Goal: Task Accomplishment & Management: Manage account settings

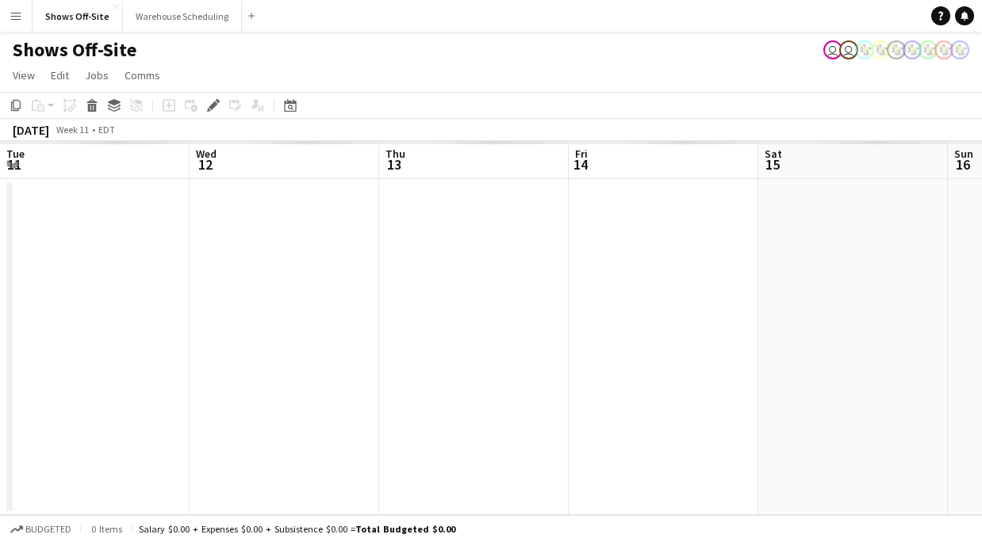
scroll to position [0, 546]
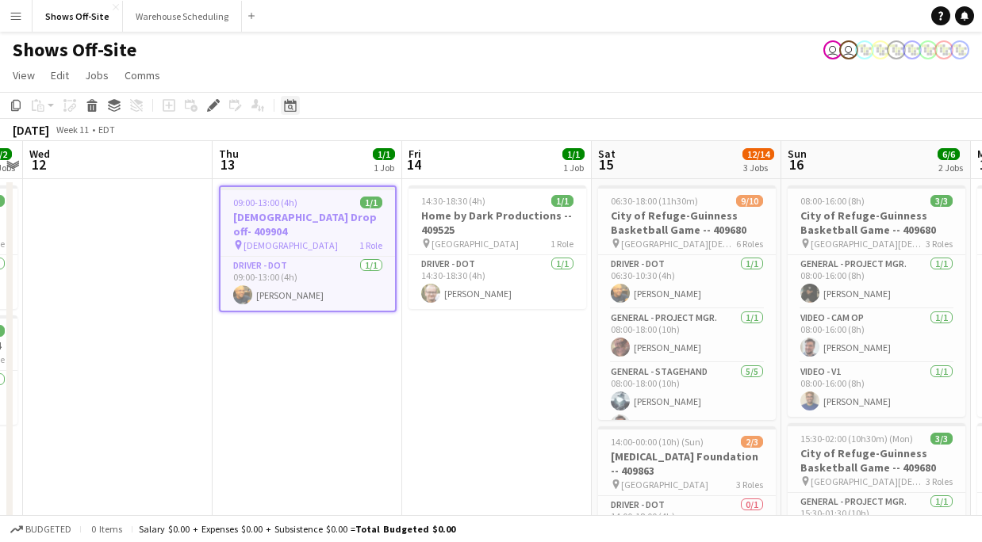
click at [292, 109] on icon at bounding box center [291, 108] width 6 height 6
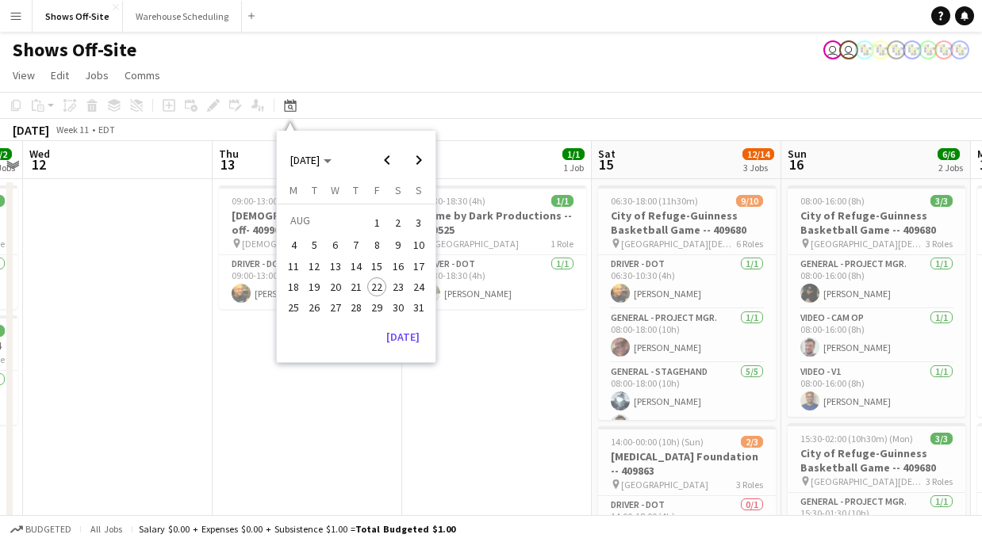
click at [383, 289] on span "22" at bounding box center [376, 287] width 19 height 19
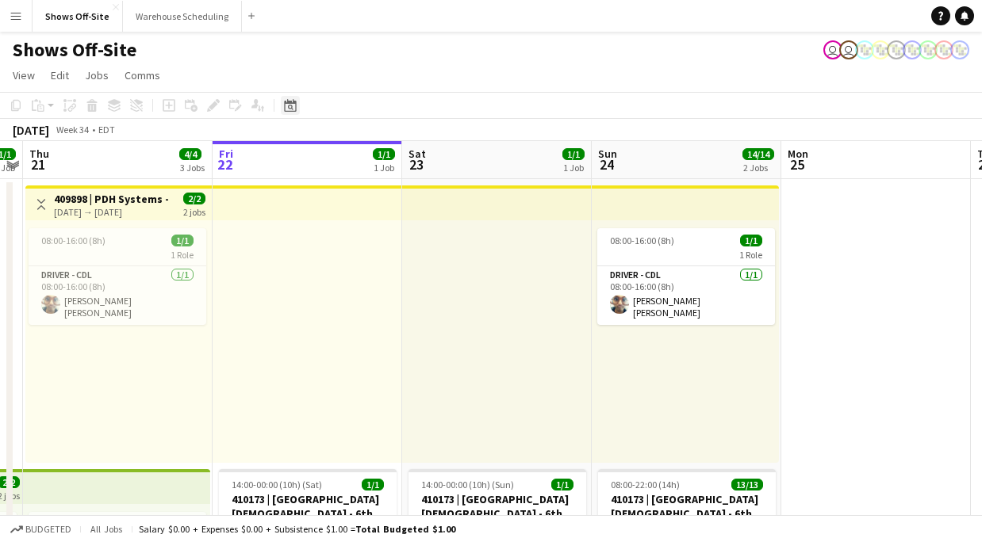
click at [288, 108] on icon at bounding box center [291, 108] width 6 height 6
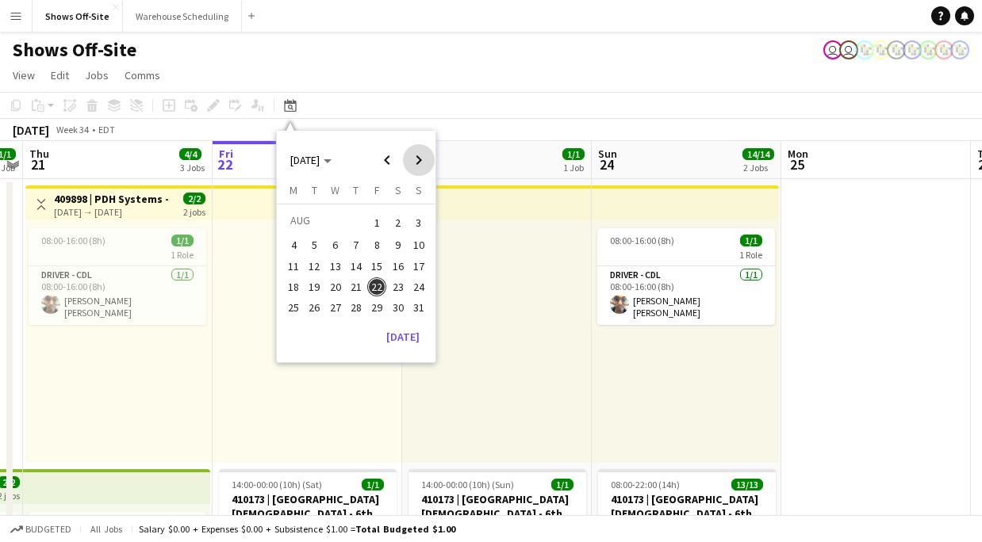
click at [424, 151] on span "Next month" at bounding box center [419, 160] width 32 height 32
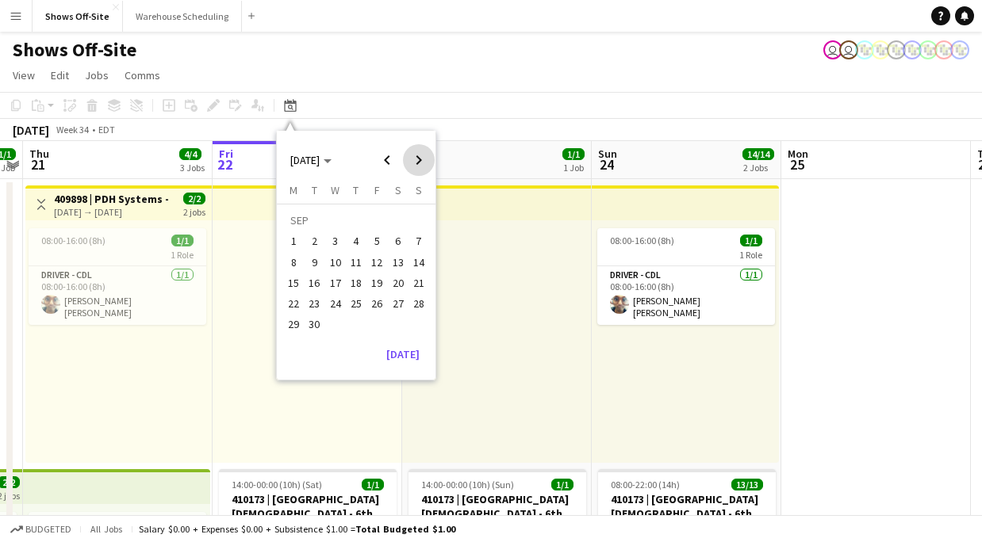
click at [424, 151] on span "Next month" at bounding box center [419, 160] width 32 height 32
click at [426, 290] on button "19" at bounding box center [418, 283] width 21 height 21
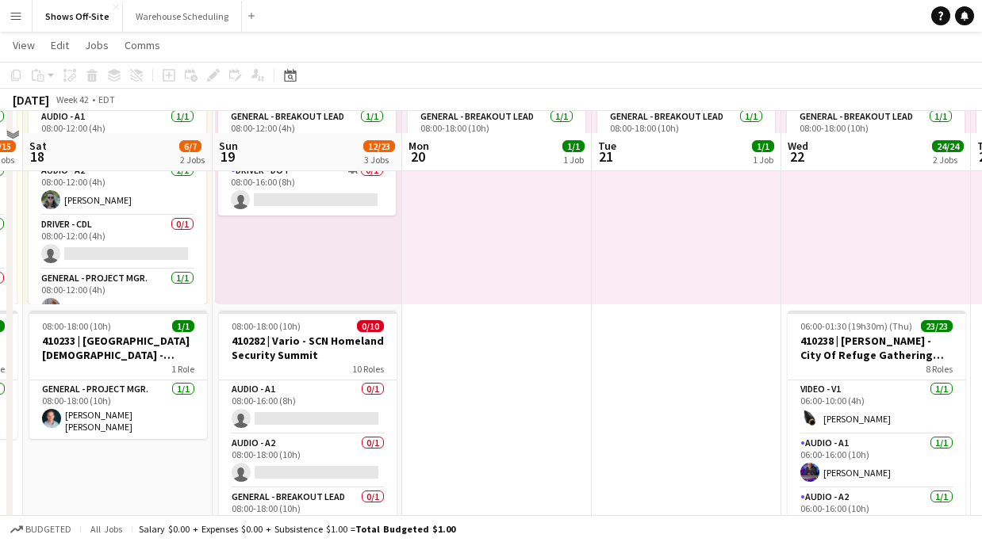
scroll to position [182, 0]
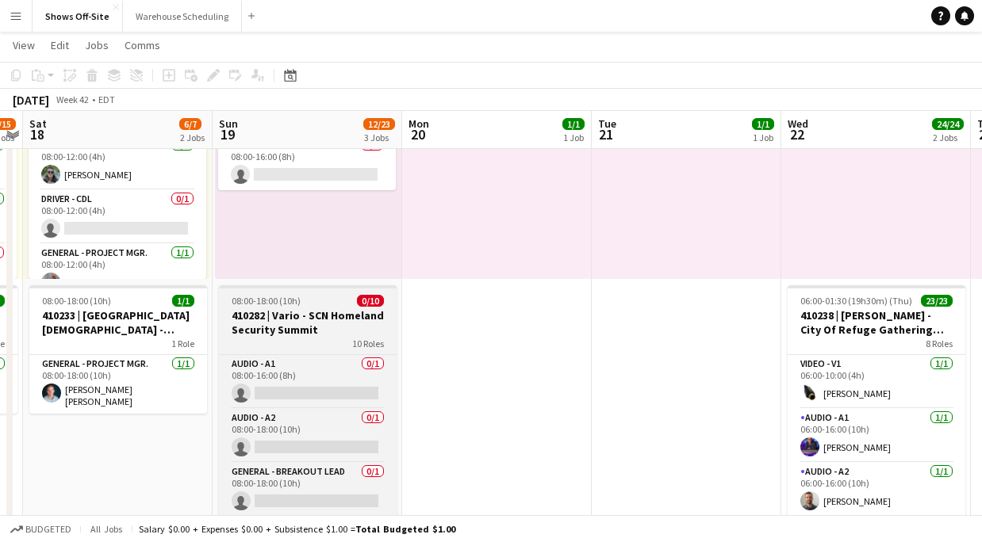
click at [329, 305] on div "08:00-18:00 (10h) 0/10" at bounding box center [308, 301] width 178 height 12
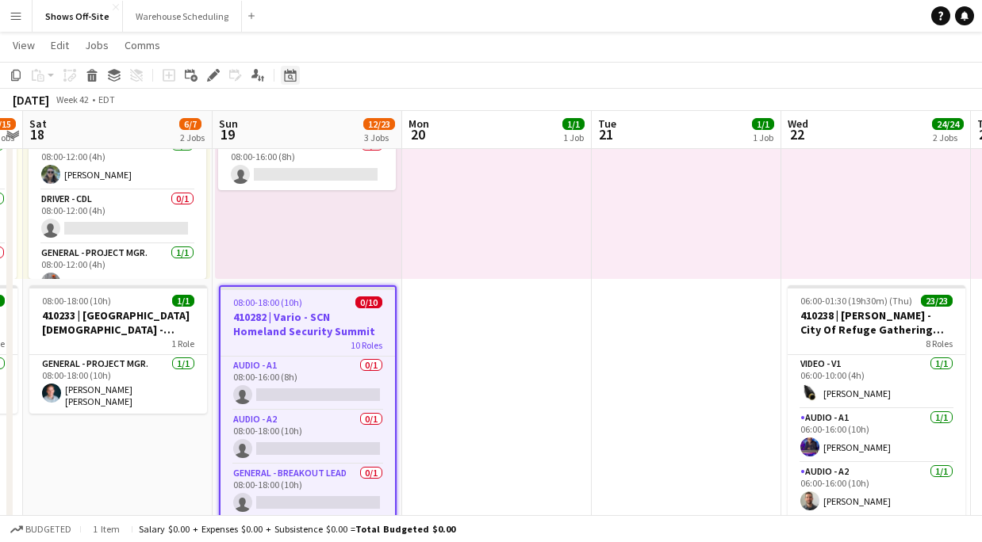
click at [290, 80] on icon "Date picker" at bounding box center [290, 75] width 13 height 13
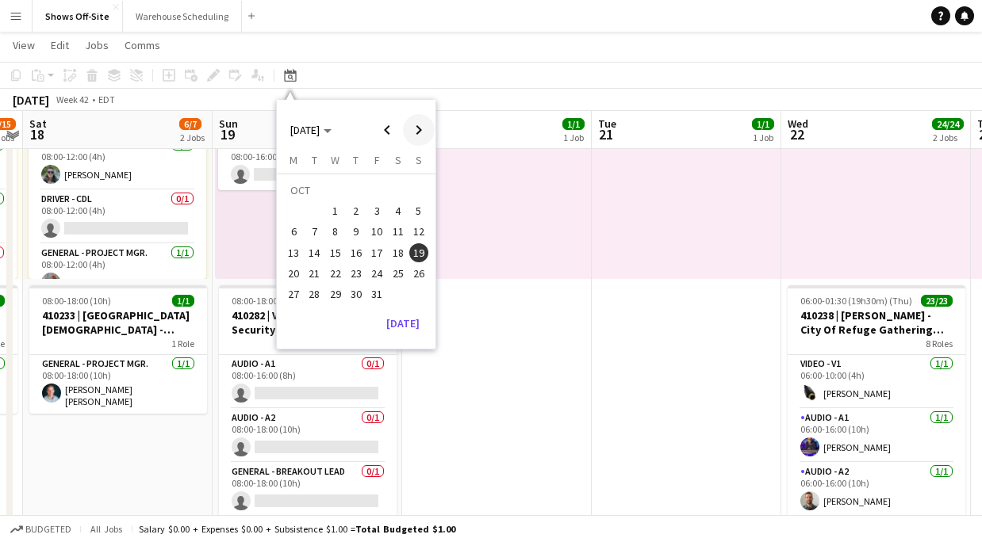
click at [403, 137] on span "Next month" at bounding box center [419, 130] width 32 height 32
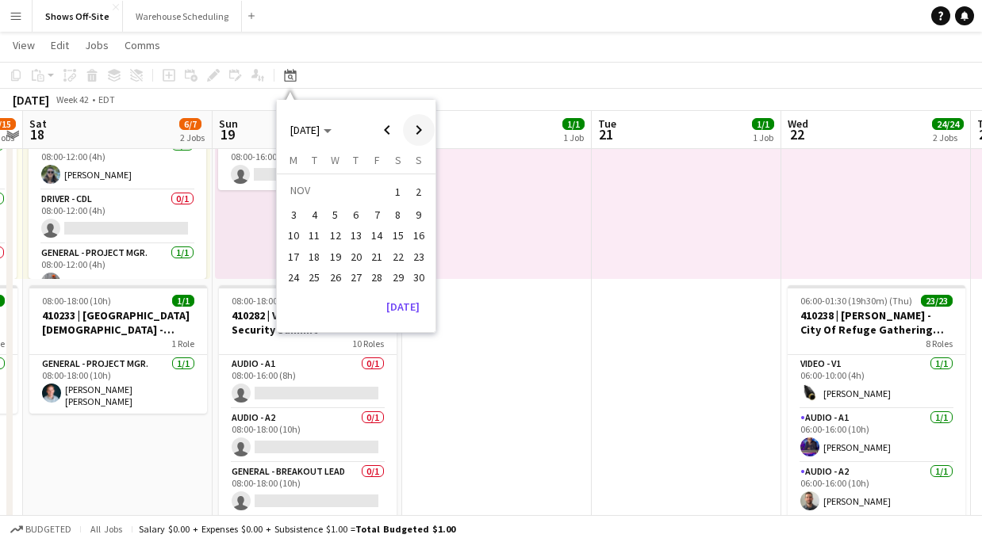
click at [403, 137] on span "Next month" at bounding box center [419, 130] width 32 height 32
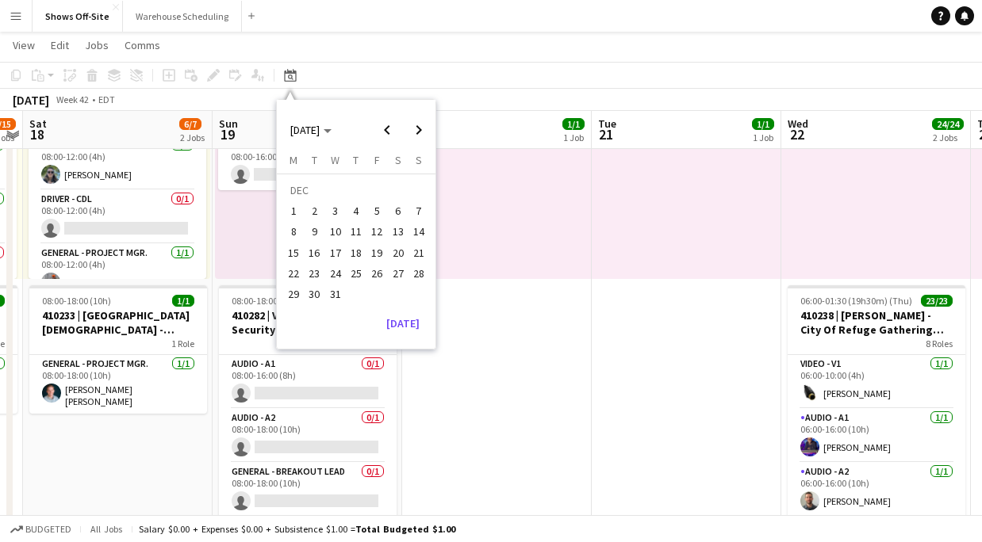
click at [327, 301] on button "31" at bounding box center [335, 294] width 21 height 21
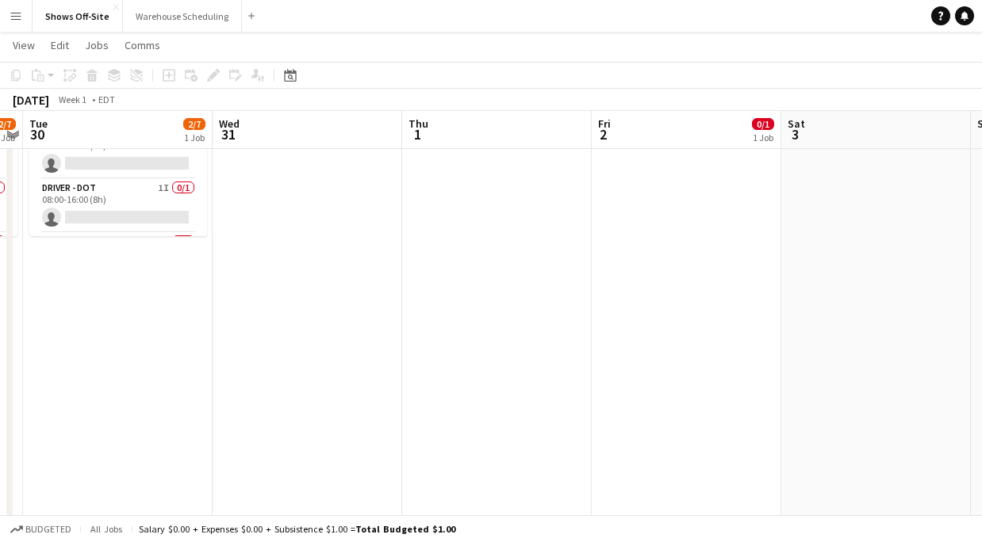
scroll to position [0, 0]
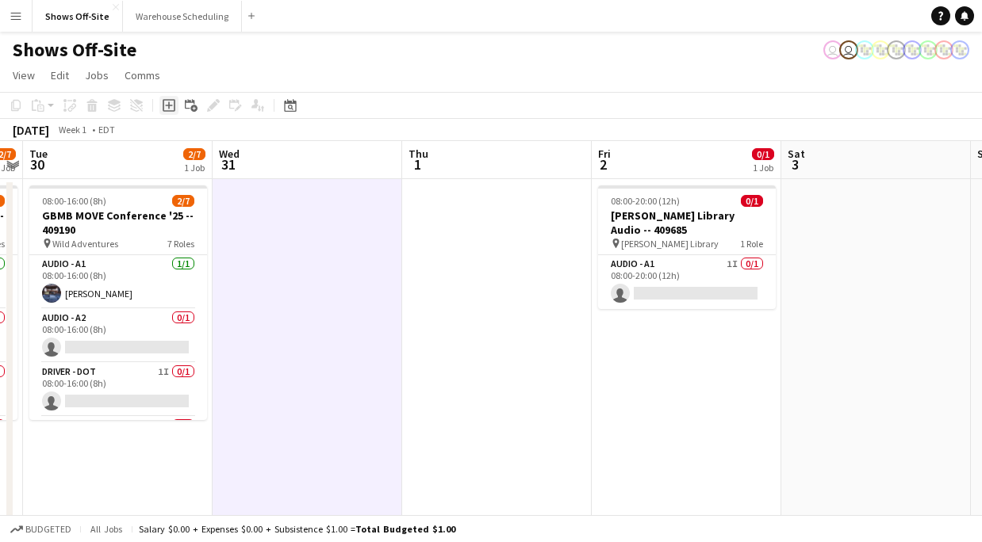
click at [168, 104] on icon at bounding box center [168, 105] width 7 height 7
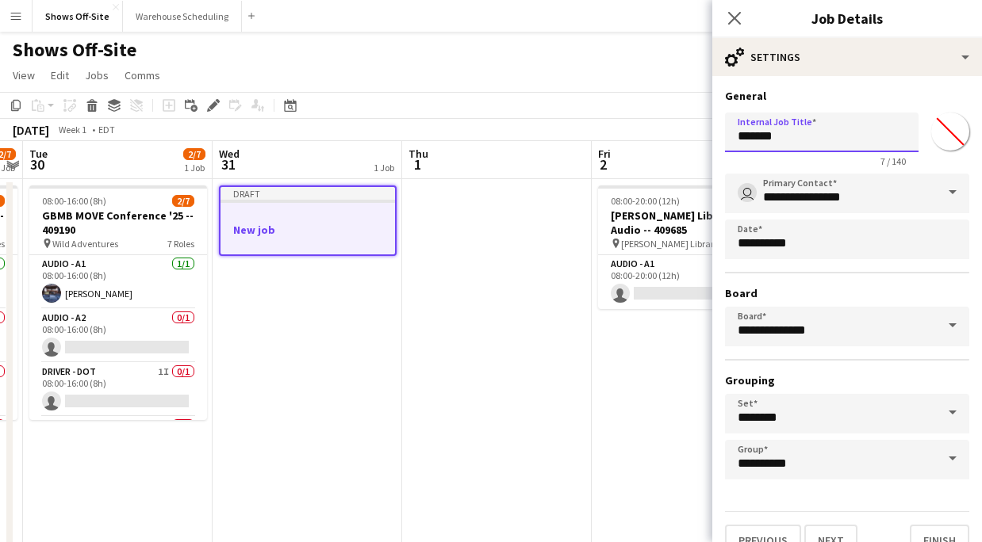
drag, startPoint x: 791, startPoint y: 132, endPoint x: 718, endPoint y: 132, distance: 73.0
click at [718, 132] on form "**********" at bounding box center [847, 323] width 270 height 468
paste input "**********"
type input "**********"
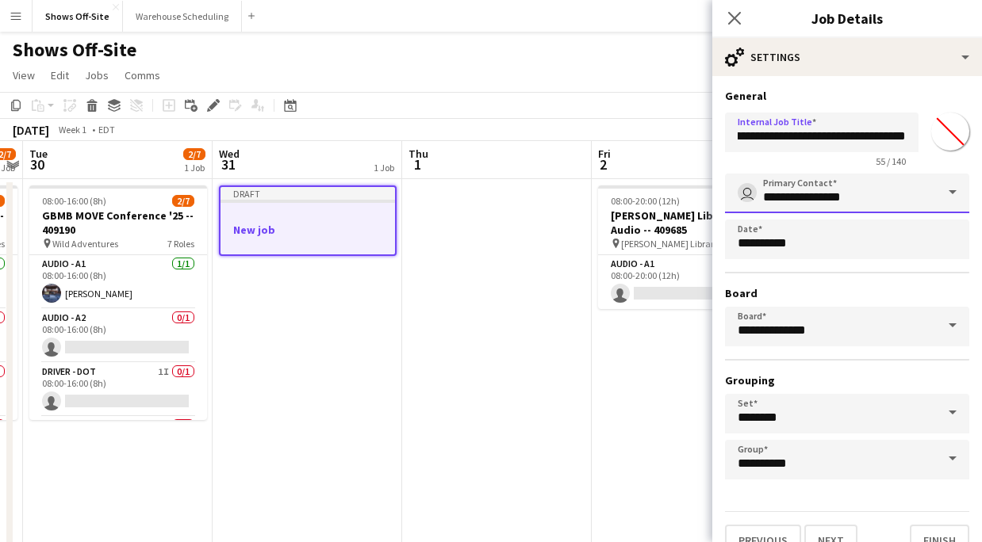
click at [872, 201] on input "**********" at bounding box center [847, 194] width 244 height 40
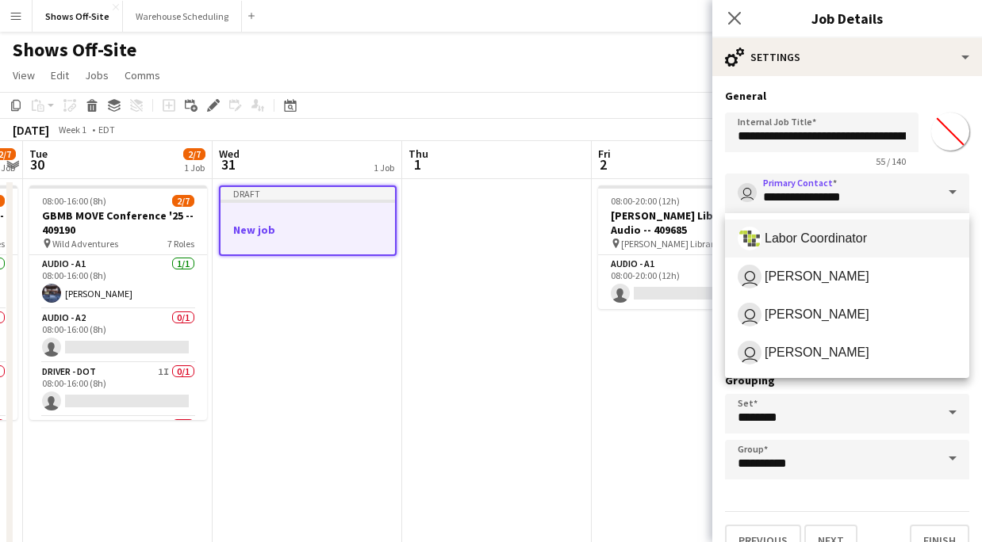
click at [869, 223] on mat-option "Labor Coordinator" at bounding box center [847, 239] width 244 height 38
type input "**********"
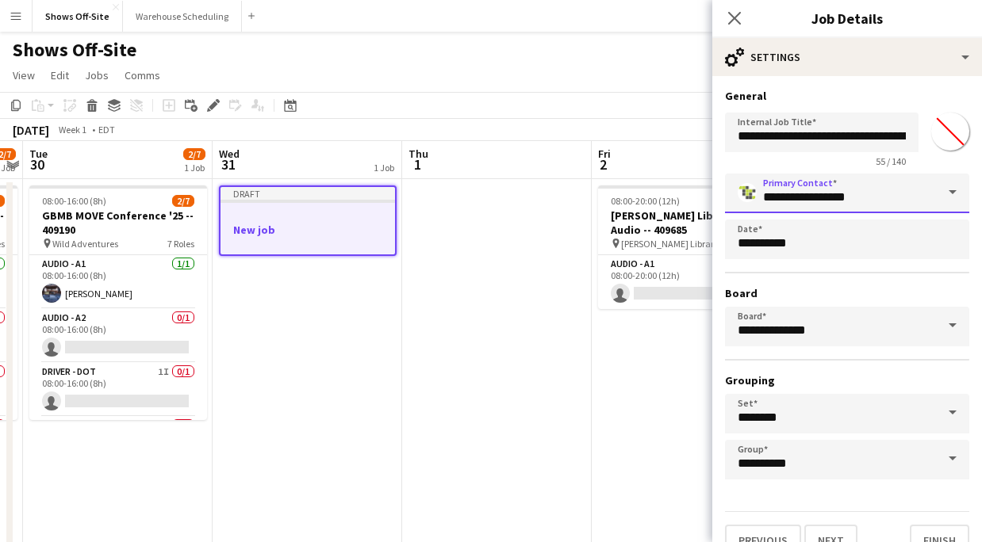
scroll to position [27, 0]
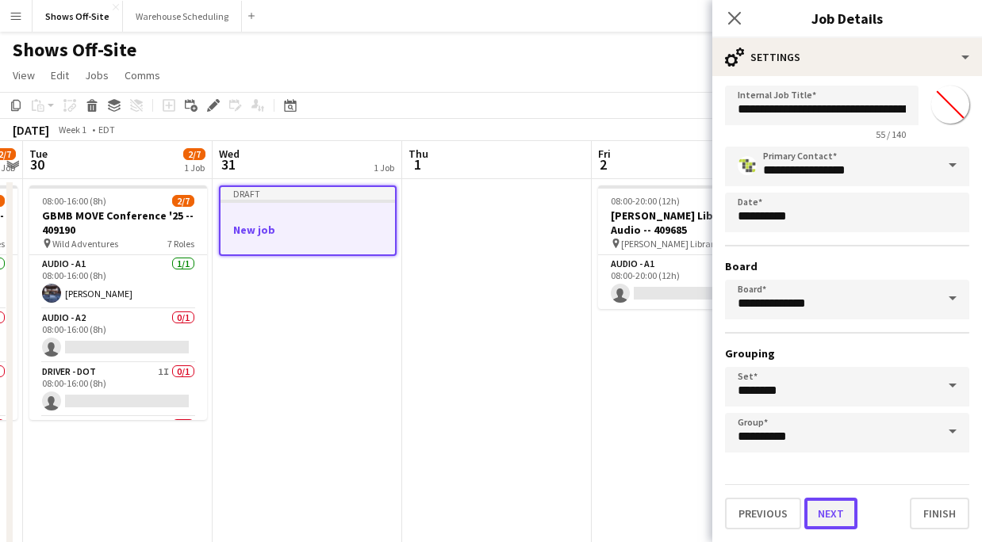
click at [842, 515] on button "Next" at bounding box center [830, 514] width 53 height 32
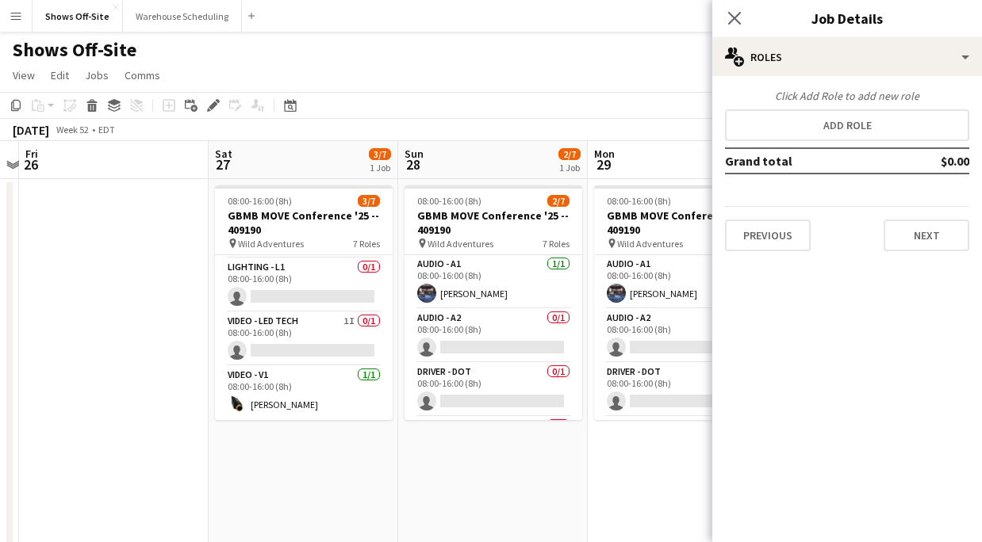
scroll to position [0, 0]
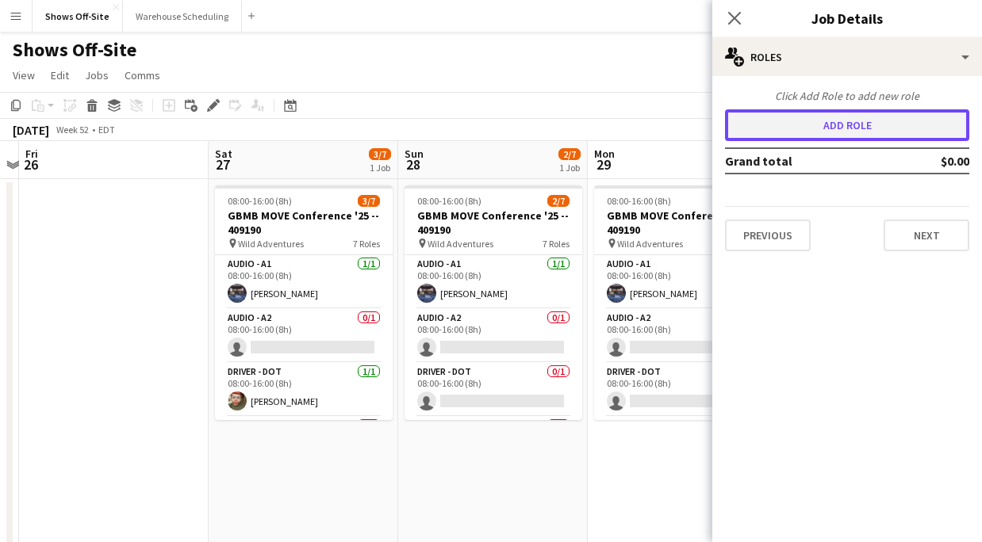
click at [756, 127] on button "Add role" at bounding box center [847, 125] width 244 height 32
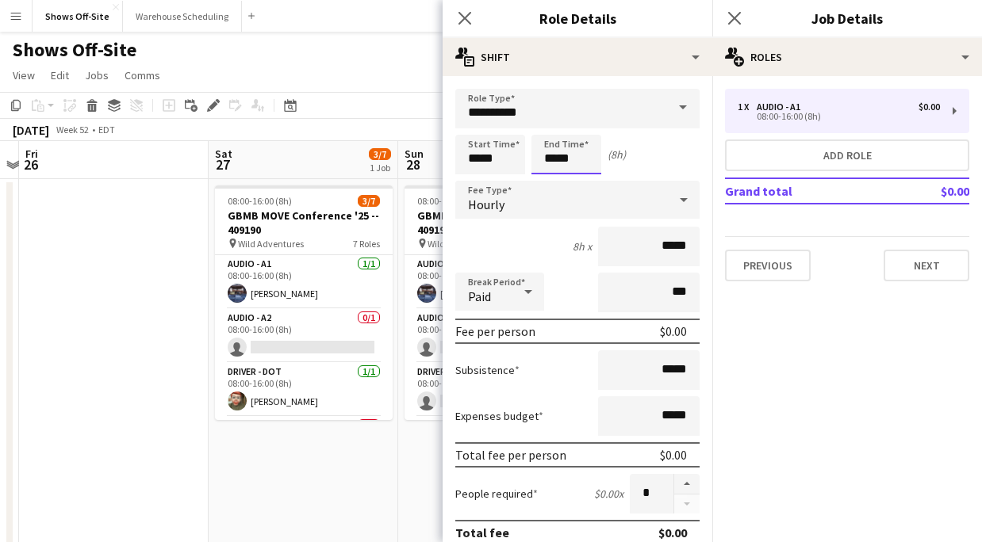
click at [590, 151] on input "*****" at bounding box center [566, 155] width 70 height 40
click at [553, 128] on div at bounding box center [550, 127] width 32 height 16
type input "*****"
click at [553, 128] on div at bounding box center [550, 127] width 32 height 16
click at [464, 17] on icon at bounding box center [464, 17] width 15 height 15
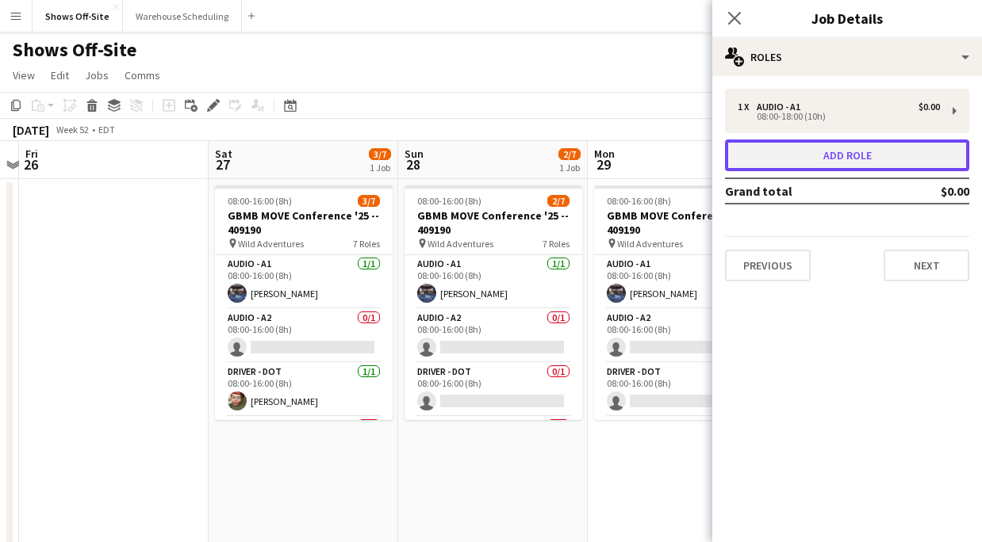
click at [806, 155] on button "Add role" at bounding box center [847, 156] width 244 height 32
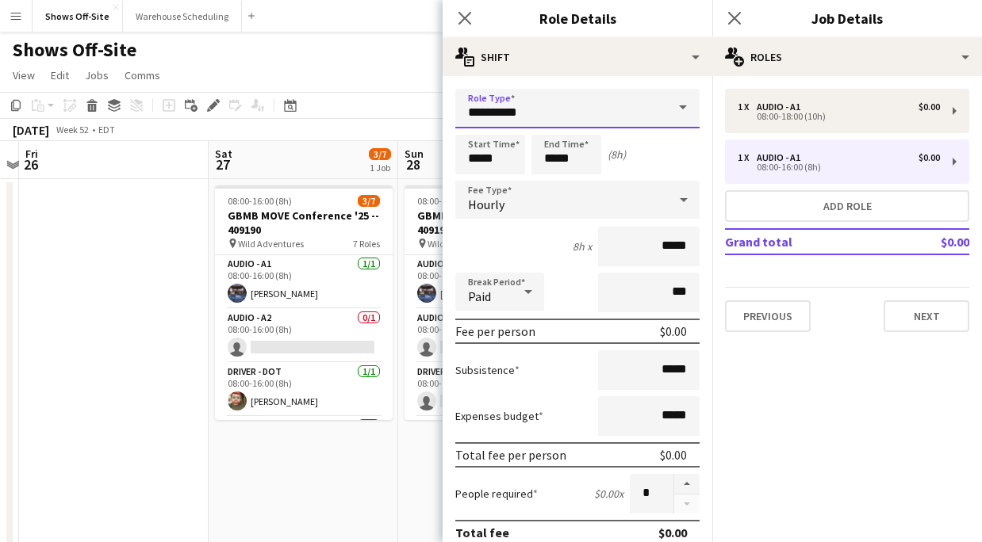
drag, startPoint x: 511, startPoint y: 109, endPoint x: 452, endPoint y: 108, distance: 59.5
click at [452, 108] on form "**********" at bounding box center [577, 541] width 270 height 904
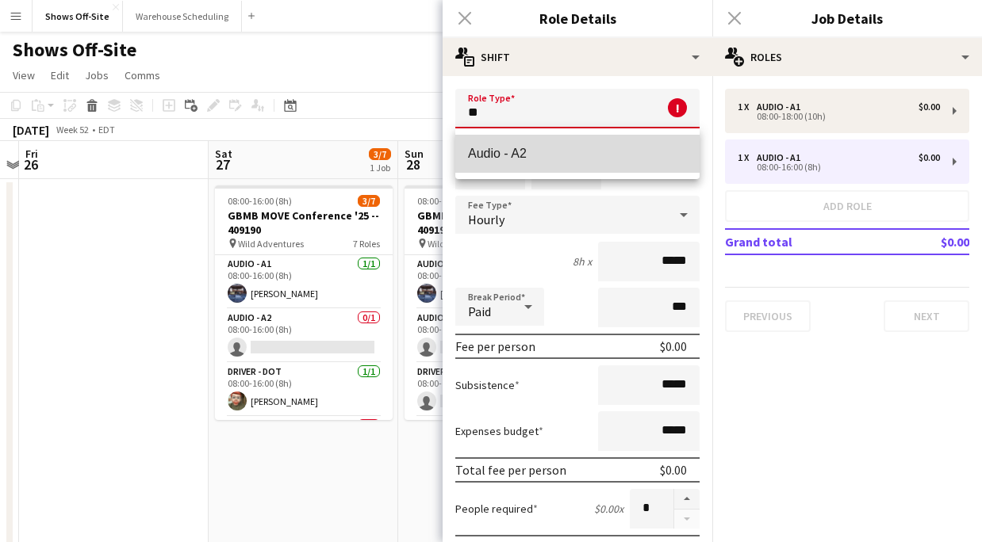
click at [501, 151] on span "Audio - A2" at bounding box center [577, 153] width 219 height 15
type input "**********"
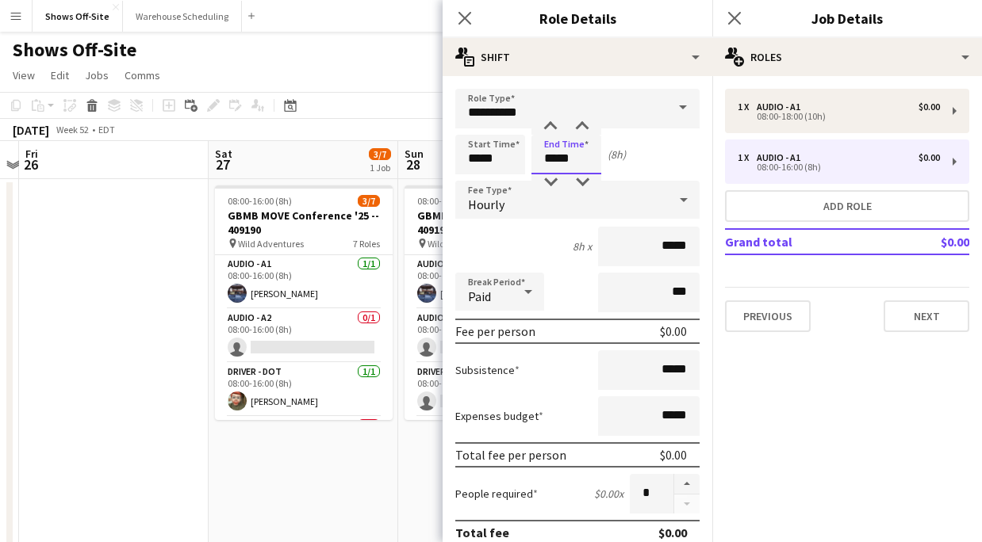
click at [565, 157] on input "*****" at bounding box center [566, 155] width 70 height 40
click at [553, 126] on div at bounding box center [550, 127] width 32 height 16
type input "*****"
click at [552, 126] on div at bounding box center [550, 127] width 32 height 16
click at [458, 20] on icon "Close pop-in" at bounding box center [464, 17] width 15 height 15
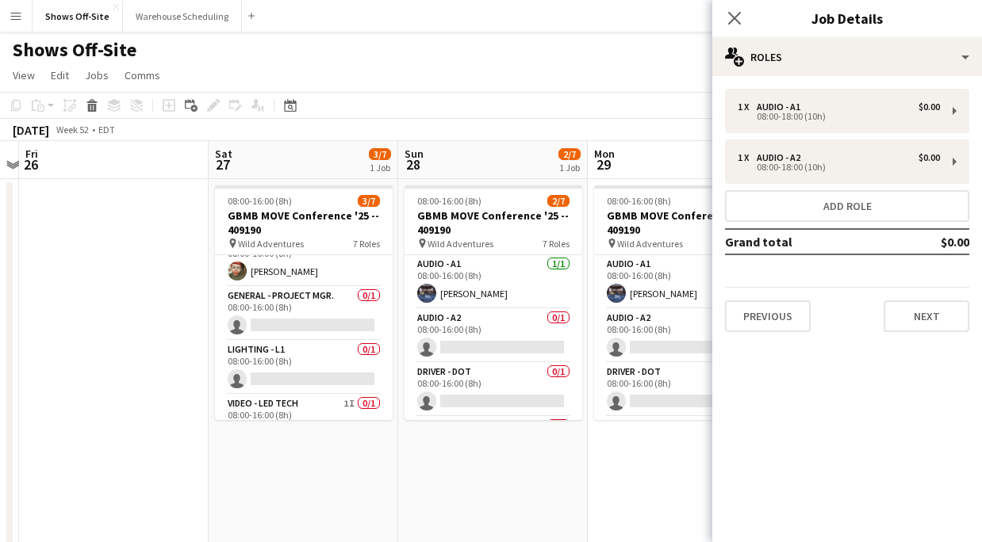
scroll to position [132, 0]
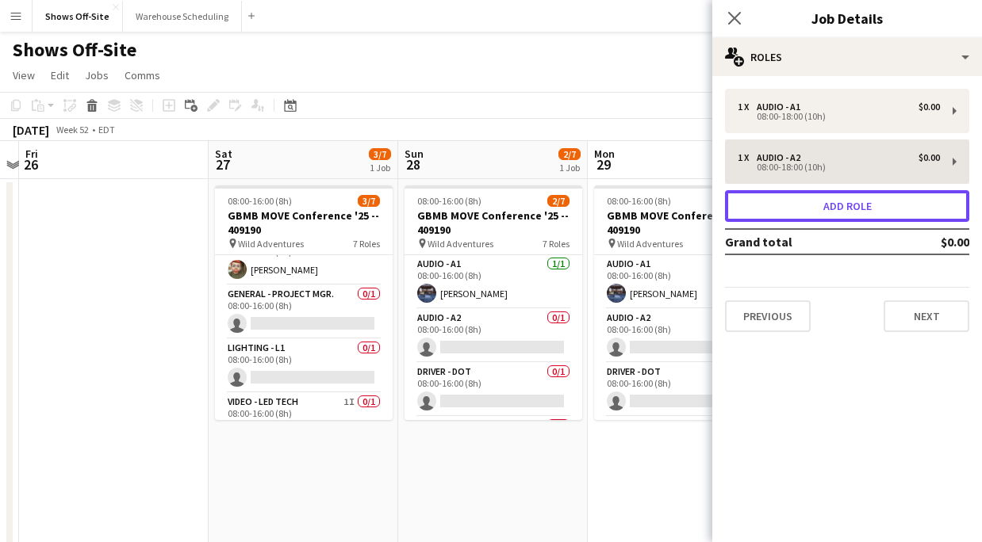
click at [848, 202] on button "Add role" at bounding box center [847, 206] width 244 height 32
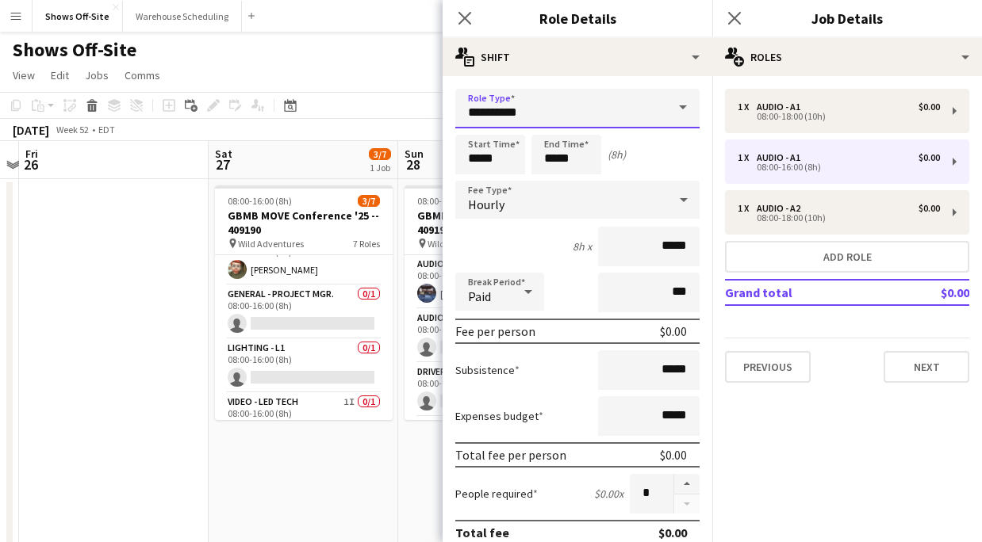
drag, startPoint x: 553, startPoint y: 113, endPoint x: 409, endPoint y: 111, distance: 144.3
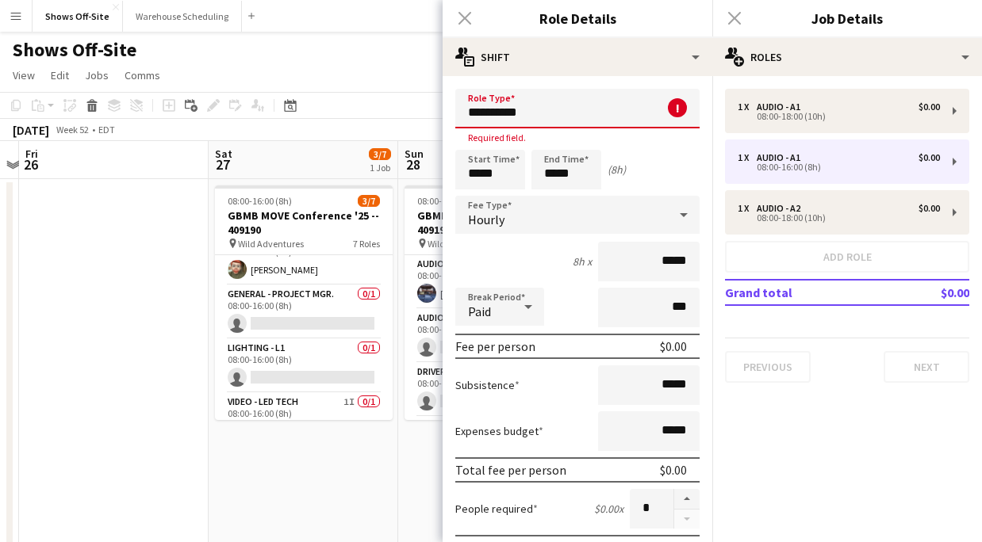
type input "*"
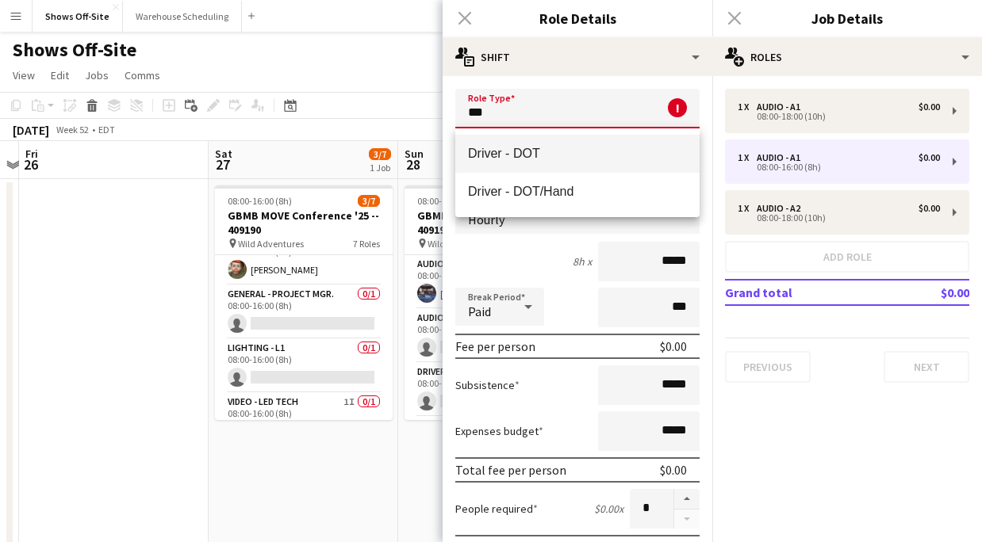
click at [527, 140] on mat-option "Driver - DOT" at bounding box center [577, 154] width 244 height 38
type input "**********"
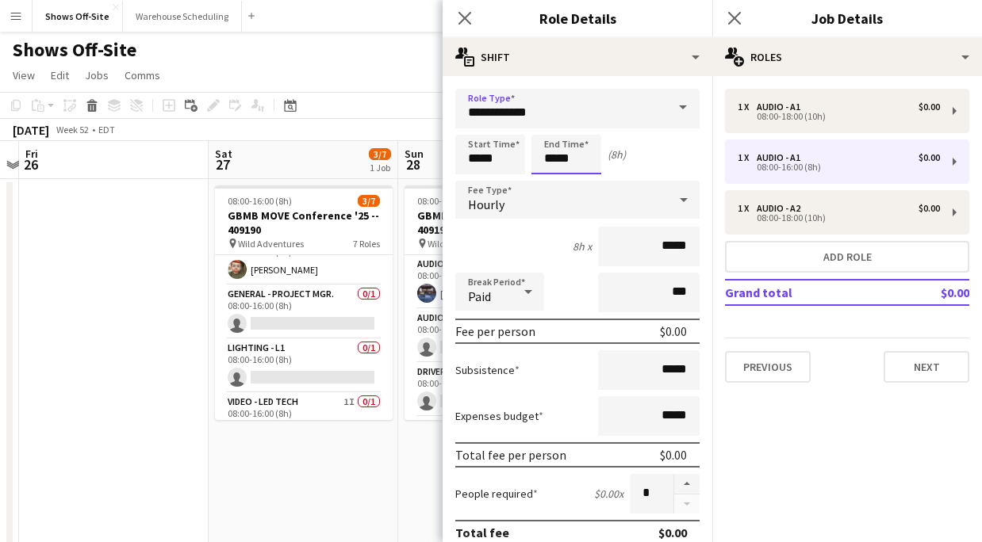
click at [561, 158] on input "*****" at bounding box center [566, 155] width 70 height 40
click at [554, 134] on div at bounding box center [550, 127] width 32 height 16
type input "*****"
click at [554, 134] on div at bounding box center [550, 127] width 32 height 16
click at [468, 22] on icon at bounding box center [464, 17] width 15 height 15
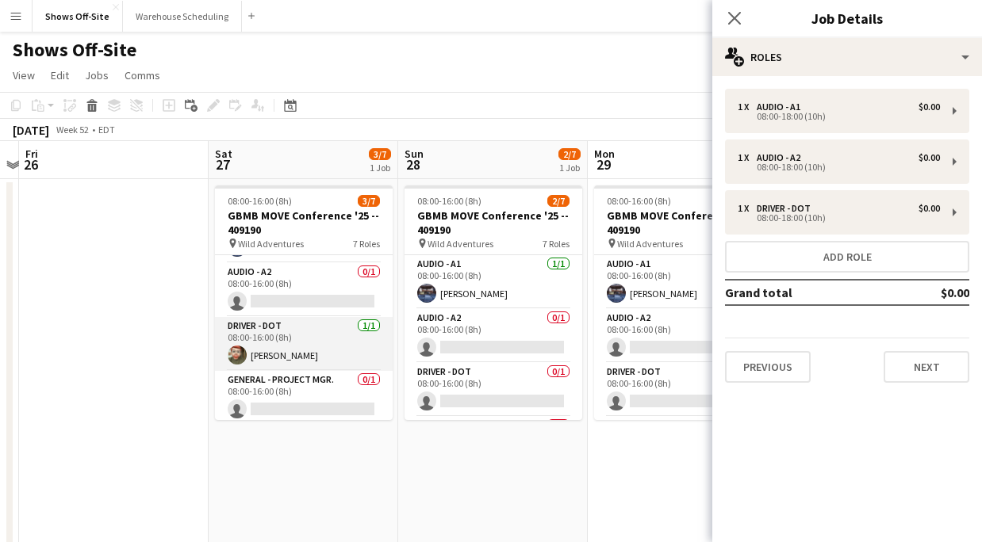
scroll to position [44, 0]
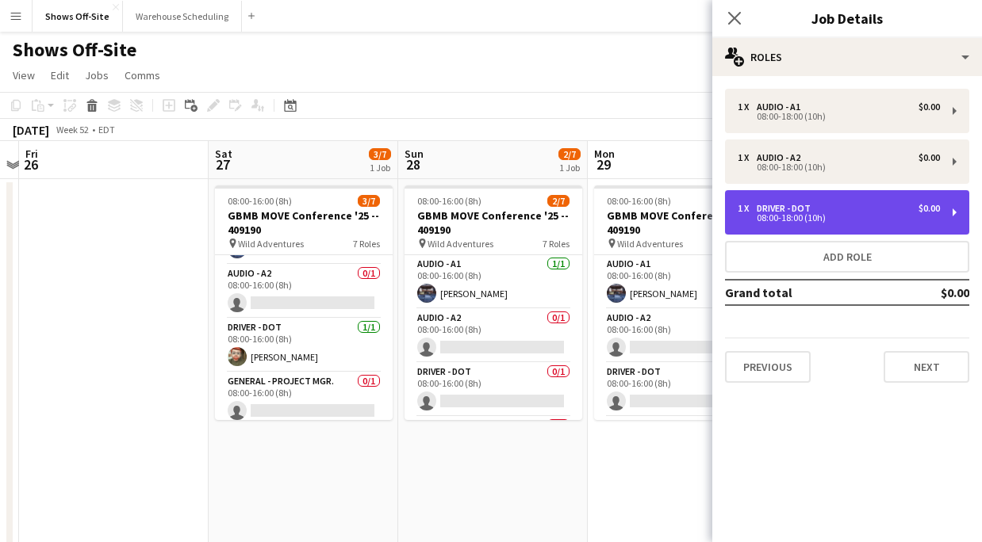
click at [856, 220] on div "08:00-18:00 (10h)" at bounding box center [838, 218] width 202 height 8
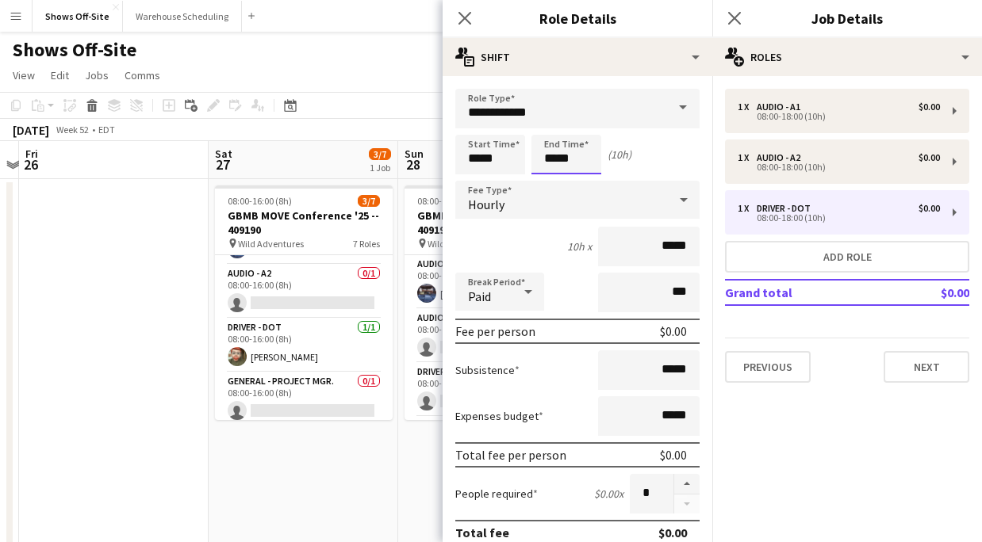
click at [570, 156] on input "*****" at bounding box center [566, 155] width 70 height 40
click at [553, 177] on div at bounding box center [550, 182] width 32 height 16
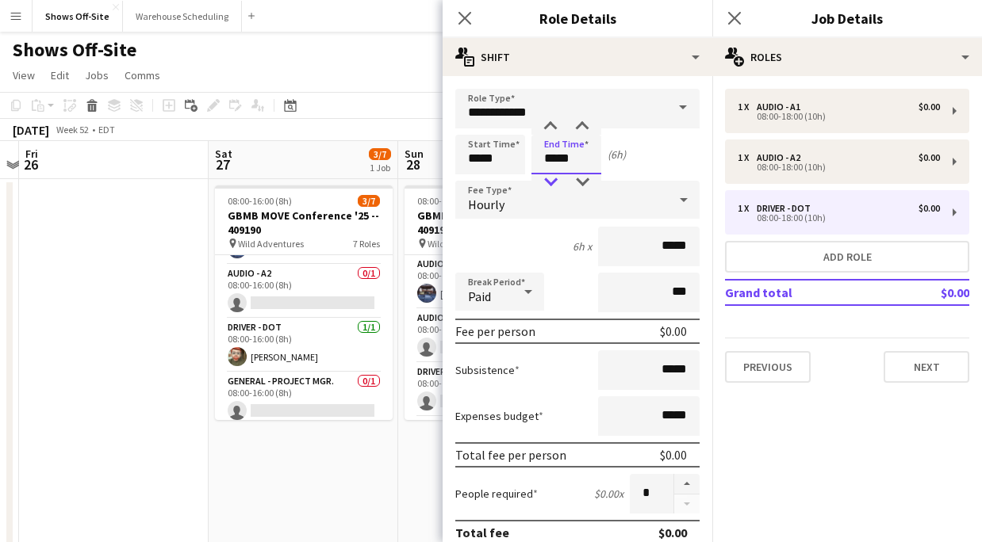
type input "*****"
click at [553, 177] on div at bounding box center [550, 182] width 32 height 16
click at [460, 20] on icon "Close pop-in" at bounding box center [464, 17] width 15 height 15
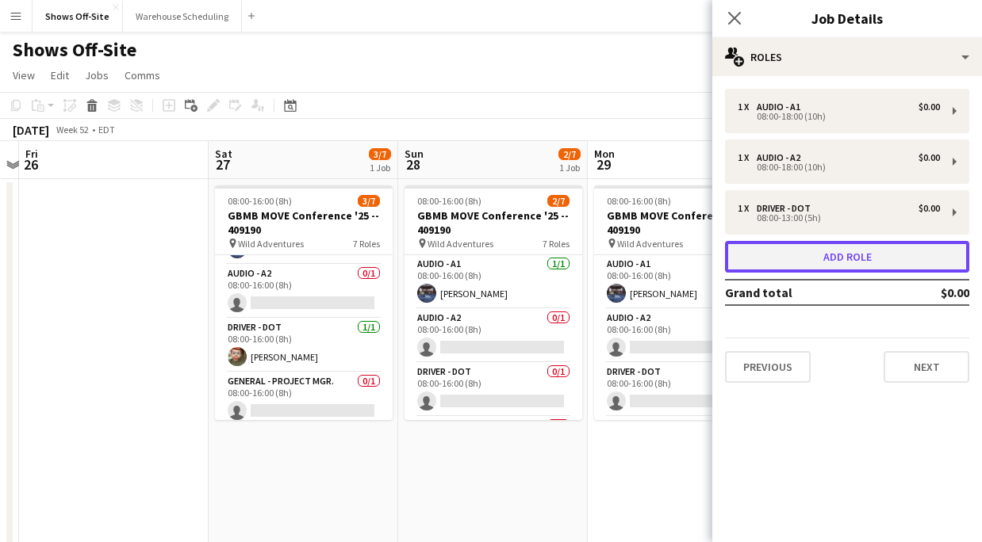
click at [767, 248] on button "Add role" at bounding box center [847, 257] width 244 height 32
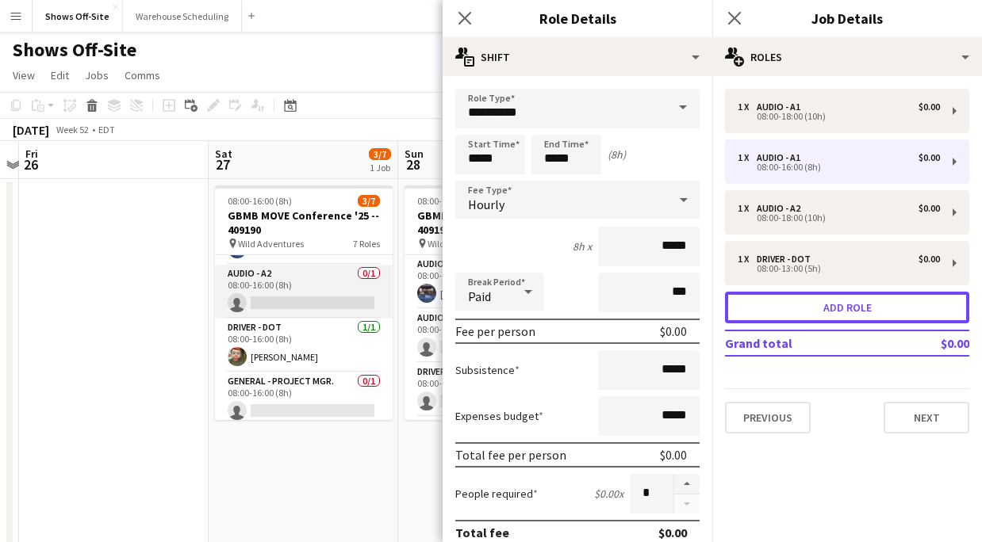
scroll to position [86, 0]
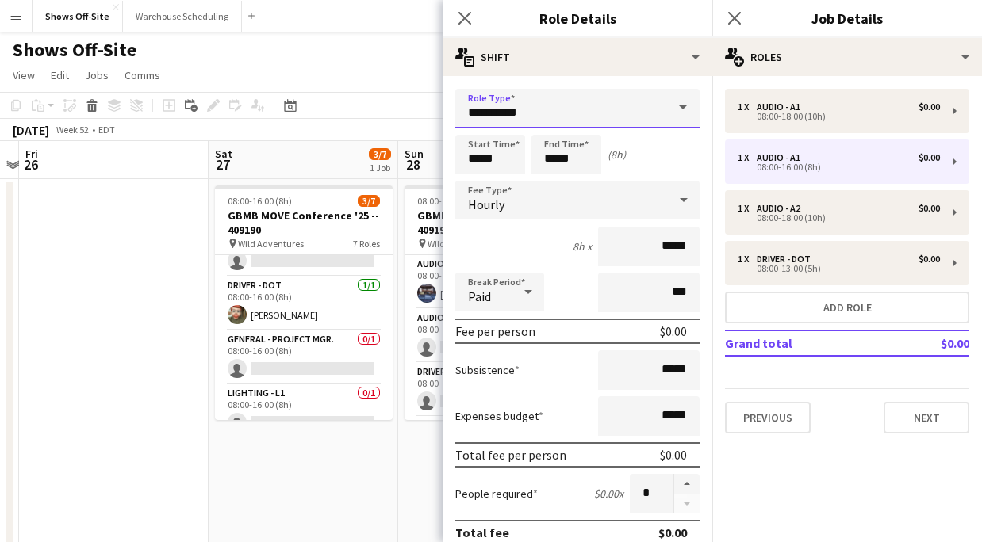
drag, startPoint x: 558, startPoint y: 102, endPoint x: 477, endPoint y: 100, distance: 80.9
click at [477, 100] on input "**********" at bounding box center [577, 109] width 244 height 40
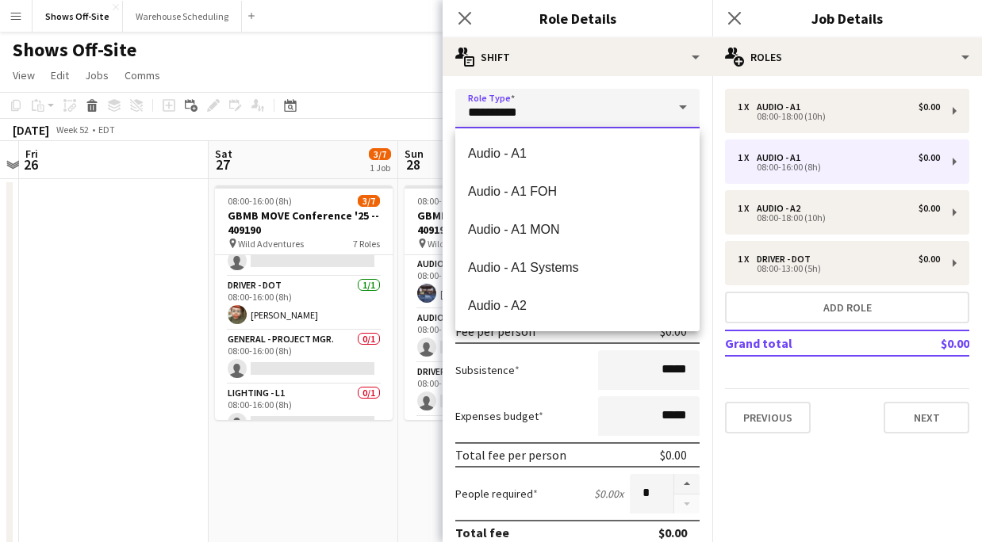
drag, startPoint x: 550, startPoint y: 102, endPoint x: 415, endPoint y: 102, distance: 134.8
drag, startPoint x: 569, startPoint y: 121, endPoint x: 435, endPoint y: 118, distance: 134.8
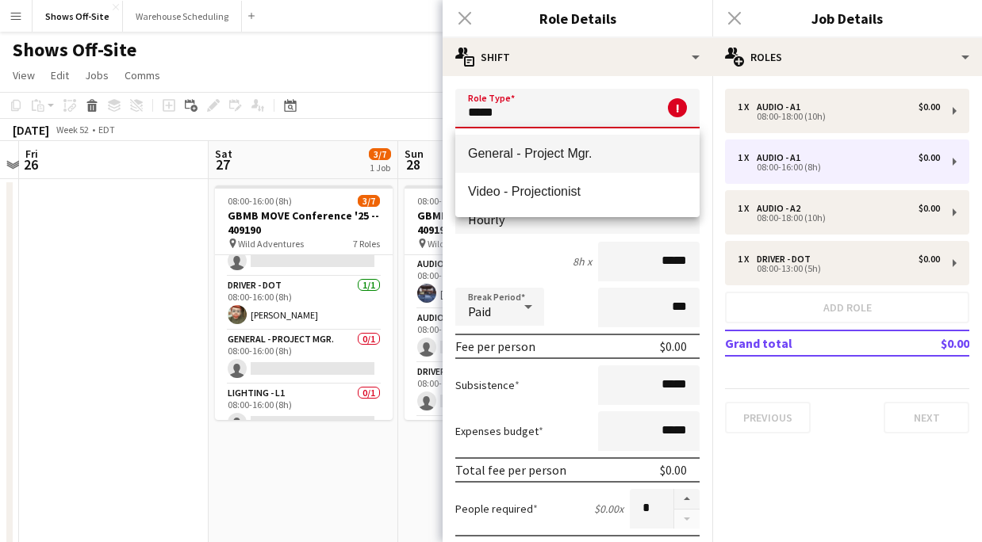
click at [595, 140] on mat-option "General - Project Mgr." at bounding box center [577, 154] width 244 height 38
type input "**********"
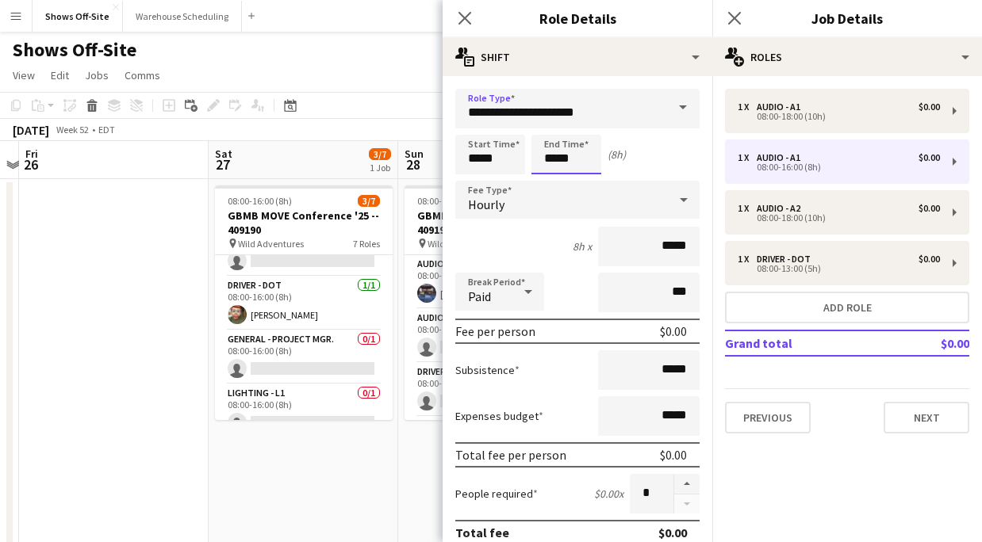
click at [595, 158] on input "*****" at bounding box center [566, 155] width 70 height 40
click at [556, 131] on div at bounding box center [550, 127] width 32 height 16
type input "*****"
click at [556, 131] on div at bounding box center [550, 127] width 32 height 16
click at [459, 12] on icon at bounding box center [464, 17] width 15 height 15
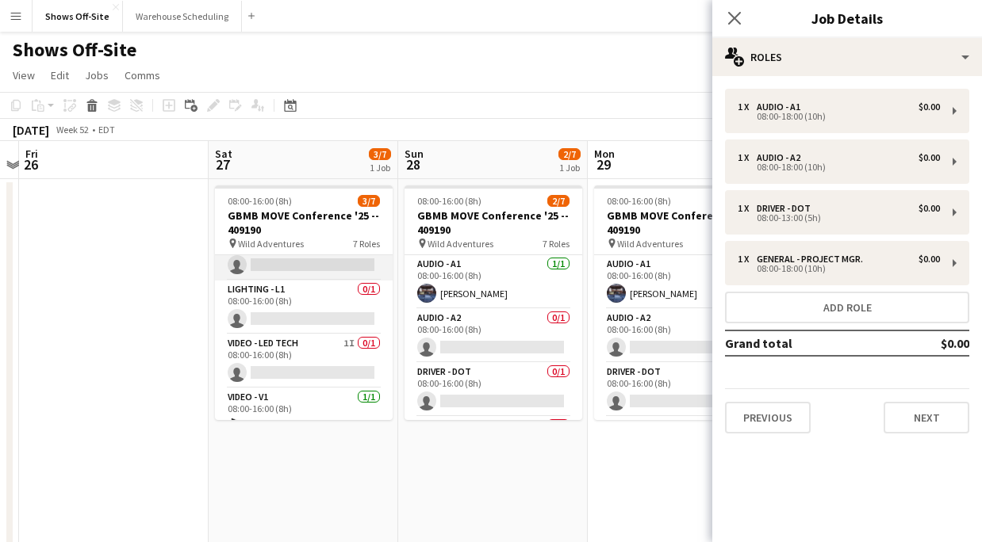
scroll to position [193, 0]
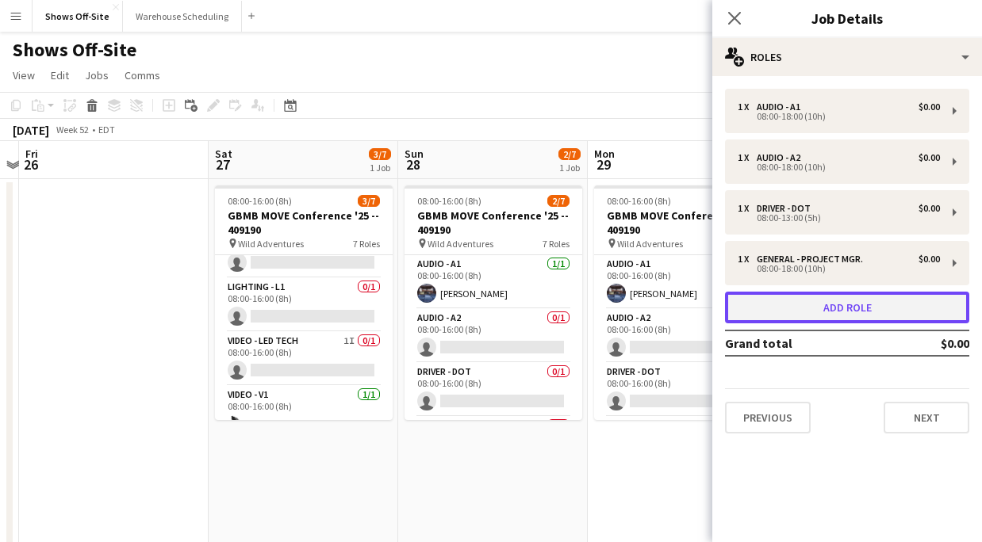
click at [833, 296] on button "Add role" at bounding box center [847, 308] width 244 height 32
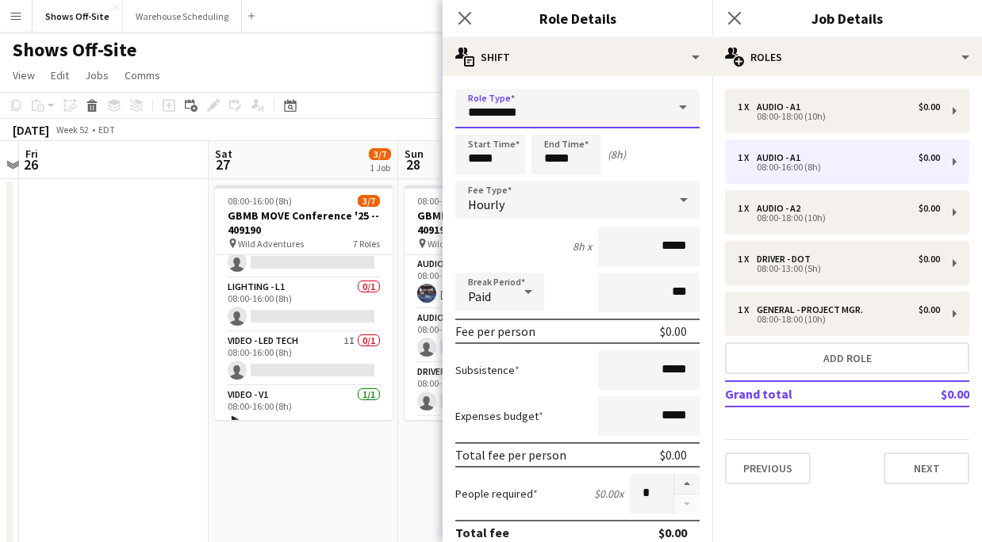
drag, startPoint x: 546, startPoint y: 110, endPoint x: 410, endPoint y: 107, distance: 135.6
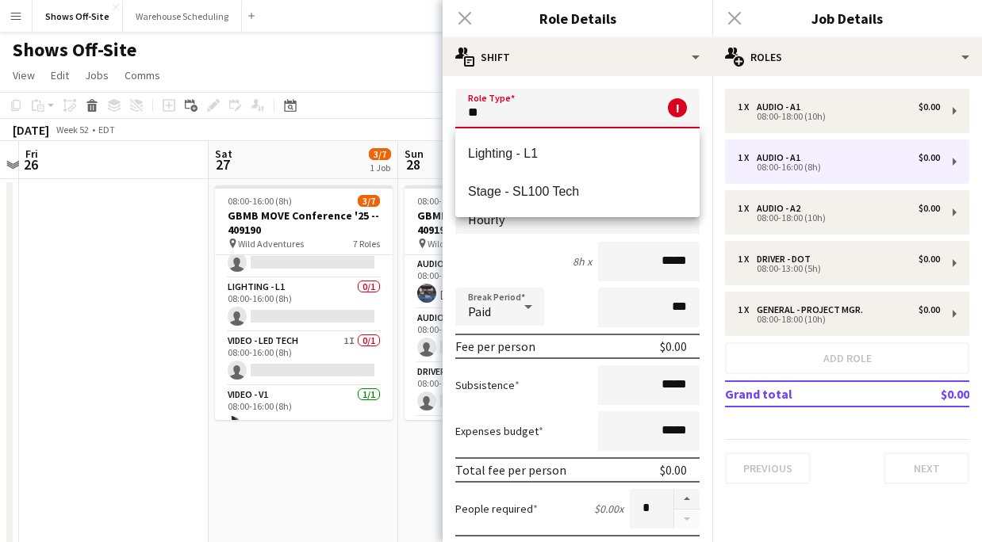
click at [469, 130] on div "Lighting - L1 Stage - SL100 Tech" at bounding box center [577, 172] width 244 height 89
click at [484, 140] on mat-option "Lighting - L1" at bounding box center [577, 154] width 244 height 38
type input "**********"
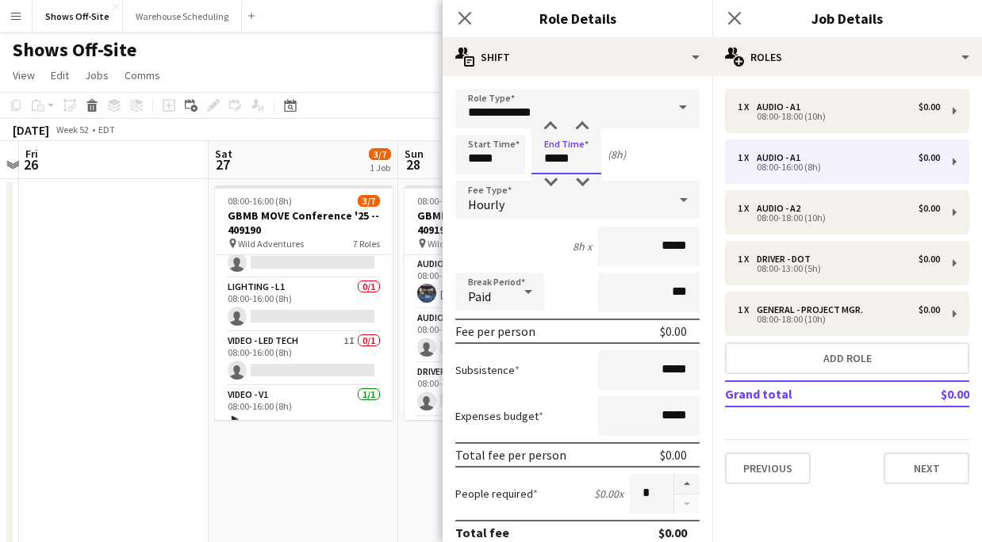
click at [553, 159] on input "*****" at bounding box center [566, 155] width 70 height 40
click at [545, 128] on div at bounding box center [550, 127] width 32 height 16
type input "*****"
click at [545, 128] on div at bounding box center [550, 127] width 32 height 16
click at [461, 16] on icon "Close pop-in" at bounding box center [464, 17] width 15 height 15
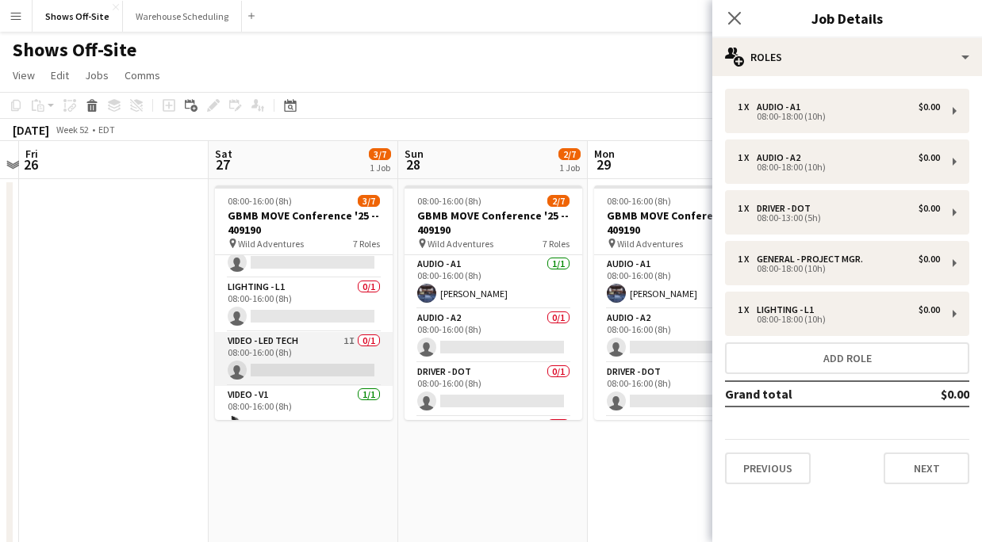
scroll to position [213, 0]
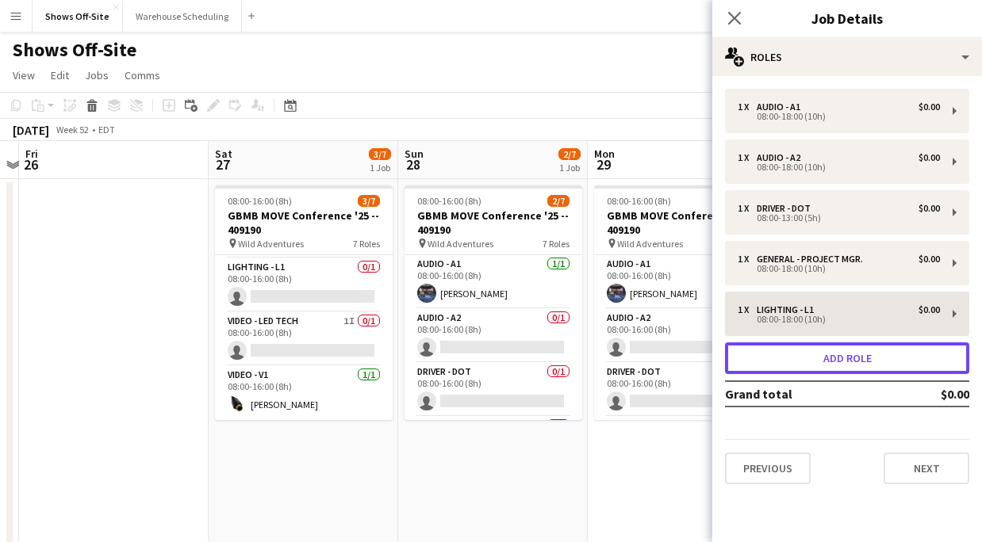
click at [778, 355] on button "Add role" at bounding box center [847, 359] width 244 height 32
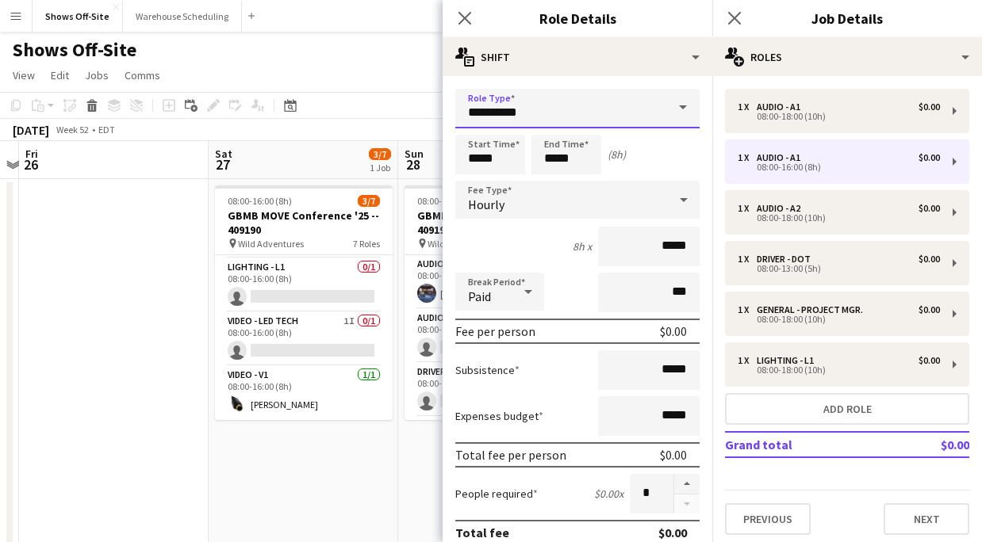
drag, startPoint x: 527, startPoint y: 116, endPoint x: 385, endPoint y: 111, distance: 142.0
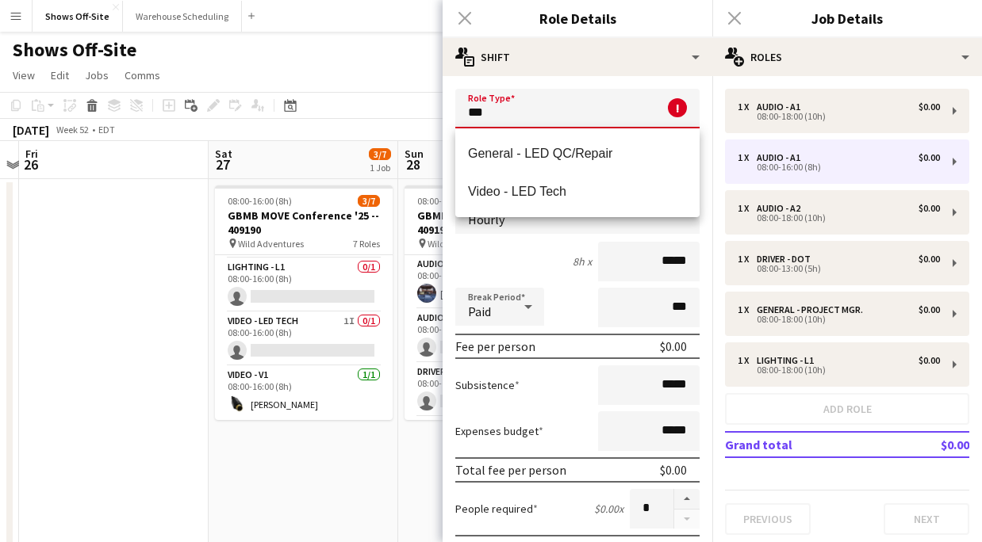
click at [498, 180] on mat-option "Video - LED Tech" at bounding box center [577, 192] width 244 height 38
type input "**********"
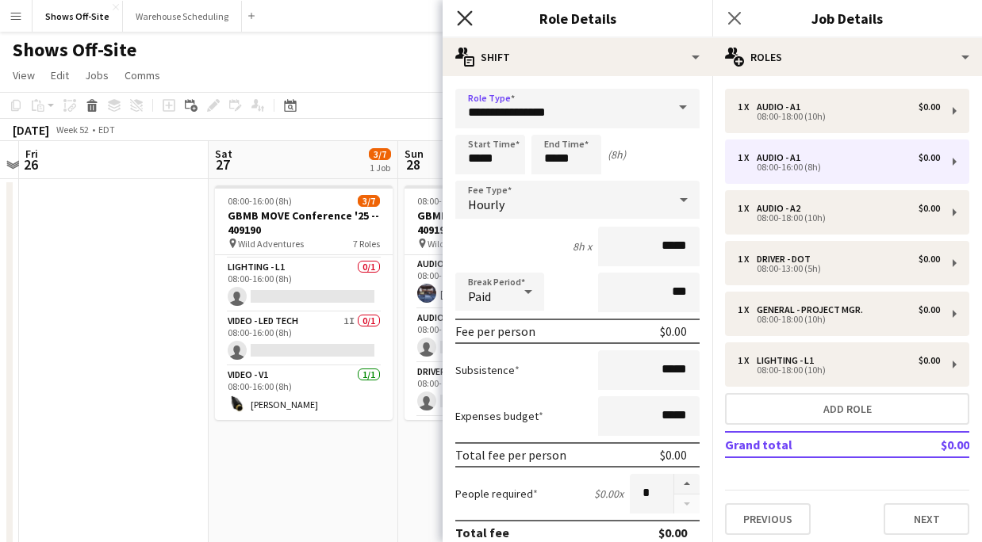
click at [458, 15] on icon "Close pop-in" at bounding box center [464, 17] width 15 height 15
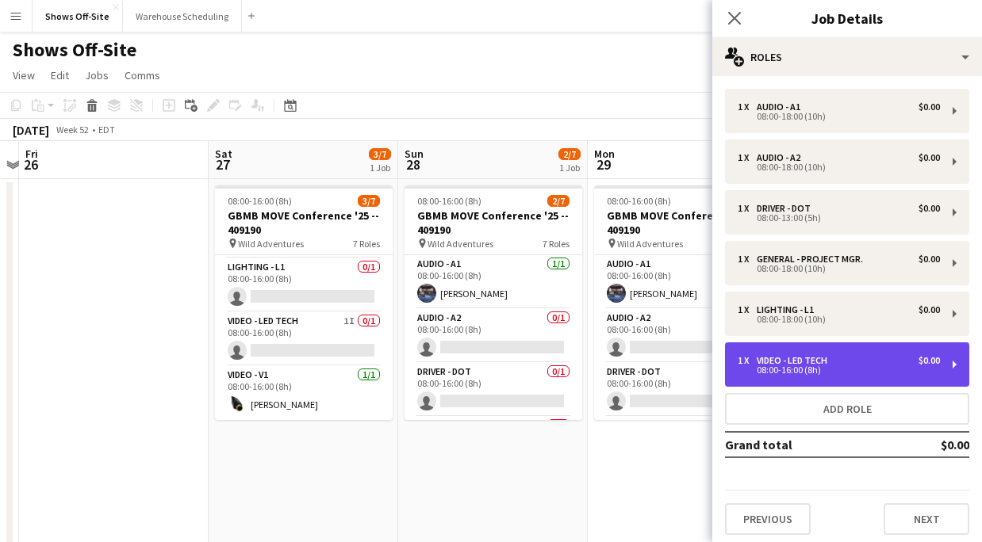
click at [790, 367] on div "08:00-16:00 (8h)" at bounding box center [838, 370] width 202 height 8
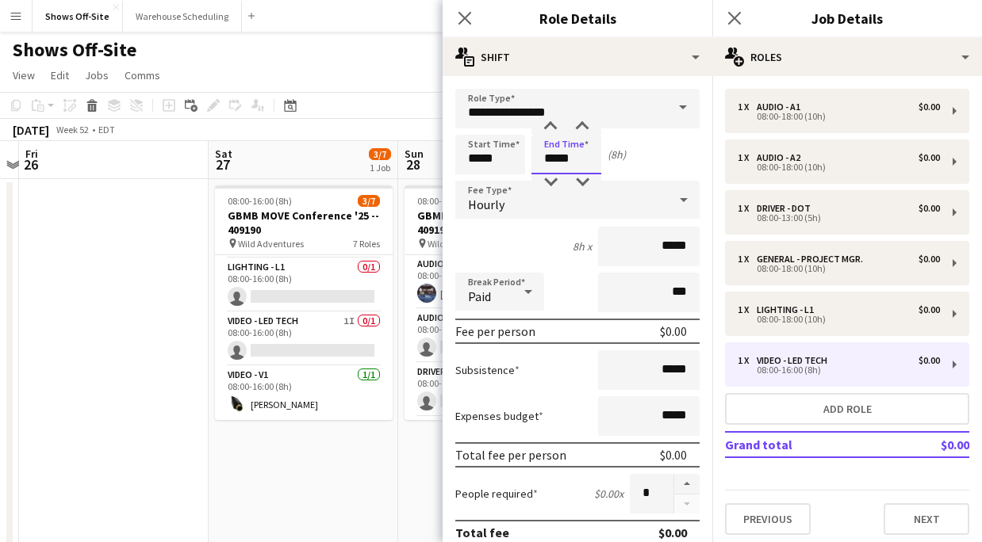
click at [559, 160] on input "*****" at bounding box center [566, 155] width 70 height 40
click at [555, 125] on div at bounding box center [550, 127] width 32 height 16
type input "*****"
click at [555, 125] on div at bounding box center [550, 127] width 32 height 16
click at [454, 19] on div "Close pop-in" at bounding box center [464, 18] width 44 height 36
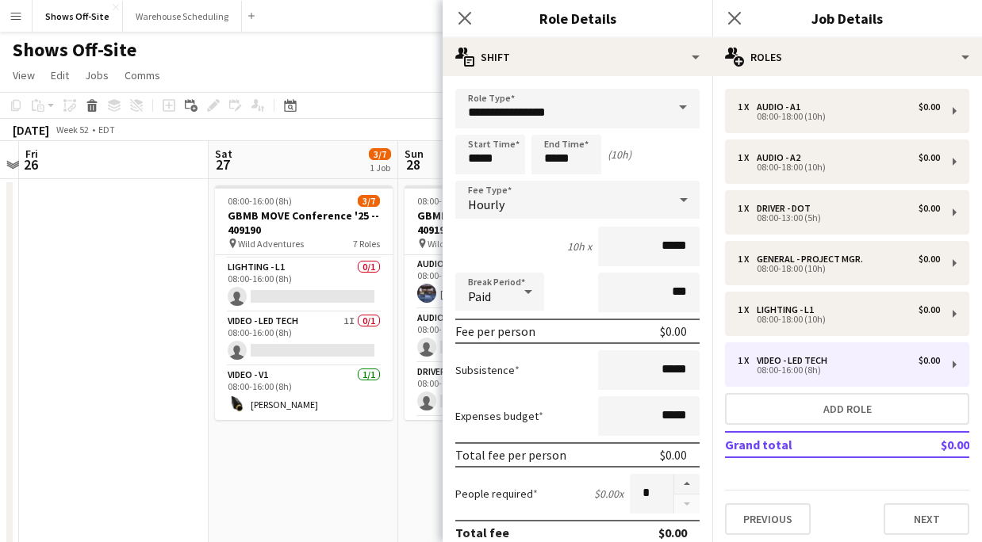
click at [452, 17] on div "Close pop-in" at bounding box center [464, 18] width 44 height 36
click at [464, 16] on icon "Close pop-in" at bounding box center [464, 17] width 15 height 15
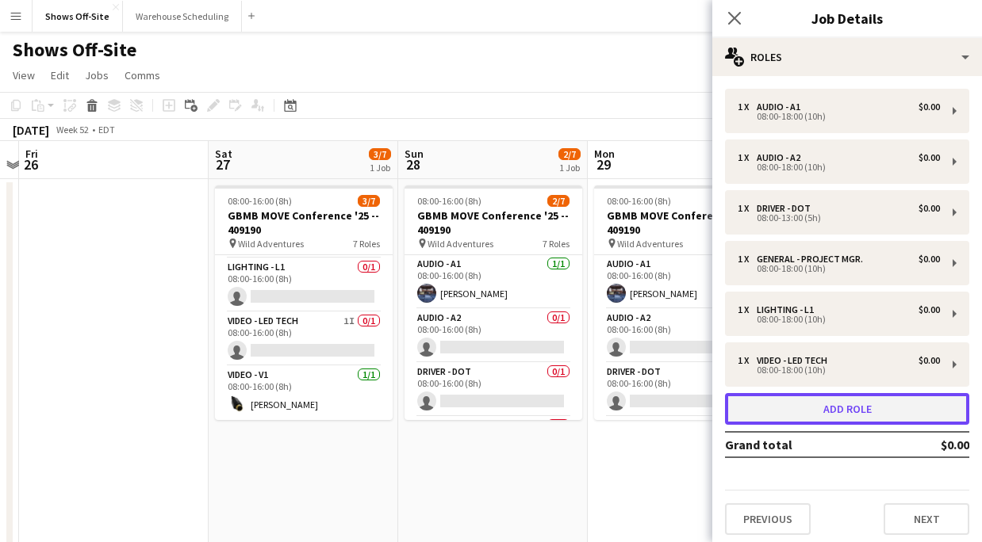
click at [803, 411] on button "Add role" at bounding box center [847, 409] width 244 height 32
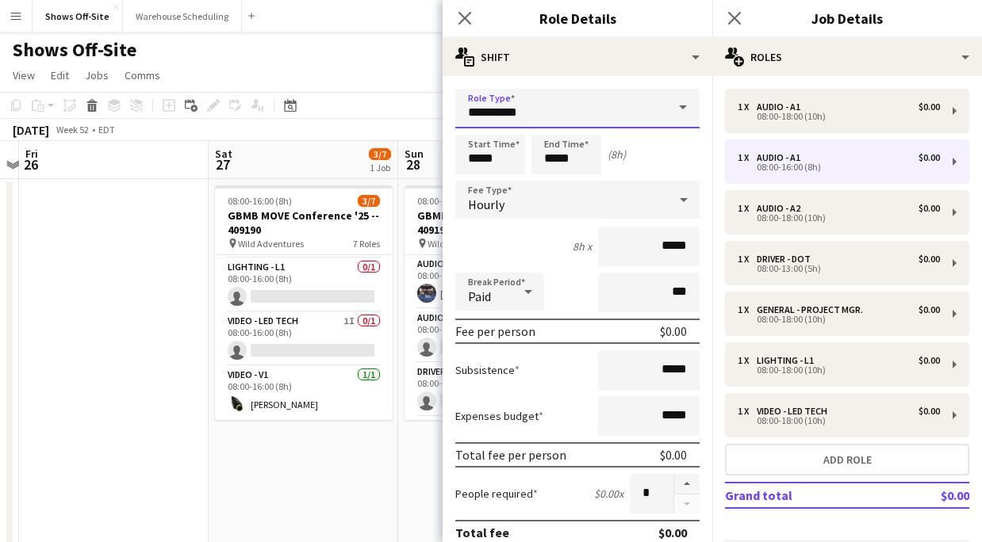
drag, startPoint x: 527, startPoint y: 112, endPoint x: 452, endPoint y: 105, distance: 75.7
click at [452, 105] on form "**********" at bounding box center [577, 541] width 270 height 904
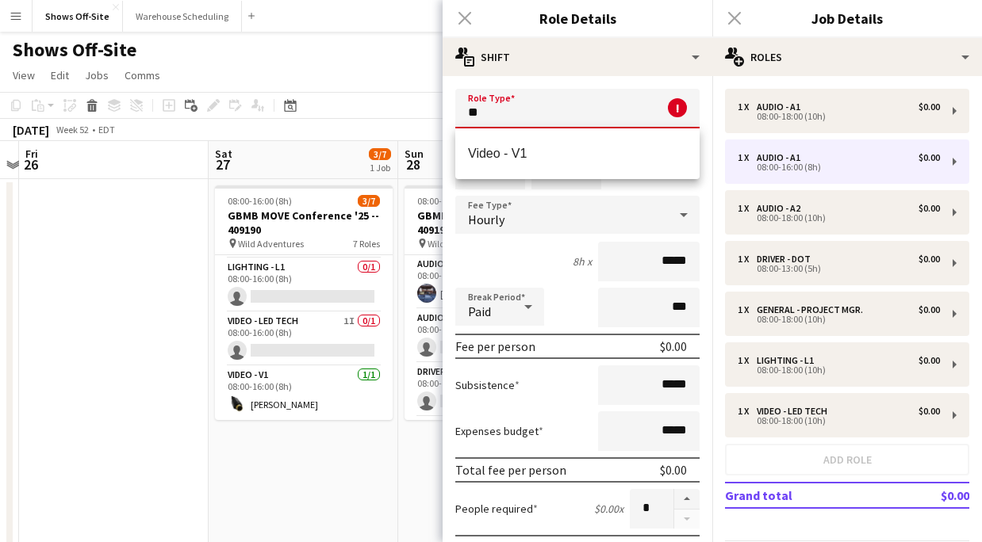
click at [552, 145] on mat-option "Video - V1" at bounding box center [577, 154] width 244 height 38
type input "**********"
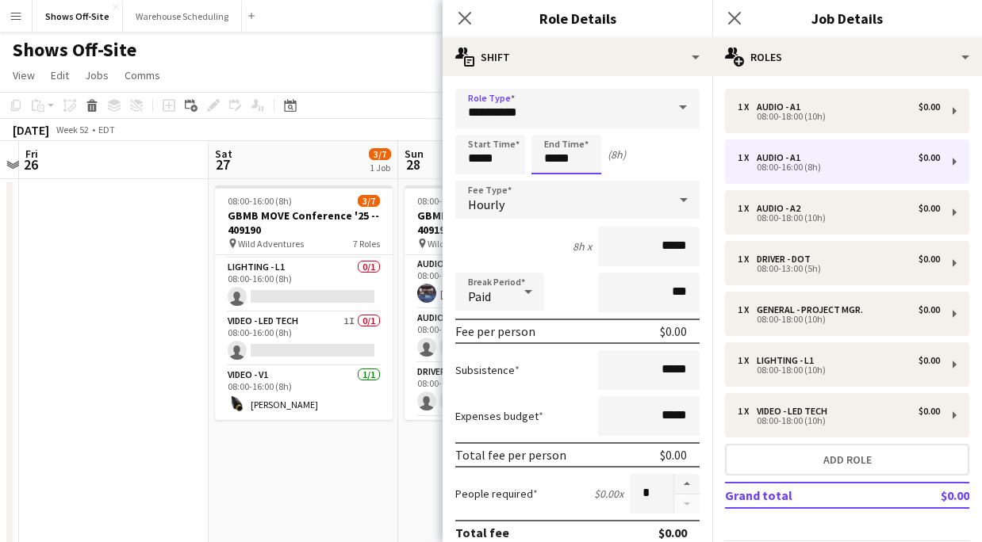
click at [566, 164] on input "*****" at bounding box center [566, 155] width 70 height 40
click at [553, 129] on div at bounding box center [550, 127] width 32 height 16
type input "*****"
click at [553, 129] on div at bounding box center [550, 127] width 32 height 16
click at [462, 15] on icon at bounding box center [464, 17] width 15 height 15
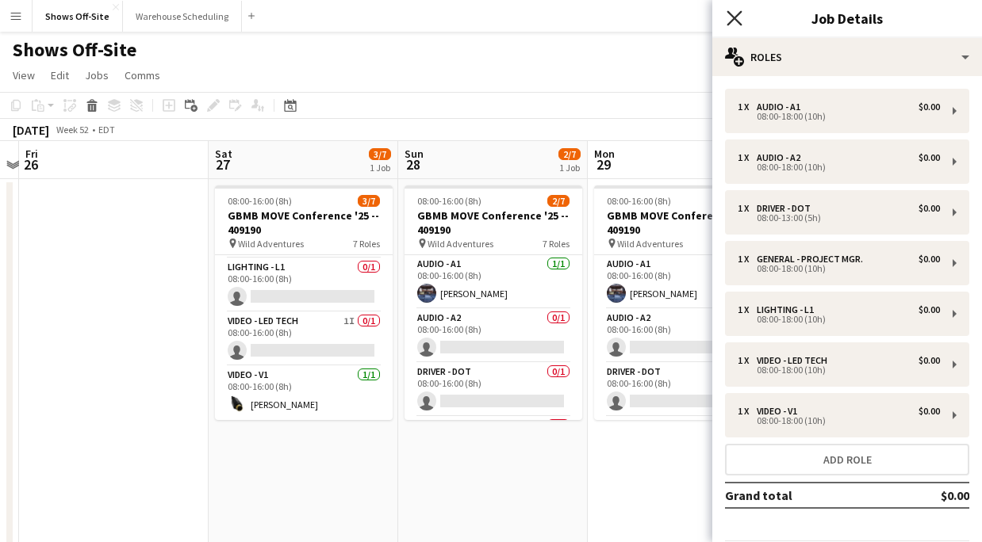
click at [732, 13] on icon "Close pop-in" at bounding box center [733, 17] width 15 height 15
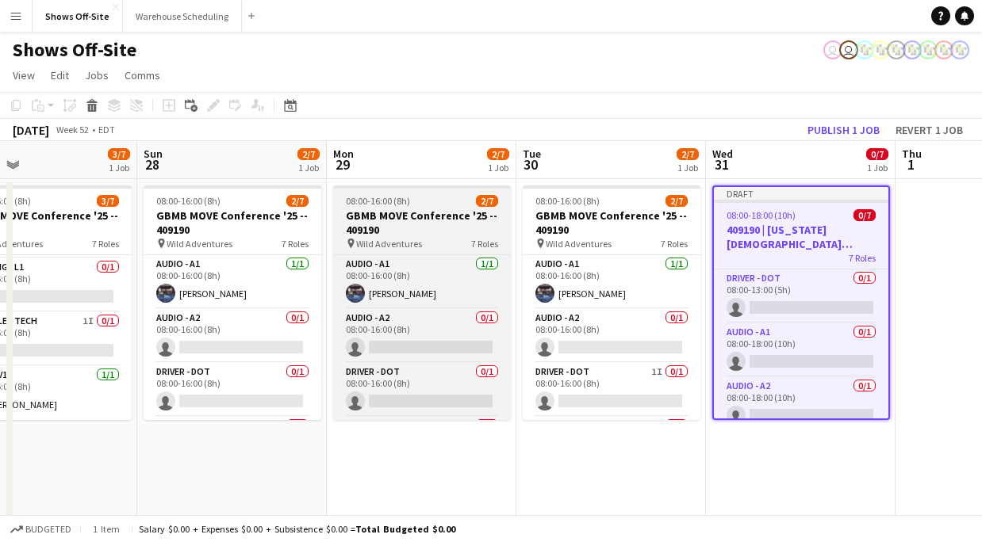
scroll to position [0, 730]
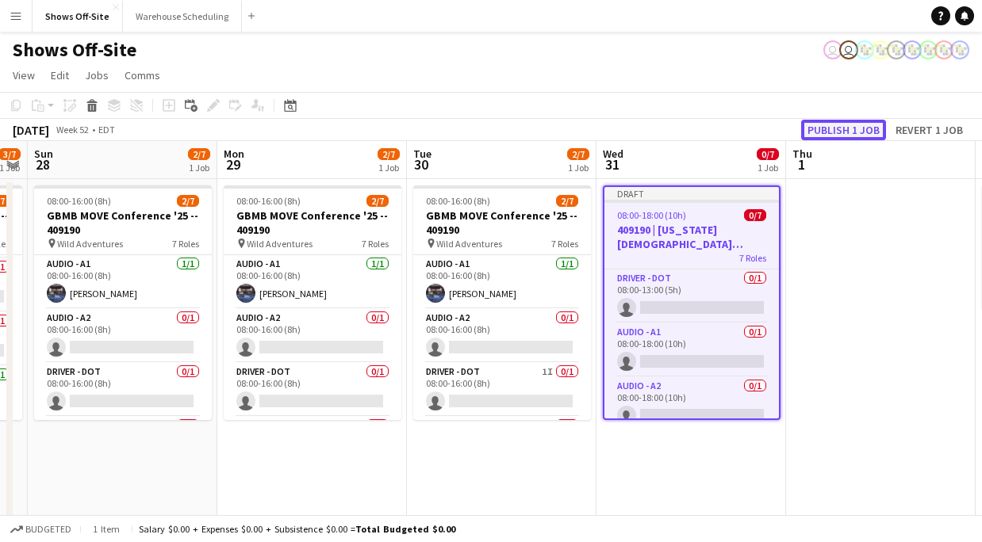
click at [829, 128] on button "Publish 1 job" at bounding box center [843, 130] width 85 height 21
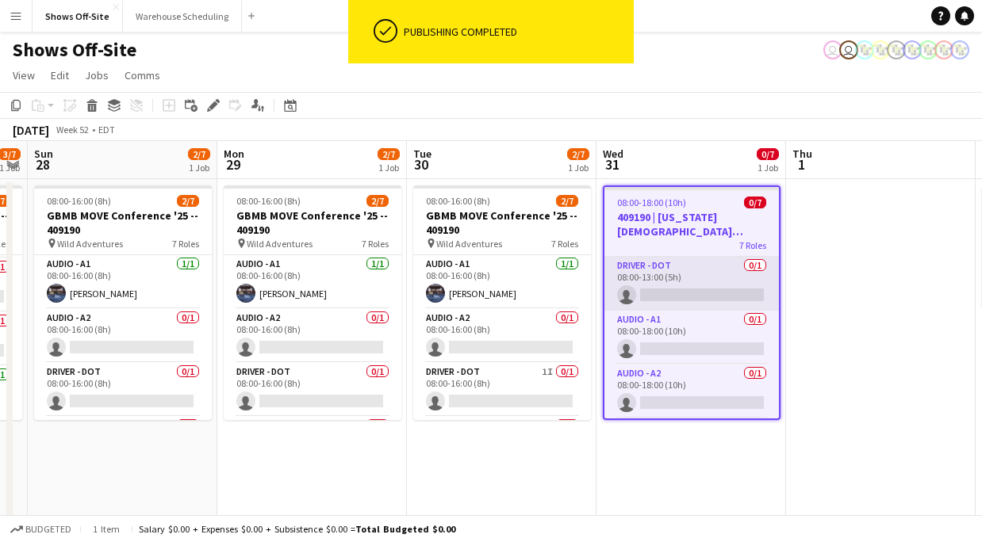
click at [714, 266] on app-card-role "Driver - DOT 0/1 08:00-13:00 (5h) single-neutral-actions" at bounding box center [691, 284] width 174 height 54
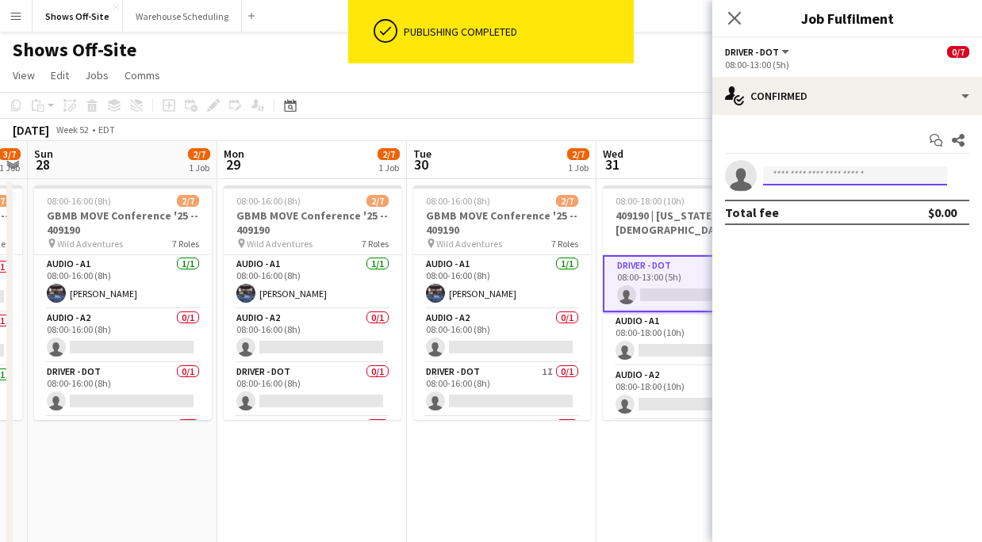
click at [826, 174] on input at bounding box center [855, 176] width 184 height 19
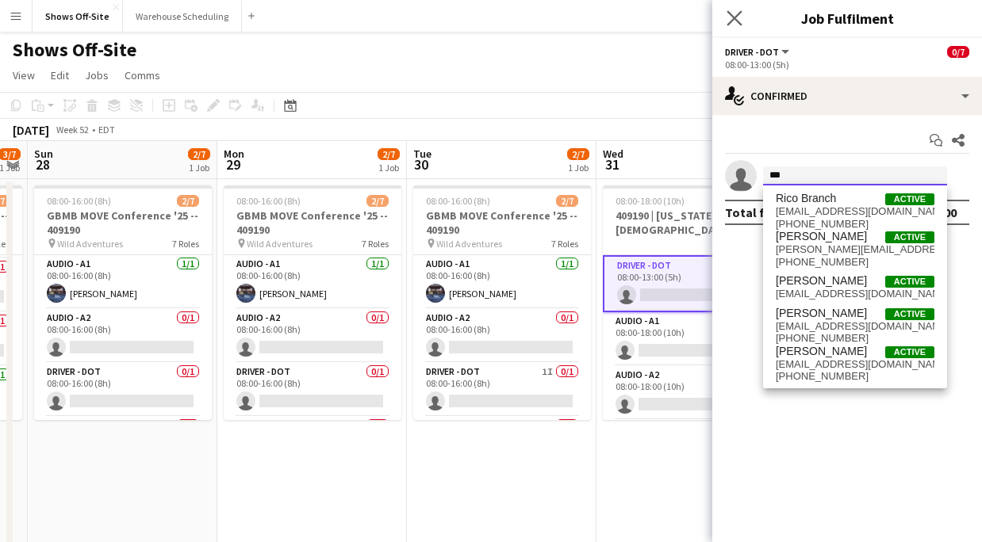
type input "***"
click at [726, 13] on app-icon "Close pop-in" at bounding box center [734, 18] width 23 height 23
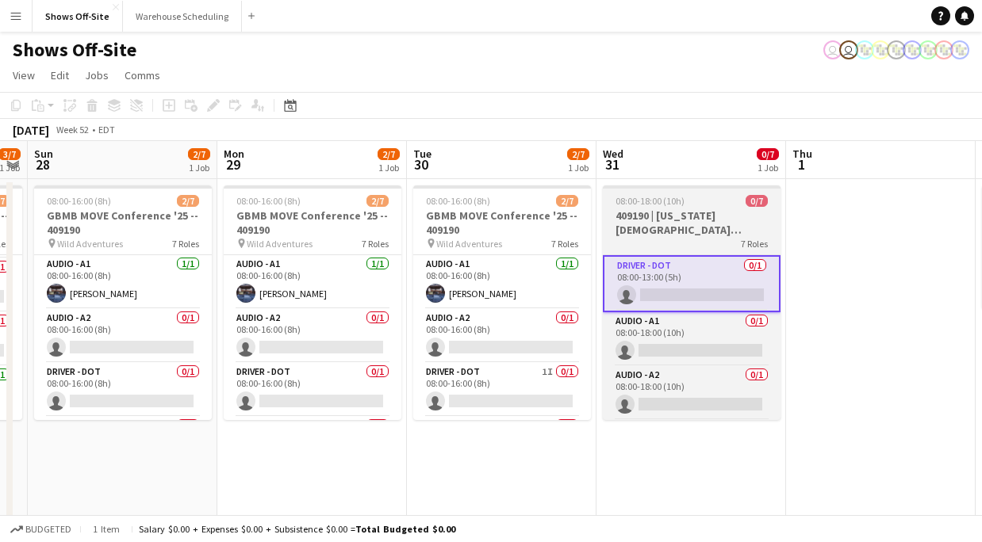
click at [706, 214] on h3 "409190 | Georgia Baptist Mission Board- MOVE Conference" at bounding box center [692, 223] width 178 height 29
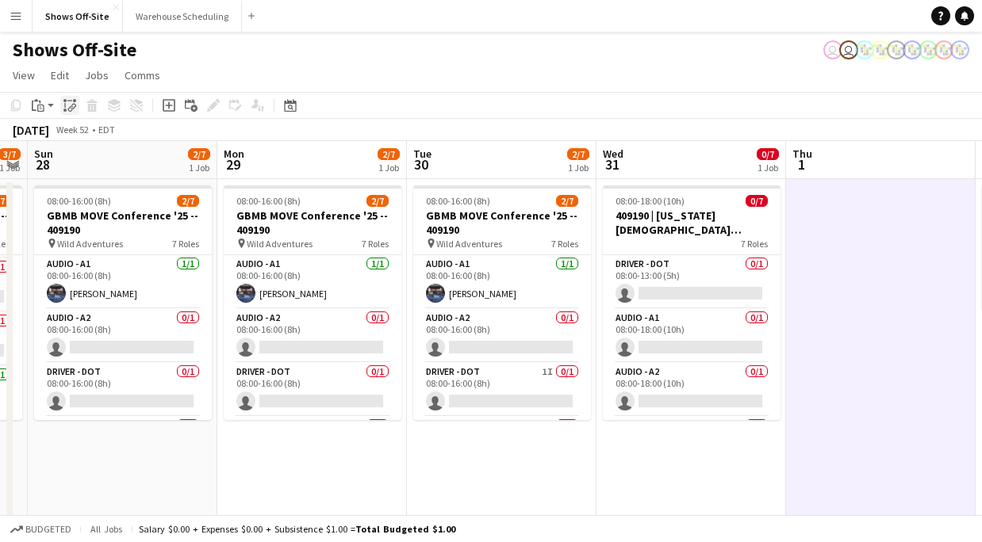
click at [70, 103] on icon "Paste linked Job" at bounding box center [69, 105] width 13 height 13
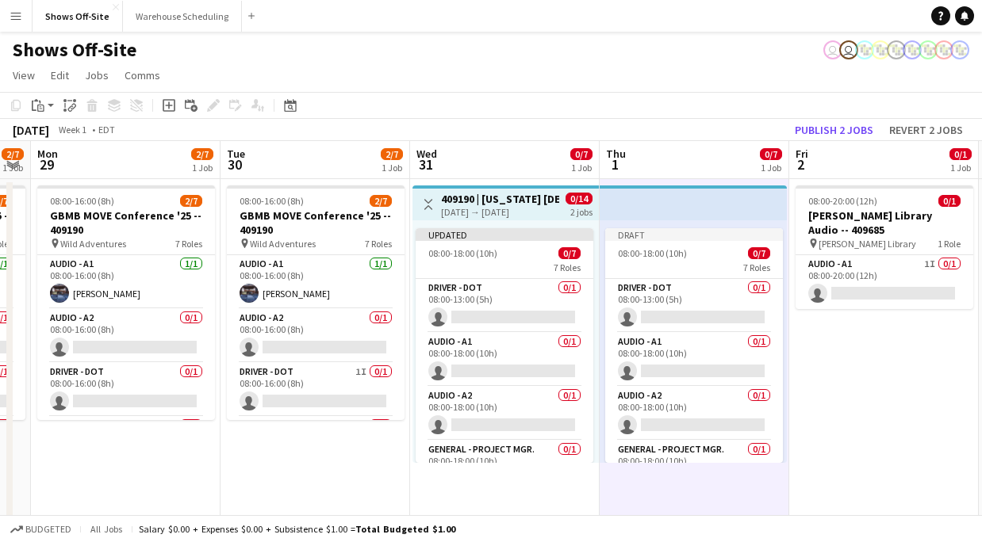
scroll to position [0, 616]
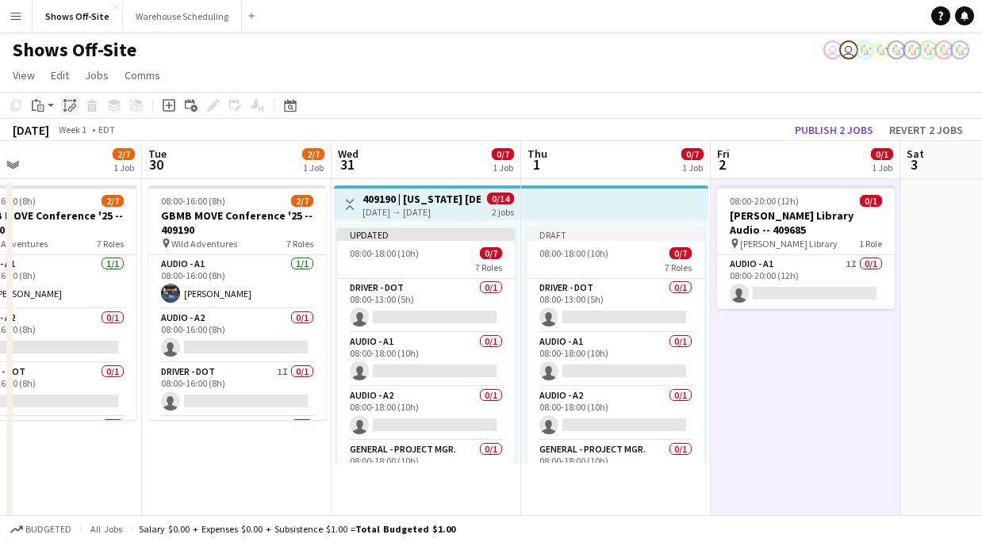
click at [78, 109] on div "Paste linked Job" at bounding box center [69, 105] width 19 height 19
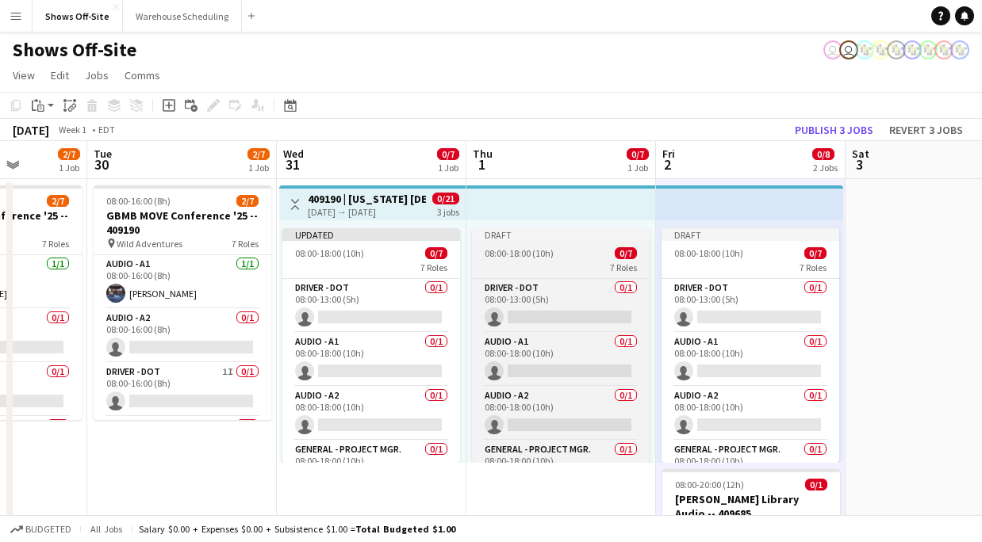
scroll to position [0, 670]
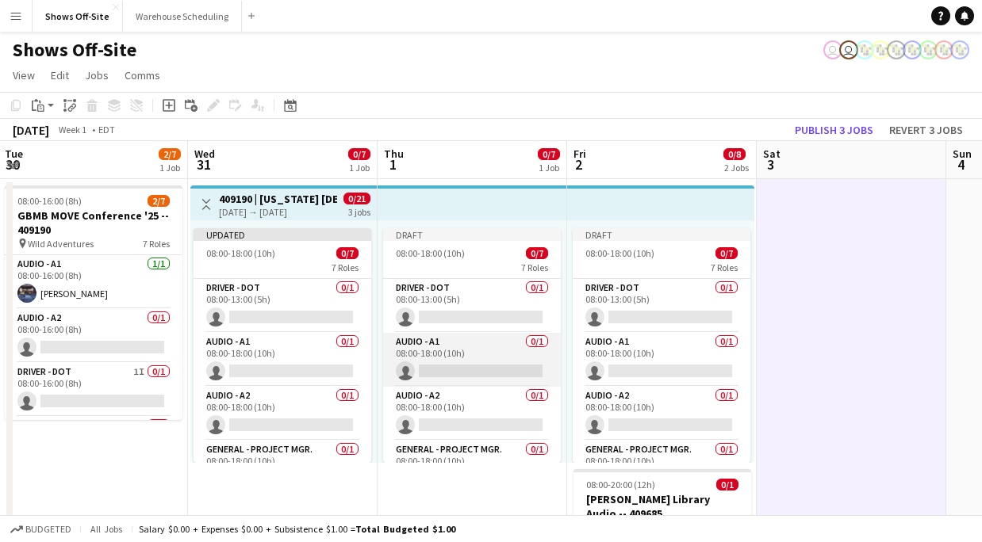
scroll to position [0, 756]
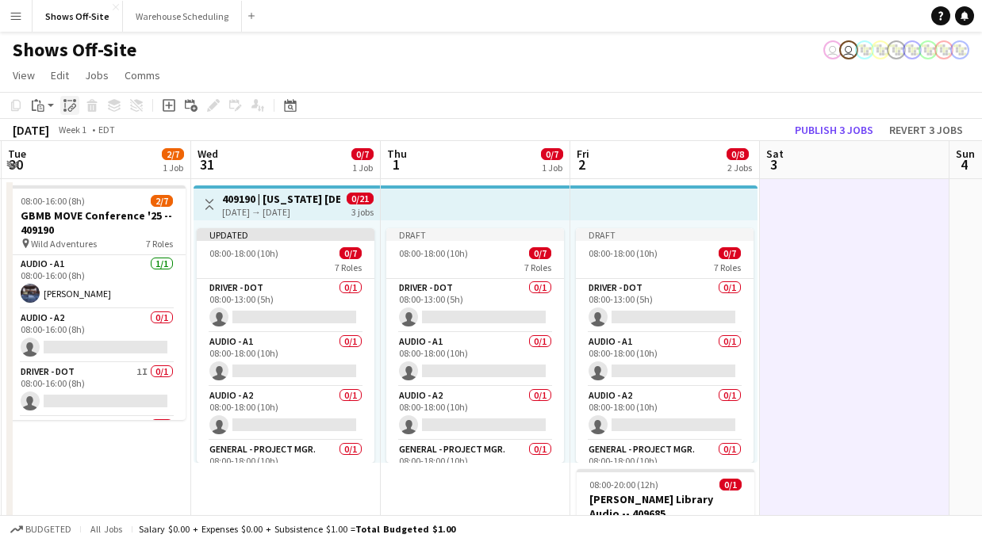
click at [75, 101] on icon at bounding box center [74, 100] width 3 height 3
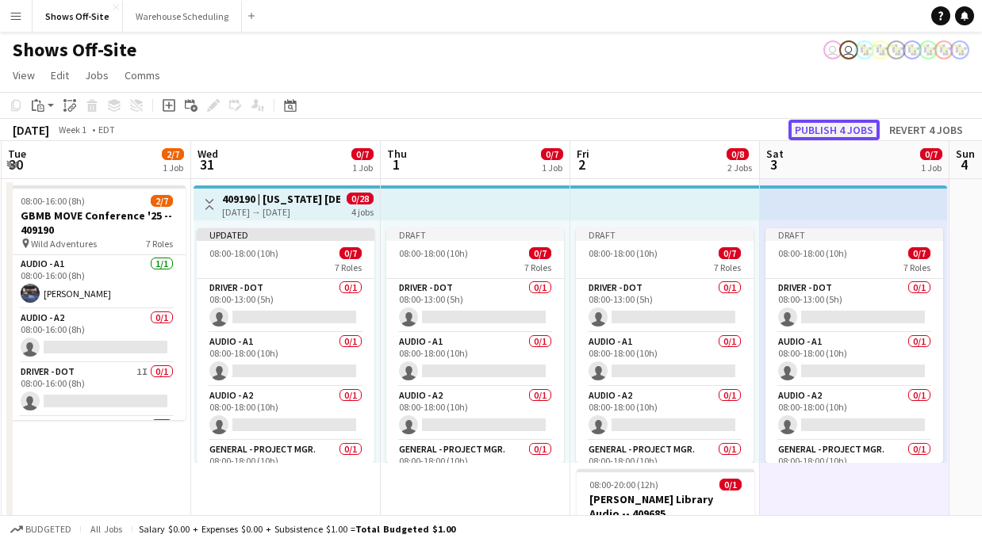
click at [843, 133] on button "Publish 4 jobs" at bounding box center [833, 130] width 91 height 21
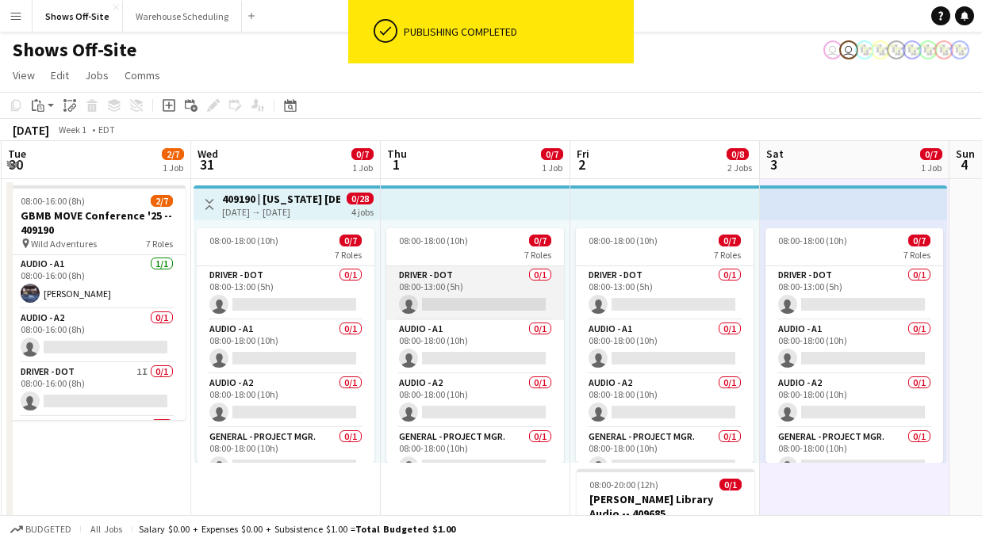
click at [445, 276] on app-card-role "Driver - DOT 0/1 08:00-13:00 (5h) single-neutral-actions" at bounding box center [475, 293] width 178 height 54
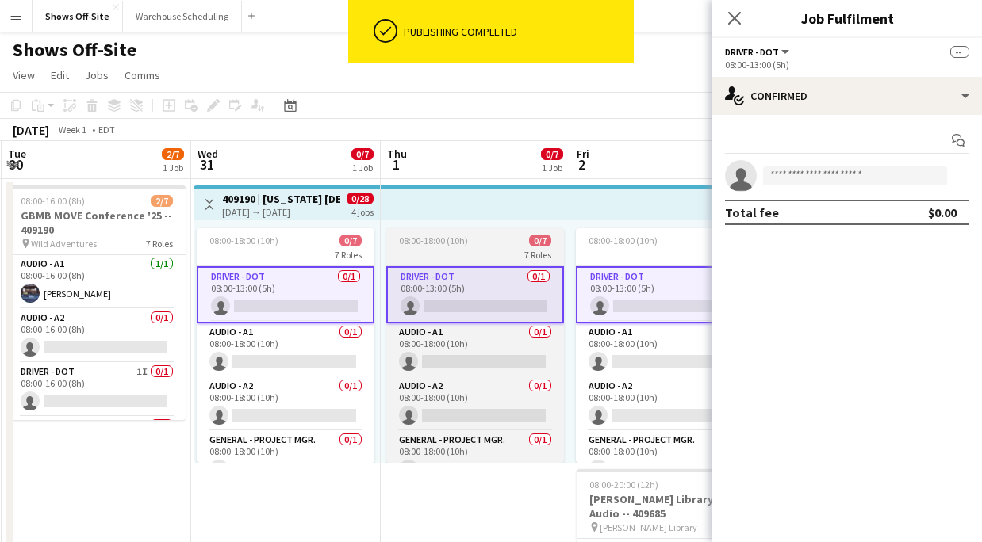
click at [454, 239] on span "08:00-18:00 (10h)" at bounding box center [433, 241] width 69 height 12
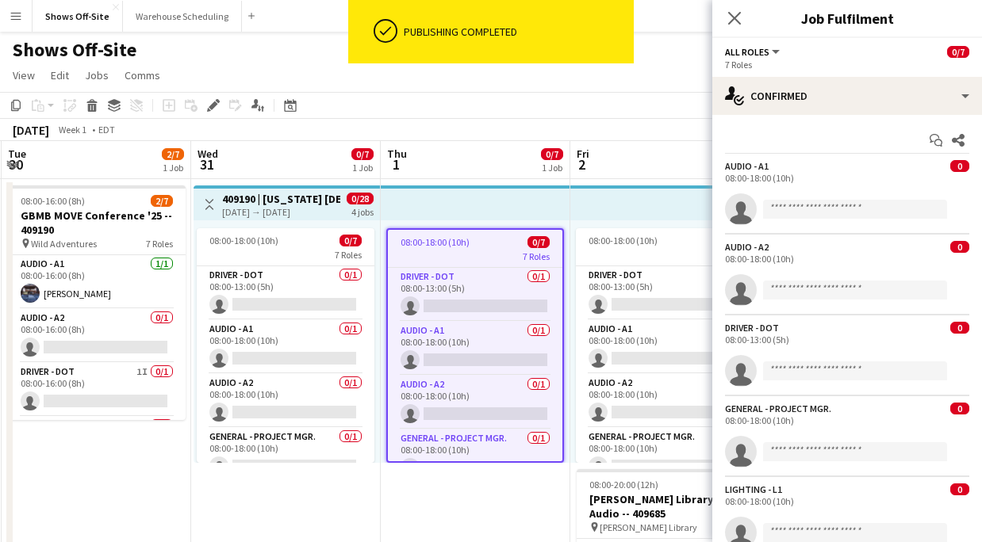
click at [387, 131] on div "December 2026 Week 1 • EDT" at bounding box center [491, 130] width 982 height 22
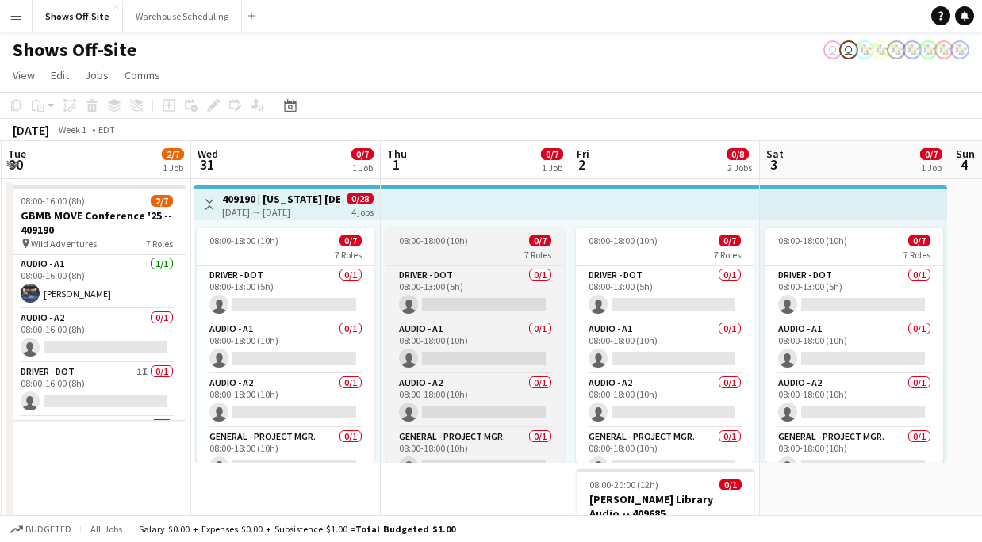
click at [459, 251] on div "7 Roles" at bounding box center [475, 254] width 178 height 13
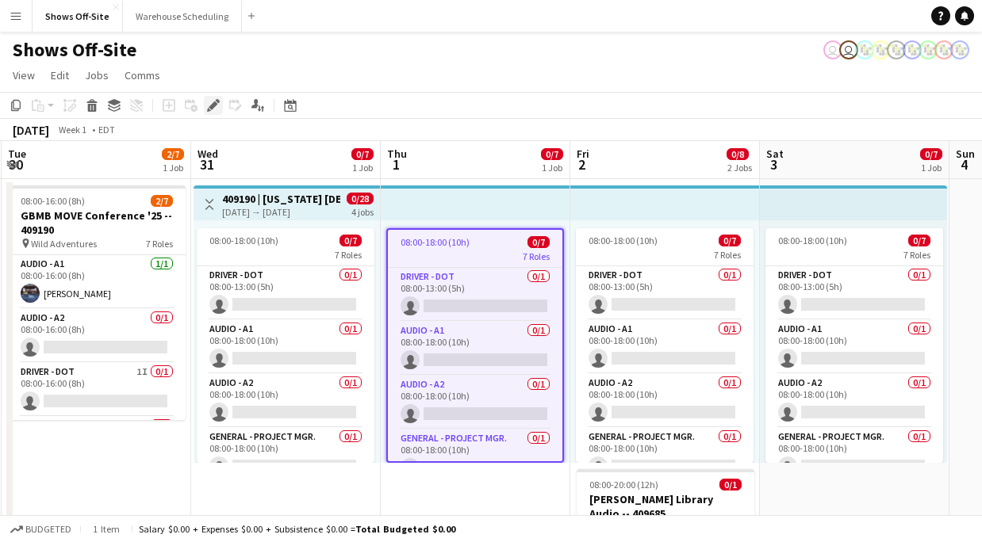
click at [213, 106] on icon at bounding box center [213, 105] width 9 height 9
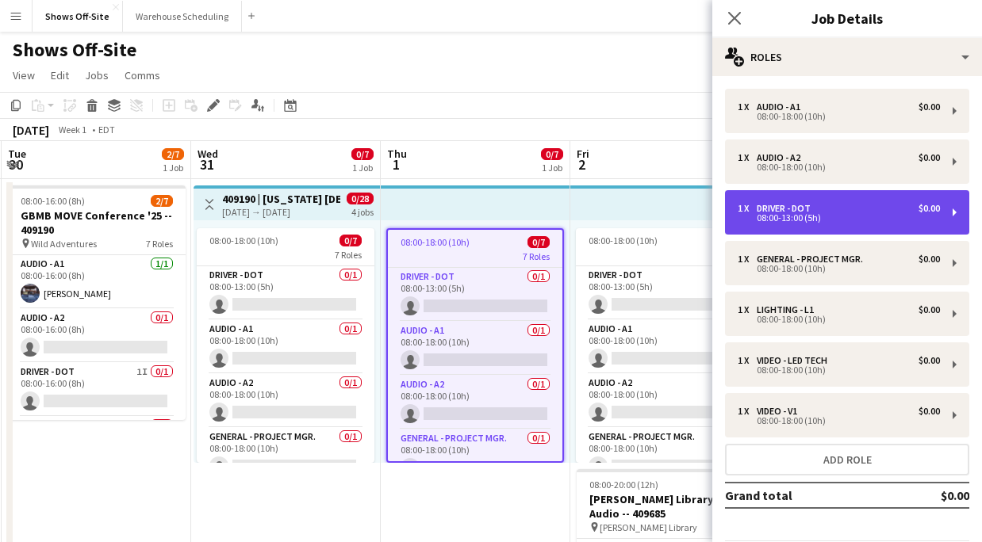
click at [795, 232] on div "1 x Driver - DOT $0.00 08:00-13:00 (5h)" at bounding box center [847, 212] width 244 height 44
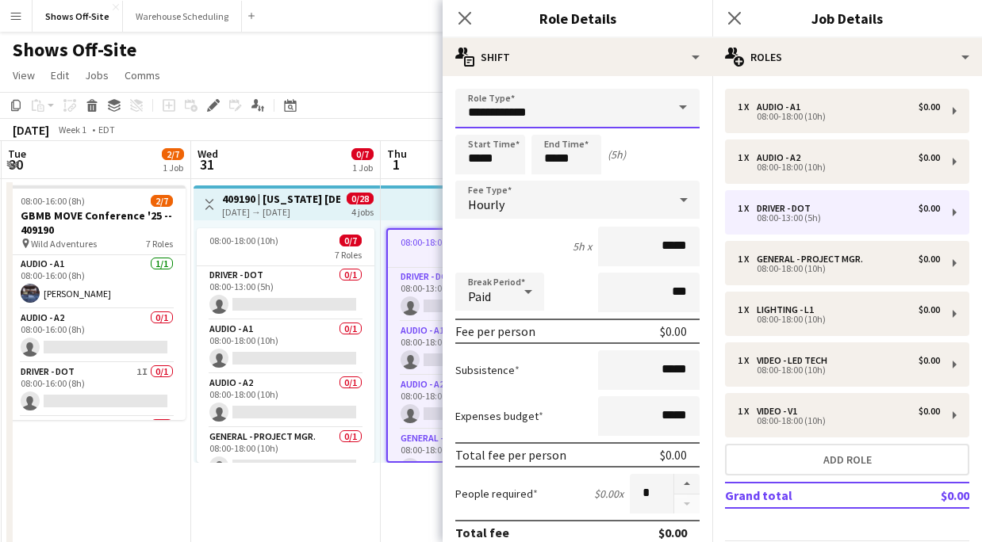
click at [602, 113] on input "**********" at bounding box center [577, 109] width 244 height 40
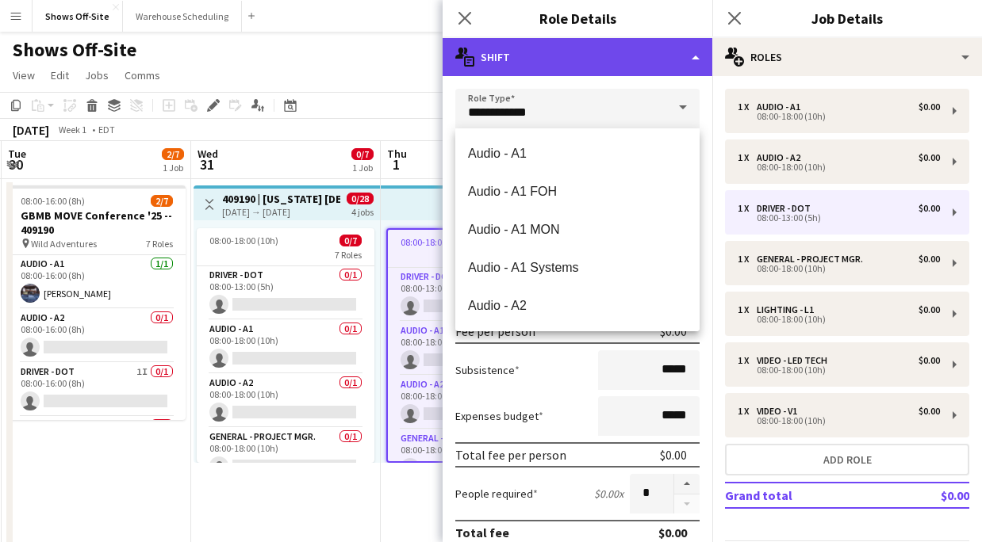
click at [586, 58] on div "multiple-actions-text Shift" at bounding box center [577, 57] width 270 height 38
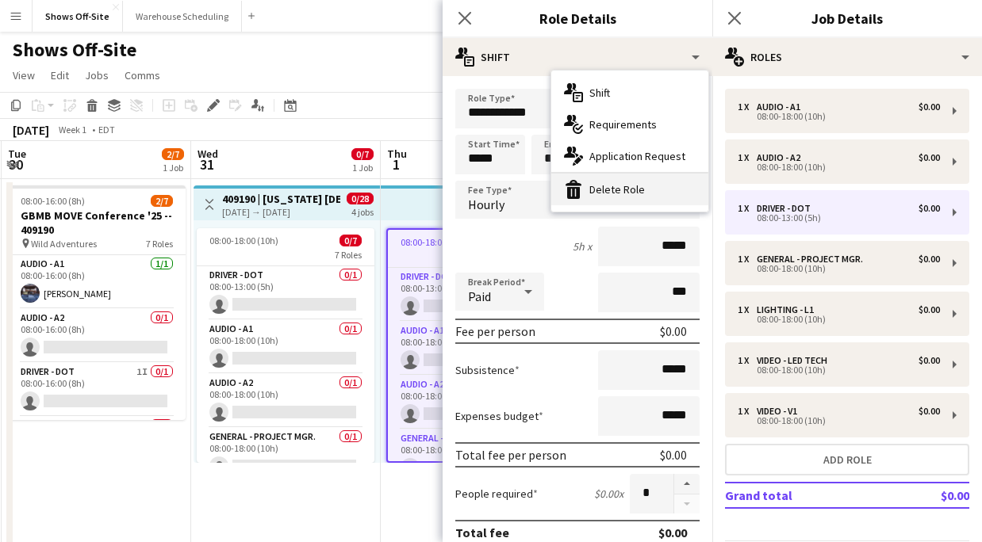
click at [630, 175] on div "bin-2 Delete Role" at bounding box center [629, 190] width 157 height 32
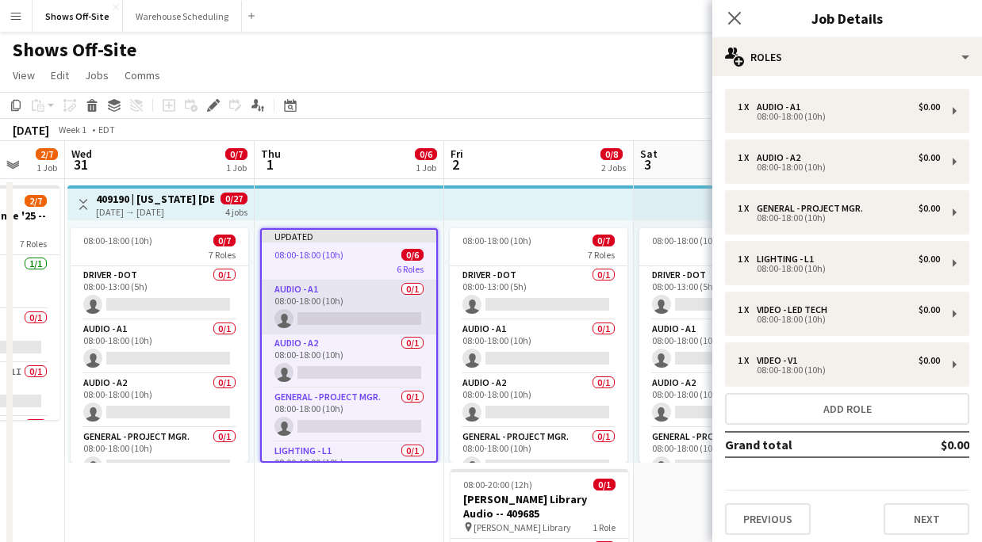
scroll to position [0, 520]
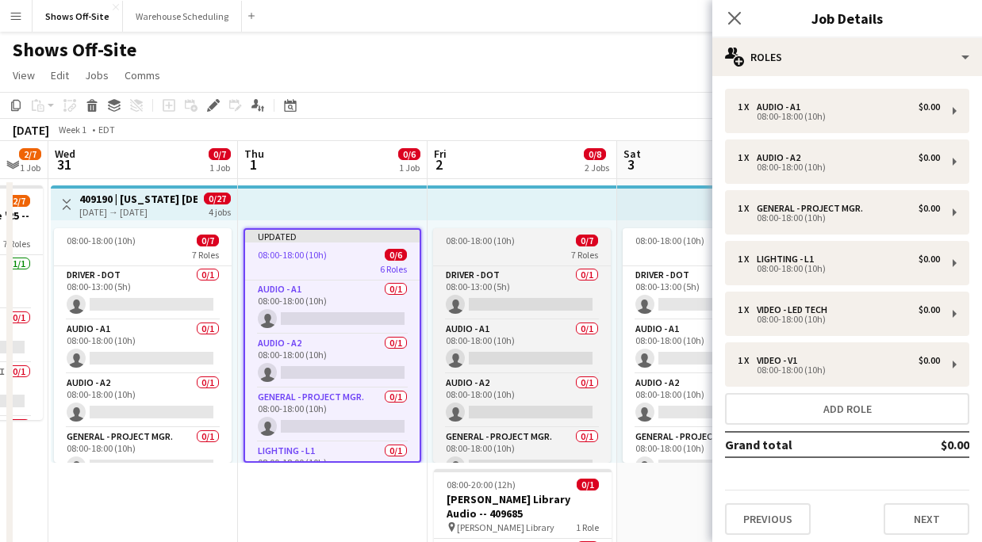
click at [476, 244] on span "08:00-18:00 (10h)" at bounding box center [480, 241] width 69 height 12
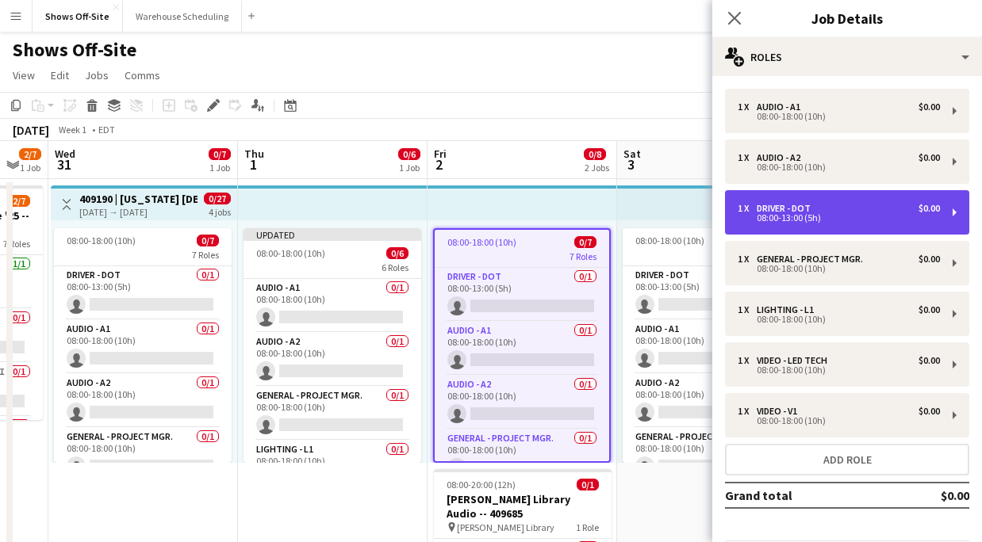
click at [818, 209] on div "1 x Driver - DOT $0.00" at bounding box center [838, 208] width 202 height 11
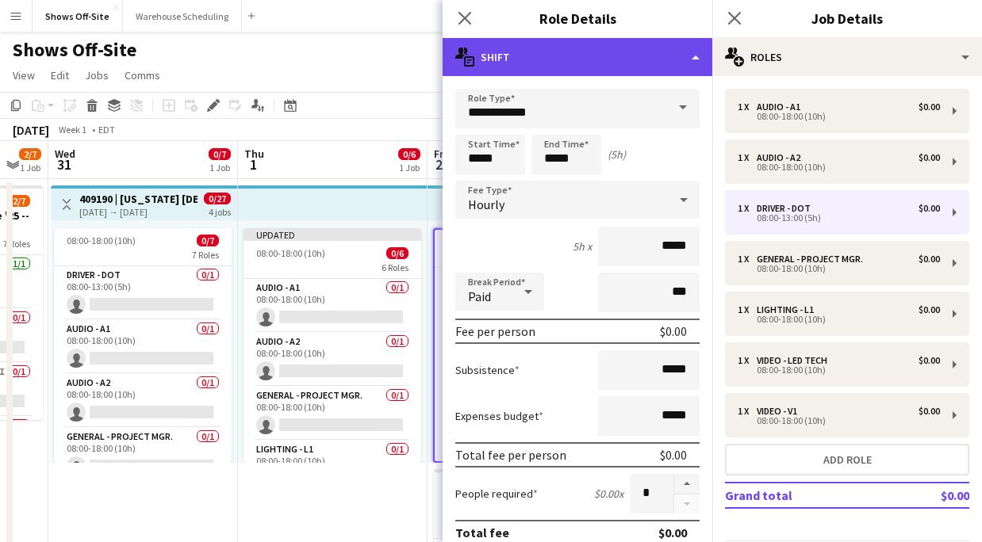
click at [576, 66] on div "multiple-actions-text Shift" at bounding box center [577, 57] width 270 height 38
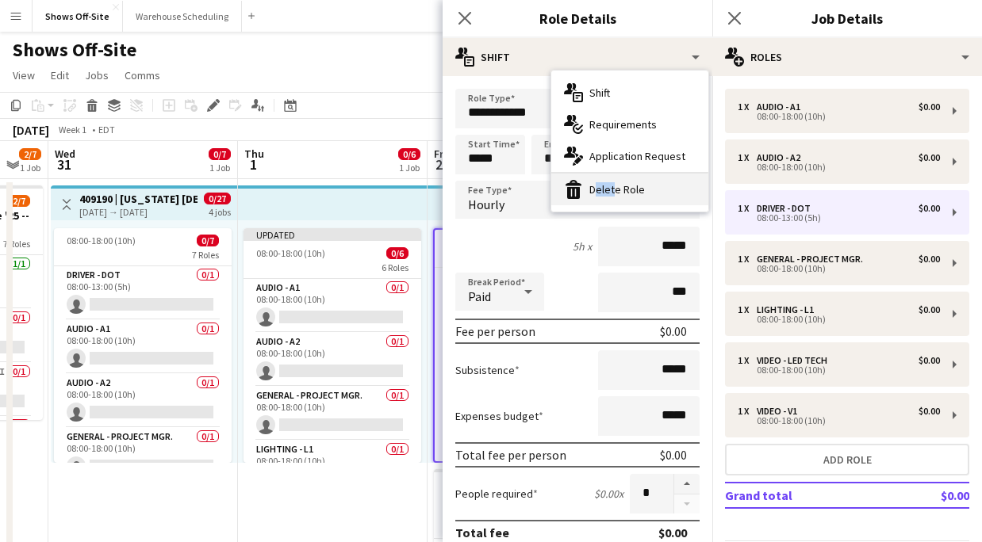
click at [608, 182] on div "bin-2 Delete Role" at bounding box center [629, 190] width 157 height 32
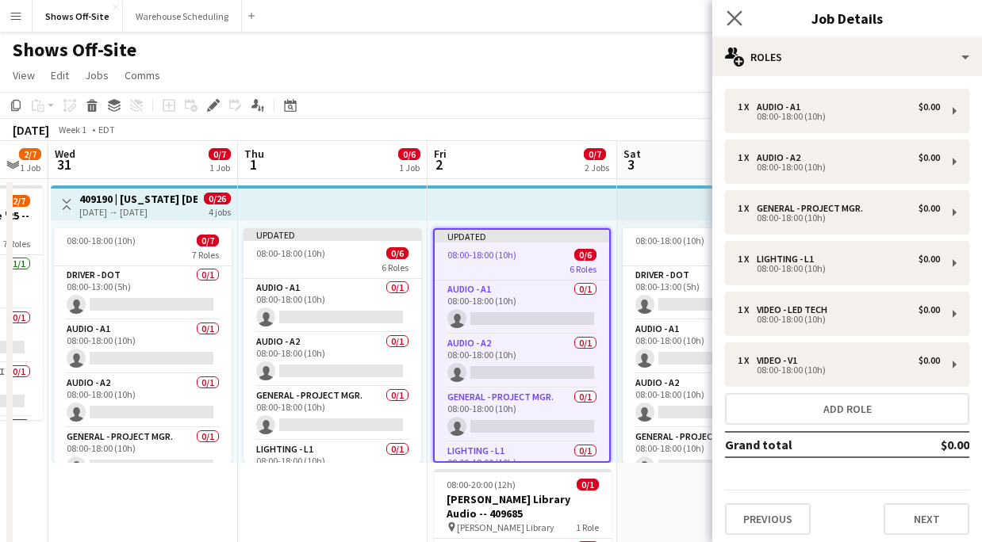
click at [734, 28] on app-icon "Close pop-in" at bounding box center [734, 18] width 23 height 23
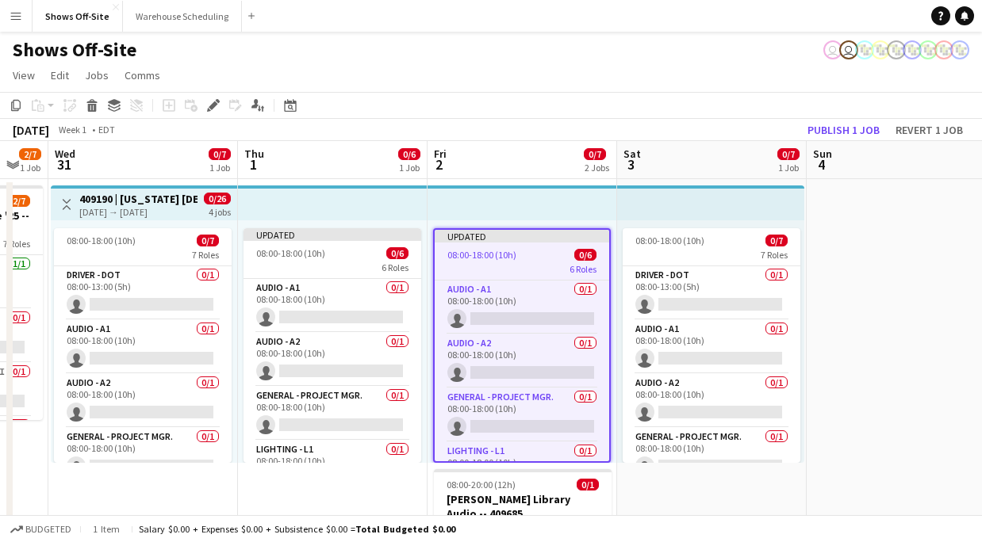
click at [736, 50] on div "Shows Off-Site user user" at bounding box center [491, 47] width 982 height 30
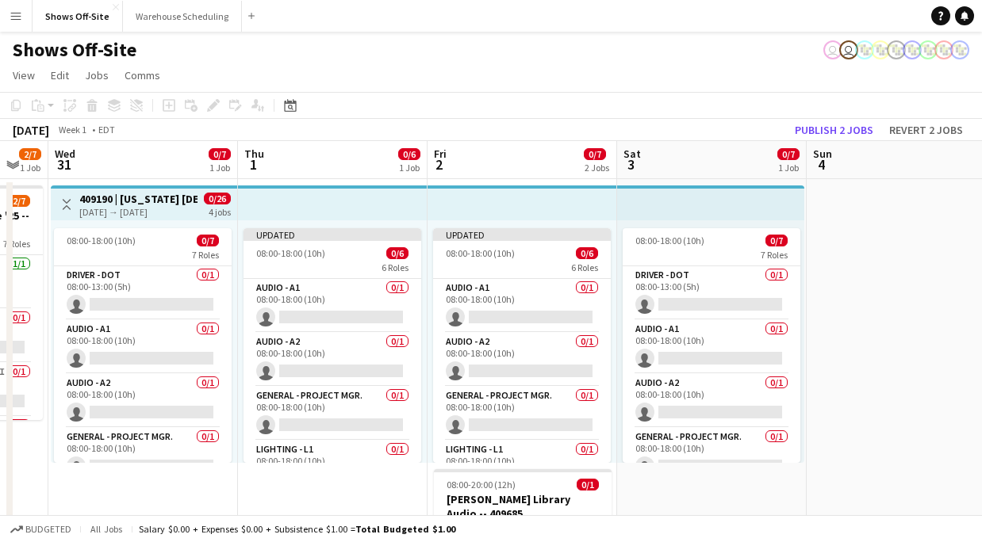
click at [838, 113] on app-toolbar "Copy Paste Paste Command V Paste with crew Command Shift V Paste linked Job Del…" at bounding box center [491, 105] width 982 height 27
click at [841, 125] on button "Publish 2 jobs" at bounding box center [833, 130] width 91 height 21
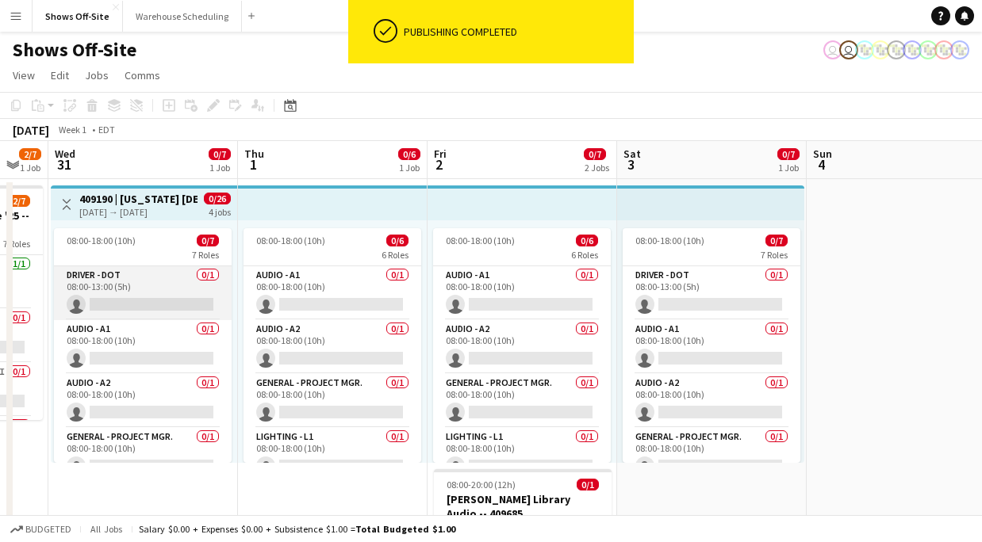
click at [121, 291] on app-card-role "Driver - DOT 0/1 08:00-13:00 (5h) single-neutral-actions" at bounding box center [143, 293] width 178 height 54
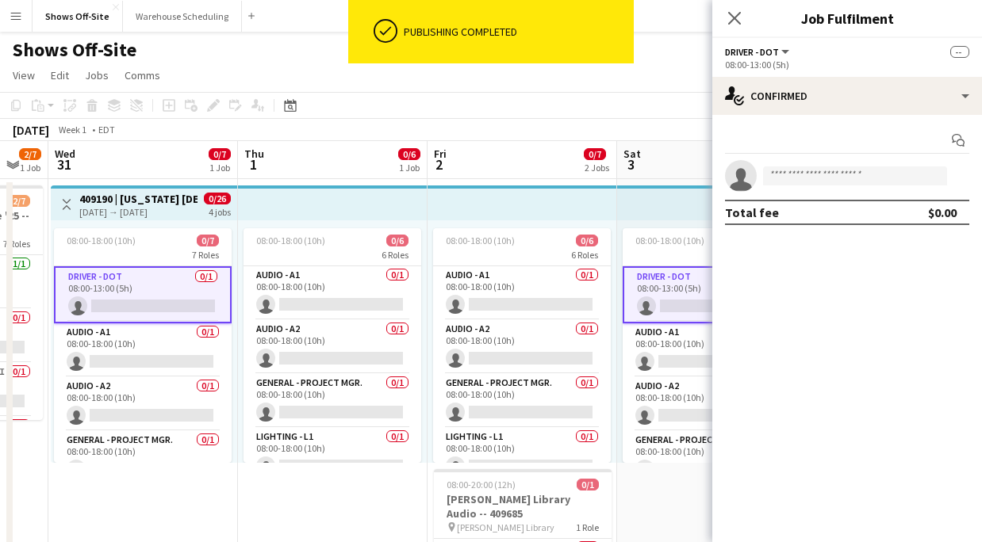
click at [120, 290] on app-card-role "Driver - DOT 0/1 08:00-13:00 (5h) single-neutral-actions" at bounding box center [143, 294] width 178 height 57
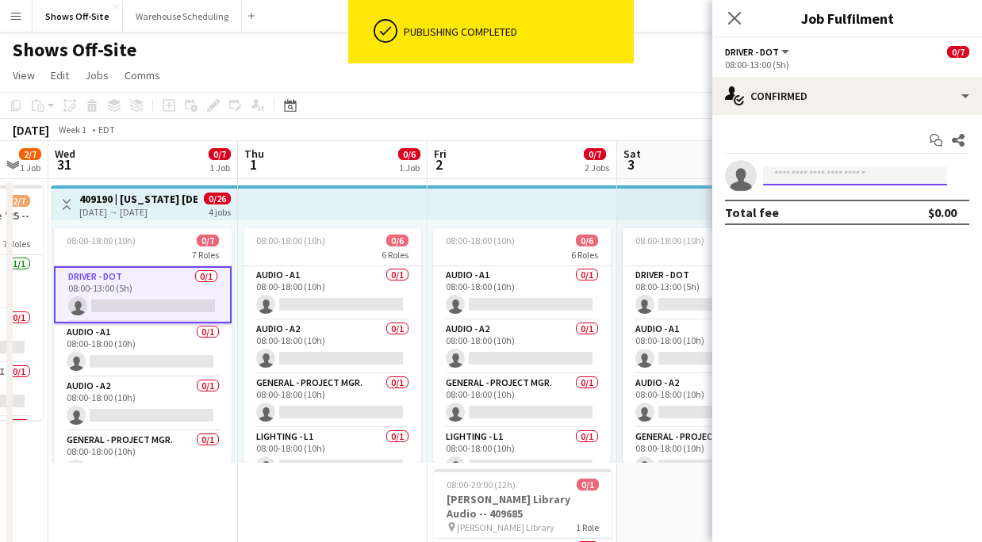
click at [772, 173] on input at bounding box center [855, 176] width 184 height 19
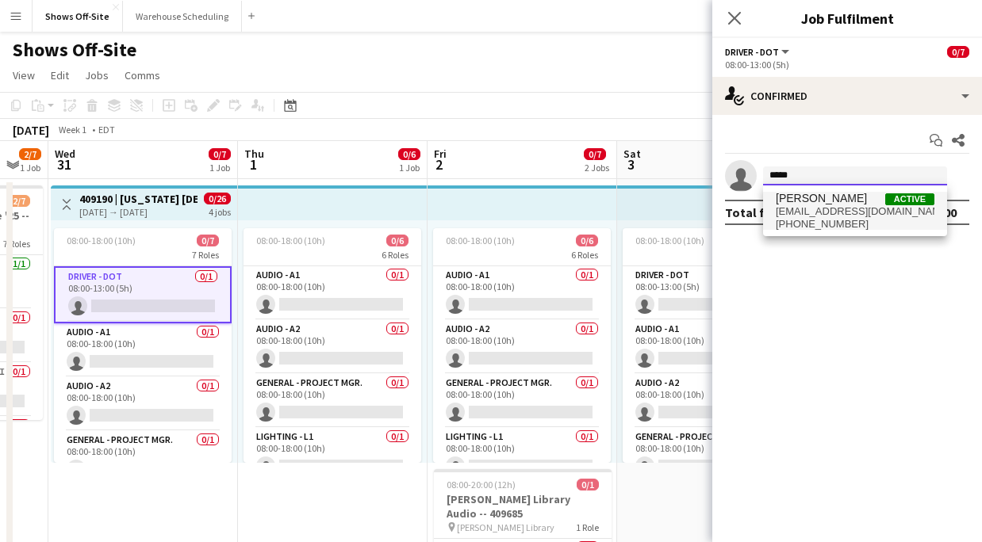
type input "*****"
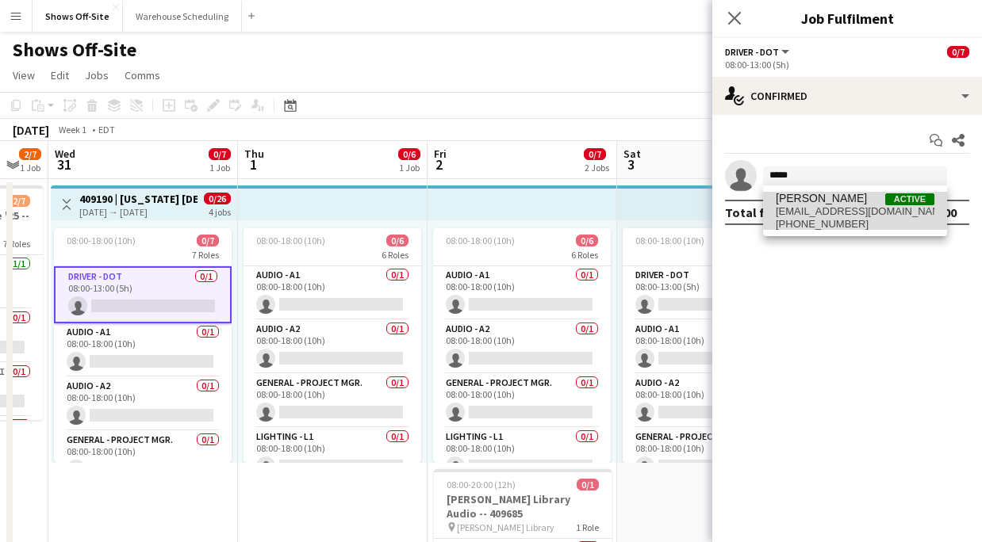
click at [849, 205] on span "[EMAIL_ADDRESS][DOMAIN_NAME]" at bounding box center [854, 211] width 159 height 13
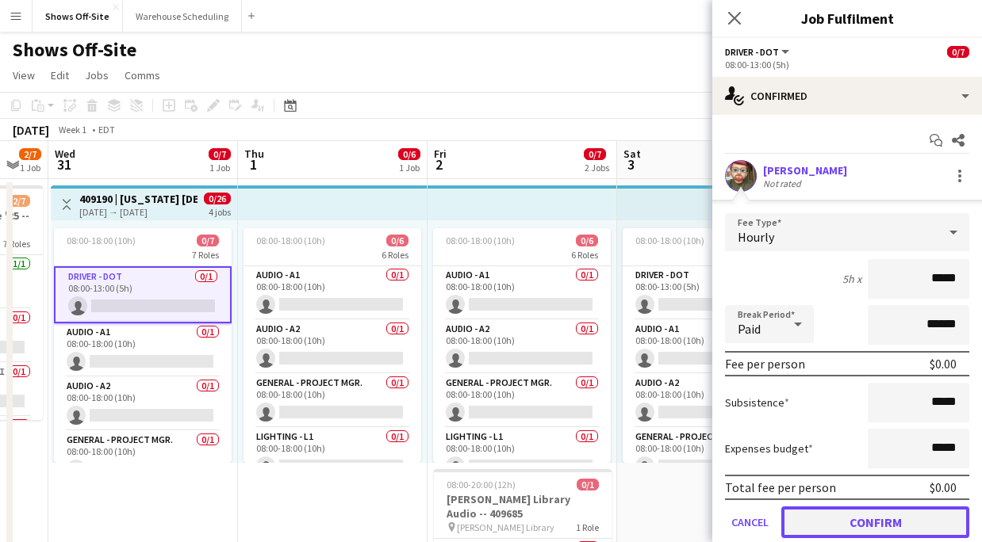
click at [850, 518] on button "Confirm" at bounding box center [875, 523] width 188 height 32
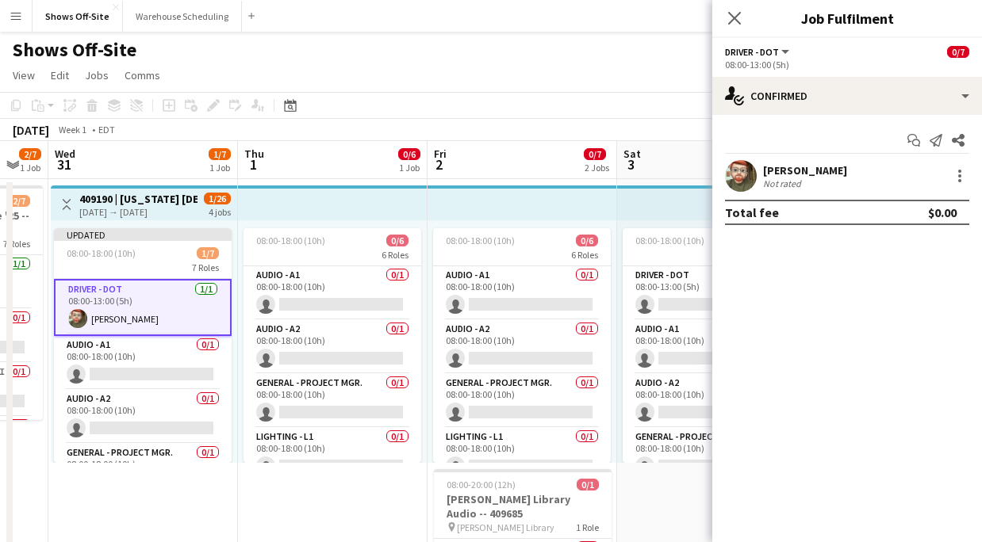
click at [723, 18] on div "Close pop-in" at bounding box center [734, 18] width 44 height 36
click at [726, 11] on icon "Close pop-in" at bounding box center [733, 17] width 15 height 15
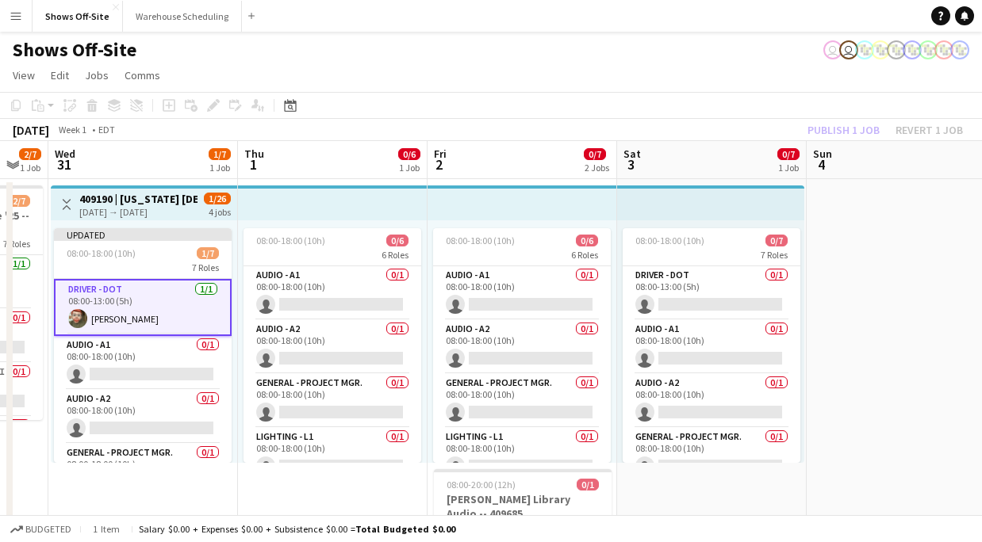
click at [820, 124] on div "Publish 1 job Revert 1 job" at bounding box center [884, 130] width 193 height 21
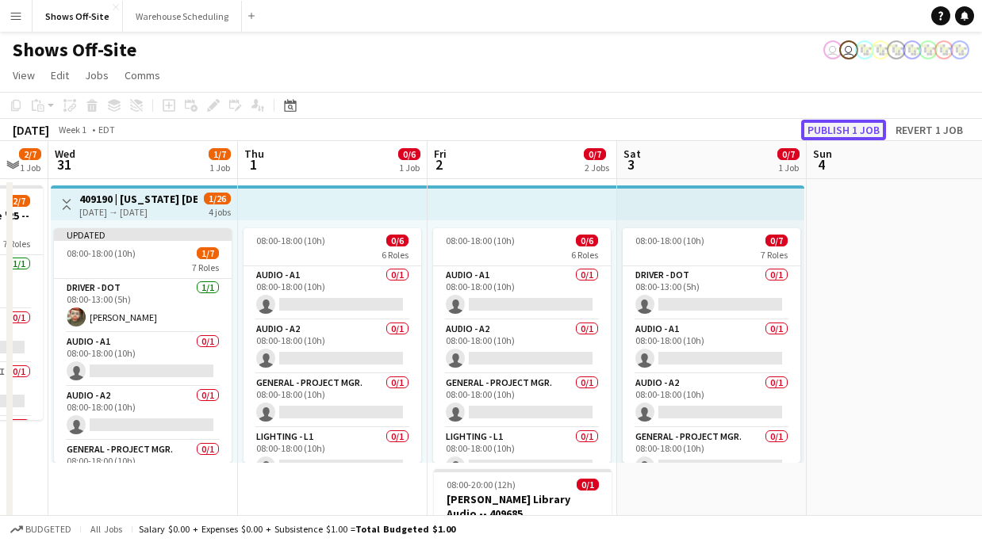
click at [821, 125] on button "Publish 1 job" at bounding box center [843, 130] width 85 height 21
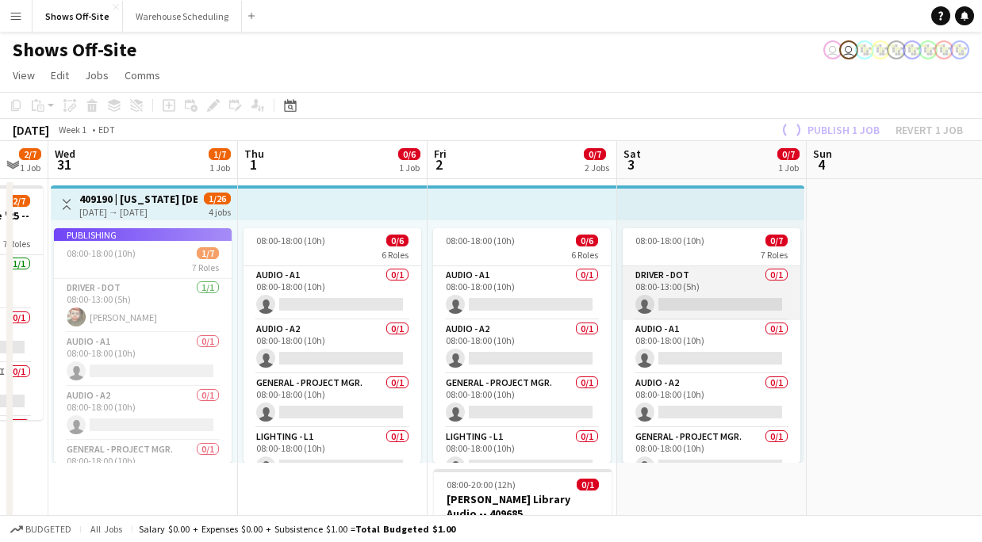
click at [702, 272] on app-card-role "Driver - DOT 0/1 08:00-13:00 (5h) single-neutral-actions" at bounding box center [711, 293] width 178 height 54
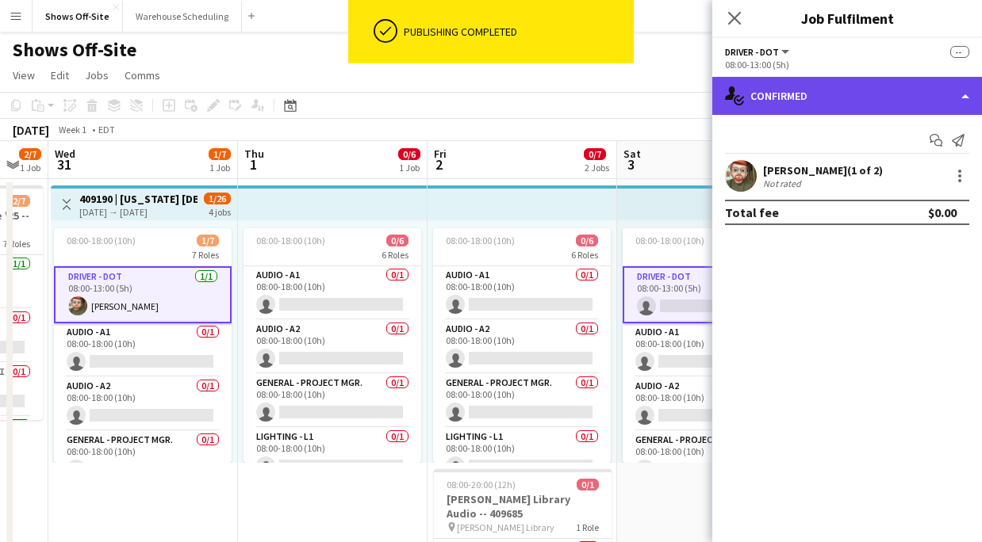
click at [820, 93] on div "single-neutral-actions-check-2 Confirmed" at bounding box center [847, 96] width 270 height 38
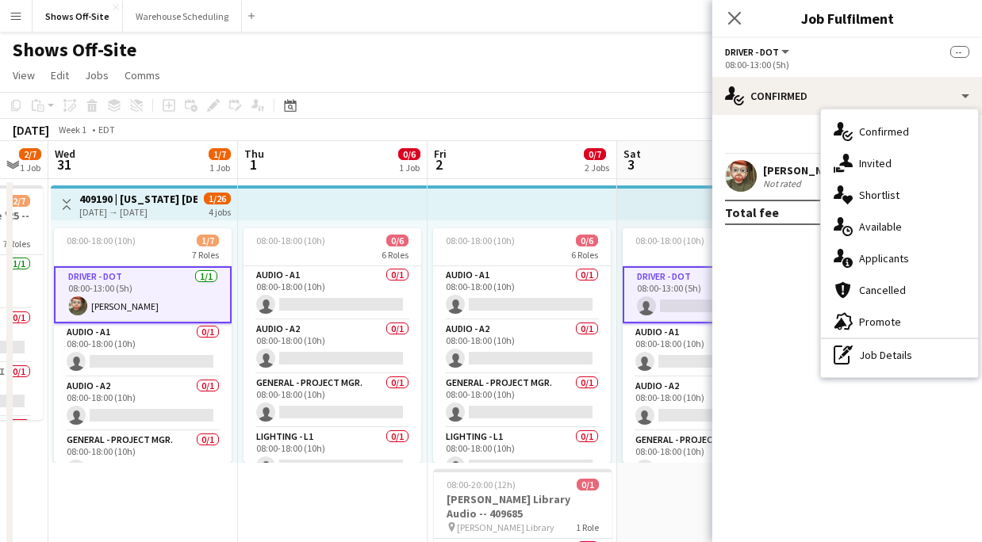
click at [769, 167] on div "Ricky Purvis (1 of 2)" at bounding box center [823, 170] width 120 height 14
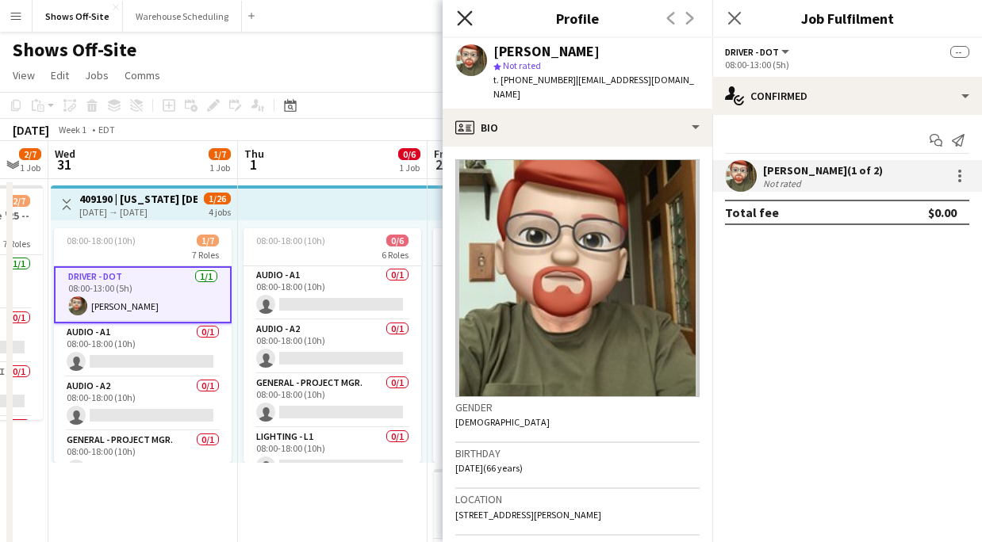
click at [464, 21] on icon "Close pop-in" at bounding box center [464, 17] width 15 height 15
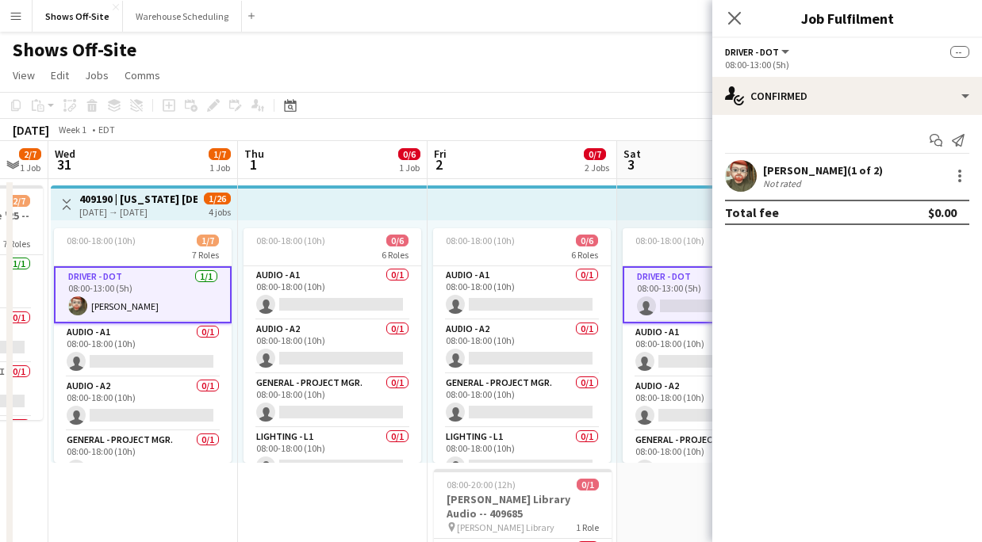
click at [631, 177] on div "Sat 3" at bounding box center [631, 163] width 17 height 32
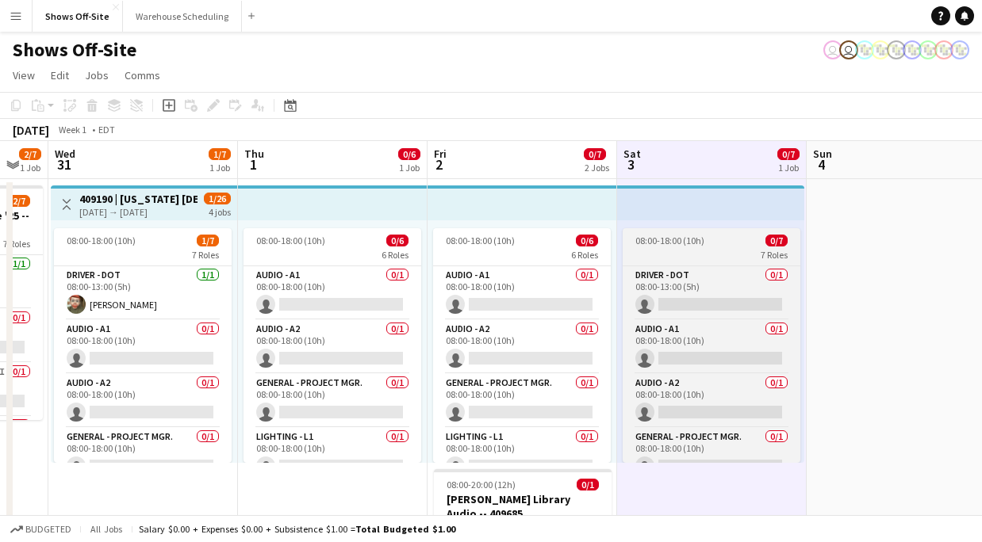
click at [660, 251] on div "7 Roles" at bounding box center [711, 254] width 178 height 13
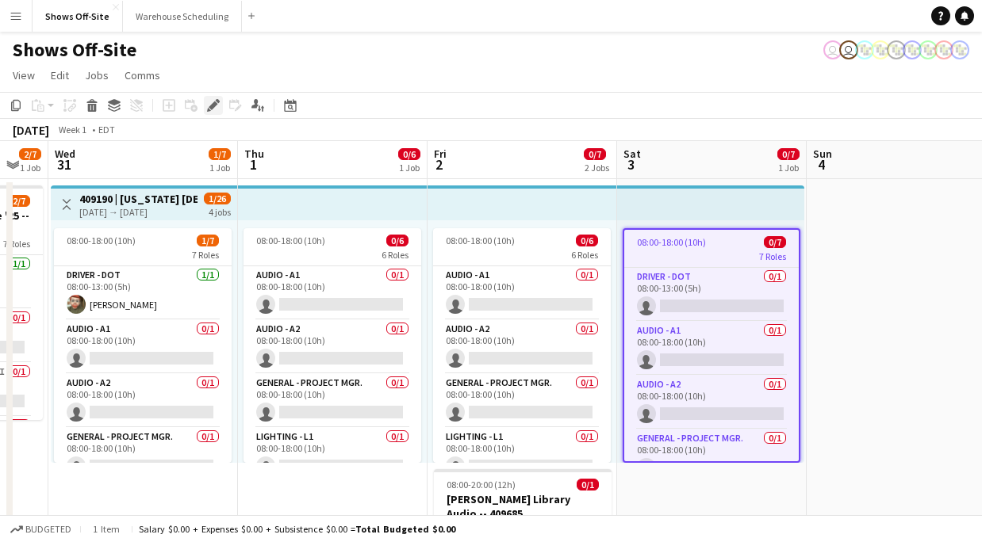
click at [209, 109] on icon "Edit" at bounding box center [213, 105] width 13 height 13
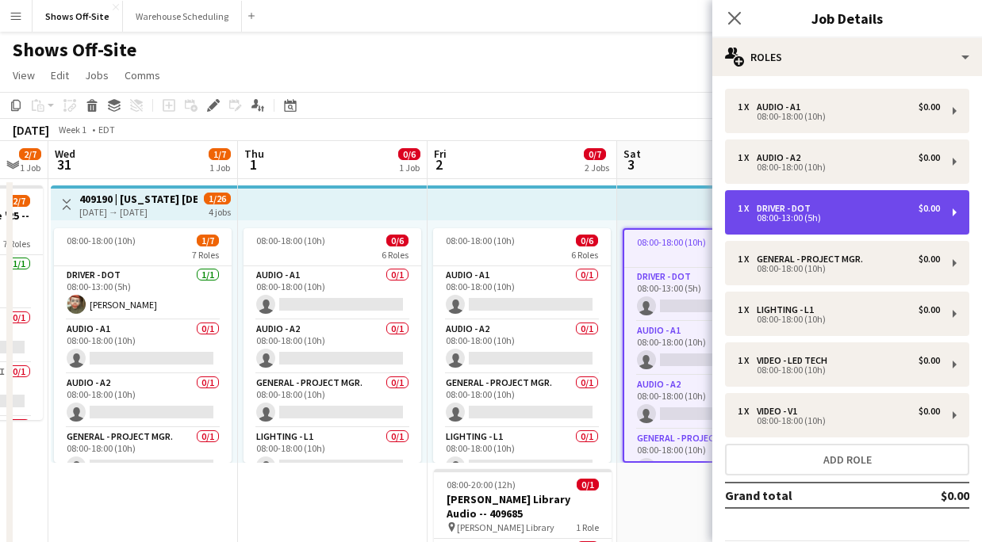
click at [798, 203] on div "Driver - DOT" at bounding box center [786, 208] width 60 height 11
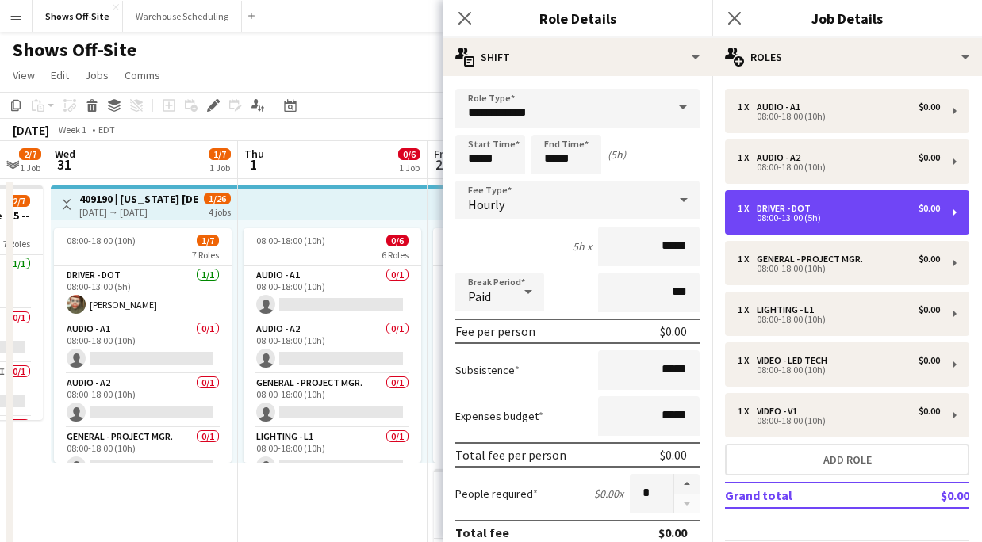
scroll to position [450, 0]
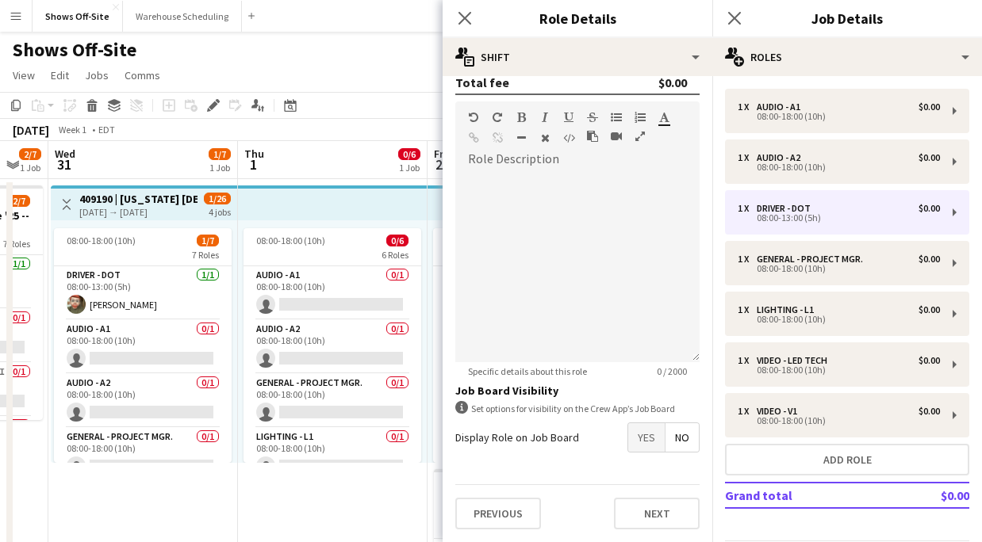
click at [640, 436] on span "Yes" at bounding box center [646, 437] width 36 height 29
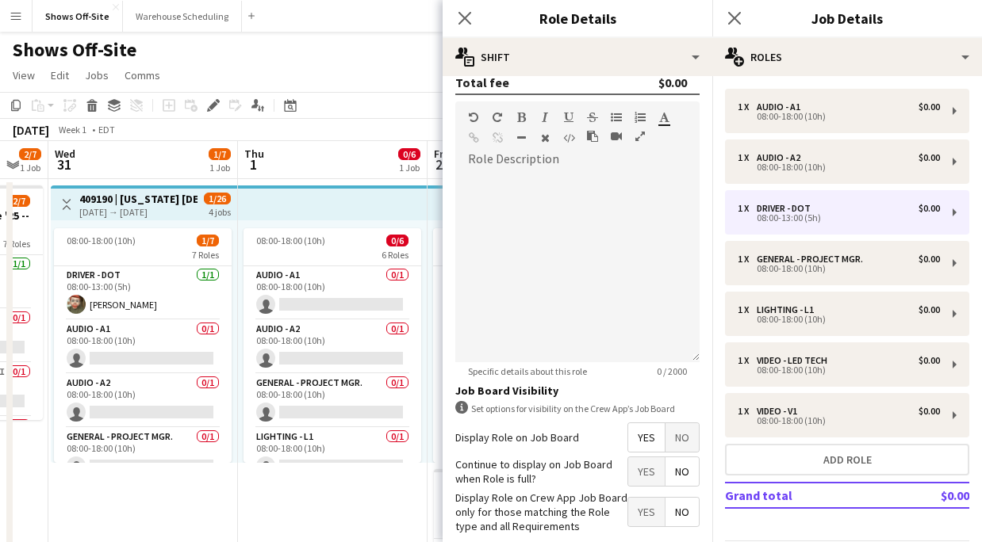
scroll to position [516, 0]
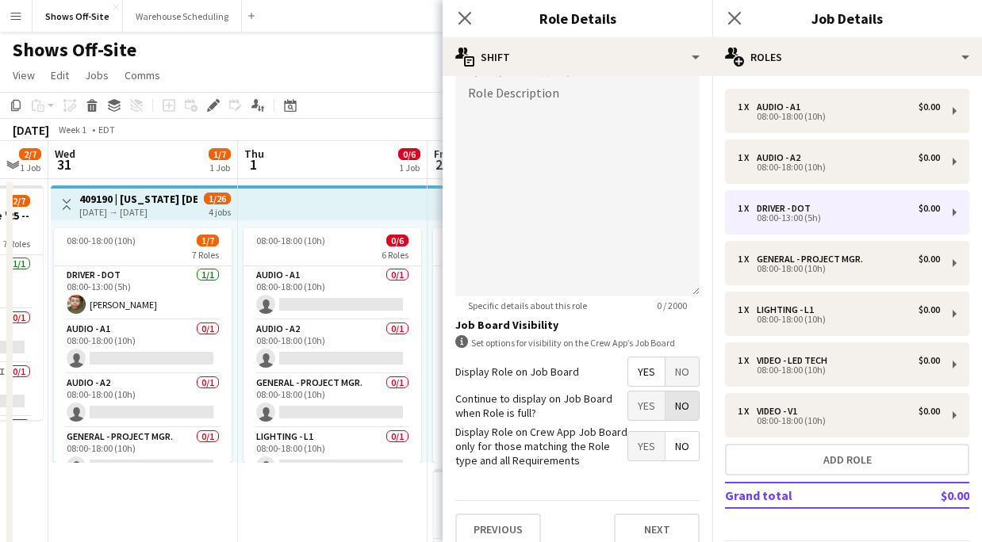
click at [682, 412] on span "No" at bounding box center [681, 406] width 33 height 29
click at [644, 446] on span "Yes" at bounding box center [646, 446] width 36 height 29
click at [462, 13] on icon "Close pop-in" at bounding box center [464, 17] width 15 height 15
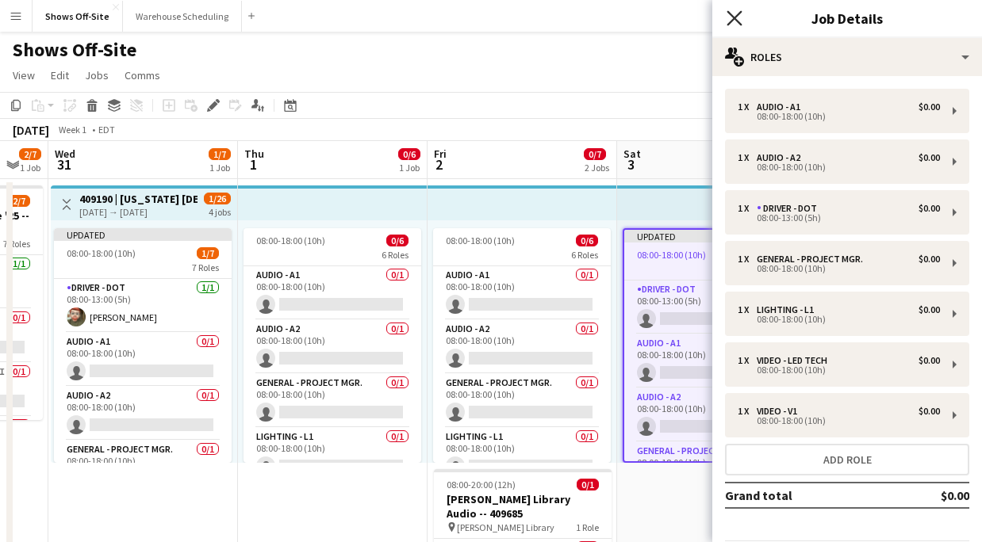
click at [732, 20] on icon at bounding box center [733, 17] width 15 height 15
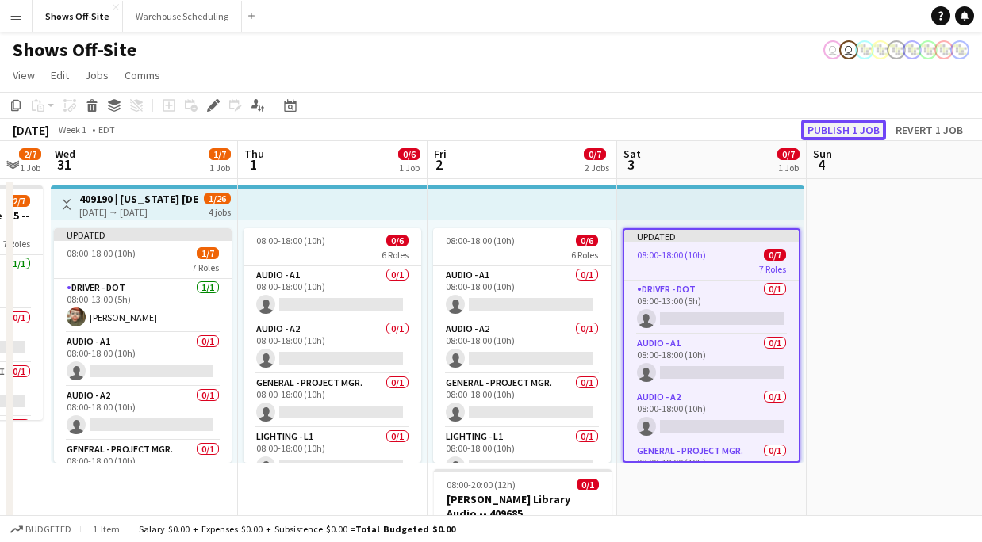
click at [837, 124] on button "Publish 1 job" at bounding box center [843, 130] width 85 height 21
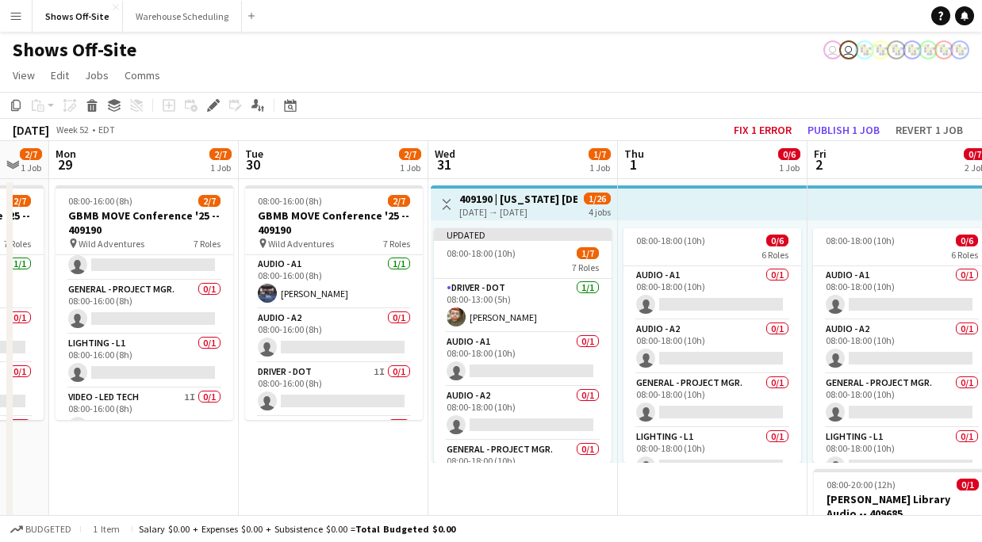
scroll to position [0, 0]
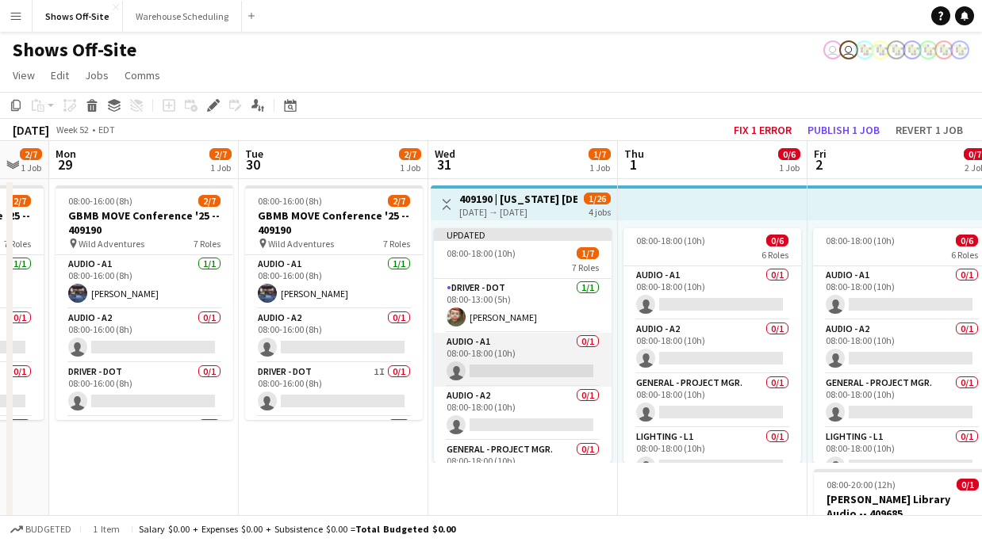
click at [523, 340] on app-card-role "Audio - A1 0/1 08:00-18:00 (10h) single-neutral-actions" at bounding box center [523, 360] width 178 height 54
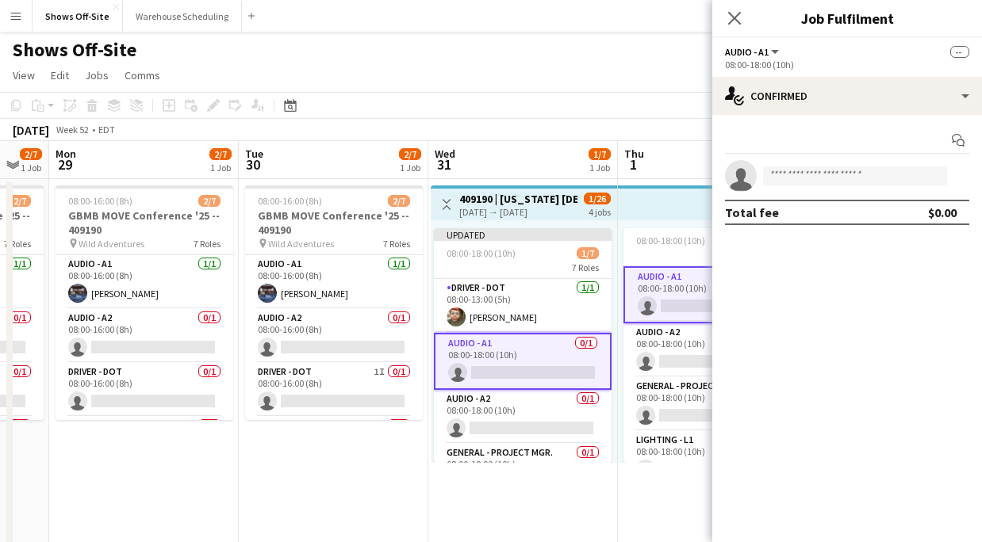
click at [852, 163] on app-invite-slot "single-neutral-actions" at bounding box center [847, 176] width 270 height 32
click at [853, 163] on app-invite-slot "single-neutral-actions" at bounding box center [847, 176] width 270 height 32
click at [854, 175] on input at bounding box center [855, 176] width 184 height 19
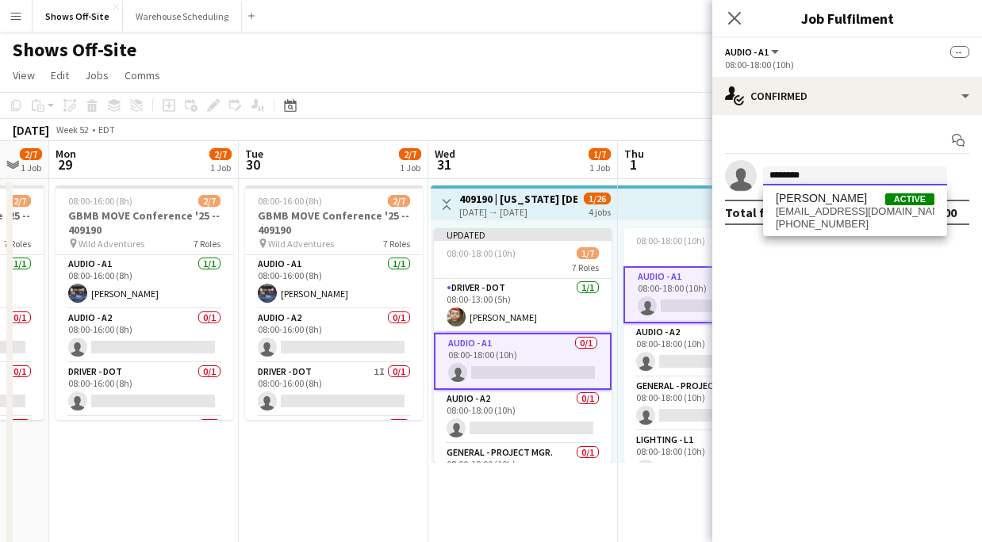
type input "********"
click at [831, 216] on span "[EMAIL_ADDRESS][DOMAIN_NAME]" at bounding box center [854, 211] width 159 height 13
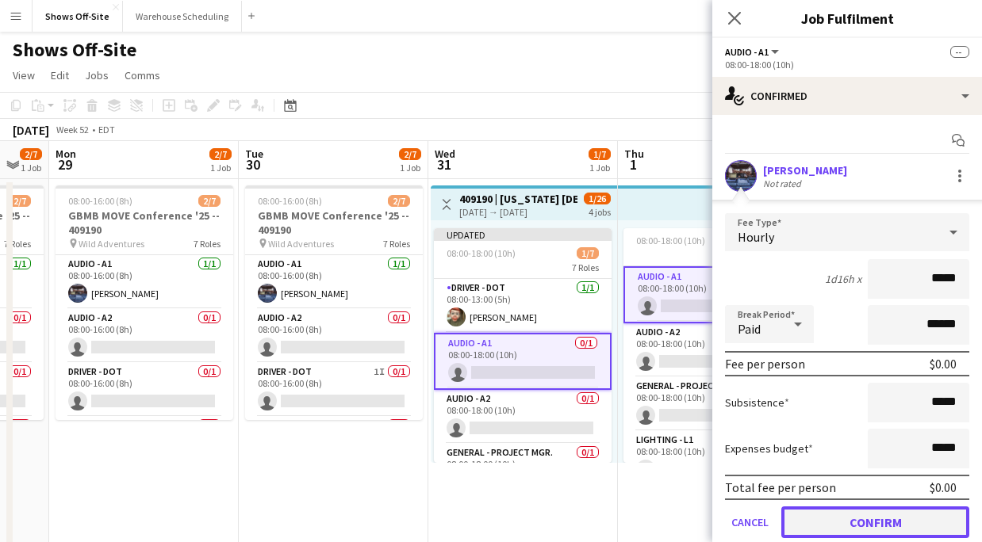
click at [869, 527] on button "Confirm" at bounding box center [875, 523] width 188 height 32
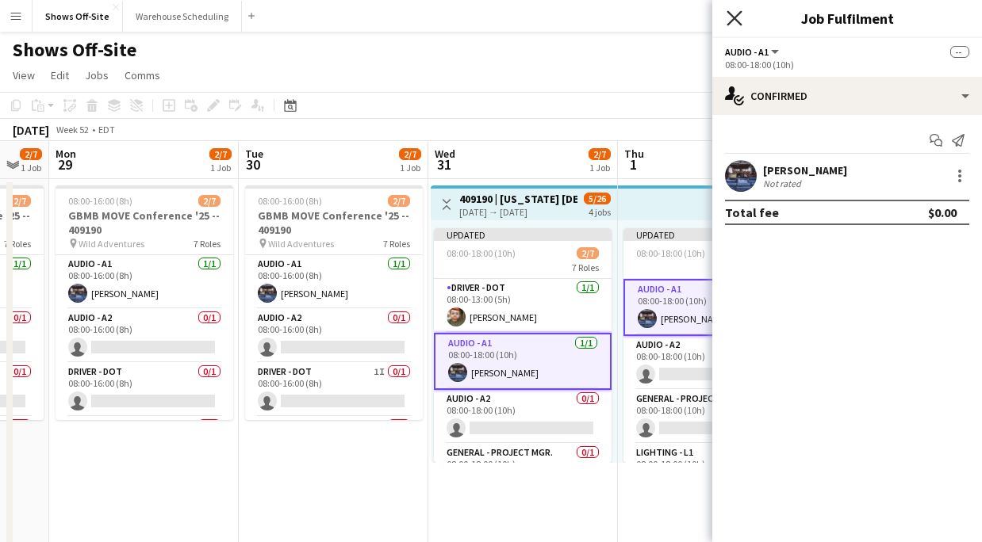
click at [739, 13] on icon "Close pop-in" at bounding box center [733, 17] width 15 height 15
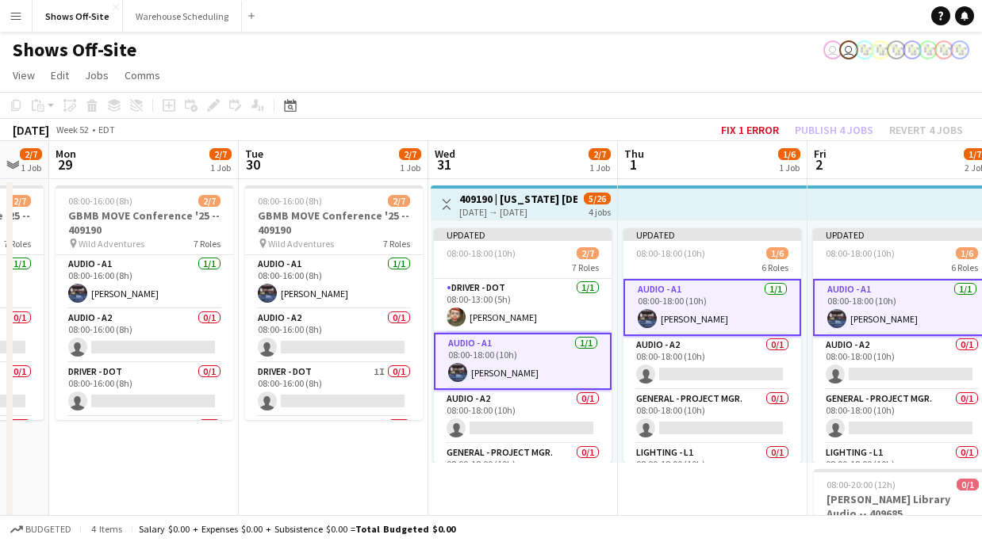
click at [787, 101] on app-toolbar "Copy Paste Paste Command V Paste with crew Command Shift V Paste linked Job Del…" at bounding box center [491, 105] width 982 height 27
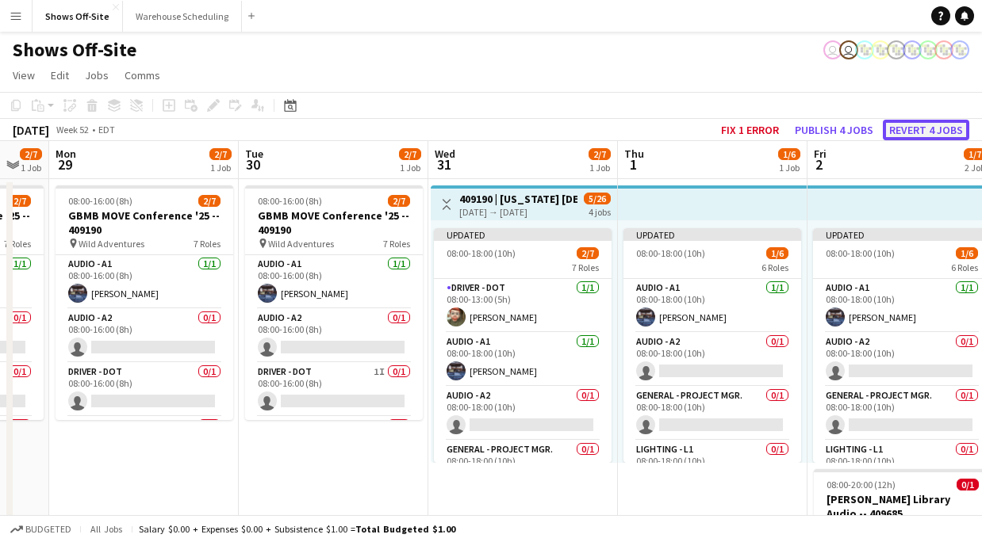
click at [906, 128] on button "Revert 4 jobs" at bounding box center [926, 130] width 86 height 21
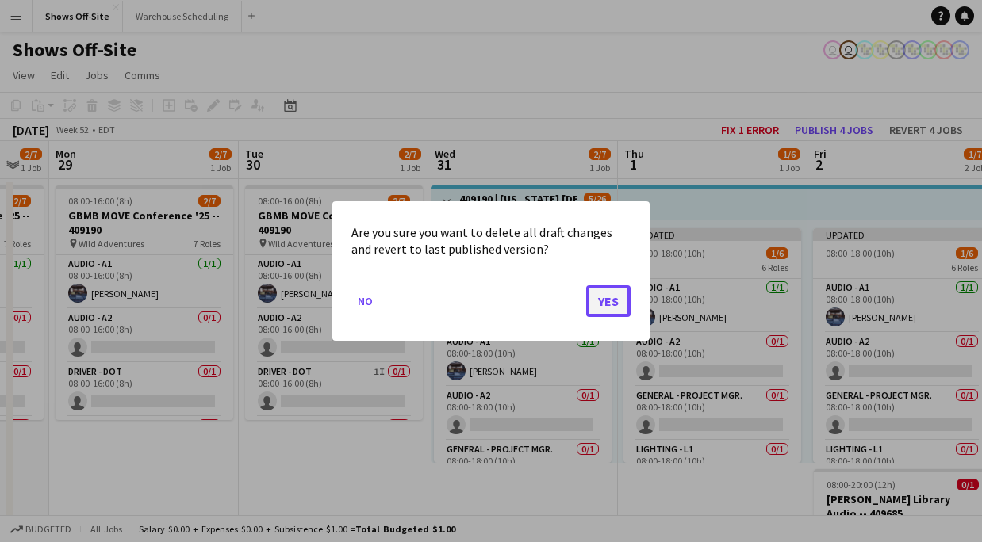
click at [606, 292] on button "Yes" at bounding box center [608, 301] width 44 height 32
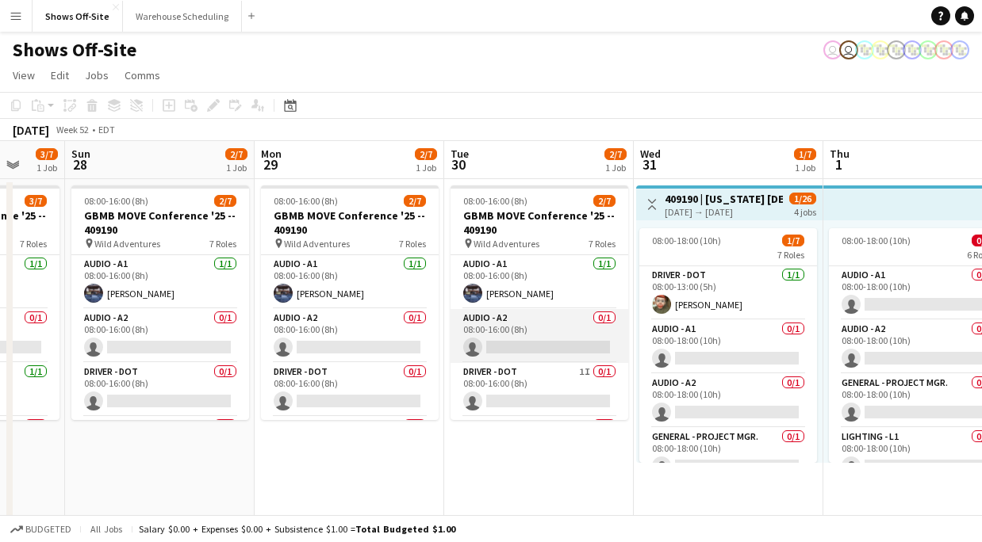
scroll to position [0, 504]
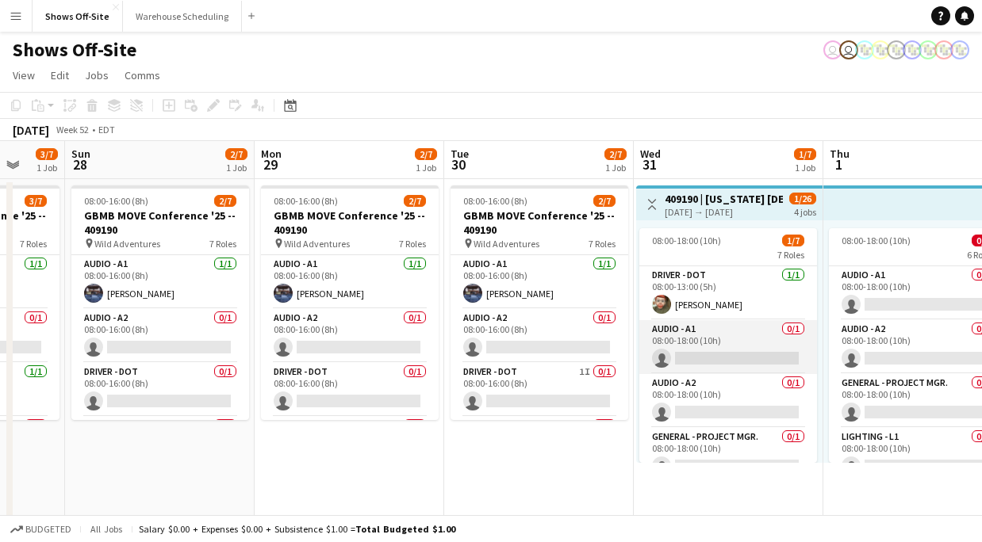
click at [672, 335] on app-card-role "Audio - A1 0/1 08:00-18:00 (10h) single-neutral-actions" at bounding box center [728, 347] width 178 height 54
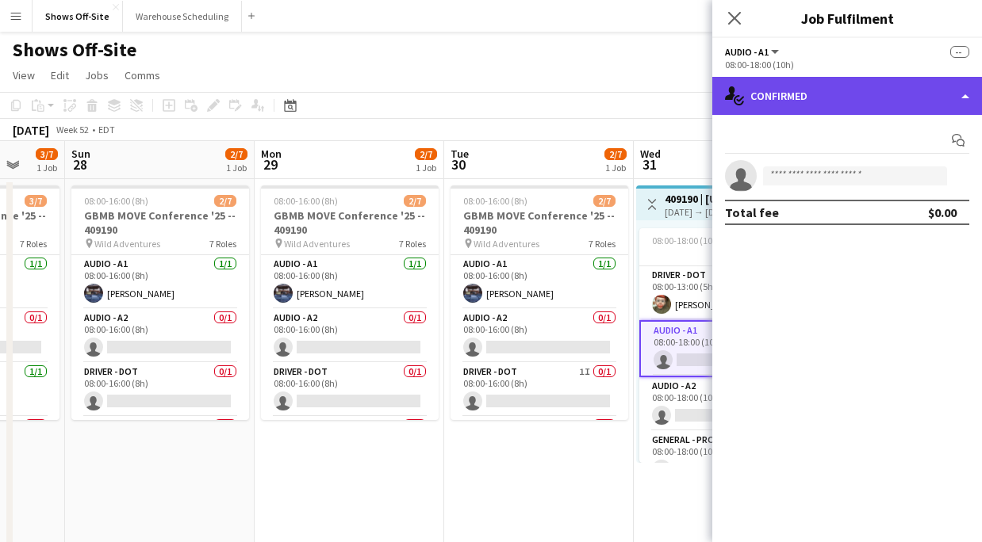
click at [775, 97] on div "single-neutral-actions-check-2 Confirmed" at bounding box center [847, 96] width 270 height 38
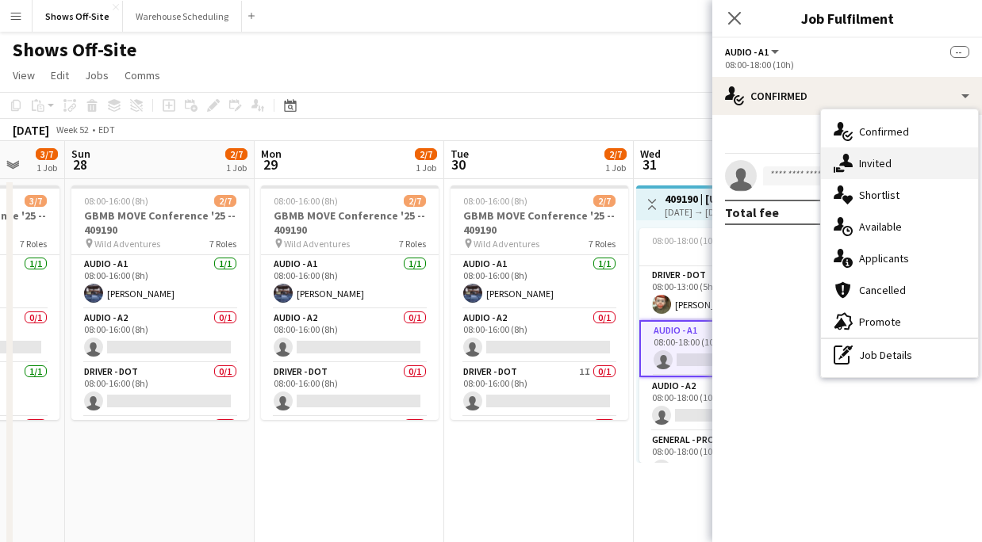
click at [852, 163] on div "single-neutral-actions-share-1 Invited" at bounding box center [899, 163] width 157 height 32
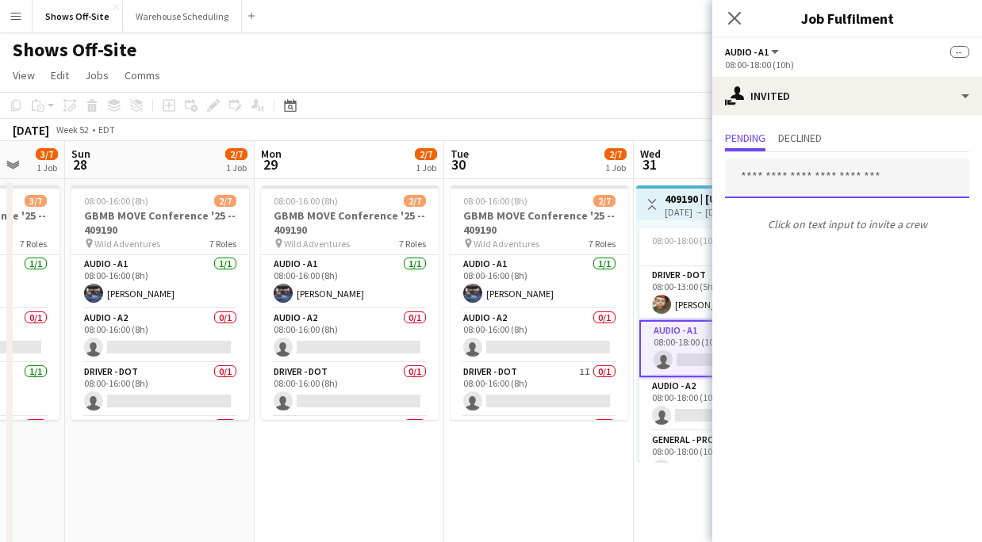
click at [813, 189] on input "text" at bounding box center [847, 179] width 244 height 40
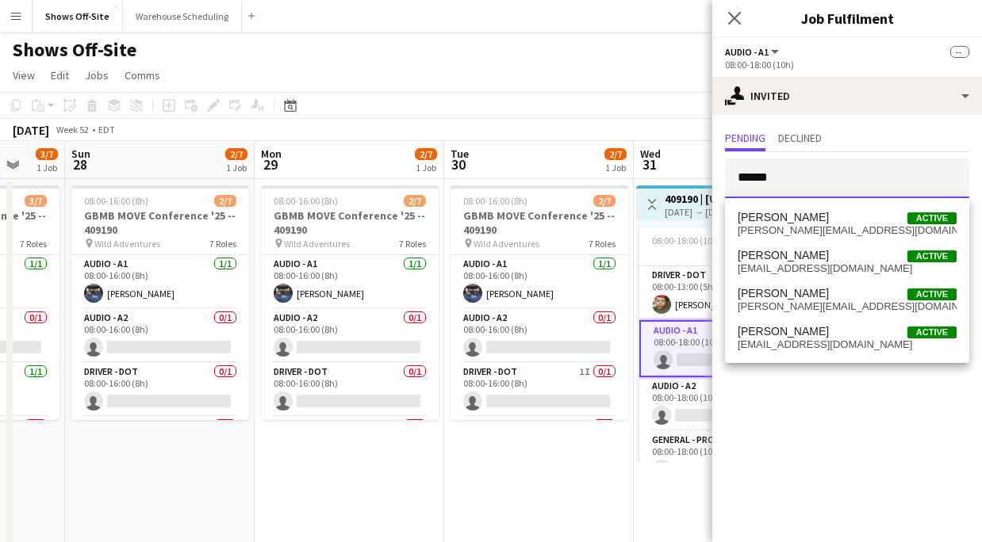
type input "******"
click at [823, 331] on span "Travis Stoker Active" at bounding box center [846, 331] width 219 height 13
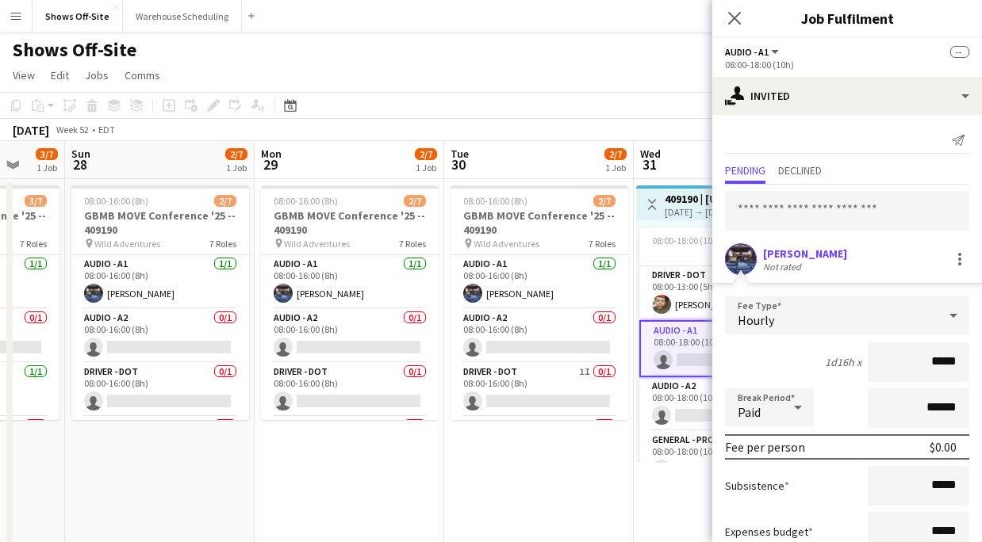
scroll to position [109, 0]
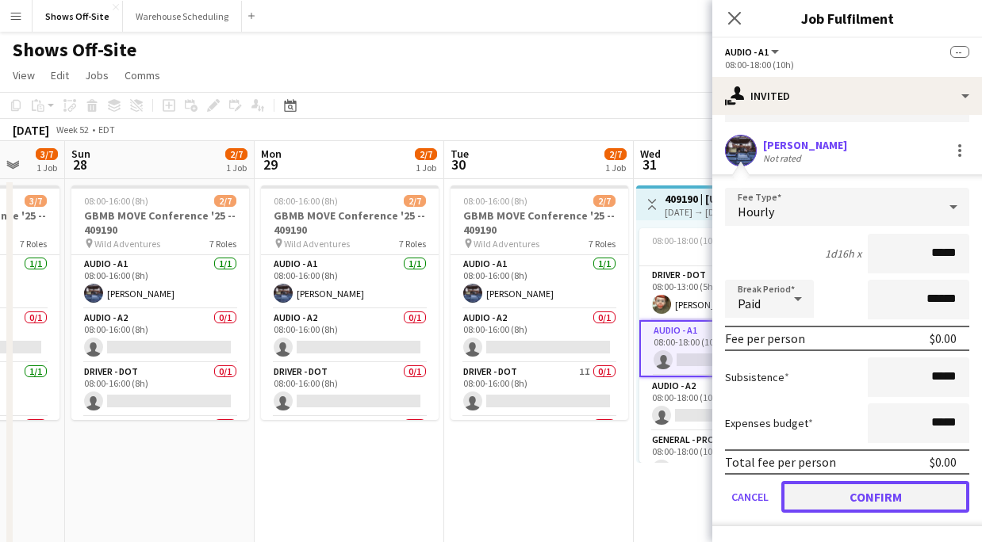
click at [890, 488] on button "Confirm" at bounding box center [875, 497] width 188 height 32
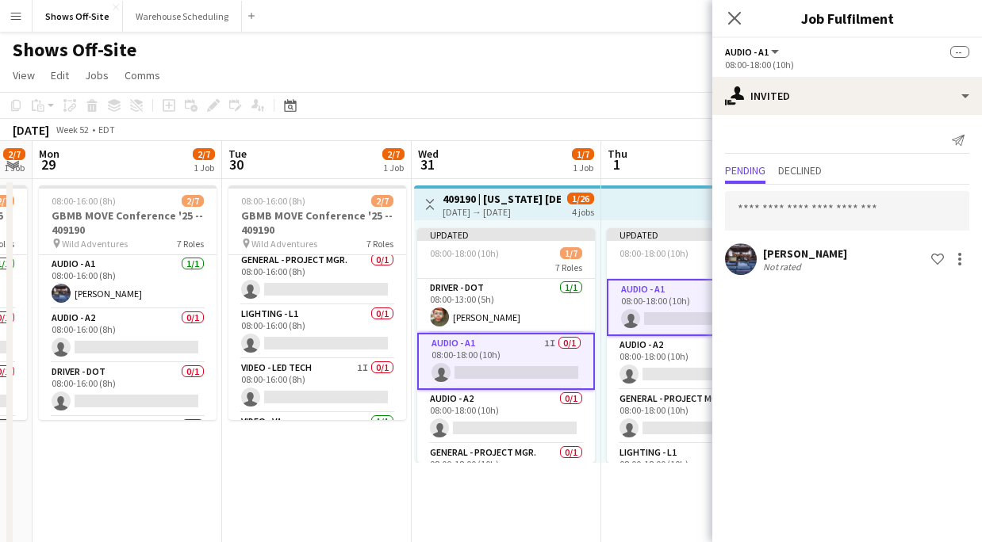
scroll to position [213, 0]
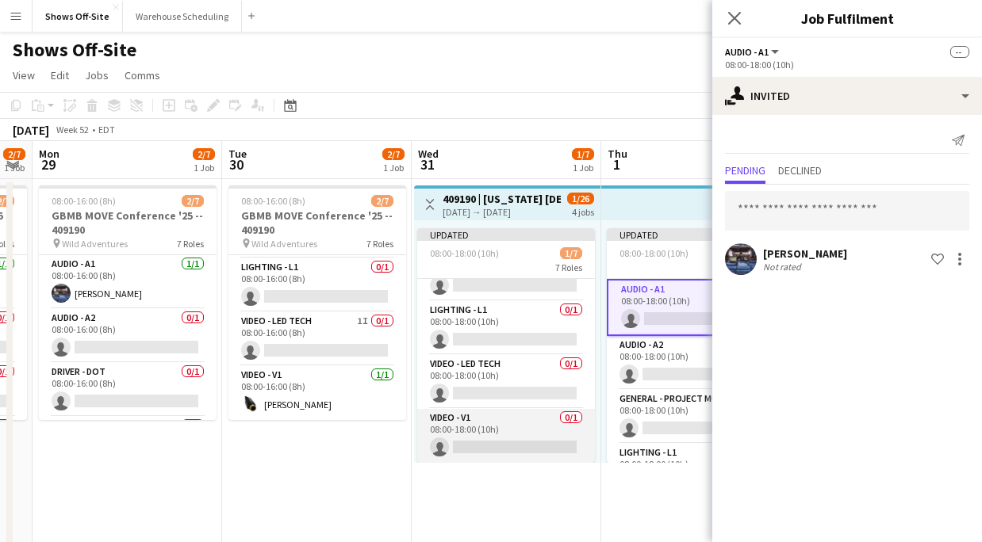
click at [481, 423] on app-card-role "Video - V1 0/1 08:00-18:00 (10h) single-neutral-actions" at bounding box center [506, 436] width 178 height 54
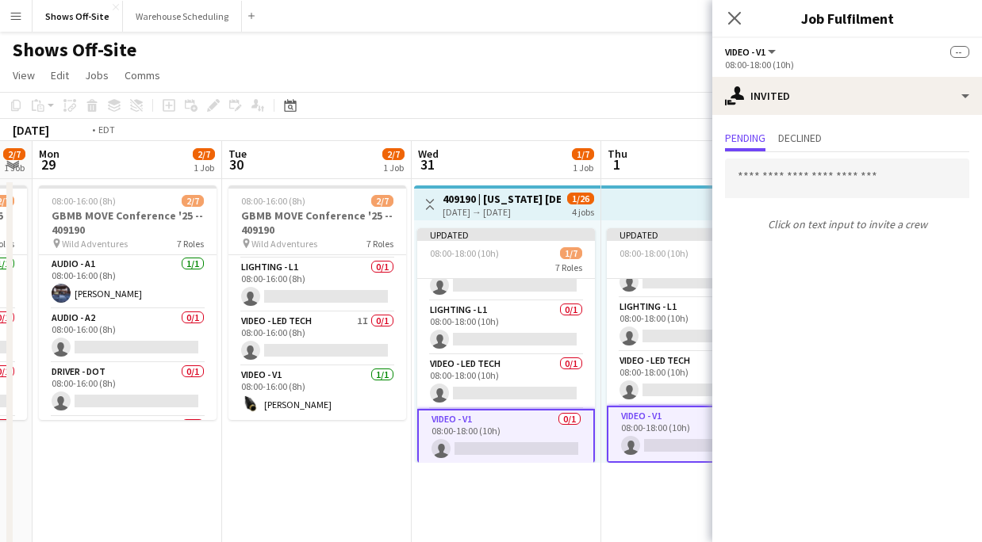
scroll to position [0, 412]
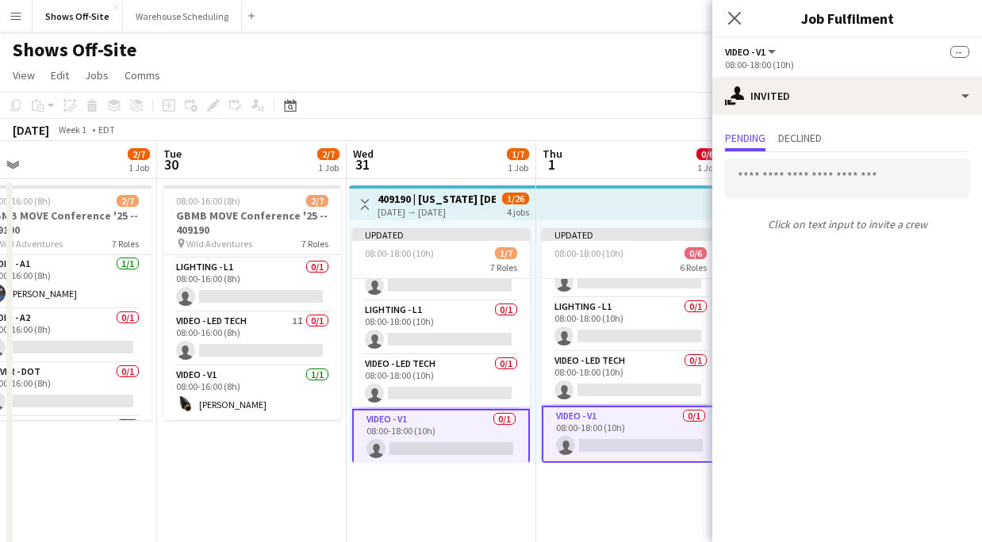
click at [802, 200] on div "Click on text input to invite a crew" at bounding box center [847, 195] width 270 height 86
click at [795, 179] on input "text" at bounding box center [847, 179] width 244 height 40
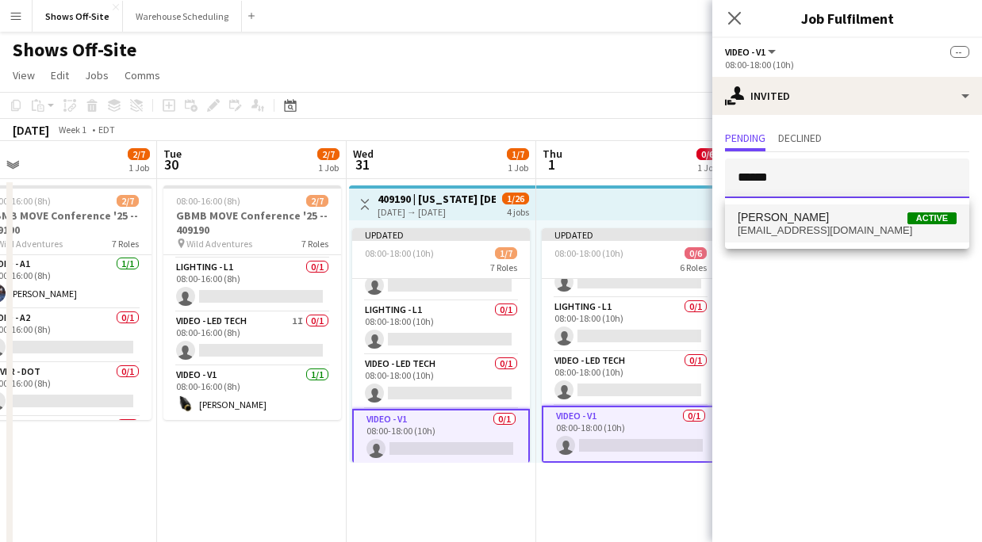
type input "******"
click at [837, 232] on span "[EMAIL_ADDRESS][DOMAIN_NAME]" at bounding box center [846, 230] width 219 height 13
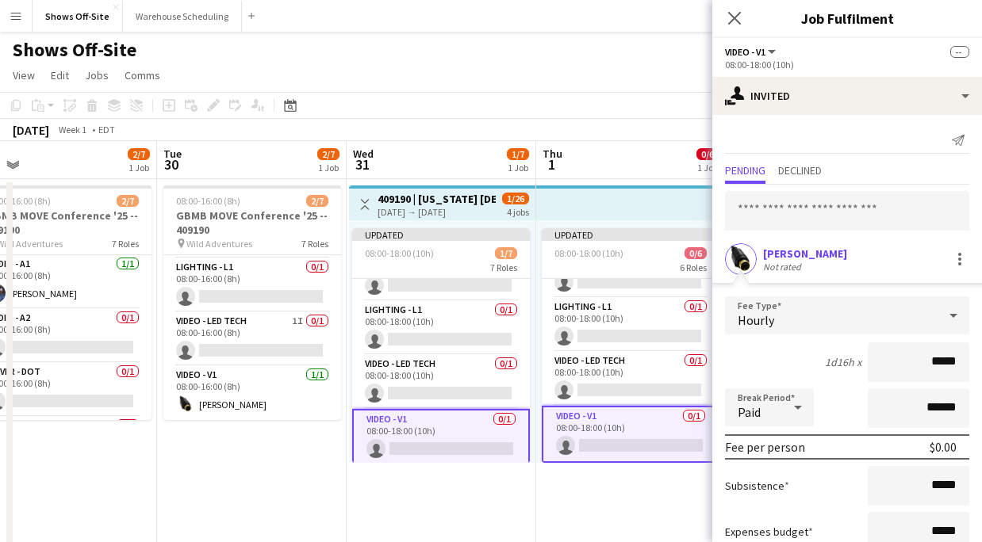
scroll to position [109, 0]
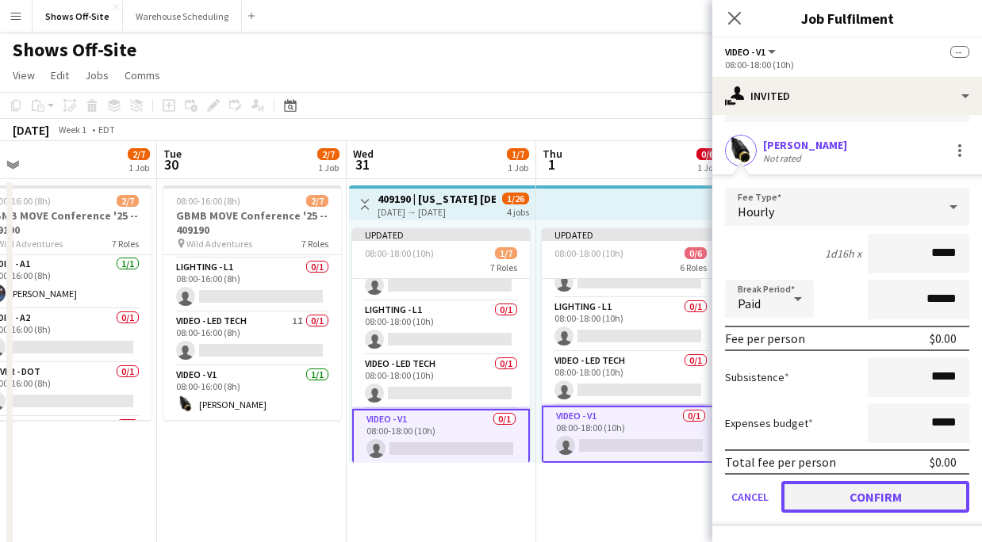
click at [877, 506] on button "Confirm" at bounding box center [875, 497] width 188 height 32
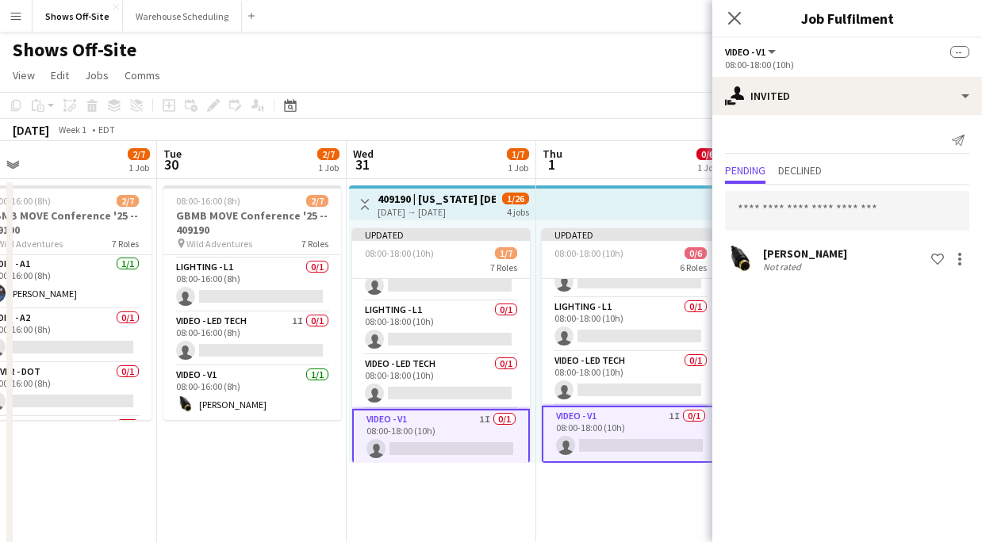
scroll to position [0, 0]
click at [725, 14] on app-icon "Close pop-in" at bounding box center [734, 18] width 19 height 19
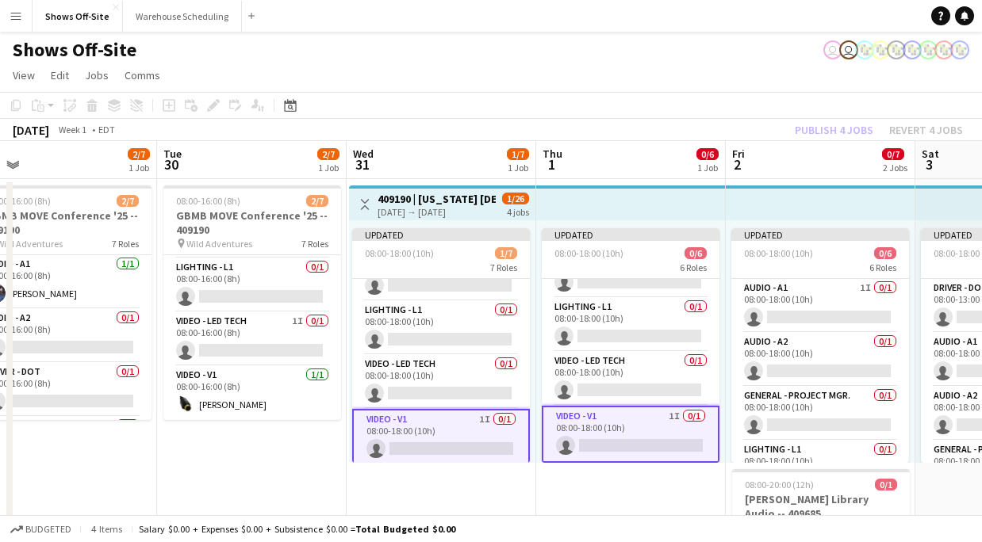
click at [727, 94] on app-toolbar "Copy Paste Paste Command V Paste with crew Command Shift V Paste linked Job Del…" at bounding box center [491, 105] width 982 height 27
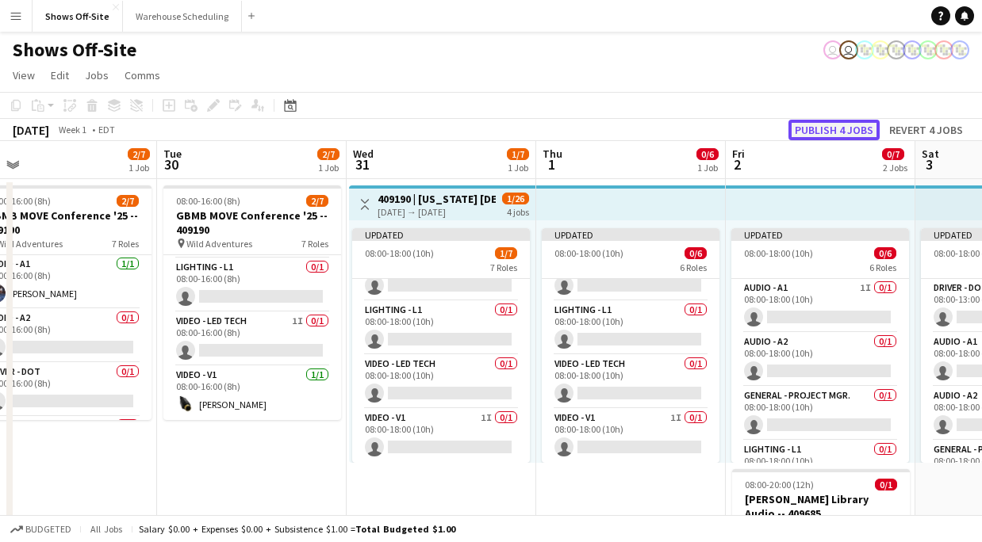
click at [819, 139] on button "Publish 4 jobs" at bounding box center [833, 130] width 91 height 21
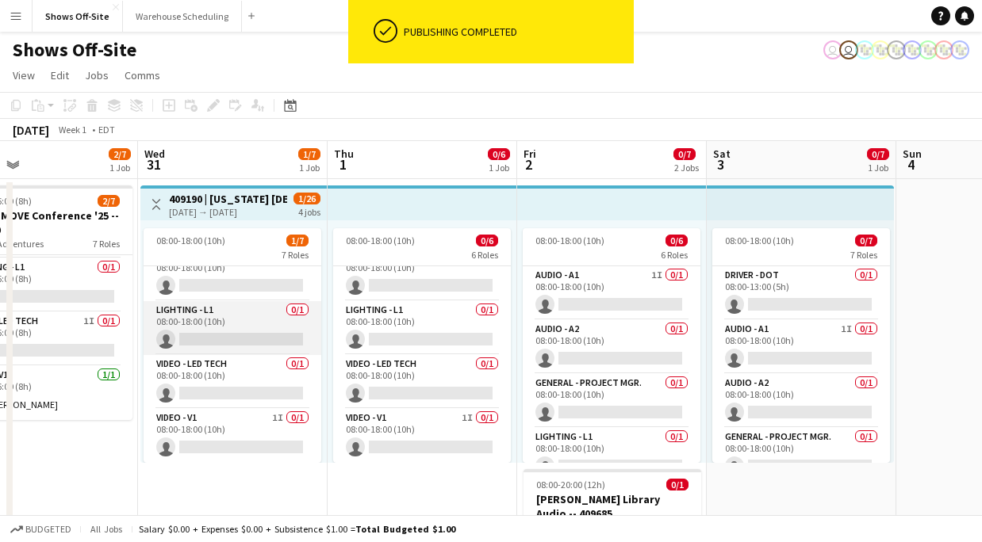
scroll to position [0, 0]
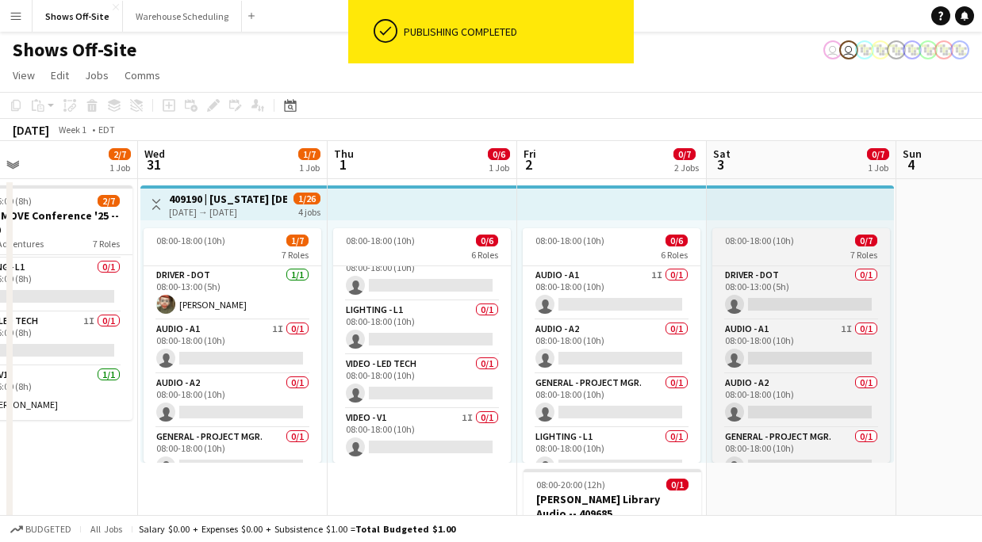
click at [813, 233] on app-job-card "08:00-18:00 (10h) 0/7 7 Roles Driver - DOT 0/1 08:00-13:00 (5h) single-neutral-…" at bounding box center [801, 345] width 178 height 235
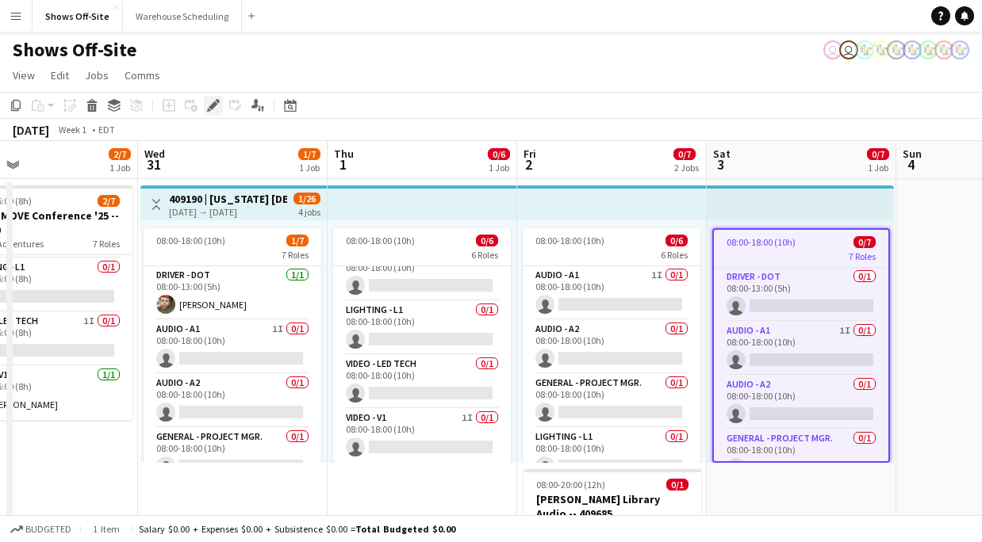
click at [215, 105] on icon at bounding box center [213, 105] width 9 height 9
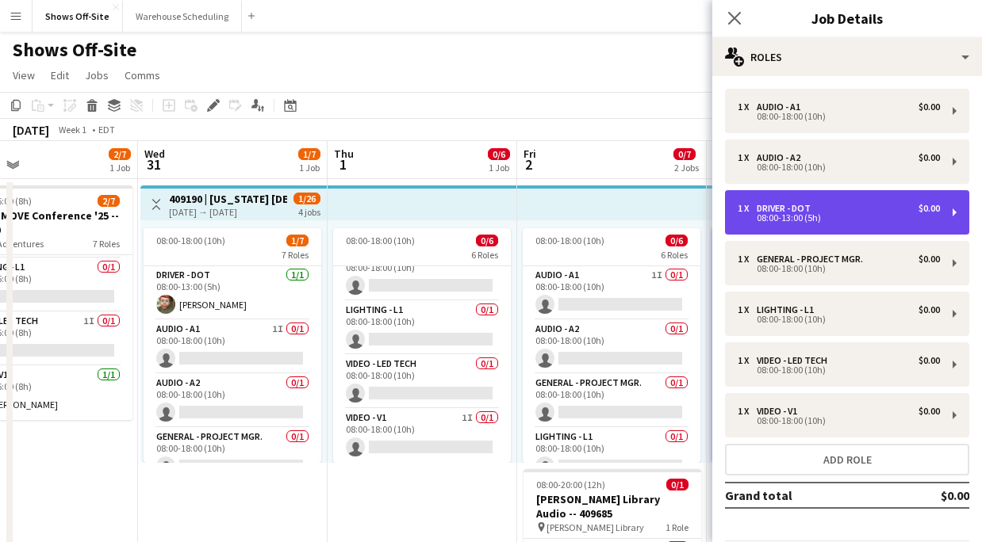
click at [793, 215] on div "08:00-13:00 (5h)" at bounding box center [838, 218] width 202 height 8
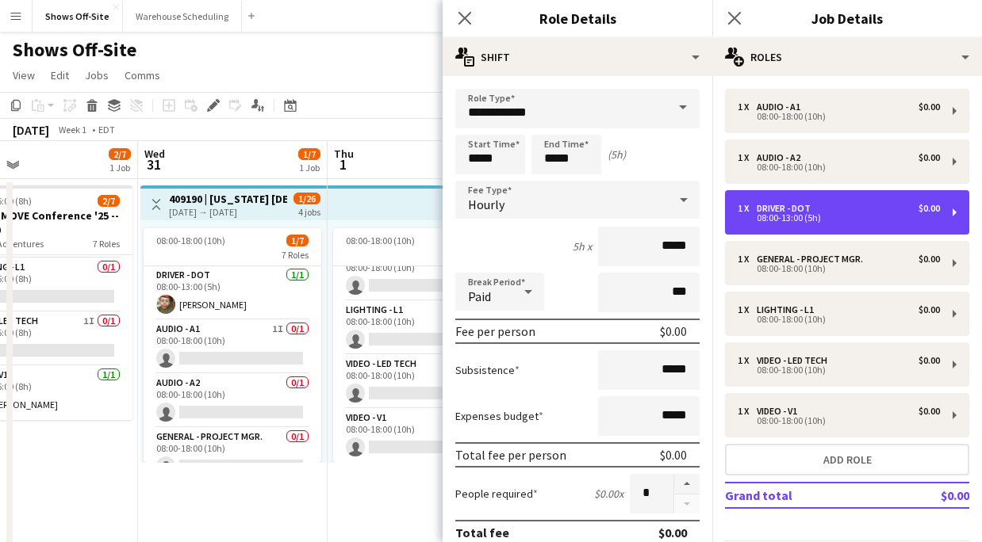
scroll to position [450, 0]
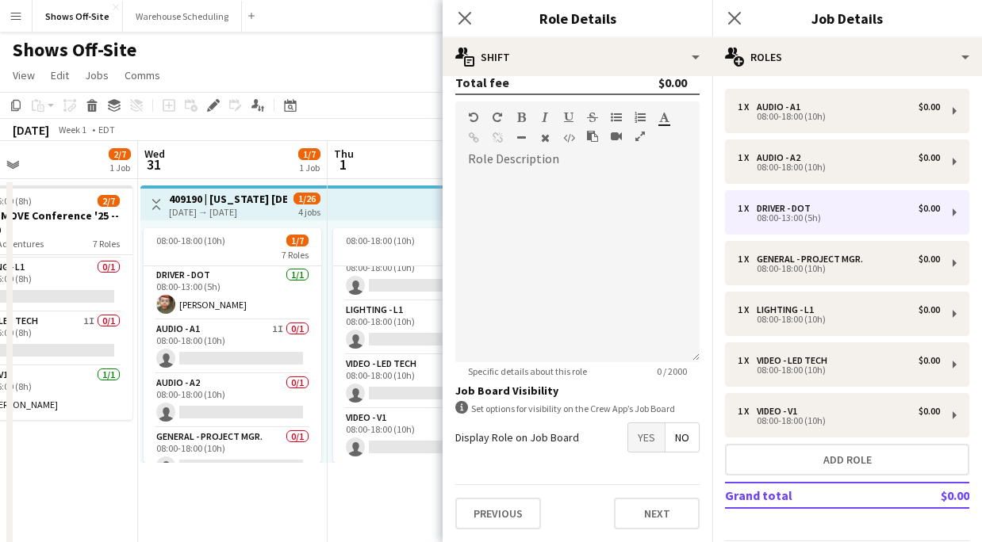
click at [648, 434] on span "Yes" at bounding box center [646, 437] width 36 height 29
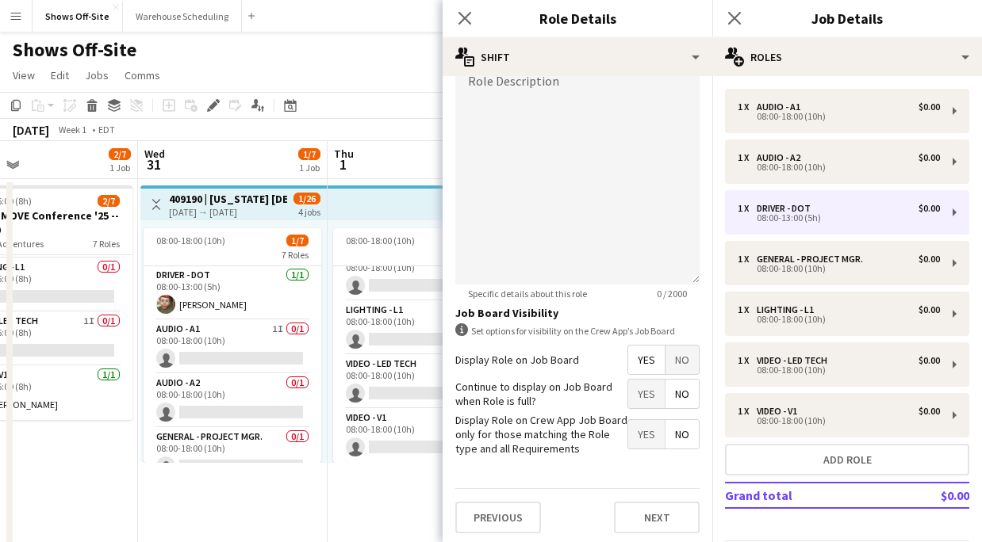
scroll to position [531, 0]
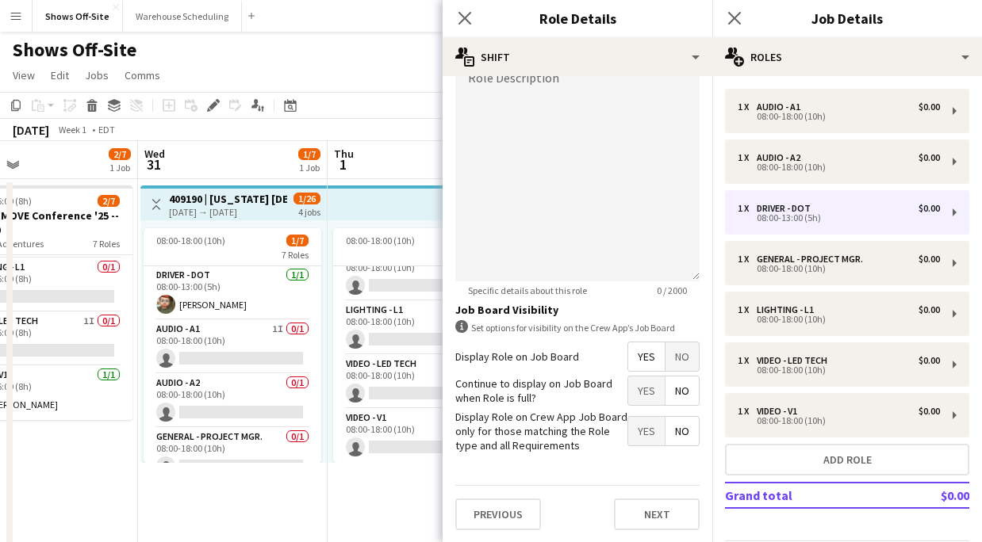
click at [677, 396] on span "No" at bounding box center [681, 391] width 33 height 29
click at [638, 433] on span "Yes" at bounding box center [646, 431] width 36 height 29
click at [458, 21] on icon "Close pop-in" at bounding box center [464, 17] width 15 height 15
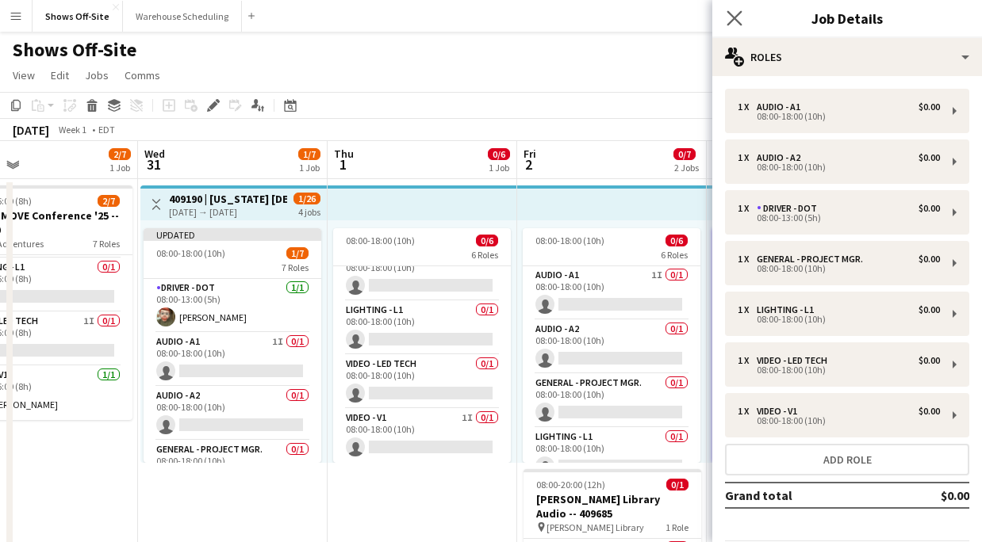
click at [735, 10] on app-icon "Close pop-in" at bounding box center [734, 18] width 23 height 23
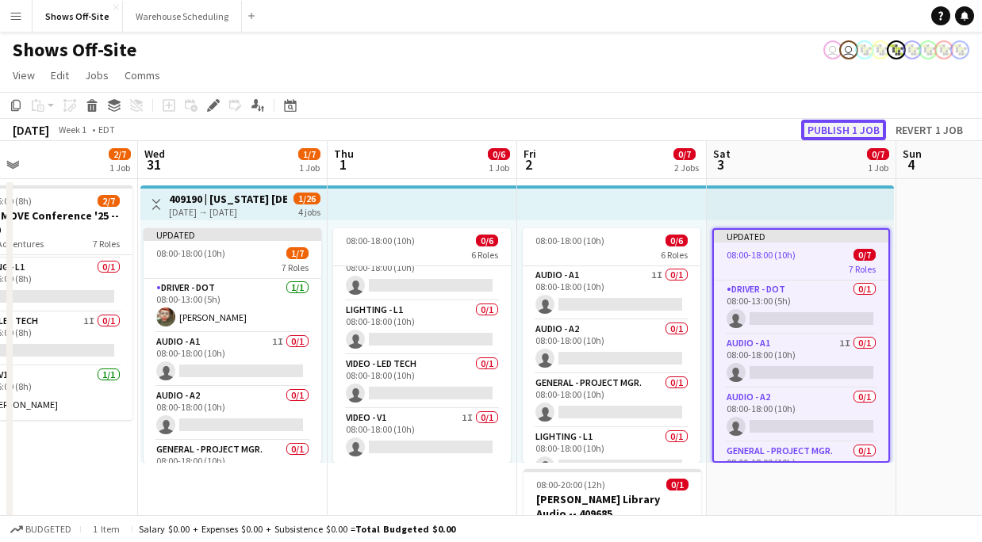
click at [823, 124] on button "Publish 1 job" at bounding box center [843, 130] width 85 height 21
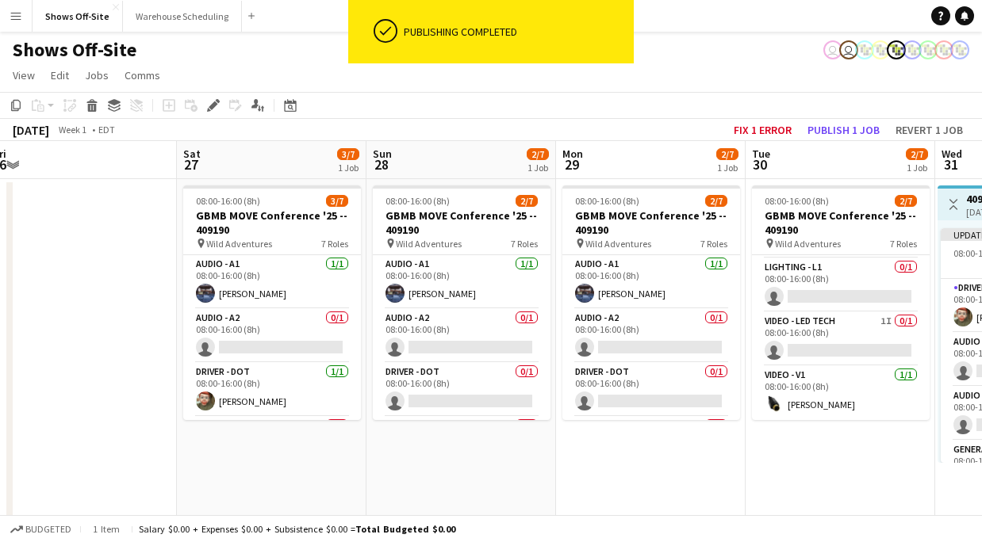
scroll to position [0, 394]
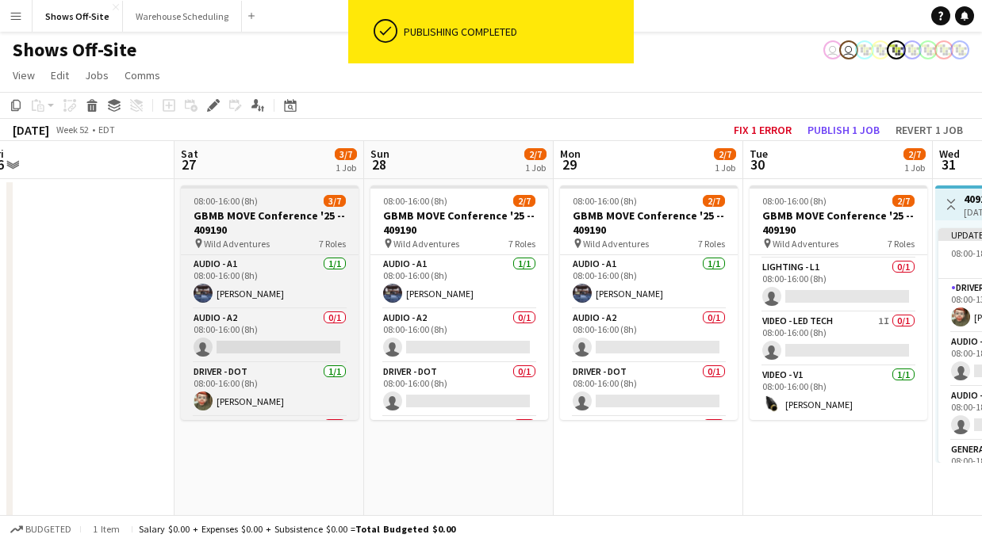
click at [294, 228] on h3 "GBMB MOVE Conference '25 -- 409190" at bounding box center [270, 223] width 178 height 29
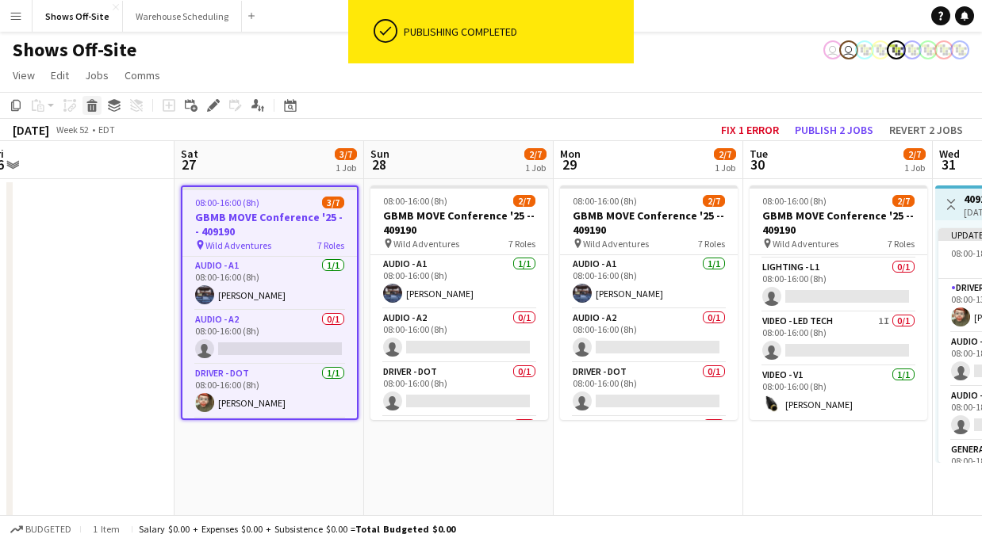
click at [91, 102] on icon at bounding box center [91, 101] width 10 height 4
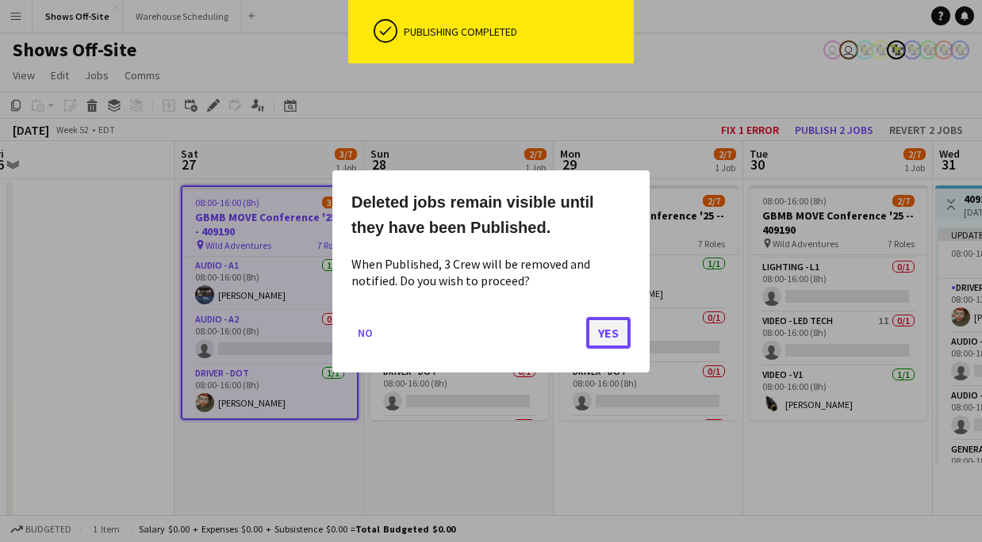
click at [596, 335] on button "Yes" at bounding box center [608, 332] width 44 height 32
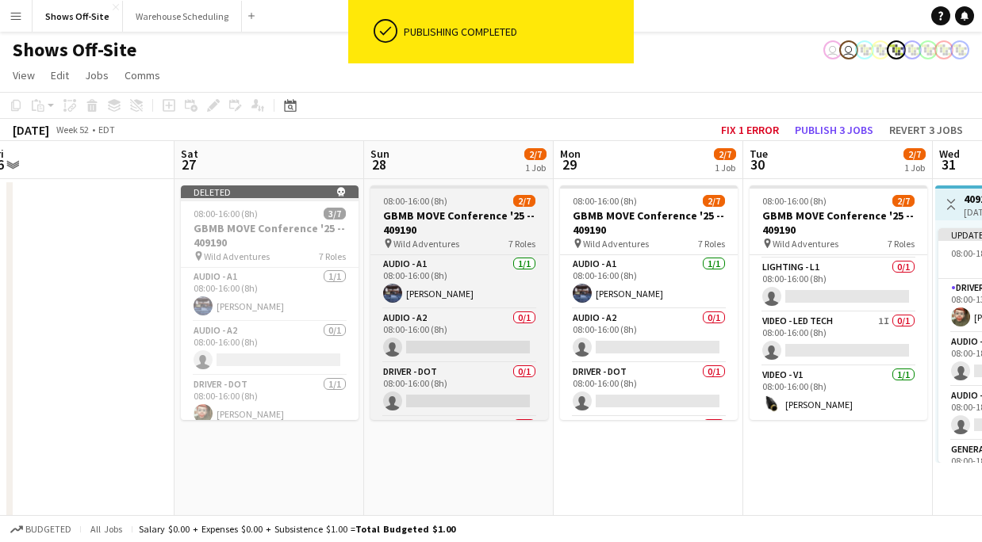
click at [439, 236] on h3 "GBMB MOVE Conference '25 -- 409190" at bounding box center [459, 223] width 178 height 29
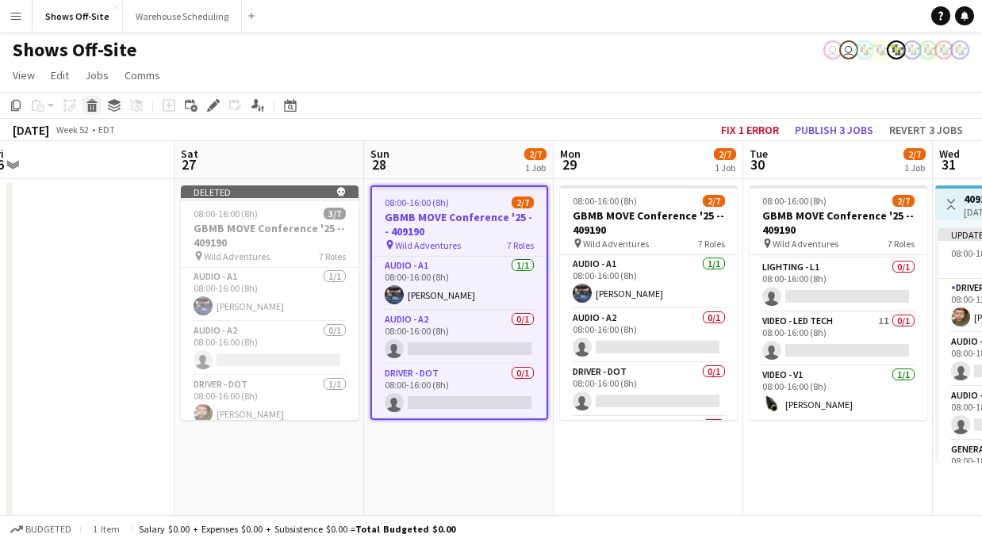
click at [92, 108] on icon at bounding box center [92, 108] width 9 height 8
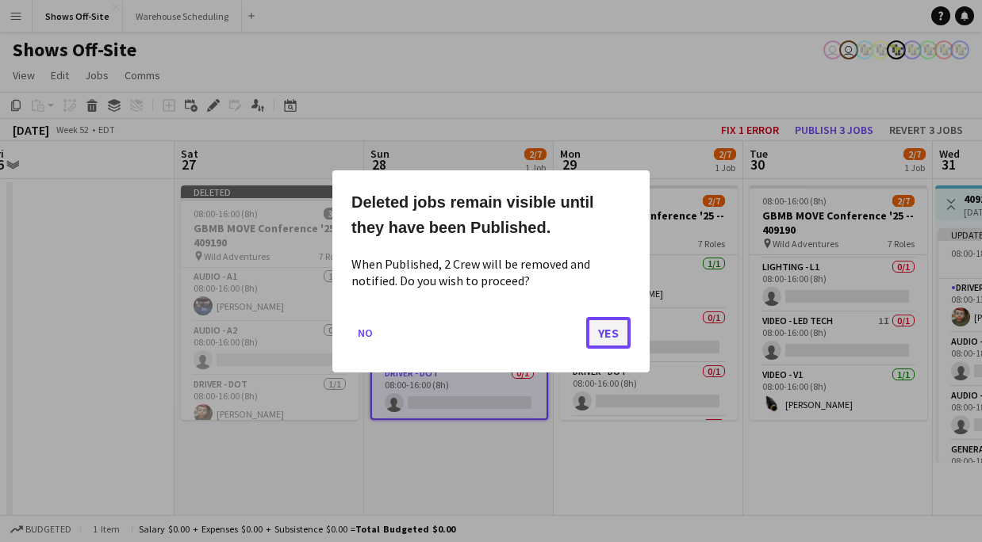
click at [607, 335] on button "Yes" at bounding box center [608, 332] width 44 height 32
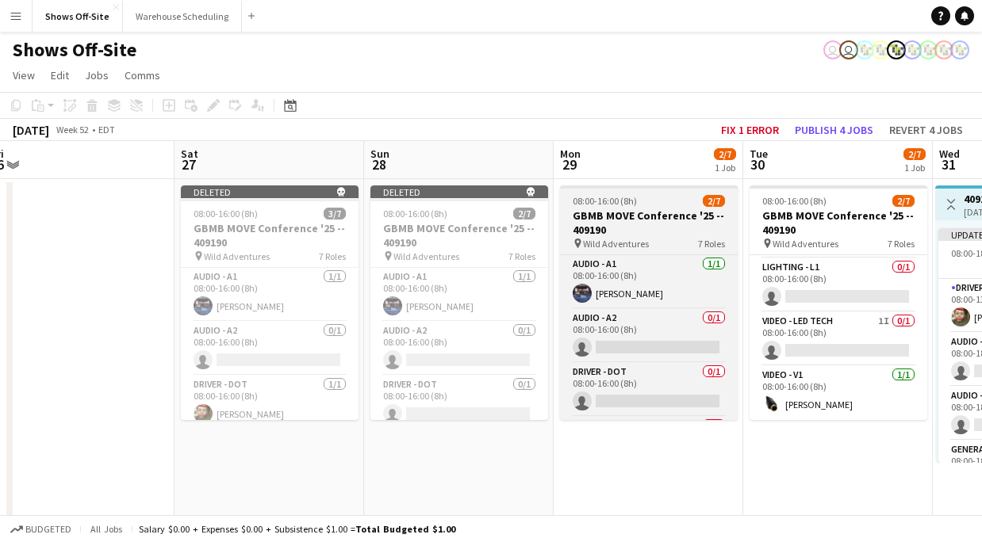
click at [629, 220] on h3 "GBMB MOVE Conference '25 -- 409190" at bounding box center [649, 223] width 178 height 29
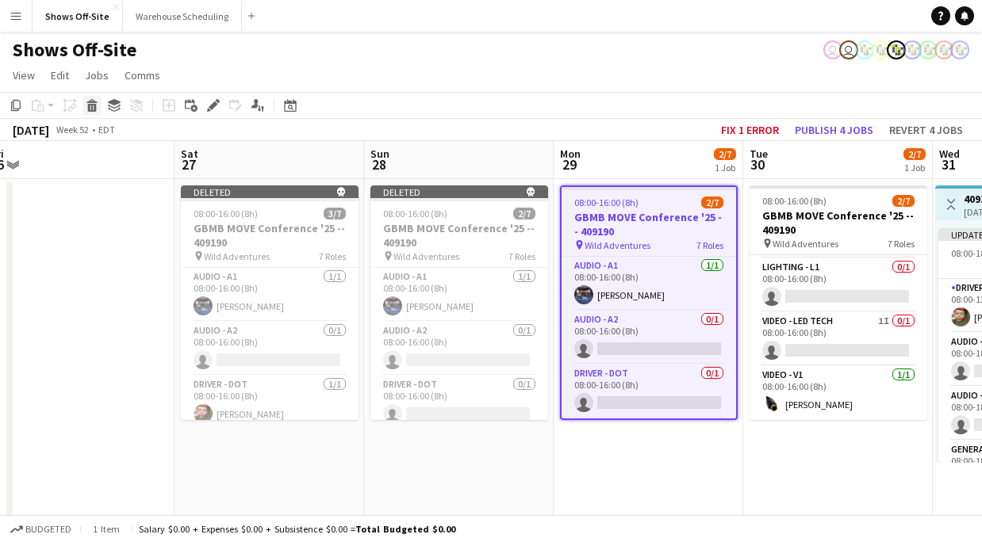
click at [91, 105] on icon at bounding box center [92, 108] width 9 height 8
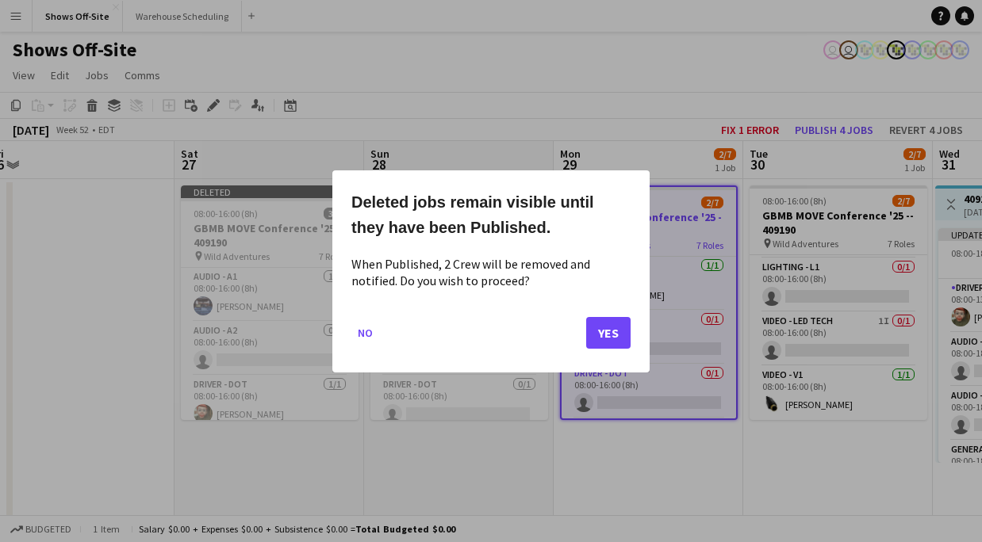
click at [642, 343] on div "Deleted jobs remain visible until they have been Published. When Published, 2 C…" at bounding box center [490, 271] width 317 height 202
click at [623, 338] on button "Yes" at bounding box center [608, 332] width 44 height 32
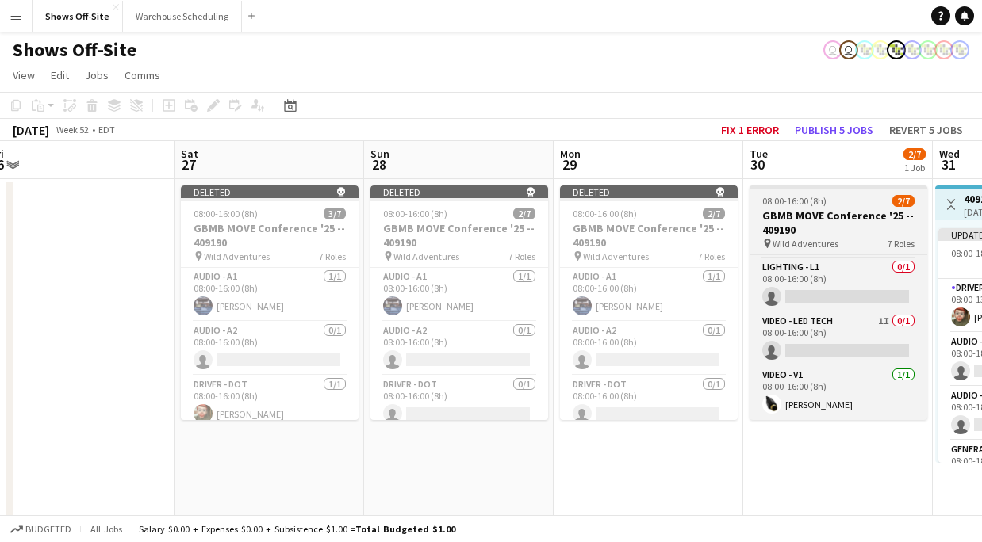
click at [770, 213] on h3 "GBMB MOVE Conference '25 -- 409190" at bounding box center [838, 223] width 178 height 29
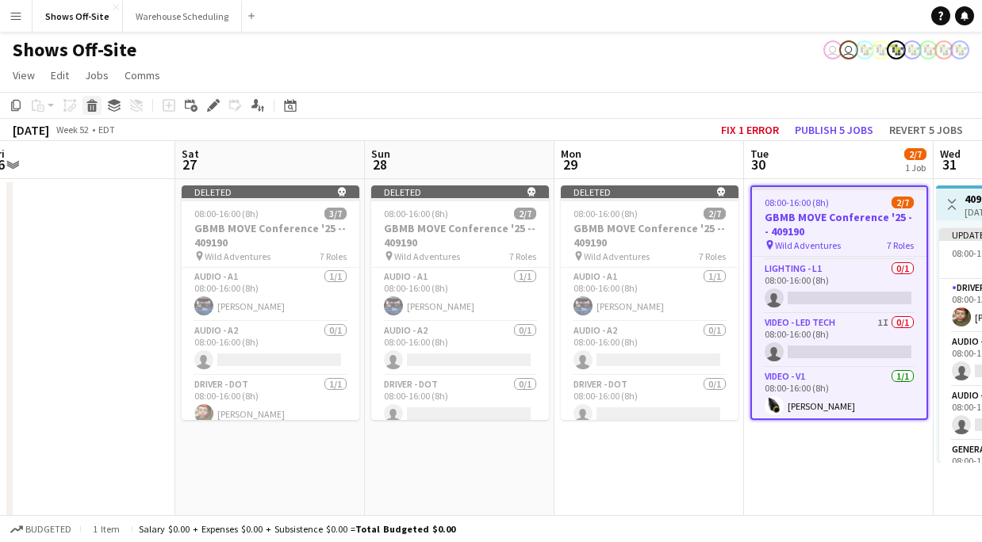
click at [95, 104] on icon at bounding box center [92, 108] width 9 height 8
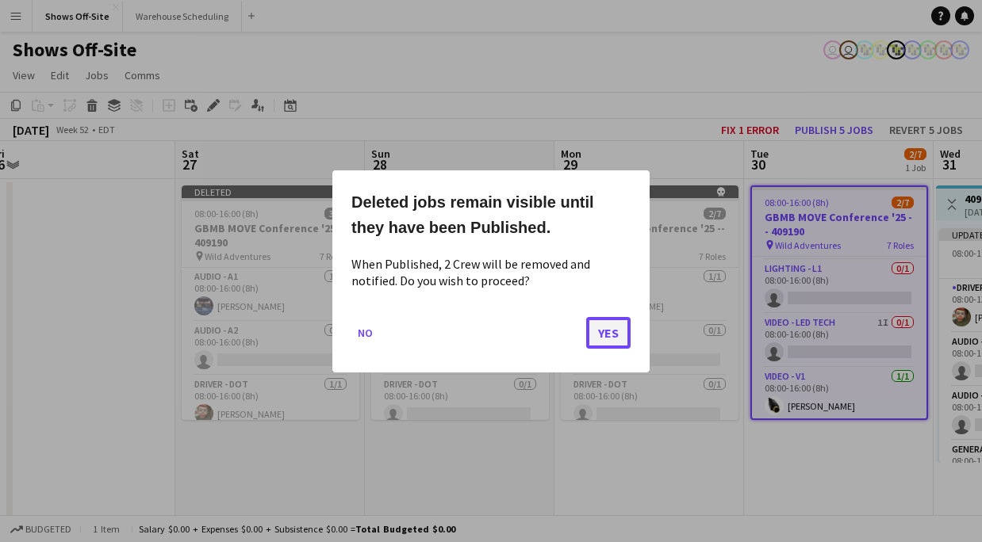
click at [612, 339] on button "Yes" at bounding box center [608, 332] width 44 height 32
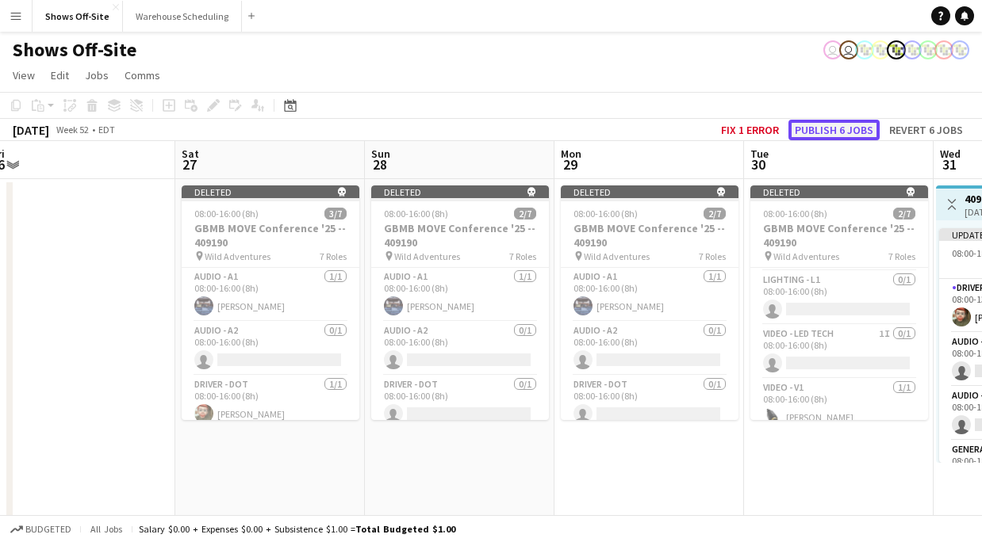
click at [841, 122] on button "Publish 6 jobs" at bounding box center [833, 130] width 91 height 21
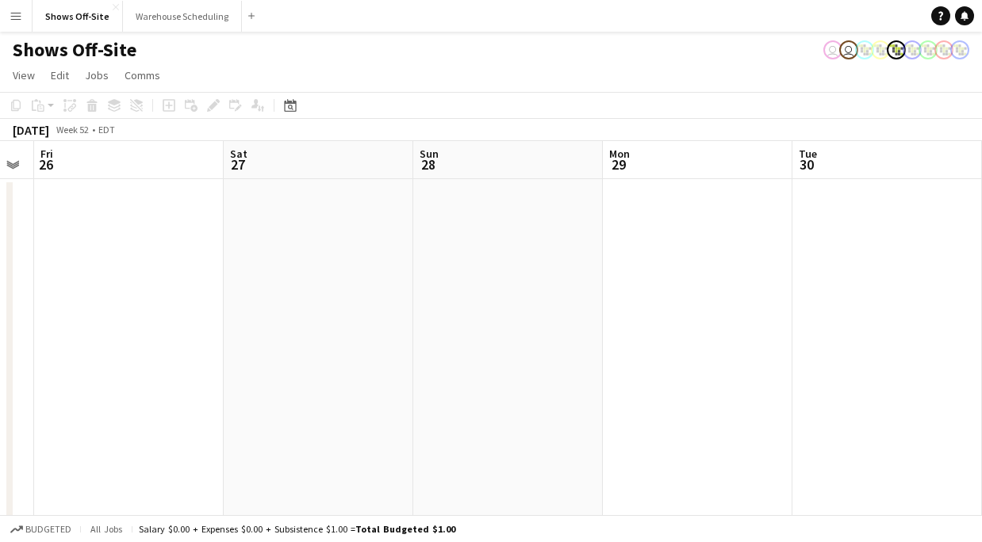
scroll to position [0, 324]
click at [289, 95] on app-toolbar "Copy Paste Paste Command V Paste with crew Command Shift V Paste linked Job Del…" at bounding box center [491, 105] width 982 height 27
click at [291, 113] on div "Date picker" at bounding box center [290, 105] width 19 height 19
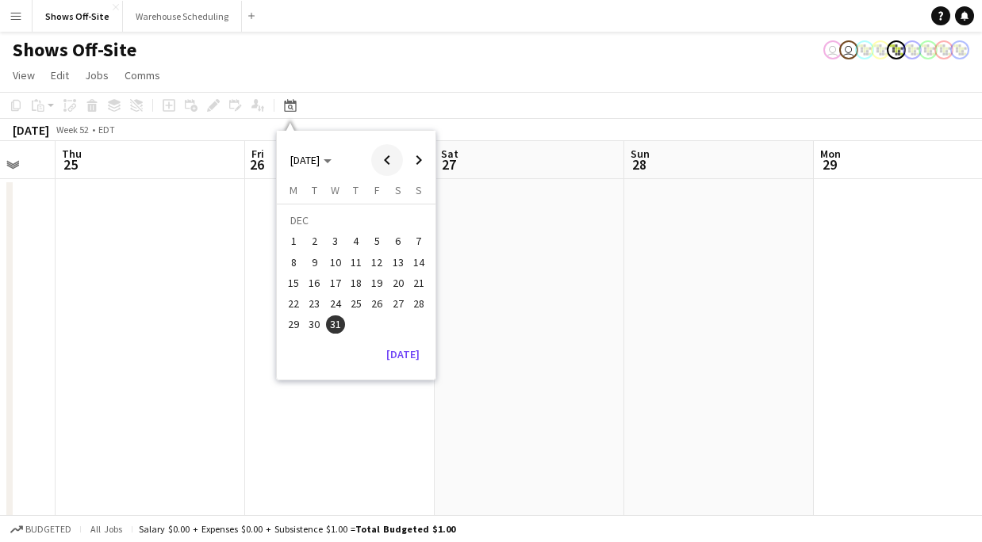
click at [377, 167] on span "Previous month" at bounding box center [387, 160] width 32 height 32
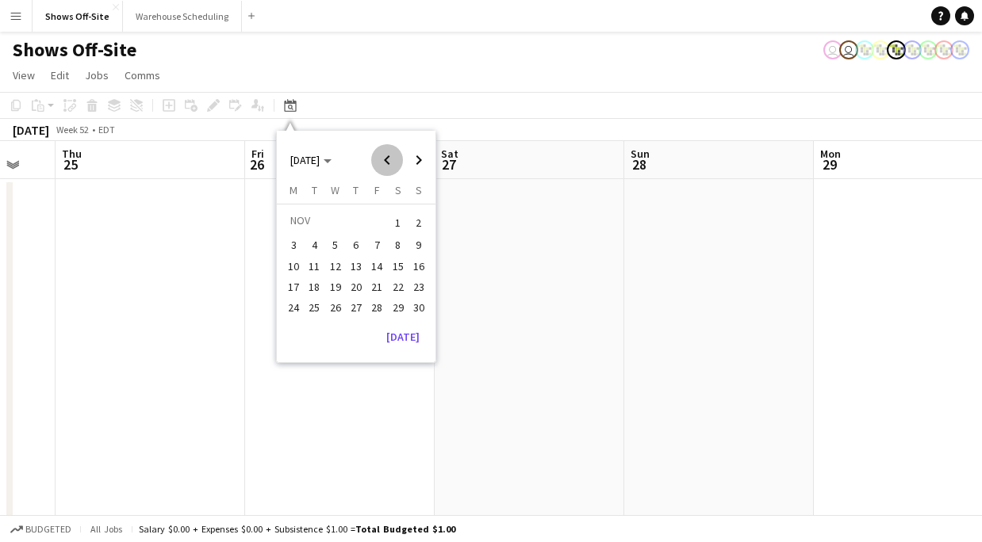
click at [377, 167] on span "Previous month" at bounding box center [387, 160] width 32 height 32
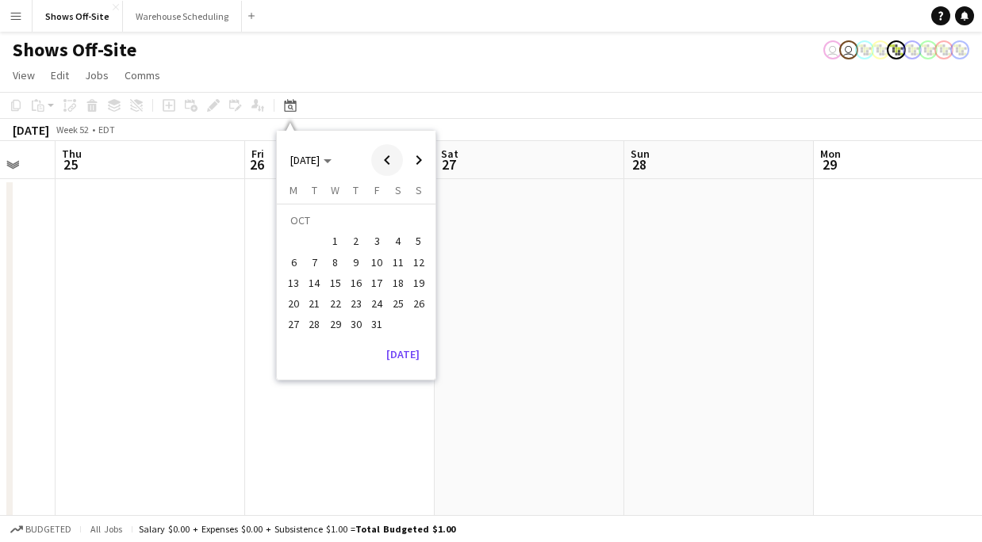
click at [377, 167] on span "Previous month" at bounding box center [387, 160] width 32 height 32
click at [293, 304] on span "22" at bounding box center [293, 303] width 19 height 19
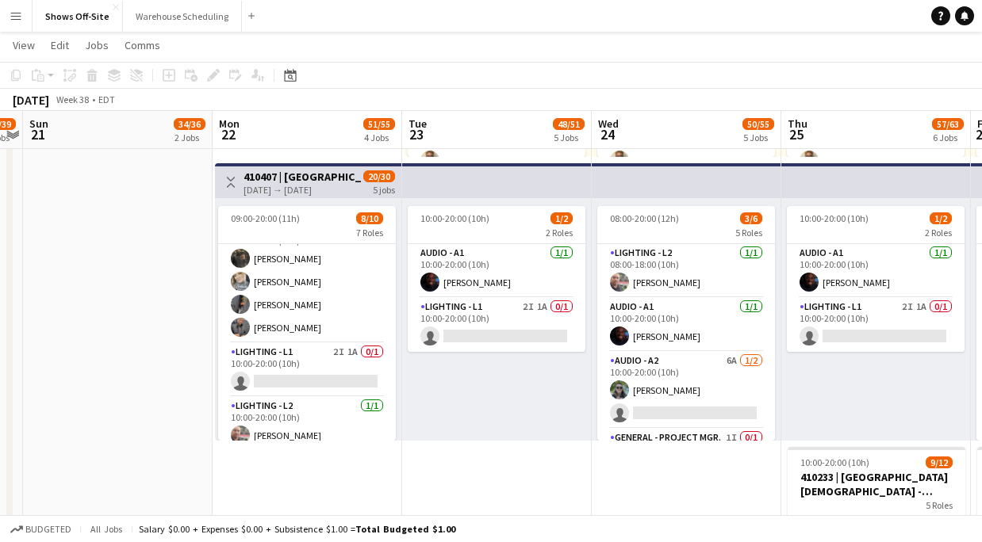
scroll to position [250, 0]
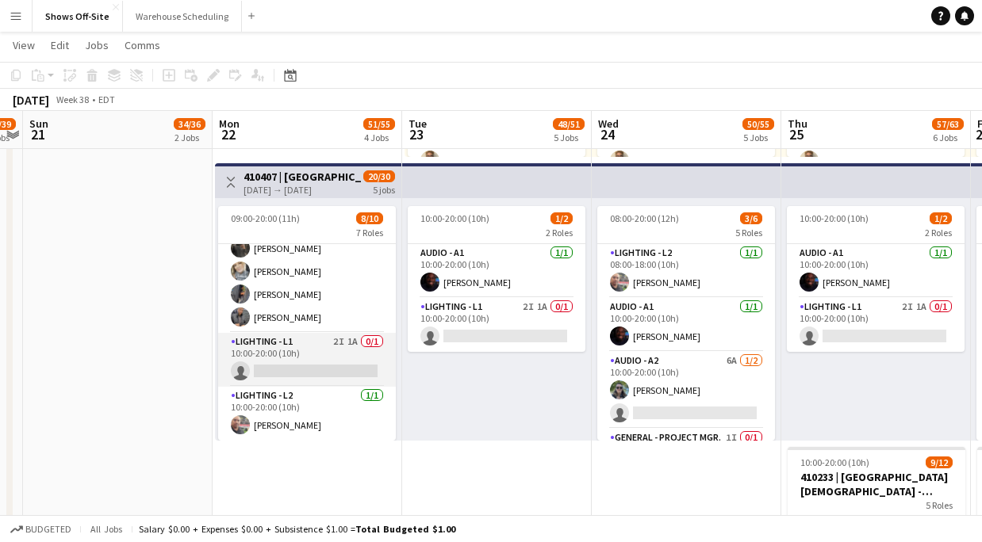
click at [312, 360] on app-card-role "Lighting - L1 2I 1A 0/1 10:00-20:00 (10h) single-neutral-actions" at bounding box center [307, 360] width 178 height 54
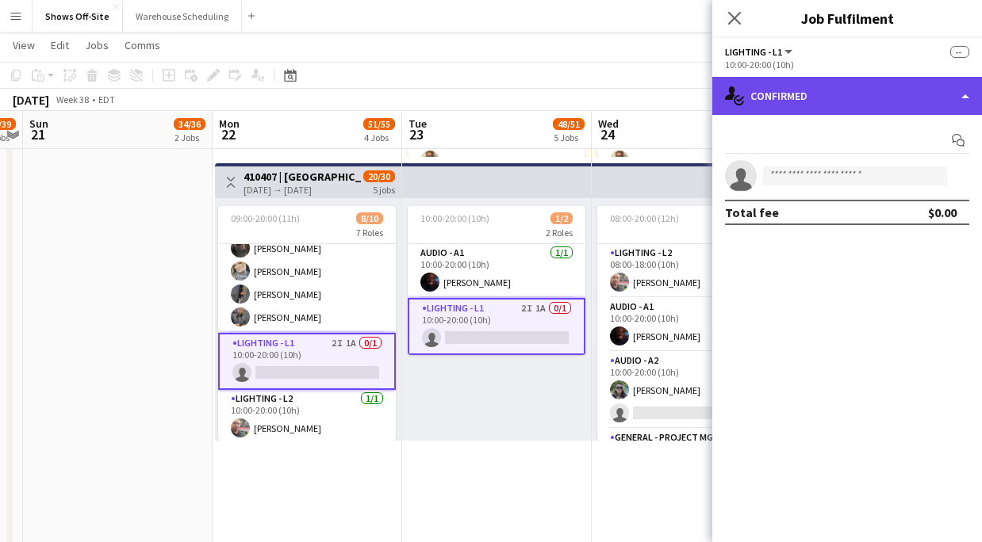
click at [871, 93] on div "single-neutral-actions-check-2 Confirmed" at bounding box center [847, 96] width 270 height 38
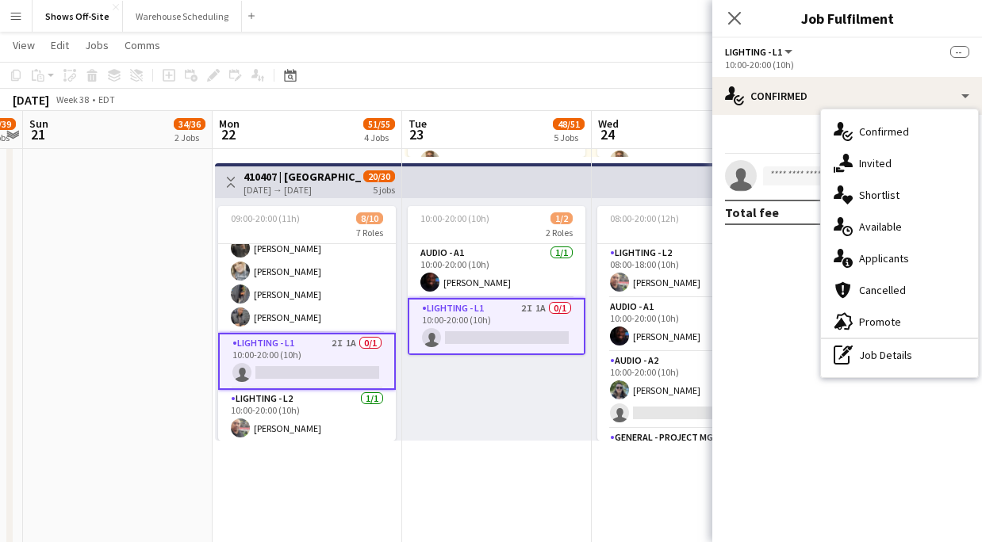
click at [909, 264] on div "single-neutral-actions-information Applicants" at bounding box center [899, 259] width 157 height 32
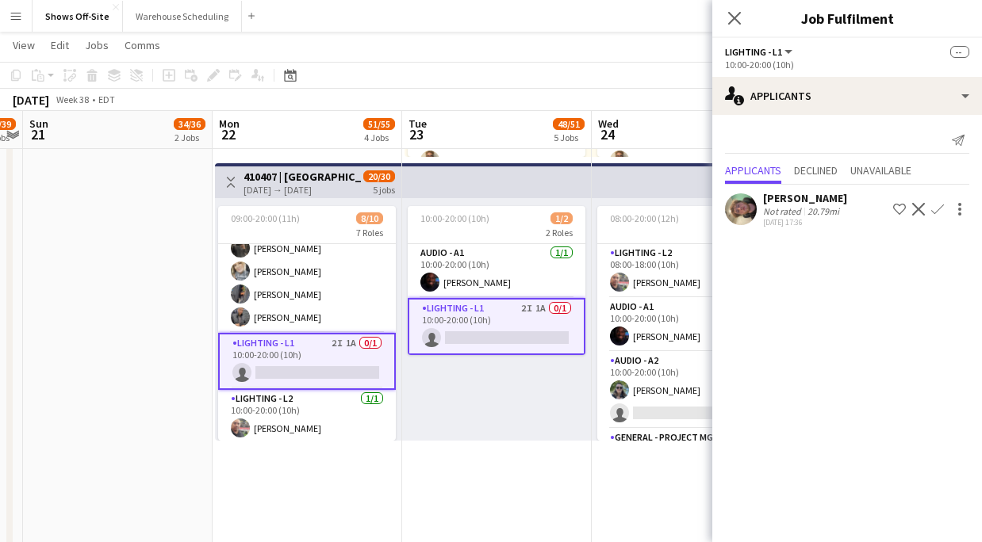
click at [932, 210] on app-icon "Confirm" at bounding box center [937, 209] width 13 height 13
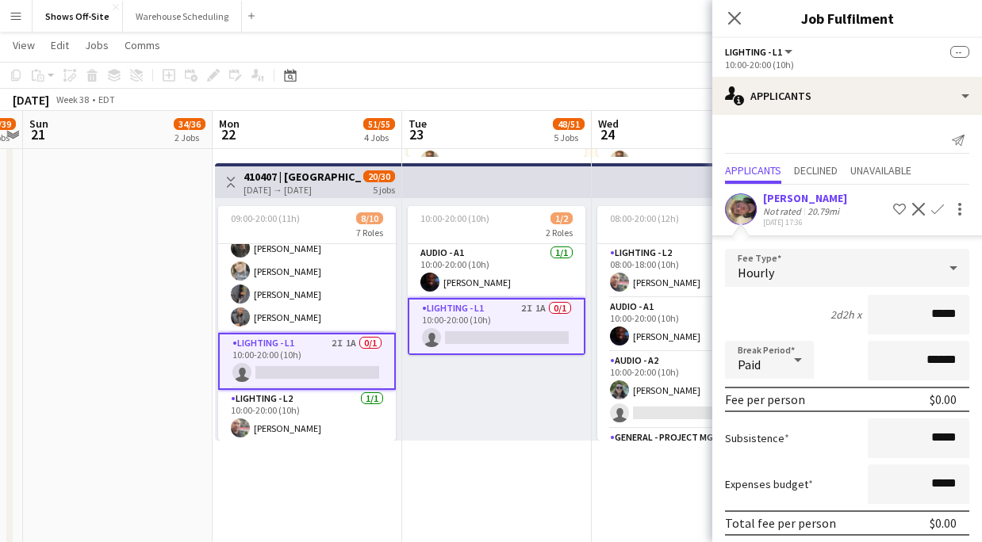
scroll to position [61, 0]
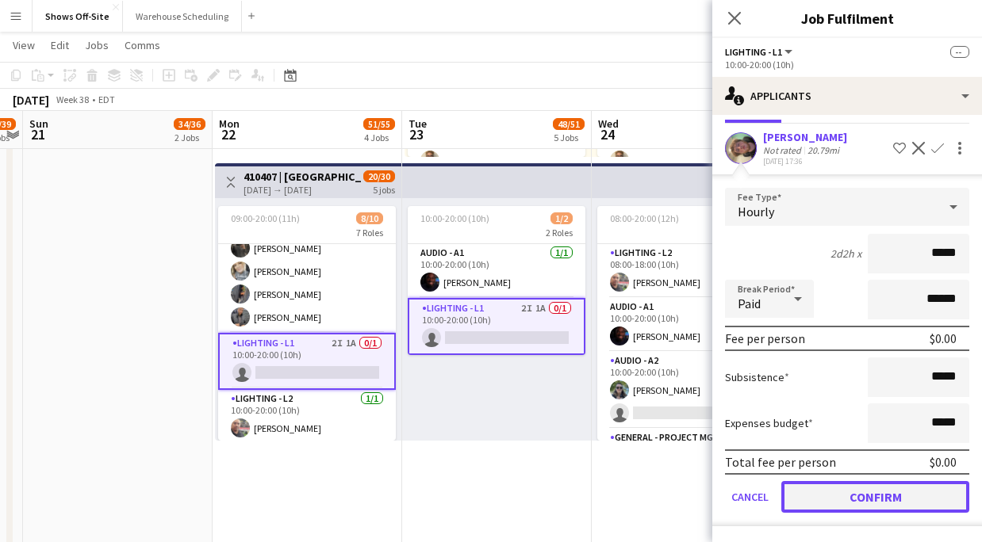
click at [858, 497] on button "Confirm" at bounding box center [875, 497] width 188 height 32
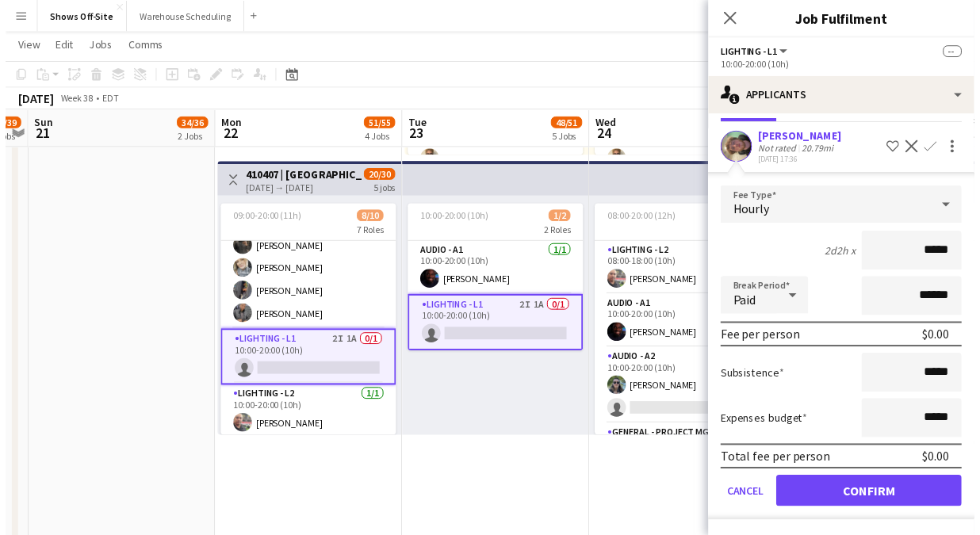
scroll to position [0, 0]
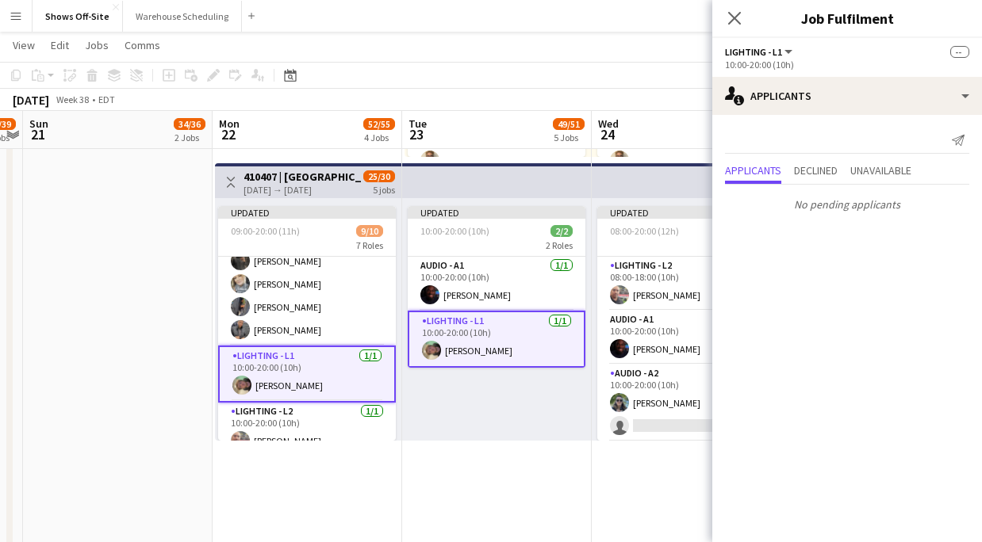
click at [718, 21] on div "Close pop-in" at bounding box center [734, 18] width 44 height 36
click at [726, 21] on app-icon "Close pop-in" at bounding box center [734, 18] width 23 height 23
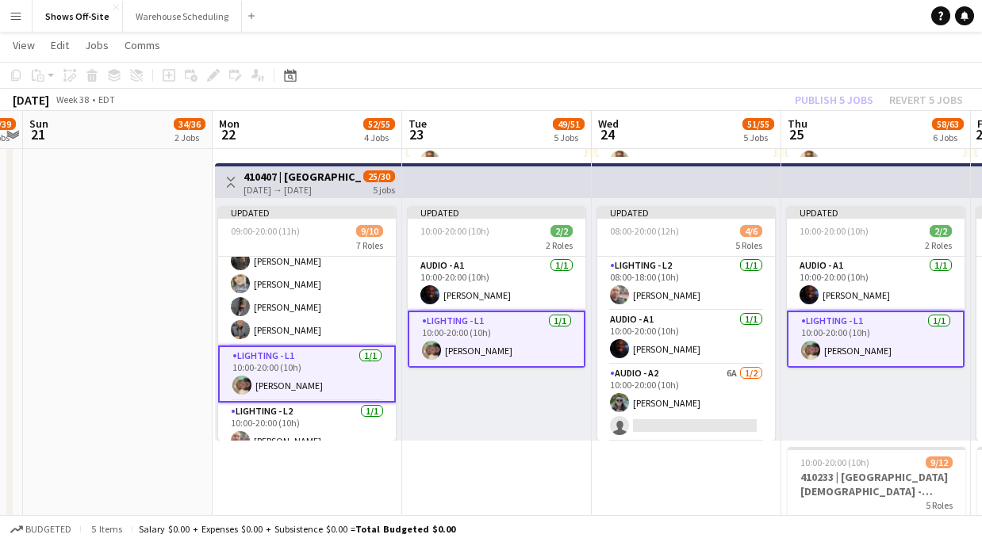
click at [814, 104] on div "Publish 5 jobs Revert 5 jobs" at bounding box center [878, 100] width 206 height 21
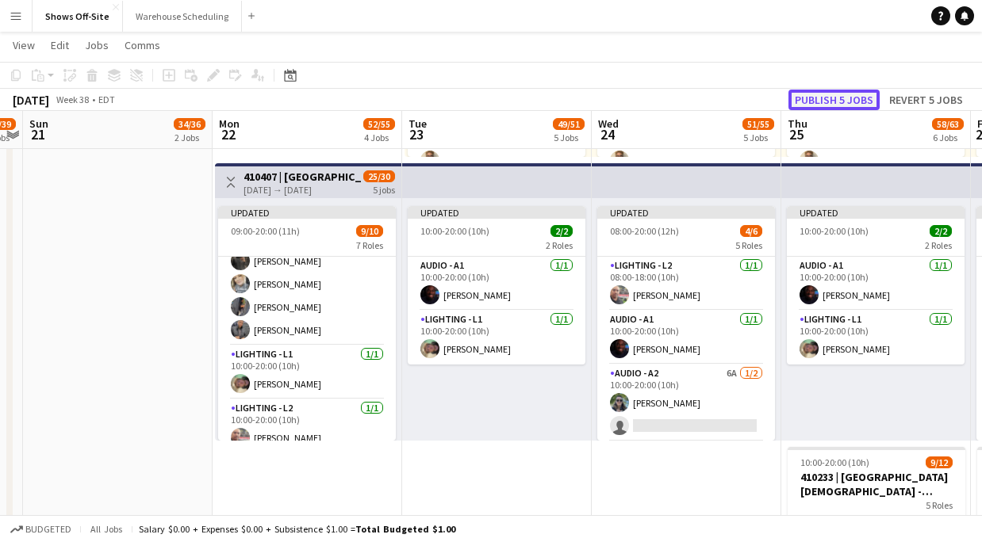
click at [814, 103] on button "Publish 5 jobs" at bounding box center [833, 100] width 91 height 21
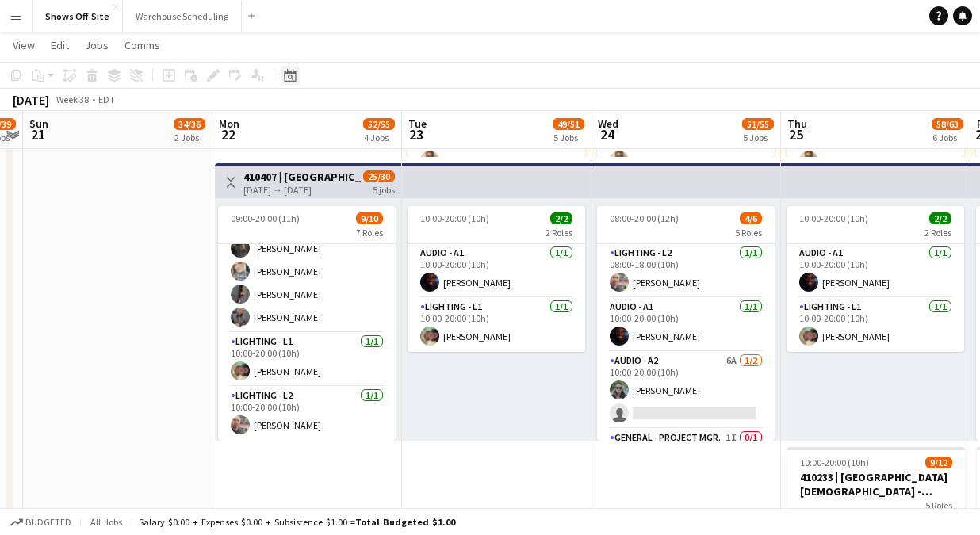
click at [283, 74] on div "Date picker" at bounding box center [290, 75] width 19 height 19
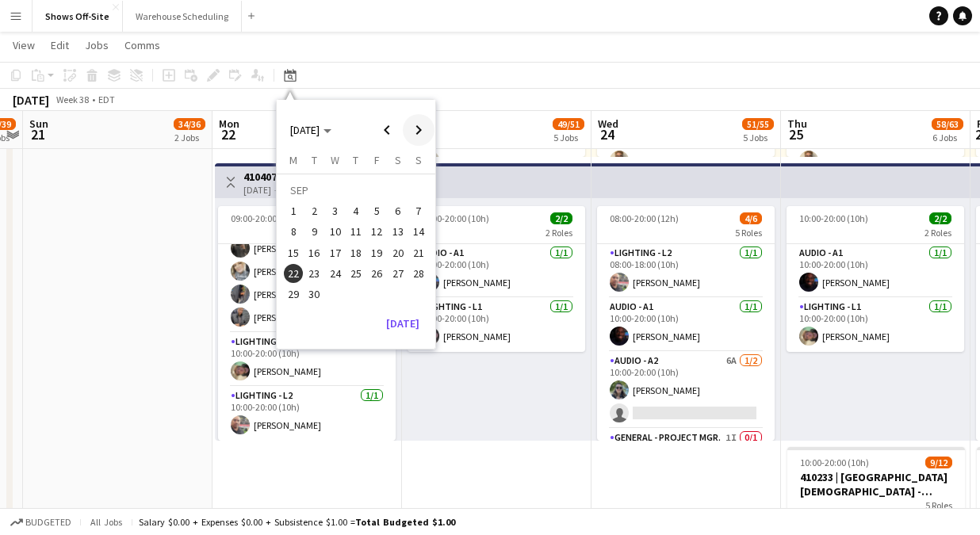
click at [417, 127] on span "Next month" at bounding box center [419, 130] width 32 height 32
click at [411, 251] on span "19" at bounding box center [418, 252] width 19 height 19
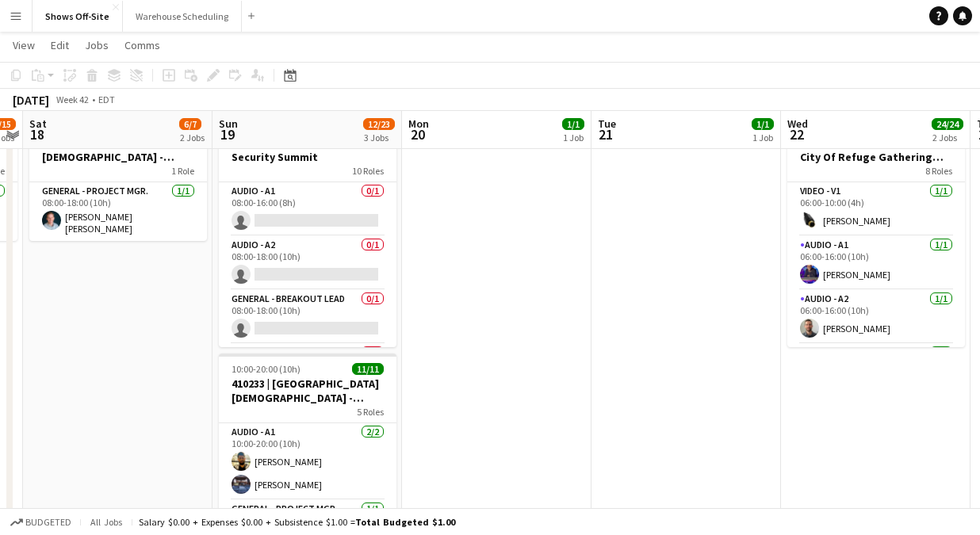
scroll to position [353, 0]
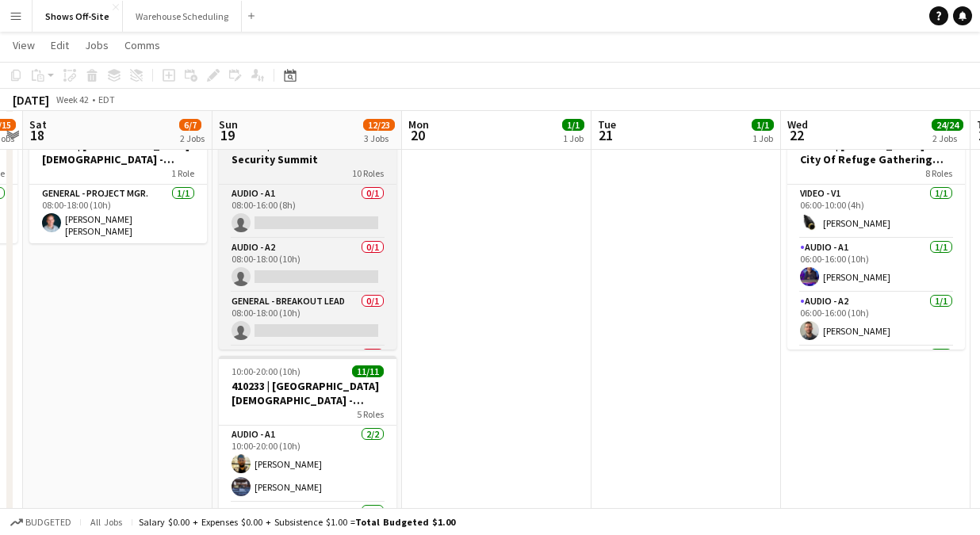
click at [305, 165] on h3 "410282 | Vario - SCN Homeland Security Summit" at bounding box center [308, 152] width 178 height 29
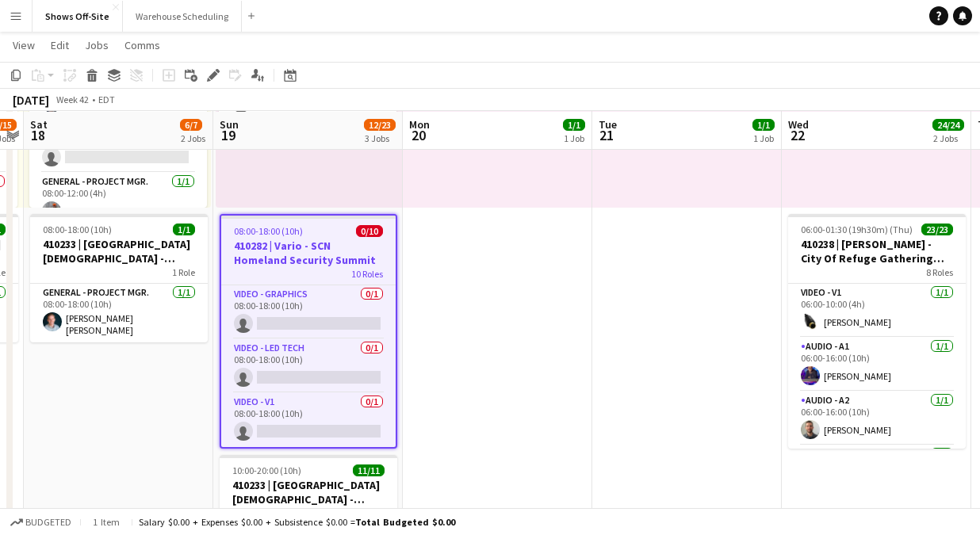
scroll to position [0, 0]
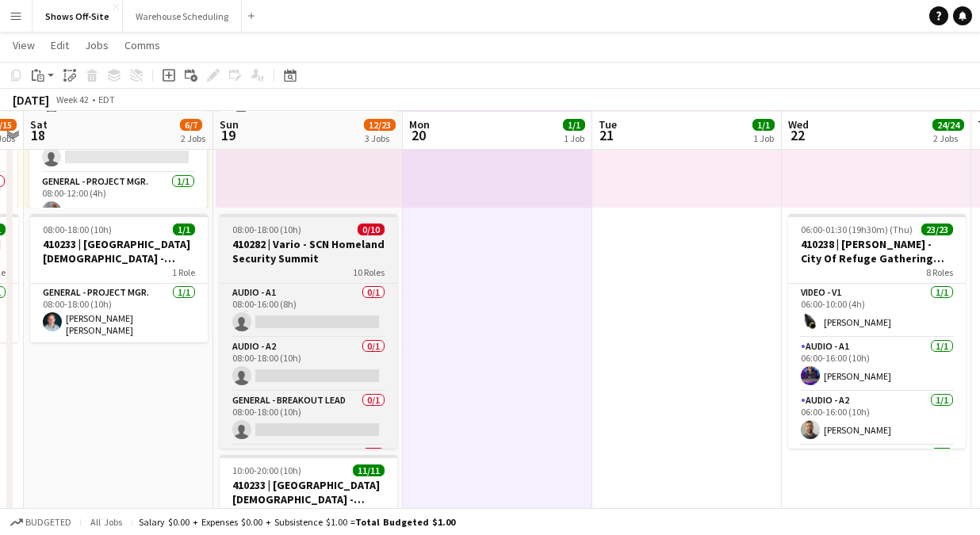
scroll to position [0, 544]
click at [263, 232] on span "08:00-18:00 (10h)" at bounding box center [267, 230] width 69 height 12
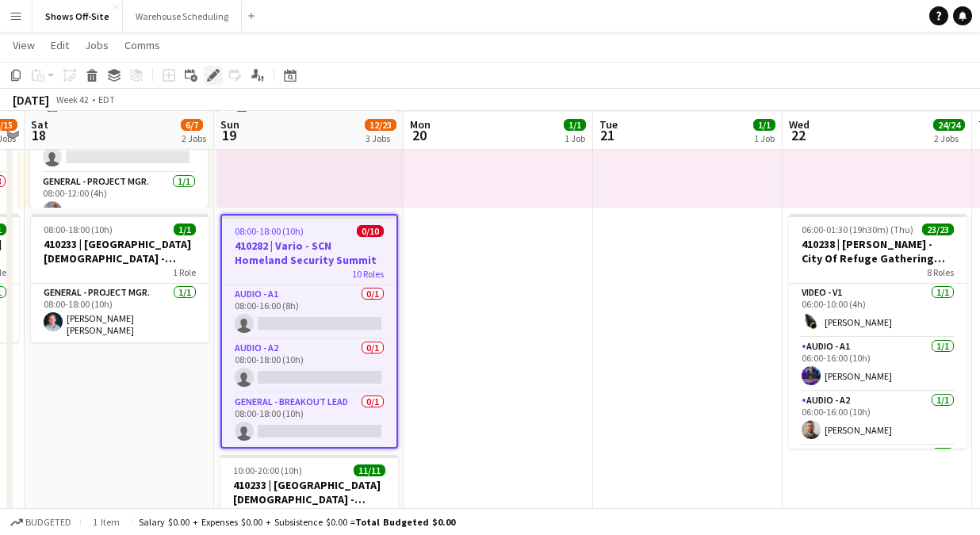
click at [214, 67] on div "Edit" at bounding box center [213, 75] width 19 height 19
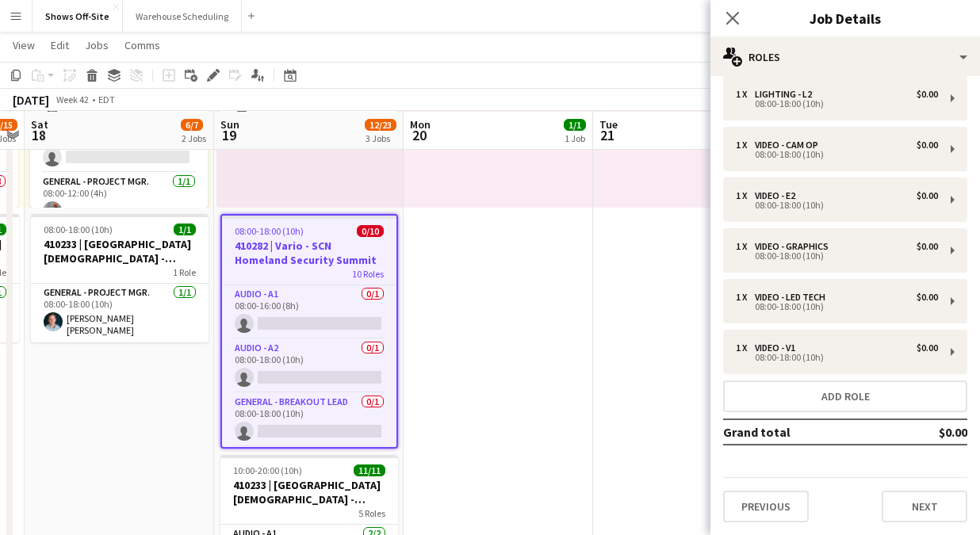
scroll to position [0, 0]
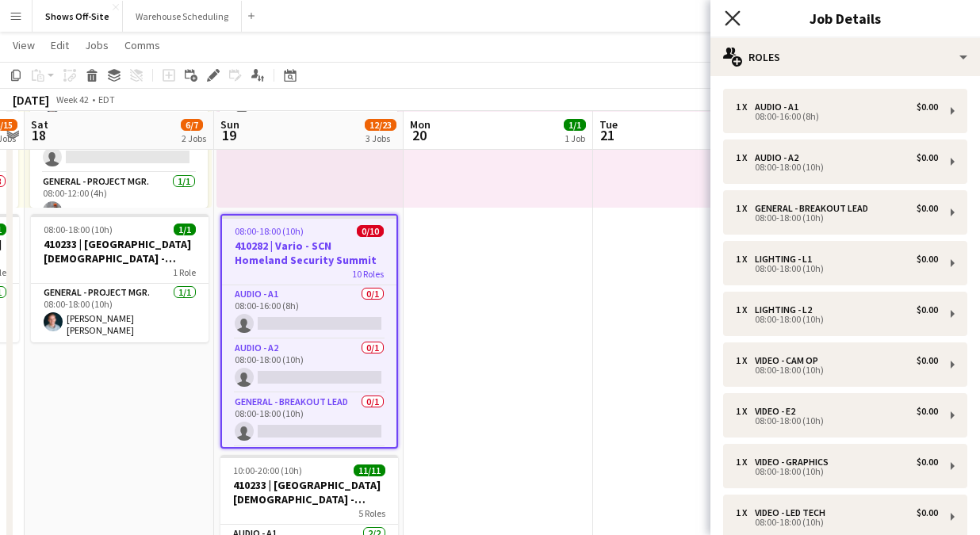
click at [732, 15] on icon "Close pop-in" at bounding box center [732, 17] width 15 height 15
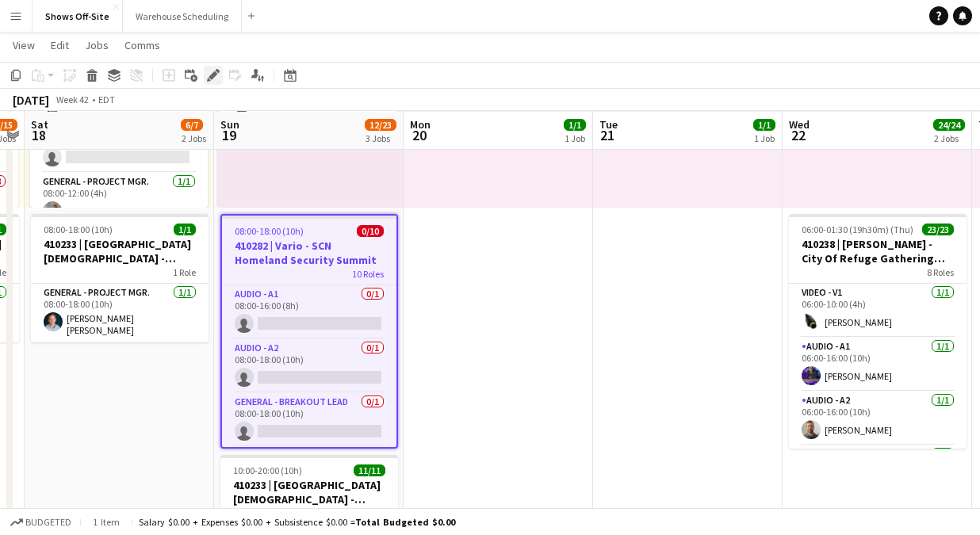
click at [210, 74] on icon "Edit" at bounding box center [213, 75] width 13 height 13
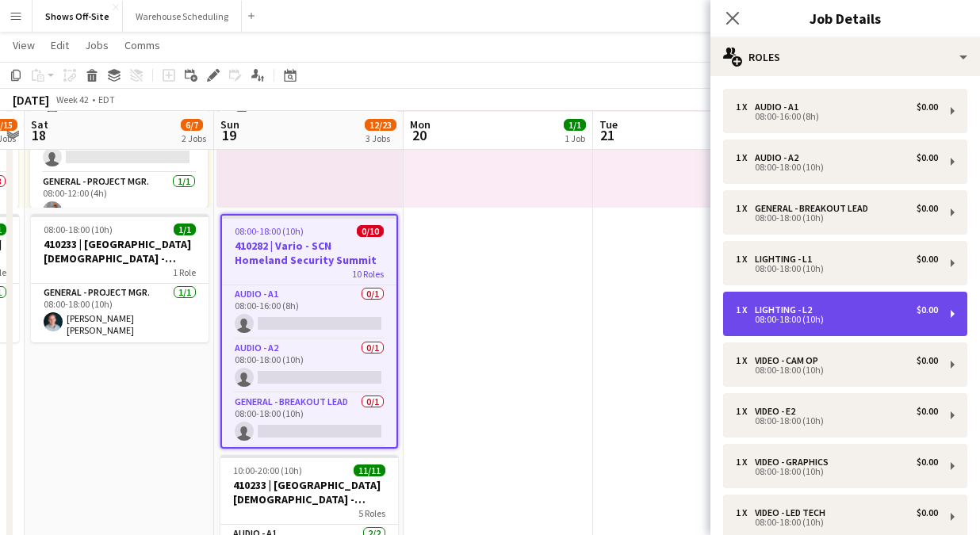
click at [891, 301] on div "1 x Lighting - L2 $0.00 08:00-18:00 (10h)" at bounding box center [845, 314] width 244 height 44
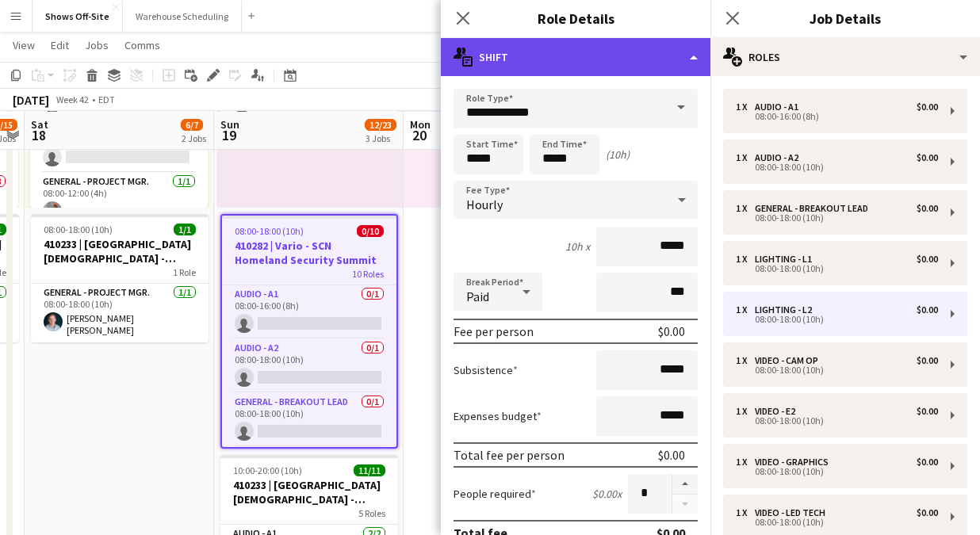
click at [618, 55] on div "multiple-actions-text Shift" at bounding box center [576, 57] width 270 height 38
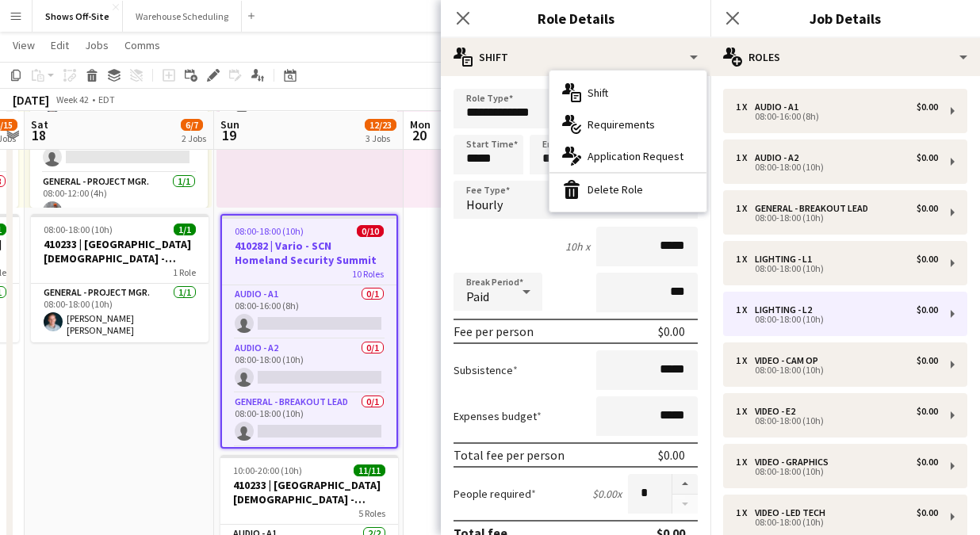
click at [630, 193] on div "bin-2 Delete Role" at bounding box center [628, 190] width 157 height 32
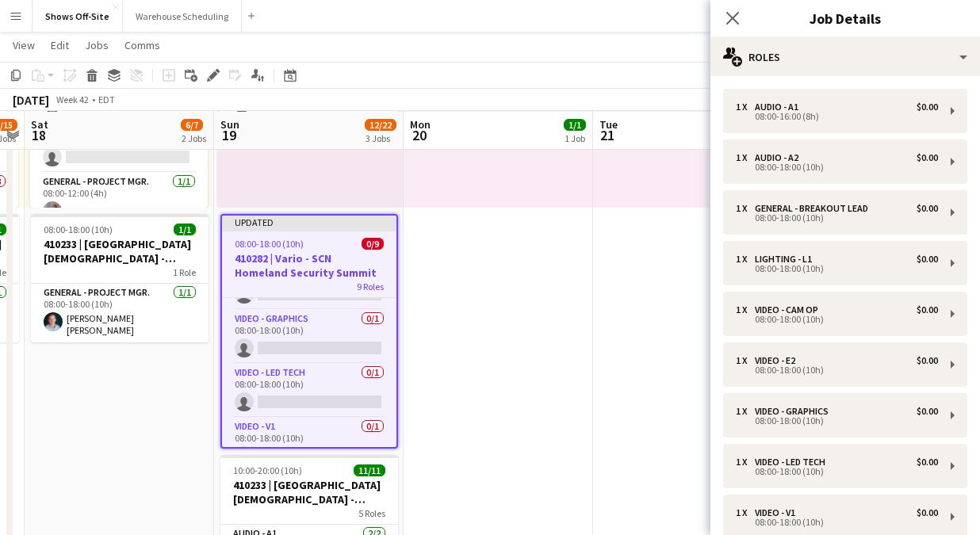
scroll to position [336, 0]
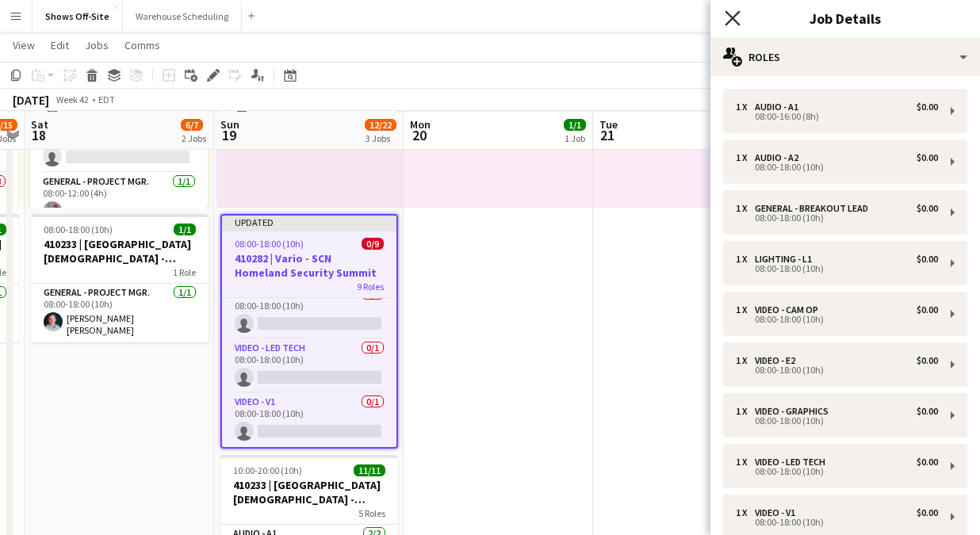
click at [734, 21] on icon at bounding box center [732, 17] width 15 height 15
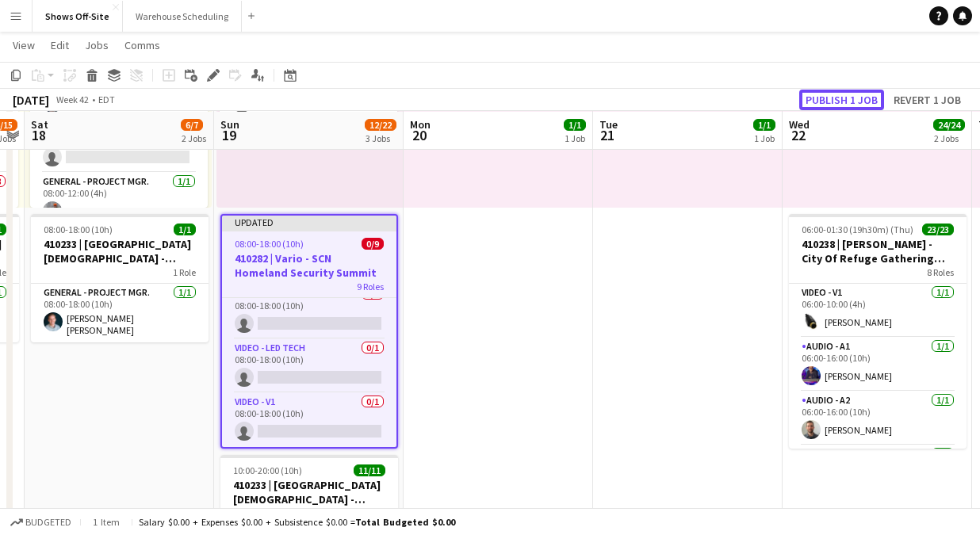
click at [835, 101] on button "Publish 1 job" at bounding box center [841, 100] width 85 height 21
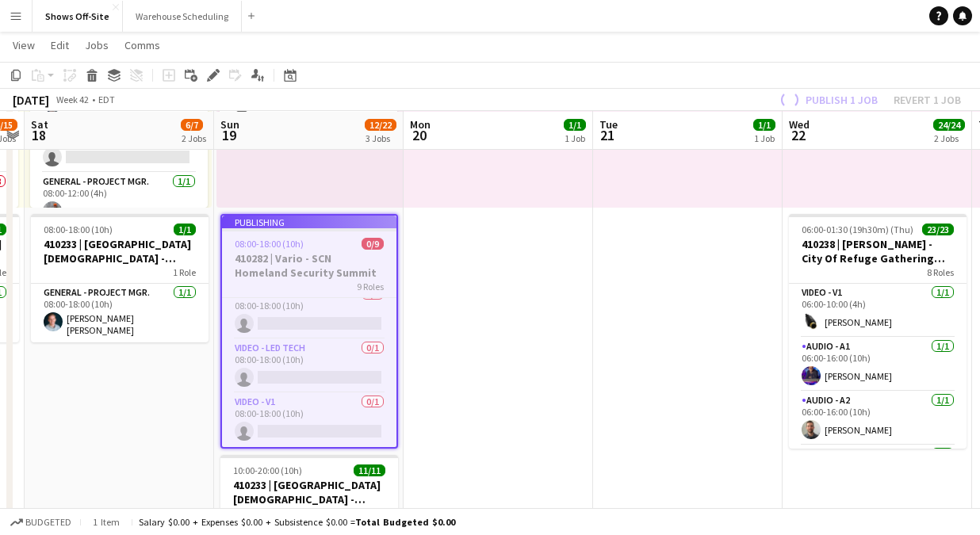
scroll to position [324, 0]
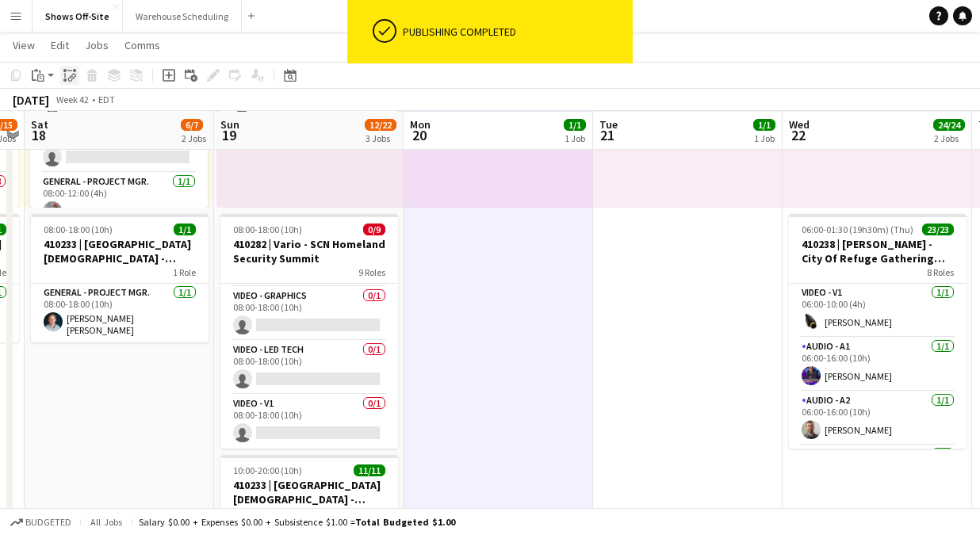
click at [71, 75] on icon "Paste linked Job" at bounding box center [69, 75] width 13 height 13
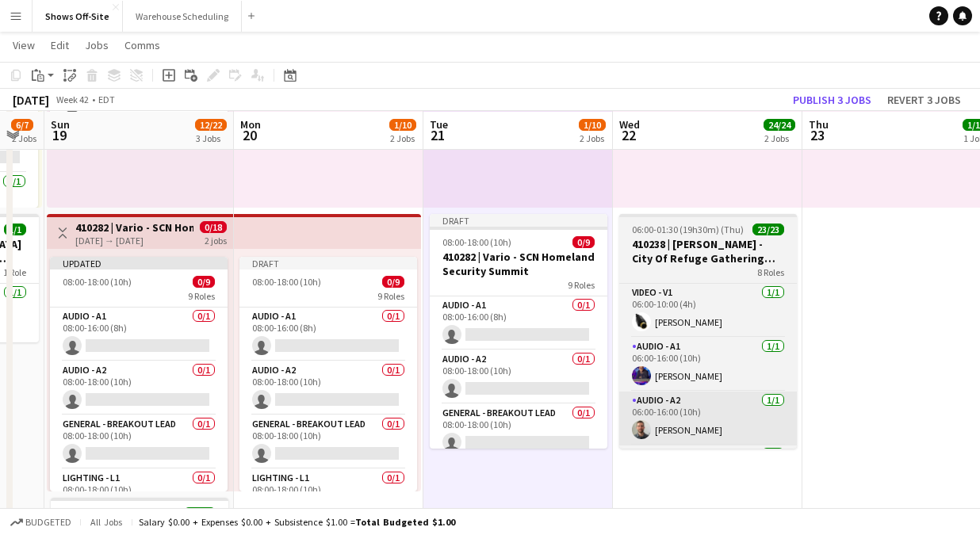
scroll to position [0, 759]
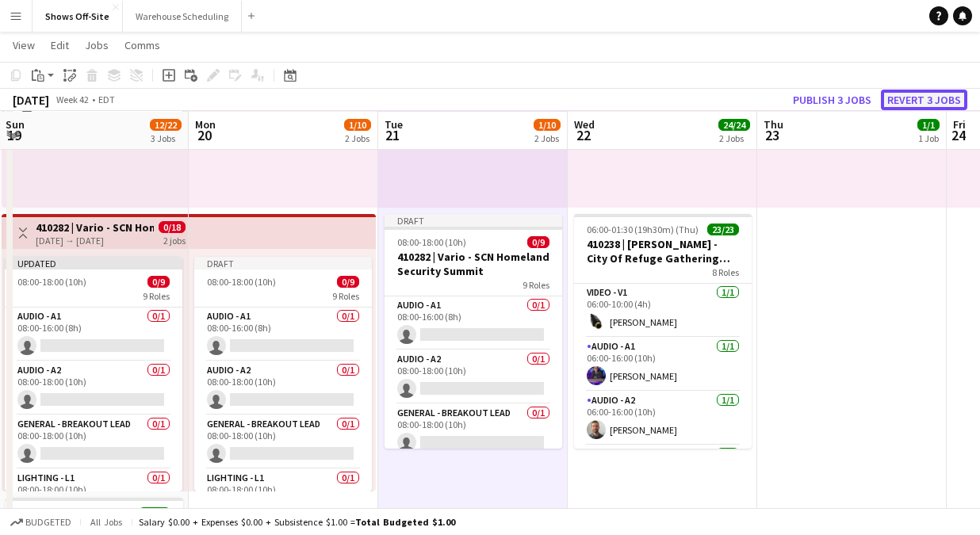
click at [921, 99] on button "Revert 3 jobs" at bounding box center [924, 100] width 86 height 21
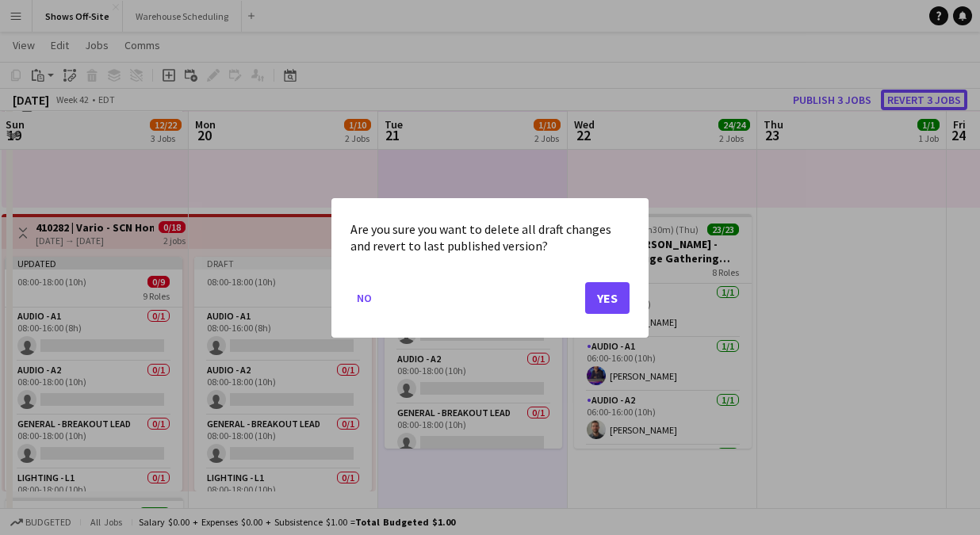
scroll to position [0, 0]
click at [597, 298] on button "Yes" at bounding box center [607, 297] width 44 height 32
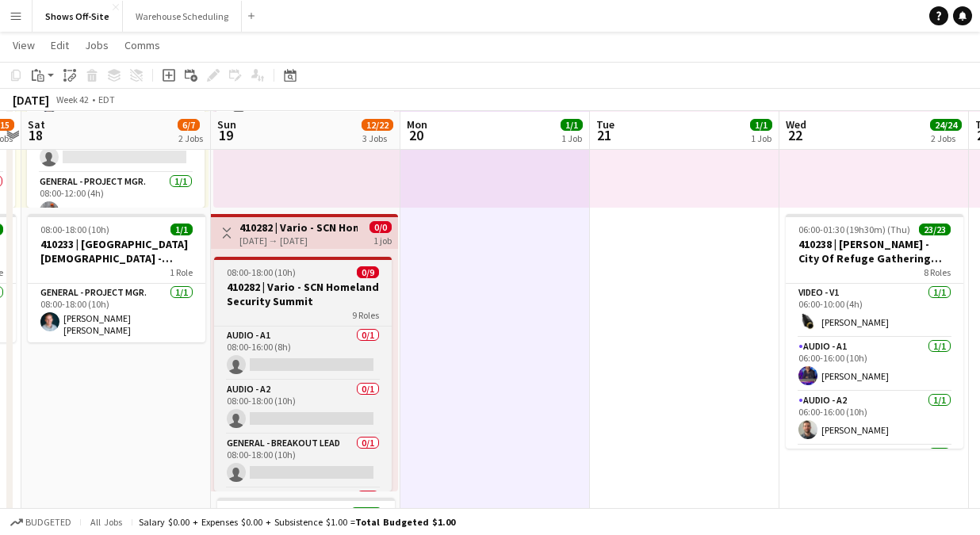
scroll to position [0, 549]
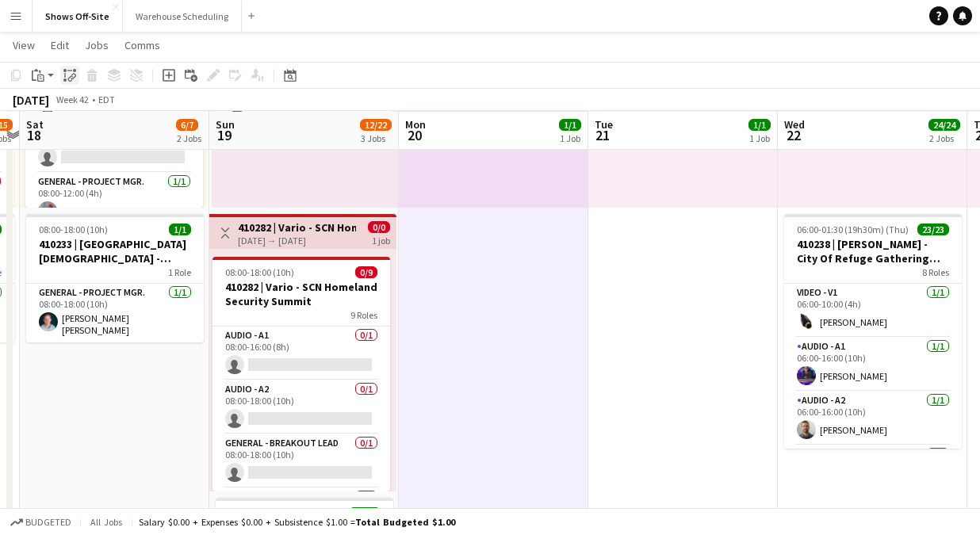
click at [70, 76] on icon at bounding box center [71, 78] width 6 height 6
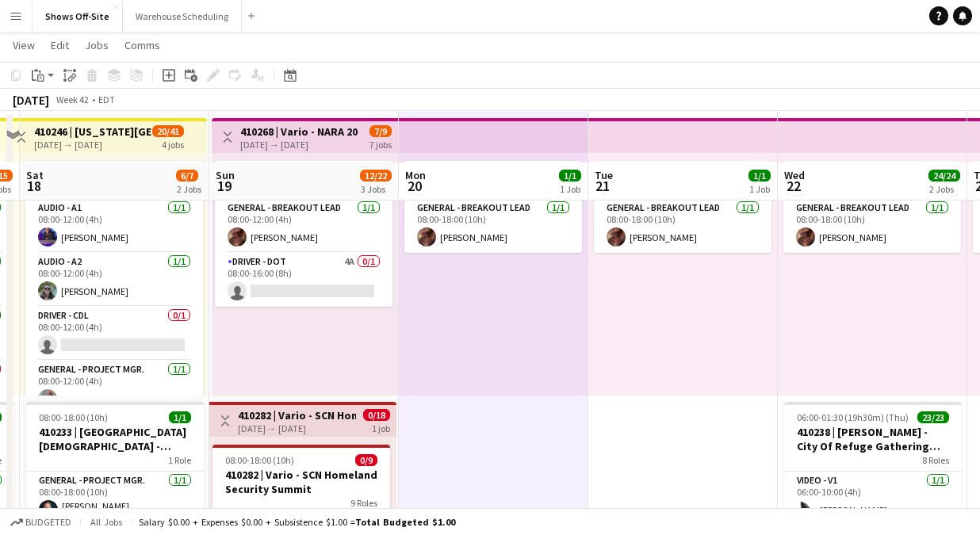
scroll to position [272, 0]
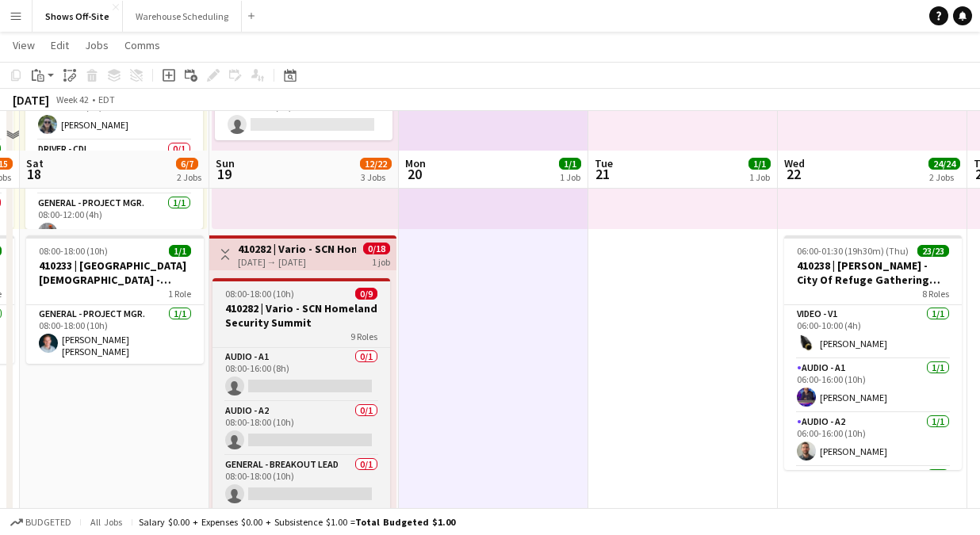
click at [297, 301] on h3 "410282 | Vario - SCN Homeland Security Summit" at bounding box center [302, 315] width 178 height 29
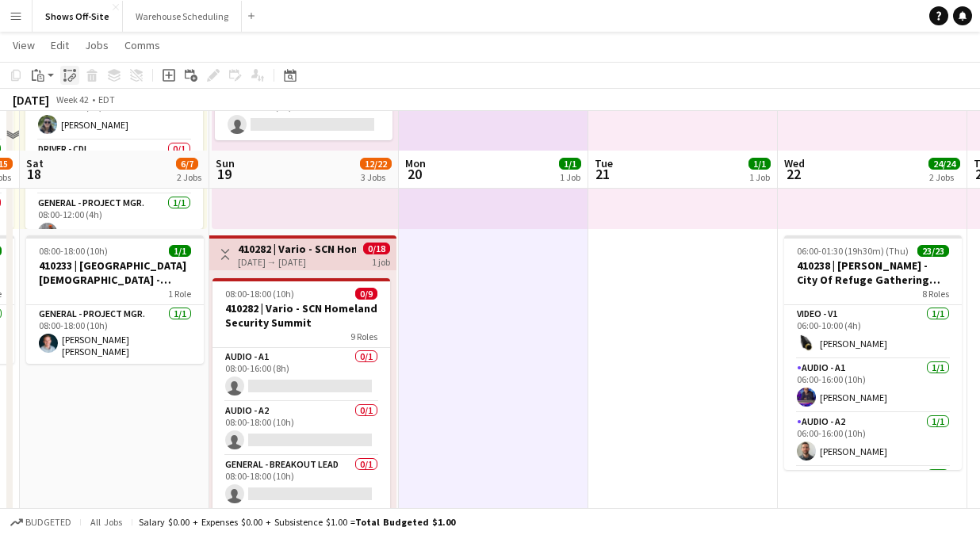
click at [72, 72] on icon "Paste linked Job" at bounding box center [69, 75] width 13 height 13
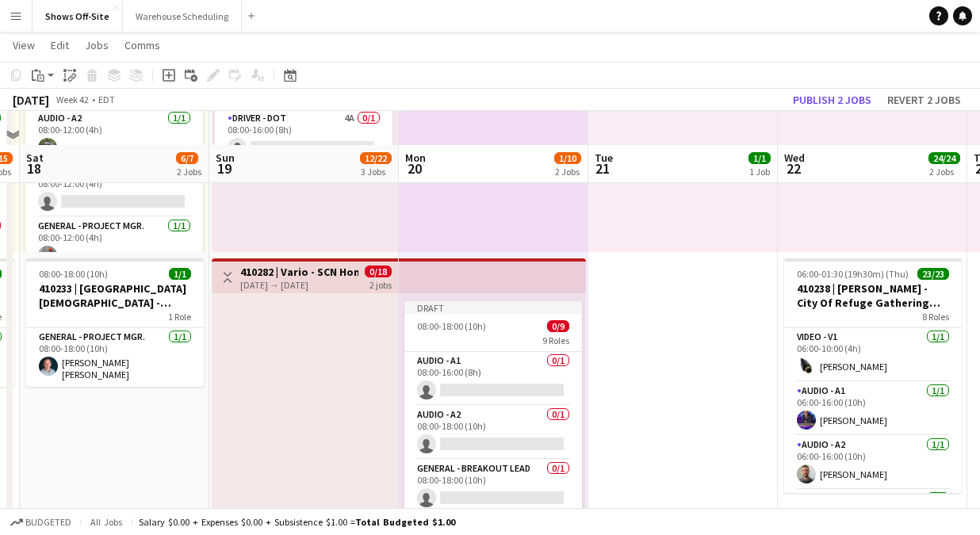
scroll to position [250, 0]
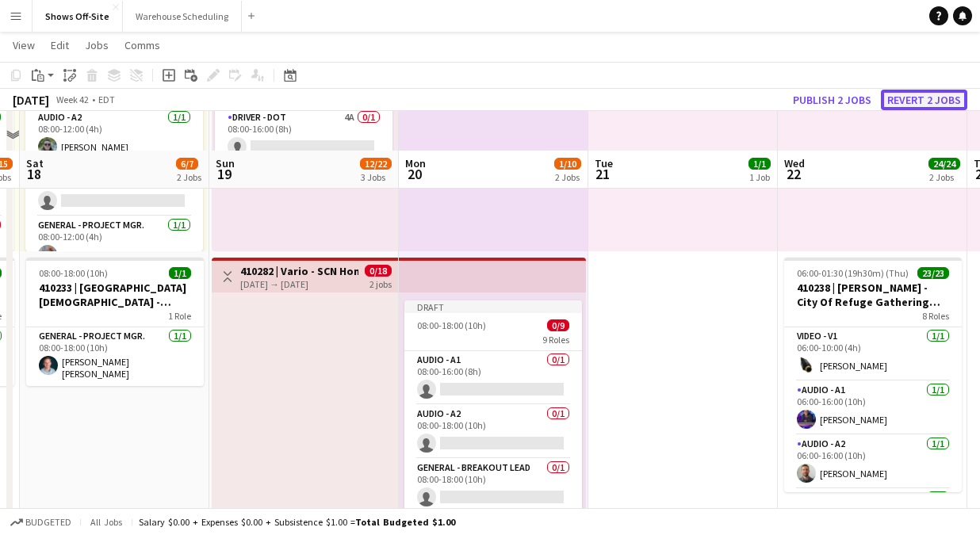
click at [912, 95] on button "Revert 2 jobs" at bounding box center [924, 100] width 86 height 21
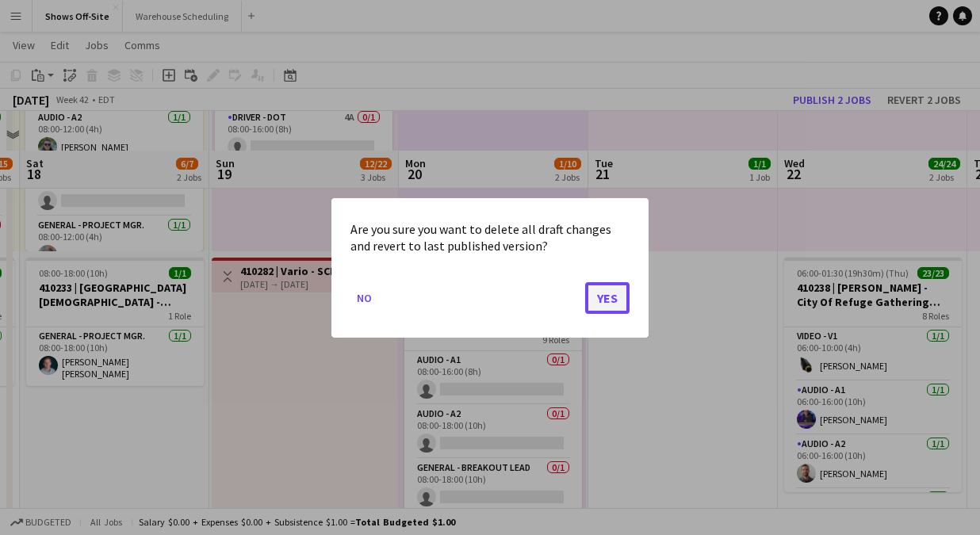
click at [602, 294] on button "Yes" at bounding box center [607, 297] width 44 height 32
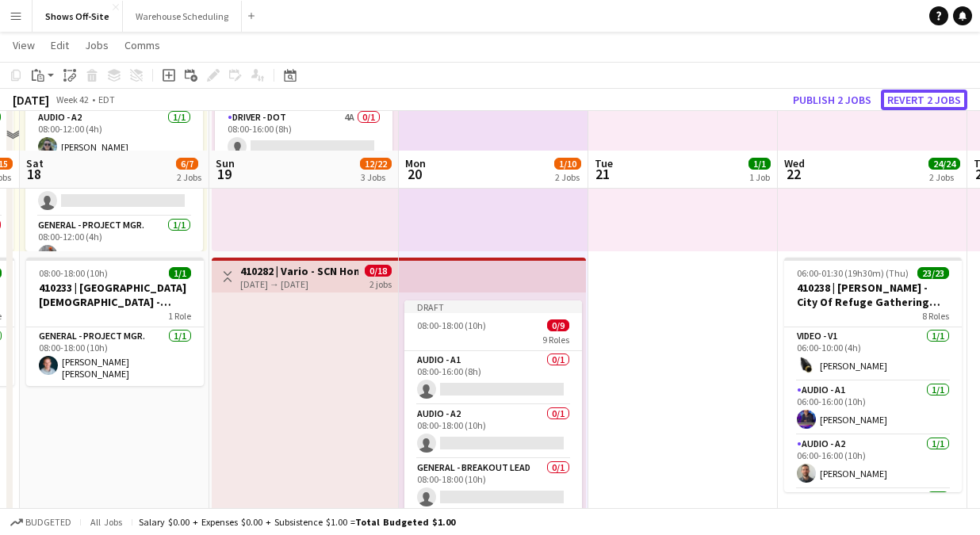
scroll to position [250, 0]
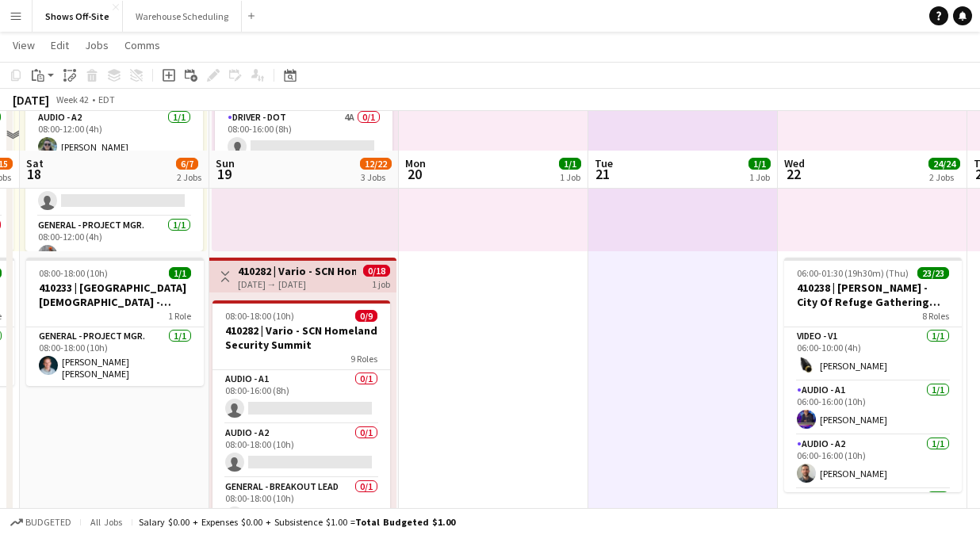
click at [308, 272] on h3 "410282 | Vario - SCN Homeland Security Summit" at bounding box center [297, 271] width 118 height 14
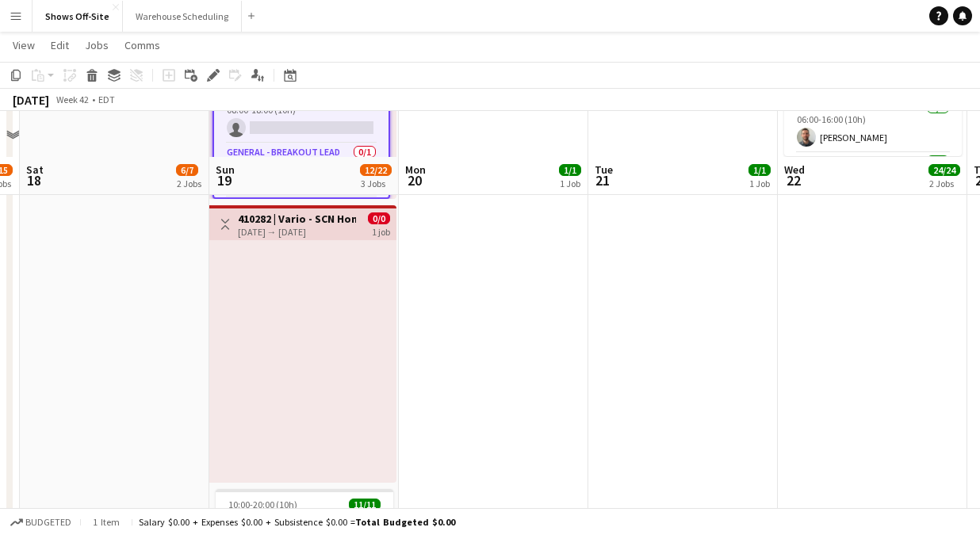
scroll to position [592, 0]
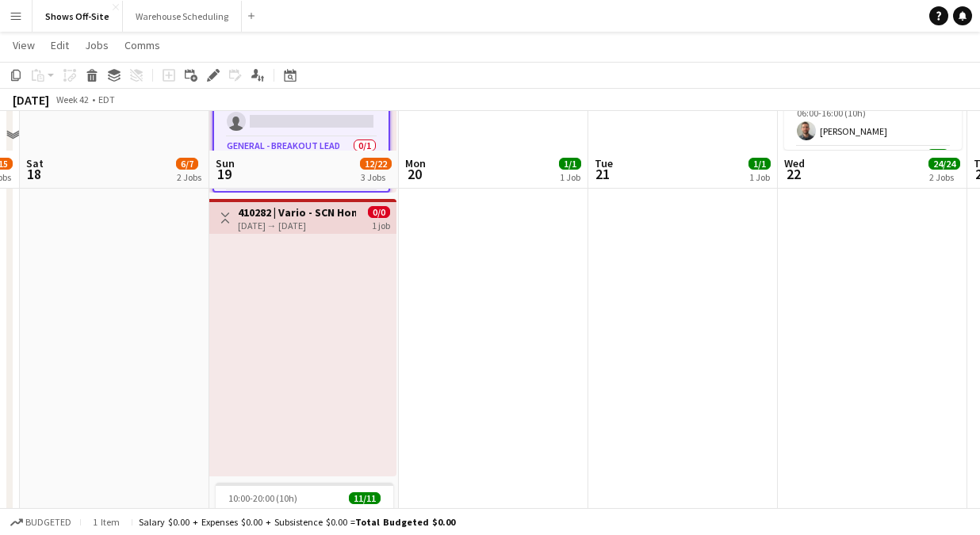
click at [221, 217] on app-icon "Toggle View" at bounding box center [225, 218] width 11 height 11
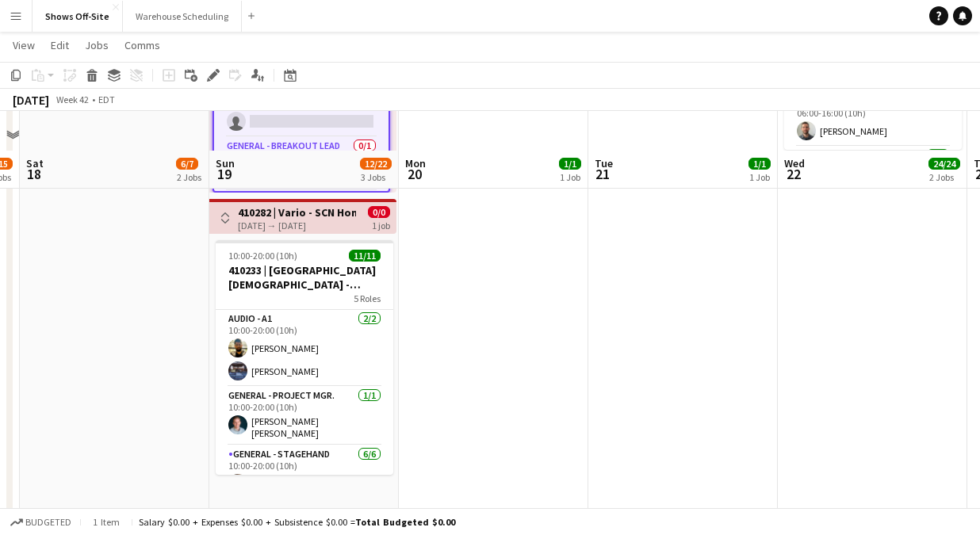
click at [221, 217] on app-icon "Toggle View" at bounding box center [225, 218] width 11 height 11
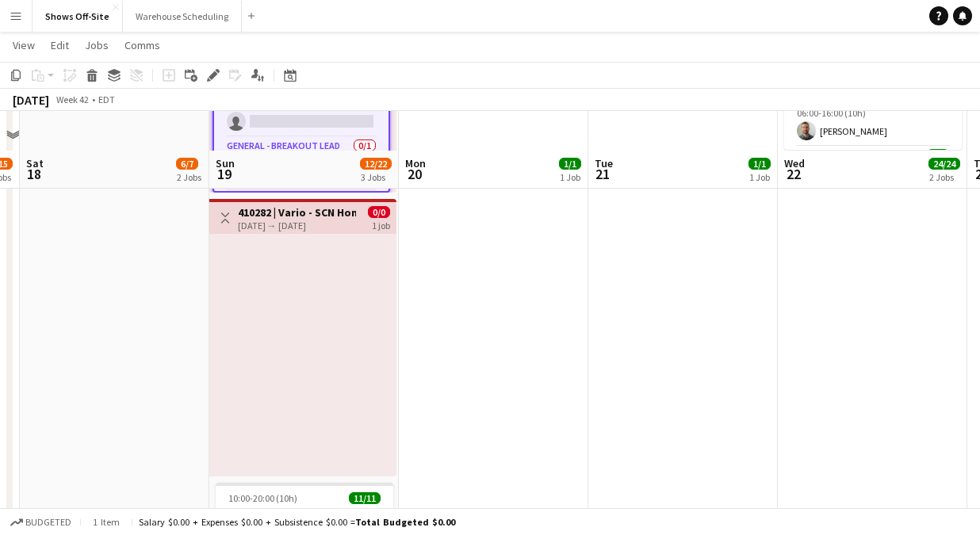
click at [329, 221] on div "10-19-2025 → 10-19-2025" at bounding box center [297, 226] width 118 height 12
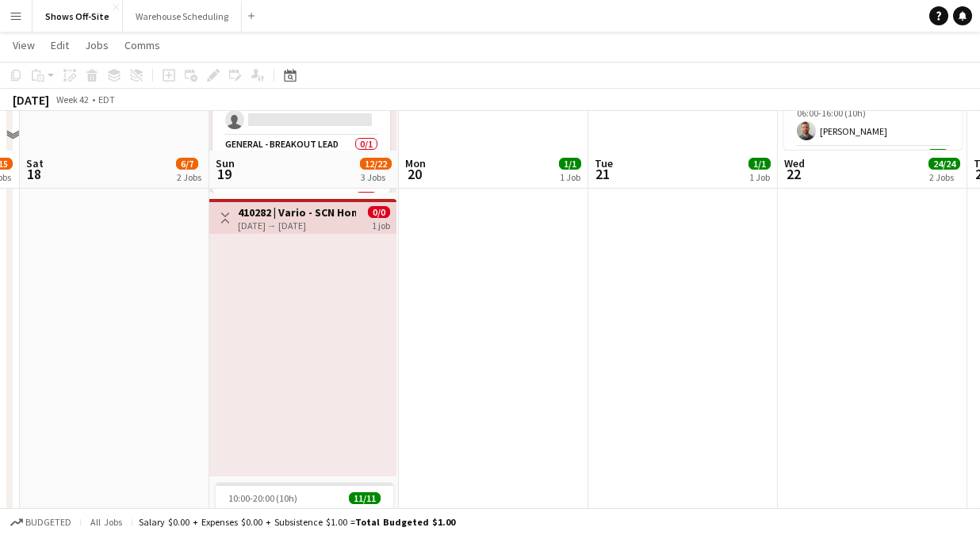
click at [335, 282] on div at bounding box center [302, 355] width 187 height 243
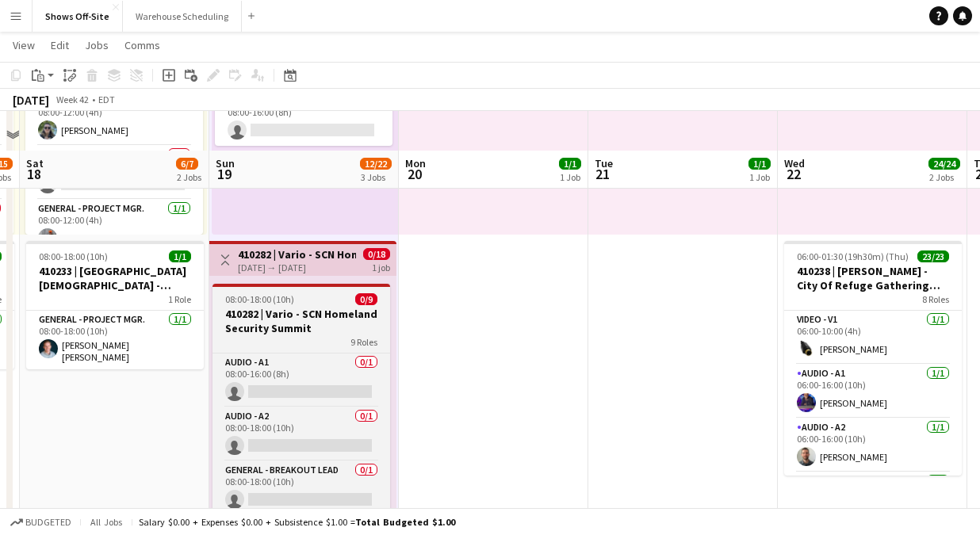
scroll to position [0, 550]
click at [341, 316] on h3 "410282 | Vario - SCN Homeland Security Summit" at bounding box center [301, 321] width 178 height 29
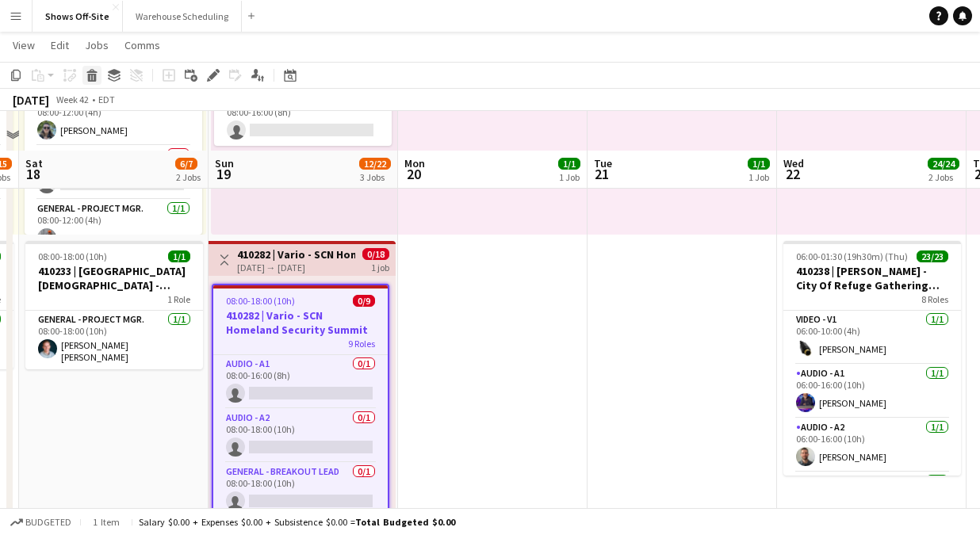
click at [96, 76] on icon "Delete" at bounding box center [92, 75] width 13 height 13
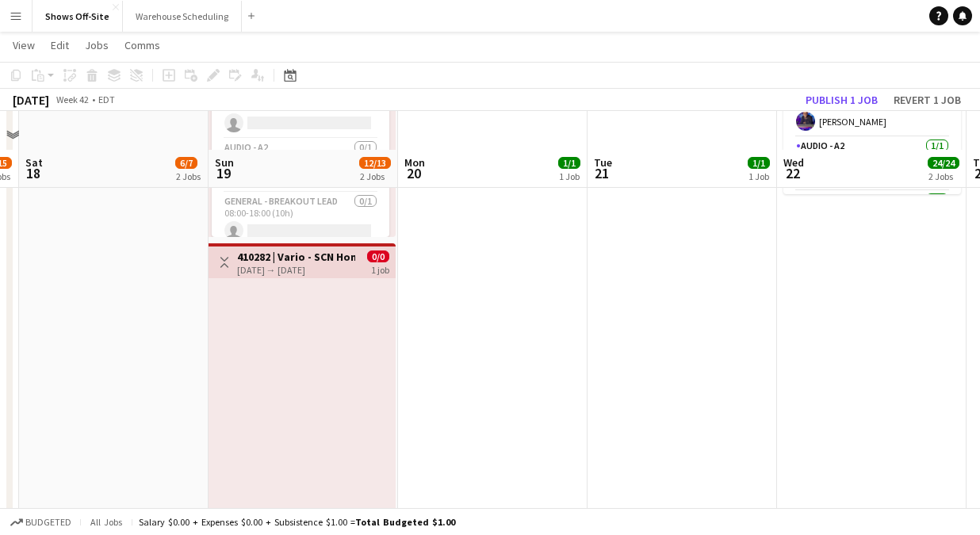
scroll to position [547, 0]
click at [289, 292] on div at bounding box center [302, 400] width 187 height 243
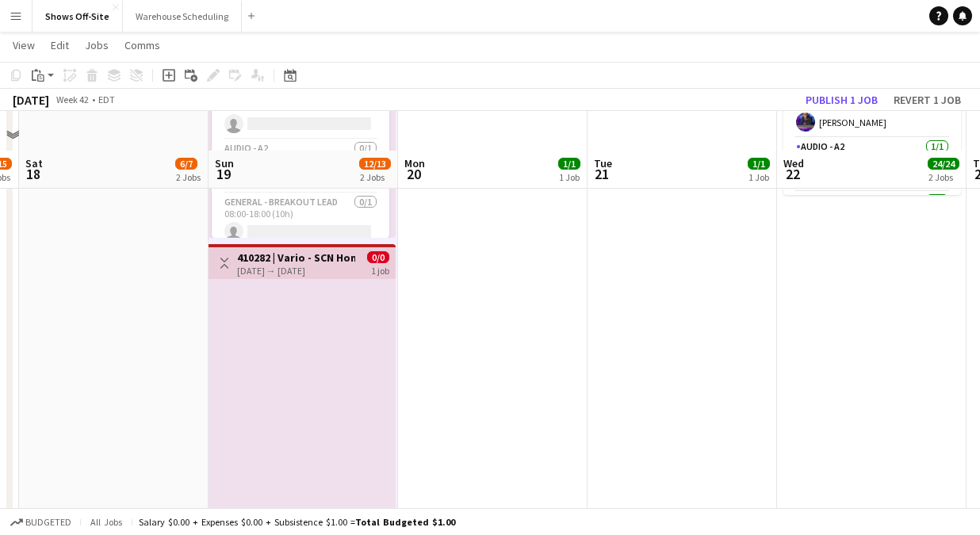
click at [279, 251] on h3 "410282 | Vario - SCN Homeland Security Summit" at bounding box center [296, 258] width 118 height 14
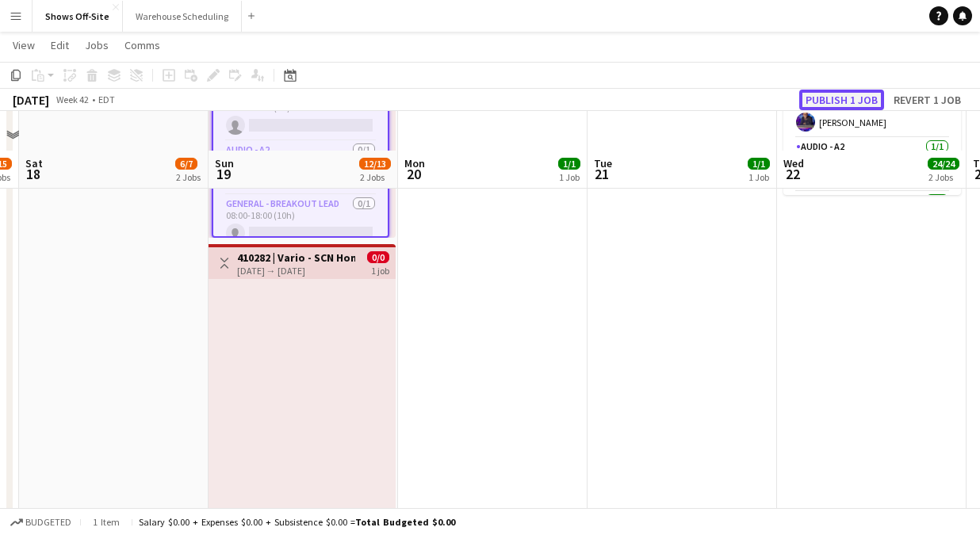
click at [832, 98] on button "Publish 1 job" at bounding box center [841, 100] width 85 height 21
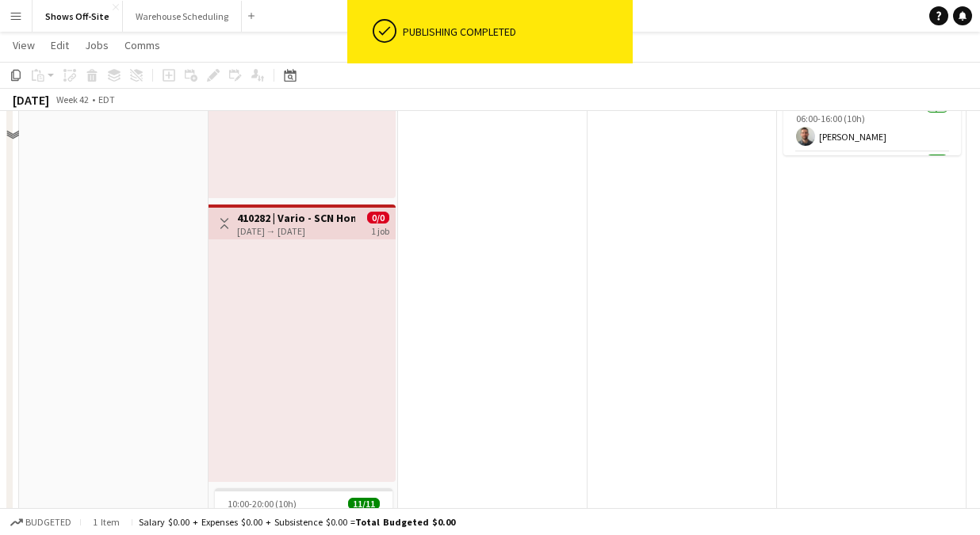
scroll to position [270, 0]
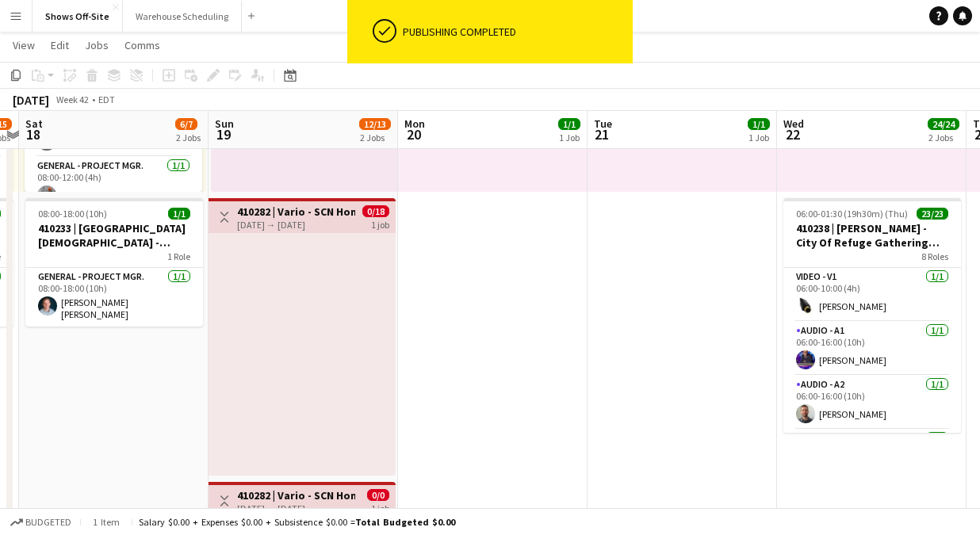
click at [283, 209] on h3 "410282 | Vario - SCN Homeland Security Summit" at bounding box center [296, 212] width 118 height 14
click at [289, 230] on div "Toggle View 410282 | Vario - SCN Homeland Security Summit 10-19-2025 → 10-19-20…" at bounding box center [302, 217] width 174 height 27
click at [90, 77] on icon "Delete" at bounding box center [92, 75] width 13 height 13
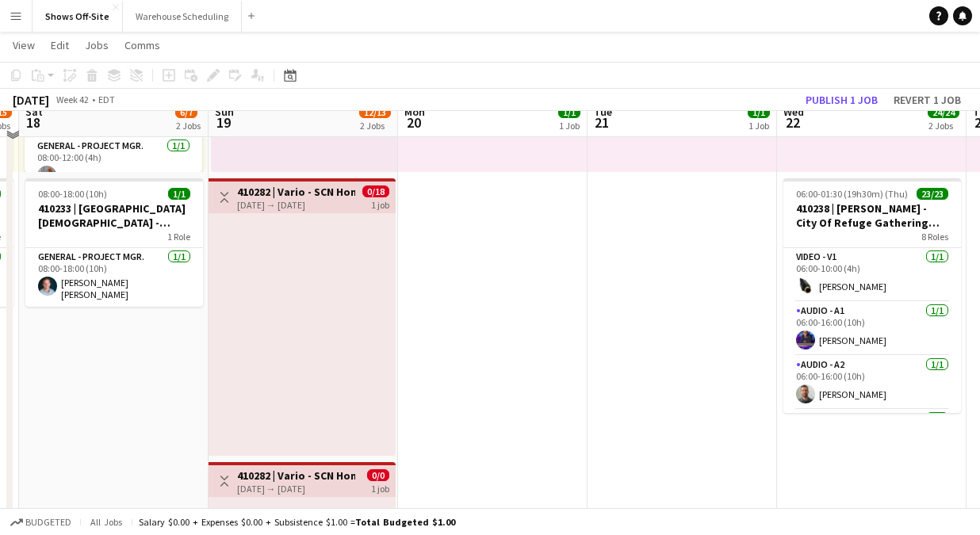
scroll to position [291, 0]
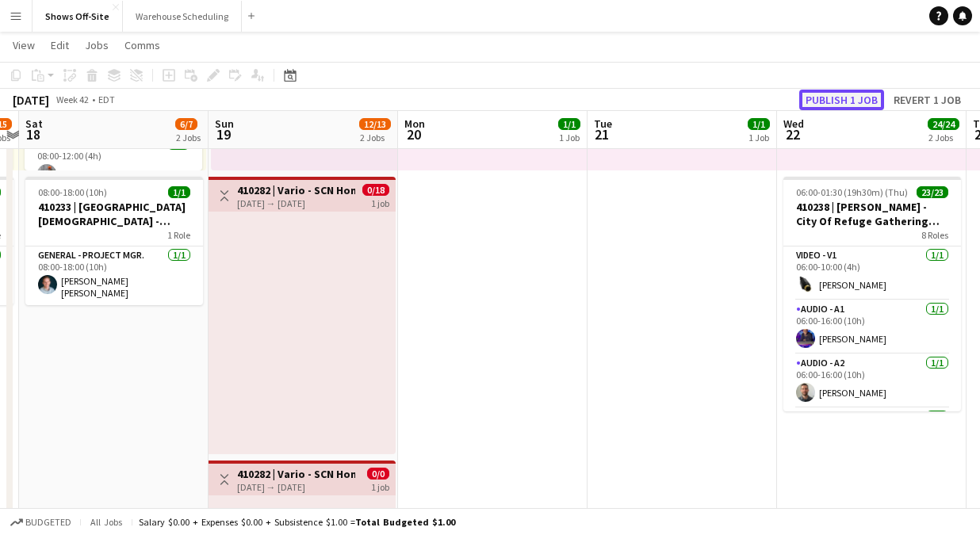
click at [852, 99] on button "Publish 1 job" at bounding box center [841, 100] width 85 height 21
click at [826, 90] on button "Publish 1 job" at bounding box center [841, 100] width 85 height 21
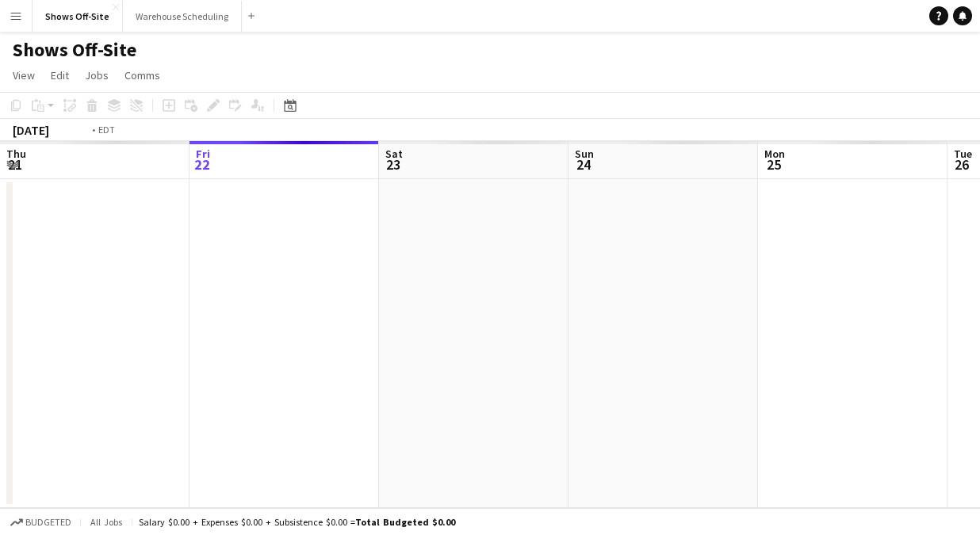
scroll to position [0, 546]
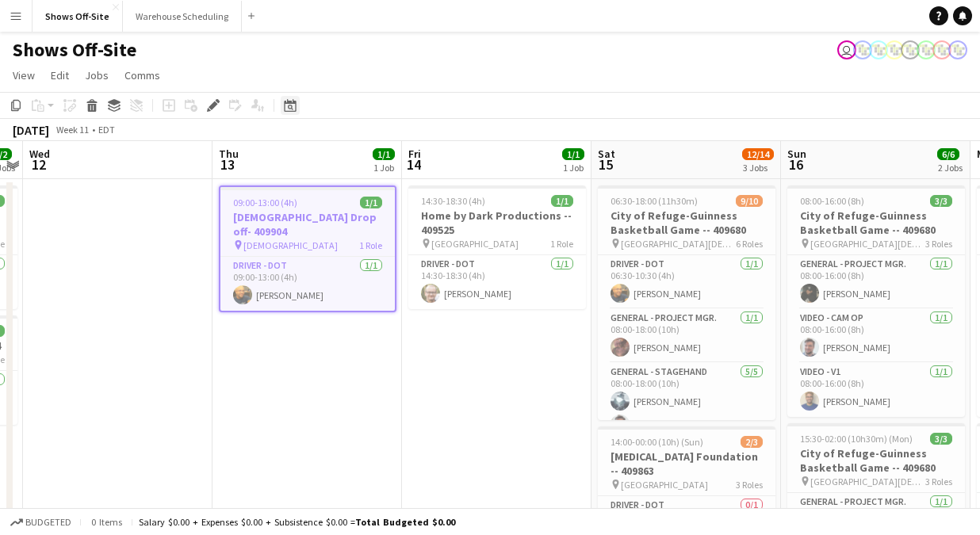
click at [289, 102] on icon at bounding box center [290, 105] width 12 height 13
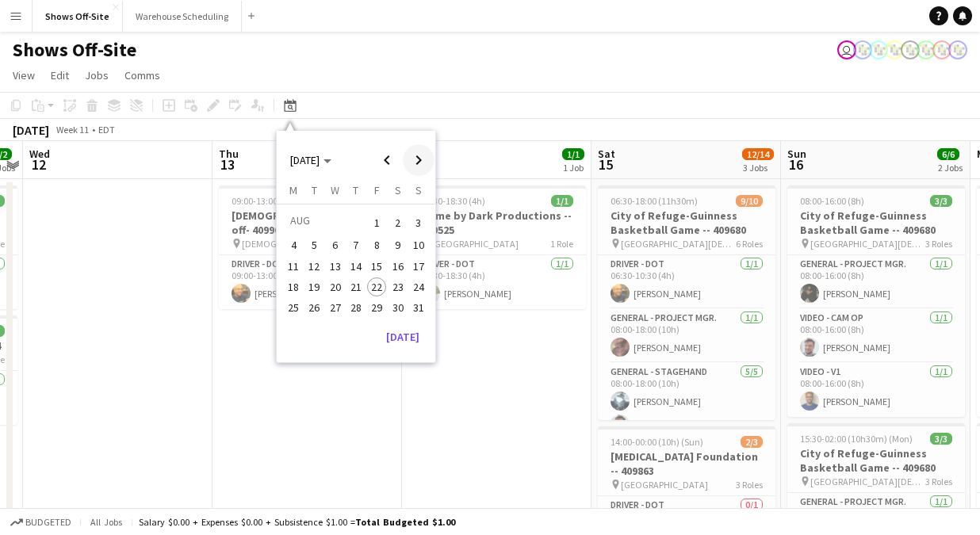
click at [429, 170] on span "Next month" at bounding box center [419, 160] width 32 height 32
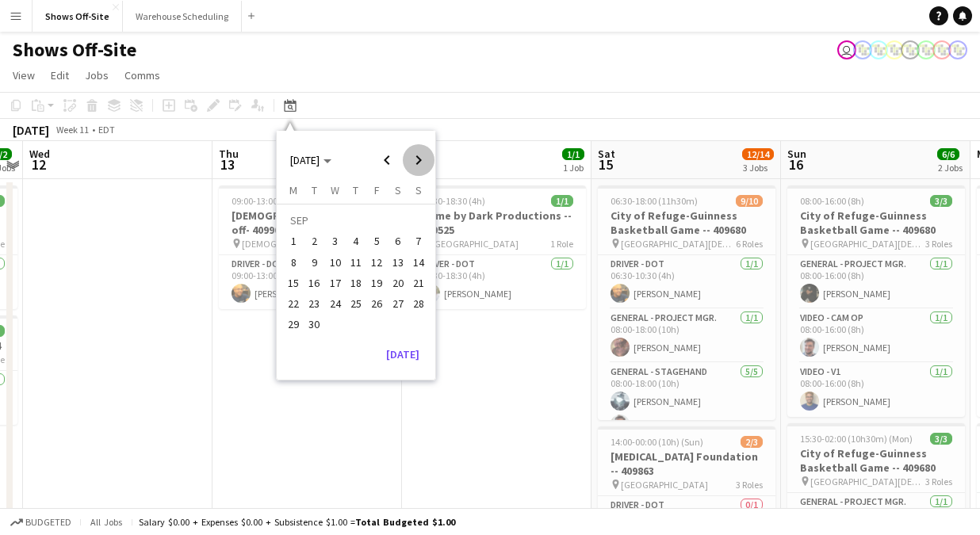
click at [429, 170] on span "Next month" at bounding box center [419, 160] width 32 height 32
click at [413, 284] on span "19" at bounding box center [418, 283] width 19 height 19
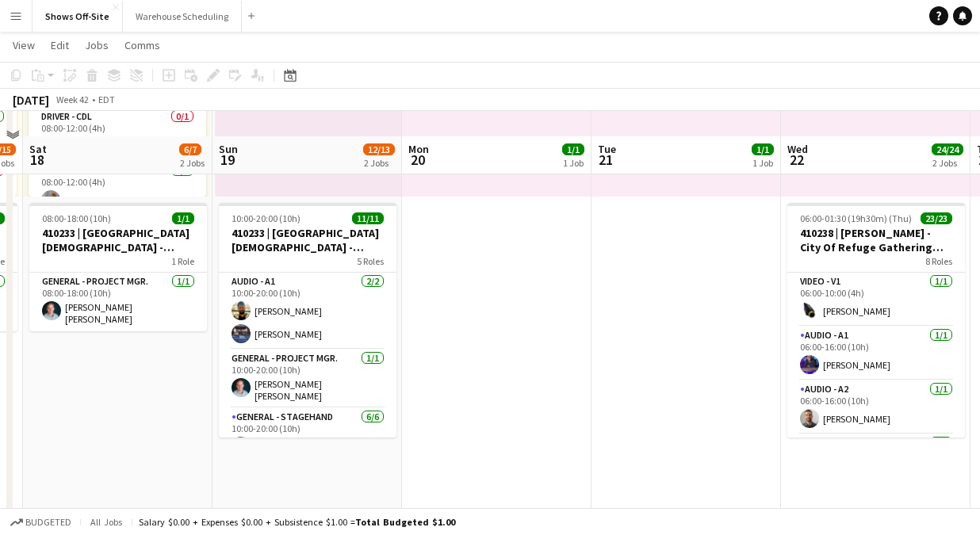
scroll to position [335, 0]
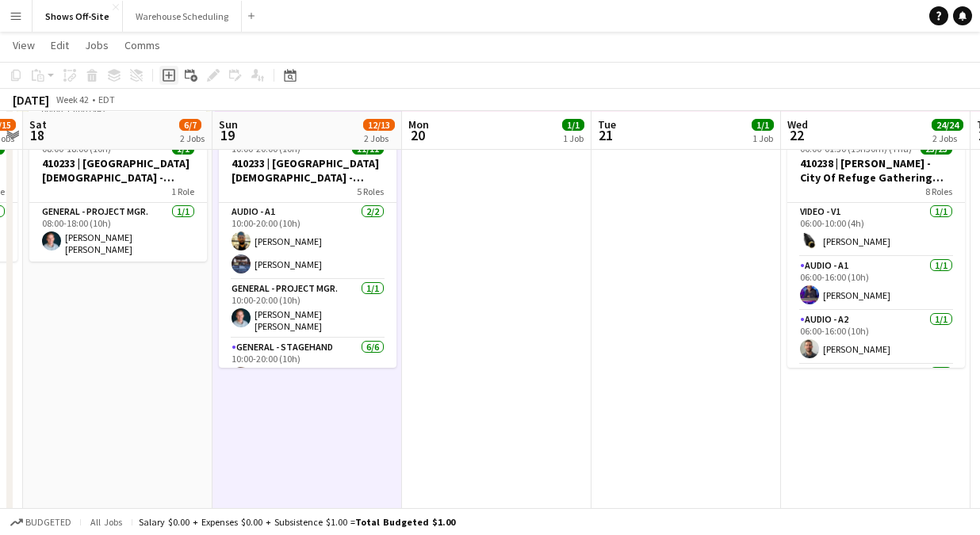
click at [170, 76] on icon "Add job" at bounding box center [169, 75] width 13 height 13
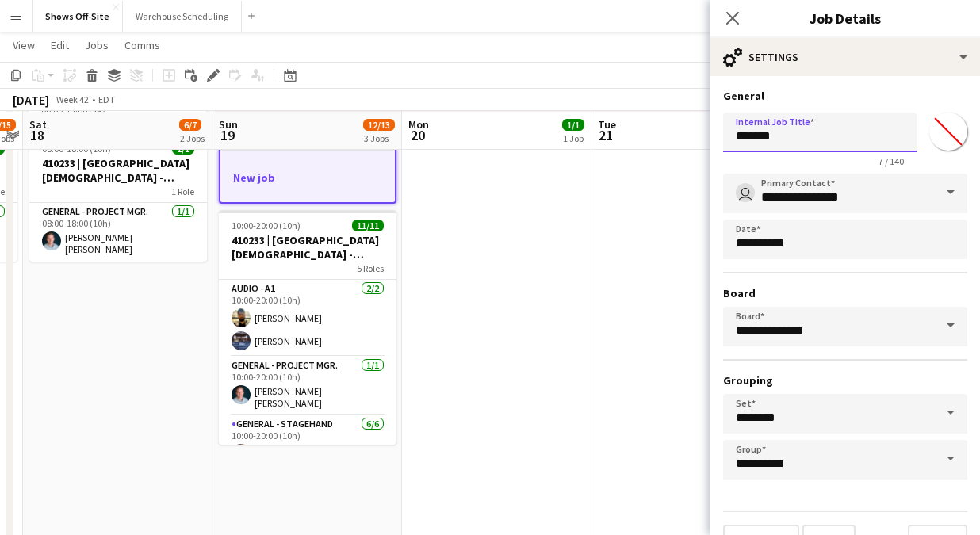
drag, startPoint x: 828, startPoint y: 130, endPoint x: 683, endPoint y: 130, distance: 145.1
paste input "**********"
type input "**********"
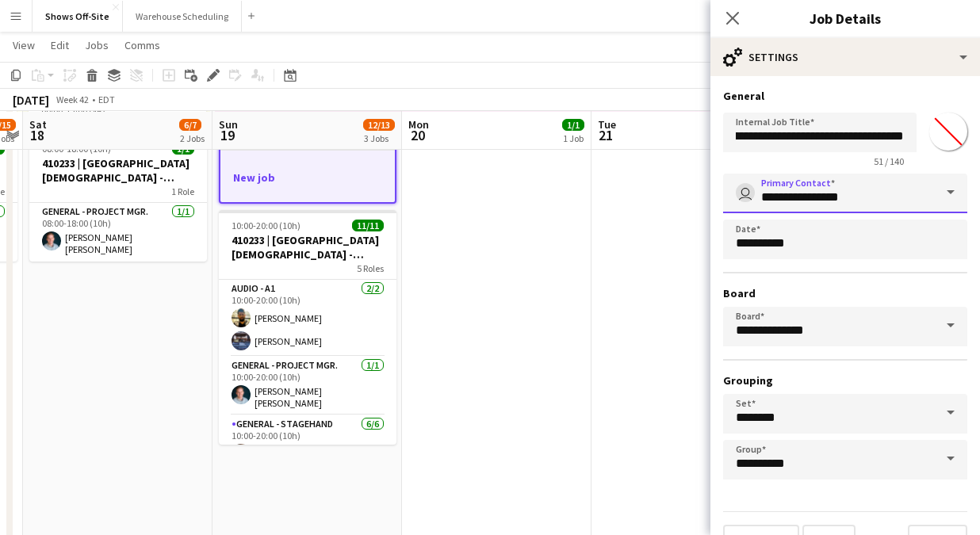
click at [860, 193] on input "**********" at bounding box center [845, 194] width 244 height 40
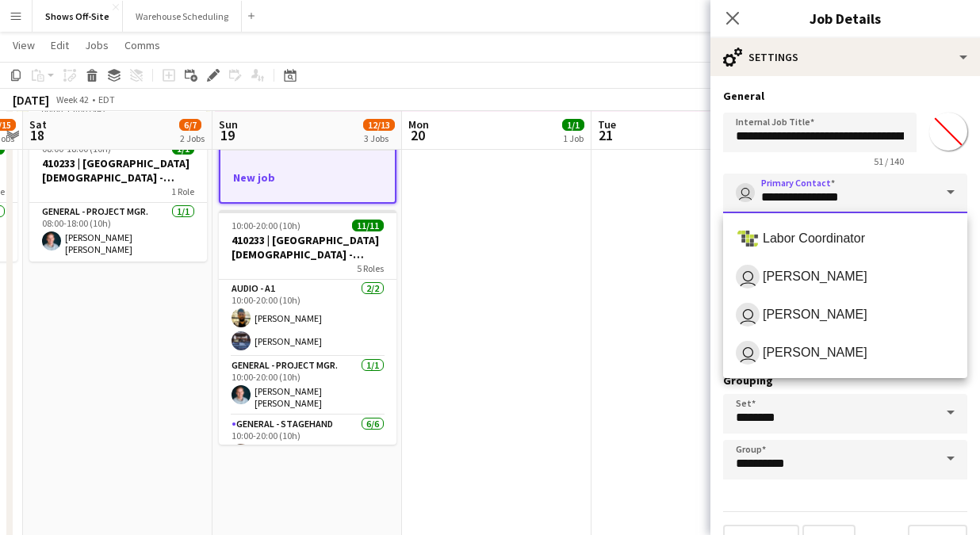
click at [909, 199] on input "**********" at bounding box center [845, 194] width 244 height 40
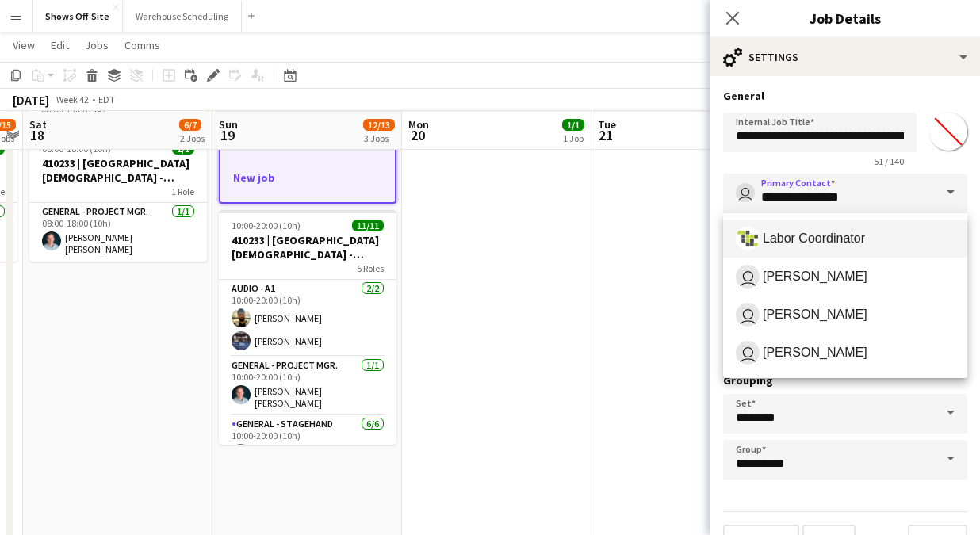
click at [883, 236] on span "Labor Coordinator" at bounding box center [845, 239] width 219 height 24
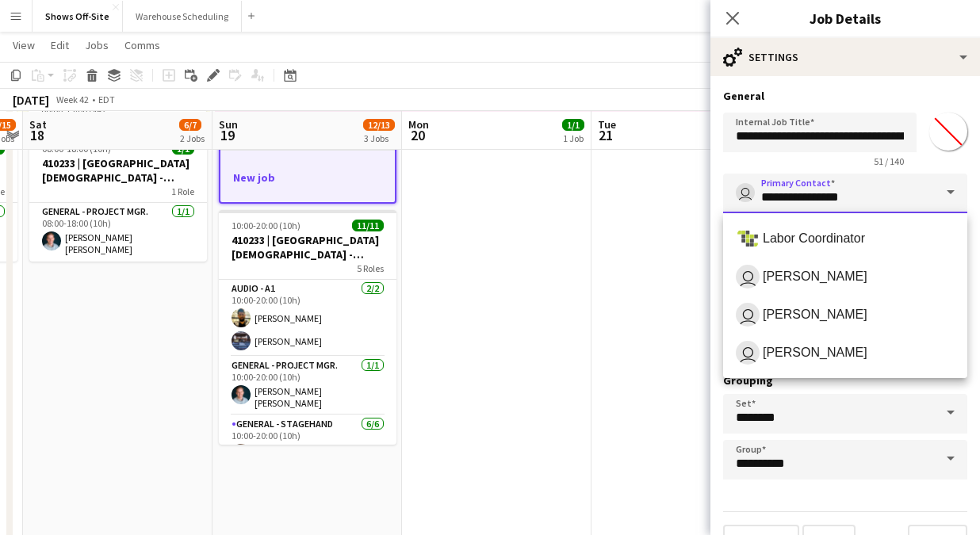
type input "**********"
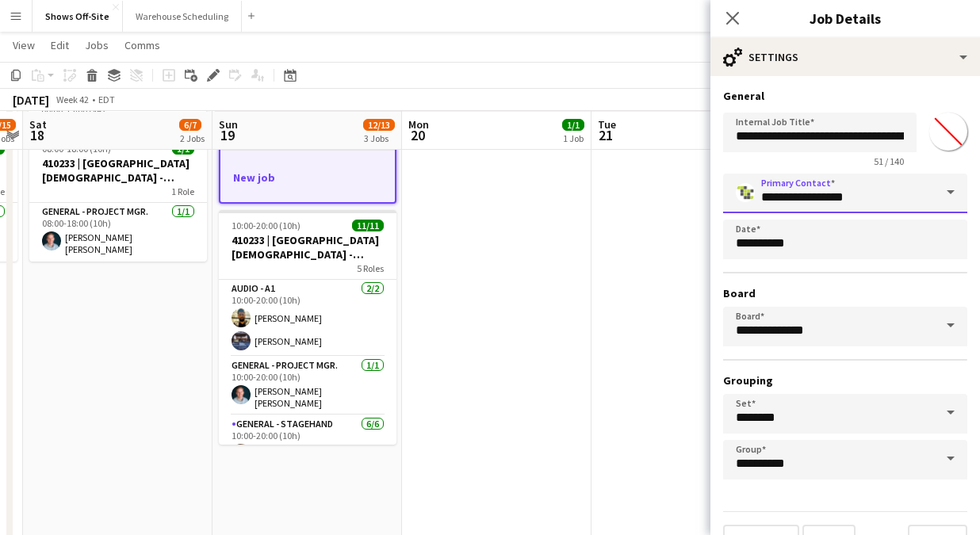
scroll to position [34, 0]
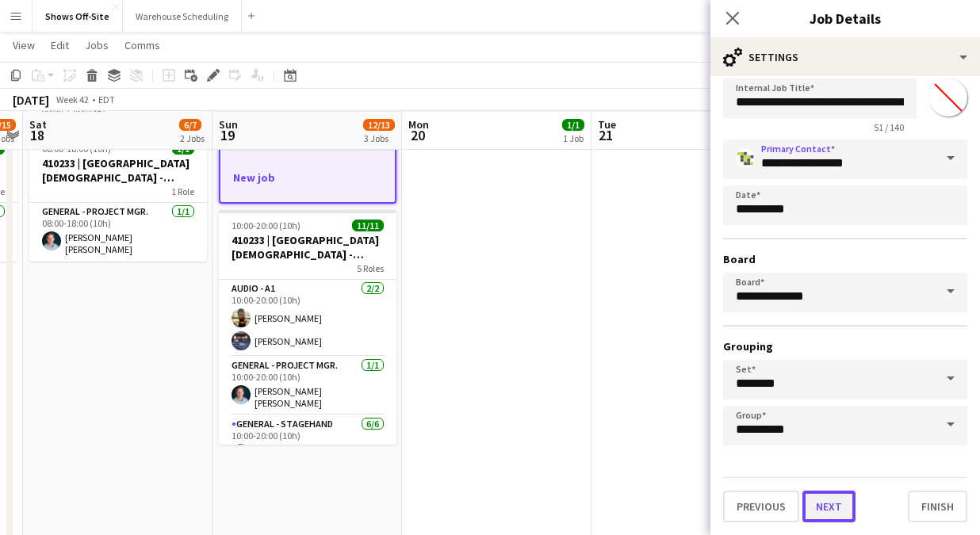
click at [824, 508] on button "Next" at bounding box center [828, 507] width 53 height 32
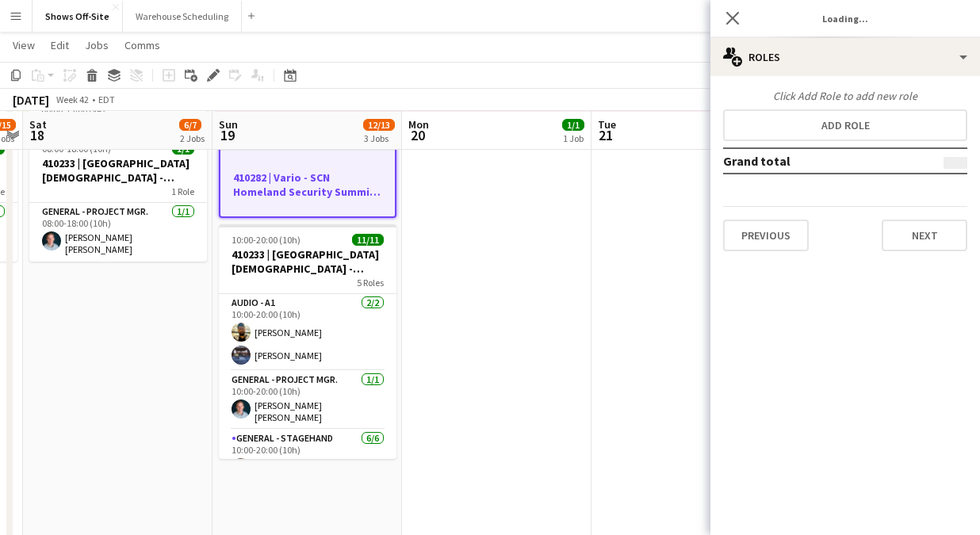
scroll to position [0, 0]
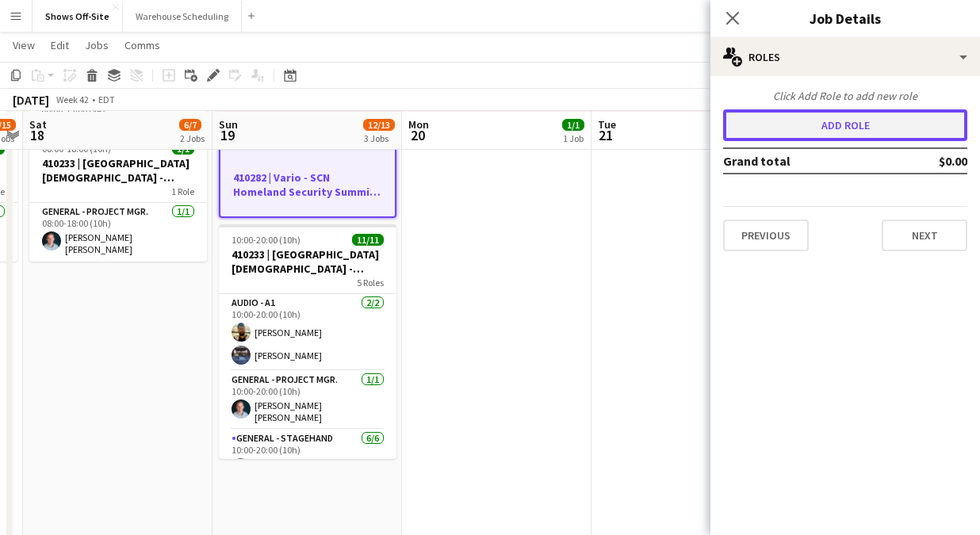
click at [871, 120] on button "Add role" at bounding box center [845, 125] width 244 height 32
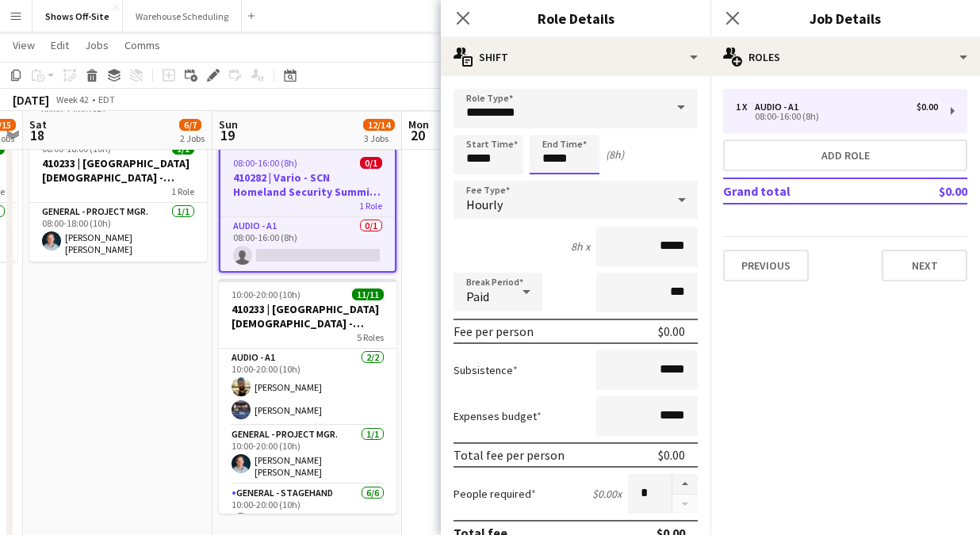
click at [577, 155] on input "*****" at bounding box center [565, 155] width 70 height 40
click at [548, 120] on div at bounding box center [549, 127] width 32 height 16
type input "*****"
click at [548, 120] on div at bounding box center [549, 127] width 32 height 16
click at [469, 21] on icon "Close pop-in" at bounding box center [462, 17] width 15 height 15
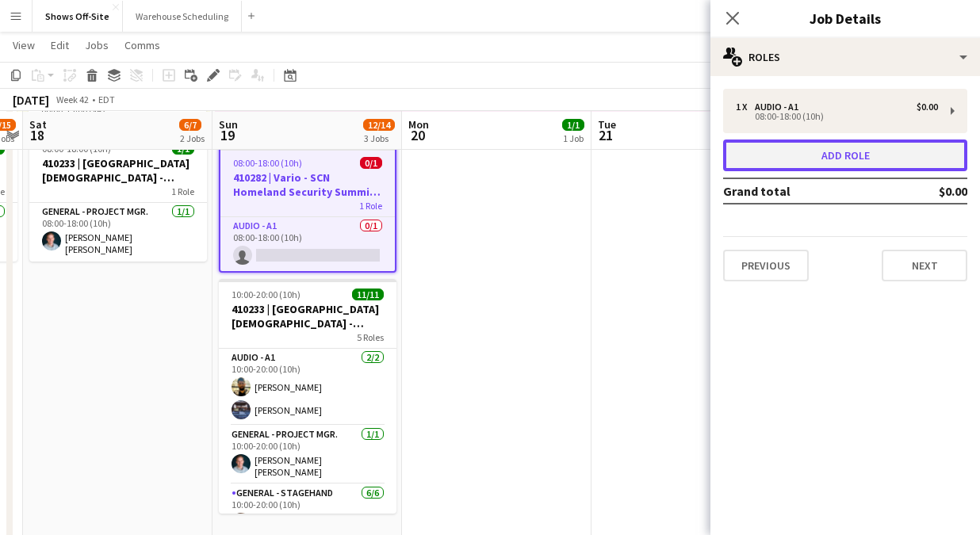
click at [783, 148] on button "Add role" at bounding box center [845, 156] width 244 height 32
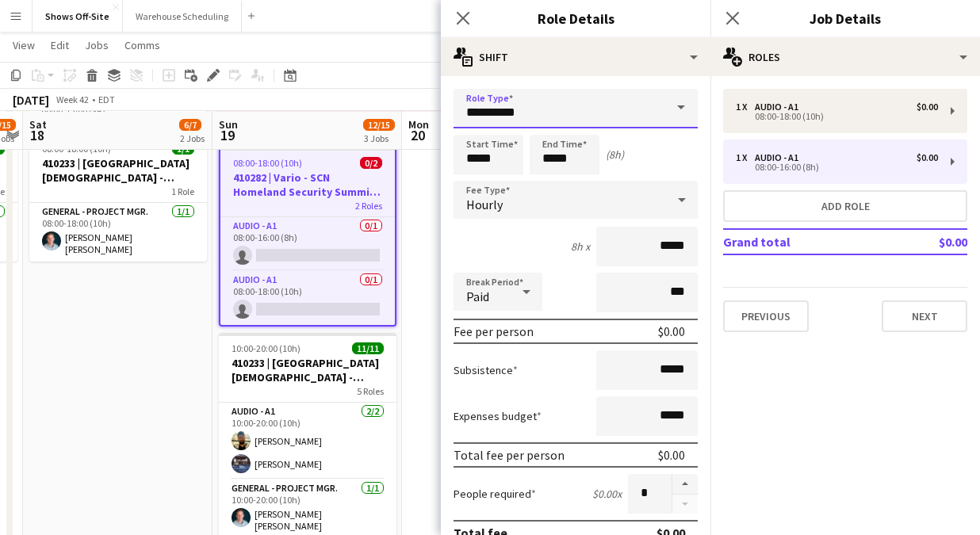
drag, startPoint x: 553, startPoint y: 116, endPoint x: 452, endPoint y: 116, distance: 100.7
click at [452, 116] on form "**********" at bounding box center [576, 541] width 270 height 904
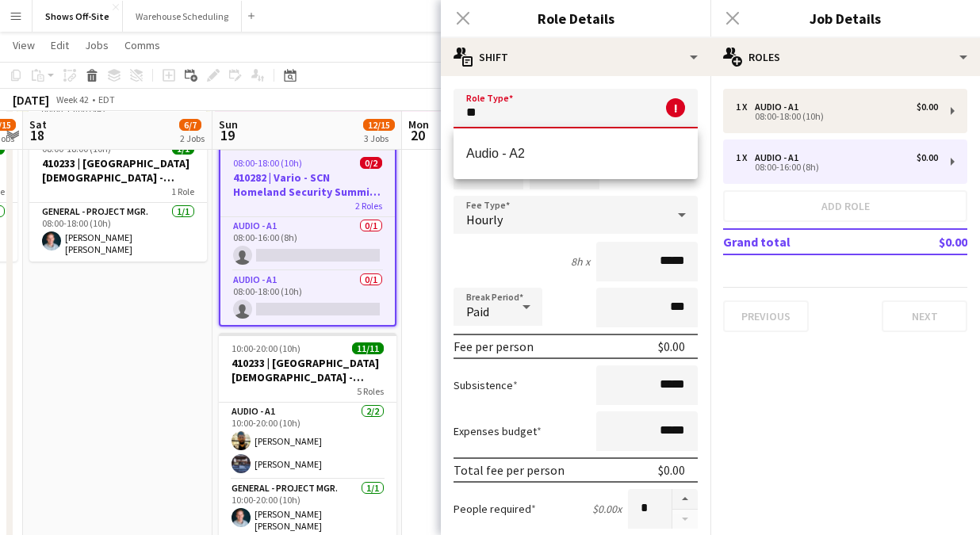
click at [510, 161] on span "Audio - A2" at bounding box center [575, 153] width 219 height 15
type input "**********"
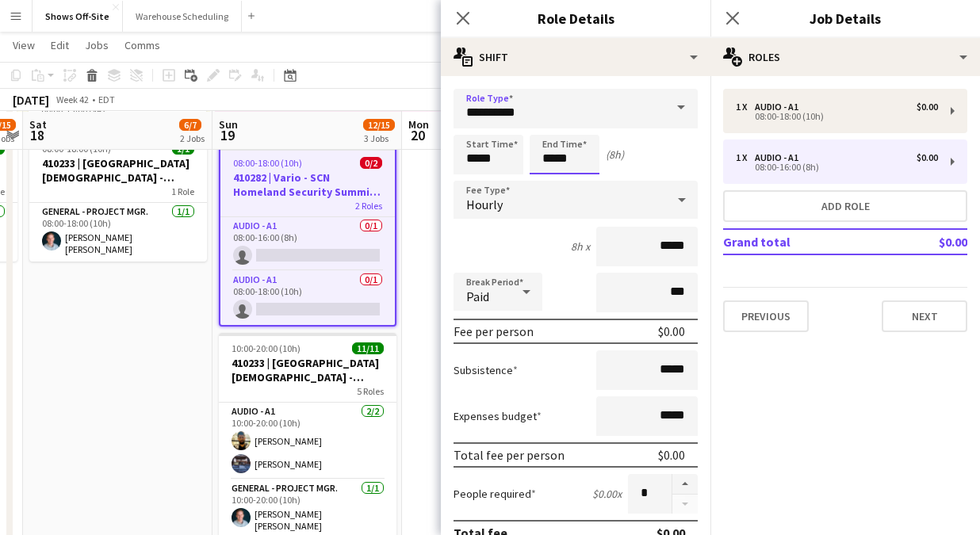
click at [574, 147] on input "*****" at bounding box center [565, 155] width 70 height 40
click at [550, 132] on div at bounding box center [549, 127] width 32 height 16
type input "*****"
click at [550, 132] on div at bounding box center [549, 127] width 32 height 16
click at [470, 27] on app-icon "Close pop-in" at bounding box center [463, 18] width 23 height 23
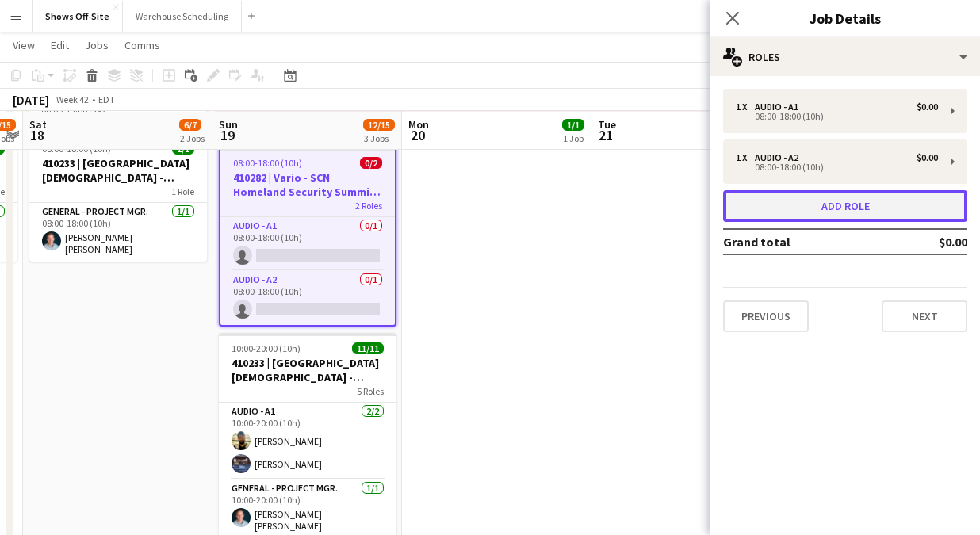
click at [757, 193] on button "Add role" at bounding box center [845, 206] width 244 height 32
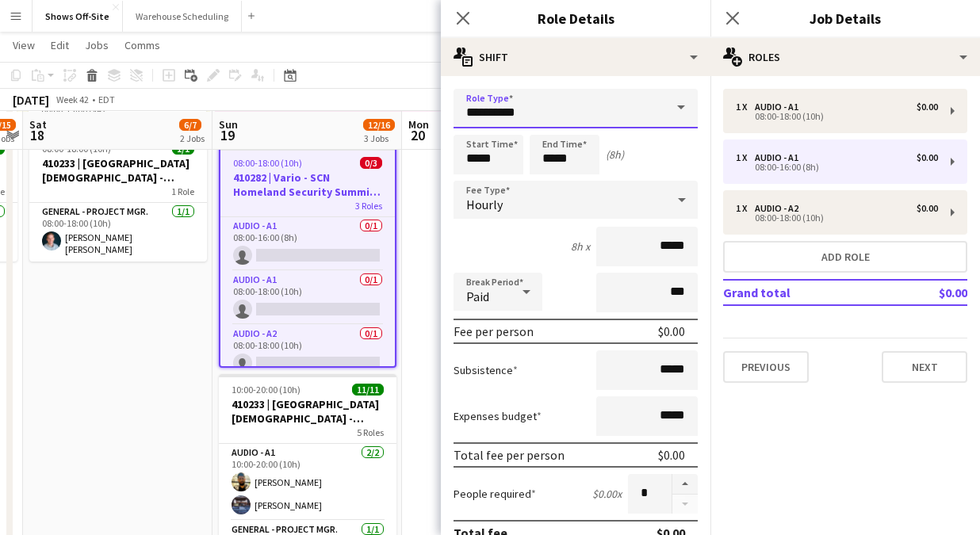
drag, startPoint x: 550, startPoint y: 112, endPoint x: 422, endPoint y: 106, distance: 128.6
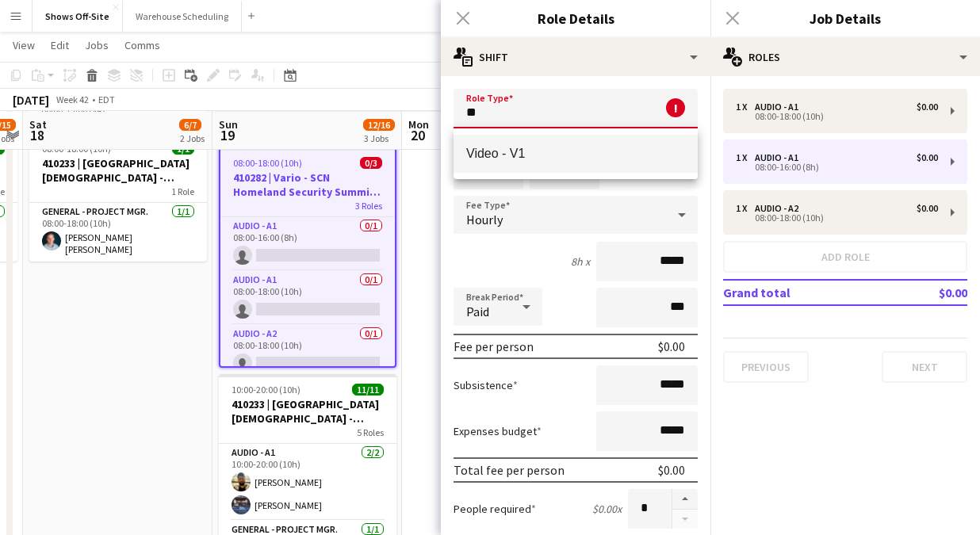
click at [488, 147] on span "Video - V1" at bounding box center [575, 153] width 219 height 15
type input "**********"
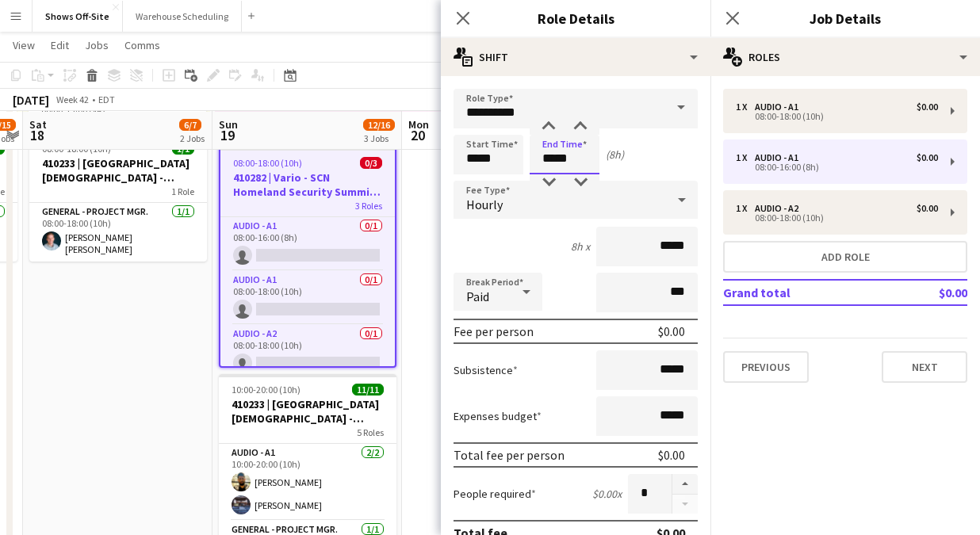
click at [567, 150] on input "*****" at bounding box center [565, 155] width 70 height 40
click at [553, 128] on div at bounding box center [549, 127] width 32 height 16
type input "*****"
click at [553, 128] on div at bounding box center [549, 127] width 32 height 16
click at [465, 20] on icon at bounding box center [462, 17] width 15 height 15
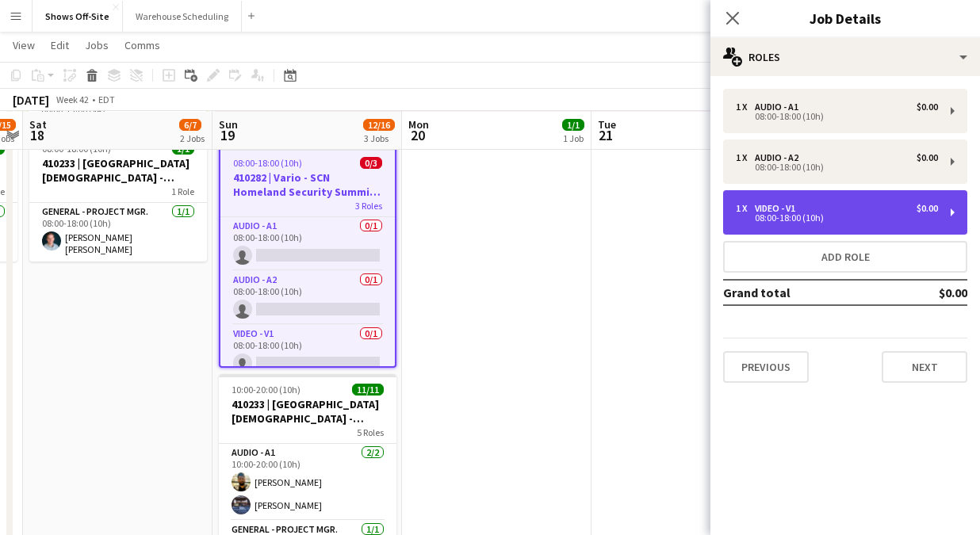
click at [764, 216] on div "08:00-18:00 (10h)" at bounding box center [837, 218] width 202 height 8
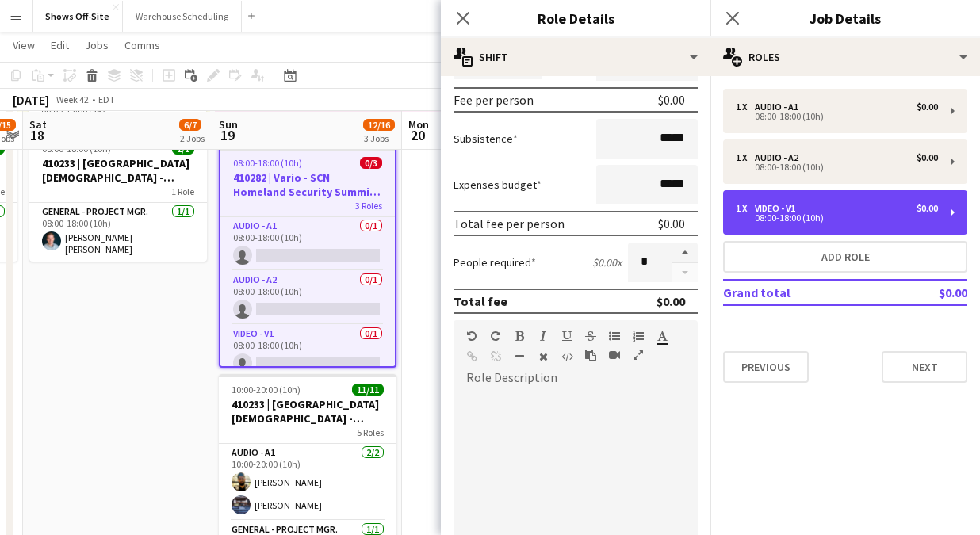
scroll to position [254, 0]
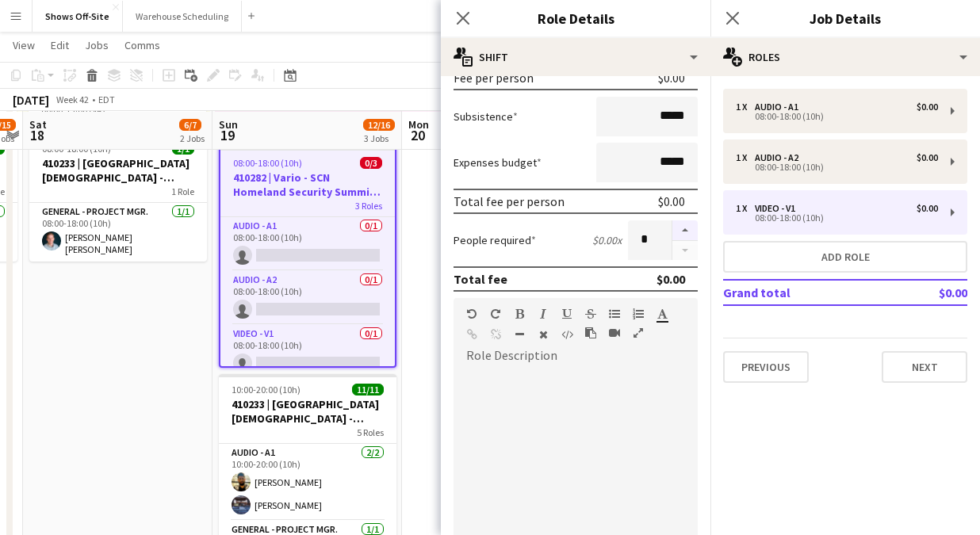
click at [680, 230] on button "button" at bounding box center [684, 230] width 25 height 21
type input "*"
click at [458, 17] on icon "Close pop-in" at bounding box center [462, 17] width 15 height 15
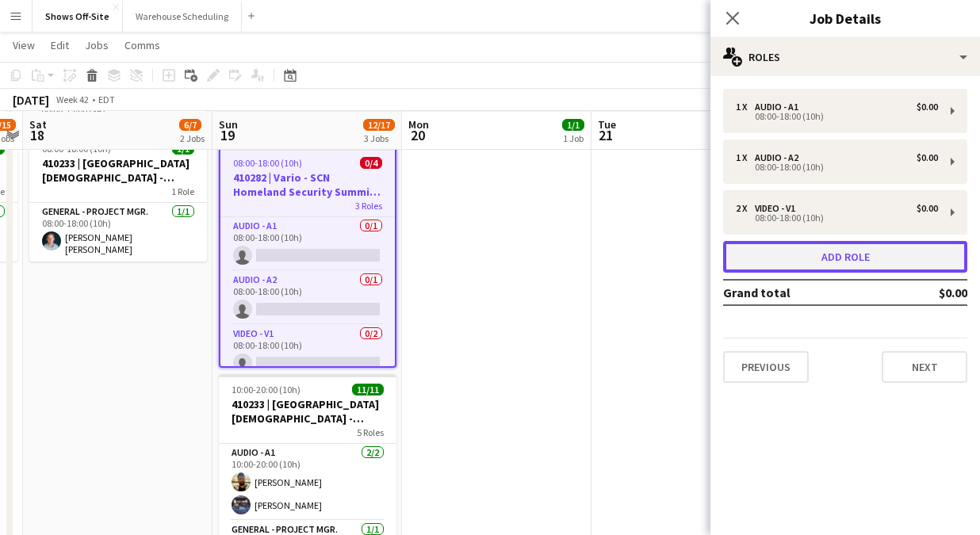
click at [824, 263] on button "Add role" at bounding box center [845, 257] width 244 height 32
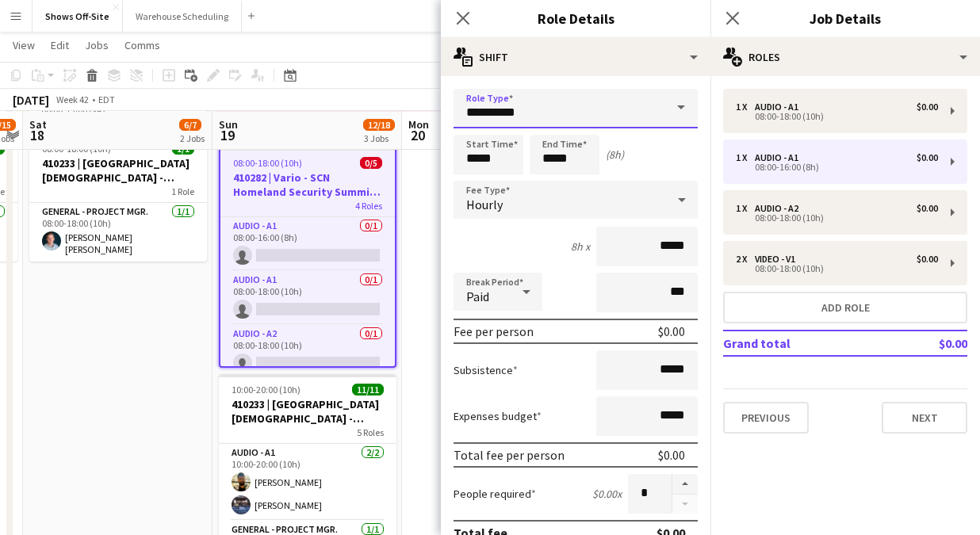
drag, startPoint x: 508, startPoint y: 108, endPoint x: 435, endPoint y: 107, distance: 73.7
click at [443, 108] on form "**********" at bounding box center [576, 541] width 270 height 904
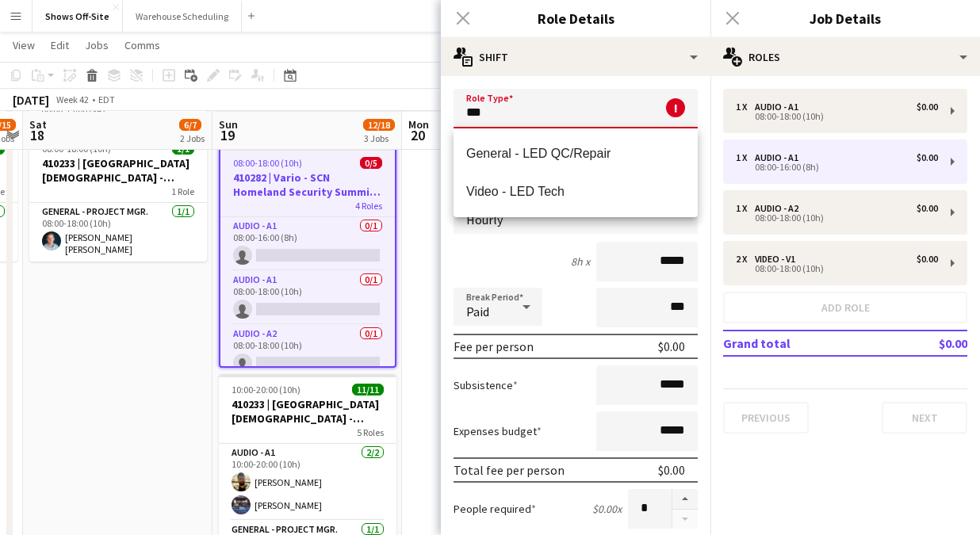
click at [542, 193] on span "Video - LED Tech" at bounding box center [575, 191] width 219 height 15
type input "**********"
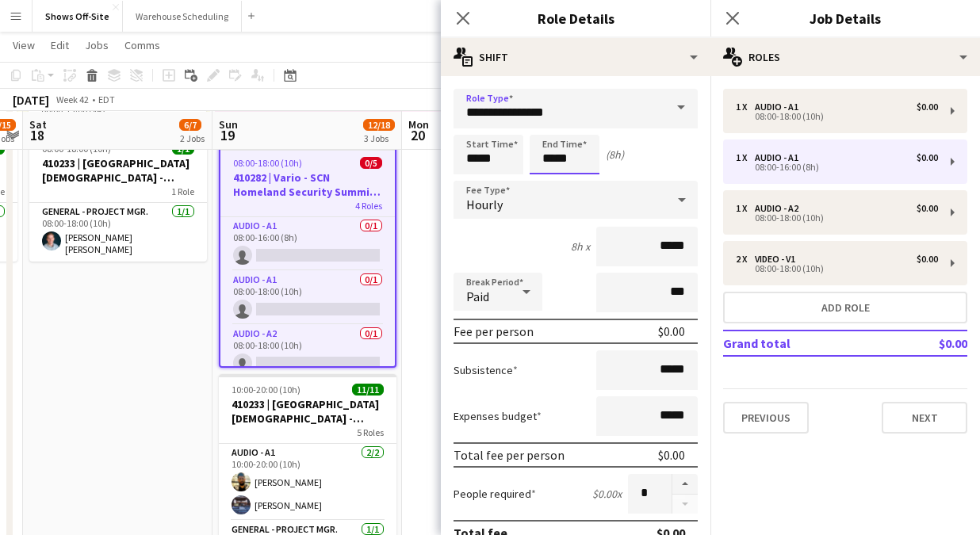
click at [569, 159] on input "*****" at bounding box center [565, 155] width 70 height 40
click at [553, 130] on div at bounding box center [549, 127] width 32 height 16
type input "*****"
click at [553, 130] on div at bounding box center [549, 127] width 32 height 16
click at [462, 21] on icon "Close pop-in" at bounding box center [462, 17] width 15 height 15
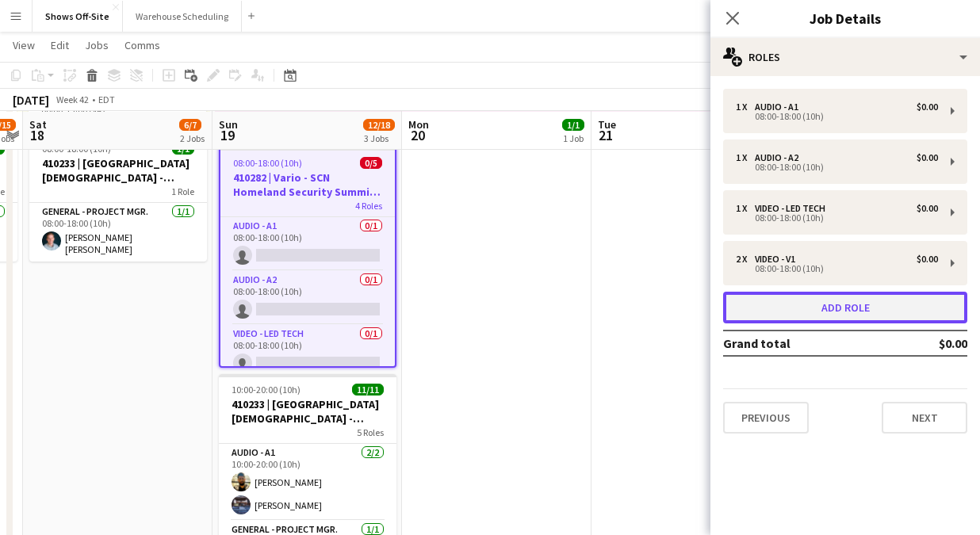
click at [805, 319] on button "Add role" at bounding box center [845, 308] width 244 height 32
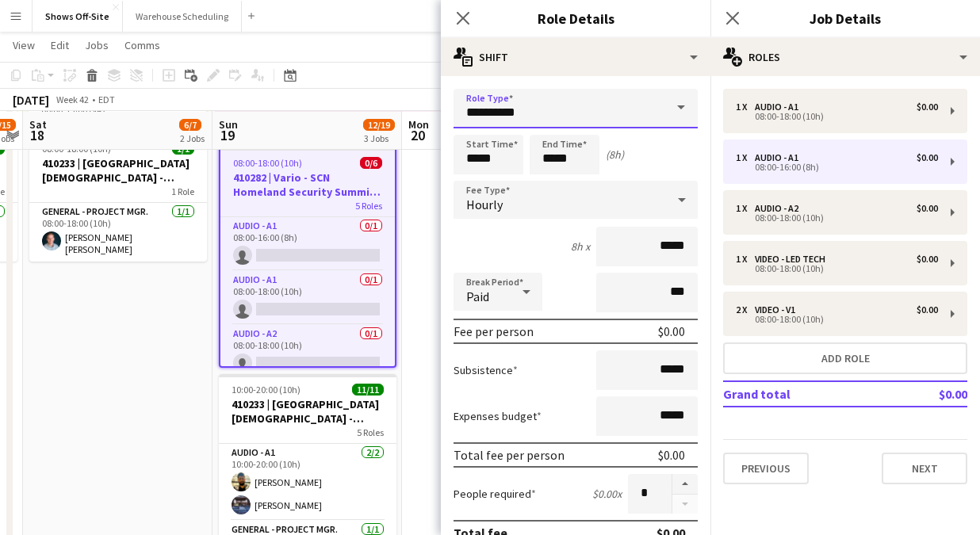
drag, startPoint x: 529, startPoint y: 111, endPoint x: 257, endPoint y: 109, distance: 272.0
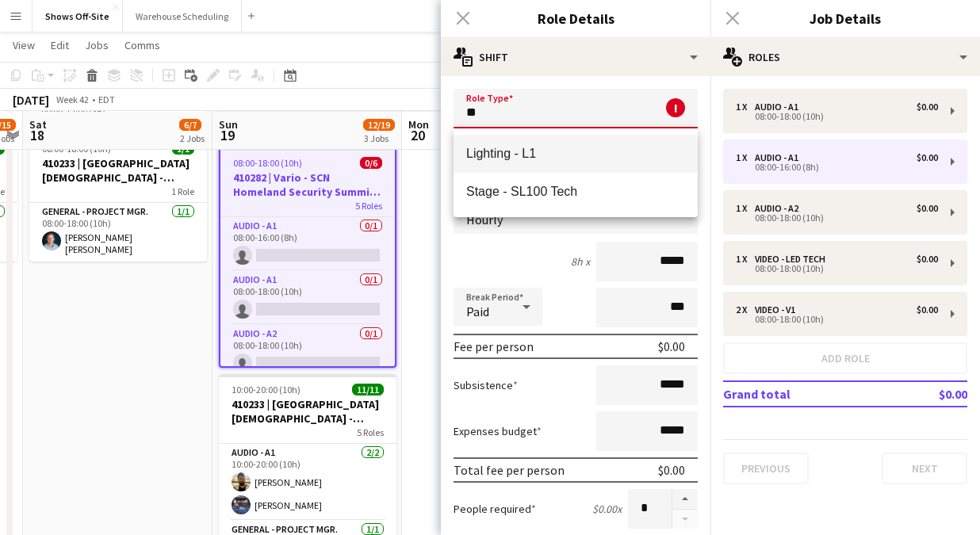
click at [487, 143] on mat-option "Lighting - L1" at bounding box center [576, 154] width 244 height 38
type input "**********"
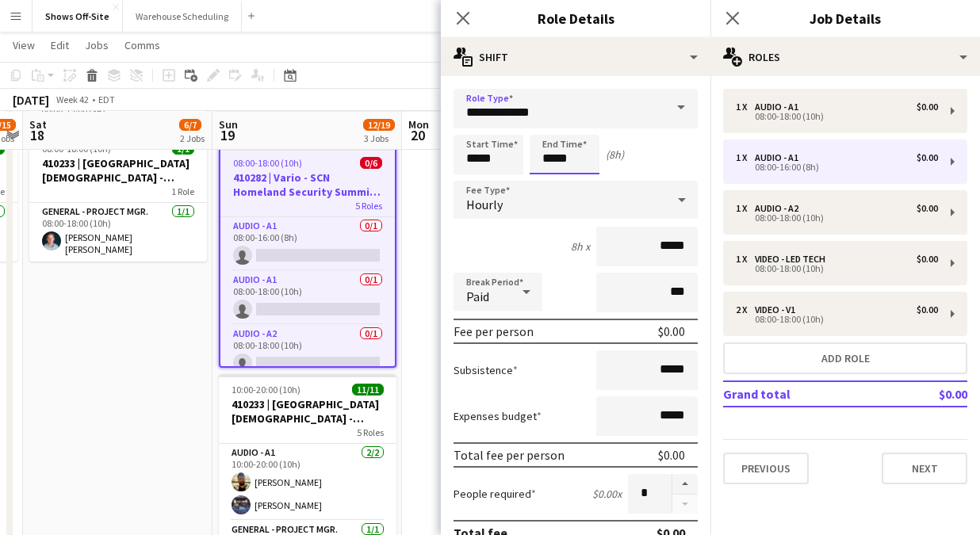
click at [581, 163] on input "*****" at bounding box center [565, 155] width 70 height 40
click at [544, 124] on div at bounding box center [549, 127] width 32 height 16
type input "*****"
click at [545, 125] on div at bounding box center [549, 127] width 32 height 16
click at [456, 20] on icon "Close pop-in" at bounding box center [462, 17] width 15 height 15
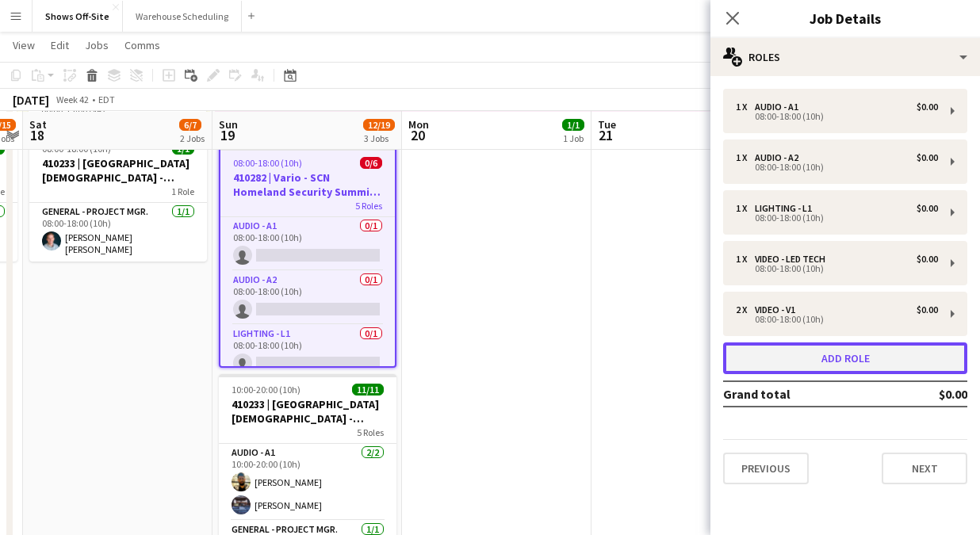
click at [779, 373] on button "Add role" at bounding box center [845, 359] width 244 height 32
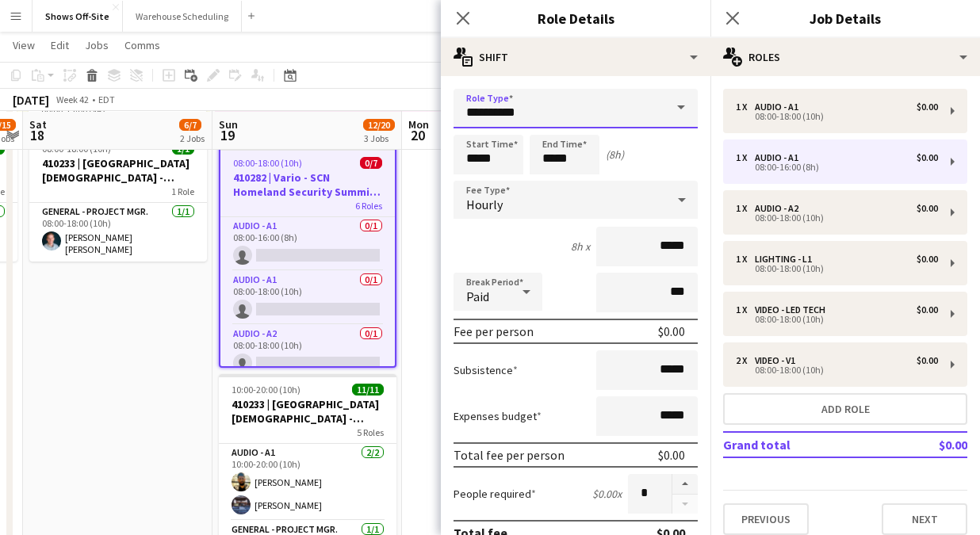
drag, startPoint x: 542, startPoint y: 117, endPoint x: 383, endPoint y: 113, distance: 158.7
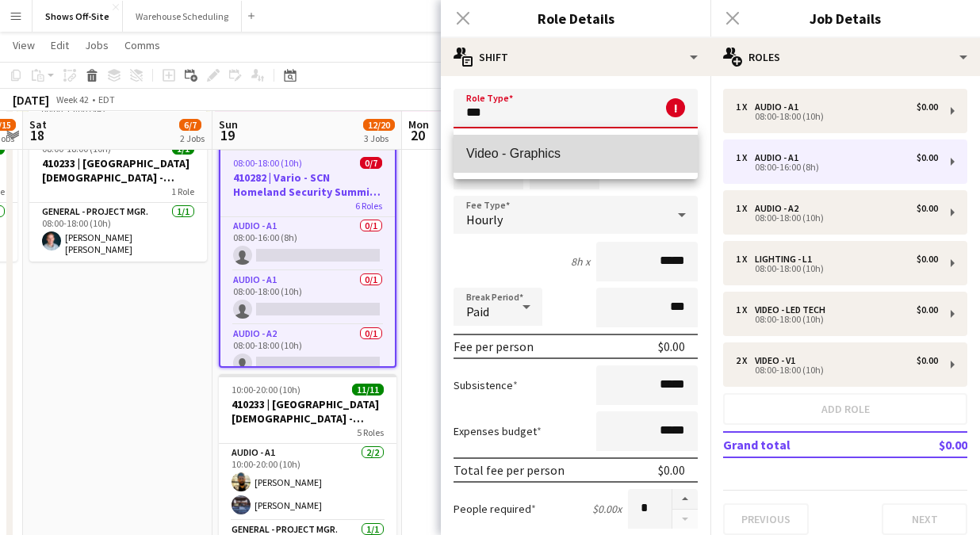
click at [507, 159] on span "Video - Graphics" at bounding box center [575, 153] width 219 height 15
type input "**********"
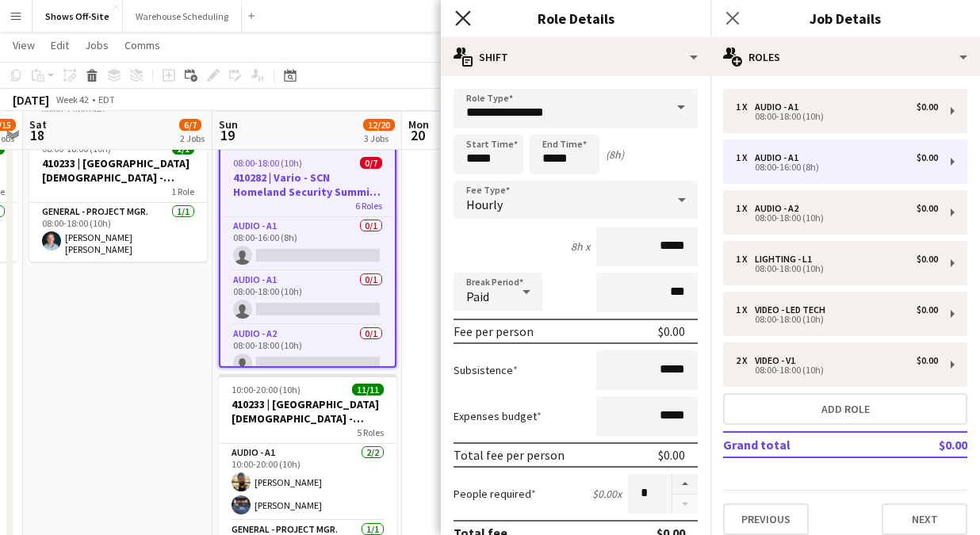
click at [458, 22] on icon at bounding box center [462, 17] width 15 height 15
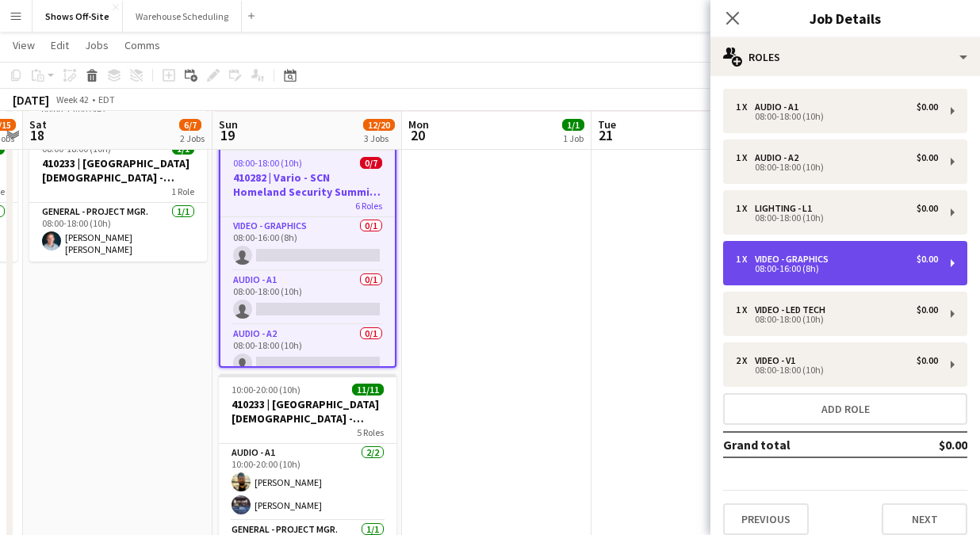
click at [817, 248] on div "1 x Video - Graphics $0.00 08:00-16:00 (8h)" at bounding box center [845, 263] width 244 height 44
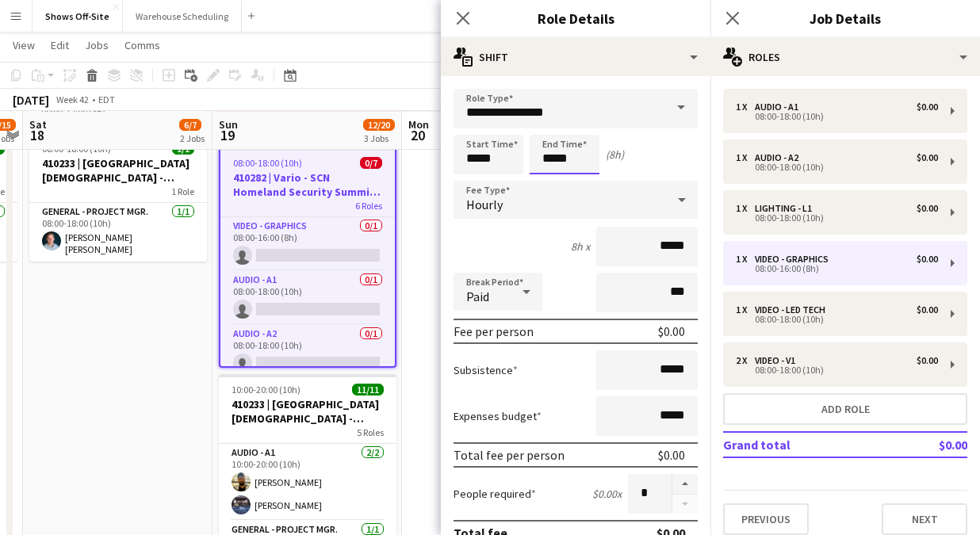
click at [572, 163] on input "*****" at bounding box center [565, 155] width 70 height 40
click at [543, 122] on div at bounding box center [549, 127] width 32 height 16
type input "*****"
click at [543, 123] on div at bounding box center [549, 127] width 32 height 16
click at [458, 21] on icon at bounding box center [462, 17] width 15 height 15
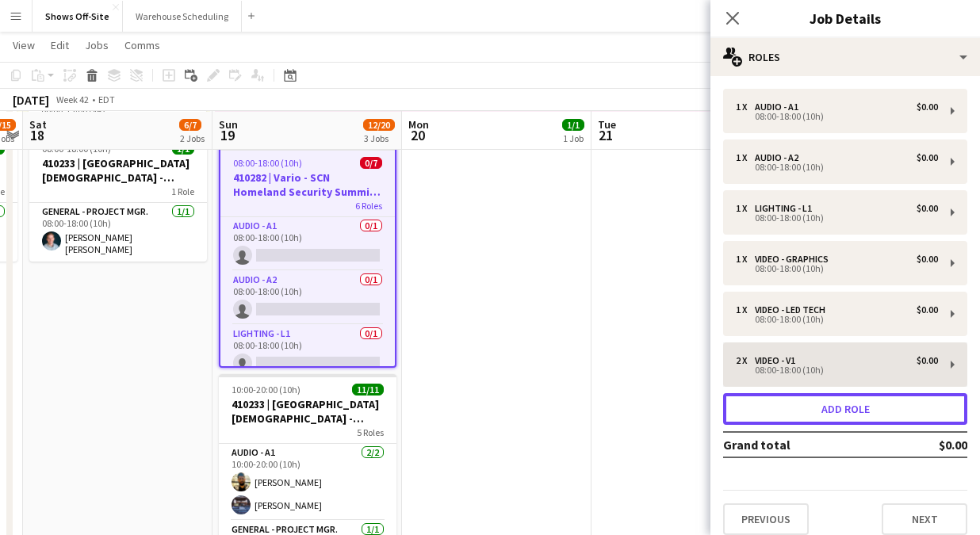
click at [792, 416] on button "Add role" at bounding box center [845, 409] width 244 height 32
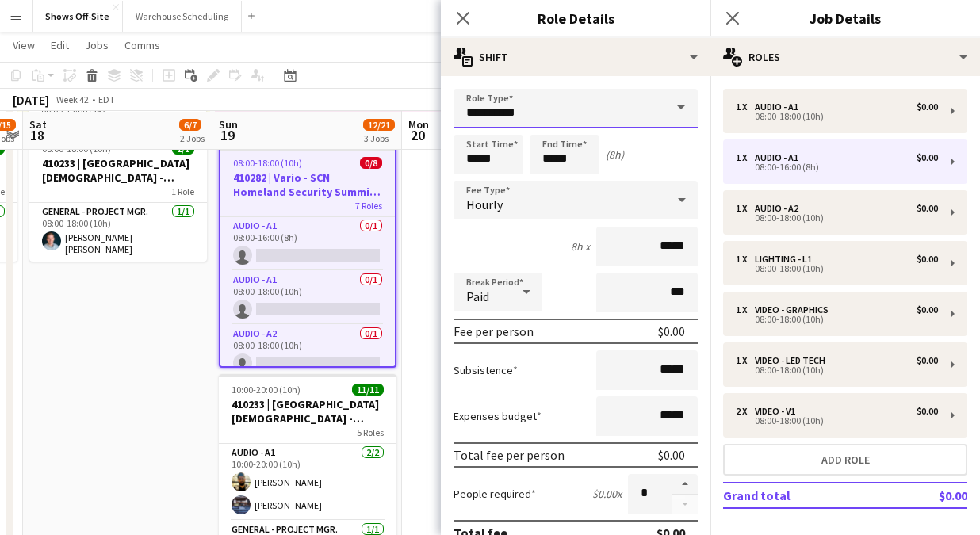
drag, startPoint x: 523, startPoint y: 108, endPoint x: 397, endPoint y: 107, distance: 126.1
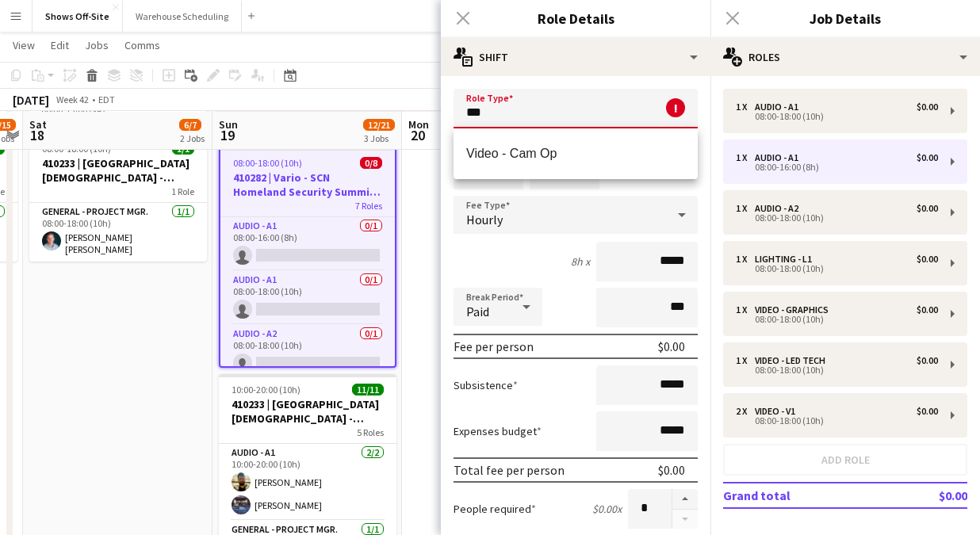
click at [488, 163] on mat-option "Video - Cam Op" at bounding box center [576, 154] width 244 height 38
type input "**********"
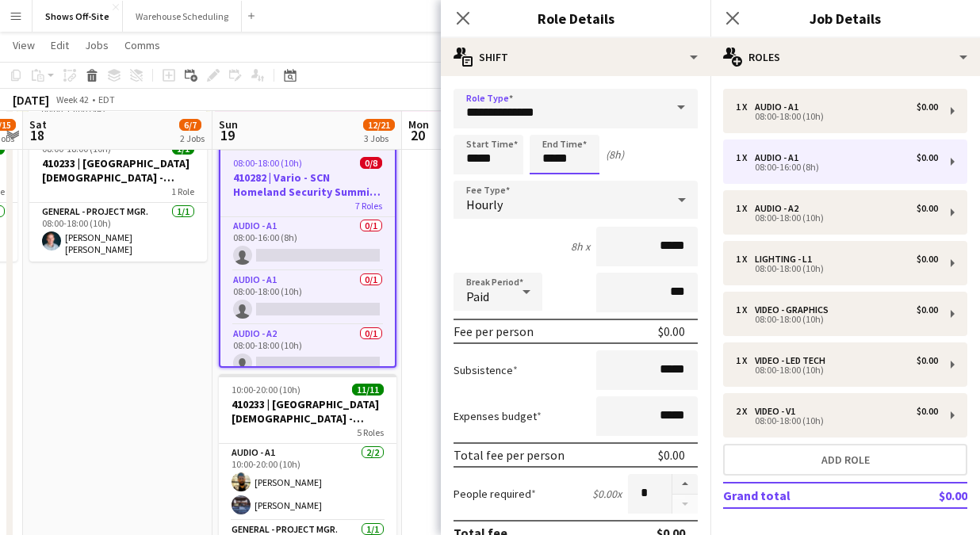
click at [567, 155] on input "*****" at bounding box center [565, 155] width 70 height 40
click at [551, 117] on input "**********" at bounding box center [576, 109] width 244 height 40
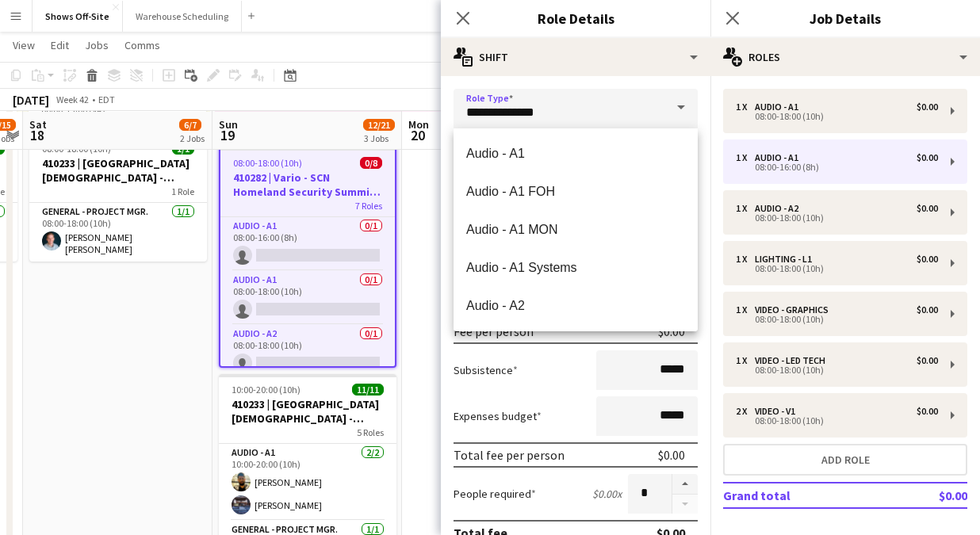
click at [448, 146] on form "**********" at bounding box center [576, 541] width 270 height 904
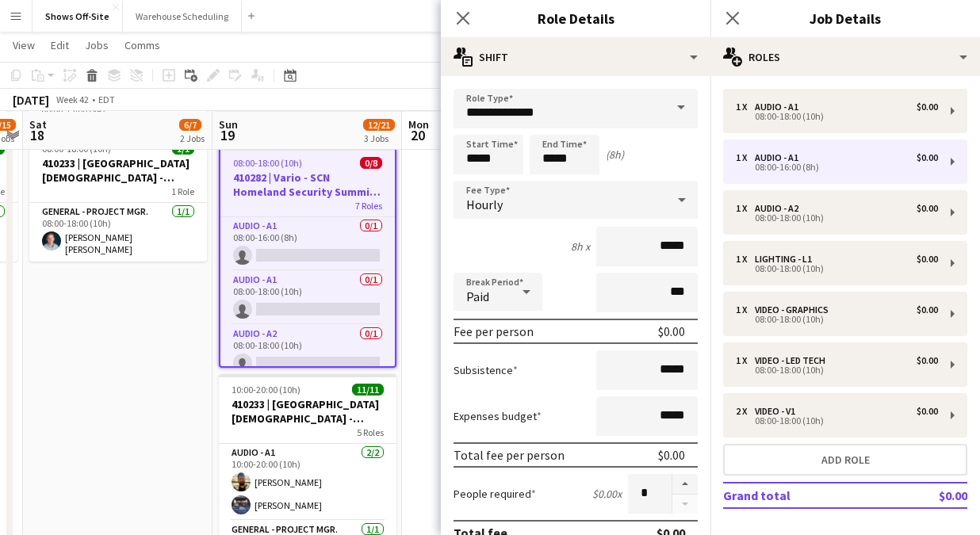
click at [601, 132] on form "**********" at bounding box center [576, 541] width 270 height 904
click at [582, 146] on input "*****" at bounding box center [565, 155] width 70 height 40
click at [546, 128] on div at bounding box center [549, 127] width 32 height 16
type input "*****"
click at [546, 128] on div at bounding box center [549, 127] width 32 height 16
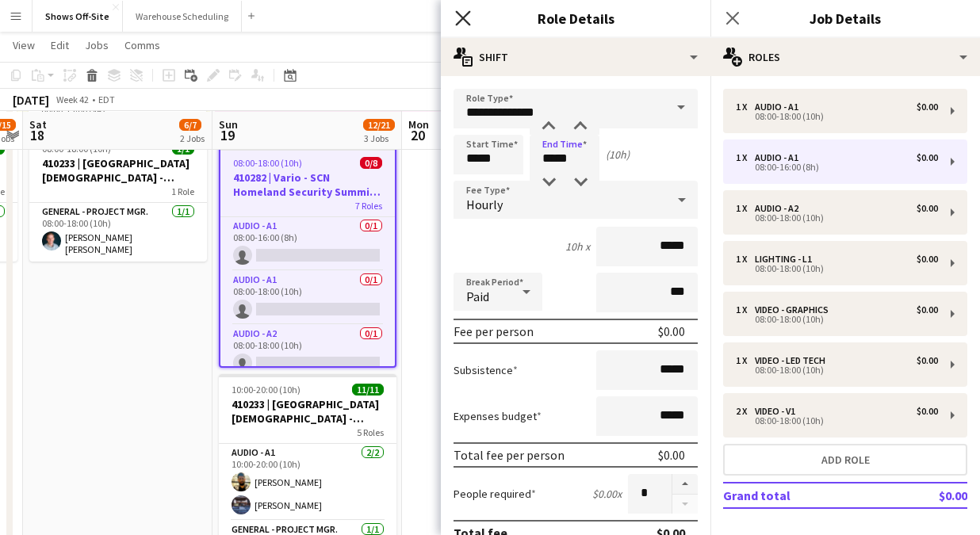
click at [467, 22] on icon at bounding box center [462, 17] width 15 height 15
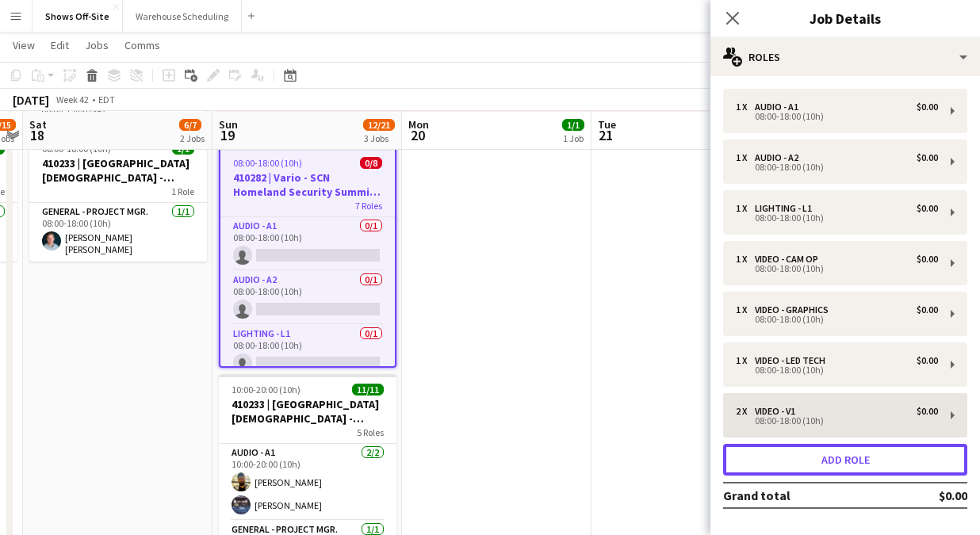
click at [833, 452] on button "Add role" at bounding box center [845, 460] width 244 height 32
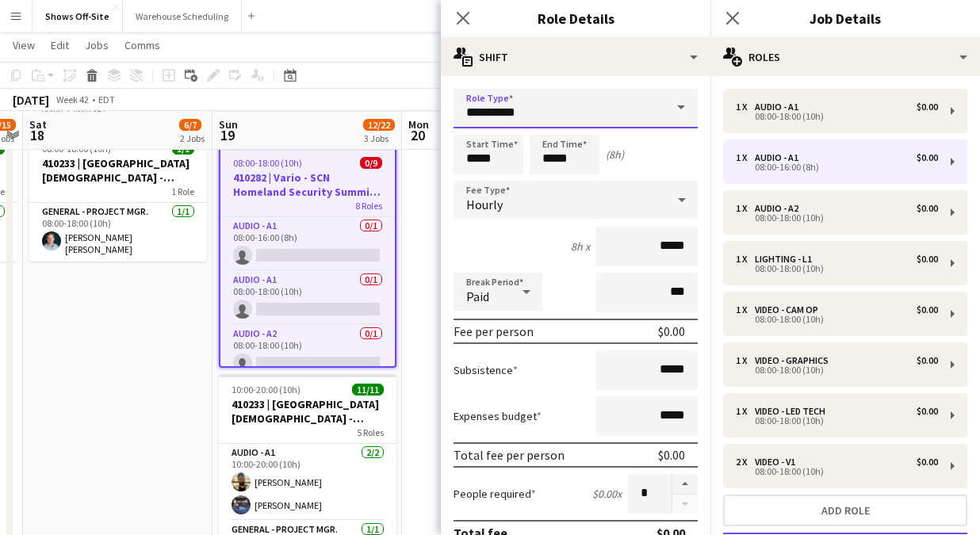
drag, startPoint x: 564, startPoint y: 117, endPoint x: 472, endPoint y: 117, distance: 92.0
click at [472, 117] on input "**********" at bounding box center [576, 109] width 244 height 40
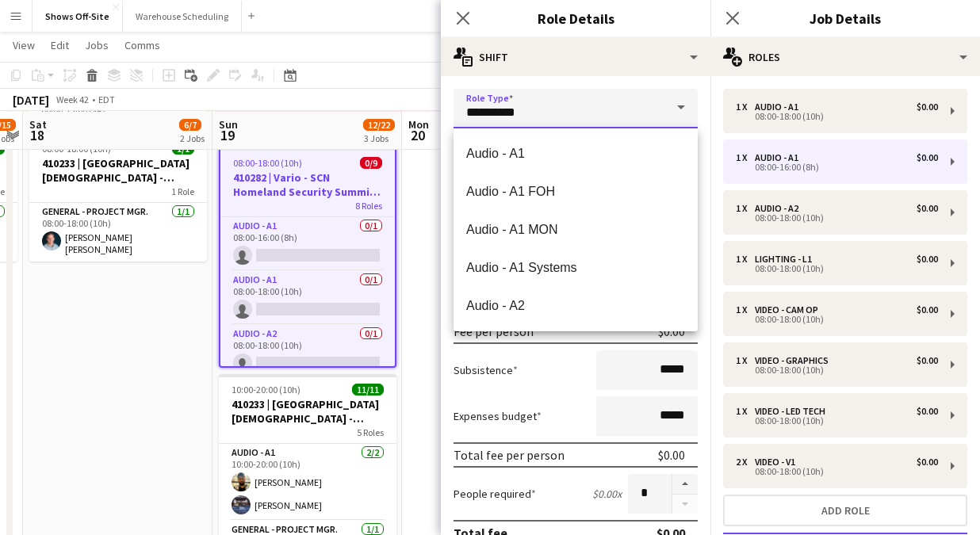
type input "*"
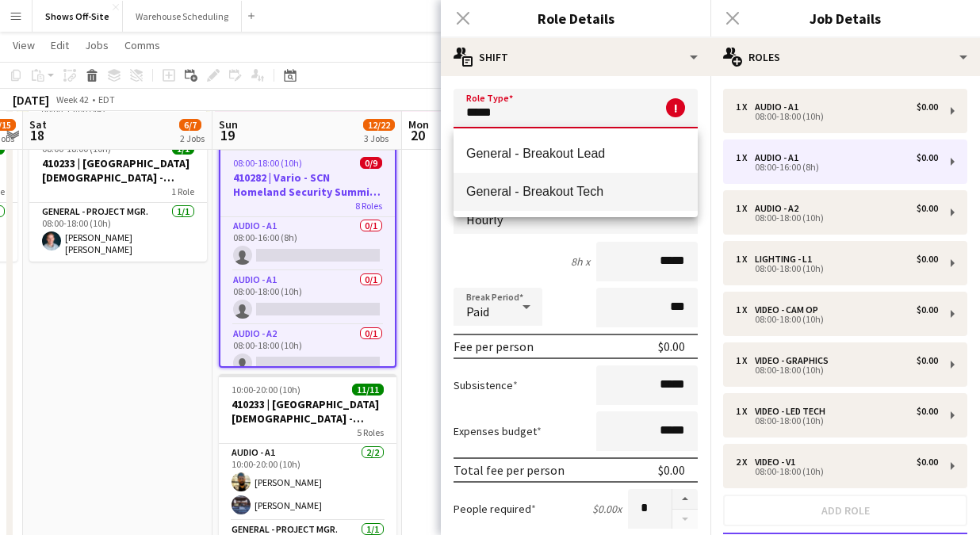
click at [593, 191] on span "General - Breakout Tech" at bounding box center [575, 191] width 219 height 15
type input "**********"
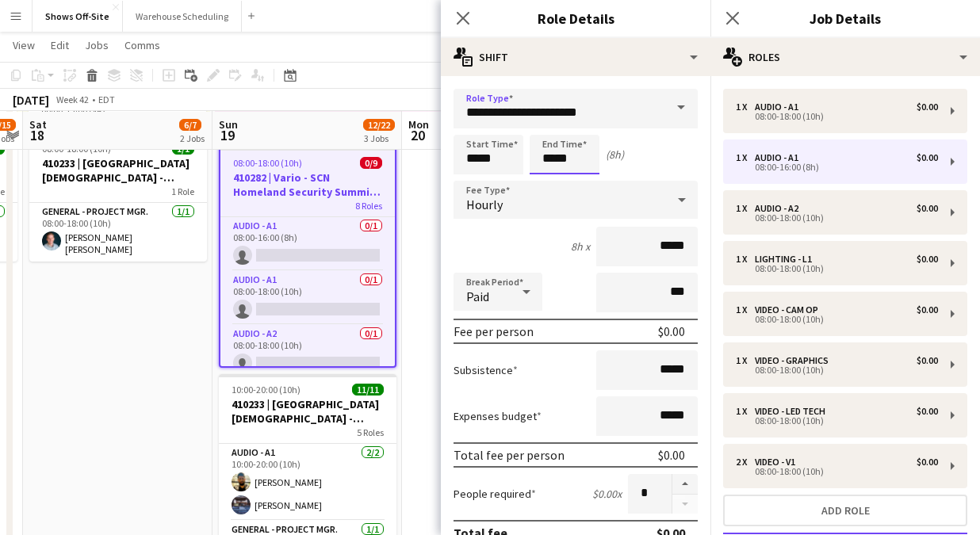
click at [580, 164] on input "*****" at bounding box center [565, 155] width 70 height 40
click at [550, 125] on div at bounding box center [549, 127] width 32 height 16
type input "*****"
click at [550, 125] on div at bounding box center [549, 127] width 32 height 16
click at [458, 20] on icon "Close pop-in" at bounding box center [462, 17] width 15 height 15
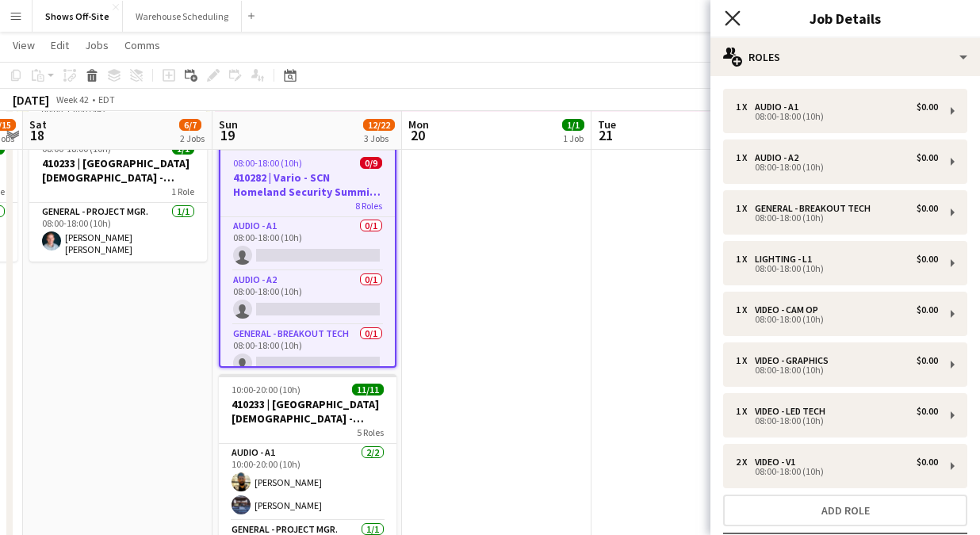
click at [726, 16] on icon "Close pop-in" at bounding box center [732, 17] width 15 height 15
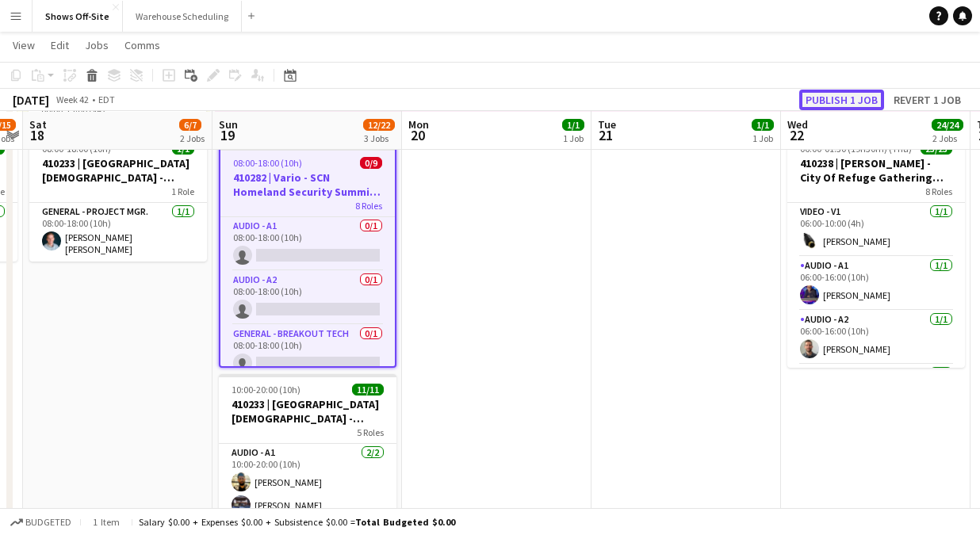
click at [814, 100] on button "Publish 1 job" at bounding box center [841, 100] width 85 height 21
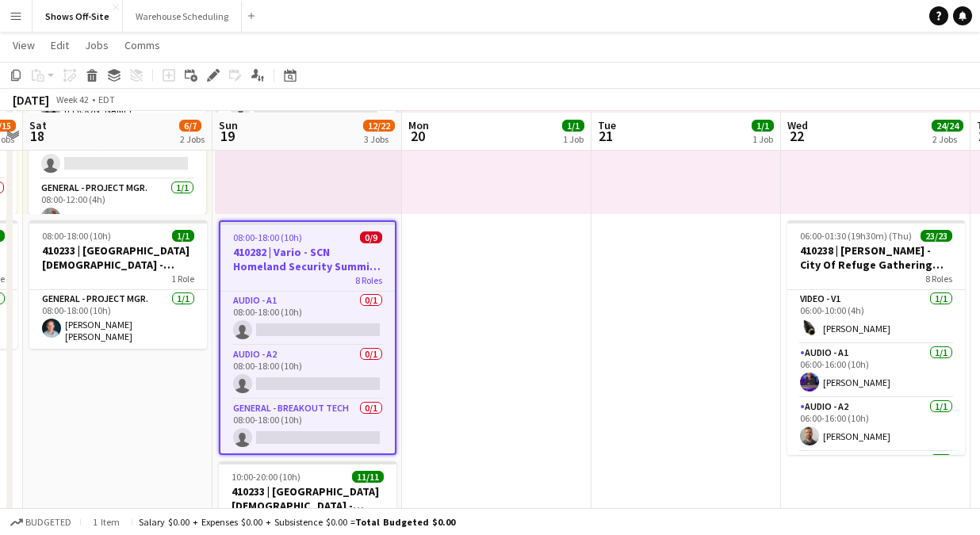
scroll to position [248, 0]
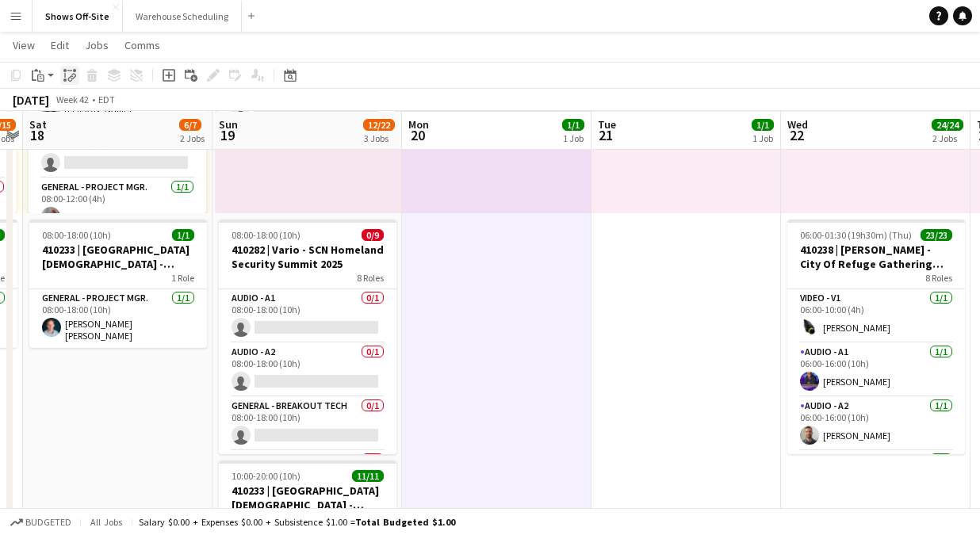
click at [67, 72] on icon "Paste linked Job" at bounding box center [69, 75] width 13 height 13
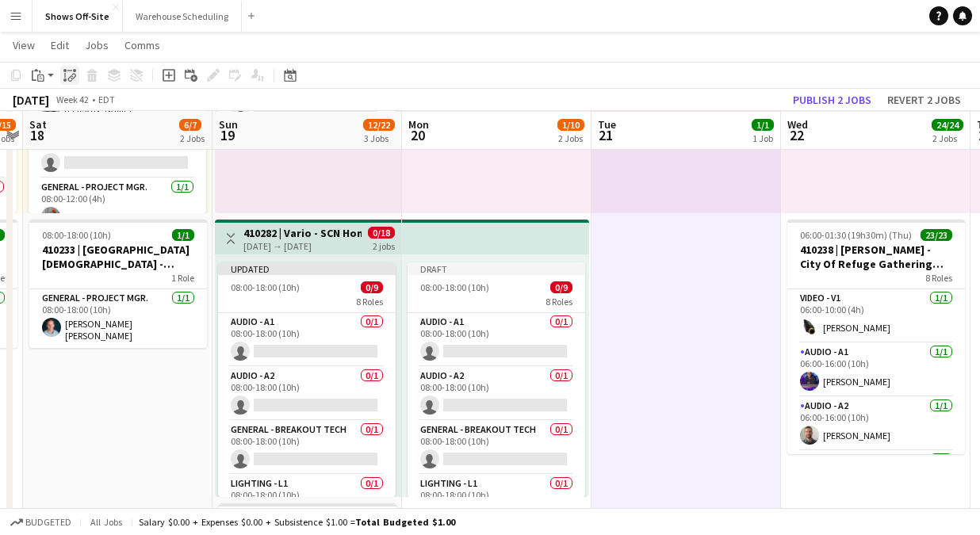
click at [70, 77] on icon "Paste linked Job" at bounding box center [69, 75] width 13 height 13
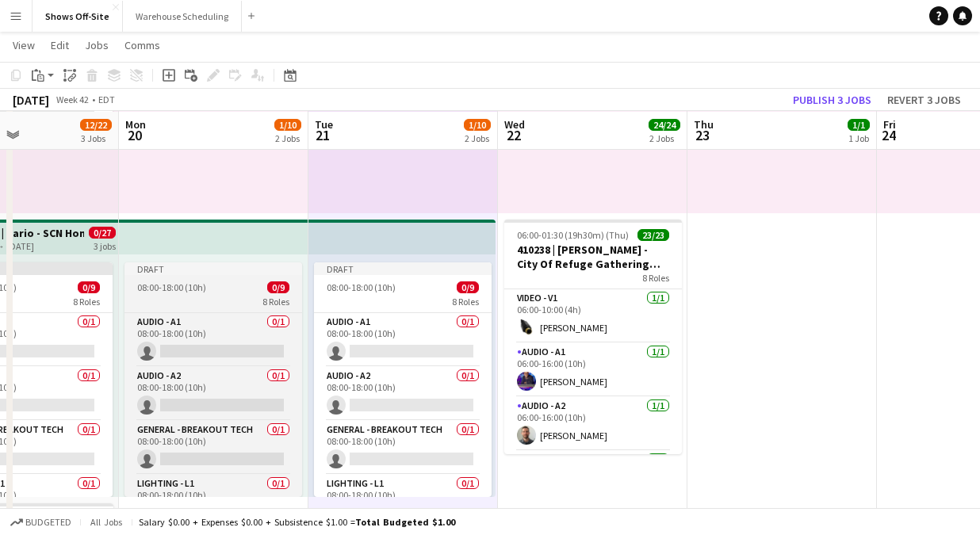
scroll to position [99, 0]
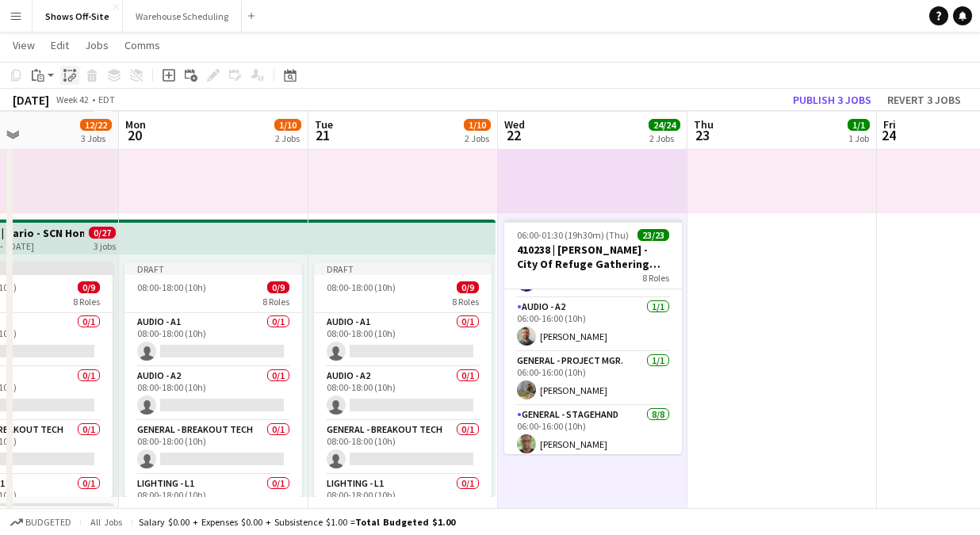
click at [70, 75] on icon "Paste linked Job" at bounding box center [69, 75] width 13 height 13
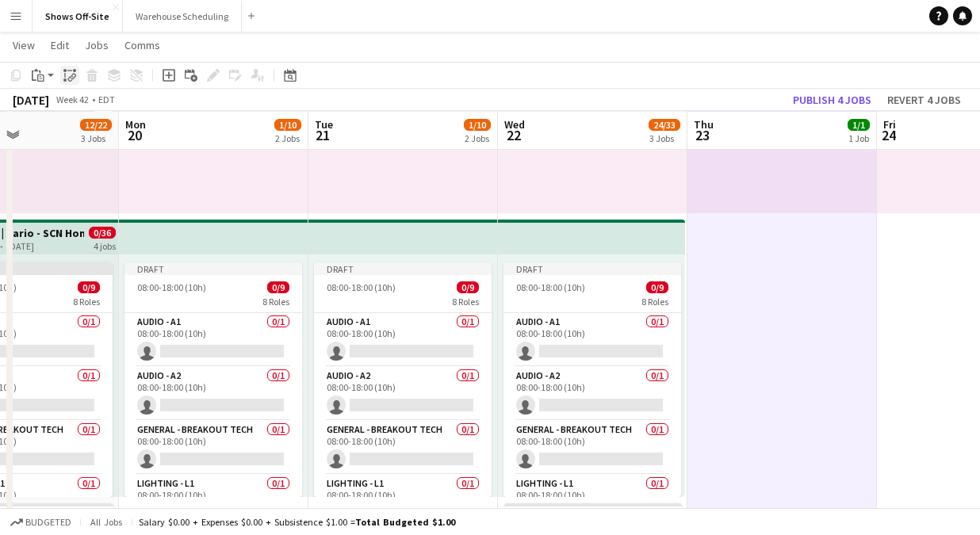
click at [67, 75] on icon "Paste linked Job" at bounding box center [69, 75] width 13 height 13
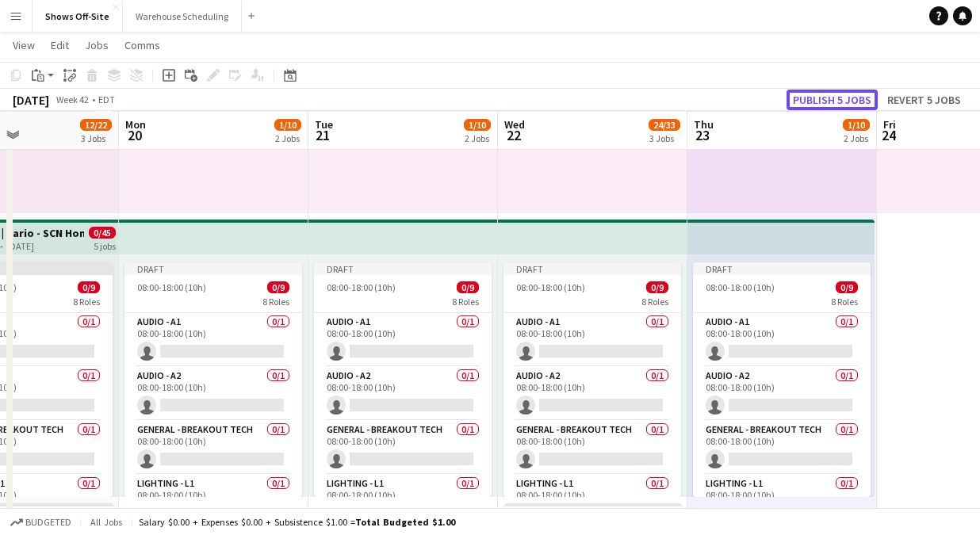
click at [806, 104] on button "Publish 5 jobs" at bounding box center [832, 100] width 91 height 21
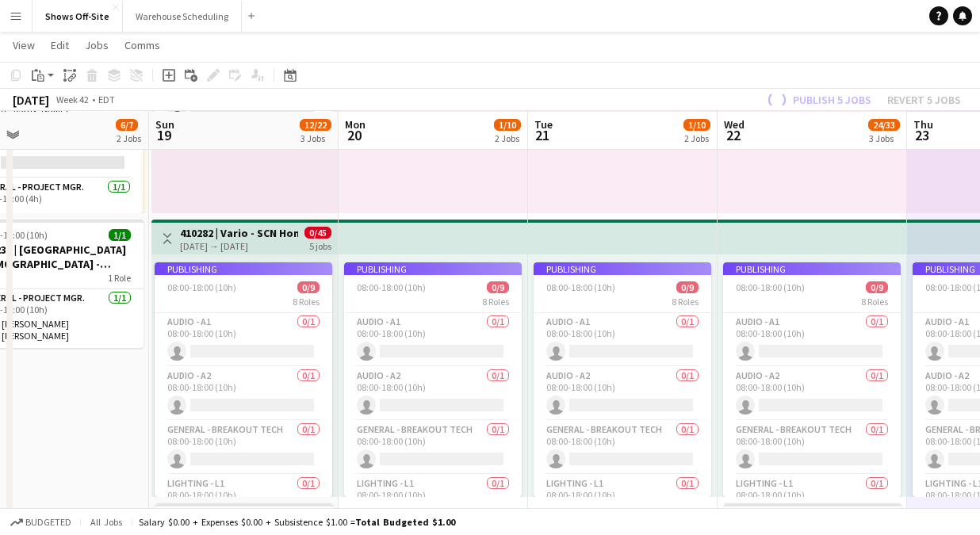
scroll to position [0, 418]
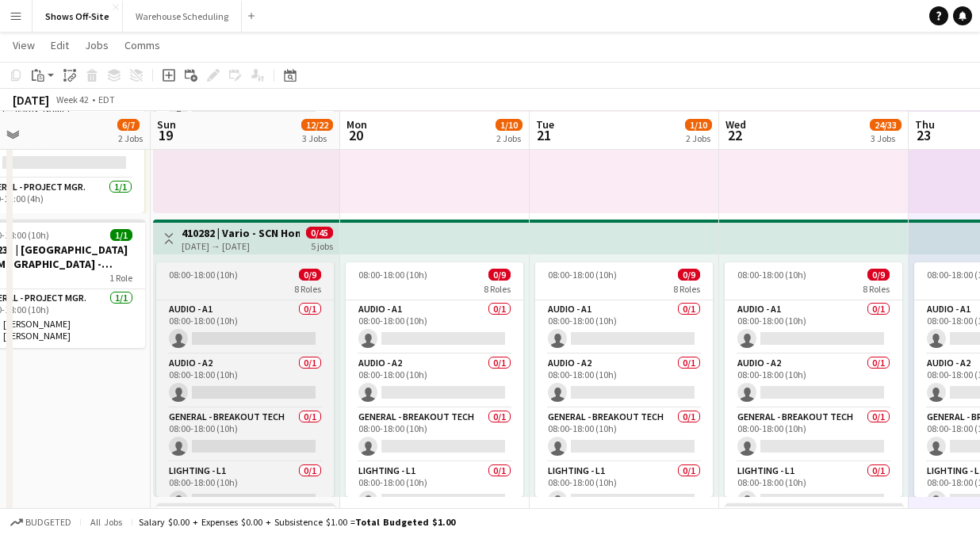
click at [210, 287] on div "8 Roles" at bounding box center [245, 288] width 178 height 13
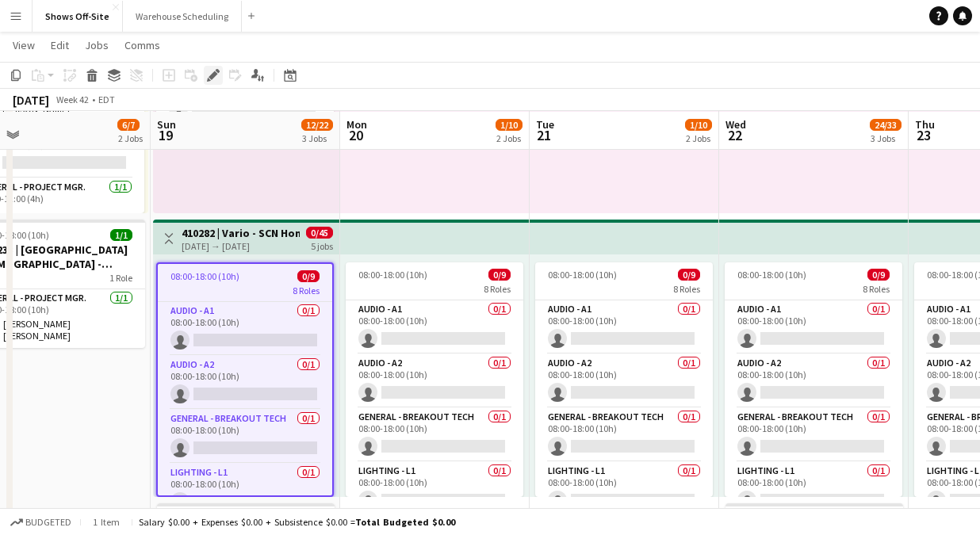
click at [209, 70] on icon "Edit" at bounding box center [213, 75] width 13 height 13
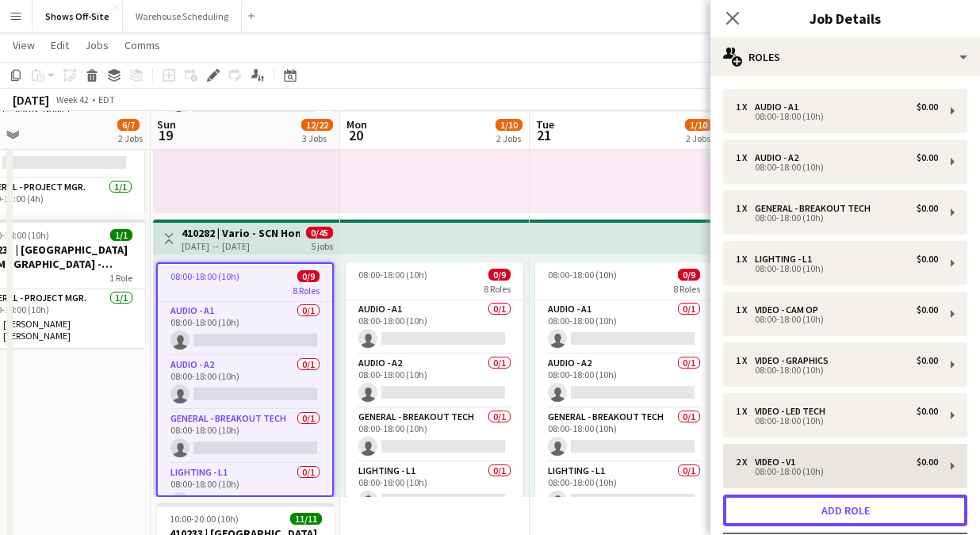
click at [878, 514] on button "Add role" at bounding box center [845, 511] width 244 height 32
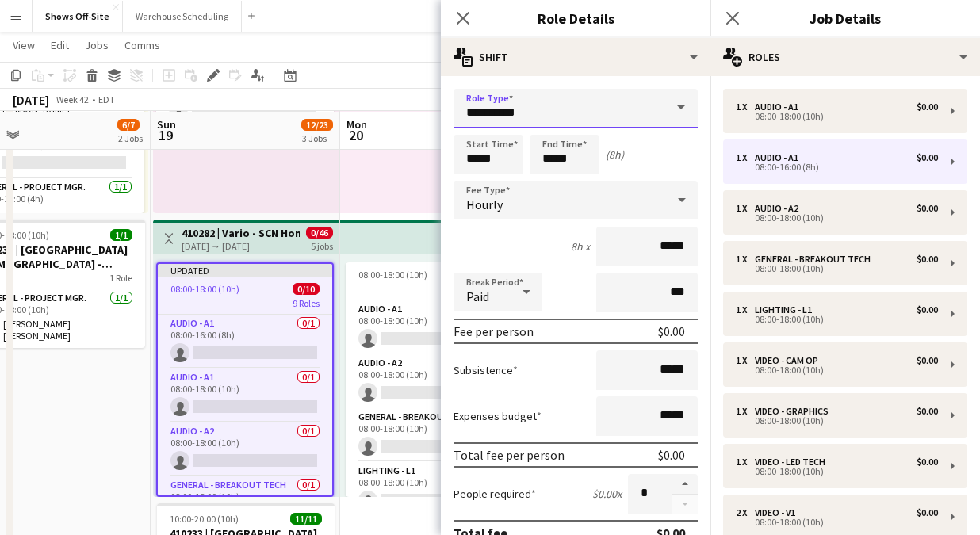
drag, startPoint x: 542, startPoint y: 117, endPoint x: 372, endPoint y: 116, distance: 169.7
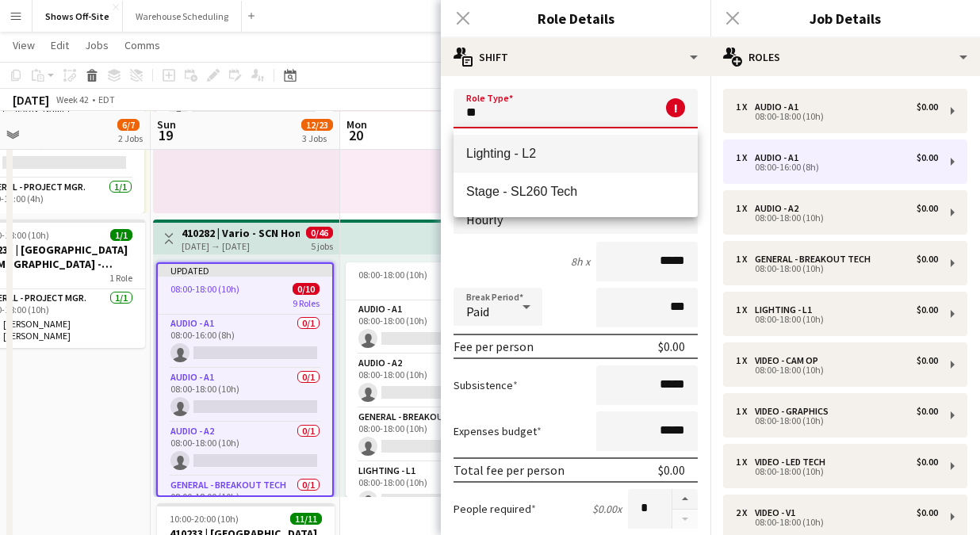
click at [470, 154] on span "Lighting - L2" at bounding box center [575, 153] width 219 height 15
type input "**********"
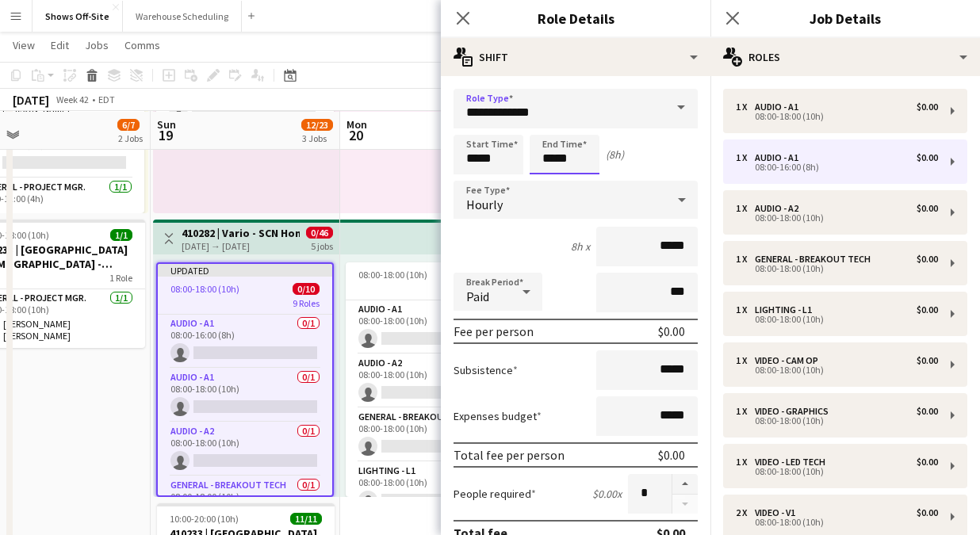
click at [565, 163] on input "*****" at bounding box center [565, 155] width 70 height 40
click at [546, 129] on div at bounding box center [549, 127] width 32 height 16
type input "*****"
click at [546, 129] on div at bounding box center [549, 127] width 32 height 16
click at [460, 12] on icon "Close pop-in" at bounding box center [462, 17] width 15 height 15
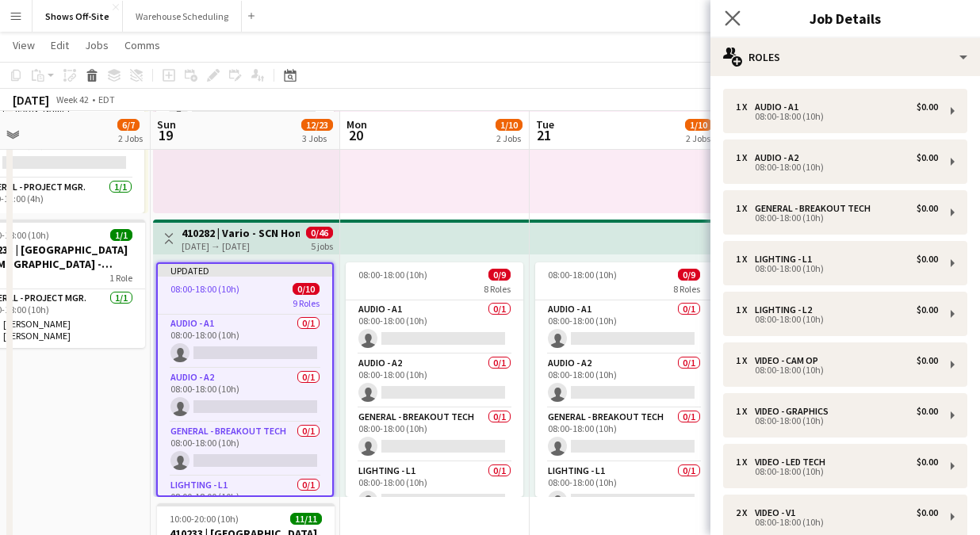
click at [722, 16] on app-icon "Close pop-in" at bounding box center [733, 18] width 23 height 23
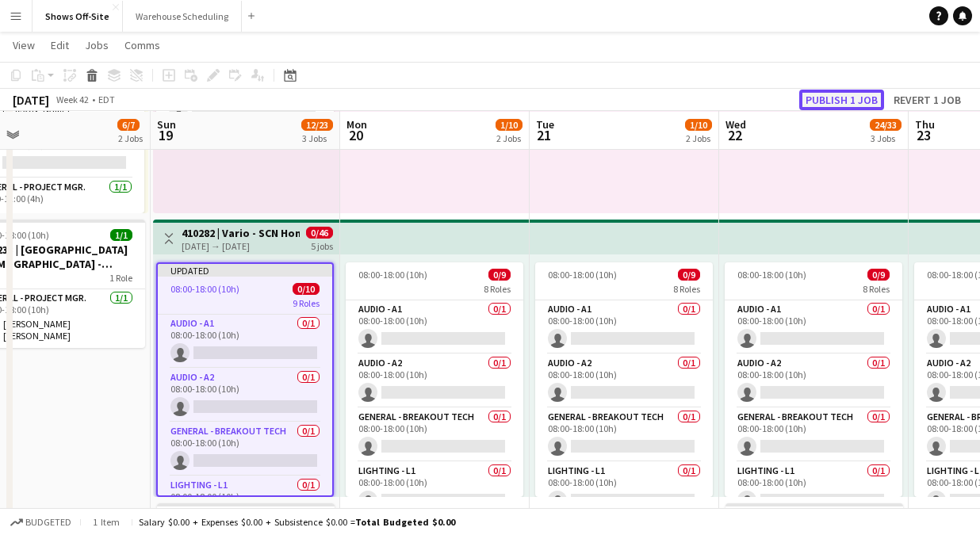
click at [808, 95] on button "Publish 1 job" at bounding box center [841, 100] width 85 height 21
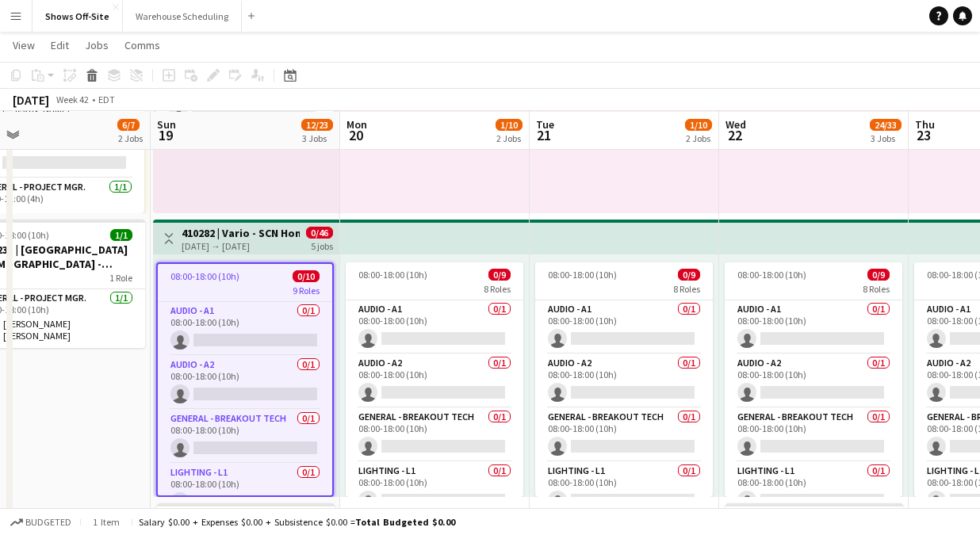
click at [240, 274] on div "08:00-18:00 (10h) 0/10" at bounding box center [245, 276] width 174 height 12
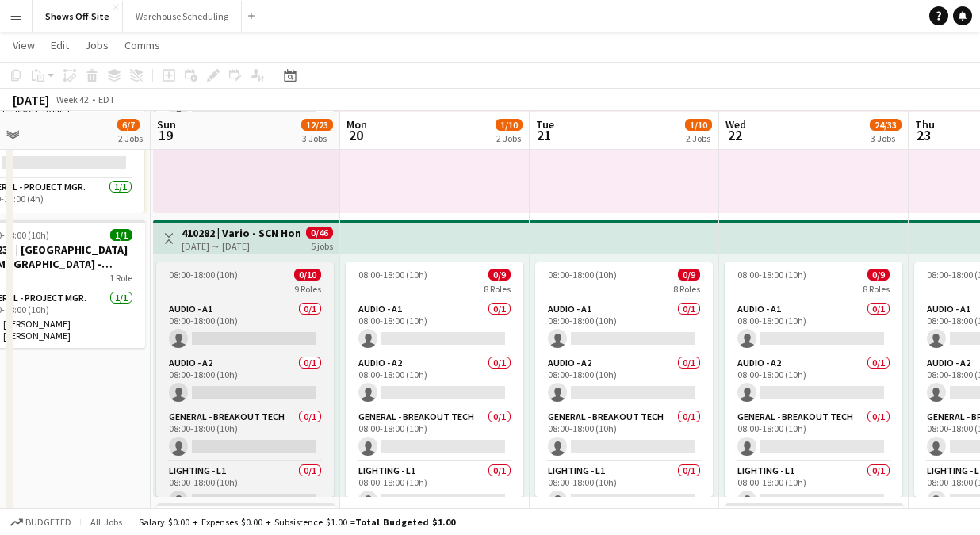
click at [240, 274] on div "08:00-18:00 (10h) 0/10" at bounding box center [245, 275] width 178 height 12
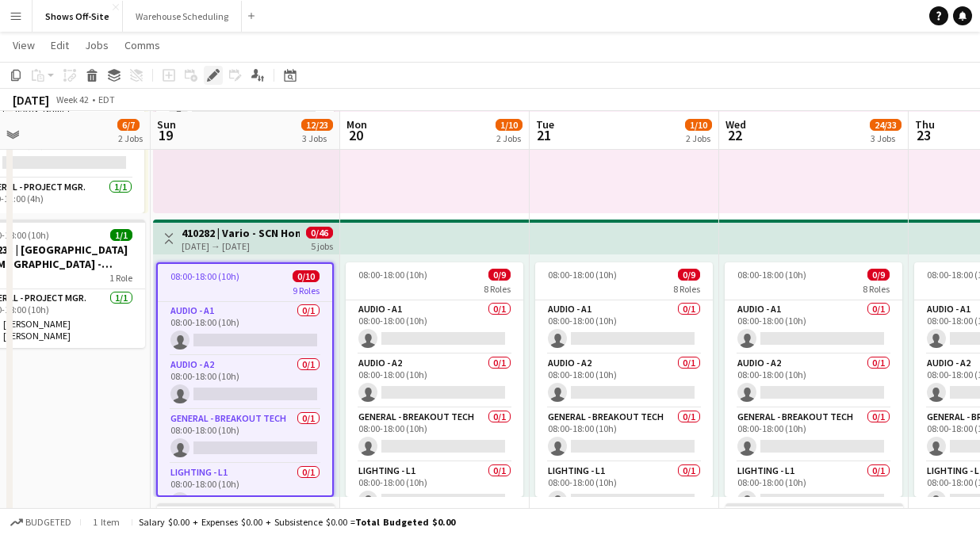
click at [213, 69] on icon "Edit" at bounding box center [213, 75] width 13 height 13
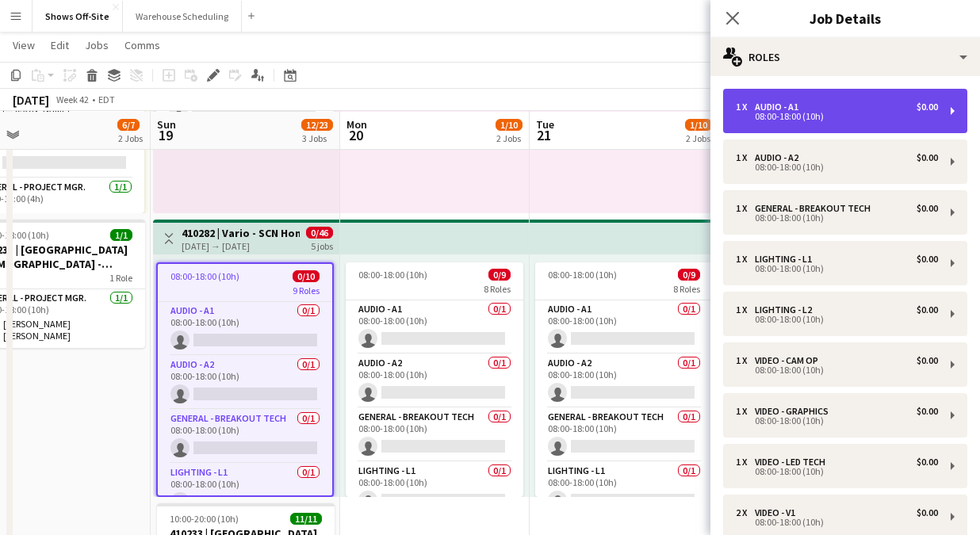
click at [783, 124] on div "1 x Audio - A1 $0.00 08:00-18:00 (10h)" at bounding box center [845, 111] width 244 height 44
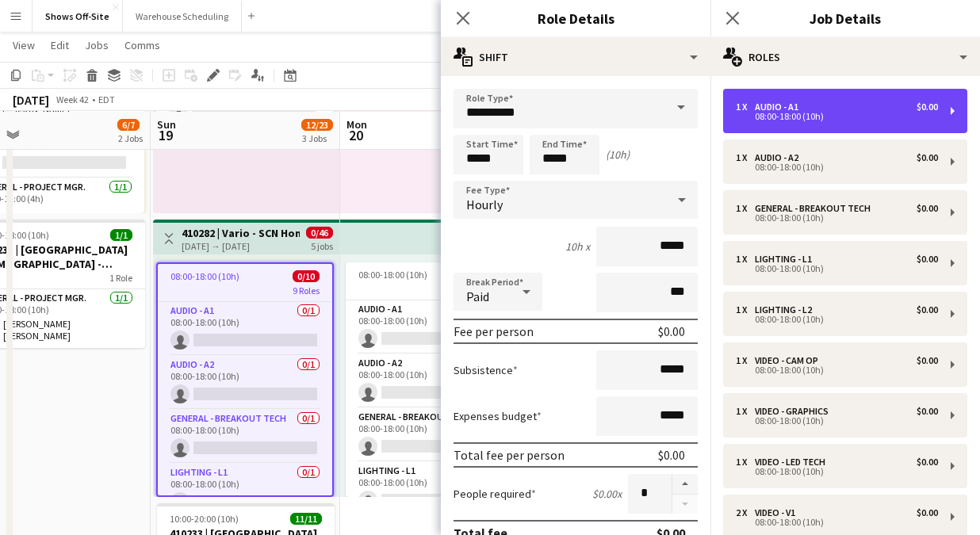
scroll to position [97, 0]
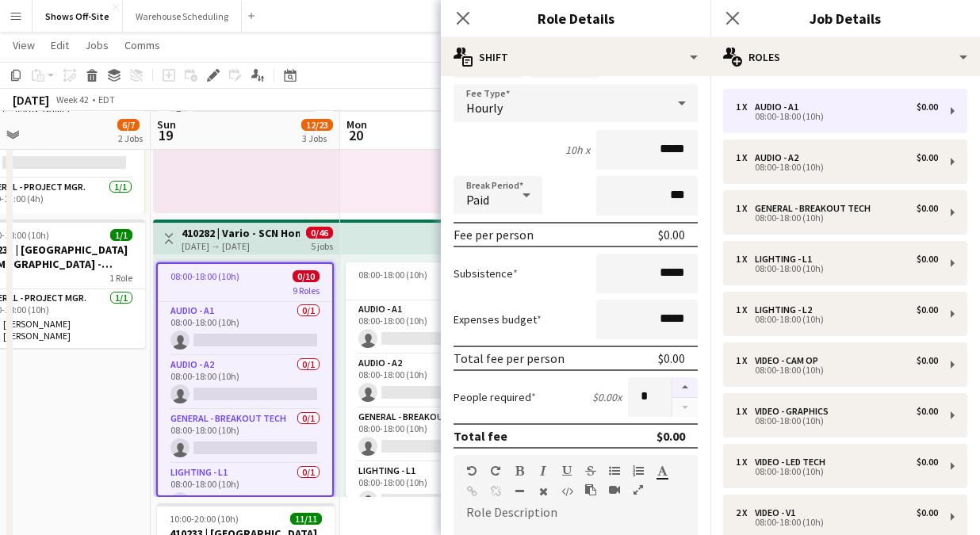
click at [680, 383] on button "button" at bounding box center [684, 387] width 25 height 21
type input "*"
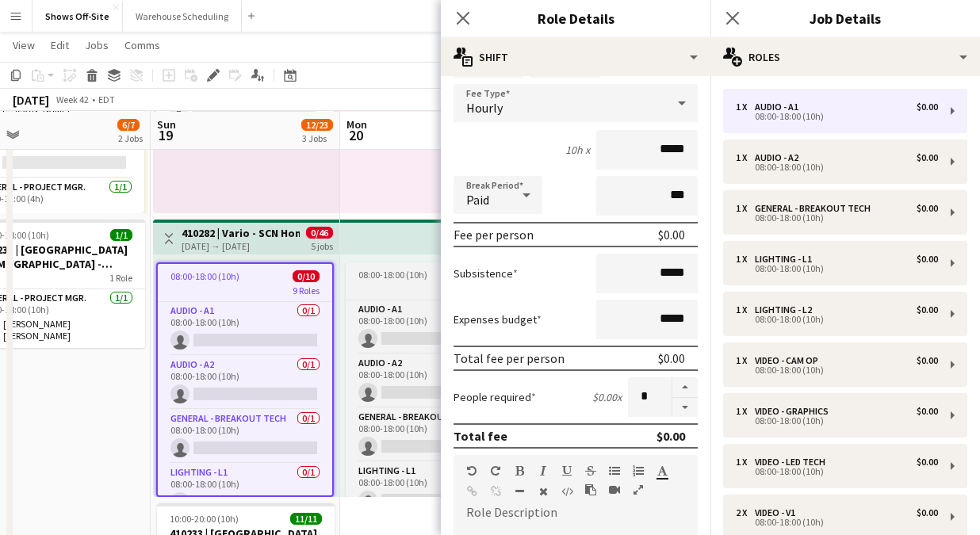
click at [364, 274] on span "08:00-18:00 (10h)" at bounding box center [392, 275] width 69 height 12
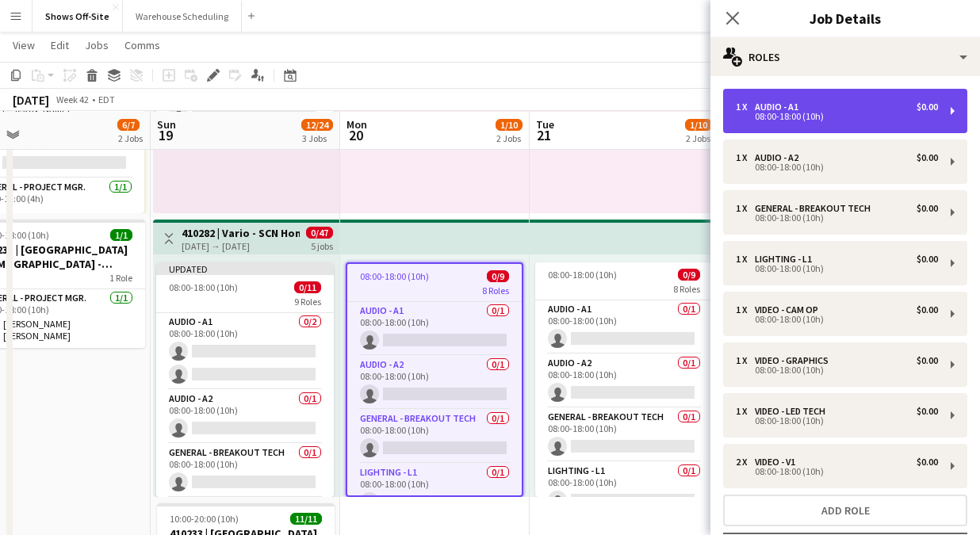
click at [780, 100] on div "1 x Audio - A1 $0.00 08:00-18:00 (10h)" at bounding box center [845, 111] width 244 height 44
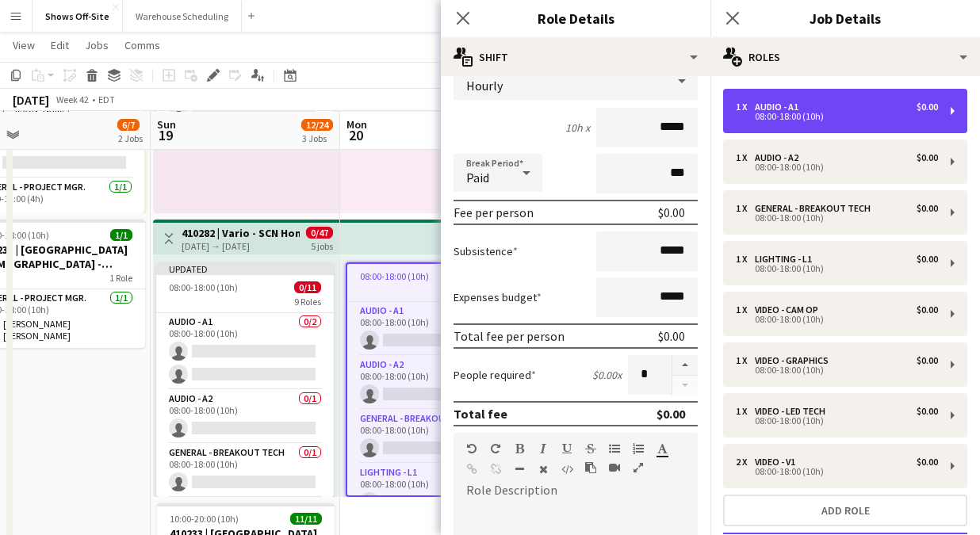
scroll to position [149, 0]
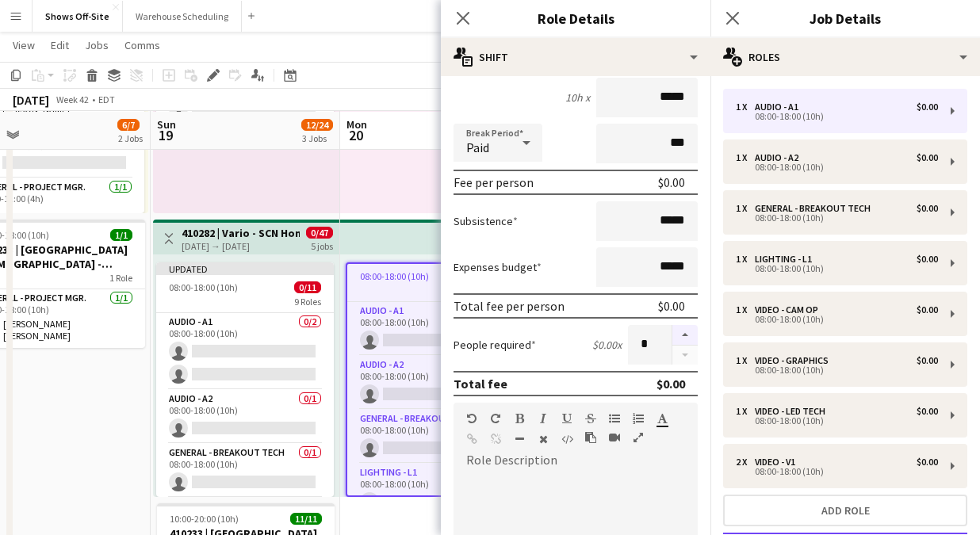
click at [683, 328] on button "button" at bounding box center [684, 335] width 25 height 21
type input "*"
click at [450, 17] on div "Close pop-in" at bounding box center [463, 18] width 44 height 36
click at [465, 18] on icon "Close pop-in" at bounding box center [462, 17] width 15 height 15
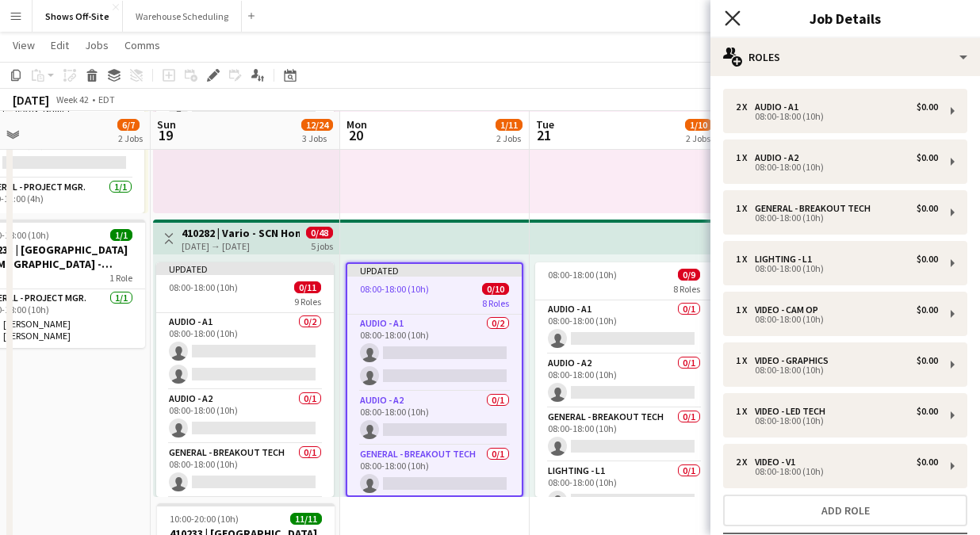
click at [737, 16] on icon "Close pop-in" at bounding box center [732, 17] width 15 height 15
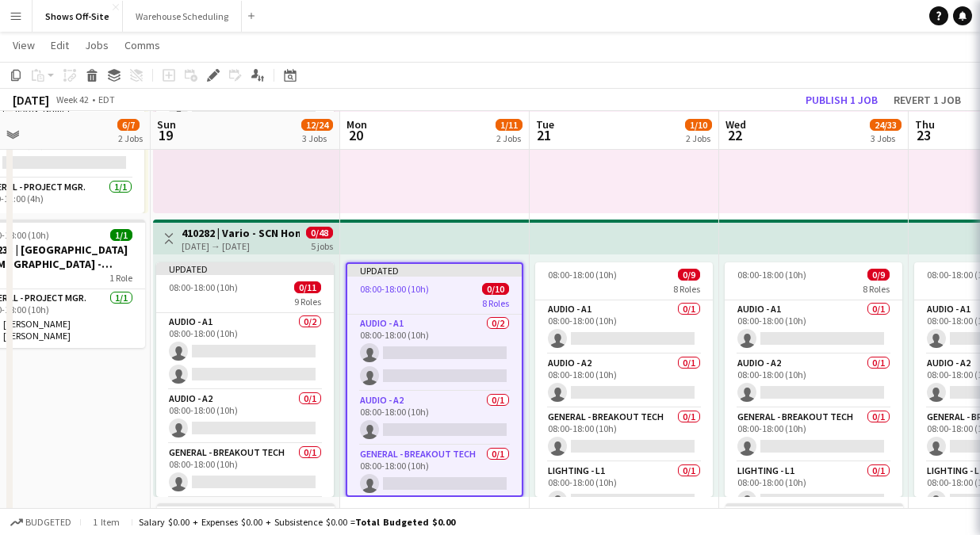
click at [684, 190] on div "08:00-18:00 (10h) 1/1 1 Role General - Breakout Lead 1/1 08:00-18:00 (10h) Daws…" at bounding box center [625, 92] width 190 height 243
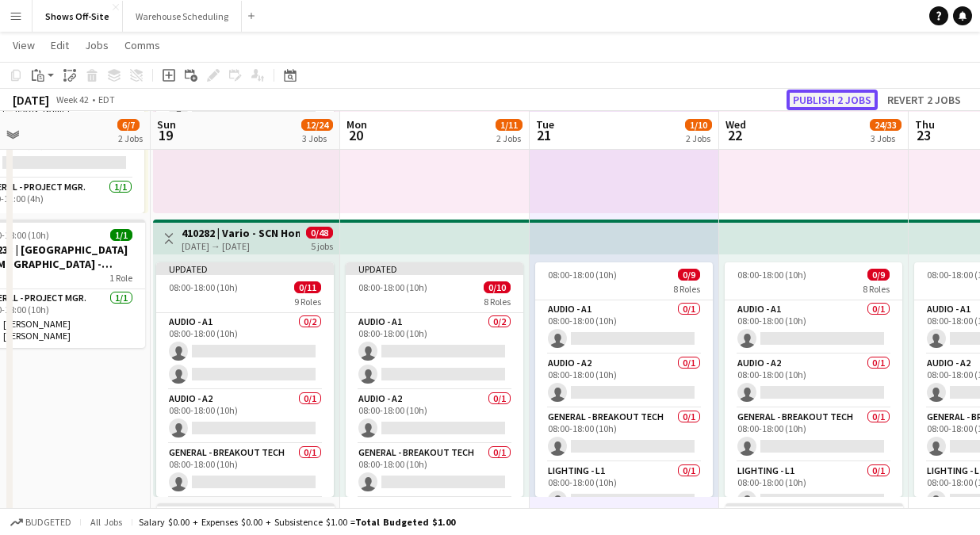
click at [798, 104] on button "Publish 2 jobs" at bounding box center [832, 100] width 91 height 21
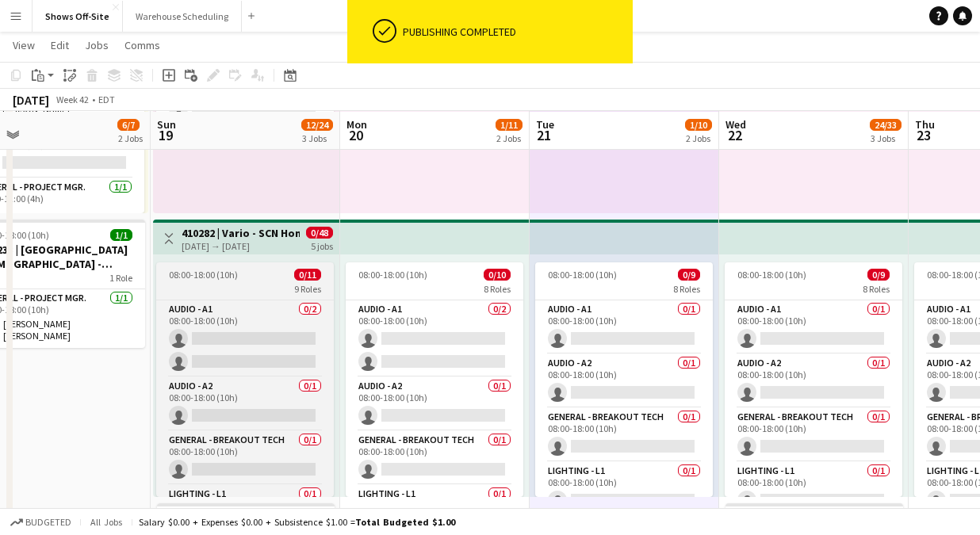
click at [216, 285] on div "9 Roles" at bounding box center [245, 288] width 178 height 13
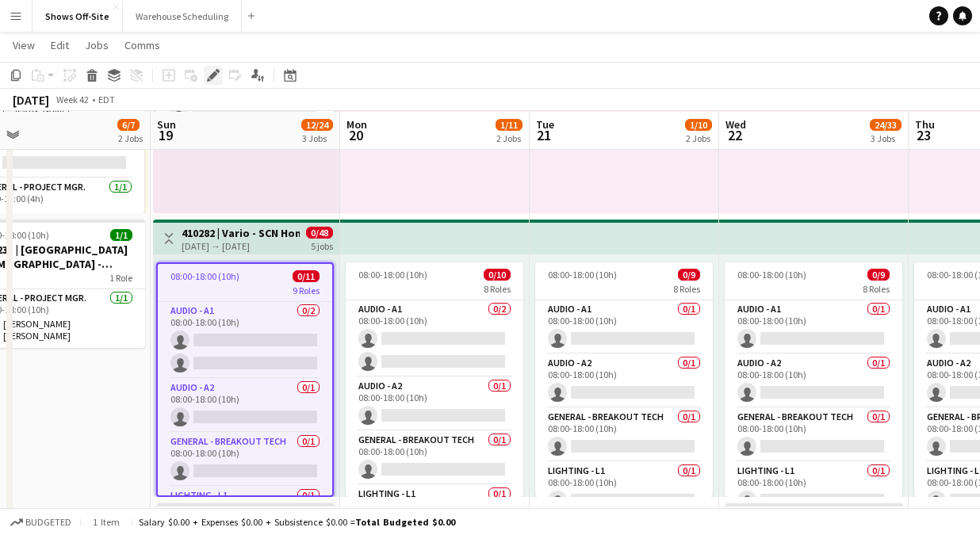
click at [212, 75] on icon at bounding box center [213, 75] width 9 height 9
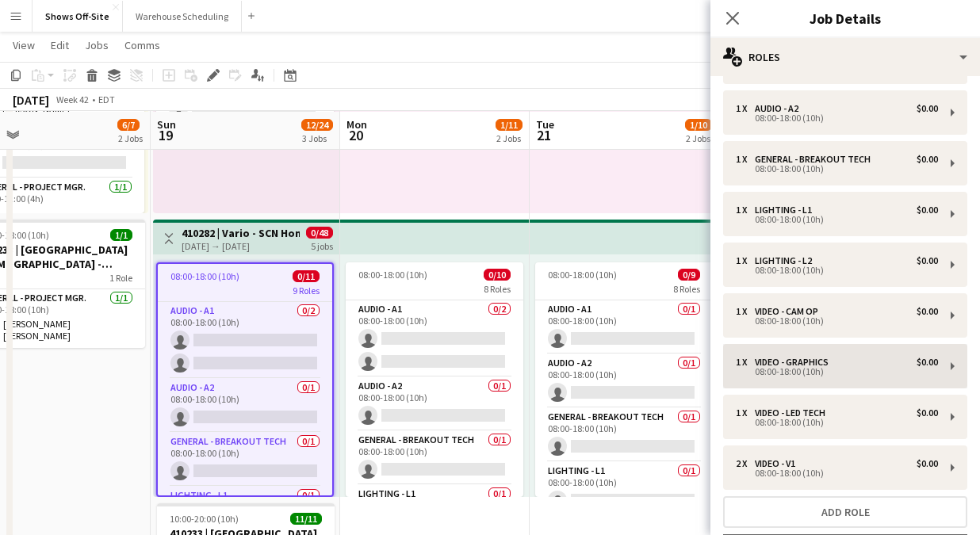
scroll to position [66, 0]
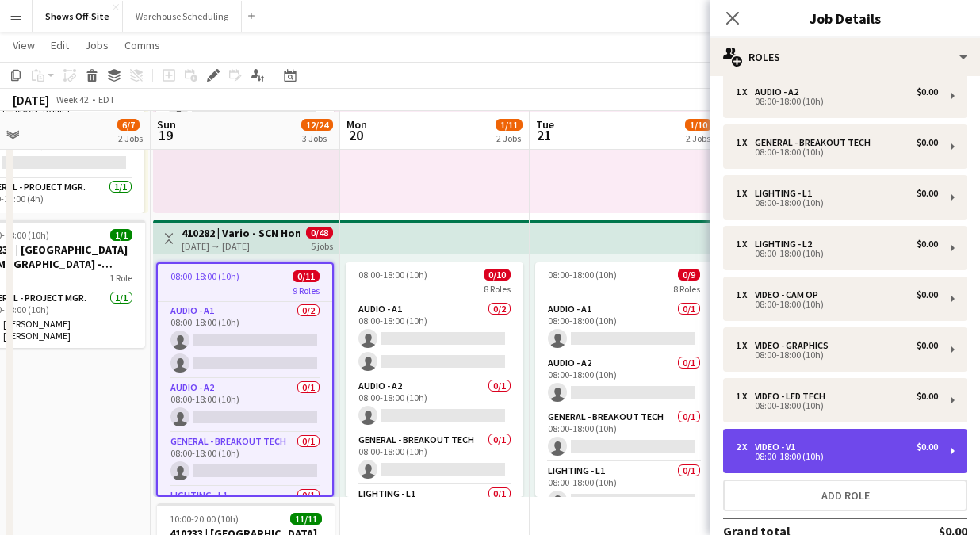
click at [837, 439] on div "2 x Video - V1 $0.00 08:00-18:00 (10h)" at bounding box center [845, 451] width 244 height 44
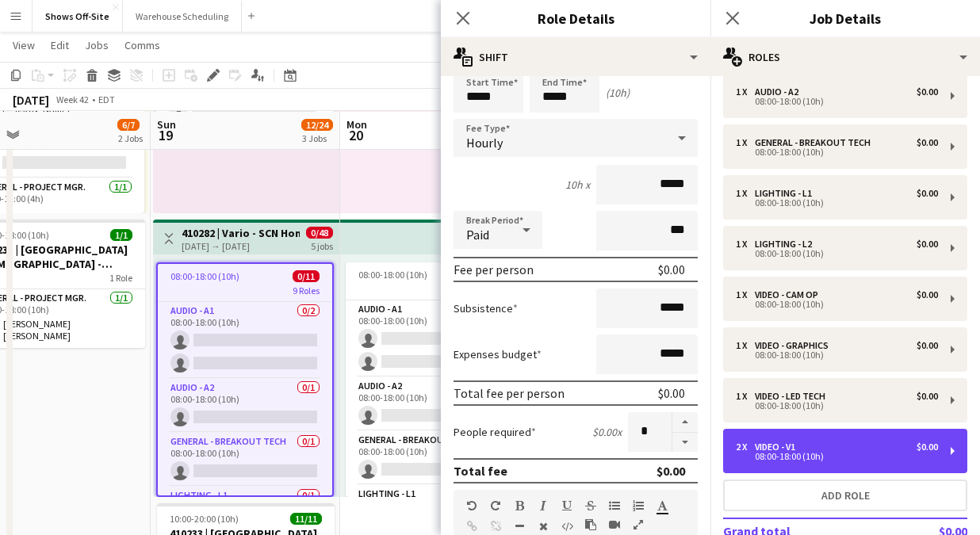
scroll to position [33, 0]
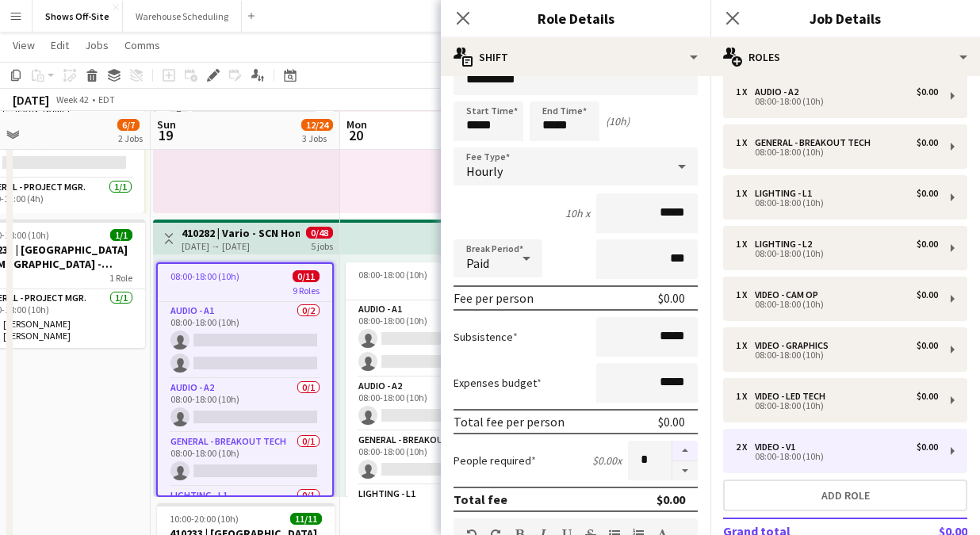
click at [680, 449] on button "button" at bounding box center [684, 451] width 25 height 21
type input "*"
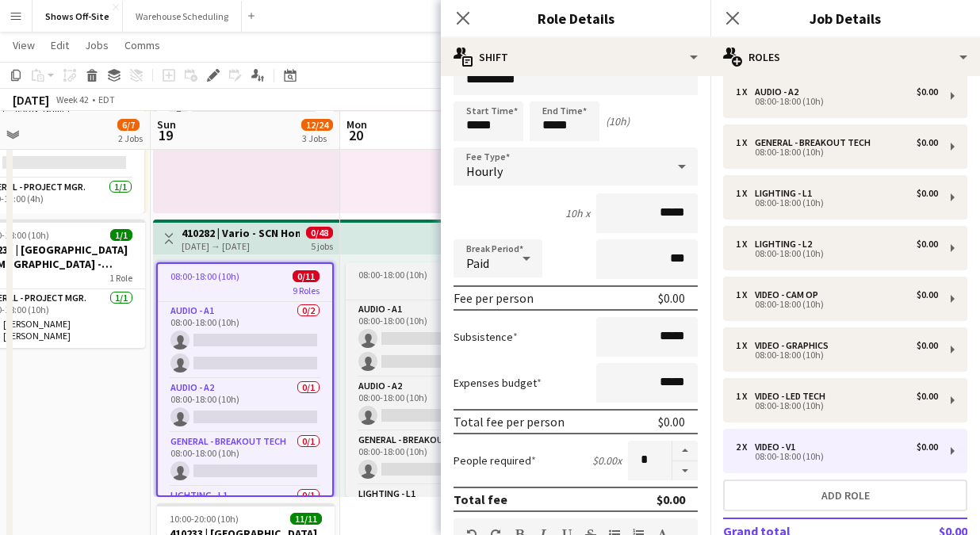
click at [392, 284] on div "8 Roles" at bounding box center [435, 288] width 178 height 13
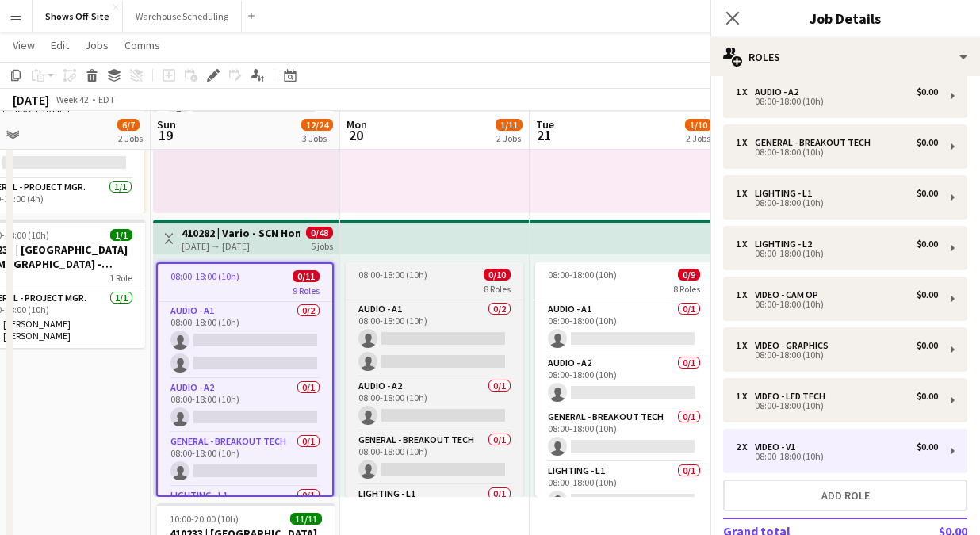
scroll to position [15, 0]
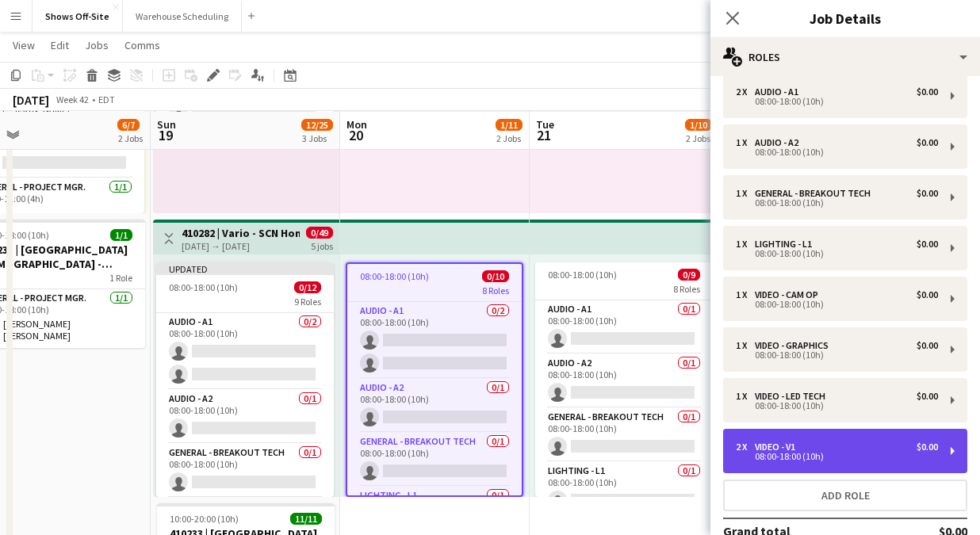
click at [820, 448] on div "2 x Video - V1 $0.00" at bounding box center [837, 447] width 202 height 11
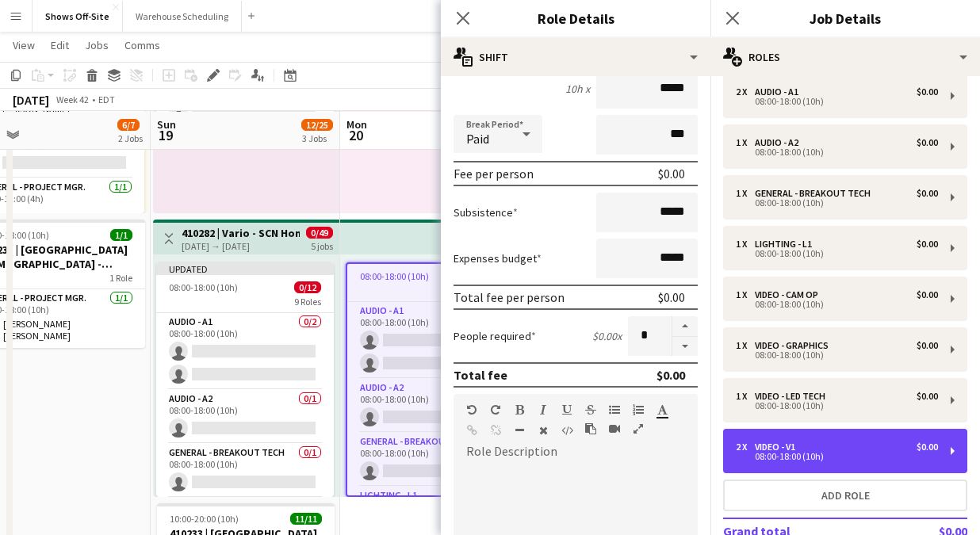
scroll to position [160, 0]
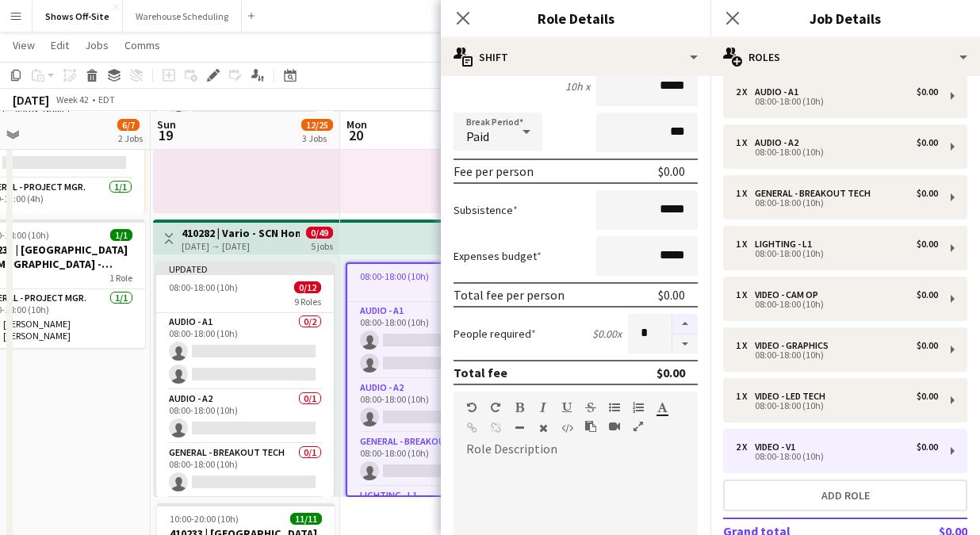
click at [682, 320] on button "button" at bounding box center [684, 324] width 25 height 21
type input "*"
click at [459, 15] on icon at bounding box center [462, 17] width 15 height 15
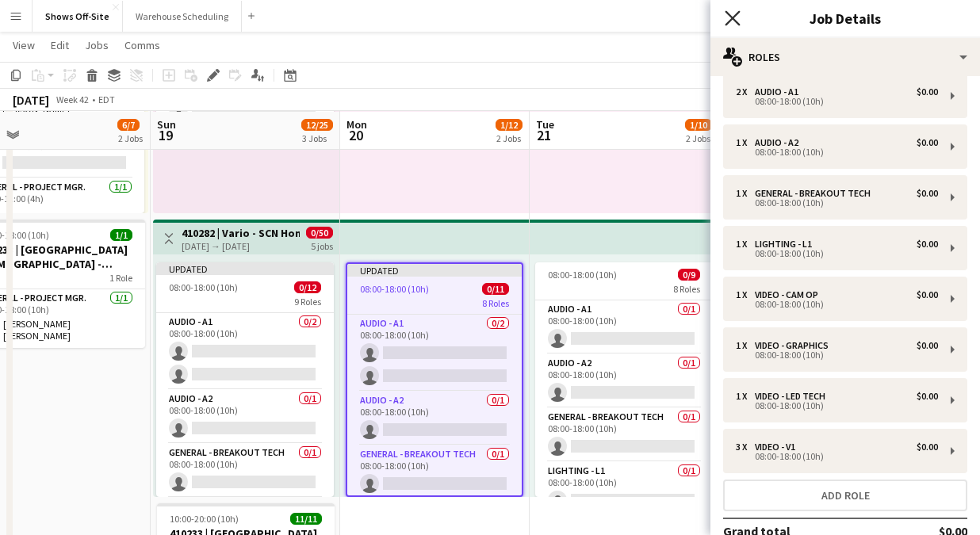
click at [736, 18] on icon "Close pop-in" at bounding box center [732, 17] width 15 height 15
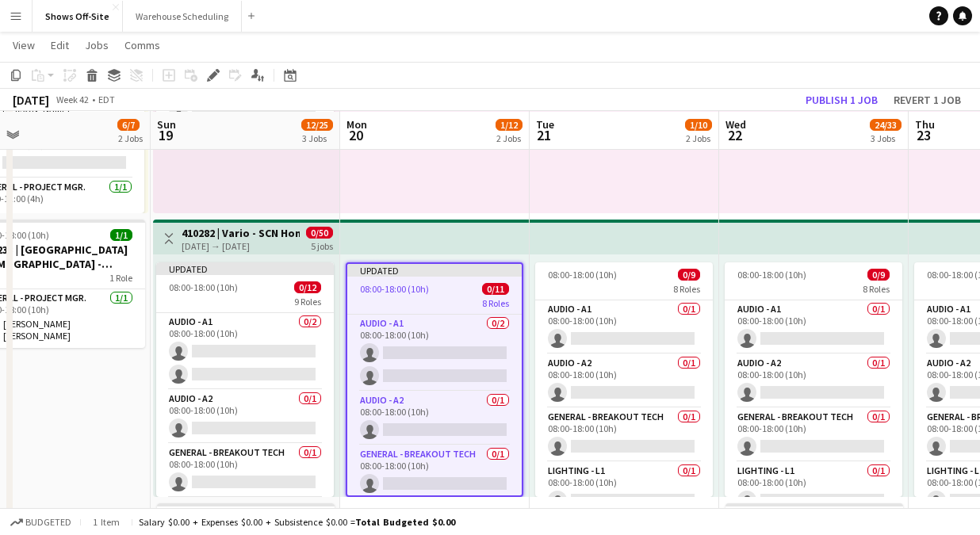
click at [664, 148] on app-board-header-date "Tue 21 1/10 2 Jobs" at bounding box center [625, 131] width 190 height 38
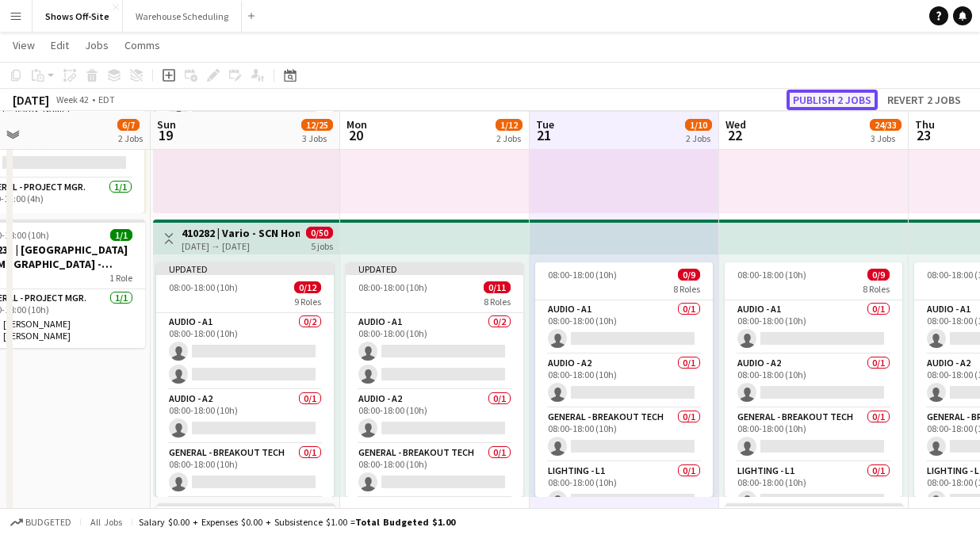
click at [856, 91] on button "Publish 2 jobs" at bounding box center [832, 100] width 91 height 21
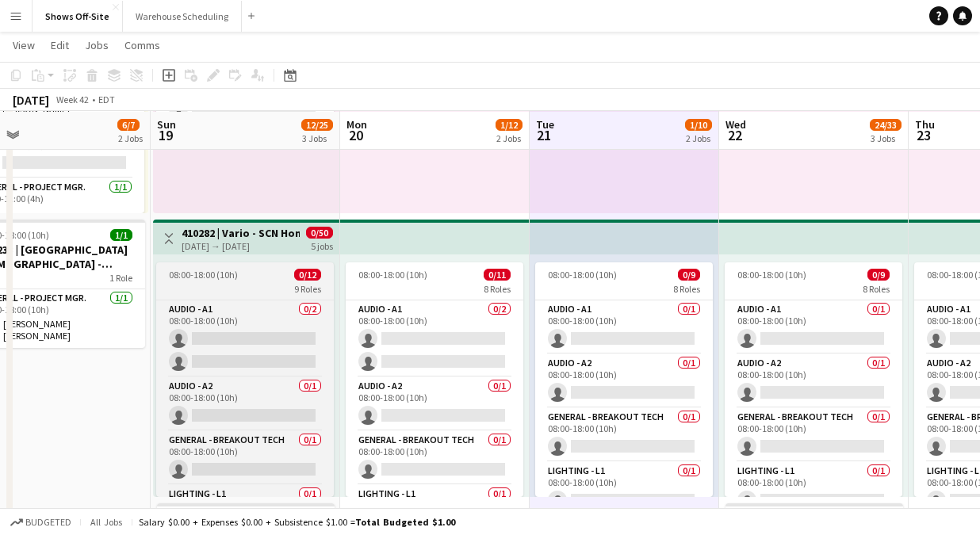
click at [220, 274] on span "08:00-18:00 (10h)" at bounding box center [203, 275] width 69 height 12
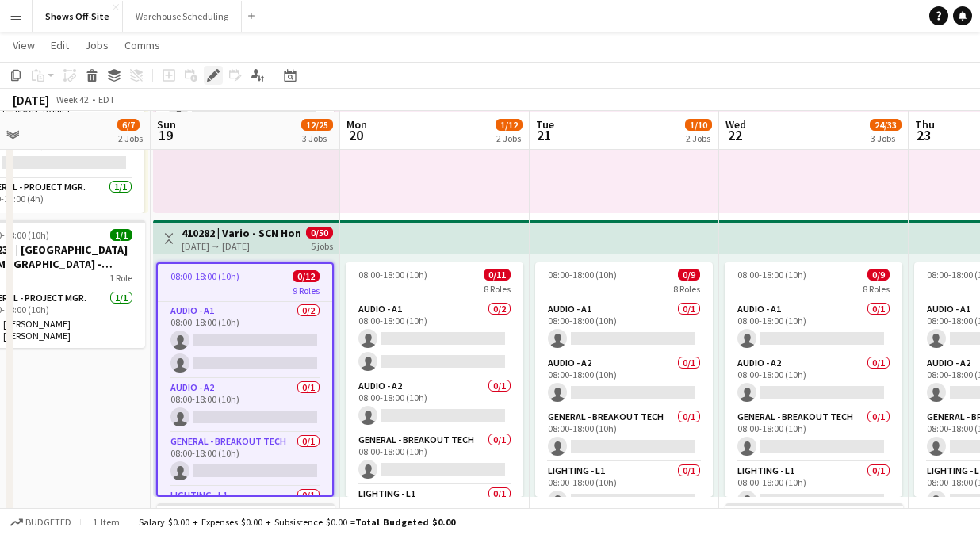
click at [213, 69] on icon "Edit" at bounding box center [213, 75] width 13 height 13
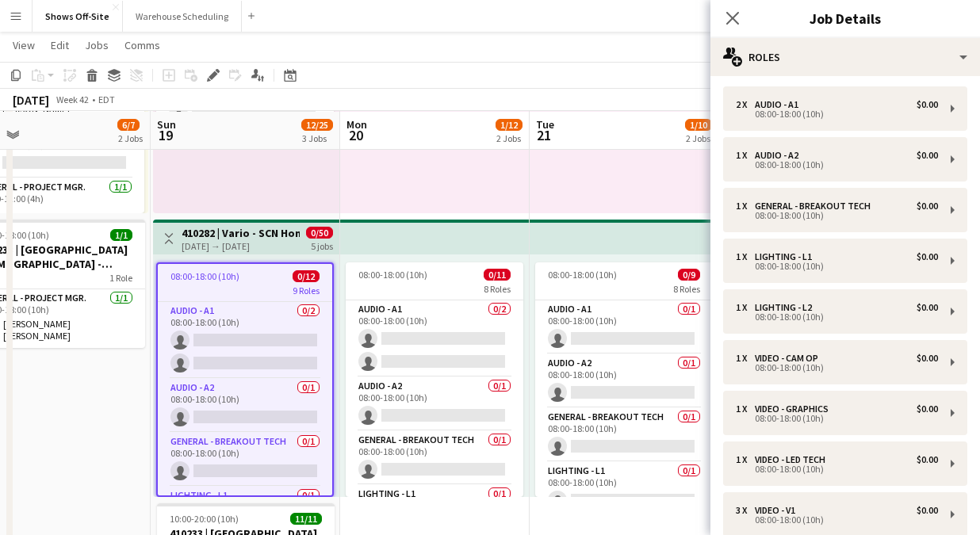
scroll to position [0, 0]
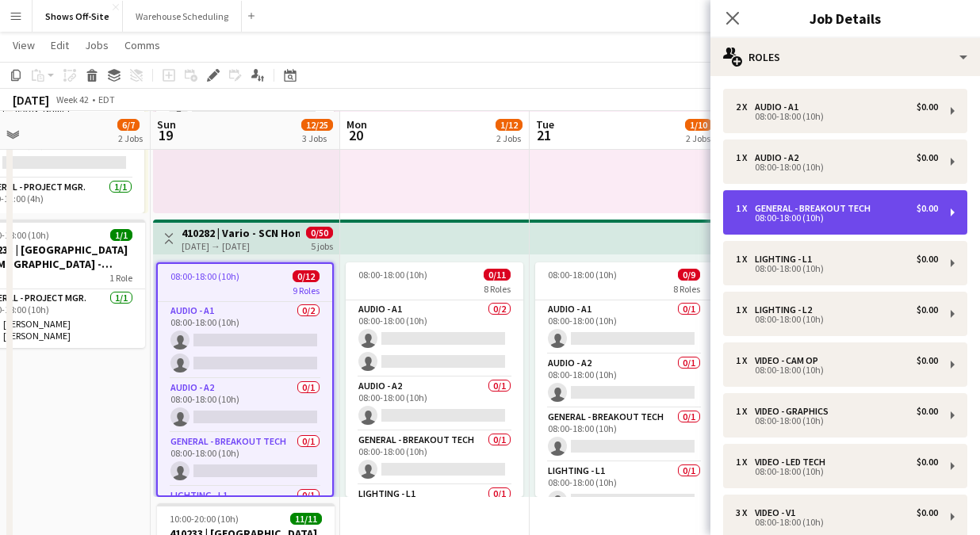
click at [829, 207] on div "General - Breakout Tech" at bounding box center [816, 208] width 122 height 11
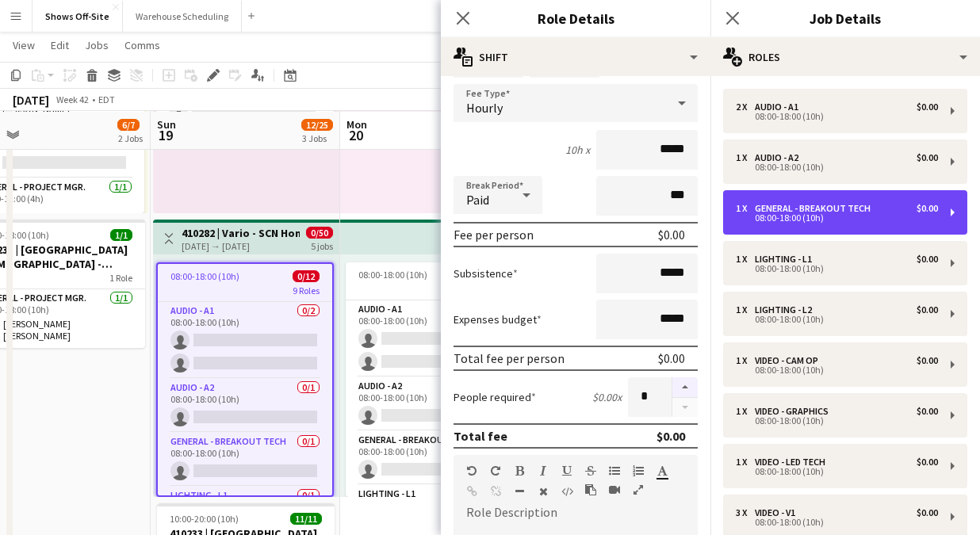
scroll to position [105, 0]
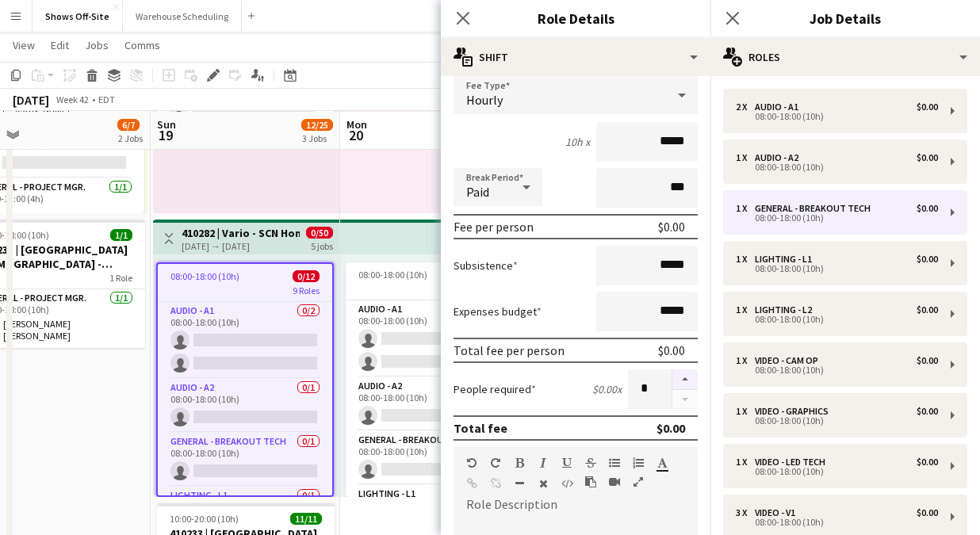
click at [683, 378] on button "button" at bounding box center [684, 380] width 25 height 21
type input "*"
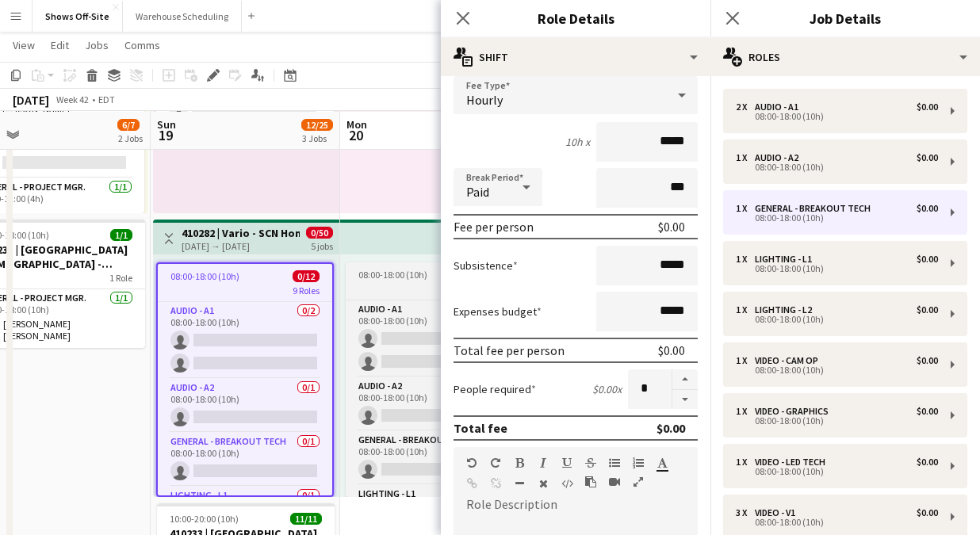
click at [391, 286] on div "8 Roles" at bounding box center [435, 288] width 178 height 13
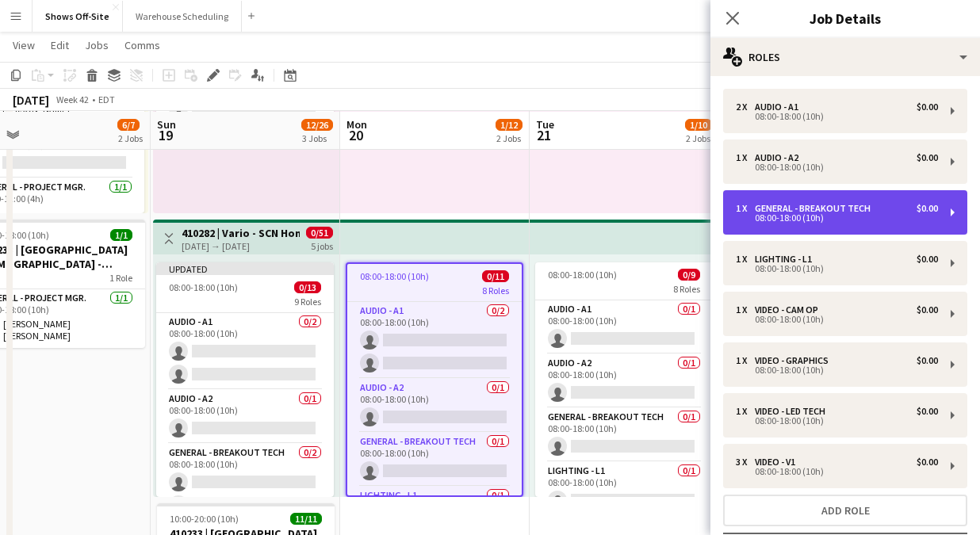
click at [772, 207] on div "General - Breakout Tech" at bounding box center [816, 208] width 122 height 11
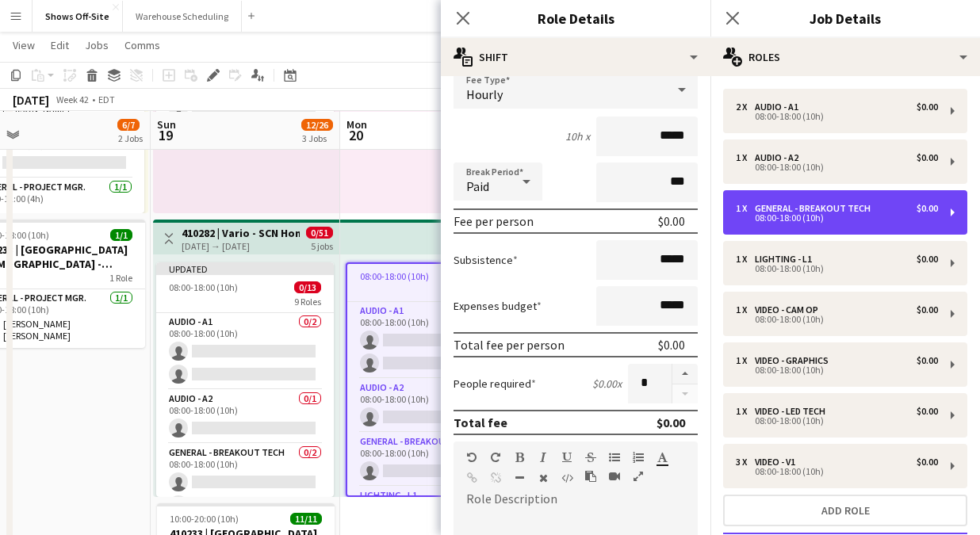
scroll to position [116, 0]
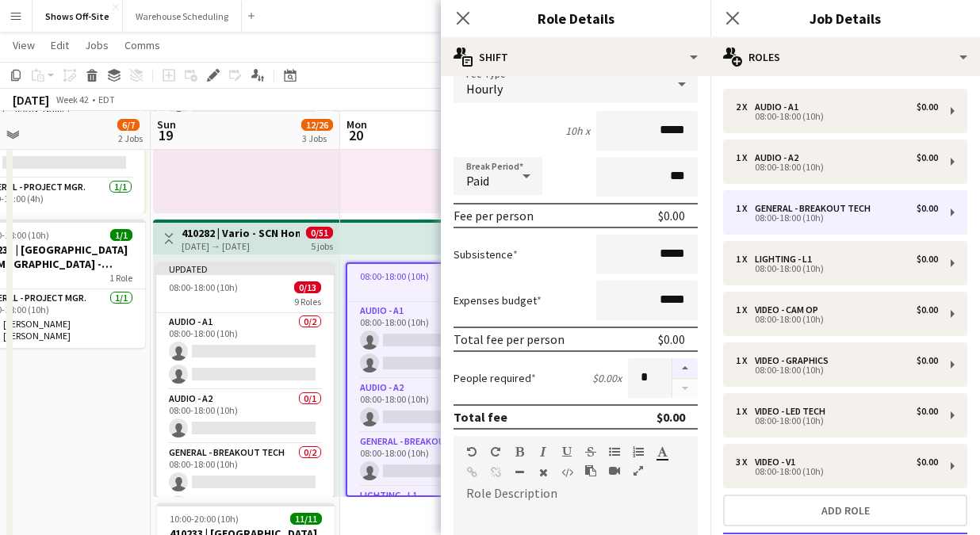
click at [682, 369] on button "button" at bounding box center [684, 368] width 25 height 21
type input "*"
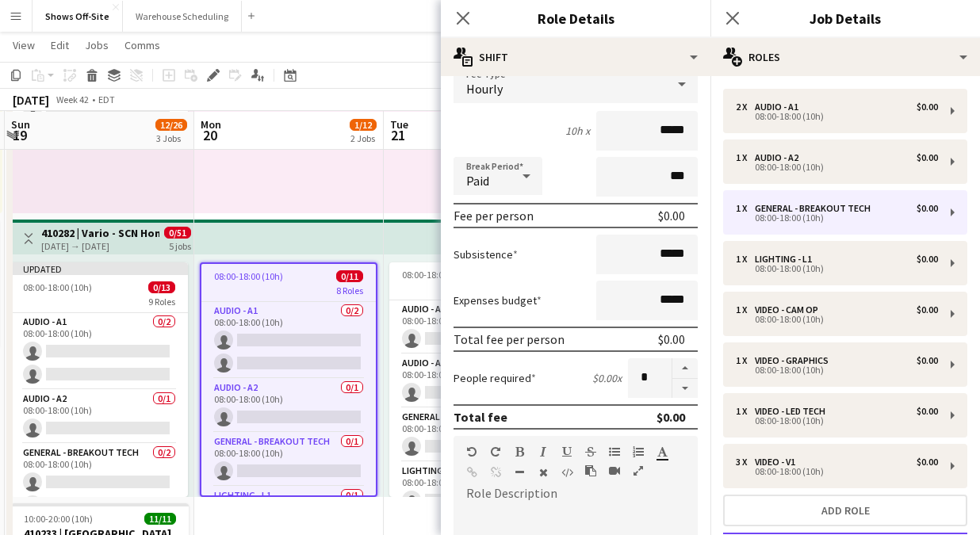
scroll to position [0, 569]
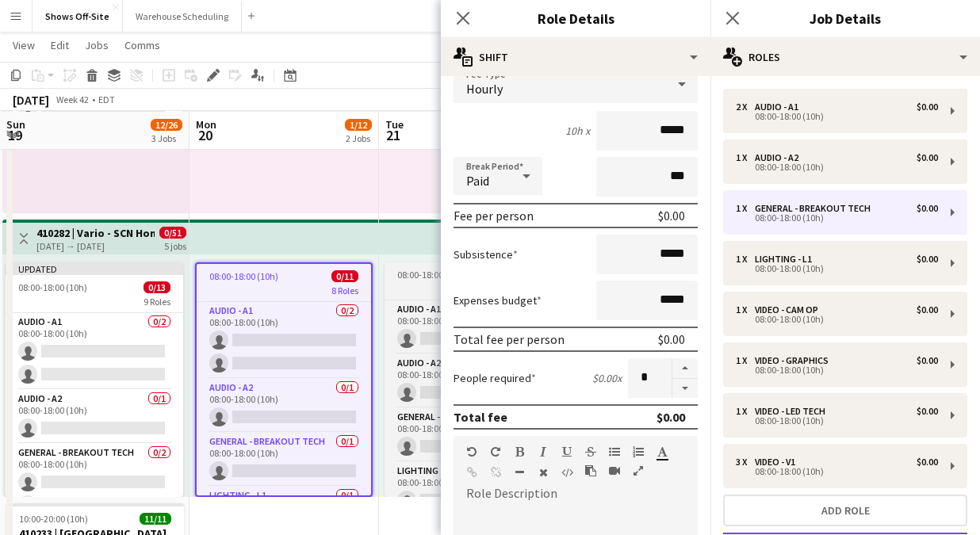
click at [404, 277] on span "08:00-18:00 (10h)" at bounding box center [431, 275] width 69 height 12
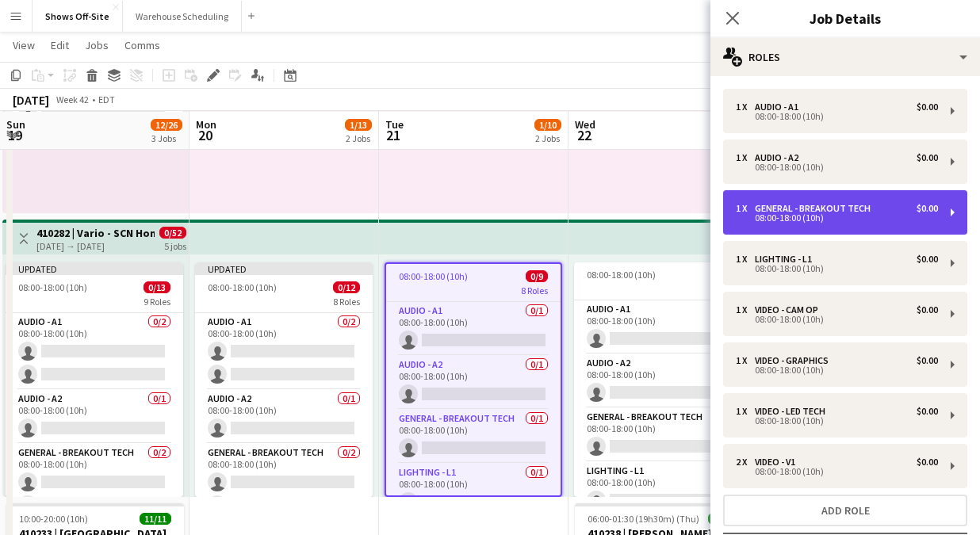
click at [770, 218] on div "08:00-18:00 (10h)" at bounding box center [837, 218] width 202 height 8
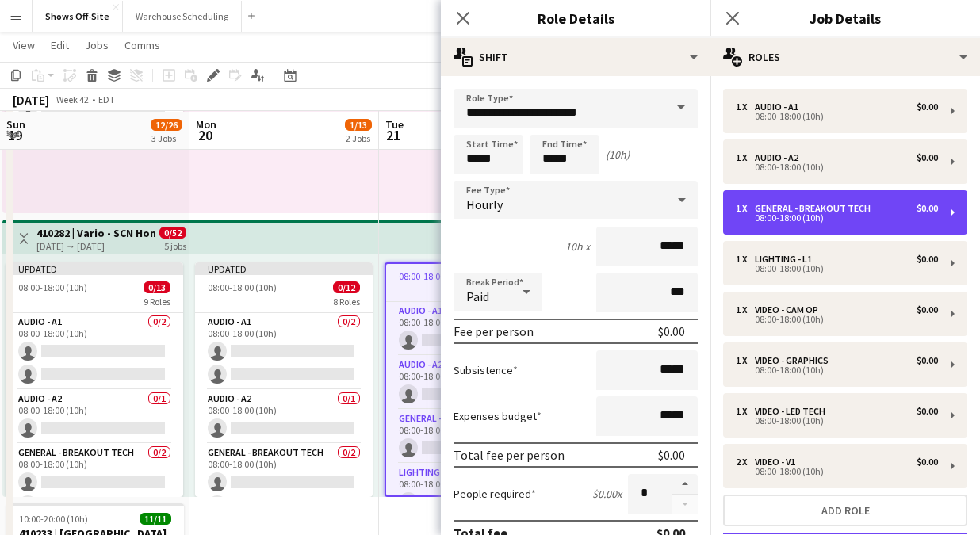
scroll to position [7, 0]
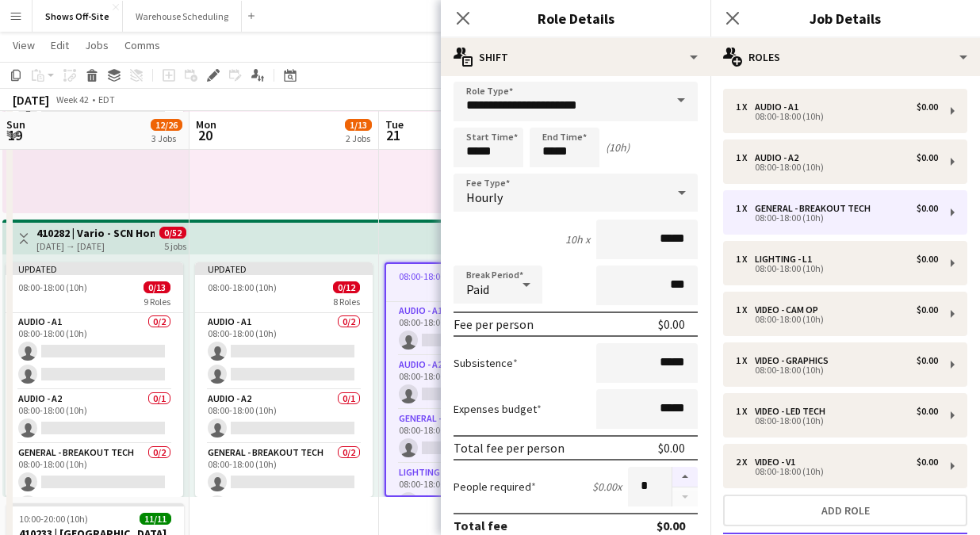
click at [682, 477] on button "button" at bounding box center [684, 477] width 25 height 21
type input "*"
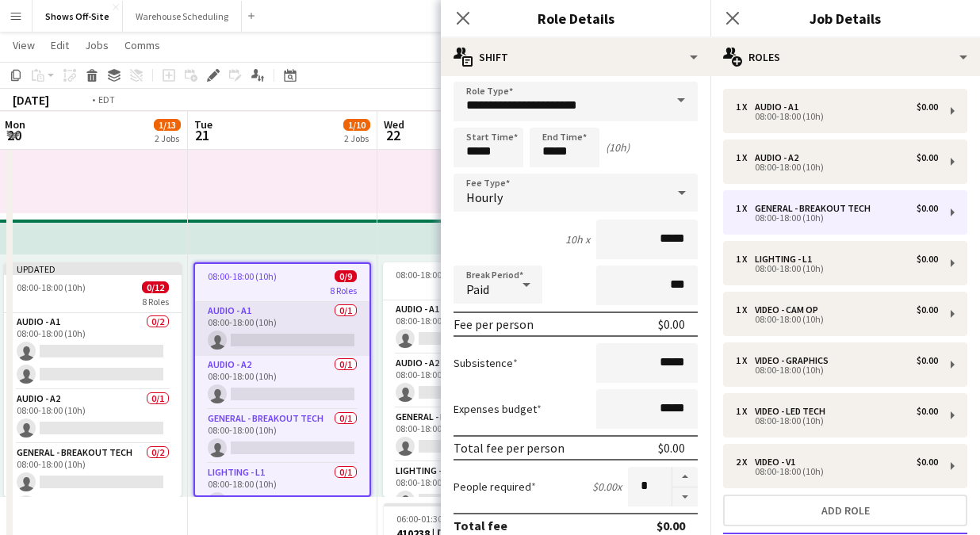
scroll to position [0, 764]
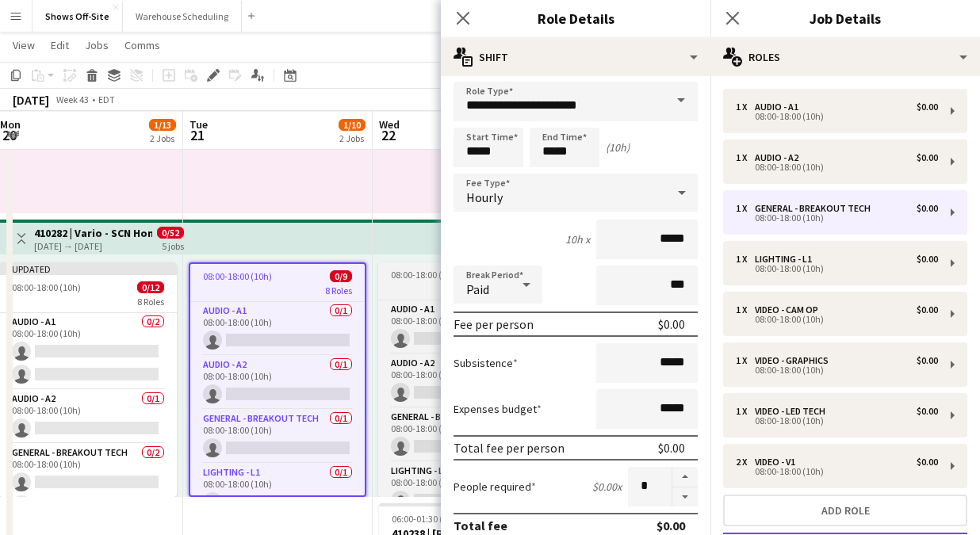
click at [394, 286] on div "8 Roles" at bounding box center [467, 288] width 178 height 13
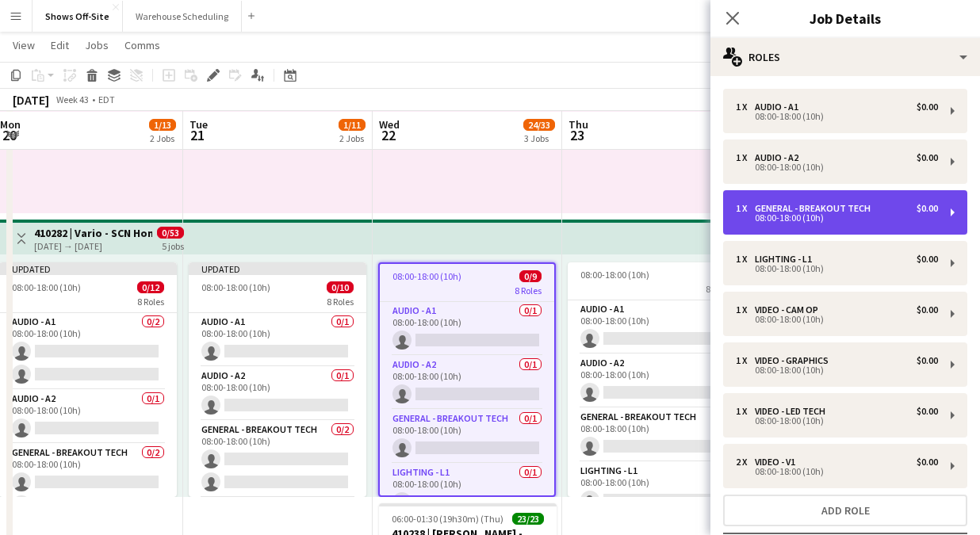
click at [833, 216] on div "08:00-18:00 (10h)" at bounding box center [837, 218] width 202 height 8
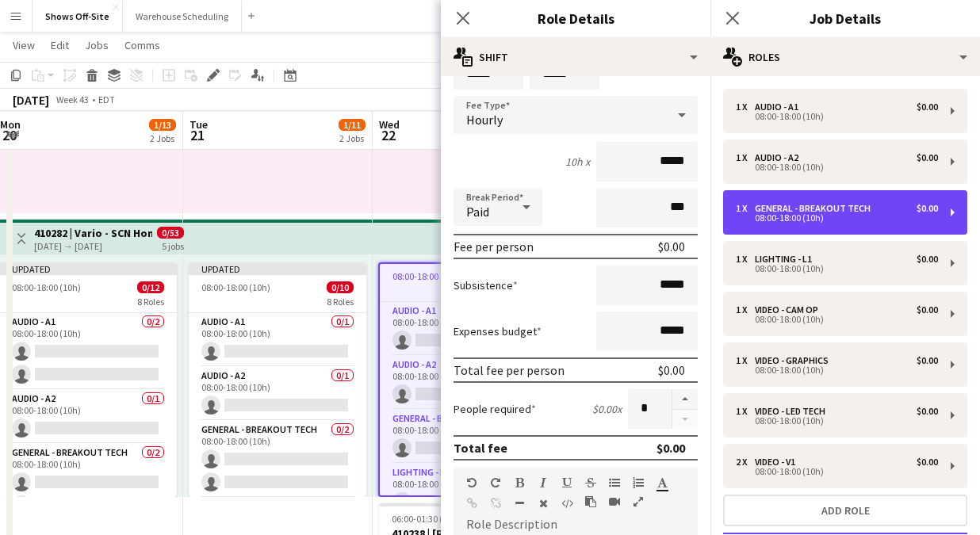
scroll to position [160, 0]
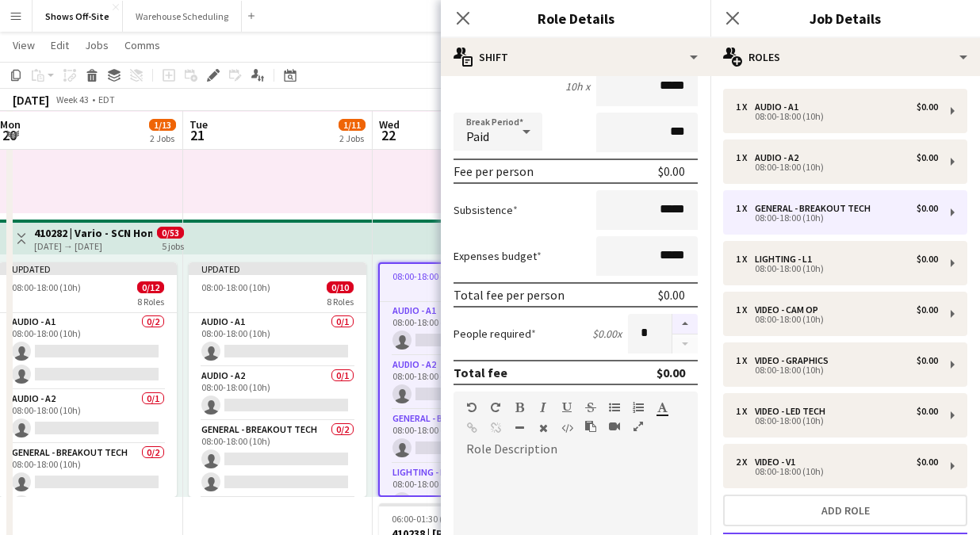
click at [687, 324] on button "button" at bounding box center [684, 324] width 25 height 21
type input "*"
click at [458, 19] on icon "Close pop-in" at bounding box center [462, 17] width 15 height 15
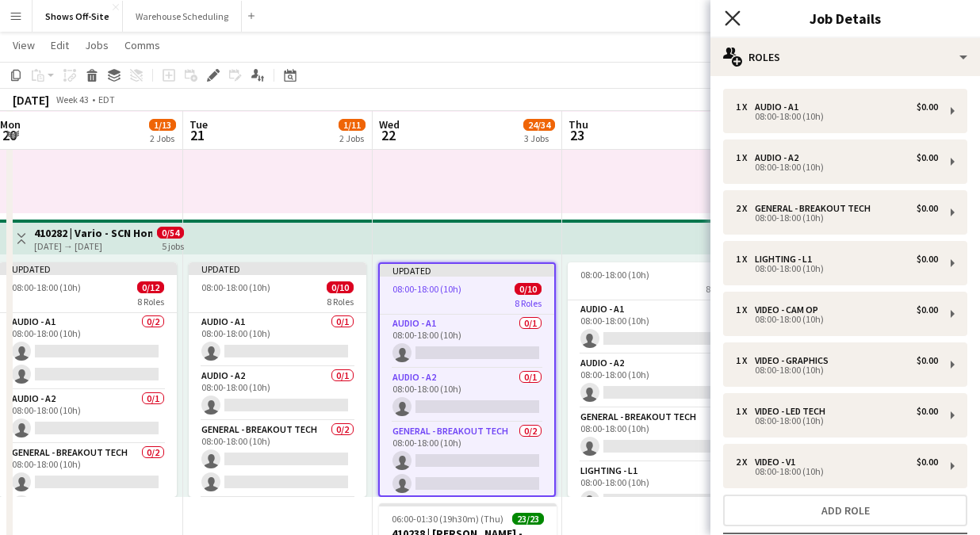
click at [729, 19] on icon "Close pop-in" at bounding box center [732, 17] width 15 height 15
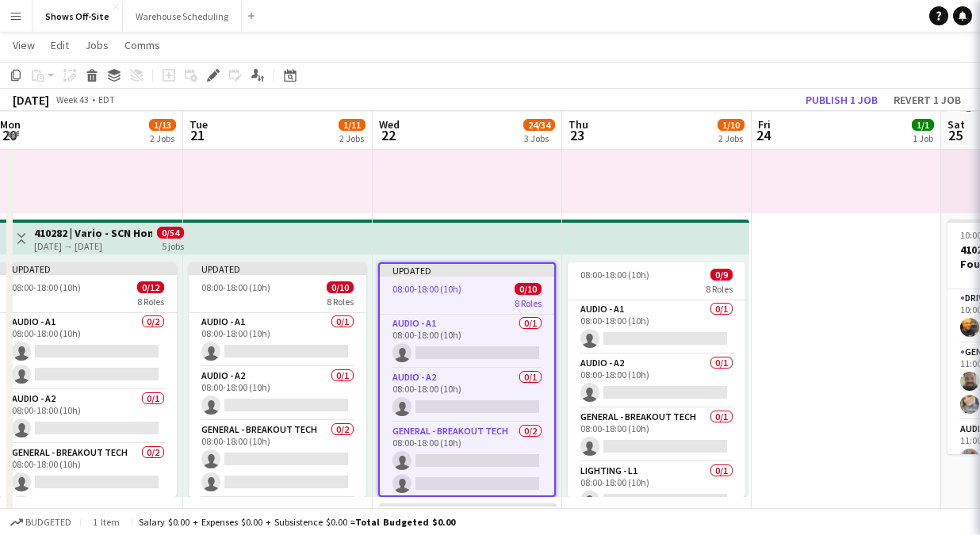
click at [695, 171] on div "08:00-18:00 (10h) 1/1 1 Role General - Breakout Lead 1/1 08:00-18:00 (10h) Daws…" at bounding box center [657, 92] width 190 height 243
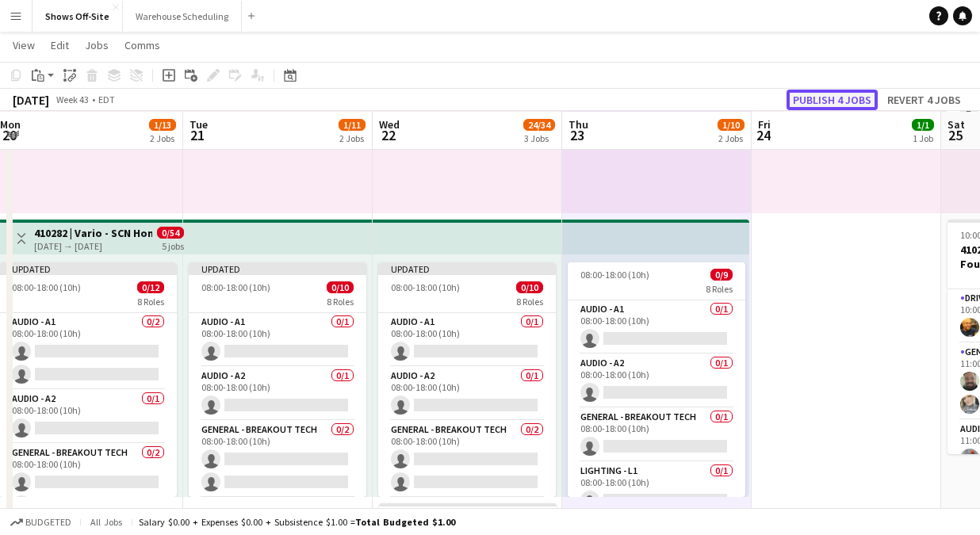
click at [821, 100] on button "Publish 4 jobs" at bounding box center [832, 100] width 91 height 21
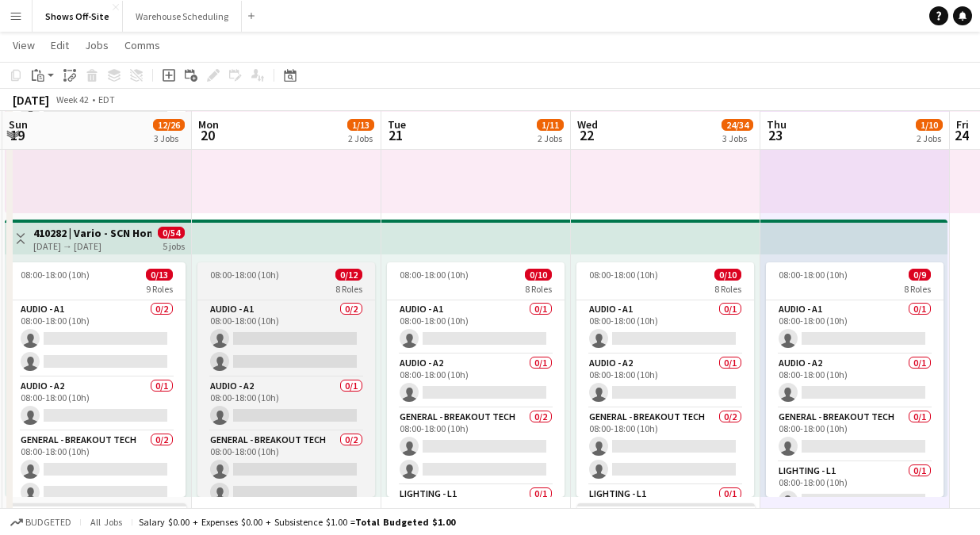
scroll to position [0, 390]
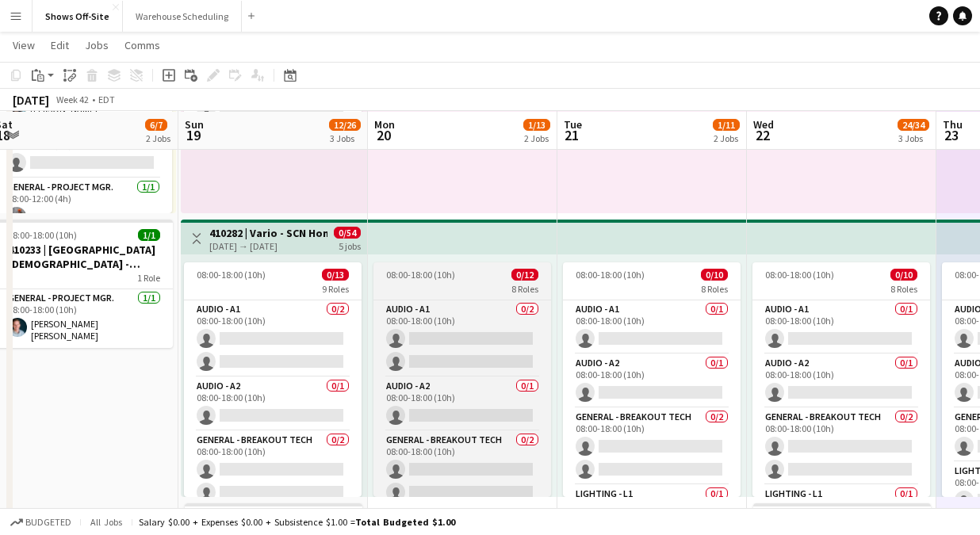
click at [278, 270] on div "08:00-18:00 (10h) 0/13" at bounding box center [273, 275] width 178 height 12
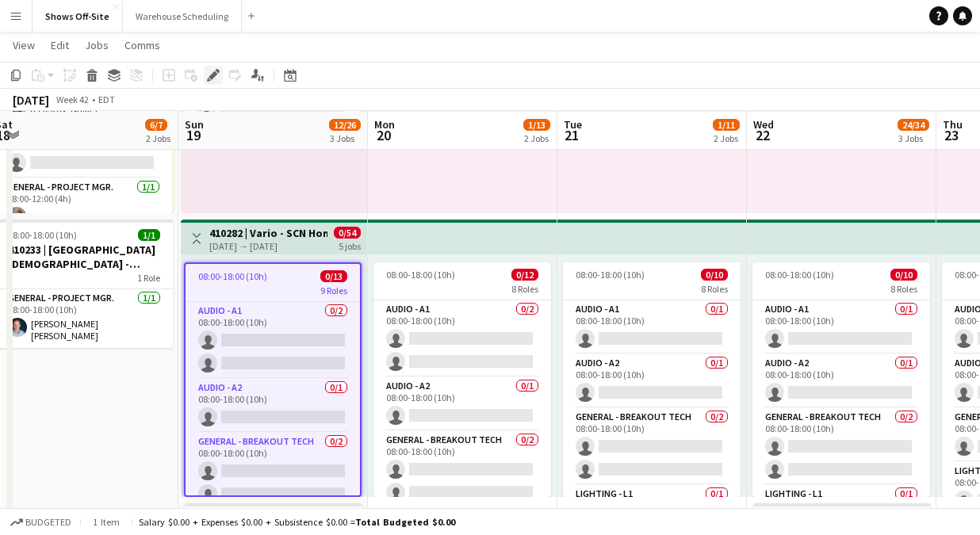
click at [210, 72] on icon "Edit" at bounding box center [213, 75] width 13 height 13
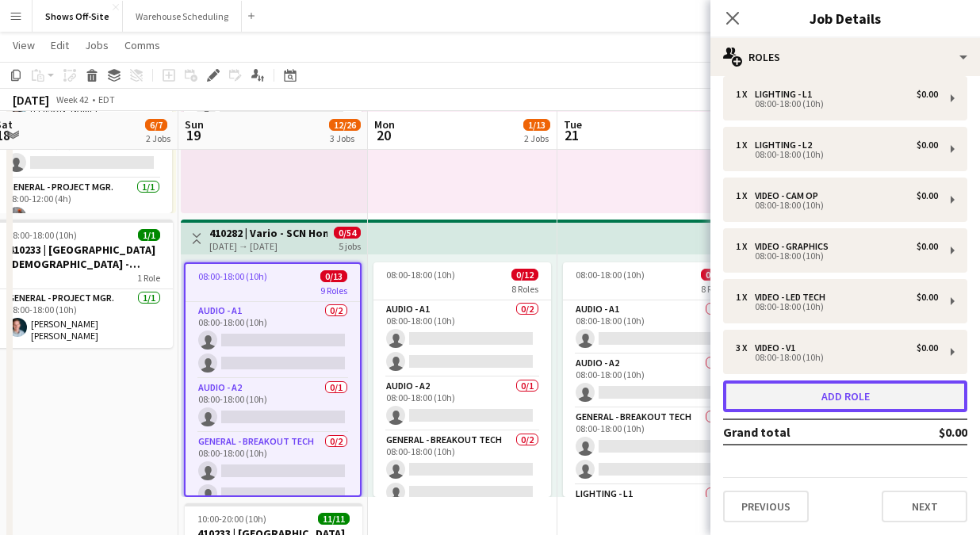
click at [852, 393] on button "Add role" at bounding box center [845, 397] width 244 height 32
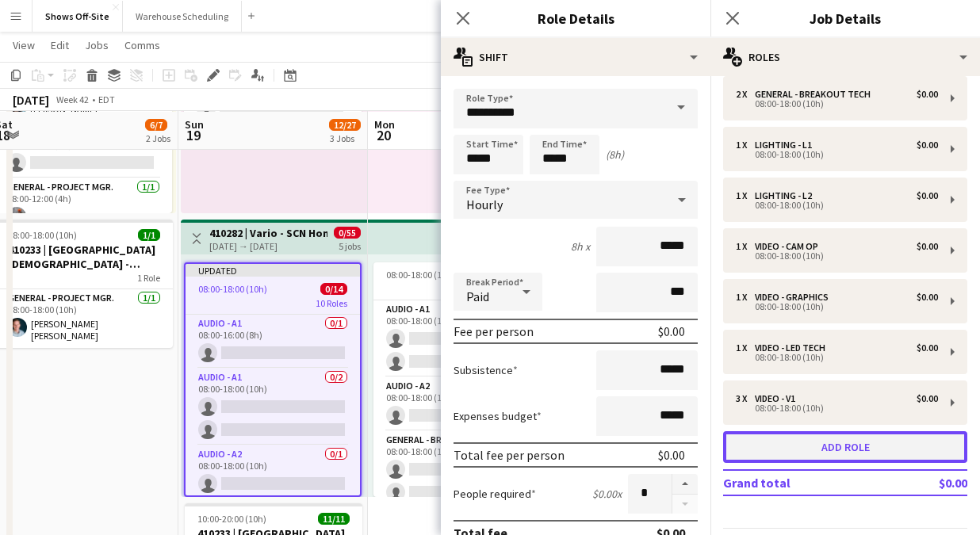
scroll to position [216, 0]
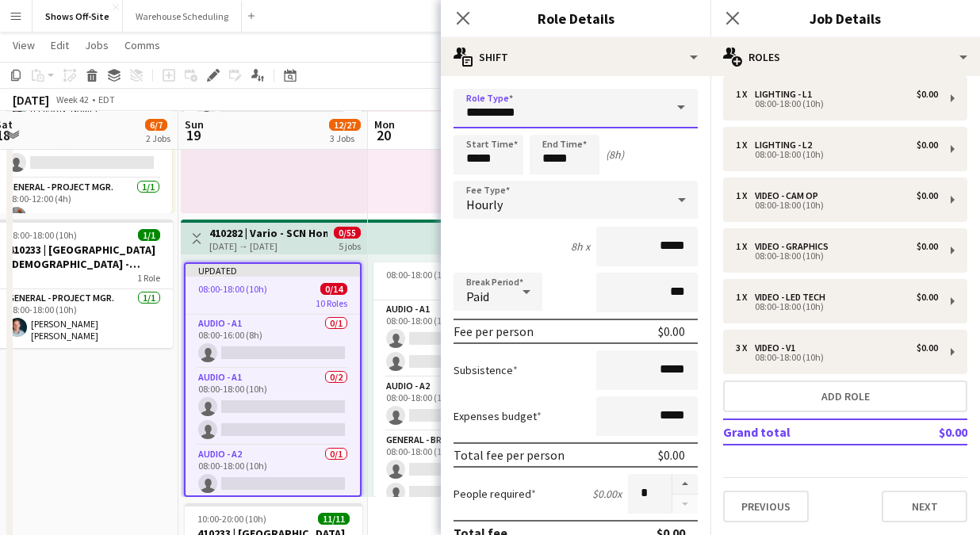
drag, startPoint x: 558, startPoint y: 109, endPoint x: 325, endPoint y: 109, distance: 233.1
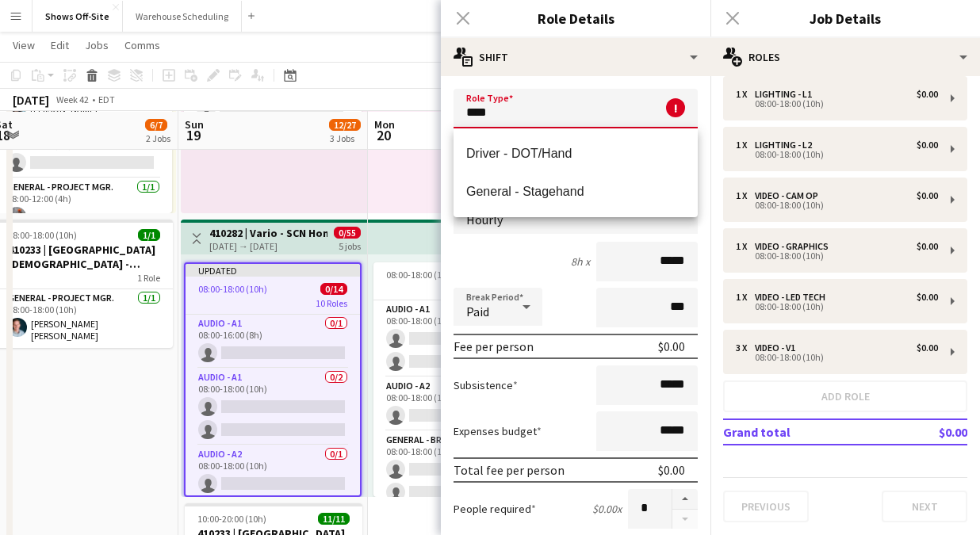
click at [492, 211] on div "Driver - DOT/Hand General - Stagehand" at bounding box center [576, 172] width 244 height 89
click at [519, 188] on span "General - Stagehand" at bounding box center [575, 191] width 219 height 15
type input "**********"
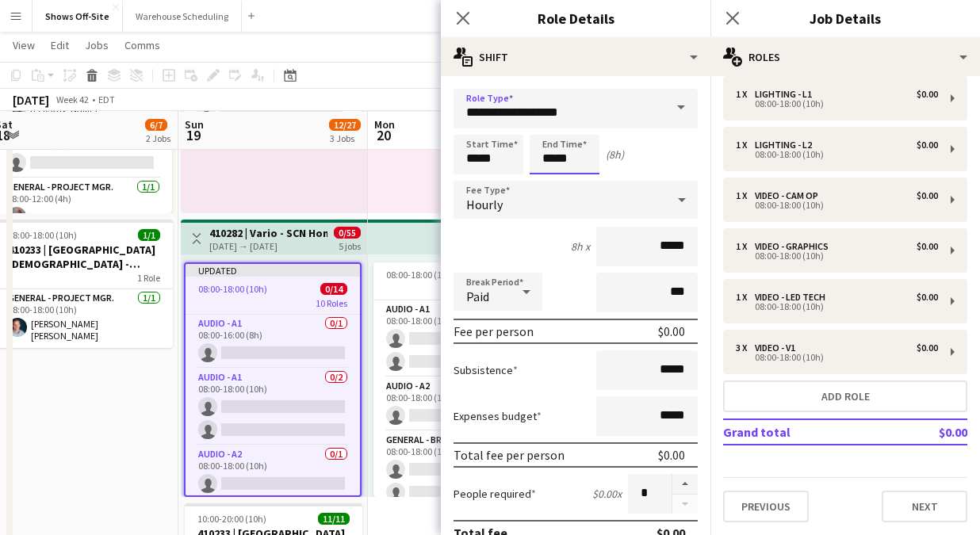
click at [577, 161] on input "*****" at bounding box center [565, 155] width 70 height 40
click at [548, 130] on div at bounding box center [549, 127] width 32 height 16
type input "*****"
click at [548, 130] on div at bounding box center [549, 127] width 32 height 16
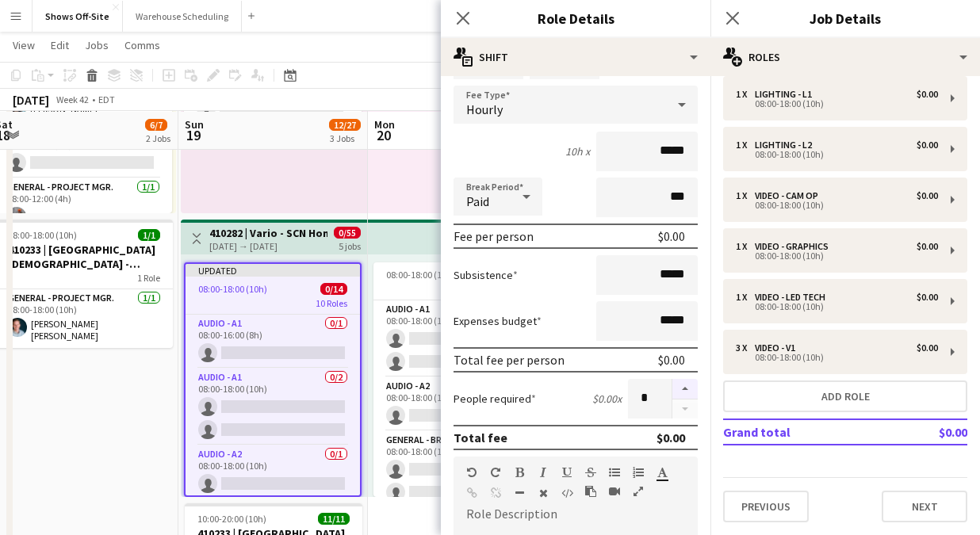
click at [677, 385] on button "button" at bounding box center [684, 389] width 25 height 21
click at [678, 385] on button "button" at bounding box center [684, 389] width 25 height 21
type input "*"
click at [463, 16] on icon "Close pop-in" at bounding box center [462, 17] width 15 height 15
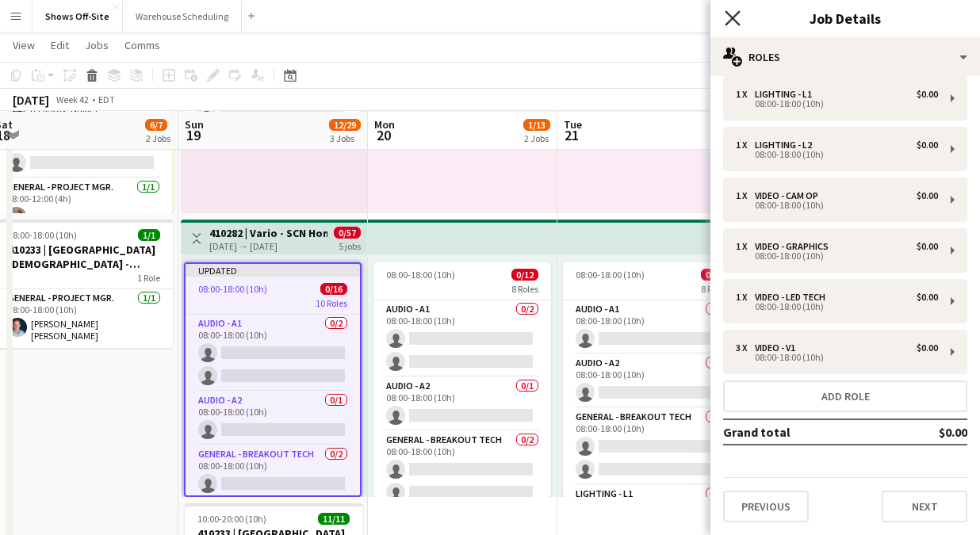
click at [726, 16] on icon "Close pop-in" at bounding box center [732, 17] width 15 height 15
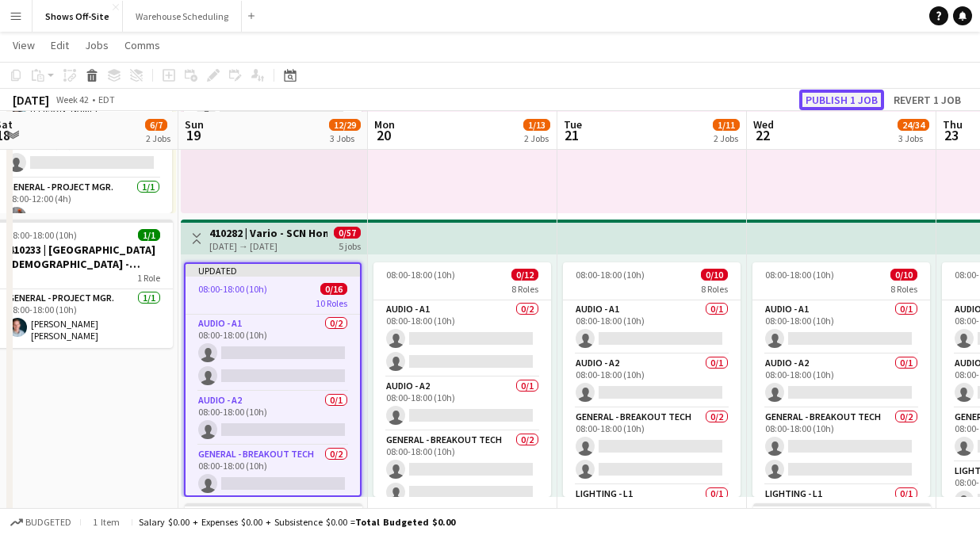
click at [823, 94] on button "Publish 1 job" at bounding box center [841, 100] width 85 height 21
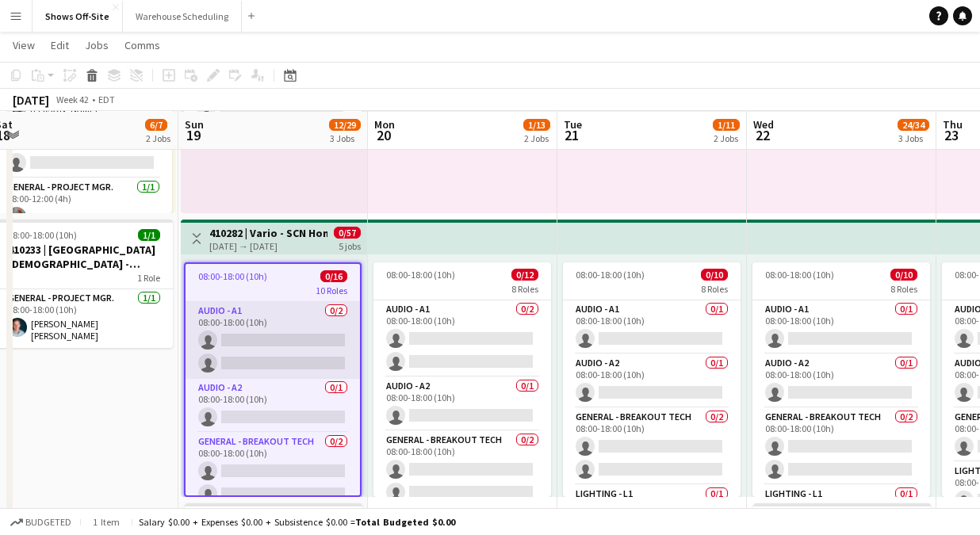
click at [266, 306] on app-card-role "Audio - A1 0/2 08:00-18:00 (10h) single-neutral-actions single-neutral-actions" at bounding box center [273, 340] width 174 height 77
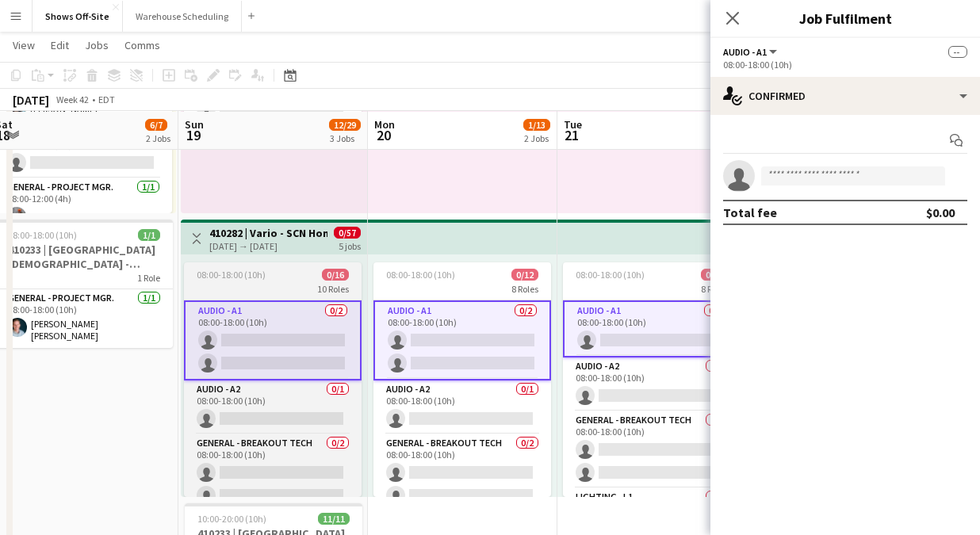
click at [265, 287] on div "10 Roles" at bounding box center [273, 288] width 178 height 13
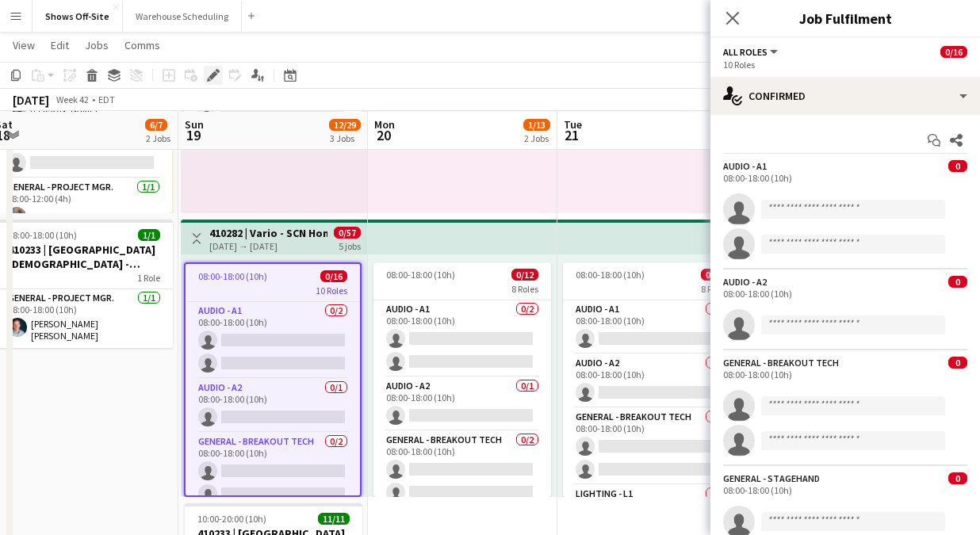
click at [208, 78] on icon at bounding box center [209, 80] width 4 height 4
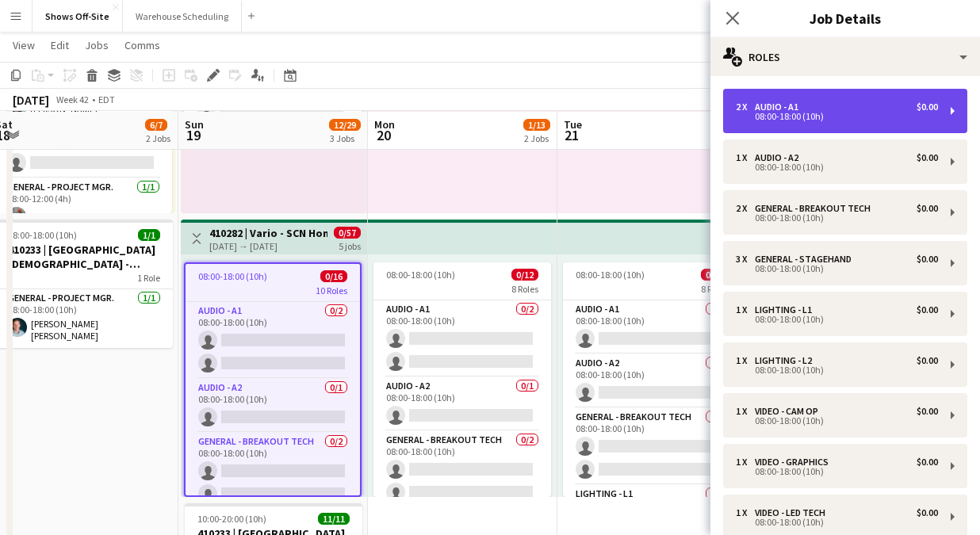
click at [746, 126] on div "2 x Audio - A1 $0.00 08:00-18:00 (10h)" at bounding box center [845, 111] width 244 height 44
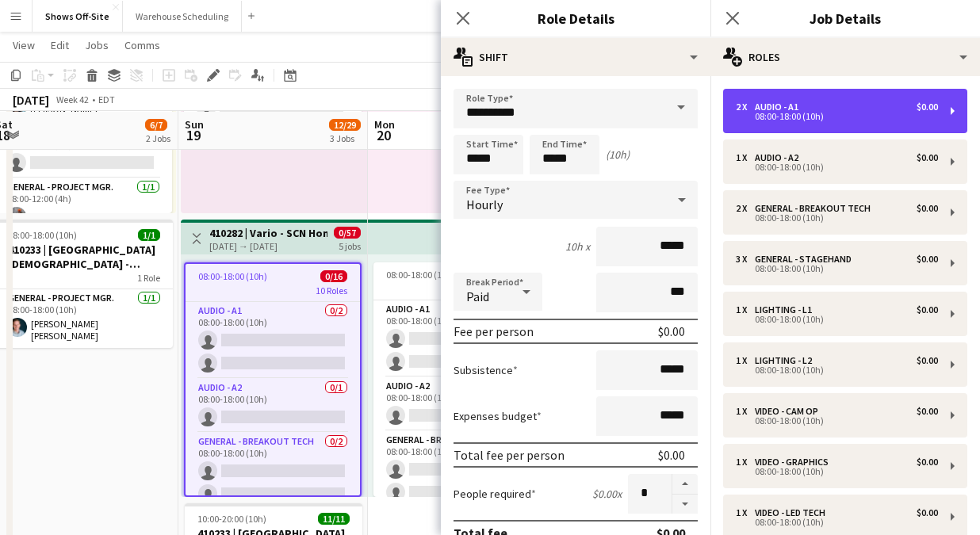
scroll to position [32, 0]
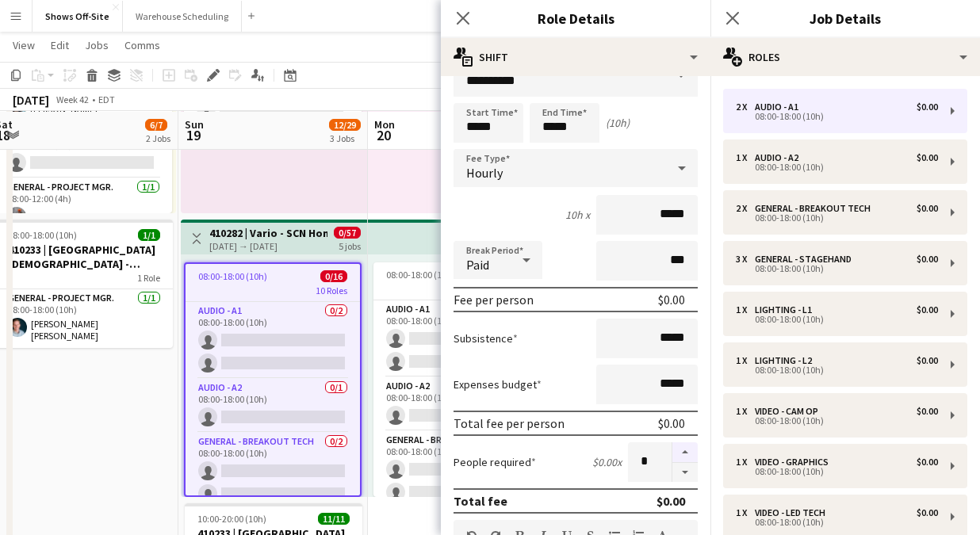
click at [683, 455] on button "button" at bounding box center [684, 452] width 25 height 21
type input "*"
click at [465, 21] on icon "Close pop-in" at bounding box center [462, 17] width 15 height 15
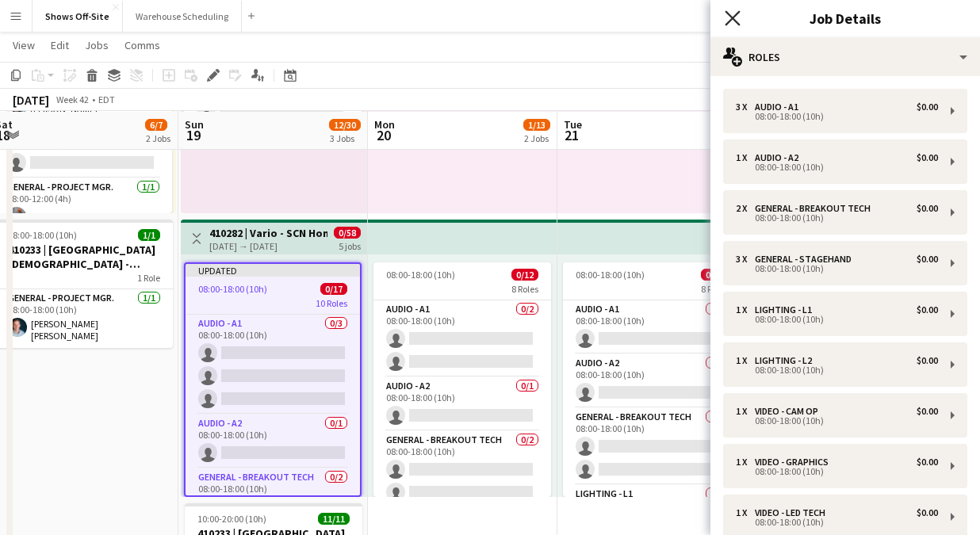
click at [729, 18] on icon "Close pop-in" at bounding box center [732, 17] width 15 height 15
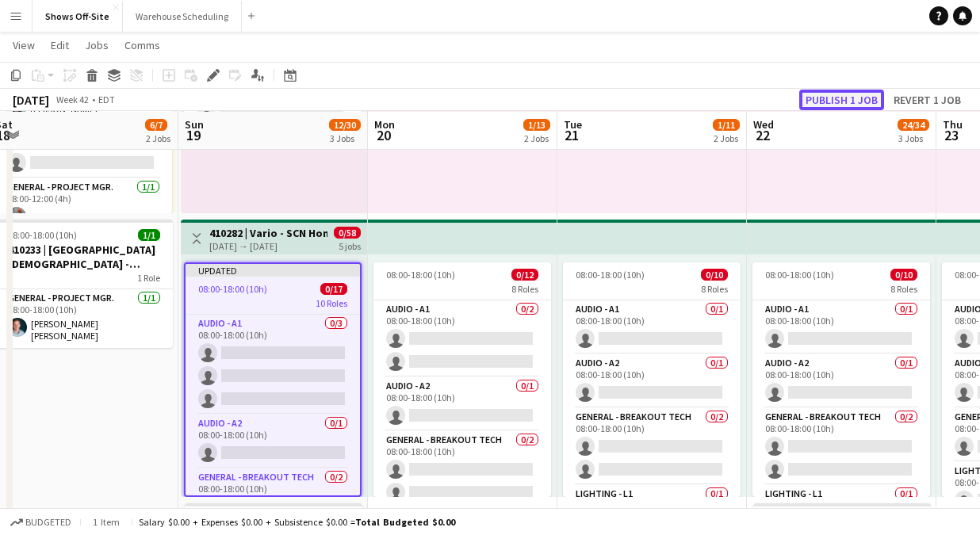
click at [821, 93] on button "Publish 1 job" at bounding box center [841, 100] width 85 height 21
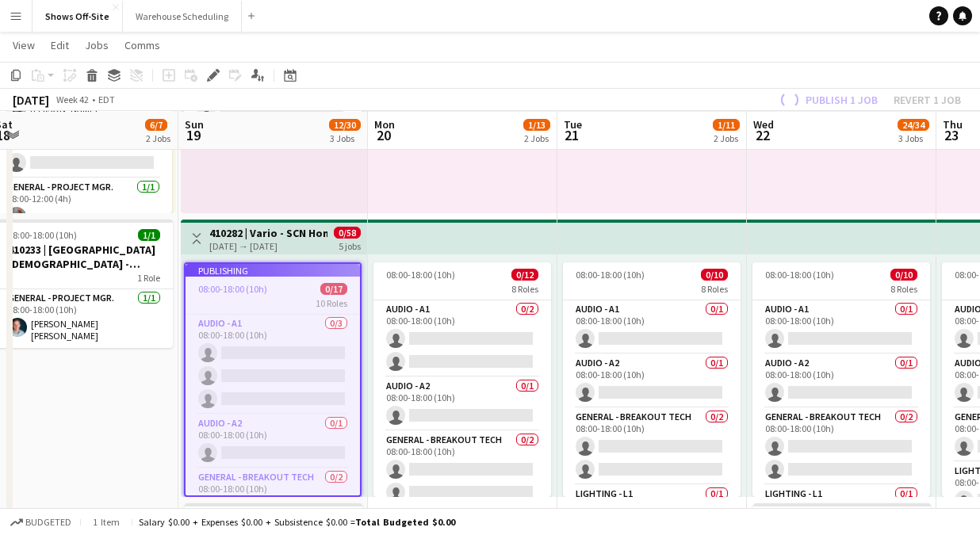
click at [707, 182] on div "08:00-18:00 (10h) 1/1 1 Role General - Breakout Lead 1/1 08:00-18:00 (10h) Daws…" at bounding box center [652, 92] width 190 height 243
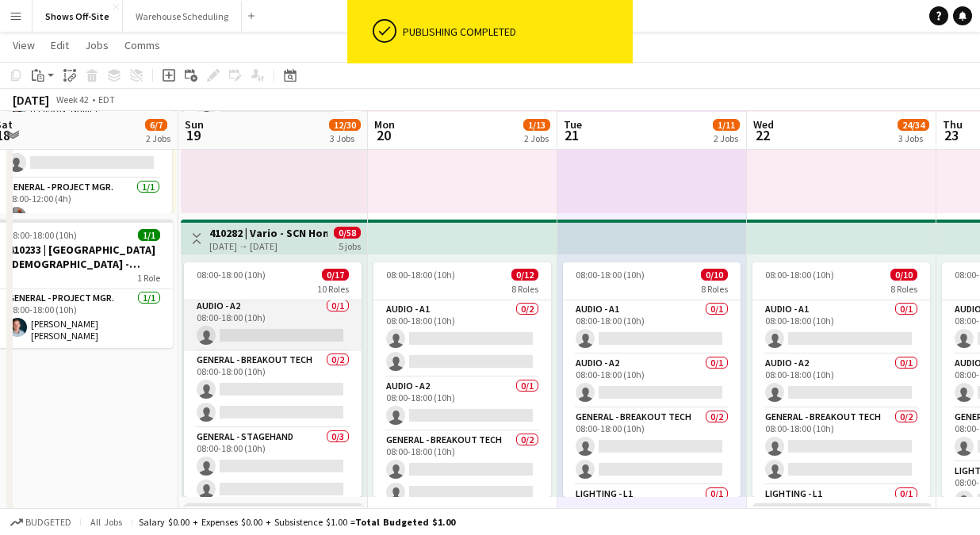
scroll to position [0, 0]
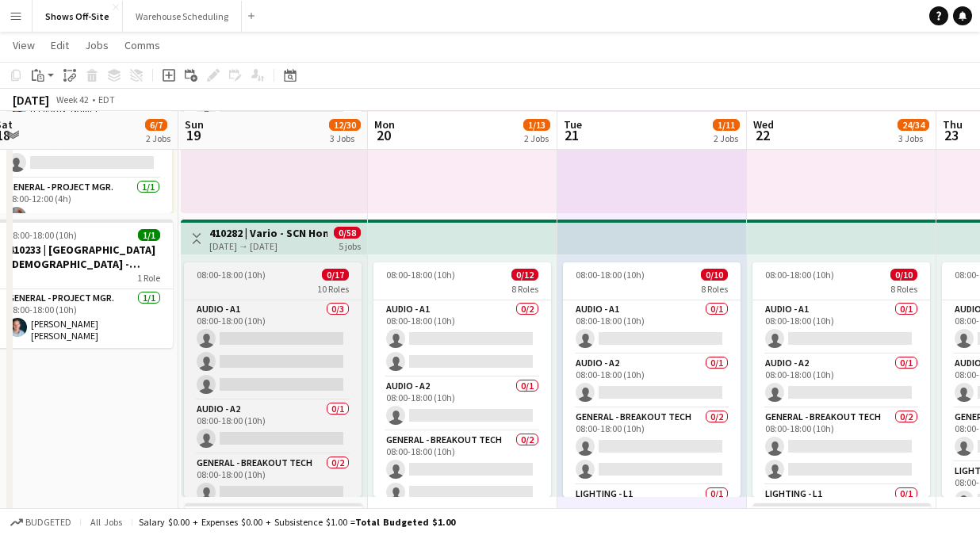
click at [289, 271] on div "08:00-18:00 (10h) 0/17" at bounding box center [273, 275] width 178 height 12
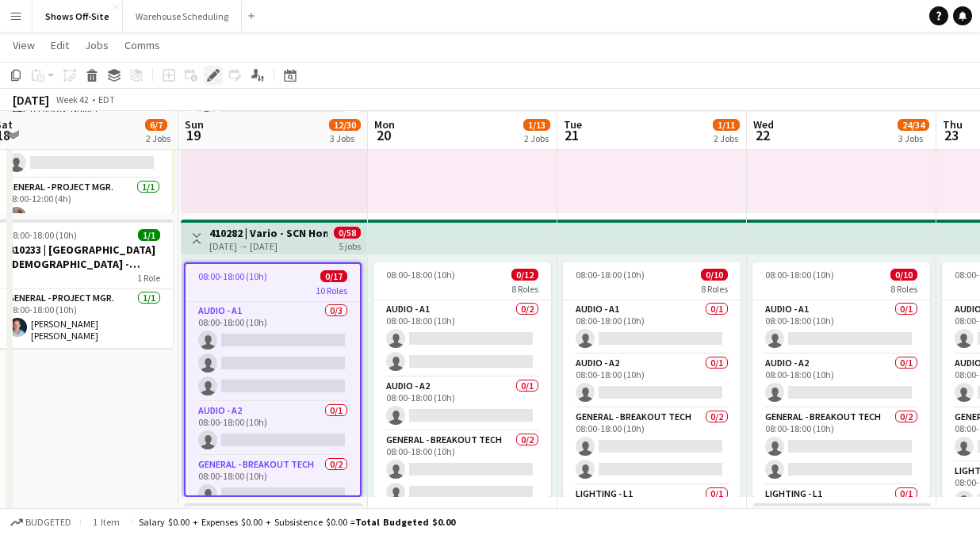
click at [213, 76] on icon at bounding box center [213, 75] width 9 height 9
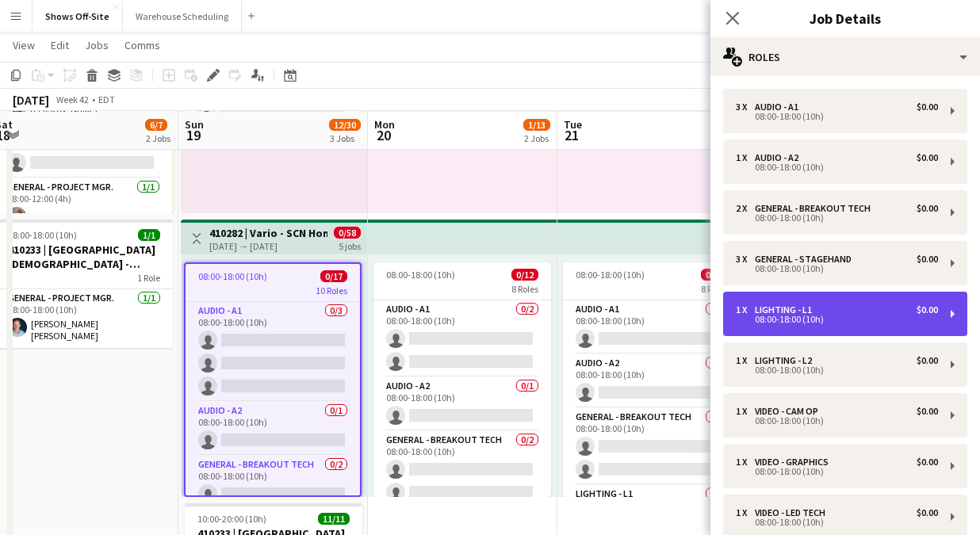
click at [822, 321] on div "08:00-18:00 (10h)" at bounding box center [837, 320] width 202 height 8
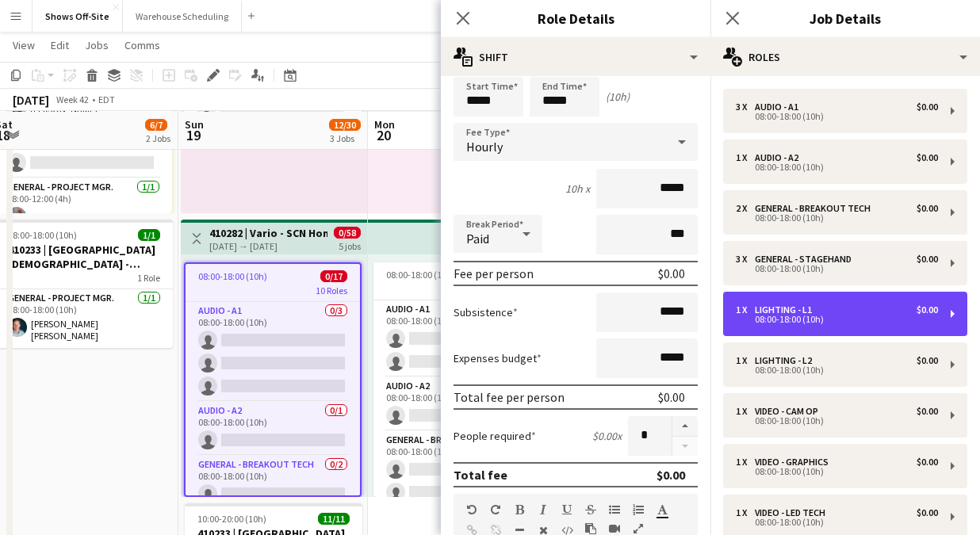
scroll to position [86, 0]
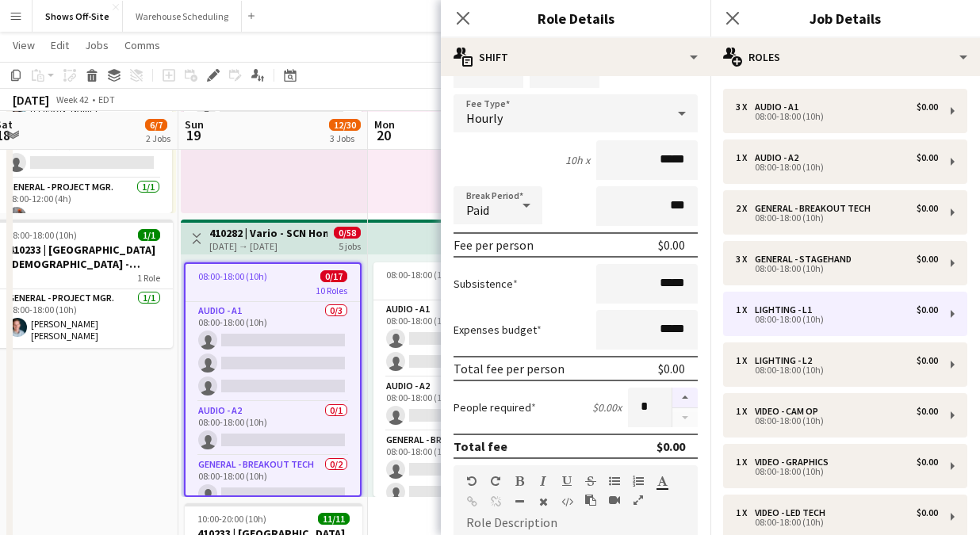
click at [682, 394] on button "button" at bounding box center [684, 398] width 25 height 21
type input "*"
click at [461, 13] on icon "Close pop-in" at bounding box center [462, 17] width 15 height 15
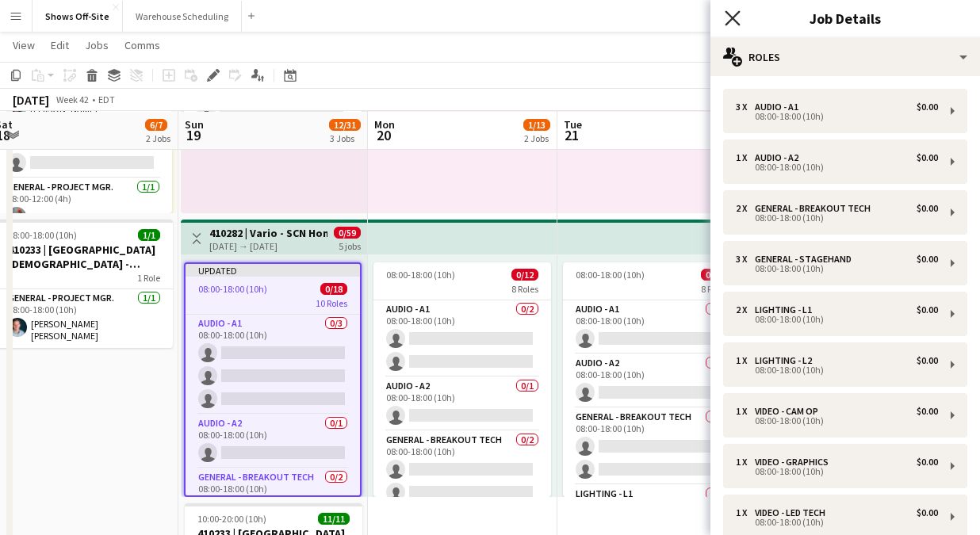
click at [736, 17] on icon "Close pop-in" at bounding box center [732, 17] width 15 height 15
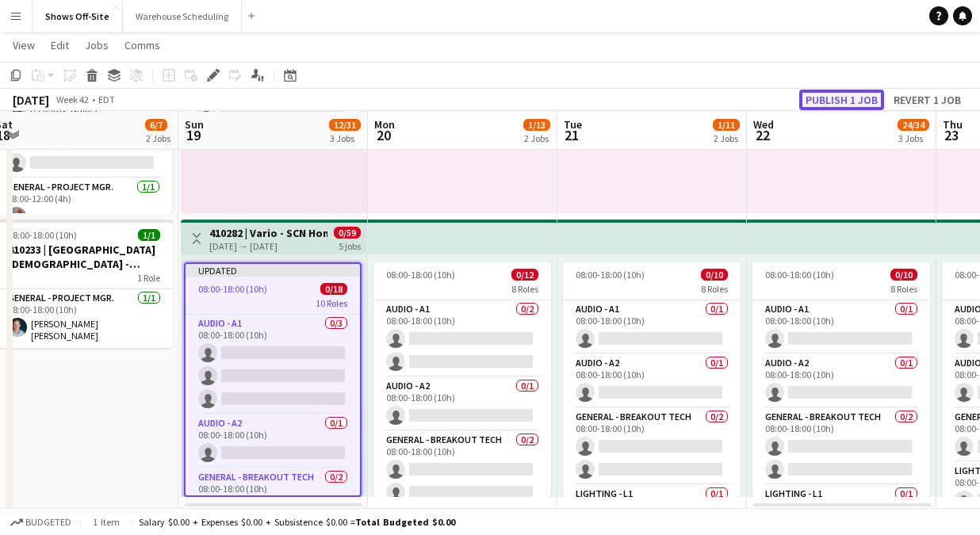
click at [837, 95] on button "Publish 1 job" at bounding box center [841, 100] width 85 height 21
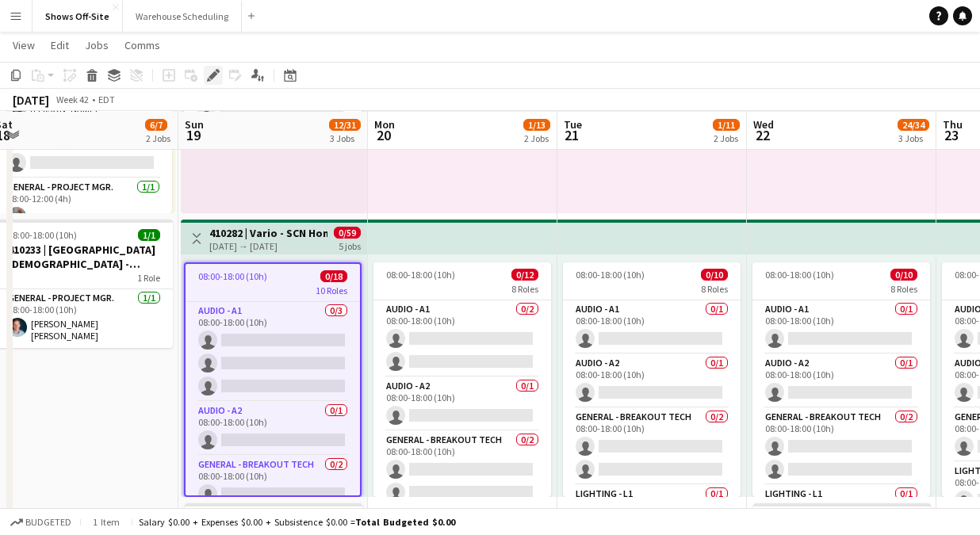
click at [213, 75] on icon at bounding box center [213, 75] width 9 height 9
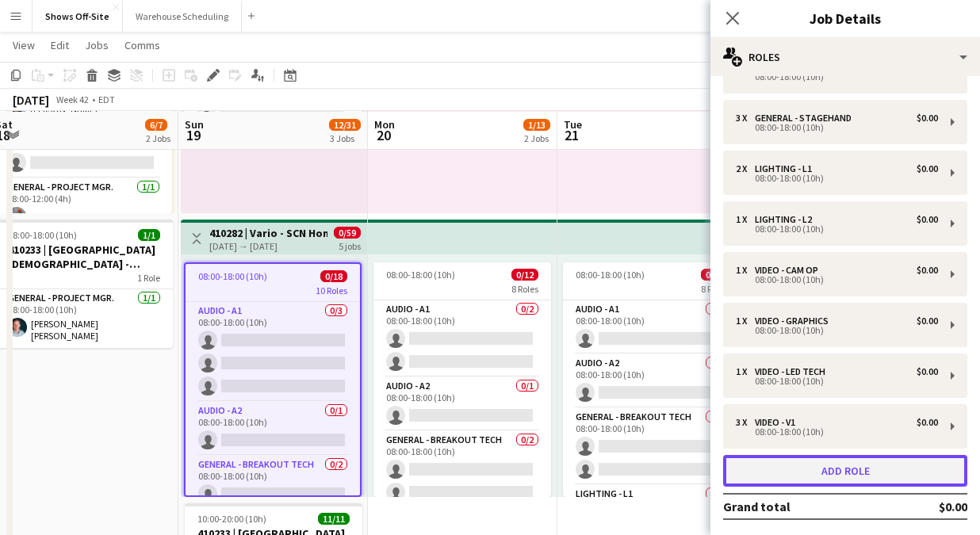
click at [846, 464] on button "Add role" at bounding box center [845, 471] width 244 height 32
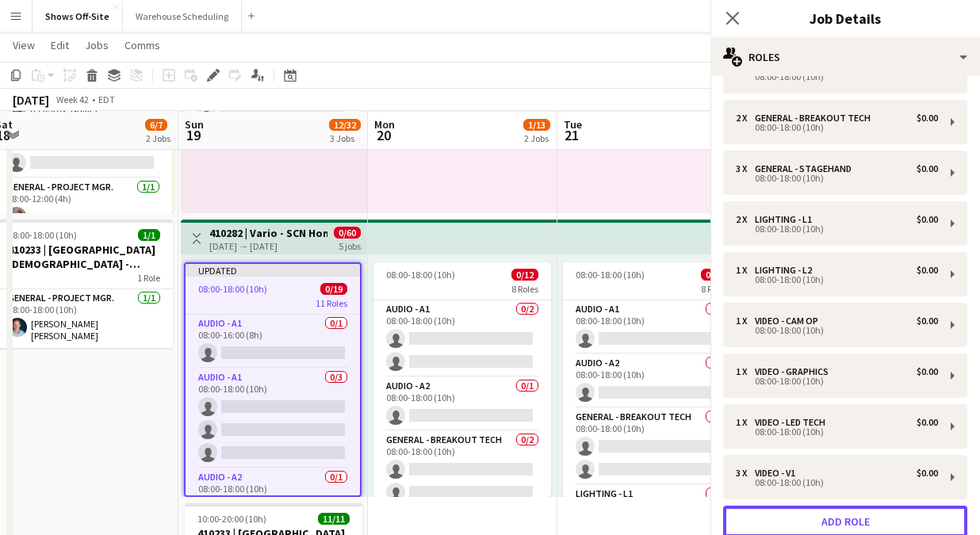
scroll to position [192, 0]
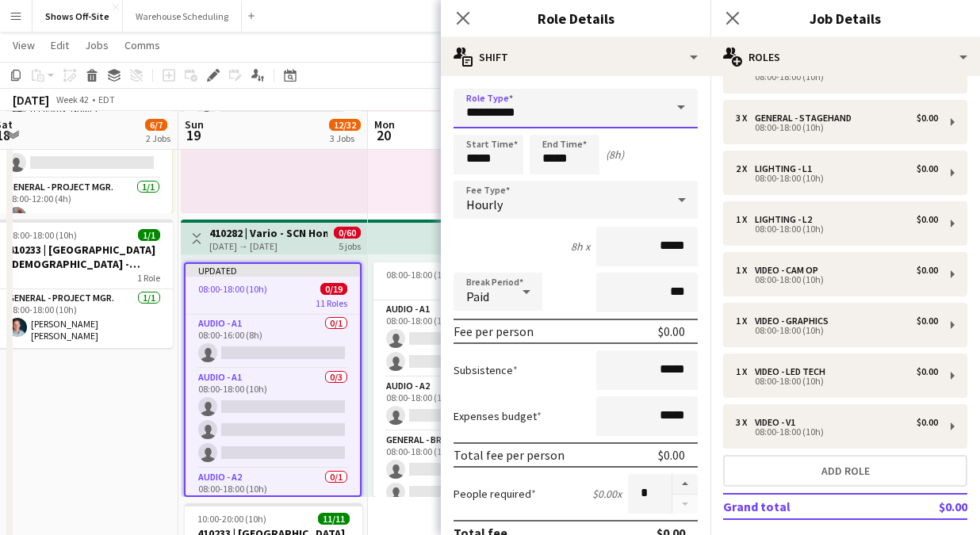
drag, startPoint x: 551, startPoint y: 113, endPoint x: 385, endPoint y: 108, distance: 166.6
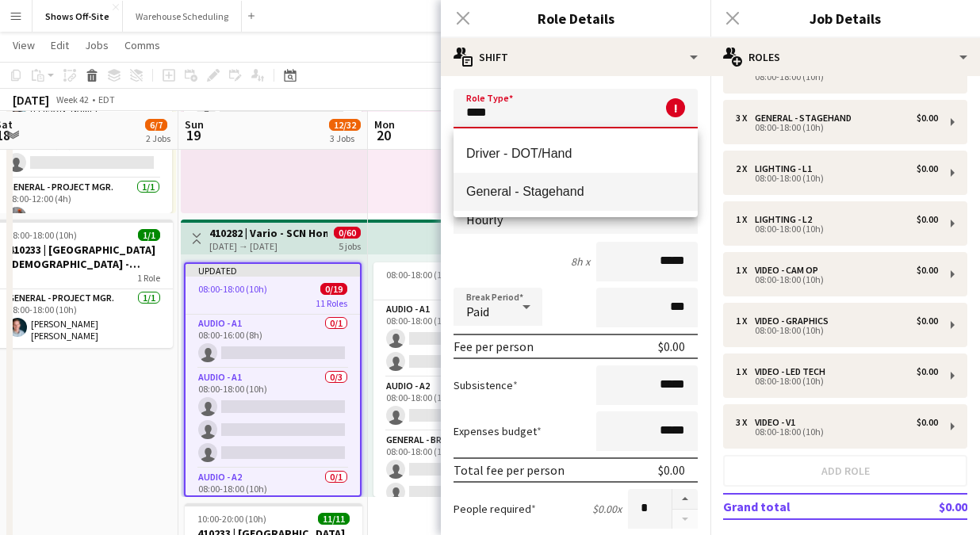
click at [512, 202] on mat-option "General - Stagehand" at bounding box center [576, 192] width 244 height 38
type input "**********"
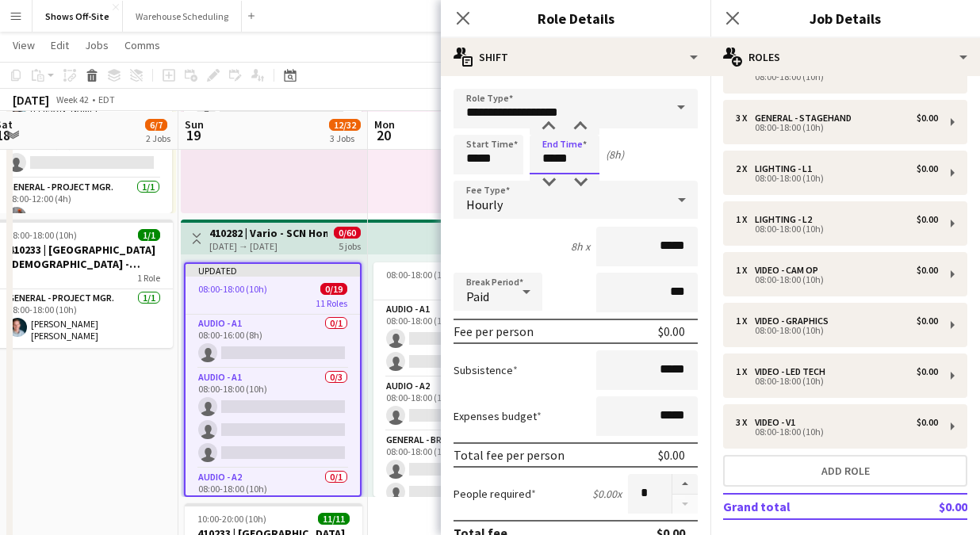
click at [566, 151] on input "*****" at bounding box center [565, 155] width 70 height 40
click at [547, 128] on div at bounding box center [549, 127] width 32 height 16
type input "*****"
click at [547, 128] on div at bounding box center [549, 127] width 32 height 16
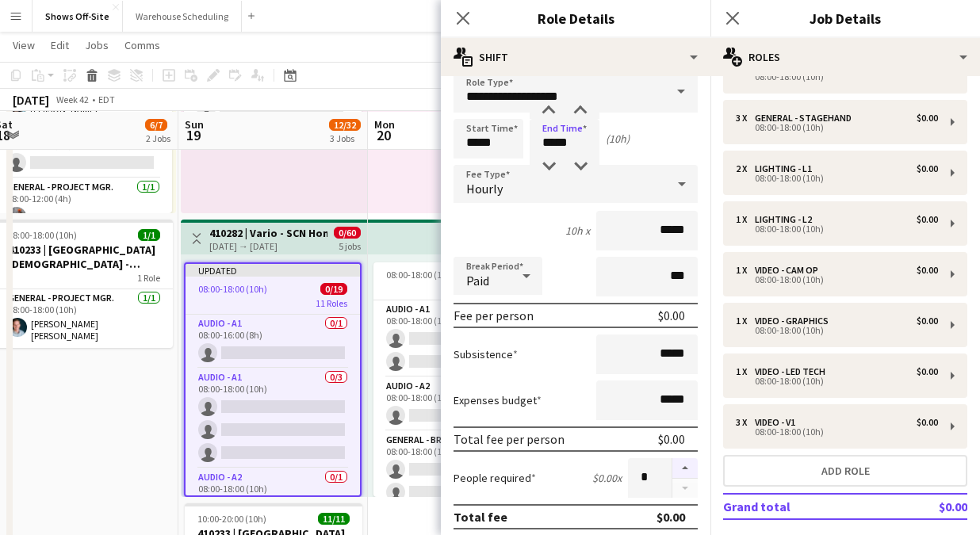
click at [688, 465] on button "button" at bounding box center [684, 468] width 25 height 21
click at [687, 488] on button "button" at bounding box center [684, 489] width 25 height 20
type input "*"
click at [461, 24] on icon "Close pop-in" at bounding box center [462, 17] width 15 height 15
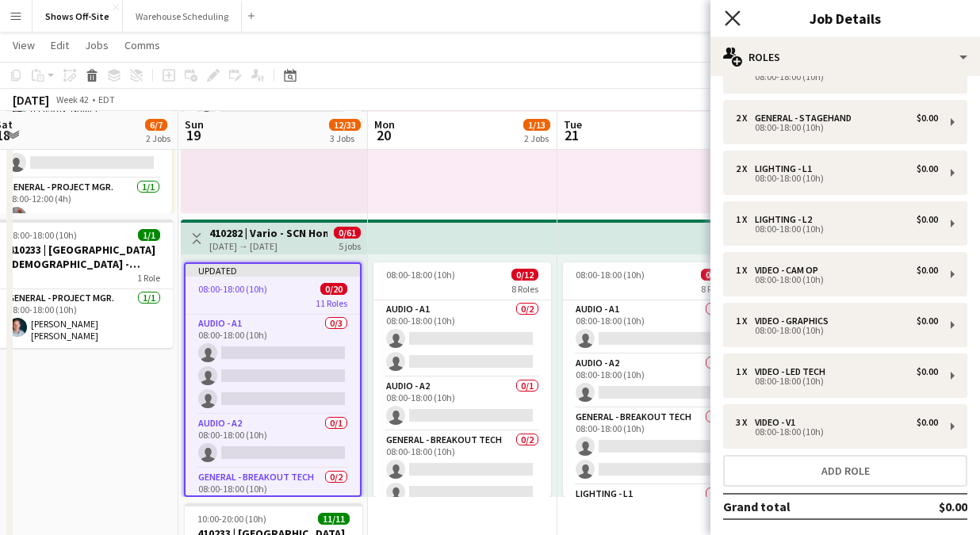
click at [731, 10] on icon "Close pop-in" at bounding box center [732, 17] width 15 height 15
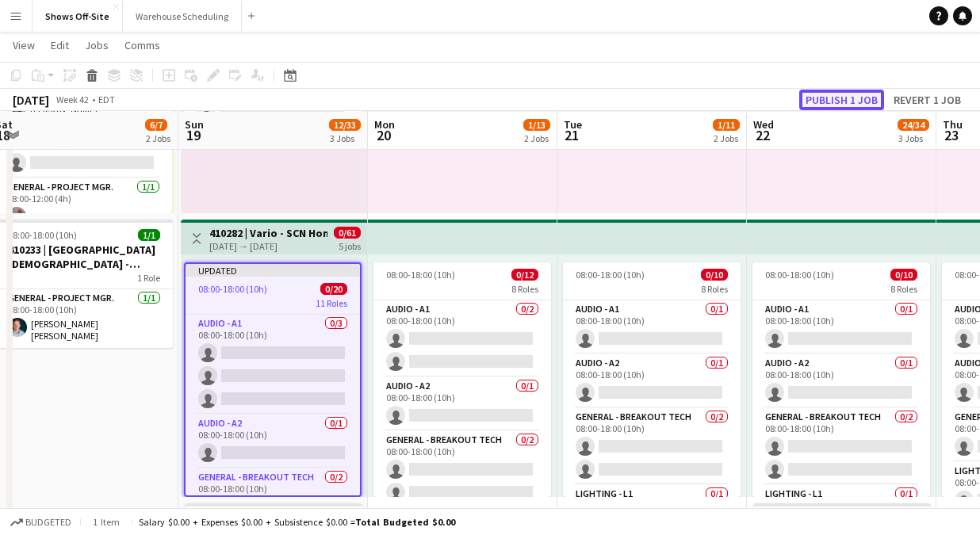
click at [812, 95] on button "Publish 1 job" at bounding box center [841, 100] width 85 height 21
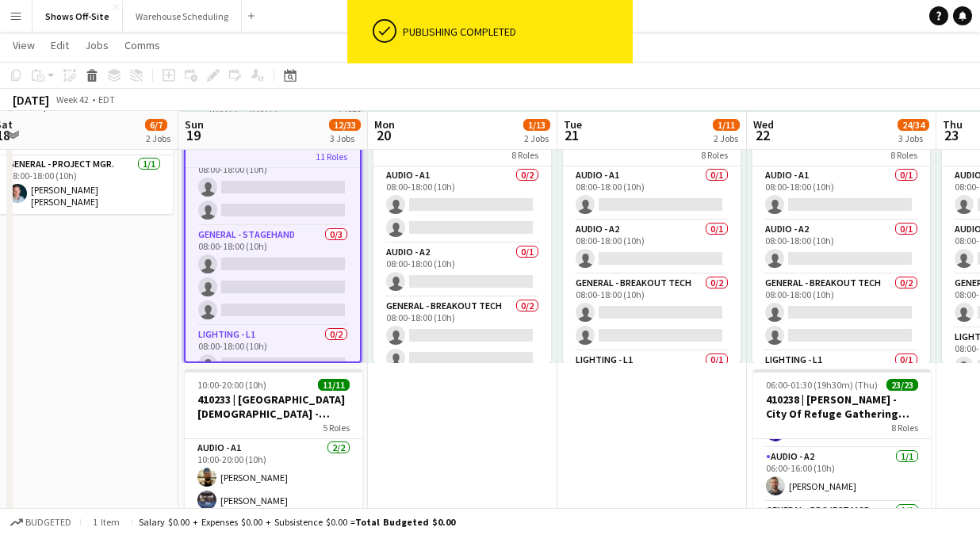
scroll to position [251, 0]
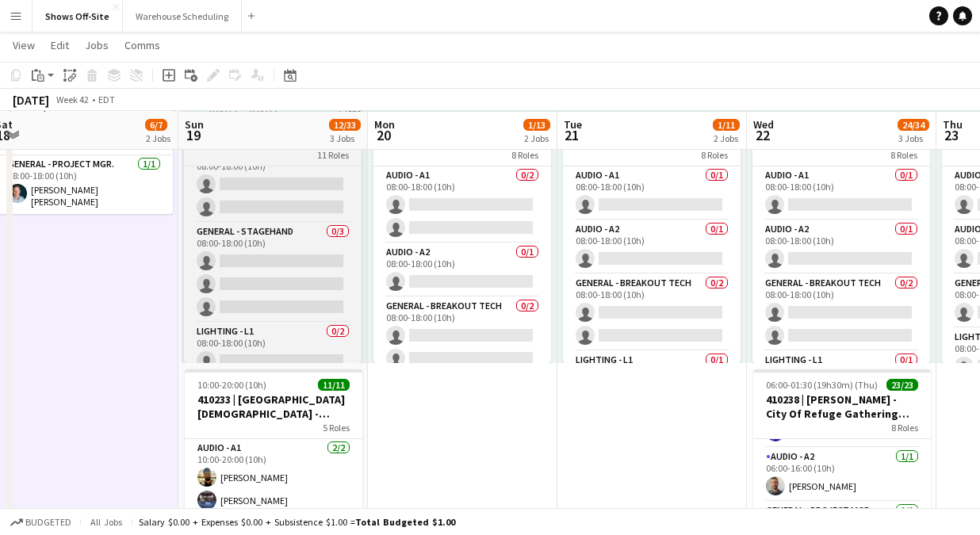
click at [269, 153] on div "11 Roles" at bounding box center [273, 154] width 178 height 13
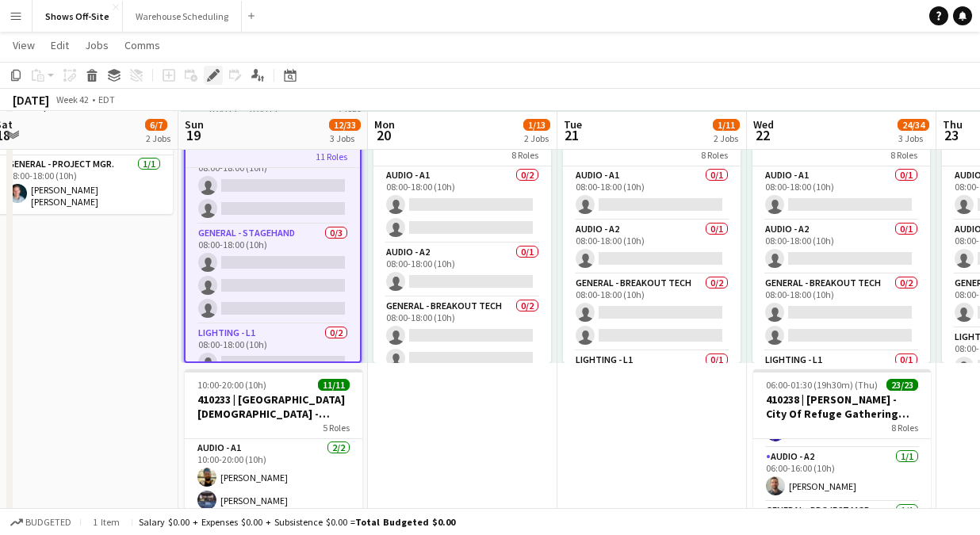
click at [210, 76] on icon at bounding box center [213, 75] width 9 height 9
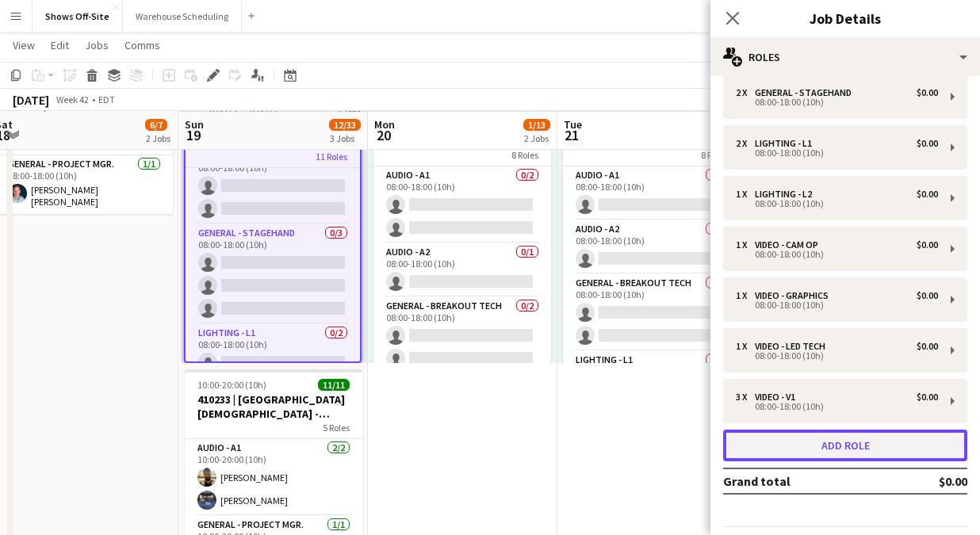
click at [849, 446] on button "Add role" at bounding box center [845, 446] width 244 height 32
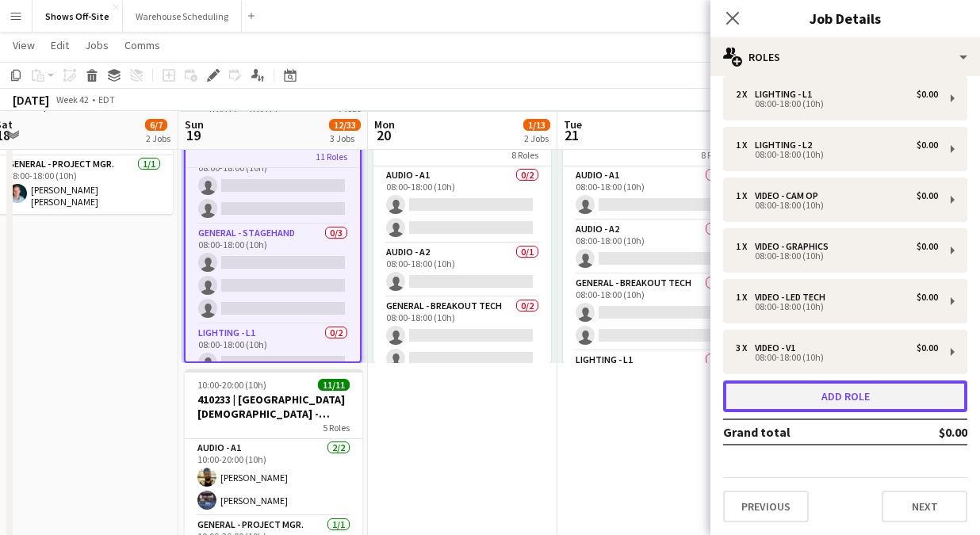
scroll to position [305, 0]
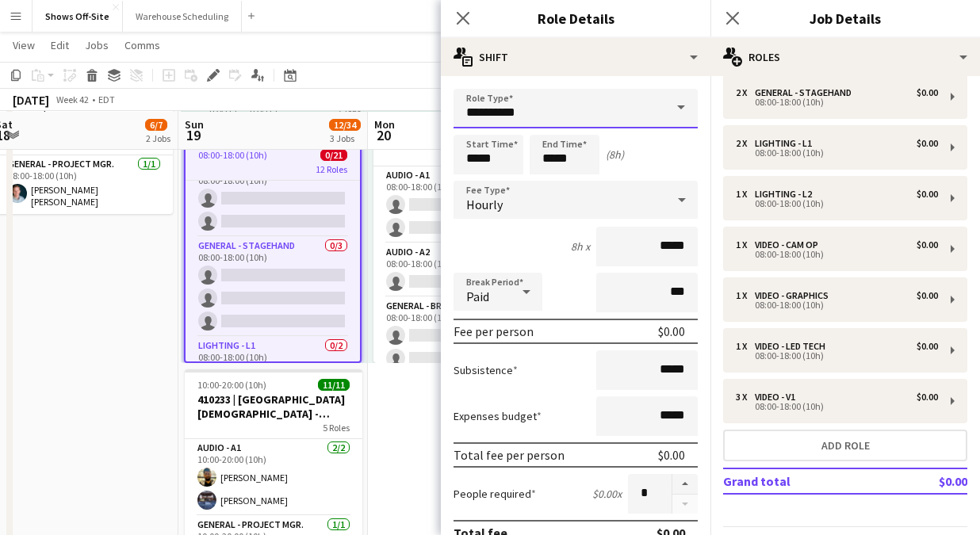
drag, startPoint x: 556, startPoint y: 113, endPoint x: 390, endPoint y: 109, distance: 165.8
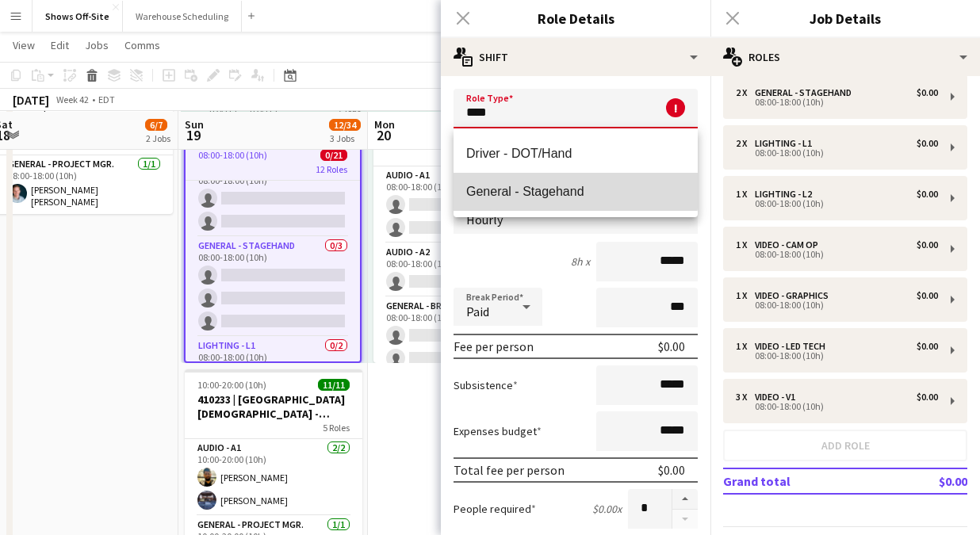
click at [561, 189] on span "General - Stagehand" at bounding box center [575, 191] width 219 height 15
type input "**********"
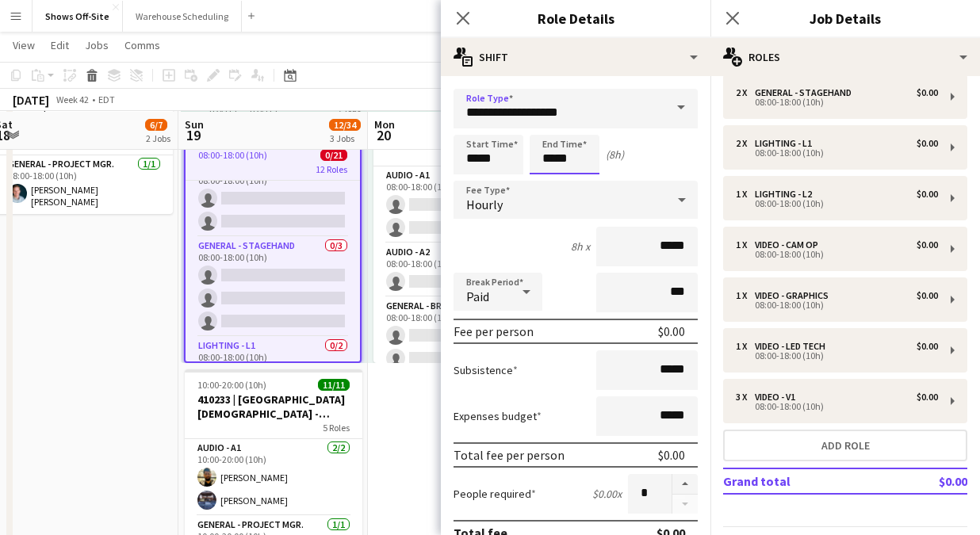
click at [561, 137] on input "*****" at bounding box center [565, 155] width 70 height 40
click at [550, 126] on div at bounding box center [549, 127] width 32 height 16
type input "*****"
click at [550, 126] on div at bounding box center [549, 127] width 32 height 16
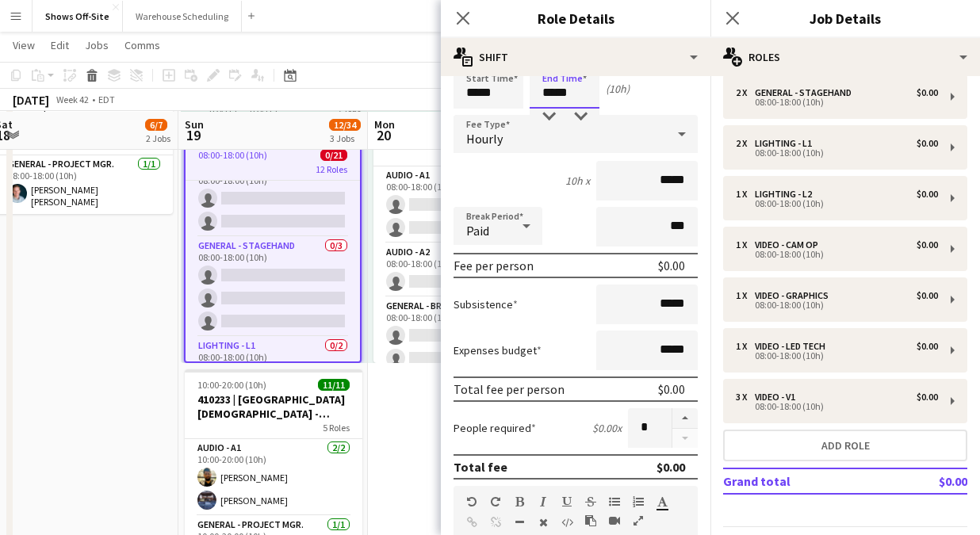
scroll to position [74, 0]
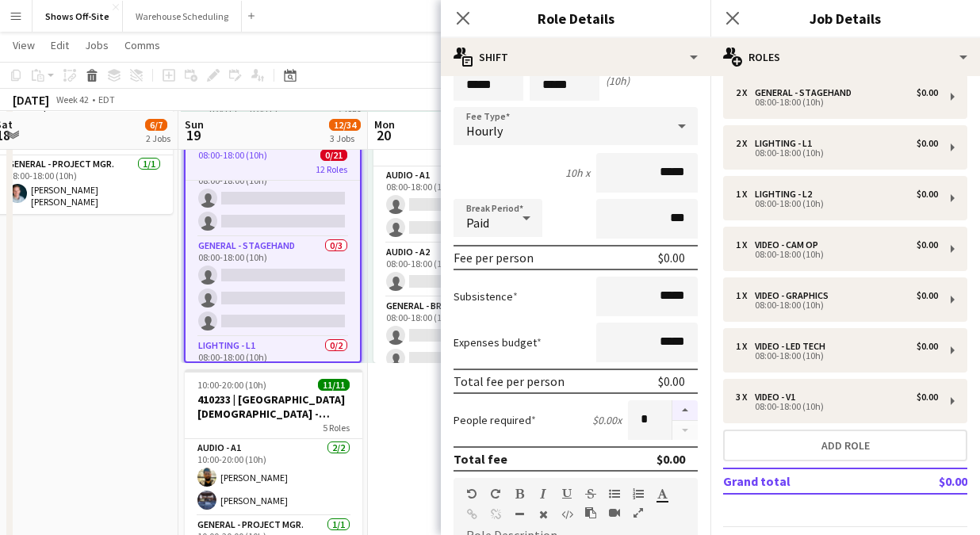
click at [681, 407] on button "button" at bounding box center [684, 410] width 25 height 21
click at [682, 408] on button "button" at bounding box center [684, 410] width 25 height 21
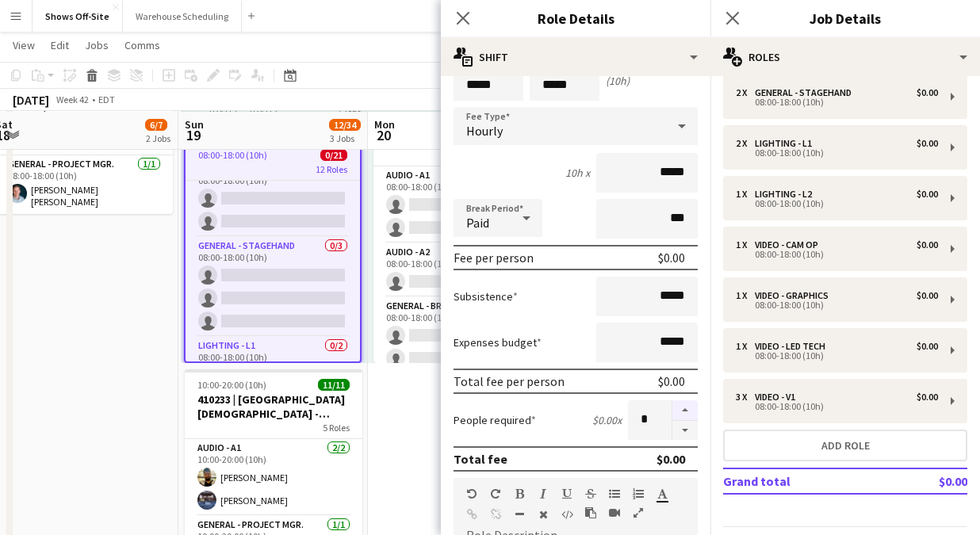
click at [682, 408] on button "button" at bounding box center [684, 410] width 25 height 21
type input "*"
click at [464, 20] on icon at bounding box center [462, 17] width 15 height 15
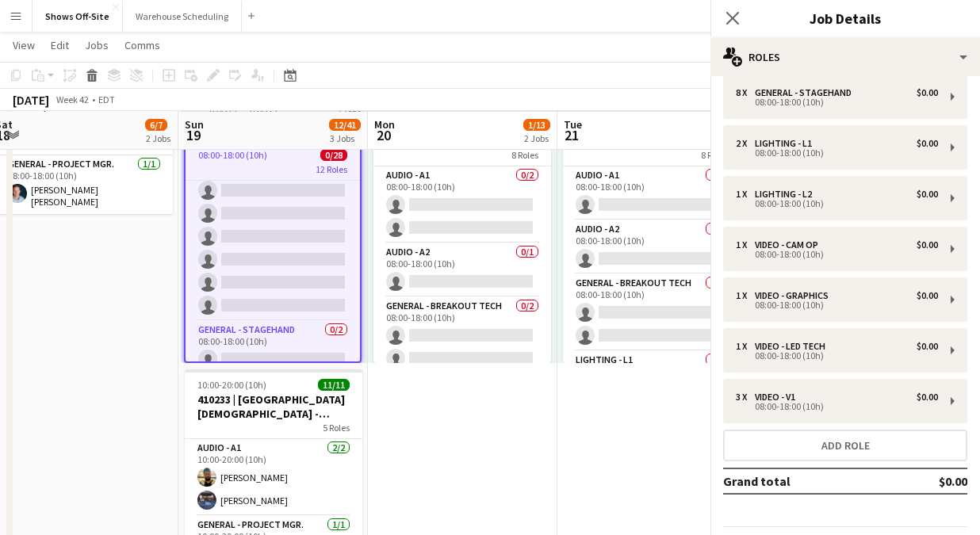
scroll to position [466, 0]
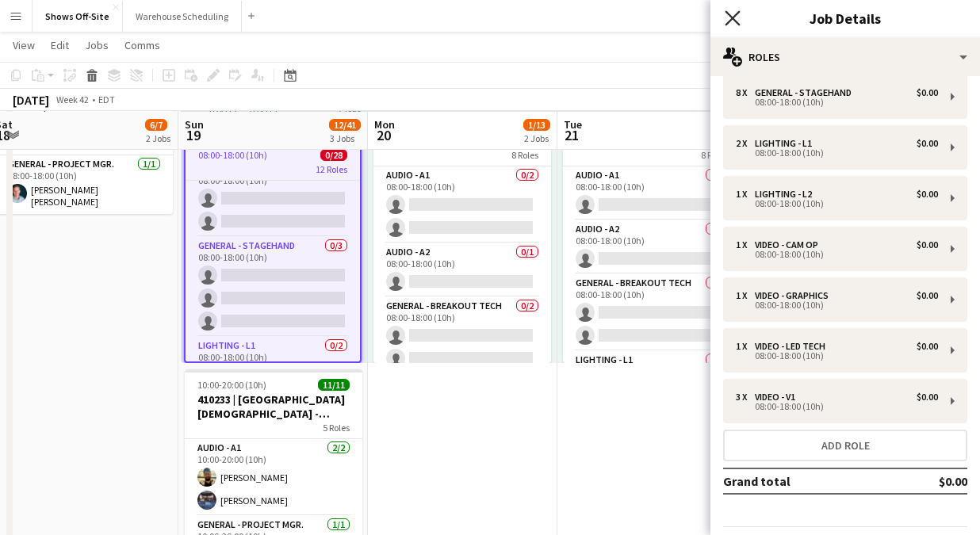
click at [730, 13] on icon "Close pop-in" at bounding box center [732, 17] width 15 height 15
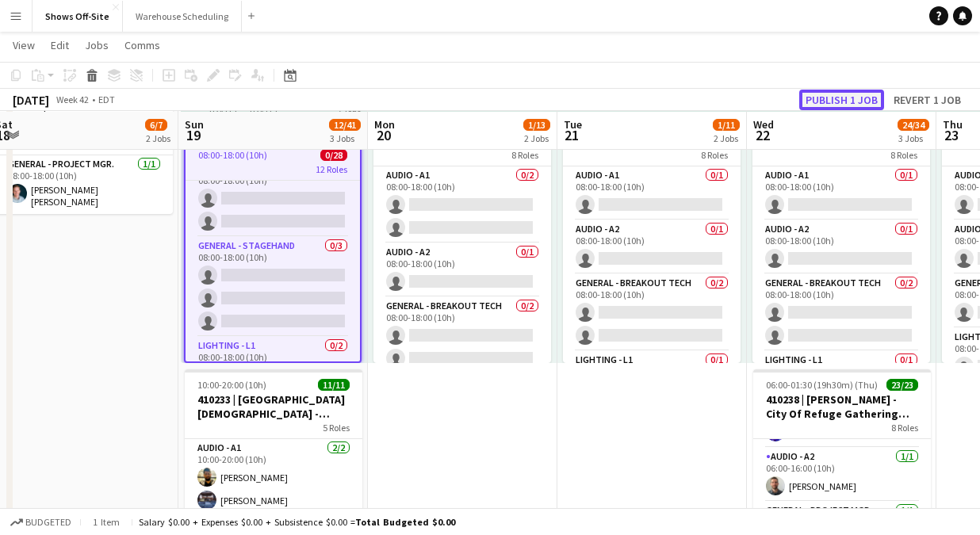
click at [810, 94] on button "Publish 1 job" at bounding box center [841, 100] width 85 height 21
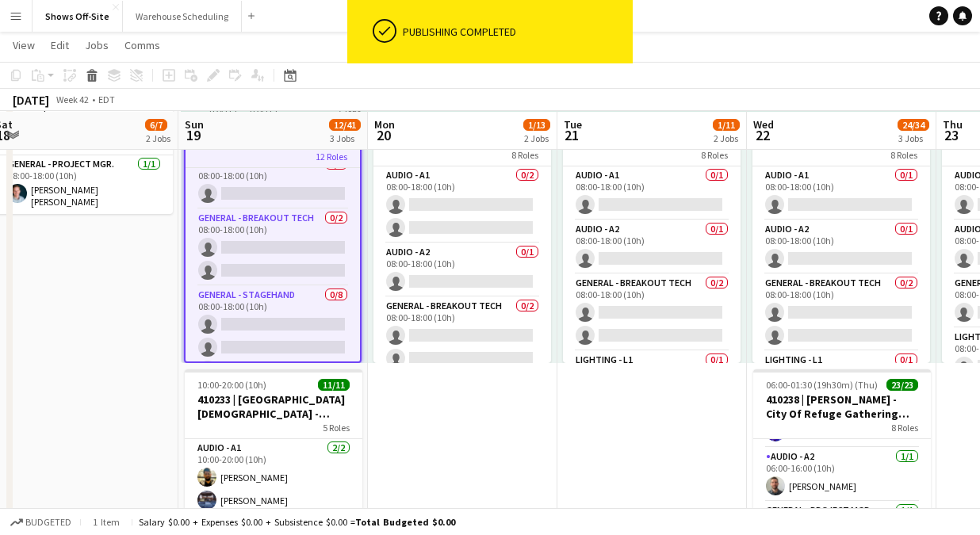
scroll to position [106, 0]
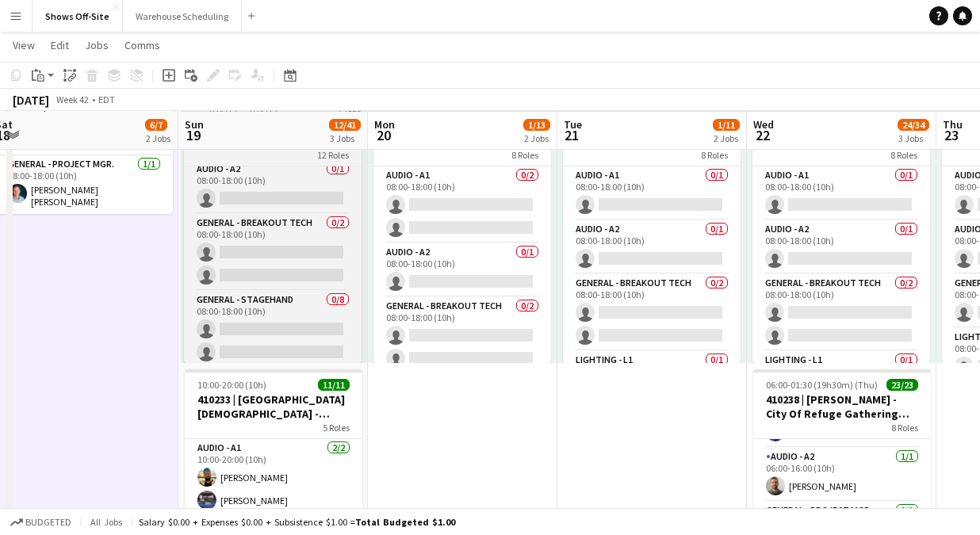
click at [246, 153] on div "12 Roles" at bounding box center [273, 154] width 178 height 13
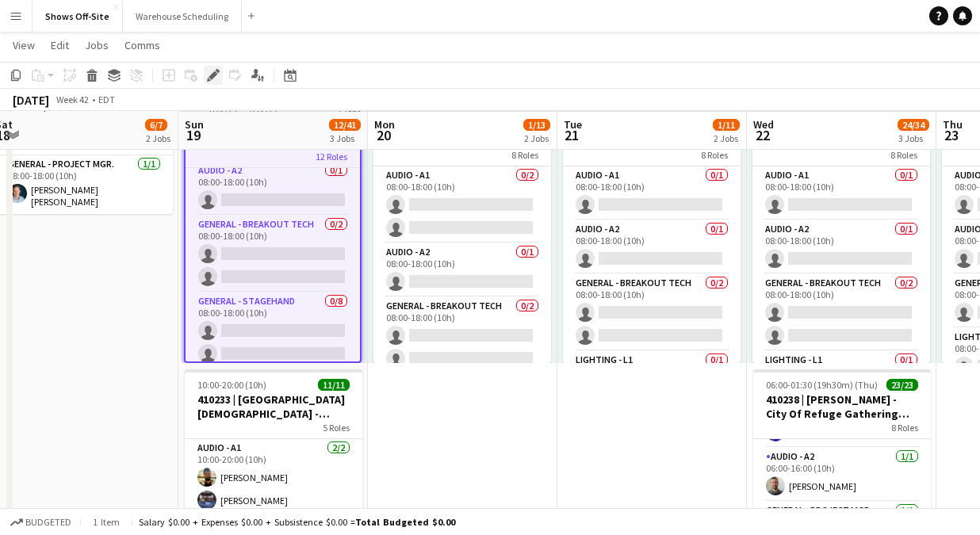
click at [214, 71] on icon at bounding box center [213, 75] width 9 height 9
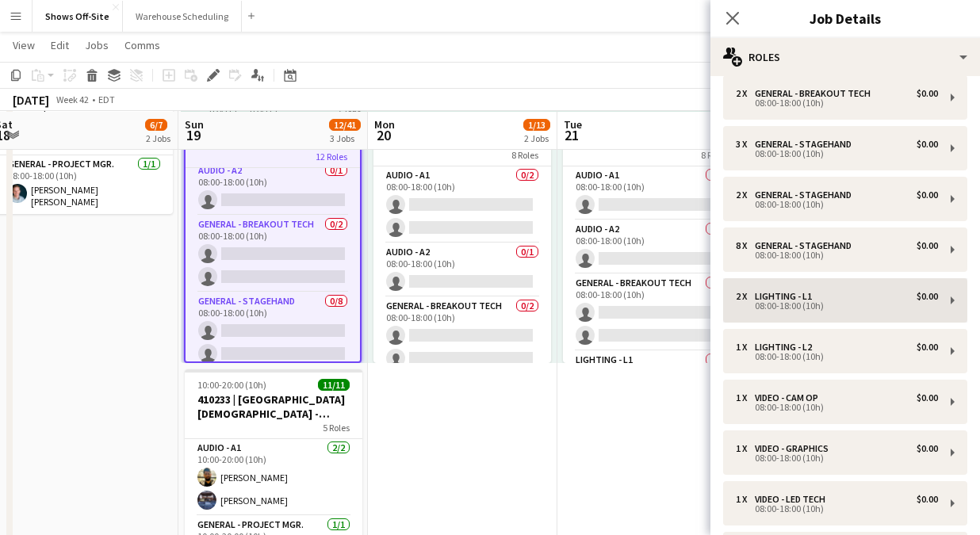
scroll to position [190, 0]
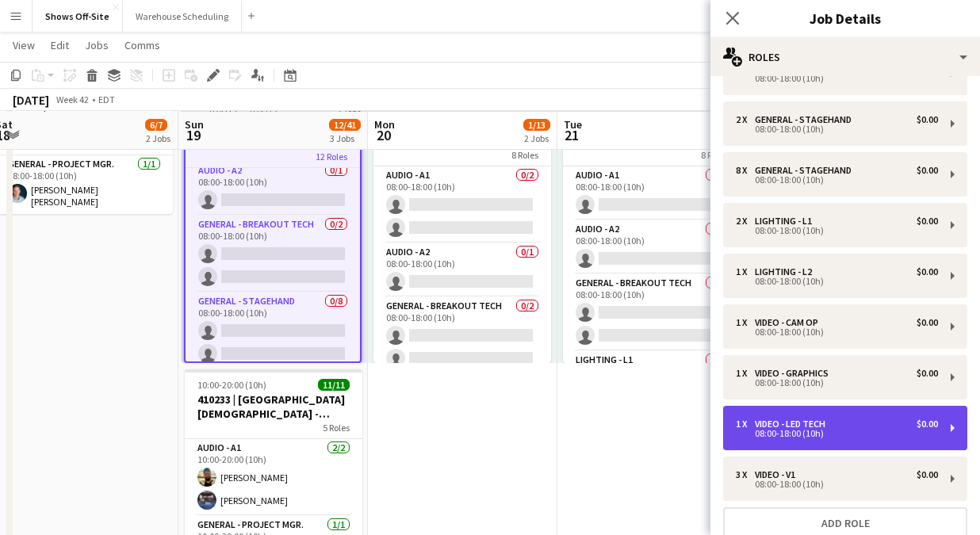
click at [856, 434] on div "08:00-18:00 (10h)" at bounding box center [837, 434] width 202 height 8
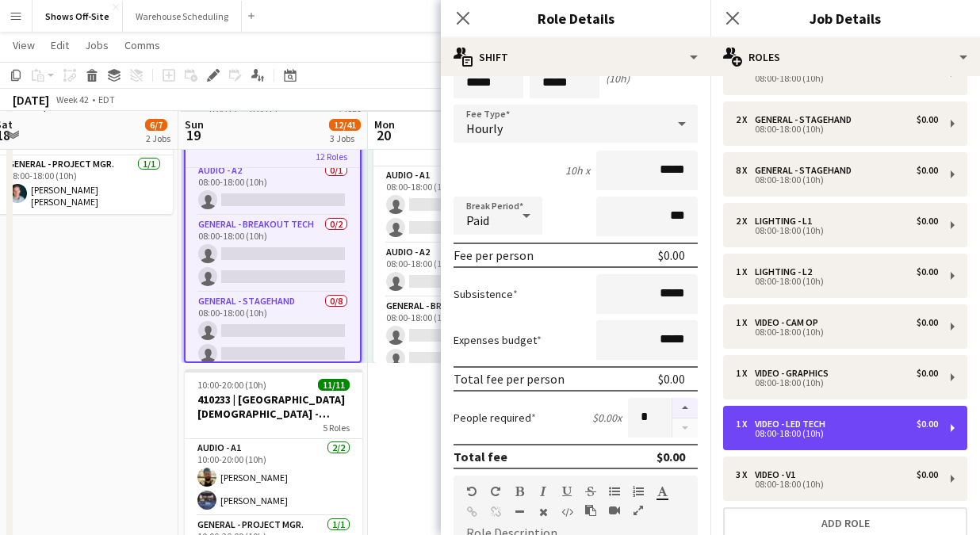
scroll to position [82, 0]
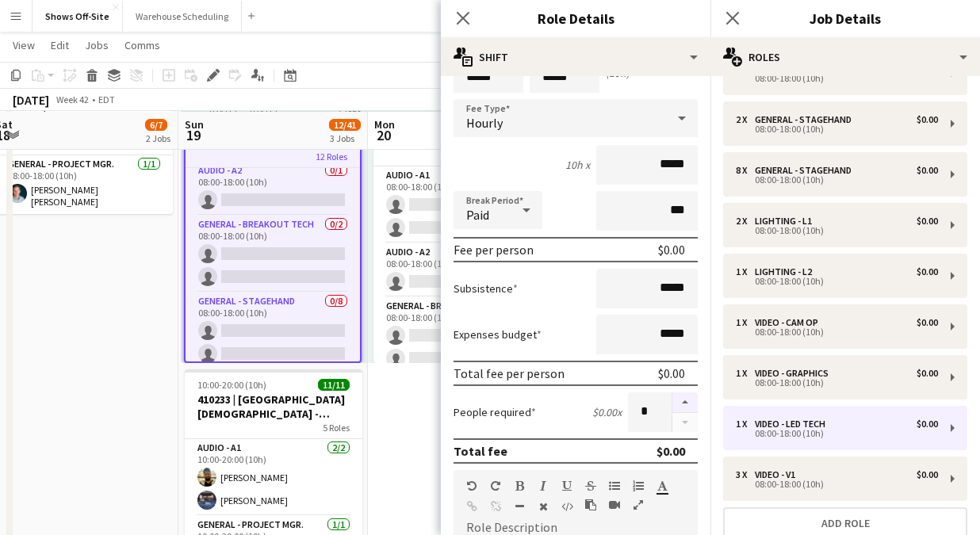
click at [682, 401] on button "button" at bounding box center [684, 403] width 25 height 21
type input "*"
click at [455, 10] on app-icon "Close pop-in" at bounding box center [463, 18] width 23 height 23
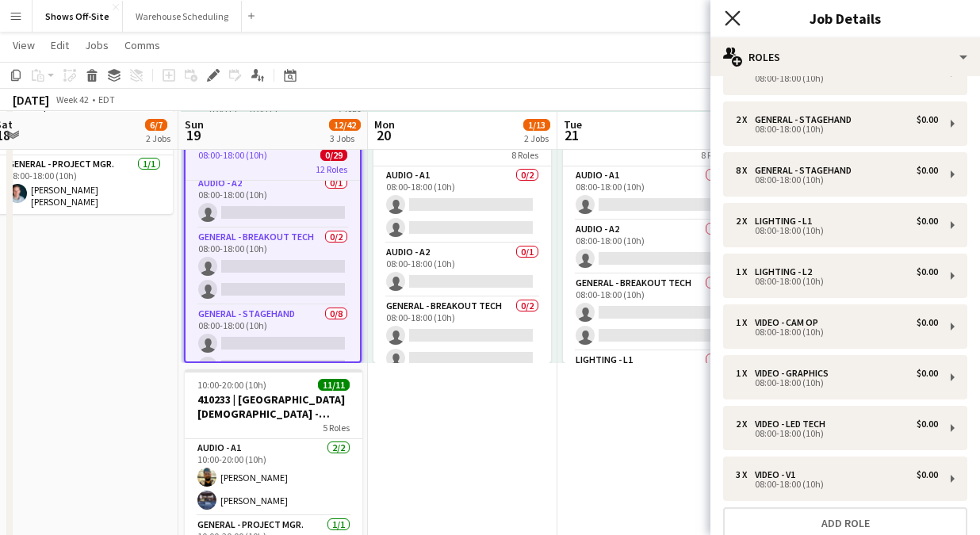
click at [738, 18] on icon "Close pop-in" at bounding box center [732, 17] width 15 height 15
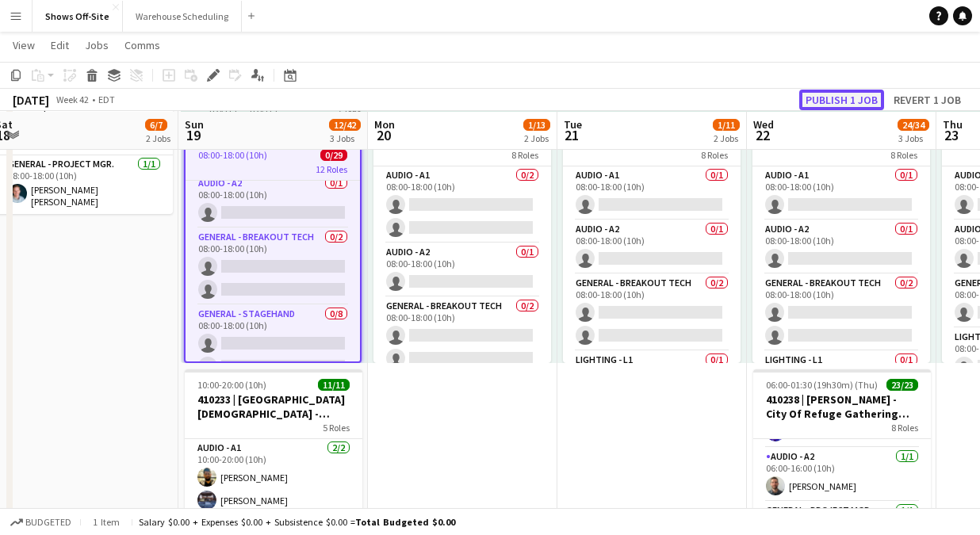
click at [844, 97] on button "Publish 1 job" at bounding box center [841, 100] width 85 height 21
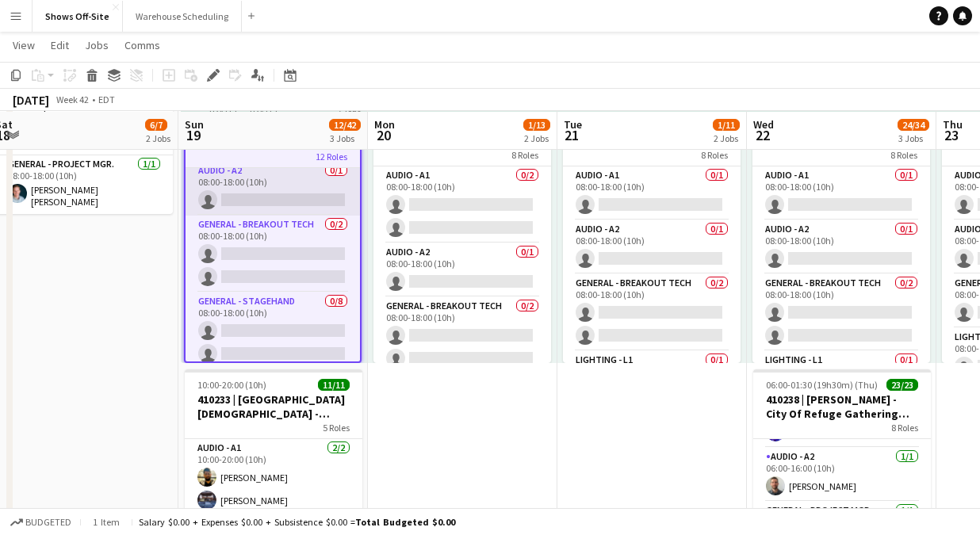
scroll to position [67, 0]
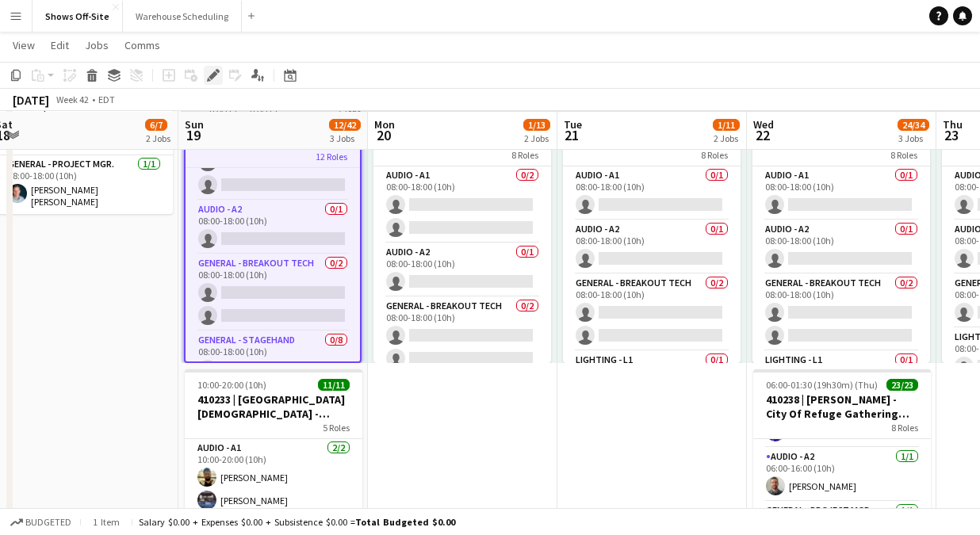
click at [213, 75] on icon at bounding box center [213, 75] width 9 height 9
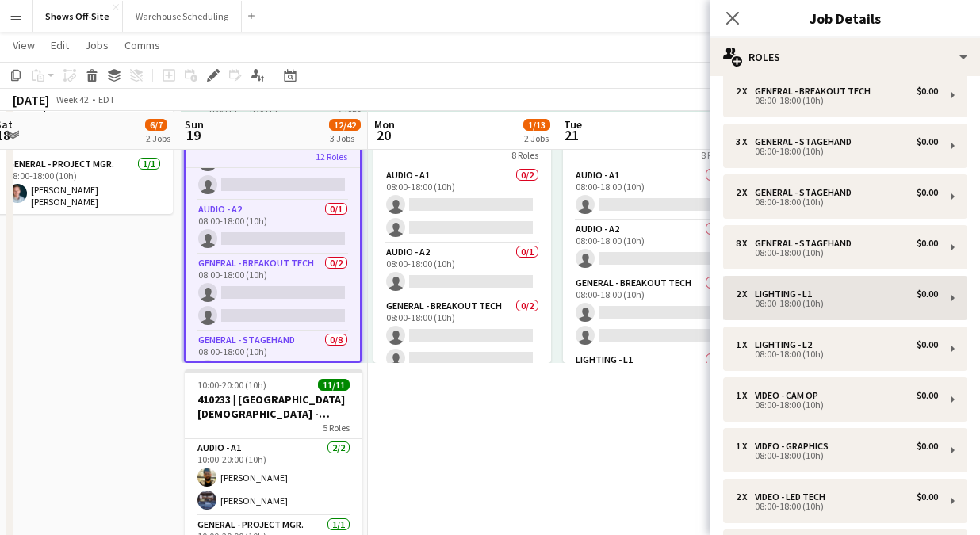
scroll to position [117, 0]
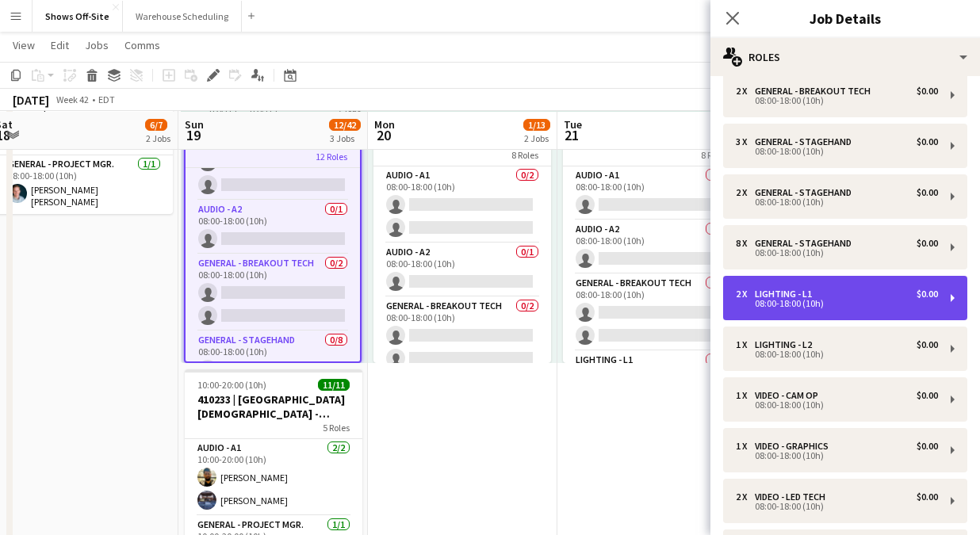
click at [858, 297] on div "2 x Lighting - L1 $0.00" at bounding box center [837, 294] width 202 height 11
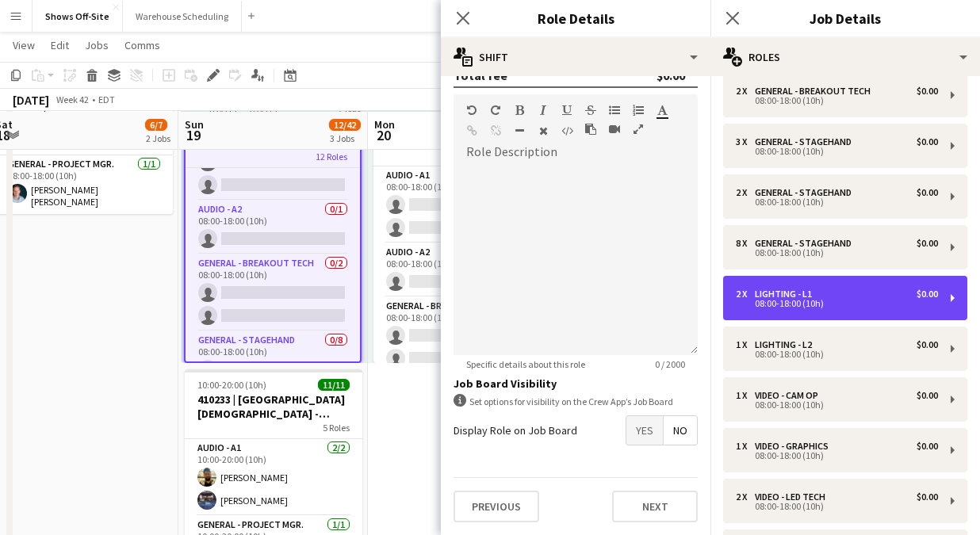
scroll to position [310, 0]
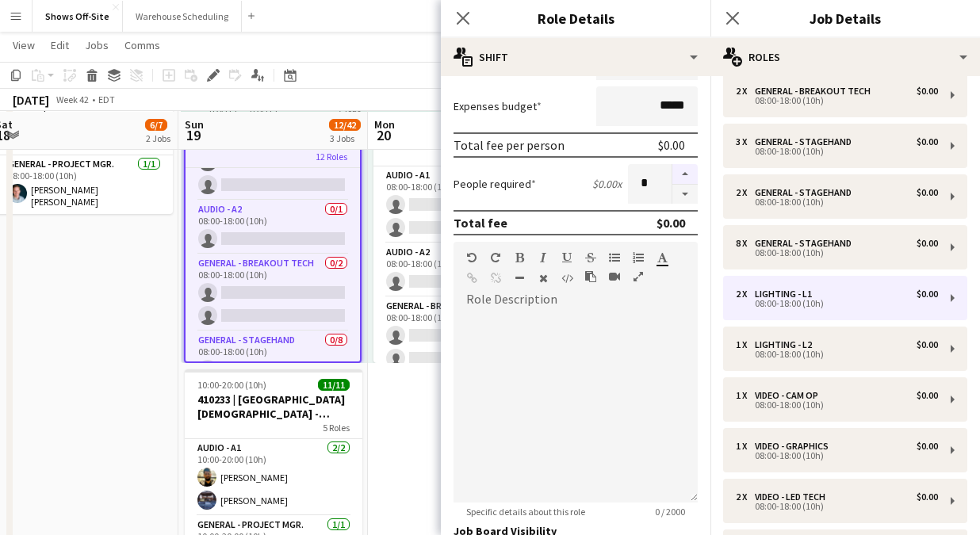
click at [682, 175] on button "button" at bounding box center [684, 174] width 25 height 21
type input "*"
click at [458, 17] on icon "Close pop-in" at bounding box center [462, 17] width 15 height 15
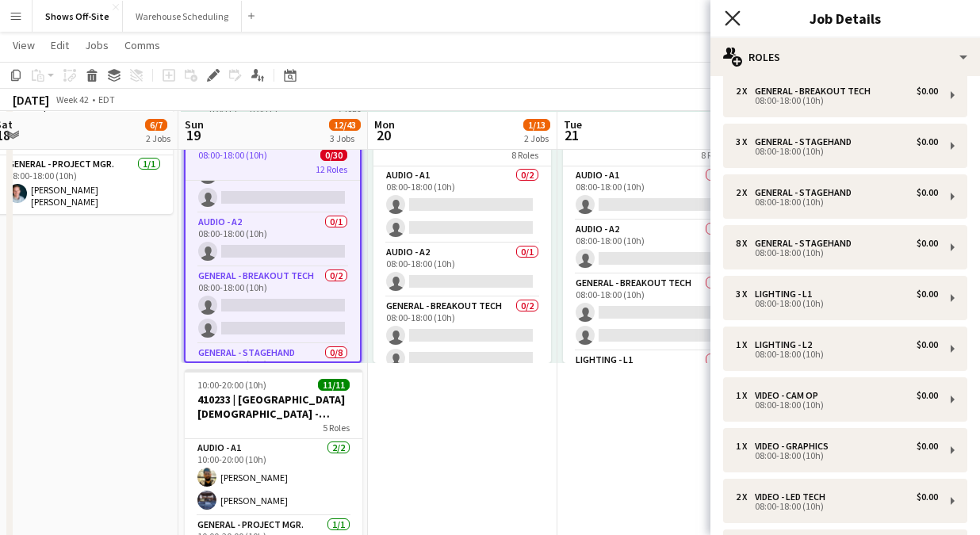
click at [730, 25] on icon "Close pop-in" at bounding box center [732, 17] width 15 height 15
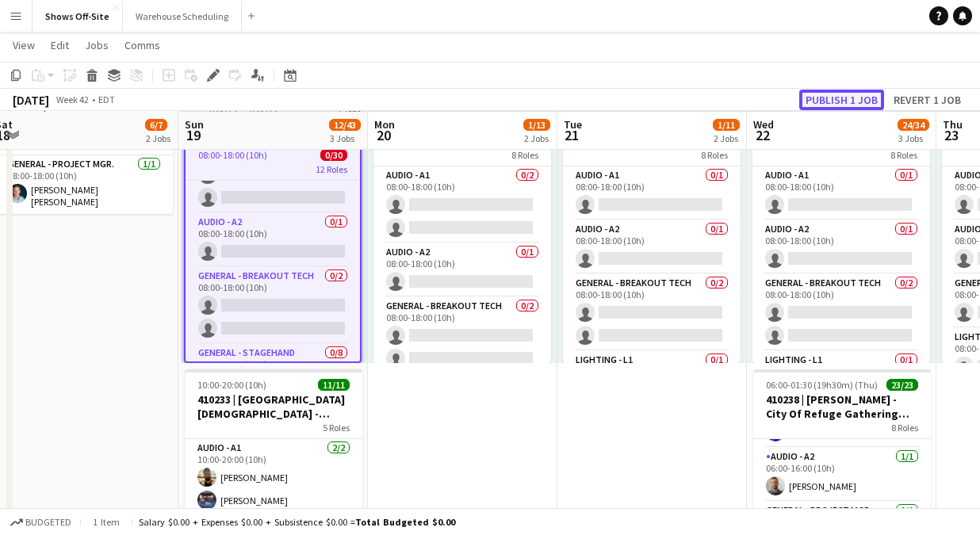
click at [834, 98] on button "Publish 1 job" at bounding box center [841, 100] width 85 height 21
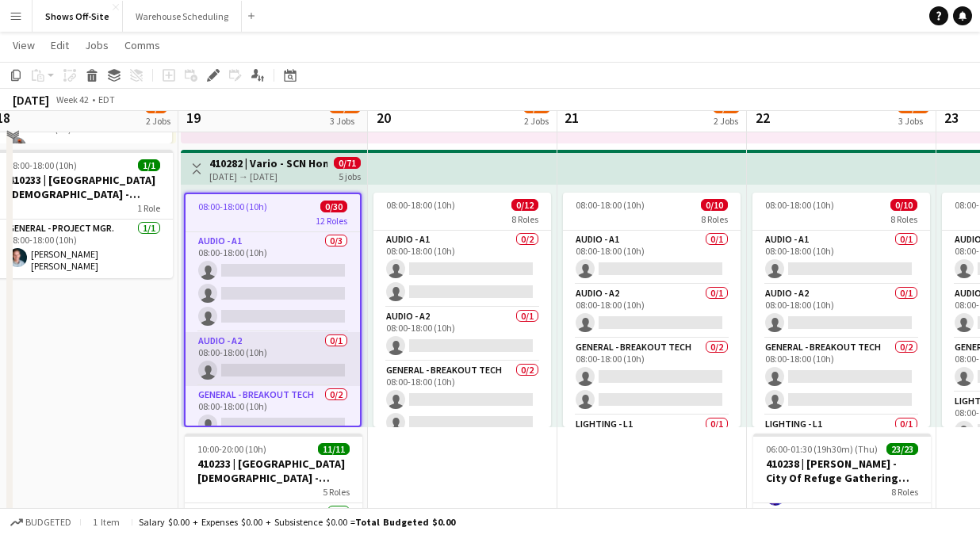
scroll to position [300, 0]
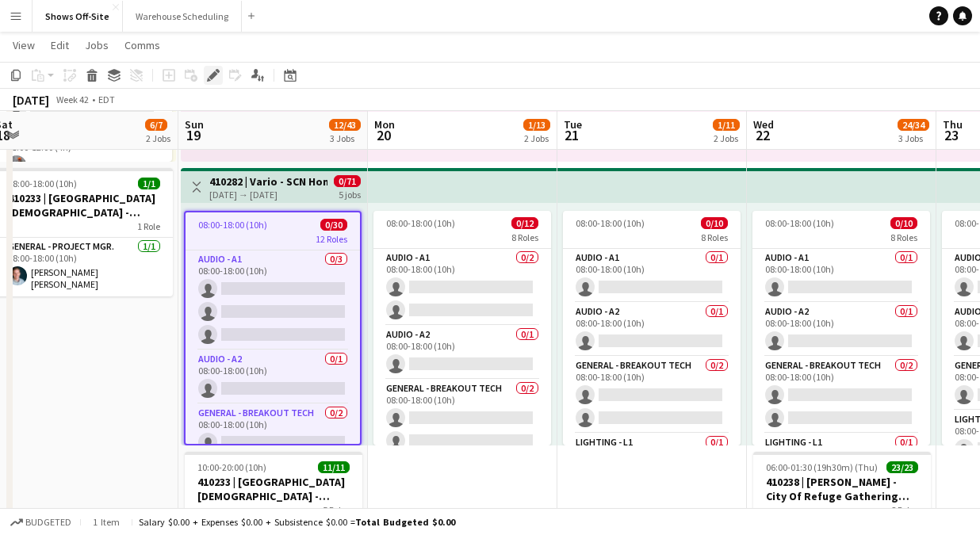
click at [213, 74] on icon at bounding box center [213, 75] width 9 height 9
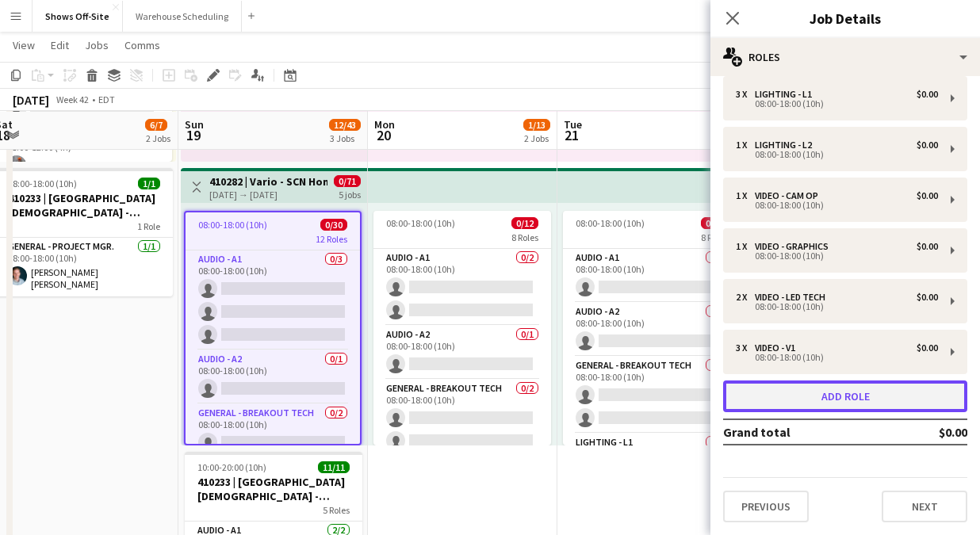
click at [821, 404] on button "Add role" at bounding box center [845, 397] width 244 height 32
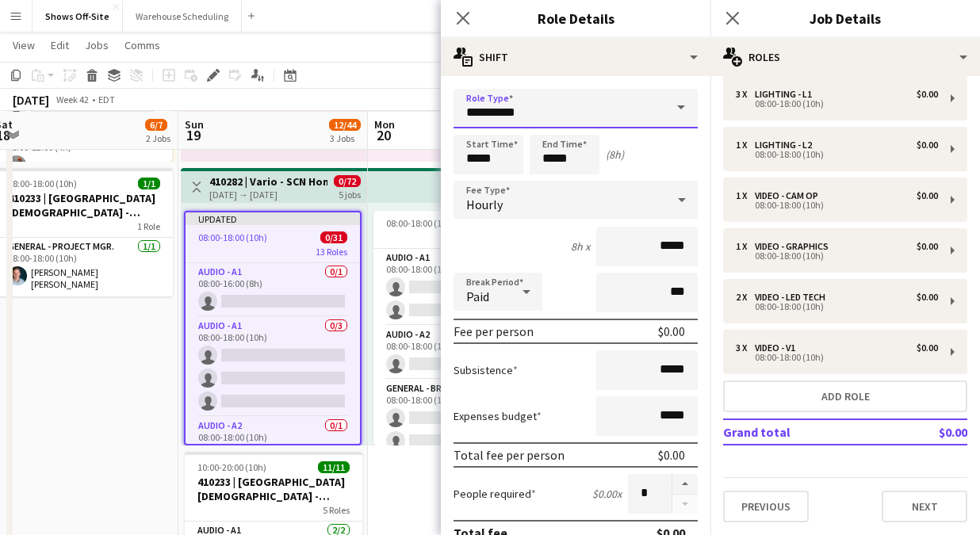
drag, startPoint x: 552, startPoint y: 102, endPoint x: 373, endPoint y: 94, distance: 179.4
drag, startPoint x: 541, startPoint y: 113, endPoint x: 396, endPoint y: 113, distance: 145.1
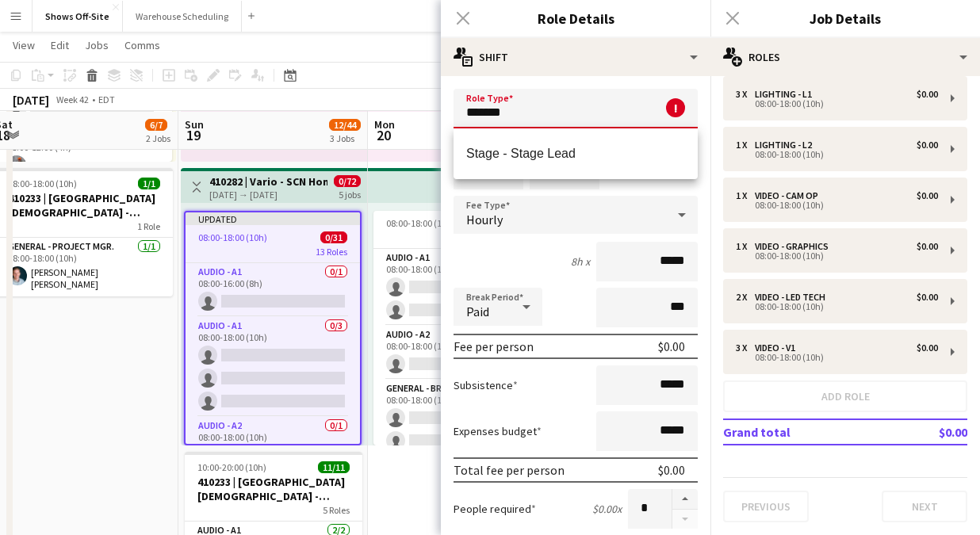
click at [509, 145] on mat-option "Stage - Stage Lead" at bounding box center [576, 154] width 244 height 38
type input "**********"
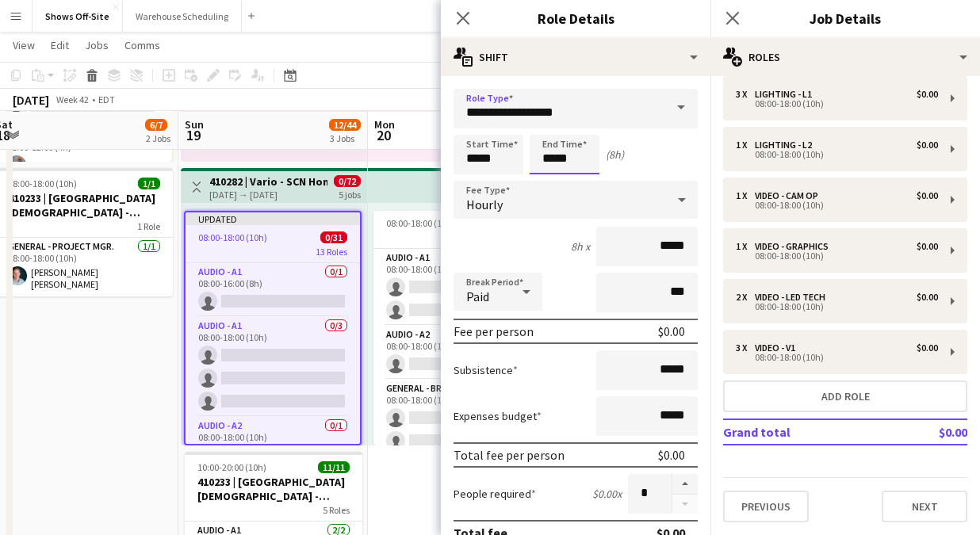
click at [569, 160] on input "*****" at bounding box center [565, 155] width 70 height 40
click at [543, 125] on div at bounding box center [549, 127] width 32 height 16
type input "*****"
click at [544, 125] on div at bounding box center [549, 127] width 32 height 16
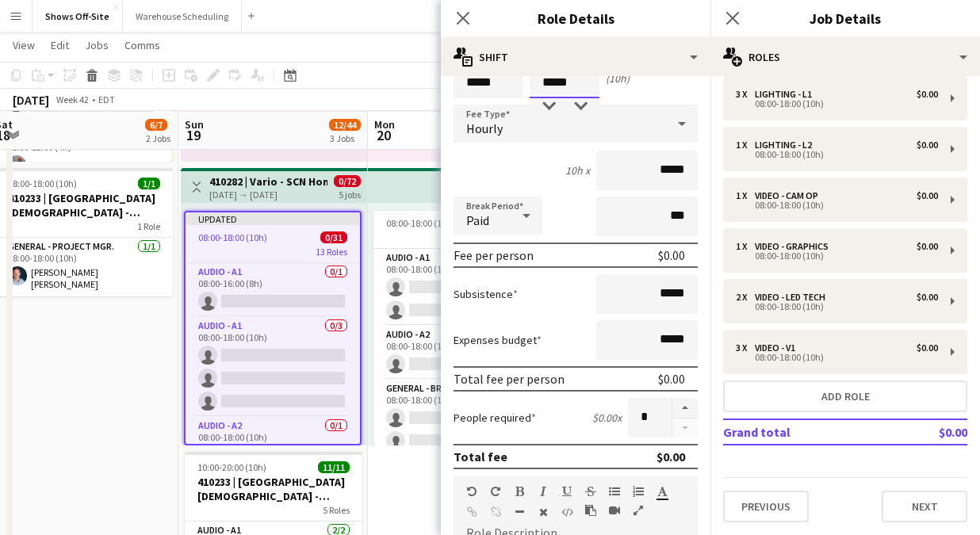
scroll to position [82, 0]
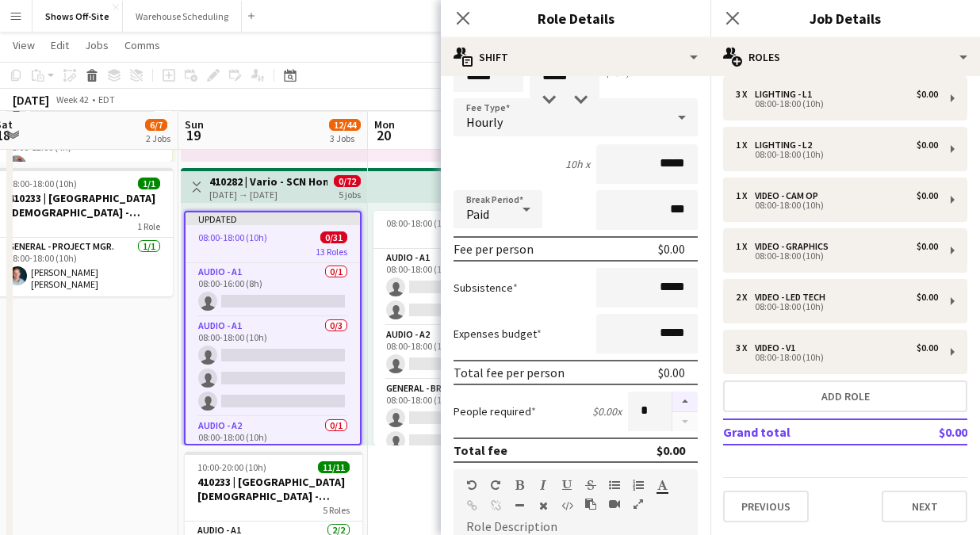
click at [681, 401] on button "button" at bounding box center [684, 402] width 25 height 21
type input "*"
click at [460, 15] on icon at bounding box center [462, 17] width 15 height 15
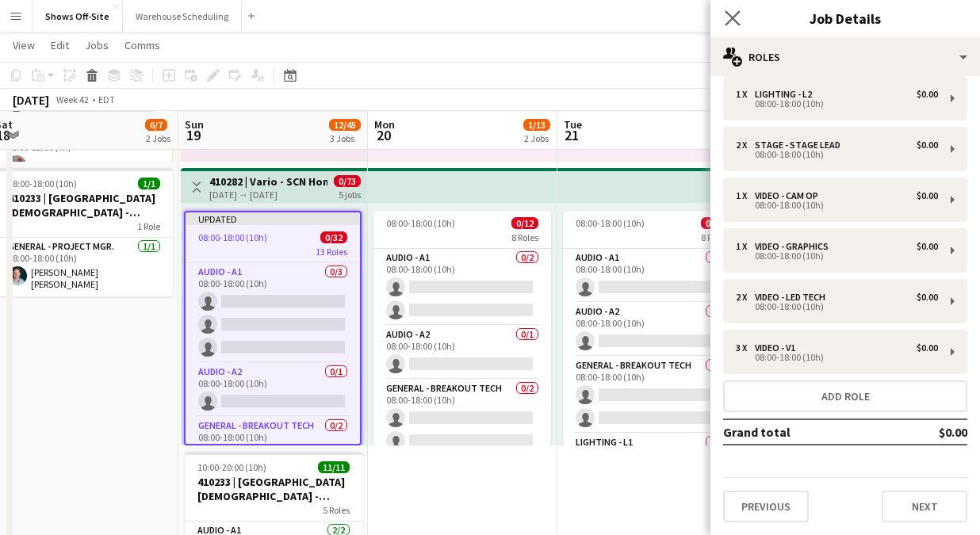
click at [727, 26] on app-icon "Close pop-in" at bounding box center [733, 18] width 23 height 23
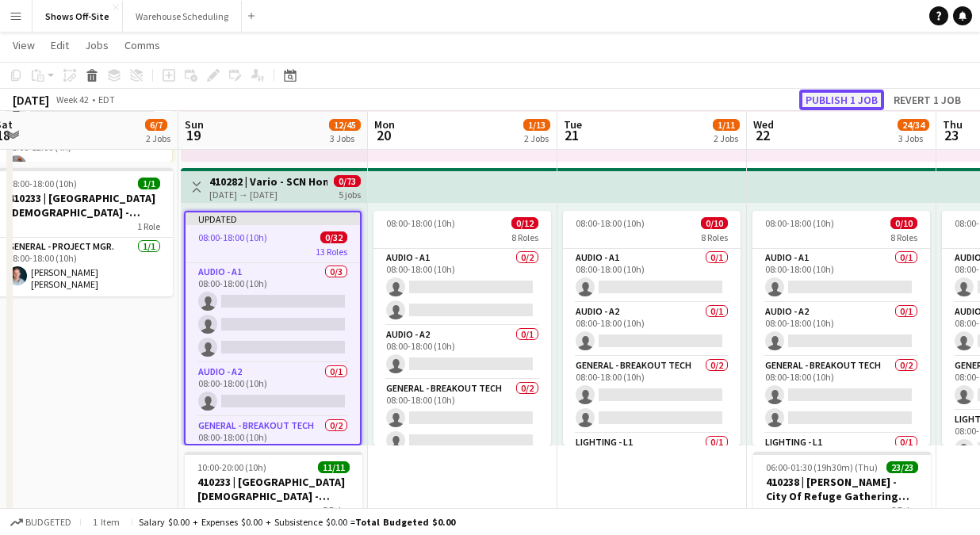
click at [803, 99] on button "Publish 1 job" at bounding box center [841, 100] width 85 height 21
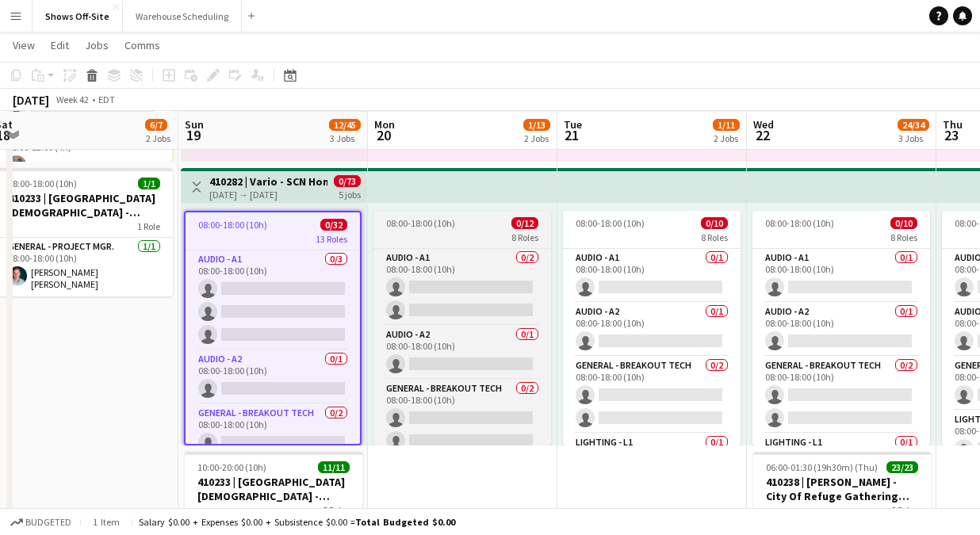
click at [441, 222] on span "08:00-18:00 (10h)" at bounding box center [420, 223] width 69 height 12
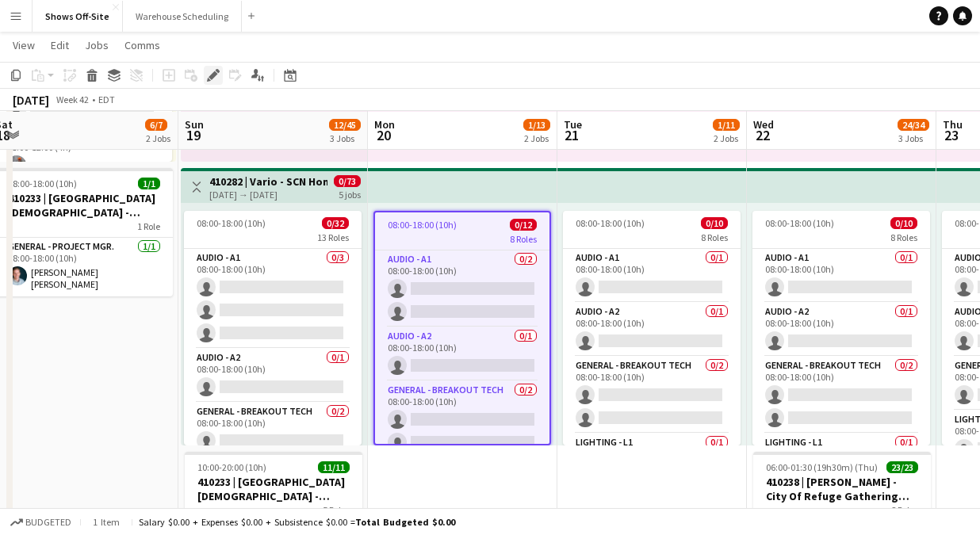
click at [216, 76] on icon "Edit" at bounding box center [213, 75] width 13 height 13
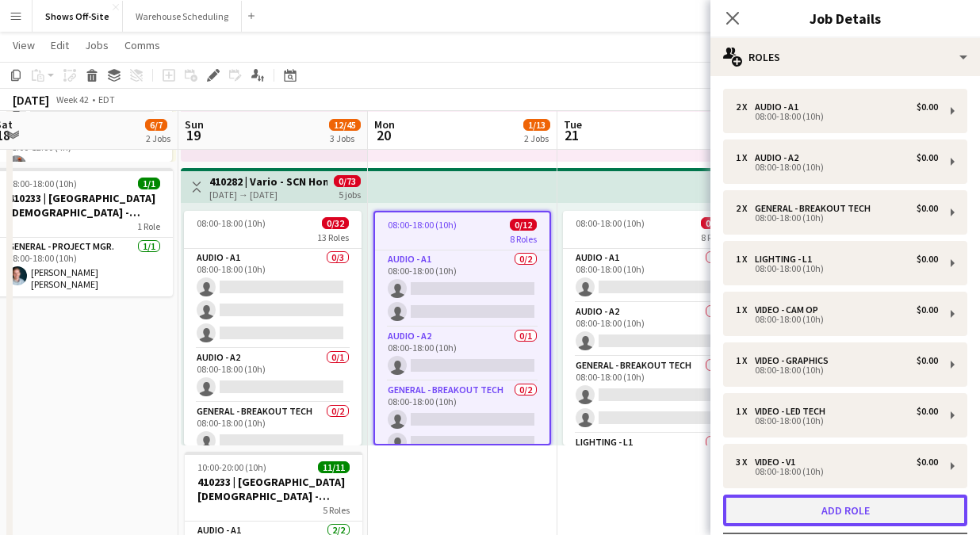
click at [904, 502] on button "Add role" at bounding box center [845, 511] width 244 height 32
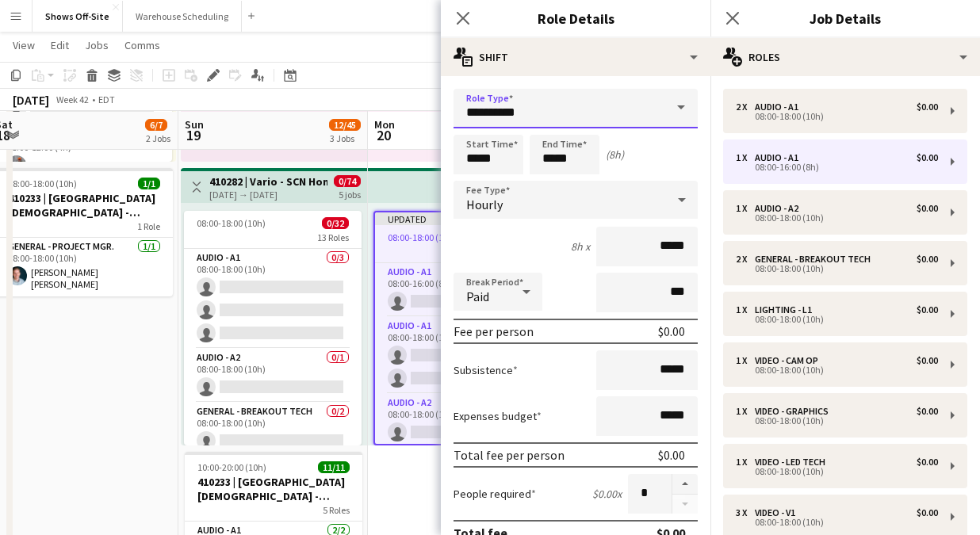
drag, startPoint x: 549, startPoint y: 123, endPoint x: 443, endPoint y: 123, distance: 105.5
click at [443, 123] on form "**********" at bounding box center [576, 541] width 270 height 904
drag, startPoint x: 536, startPoint y: 113, endPoint x: 394, endPoint y: 109, distance: 142.0
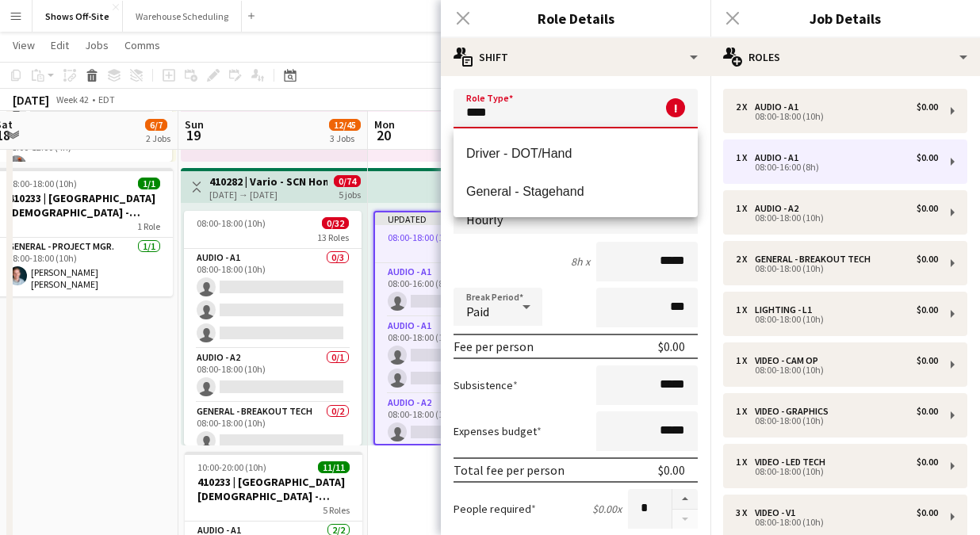
click at [519, 183] on mat-option "General - Stagehand" at bounding box center [576, 192] width 244 height 38
type input "**********"
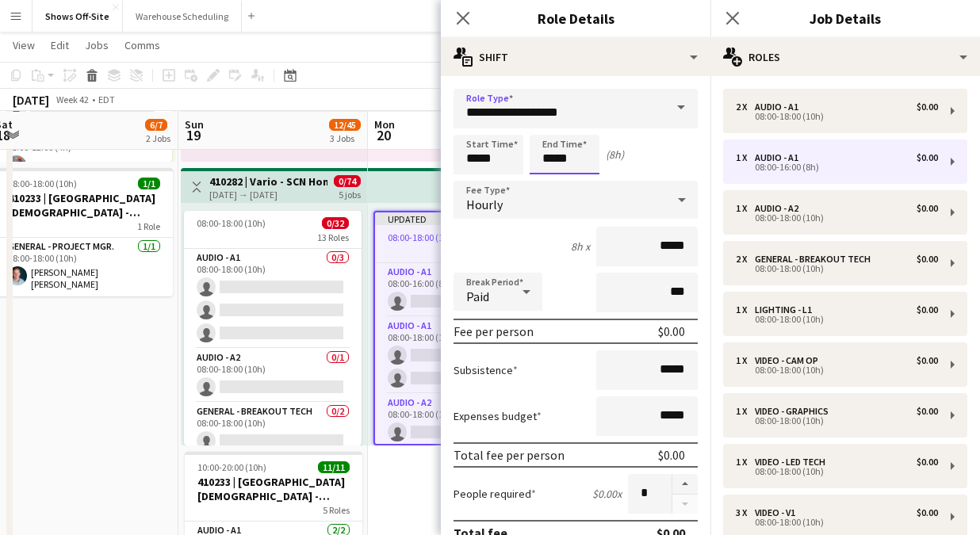
click at [571, 158] on input "*****" at bounding box center [565, 155] width 70 height 40
click at [558, 176] on div at bounding box center [549, 182] width 32 height 16
type input "*****"
click at [558, 176] on div at bounding box center [549, 182] width 32 height 16
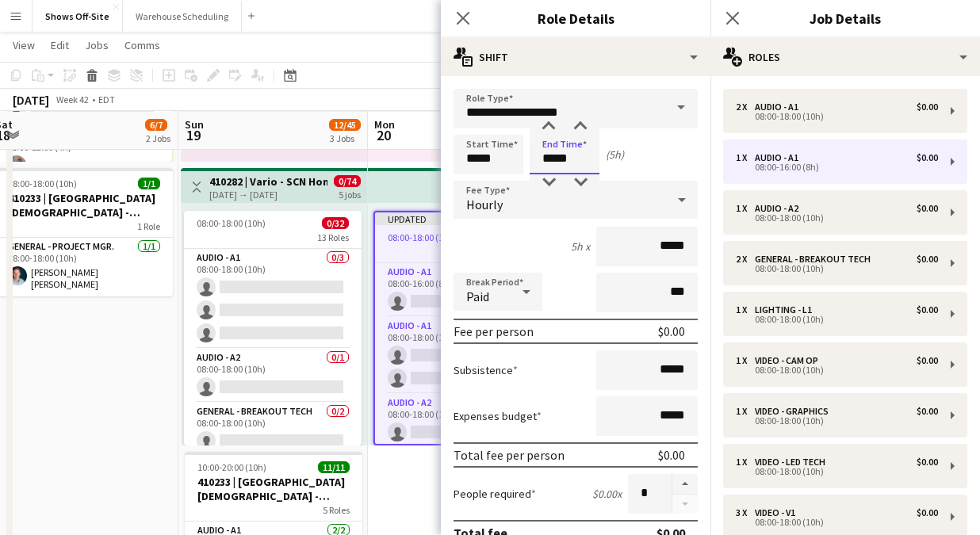
scroll to position [21, 0]
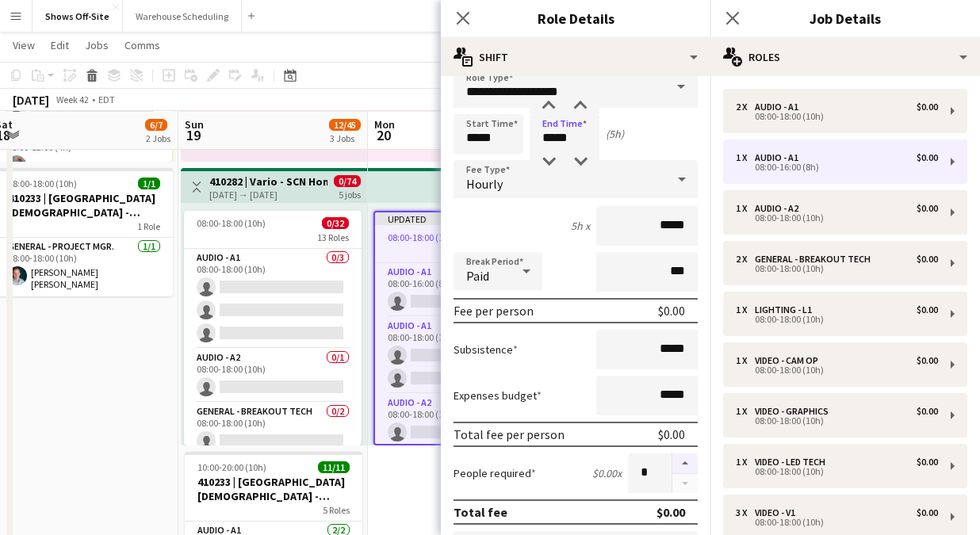
click at [685, 462] on button "button" at bounding box center [684, 464] width 25 height 21
type input "*"
click at [464, 25] on app-icon "Close pop-in" at bounding box center [463, 18] width 23 height 23
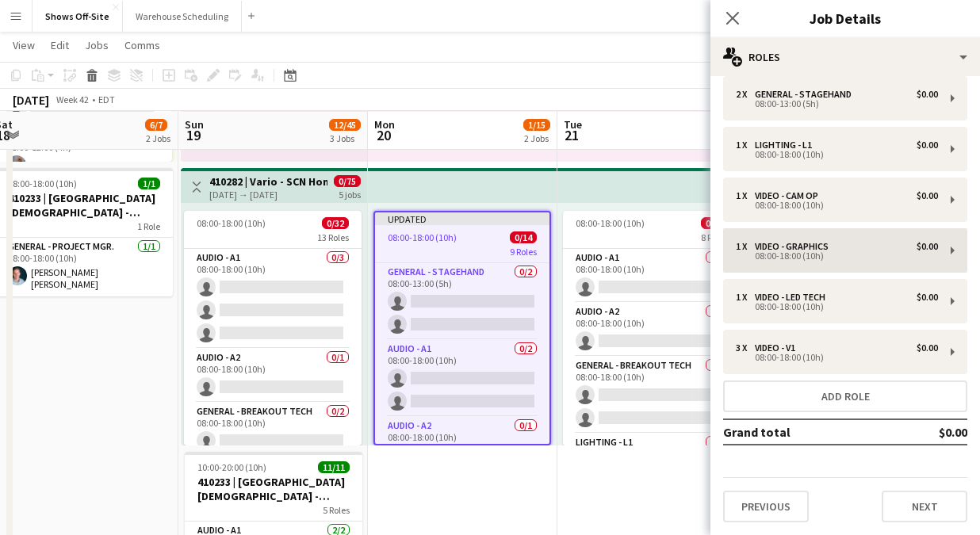
scroll to position [103, 0]
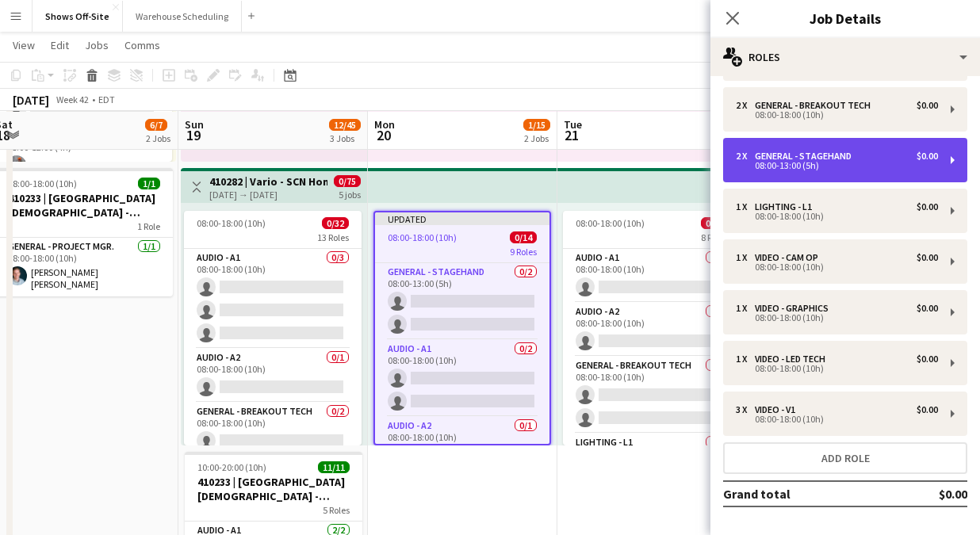
click at [859, 182] on div "2 x General - Stagehand $0.00 08:00-13:00 (5h)" at bounding box center [845, 160] width 244 height 44
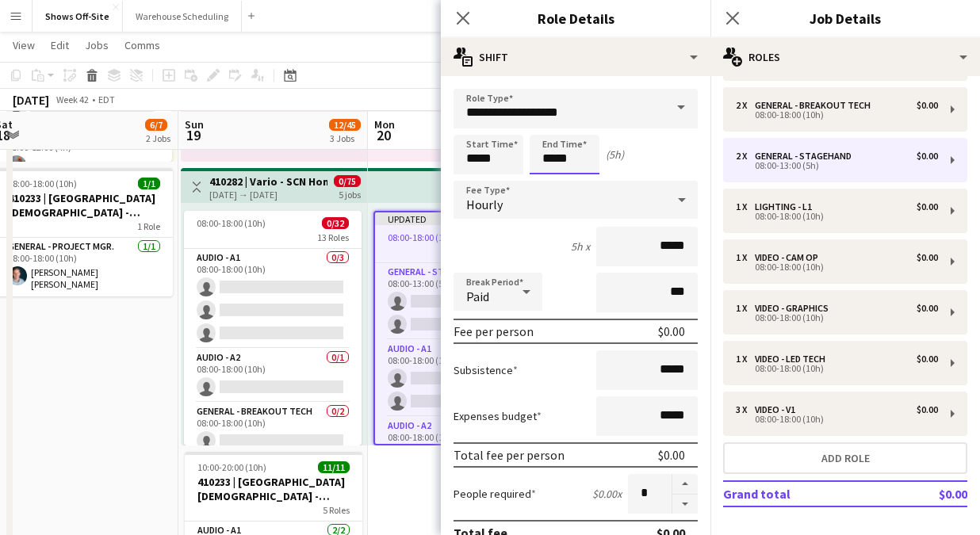
click at [576, 146] on input "*****" at bounding box center [565, 155] width 70 height 40
type input "*****"
click at [555, 174] on div at bounding box center [549, 182] width 32 height 16
click at [459, 17] on icon "Close pop-in" at bounding box center [462, 17] width 15 height 15
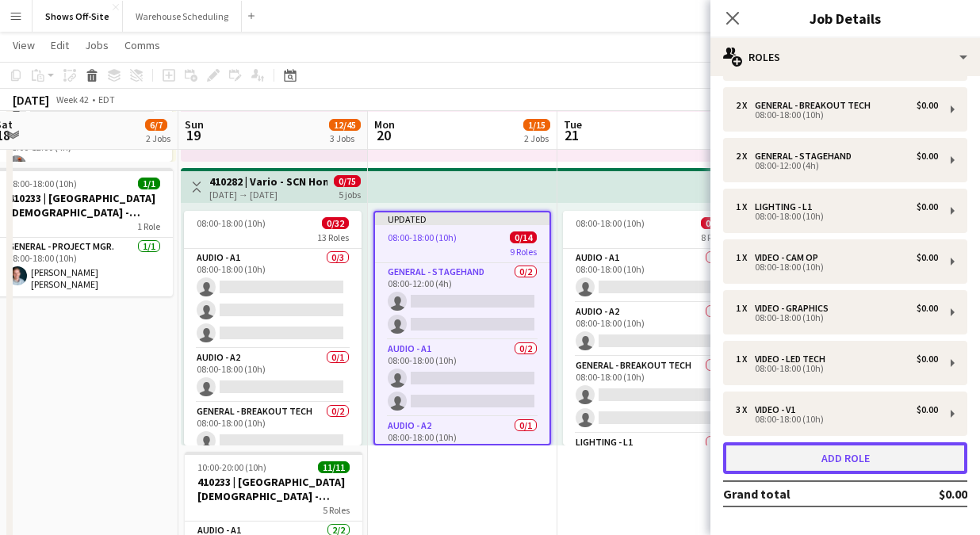
click at [838, 453] on button "Add role" at bounding box center [845, 458] width 244 height 32
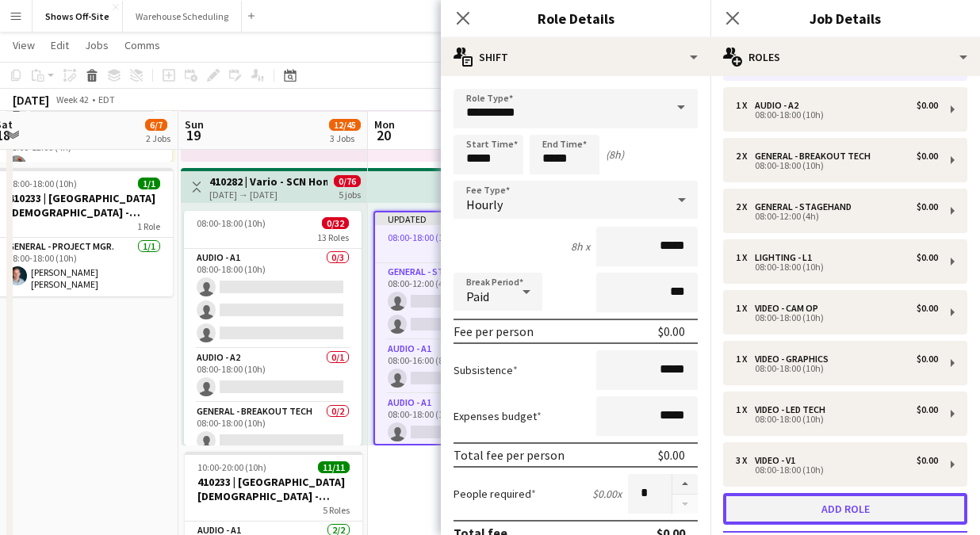
scroll to position [154, 0]
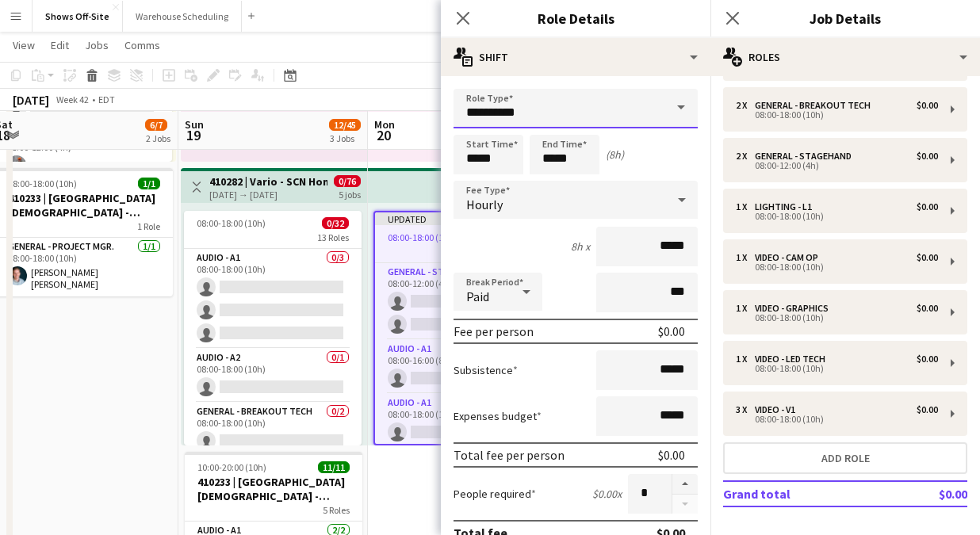
drag, startPoint x: 541, startPoint y: 116, endPoint x: 388, endPoint y: 113, distance: 153.1
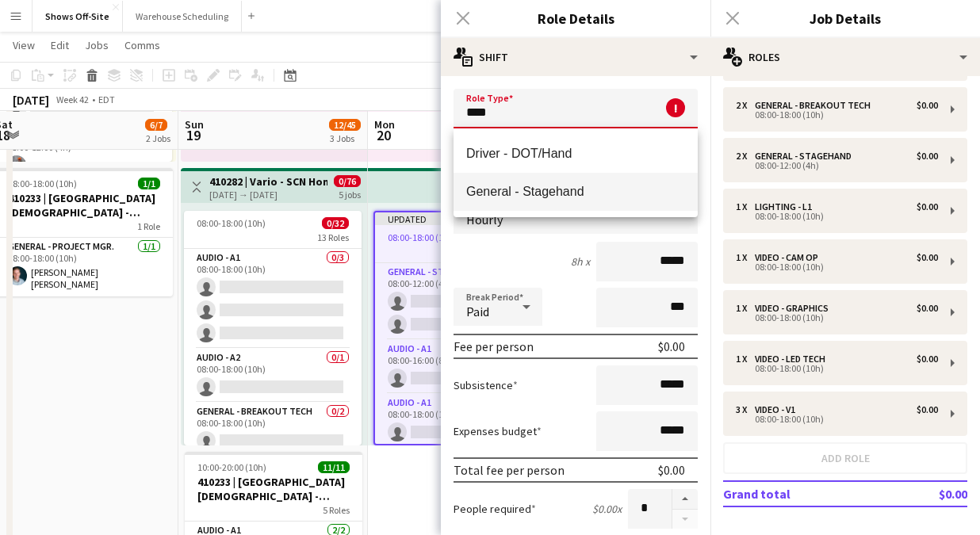
click at [493, 197] on span "General - Stagehand" at bounding box center [575, 191] width 219 height 15
type input "**********"
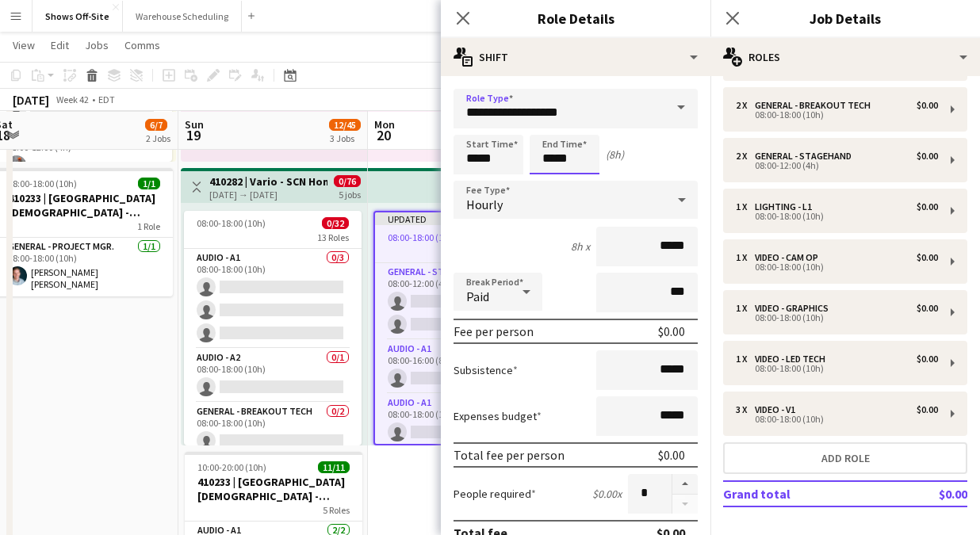
click at [569, 152] on input "*****" at bounding box center [565, 155] width 70 height 40
click at [539, 120] on div at bounding box center [549, 127] width 32 height 16
type input "*****"
click at [539, 120] on div at bounding box center [549, 127] width 32 height 16
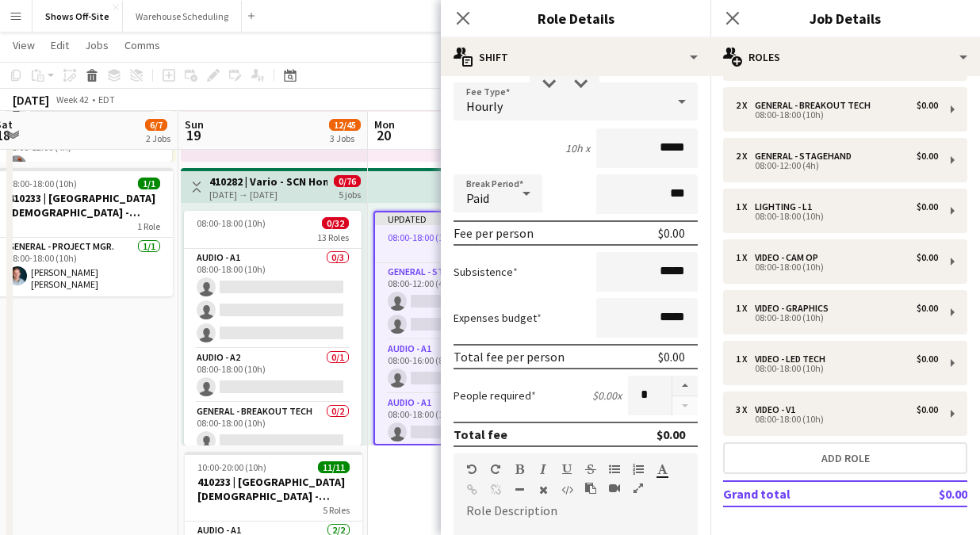
scroll to position [108, 0]
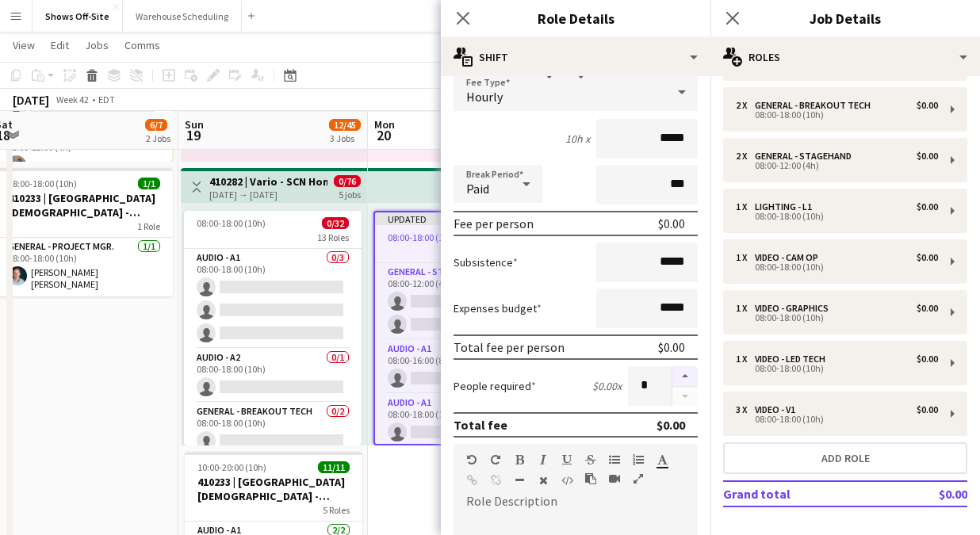
click at [680, 381] on button "button" at bounding box center [684, 376] width 25 height 21
type input "*"
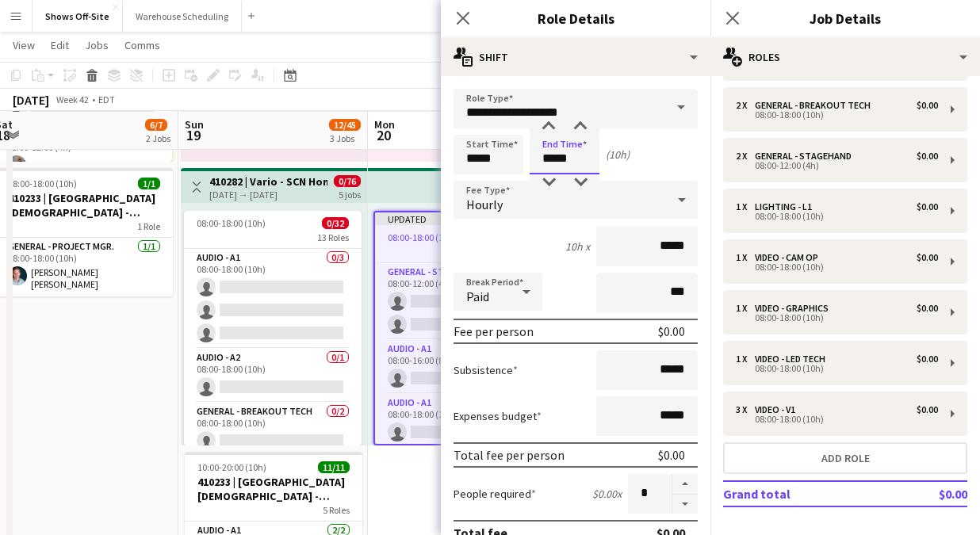
click at [579, 148] on input "*****" at bounding box center [565, 155] width 70 height 40
click at [550, 177] on div at bounding box center [549, 182] width 32 height 16
click at [550, 178] on div at bounding box center [549, 182] width 32 height 16
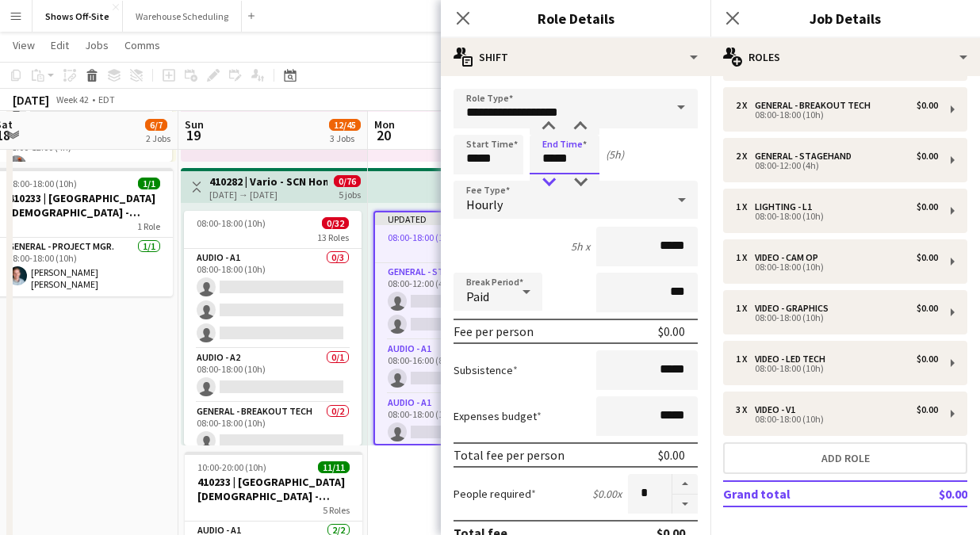
click at [550, 178] on div at bounding box center [549, 182] width 32 height 16
type input "*****"
click at [550, 178] on div at bounding box center [549, 182] width 32 height 16
click at [460, 19] on icon at bounding box center [462, 17] width 15 height 15
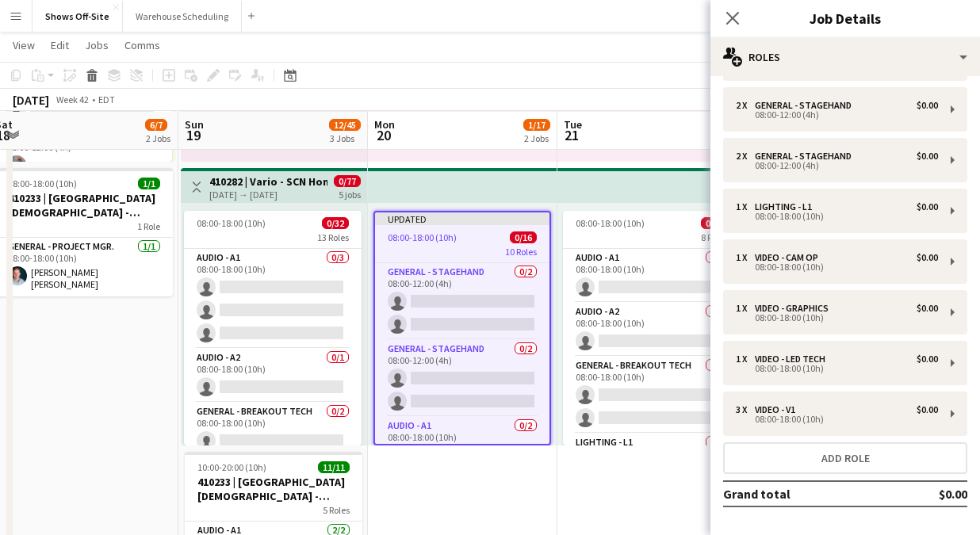
click at [735, 8] on div "Close pop-in" at bounding box center [732, 18] width 44 height 36
click at [737, 19] on icon "Close pop-in" at bounding box center [732, 17] width 15 height 15
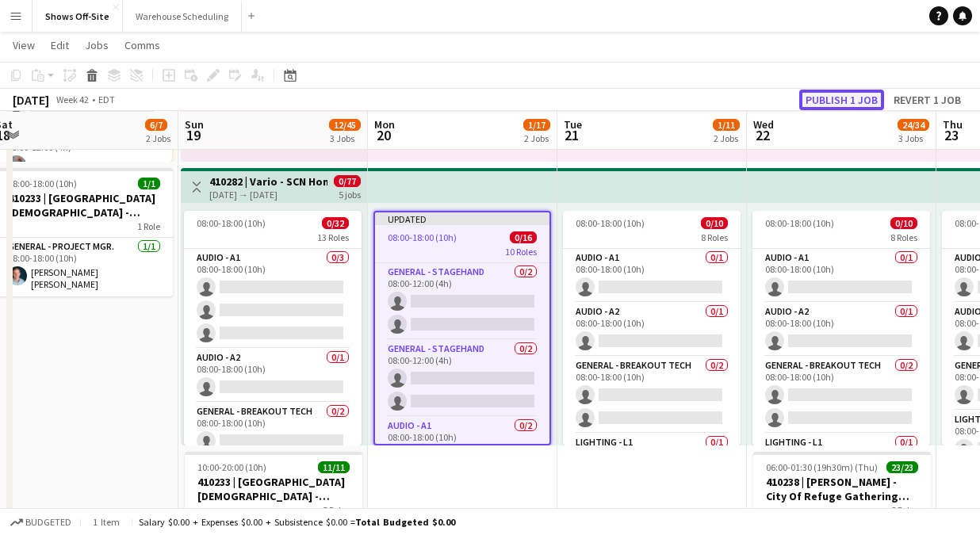
click at [836, 94] on button "Publish 1 job" at bounding box center [841, 100] width 85 height 21
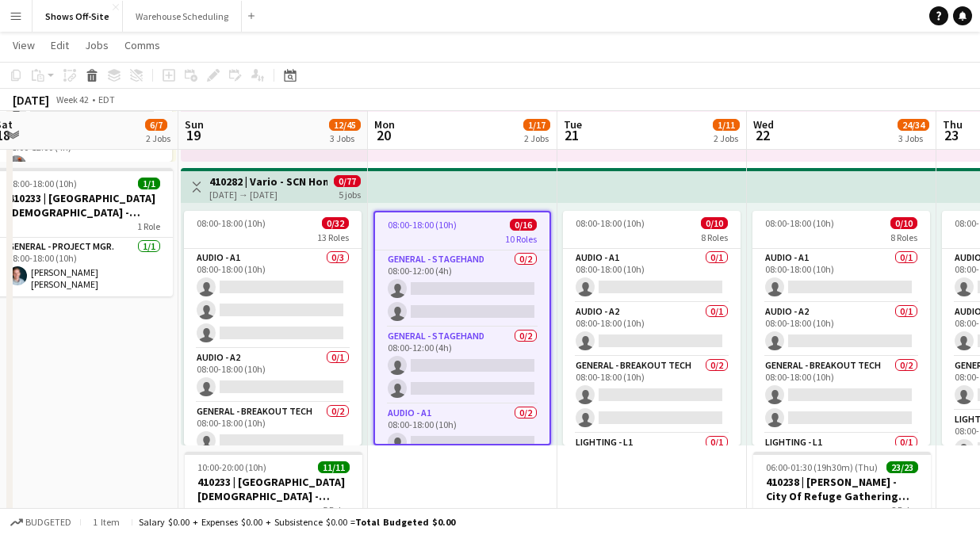
click at [450, 233] on div "10 Roles" at bounding box center [462, 238] width 174 height 13
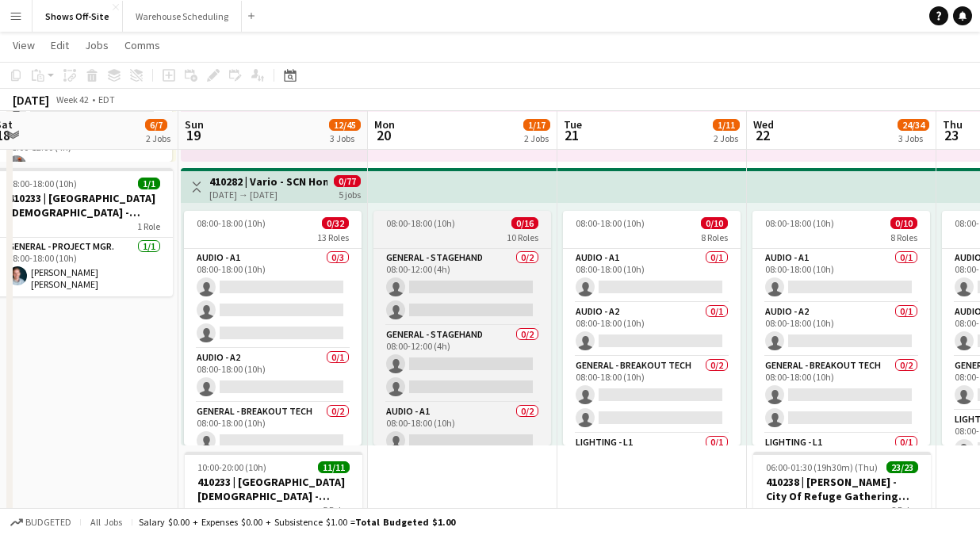
click at [462, 227] on div "08:00-18:00 (10h) 0/16" at bounding box center [462, 223] width 178 height 12
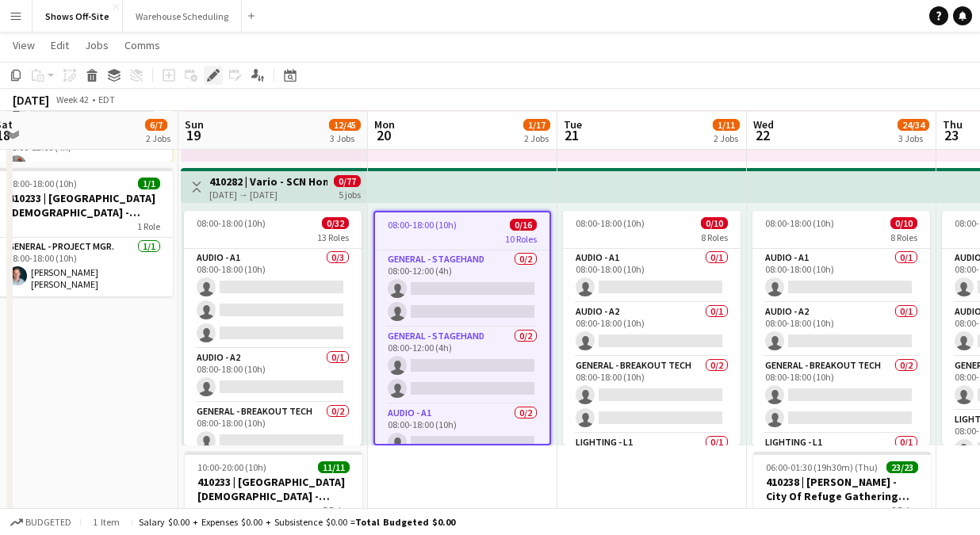
click at [213, 67] on div "Edit" at bounding box center [213, 75] width 19 height 19
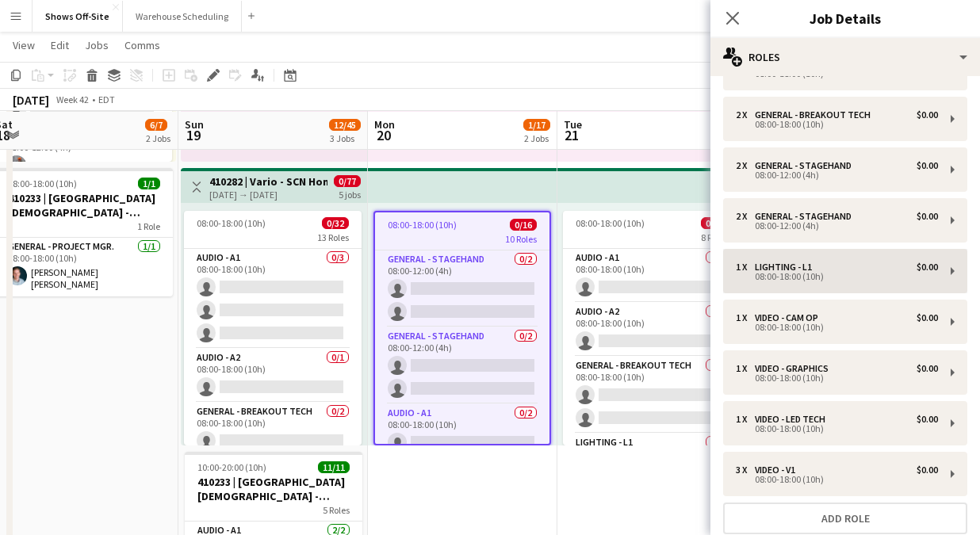
scroll to position [94, 0]
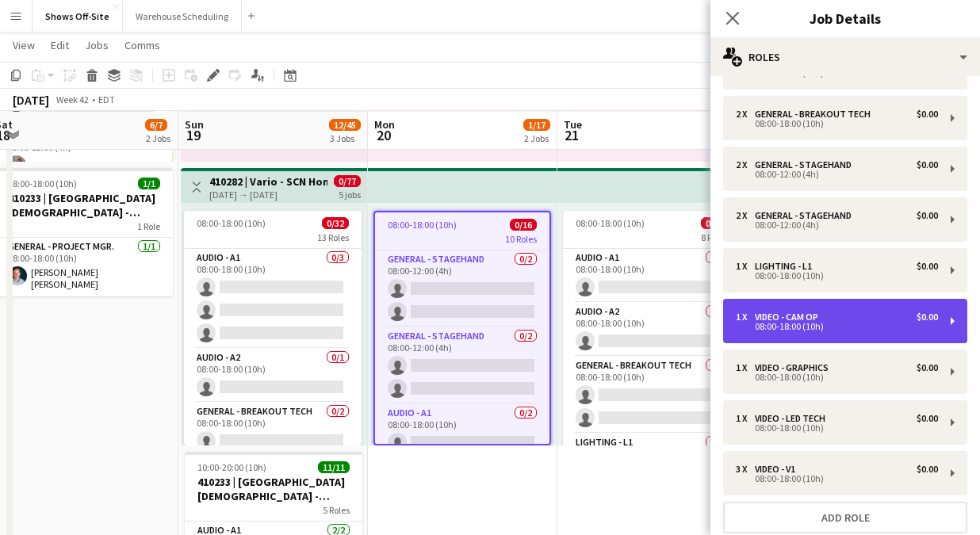
click at [847, 309] on div "1 x Video - Cam Op $0.00 08:00-18:00 (10h)" at bounding box center [845, 321] width 244 height 44
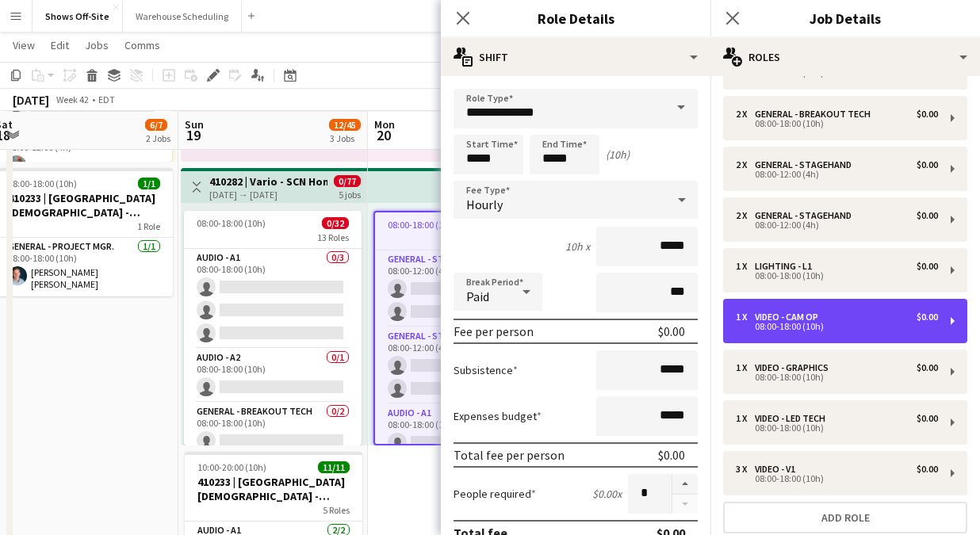
scroll to position [89, 0]
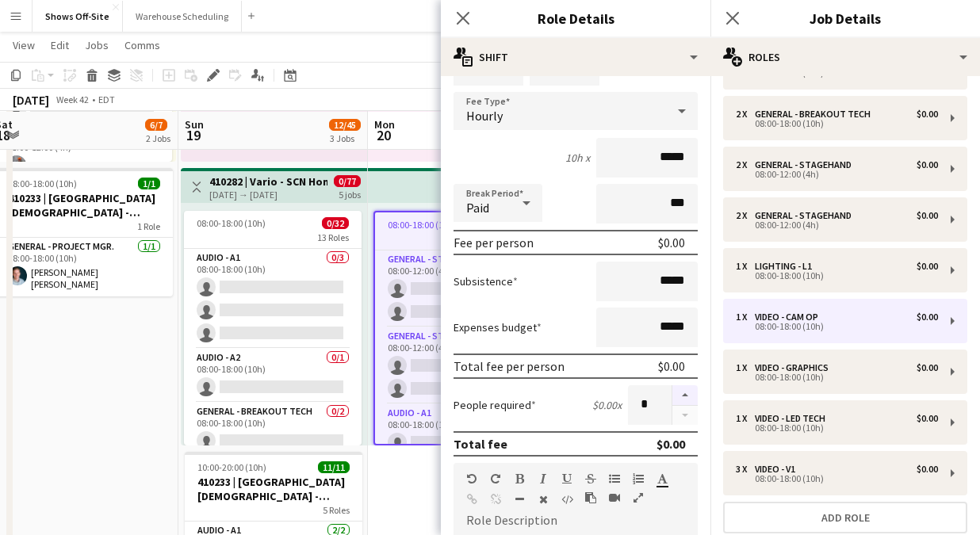
click at [683, 393] on button "button" at bounding box center [684, 395] width 25 height 21
type input "*"
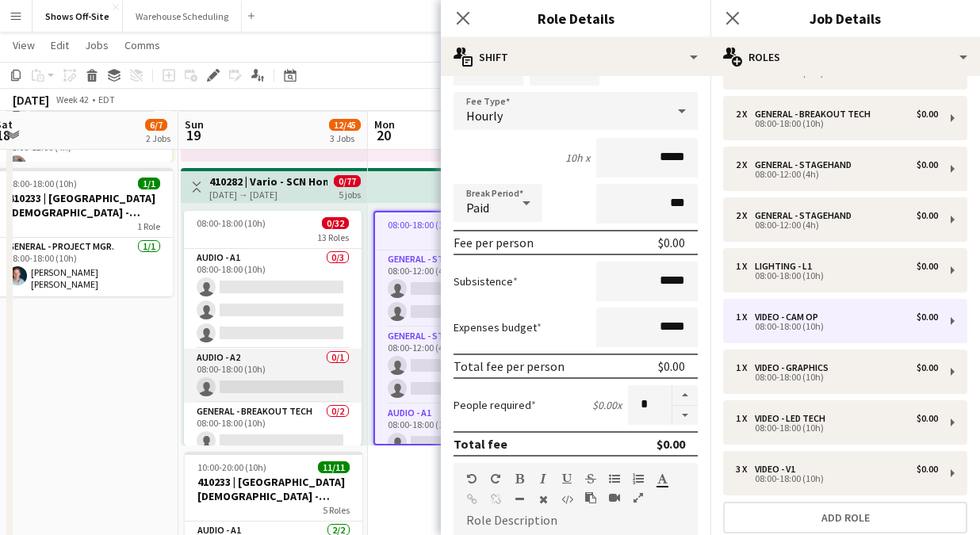
scroll to position [0, 709]
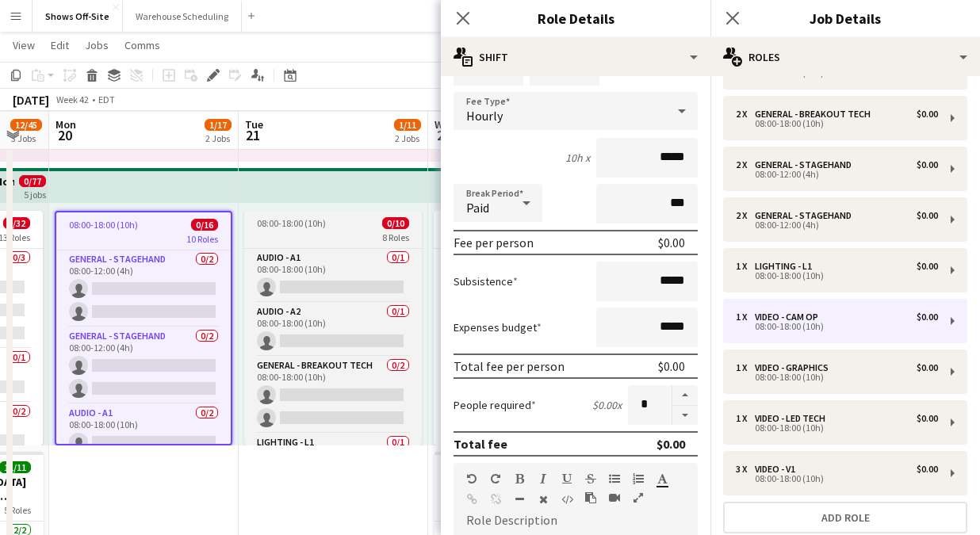
click at [316, 231] on div "8 Roles" at bounding box center [333, 237] width 178 height 13
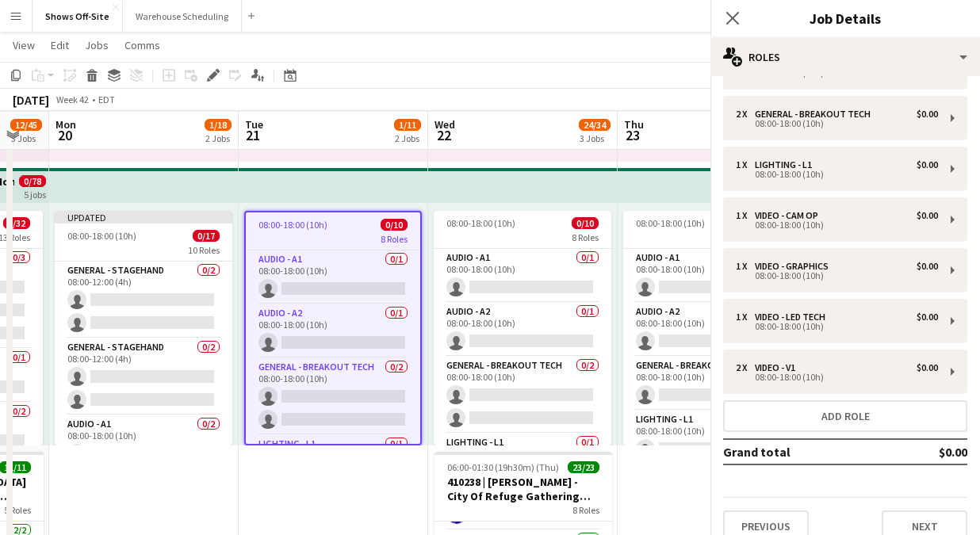
scroll to position [0, 0]
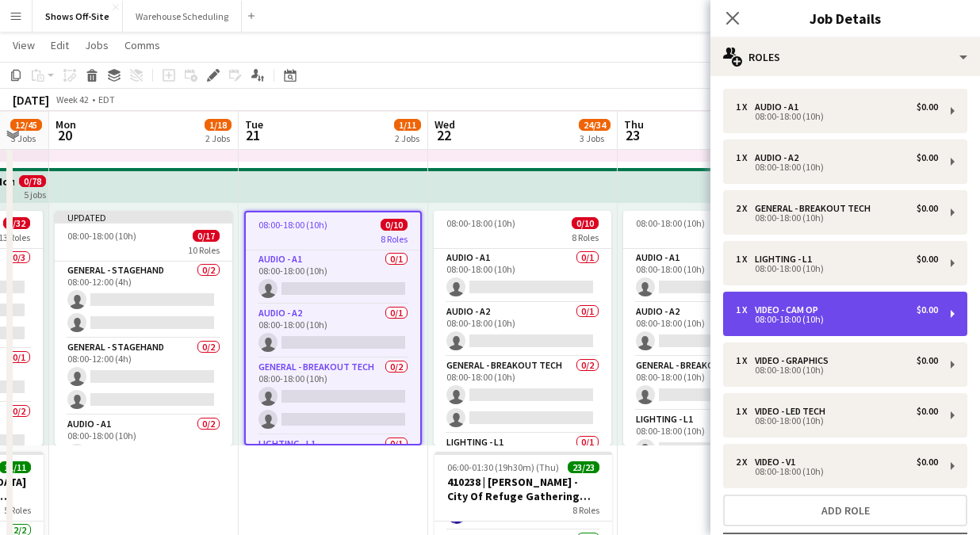
click at [805, 307] on div "Video - Cam Op" at bounding box center [790, 309] width 70 height 11
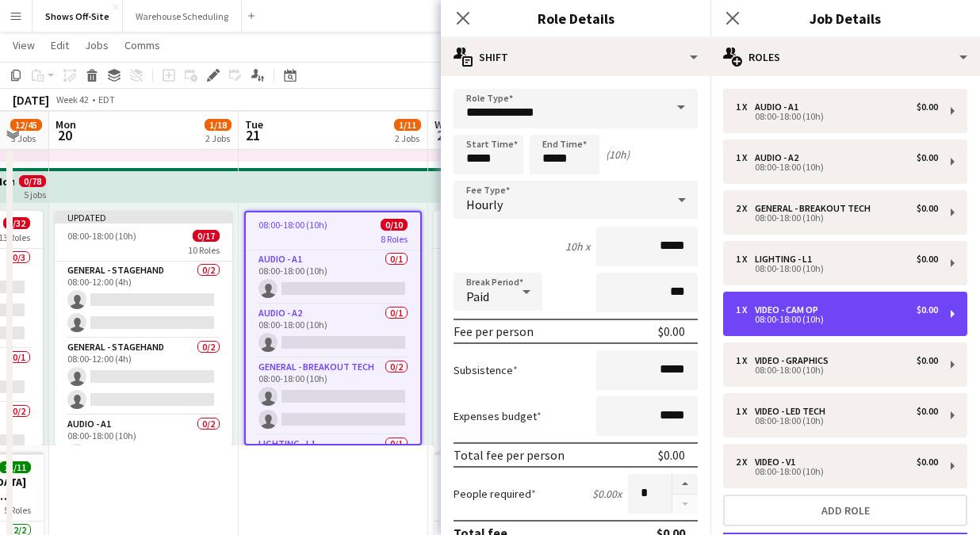
scroll to position [77, 0]
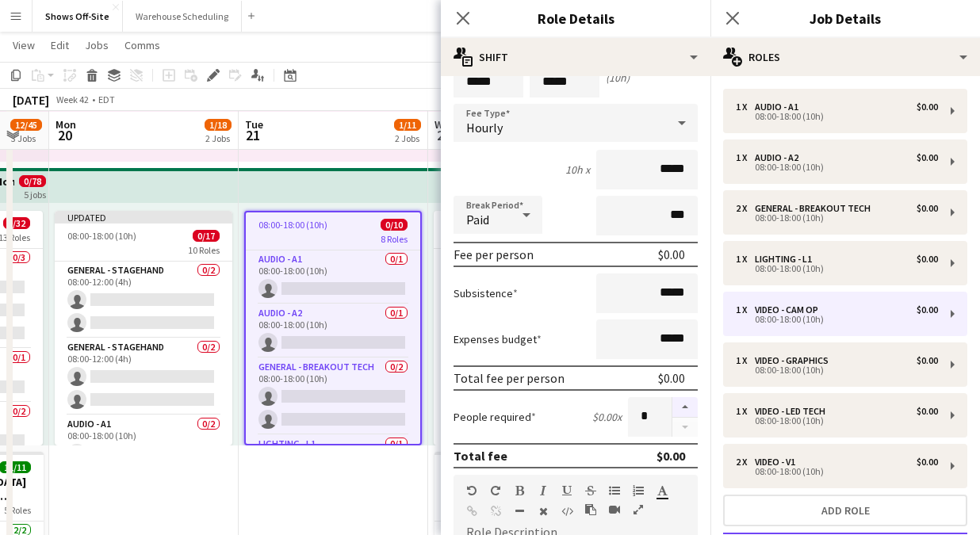
click at [681, 405] on button "button" at bounding box center [684, 407] width 25 height 21
type input "*"
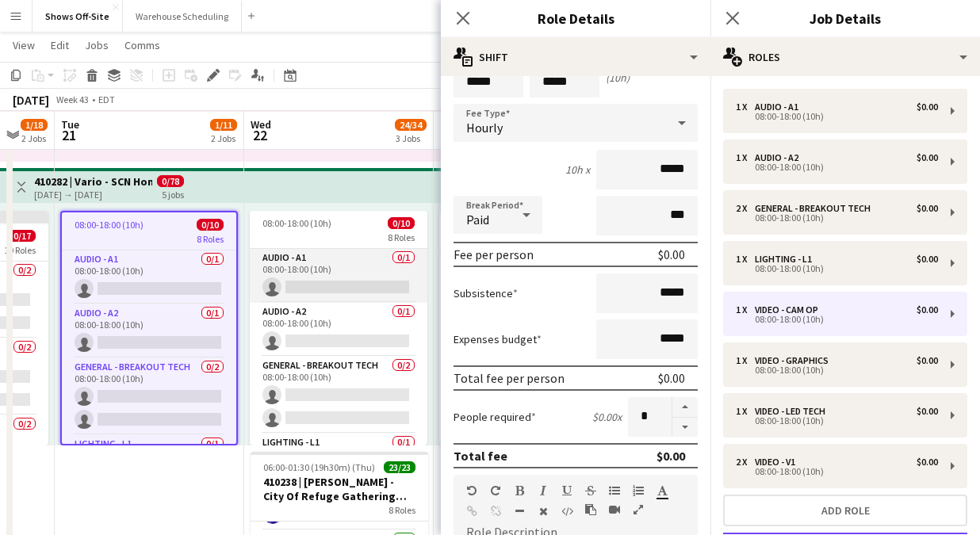
scroll to position [0, 534]
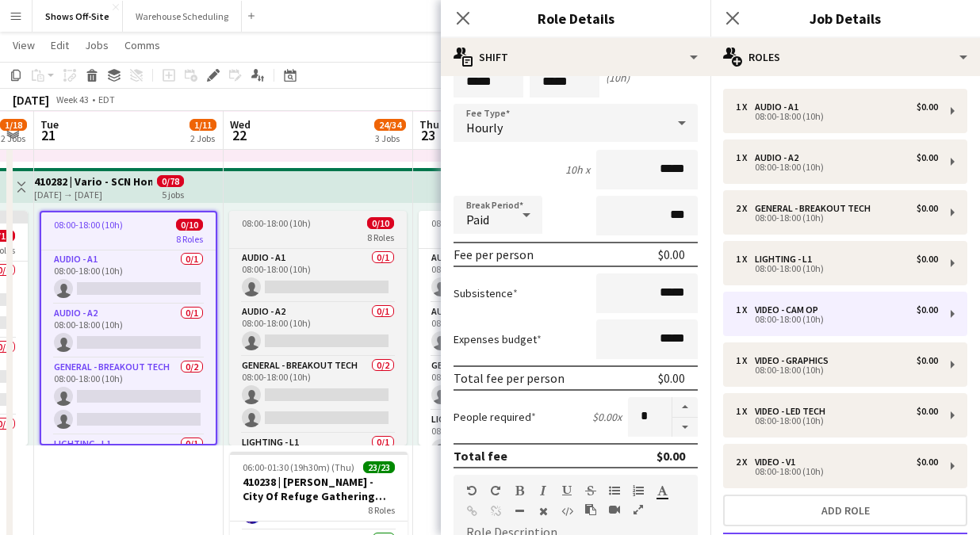
click at [306, 234] on div "8 Roles" at bounding box center [318, 237] width 178 height 13
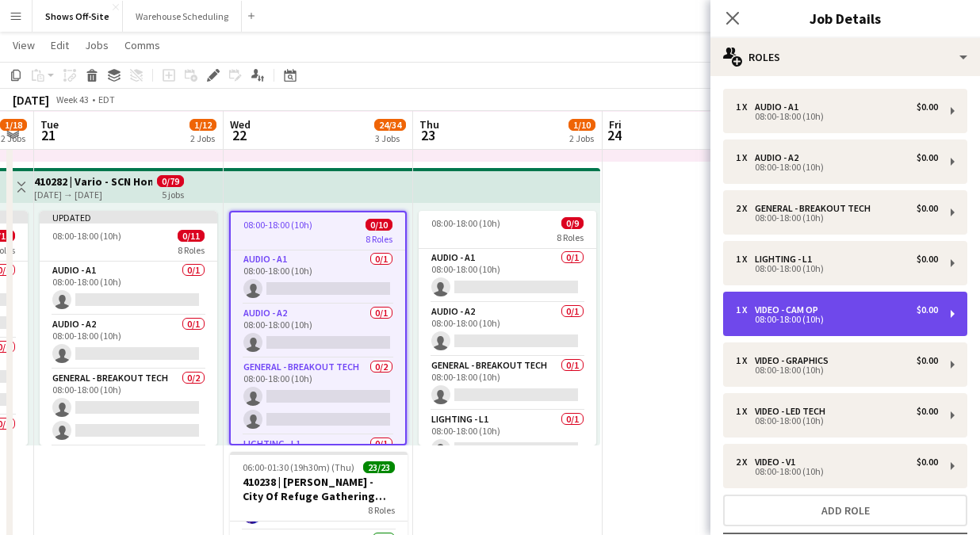
click at [818, 320] on div "08:00-18:00 (10h)" at bounding box center [837, 320] width 202 height 8
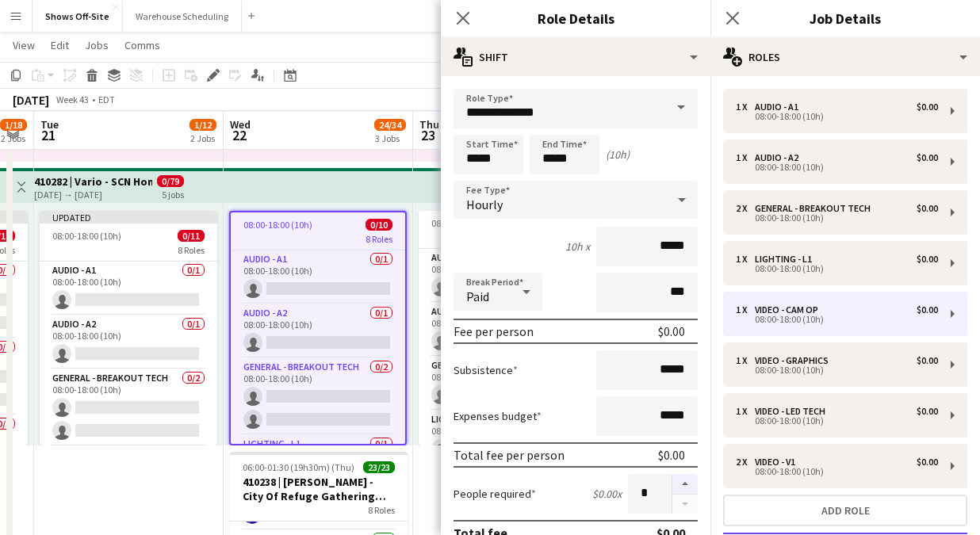
click at [681, 480] on button "button" at bounding box center [684, 484] width 25 height 21
type input "*"
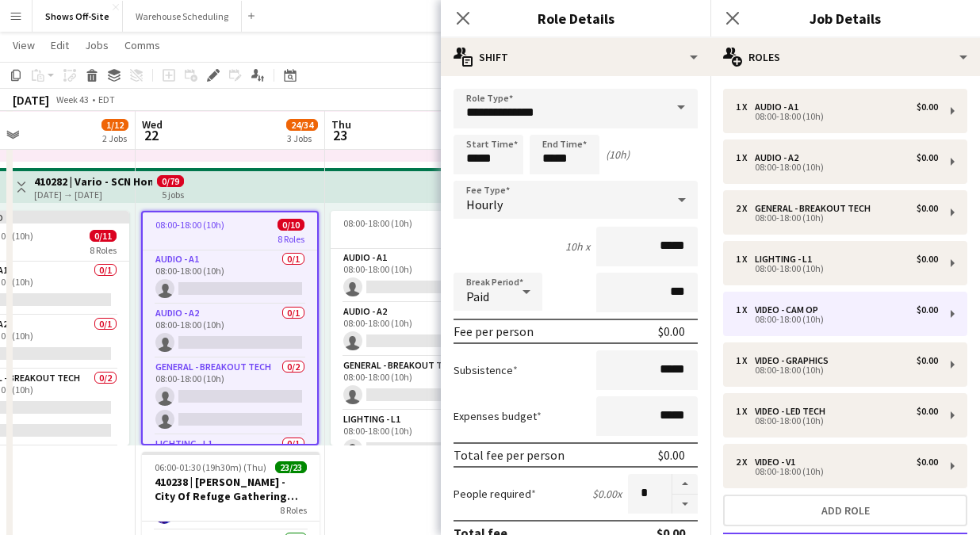
scroll to position [0, 627]
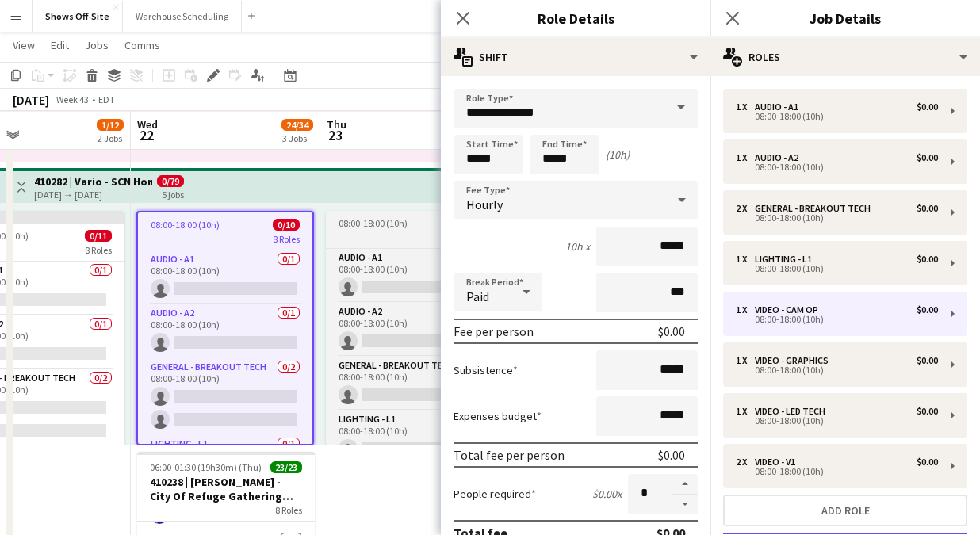
click at [370, 235] on div "8 Roles" at bounding box center [415, 237] width 178 height 13
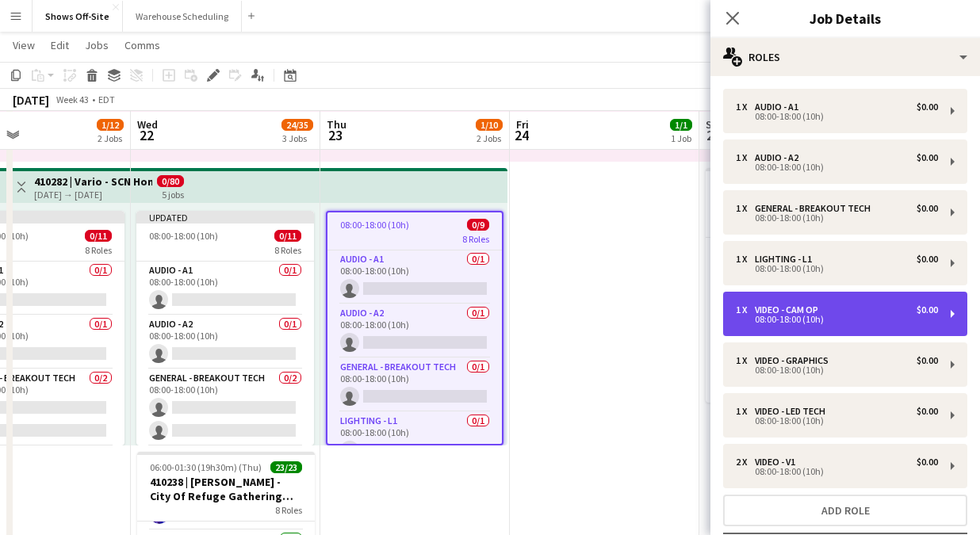
click at [805, 309] on div "Video - Cam Op" at bounding box center [790, 309] width 70 height 11
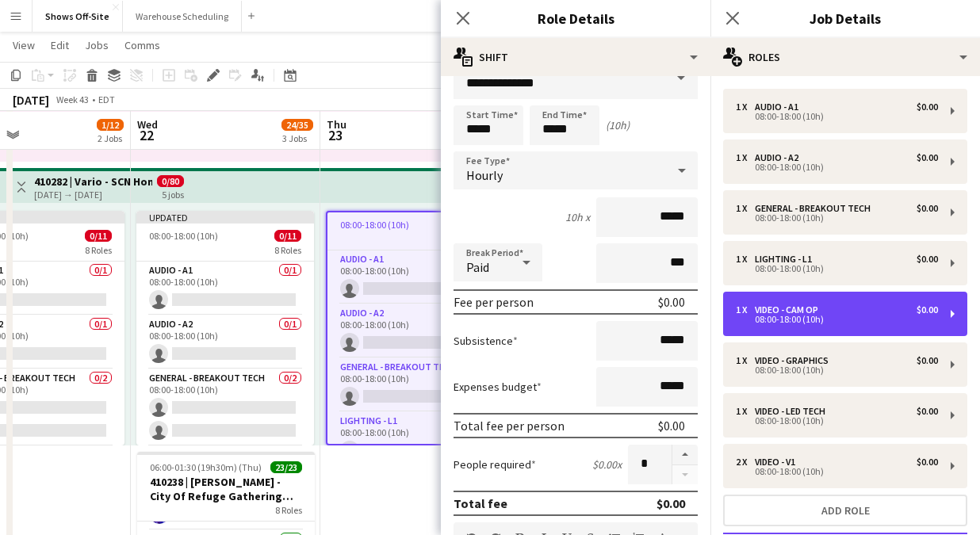
scroll to position [55, 0]
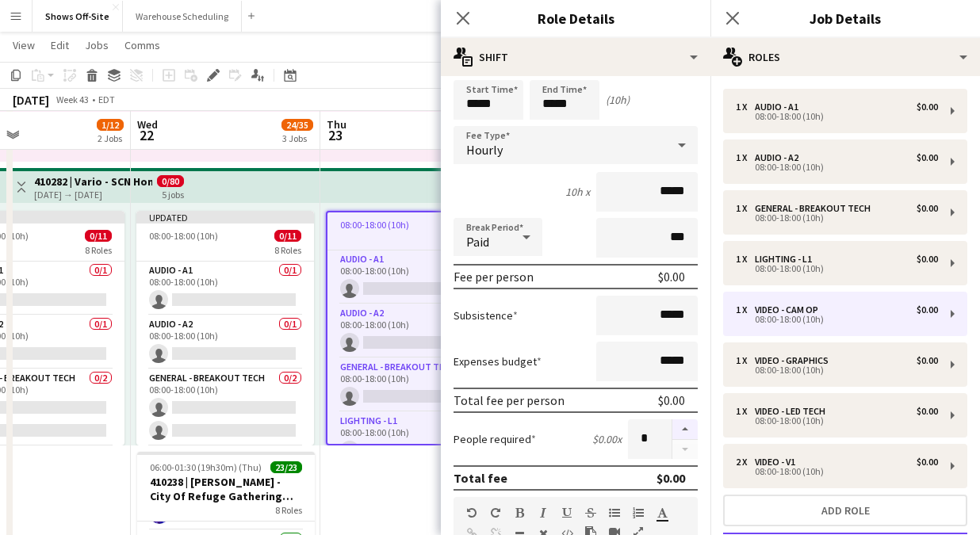
click at [683, 432] on button "button" at bounding box center [684, 429] width 25 height 21
type input "*"
click at [464, 21] on icon "Close pop-in" at bounding box center [462, 17] width 15 height 15
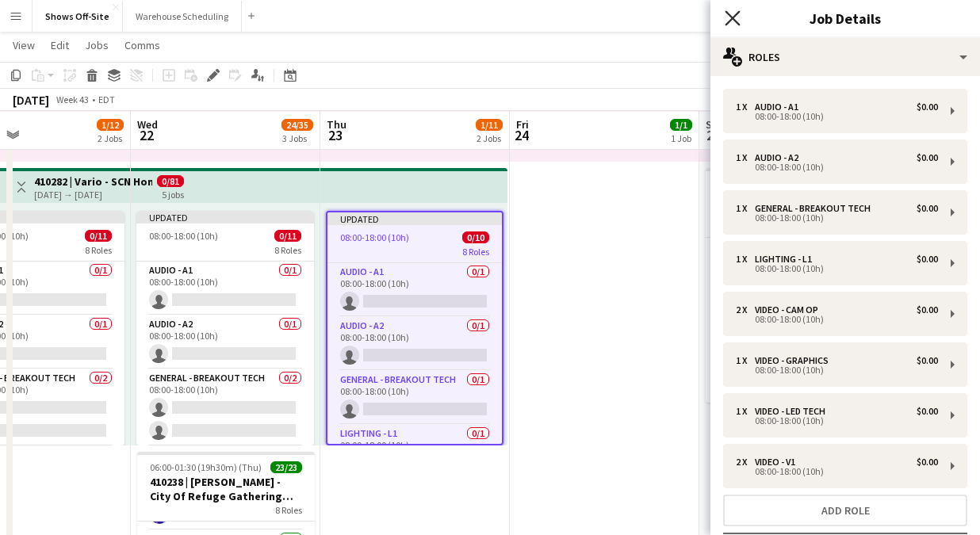
click at [734, 15] on icon at bounding box center [732, 17] width 15 height 15
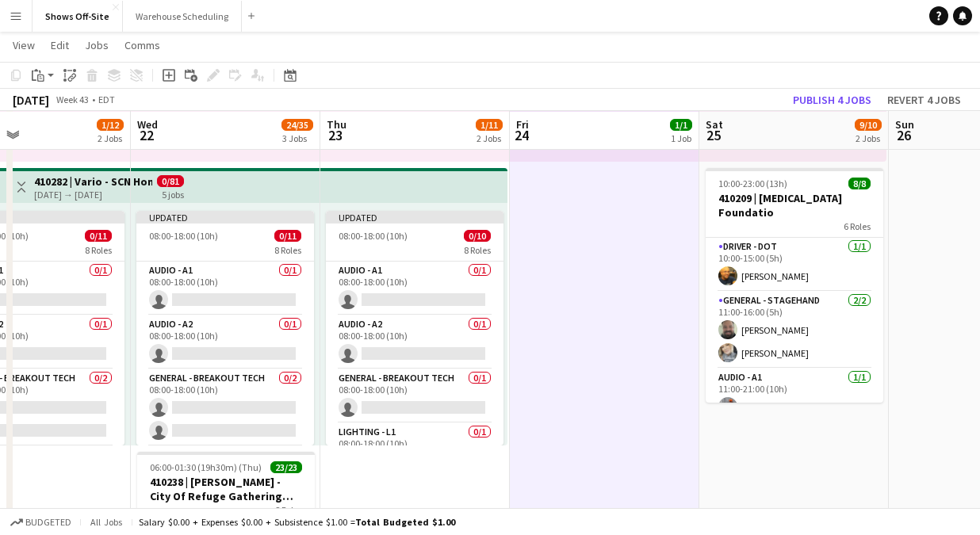
click at [817, 86] on app-toolbar "Copy Paste Paste Command V Paste with crew Command Shift V Paste linked Job Del…" at bounding box center [490, 75] width 980 height 27
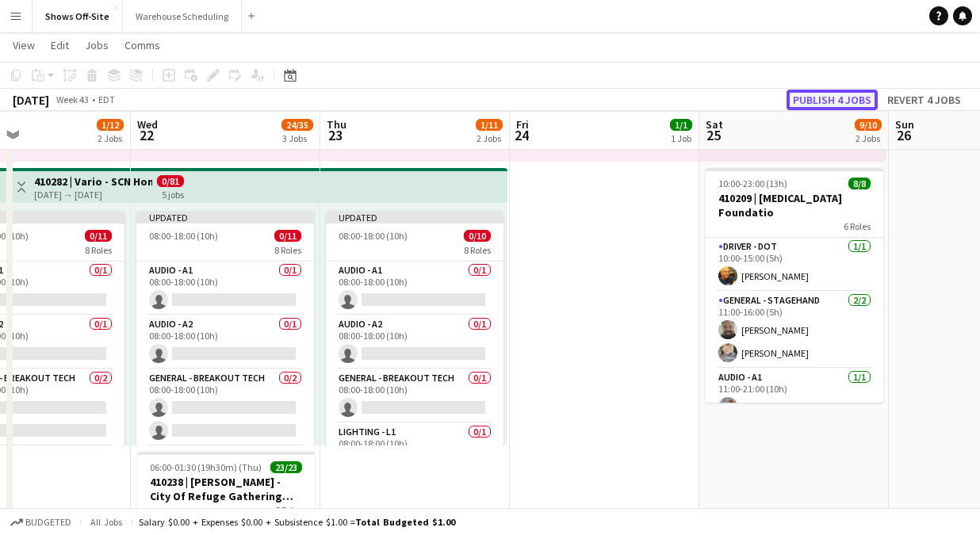
click at [820, 98] on button "Publish 4 jobs" at bounding box center [832, 100] width 91 height 21
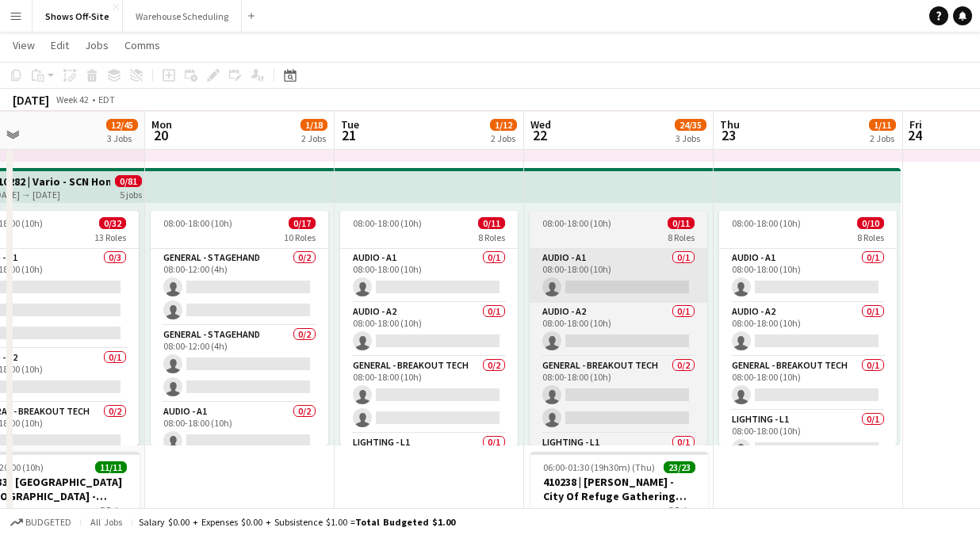
scroll to position [0, 411]
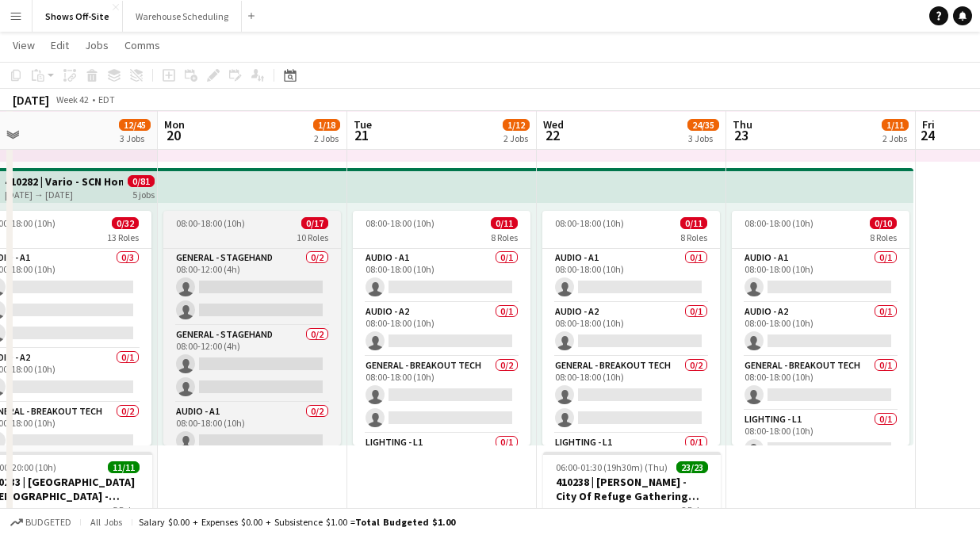
click at [236, 236] on div "10 Roles" at bounding box center [252, 237] width 178 height 13
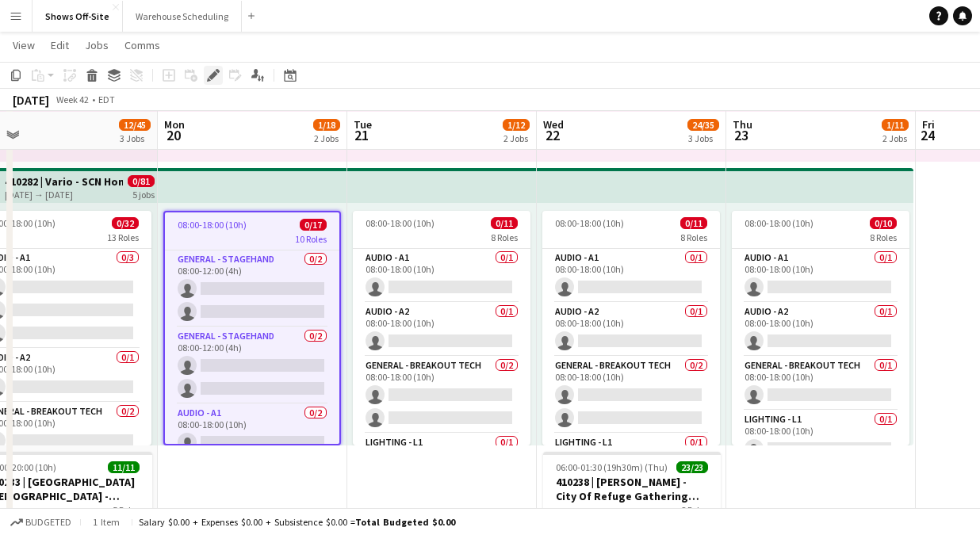
click at [211, 79] on icon at bounding box center [213, 75] width 9 height 9
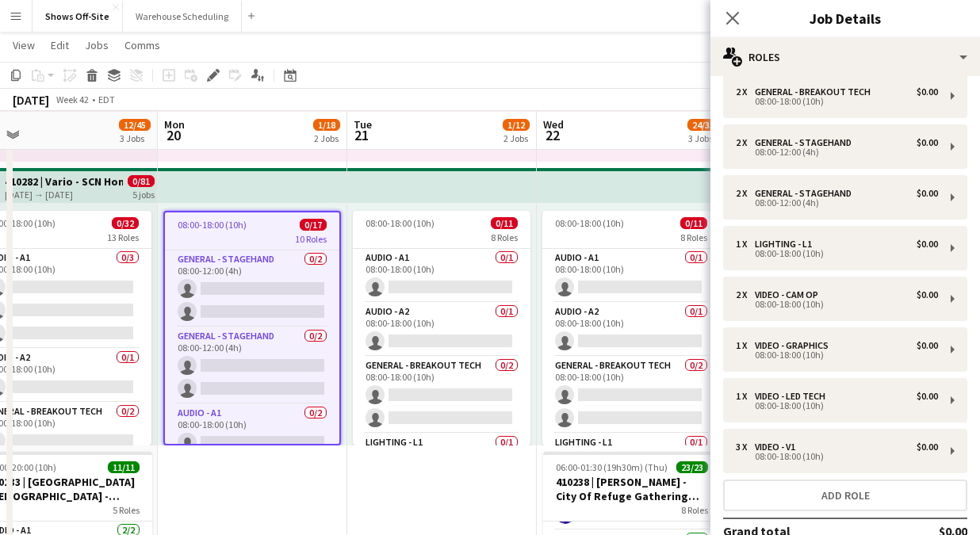
scroll to position [117, 0]
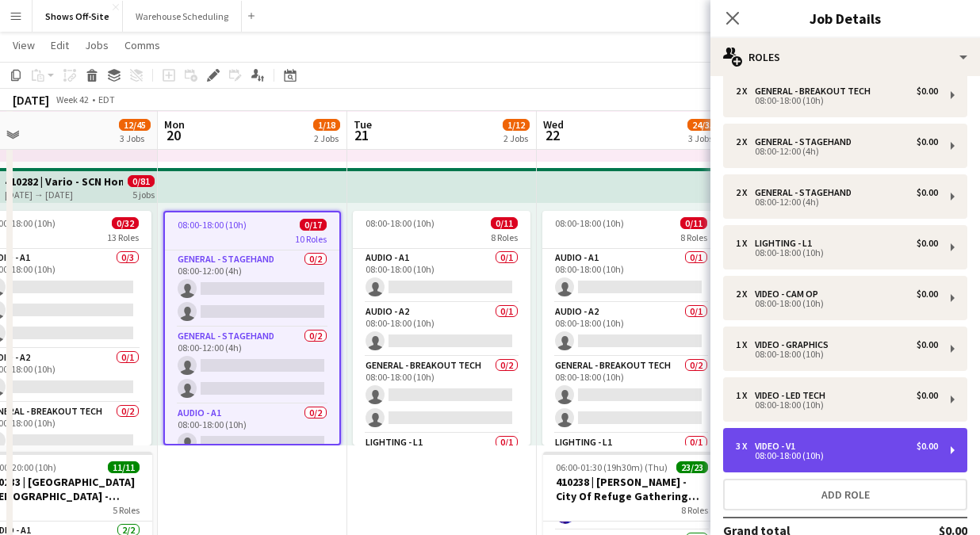
click at [822, 444] on div "3 x Video - V1 $0.00" at bounding box center [837, 446] width 202 height 11
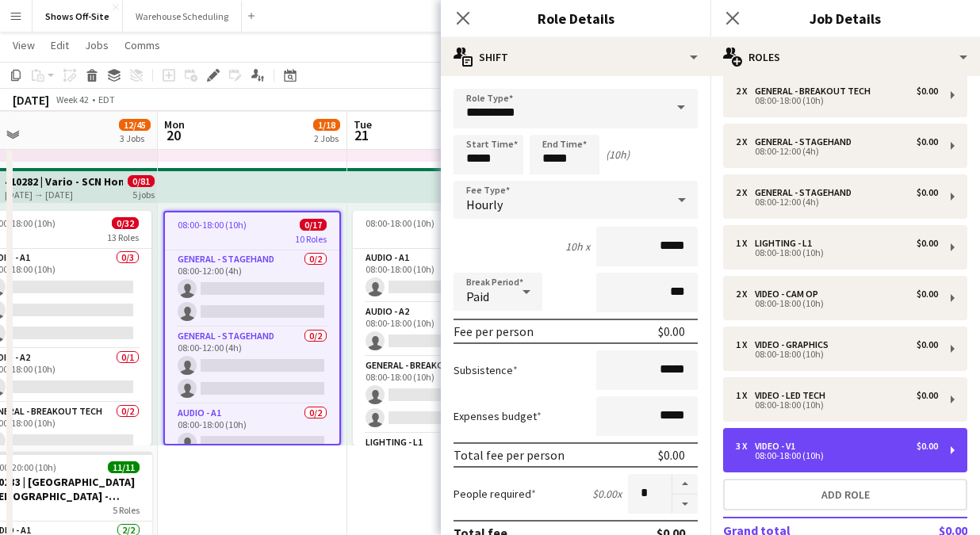
scroll to position [106, 0]
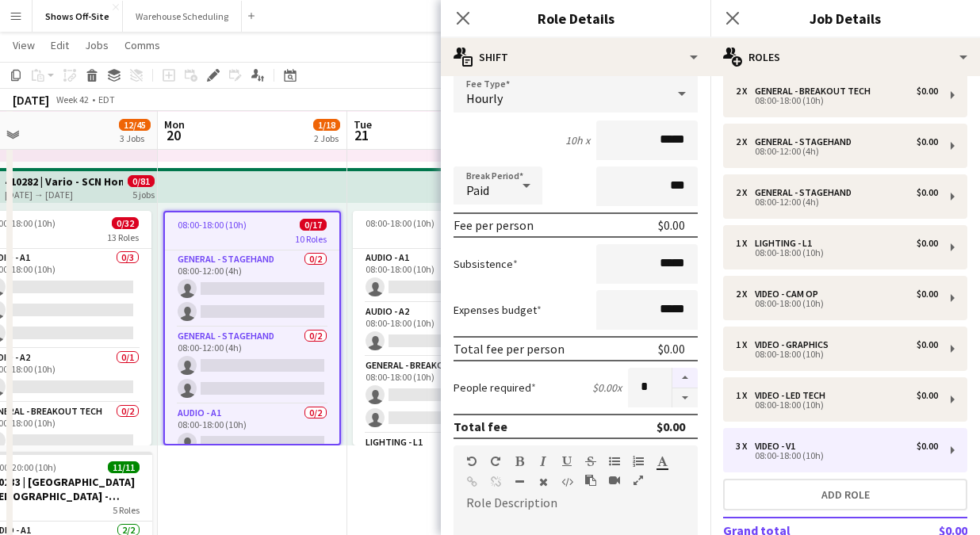
click at [679, 374] on button "button" at bounding box center [684, 378] width 25 height 21
type input "*"
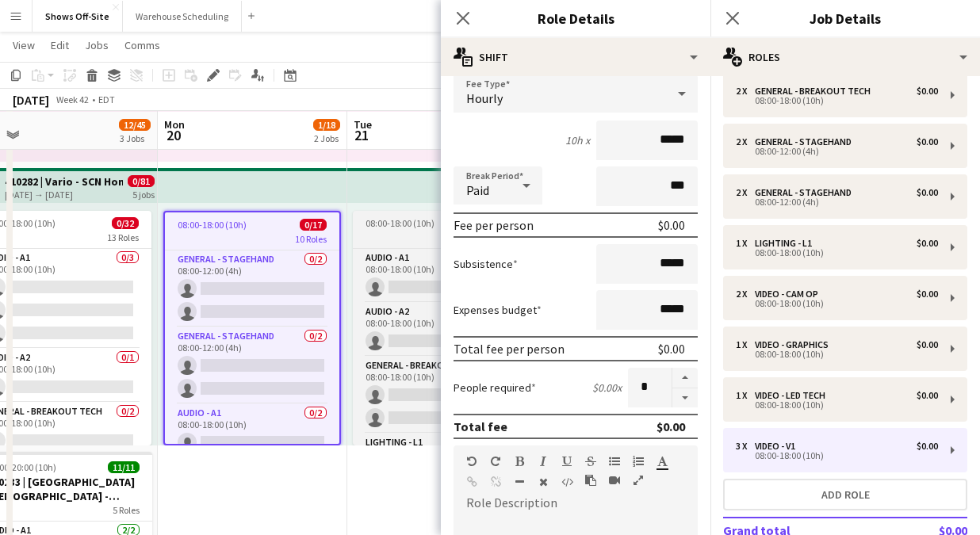
click at [386, 229] on app-job-card "08:00-18:00 (10h) 0/11 8 Roles Audio - A1 0/1 08:00-18:00 (10h) single-neutral-…" at bounding box center [442, 328] width 178 height 235
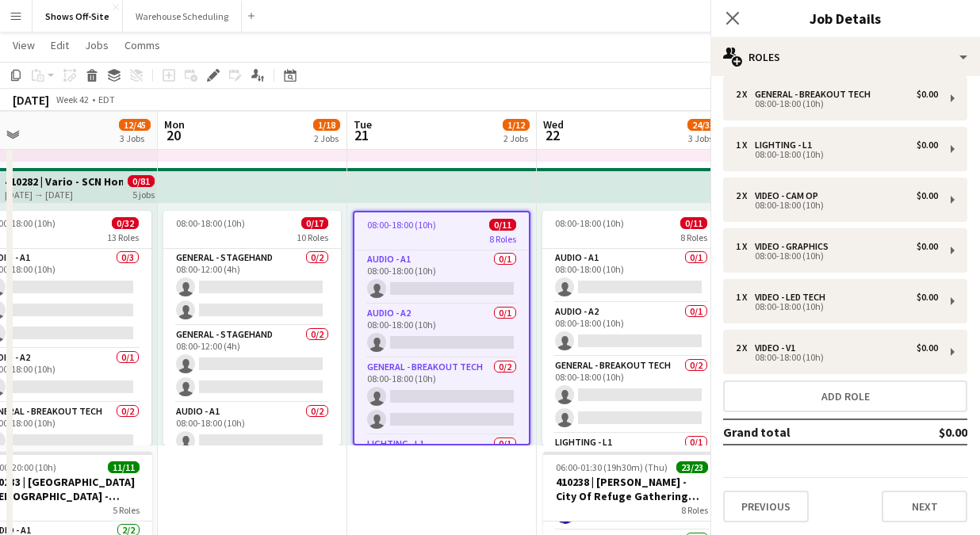
scroll to position [16, 0]
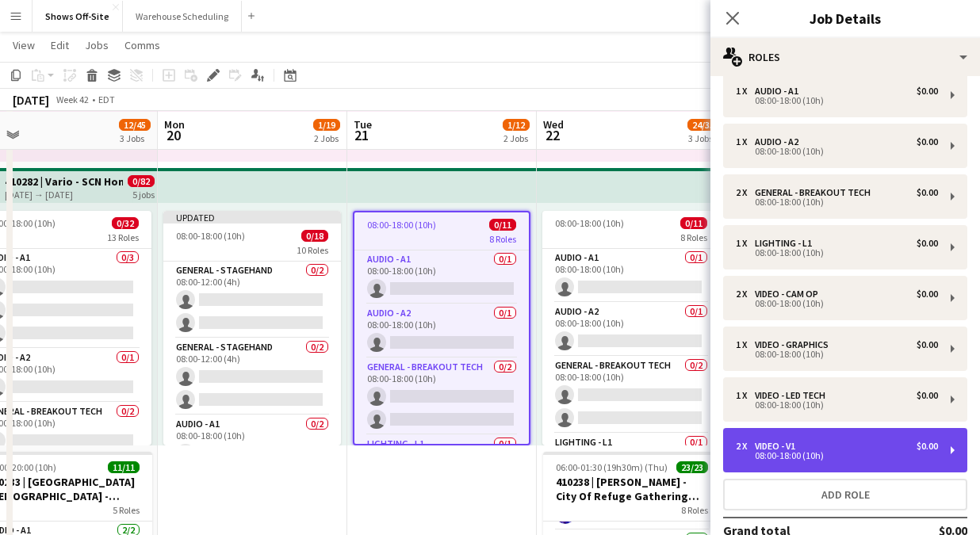
click at [806, 459] on div "08:00-18:00 (10h)" at bounding box center [837, 456] width 202 height 8
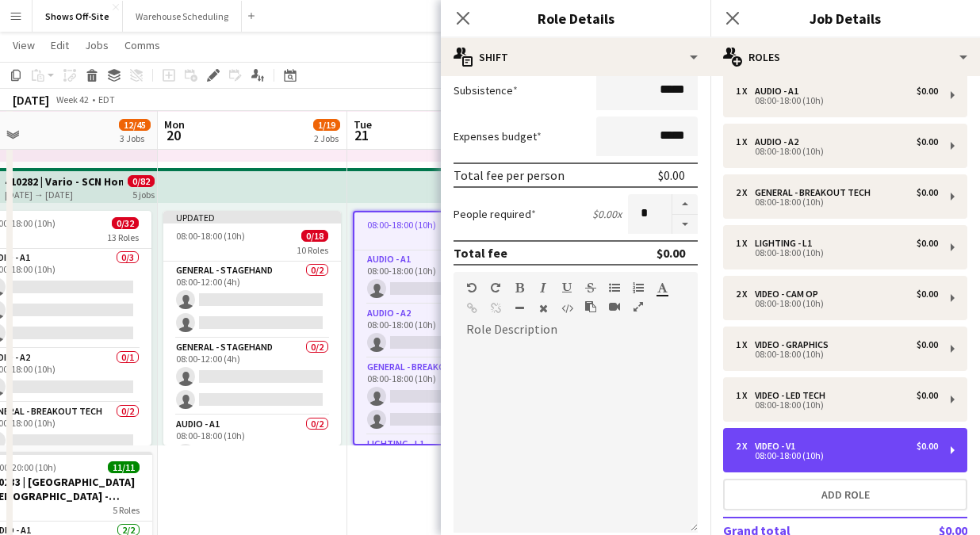
scroll to position [311, 0]
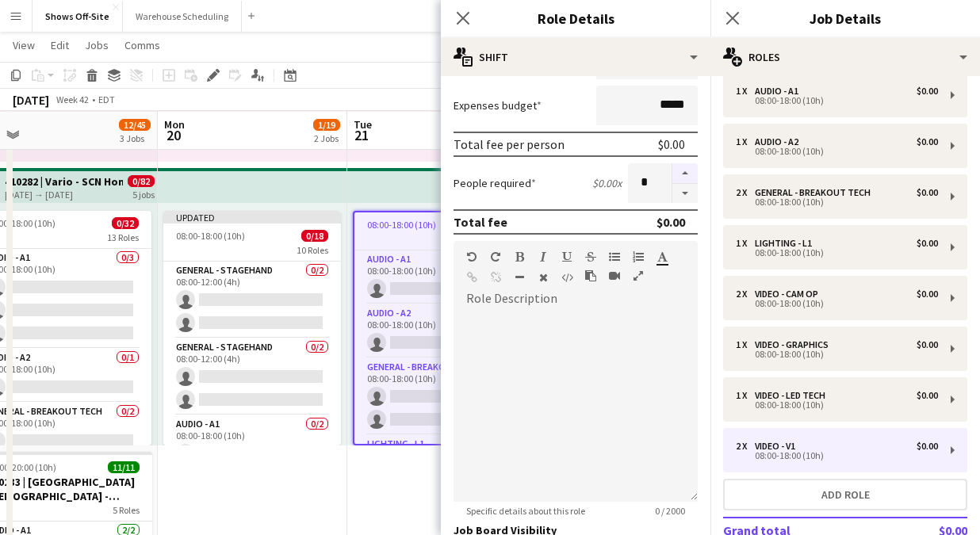
click at [682, 174] on button "button" at bounding box center [684, 173] width 25 height 21
type input "*"
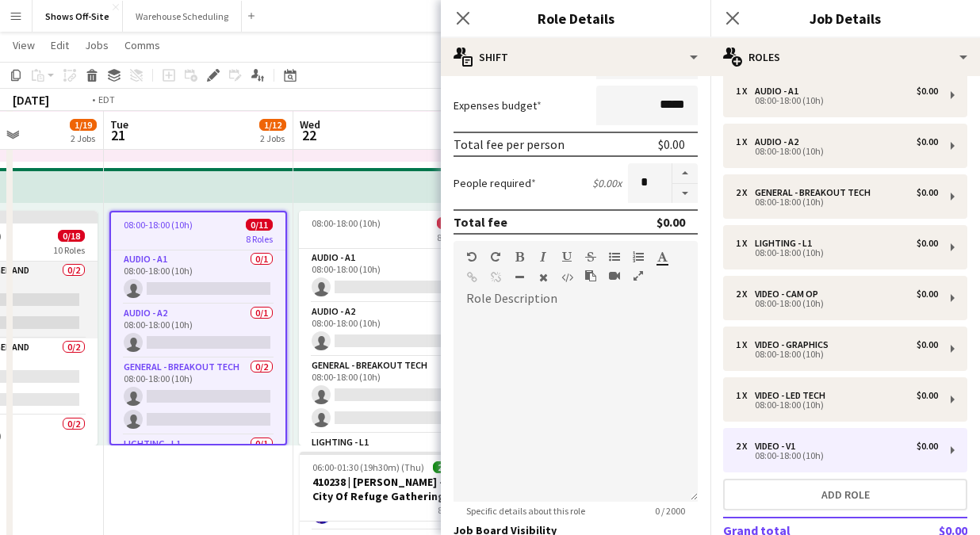
scroll to position [0, 734]
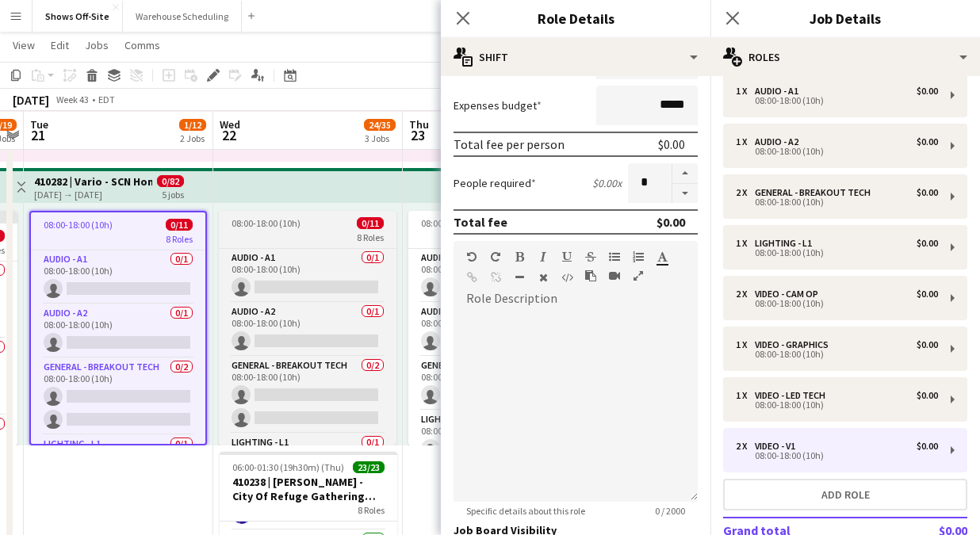
click at [326, 220] on div "08:00-18:00 (10h) 0/11" at bounding box center [308, 223] width 178 height 12
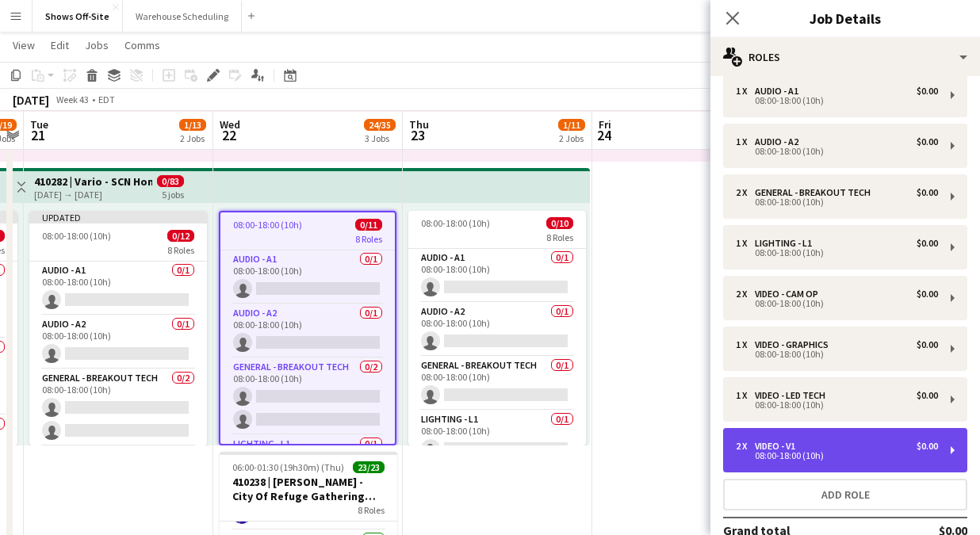
click at [742, 446] on div "2 x" at bounding box center [745, 446] width 19 height 11
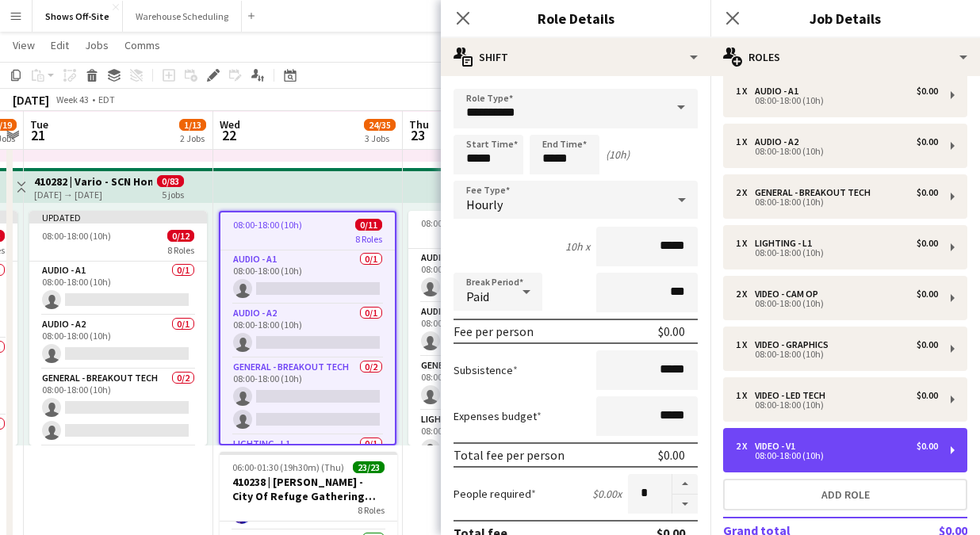
scroll to position [189, 0]
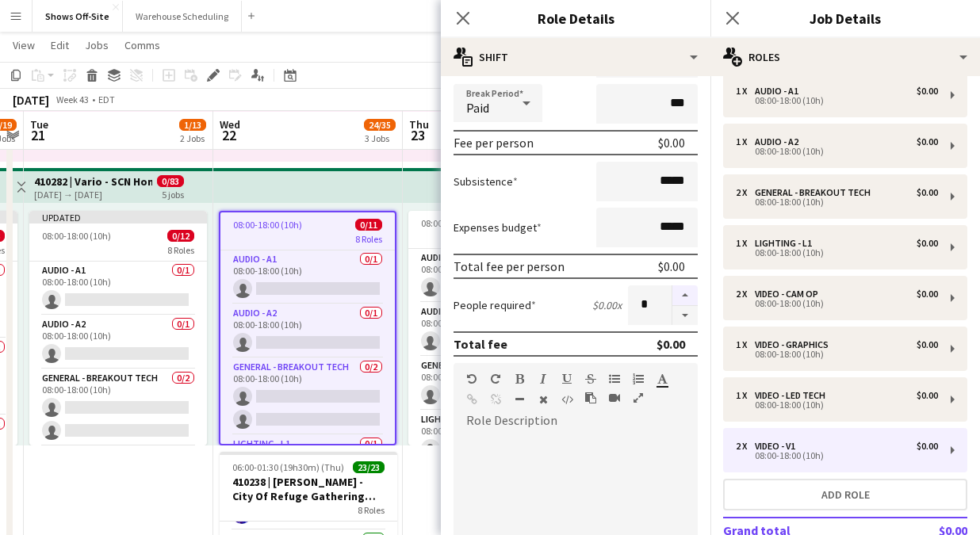
click at [683, 293] on button "button" at bounding box center [684, 295] width 25 height 21
type input "*"
click at [417, 225] on div "08:00-18:00 (10h) 0/10" at bounding box center [497, 223] width 178 height 12
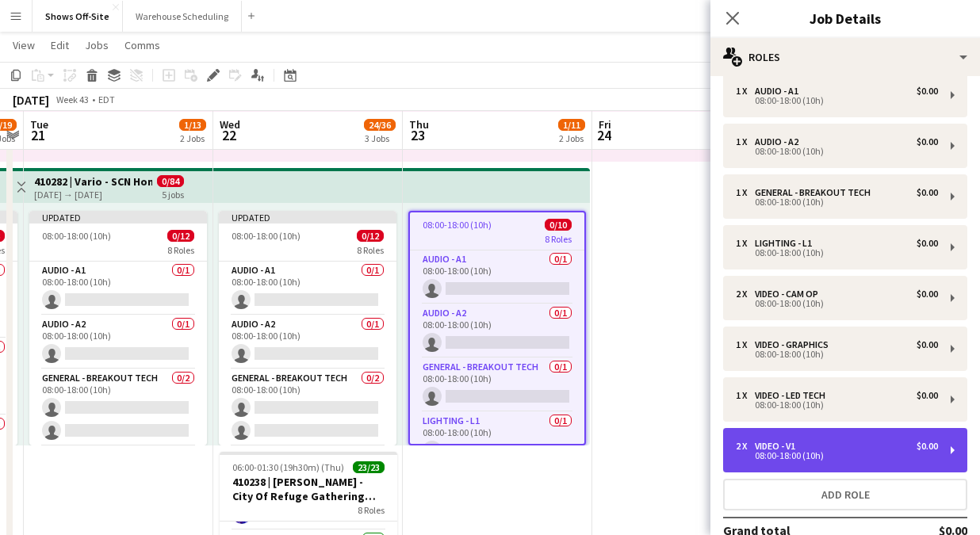
click at [744, 456] on div "08:00-18:00 (10h)" at bounding box center [837, 456] width 202 height 8
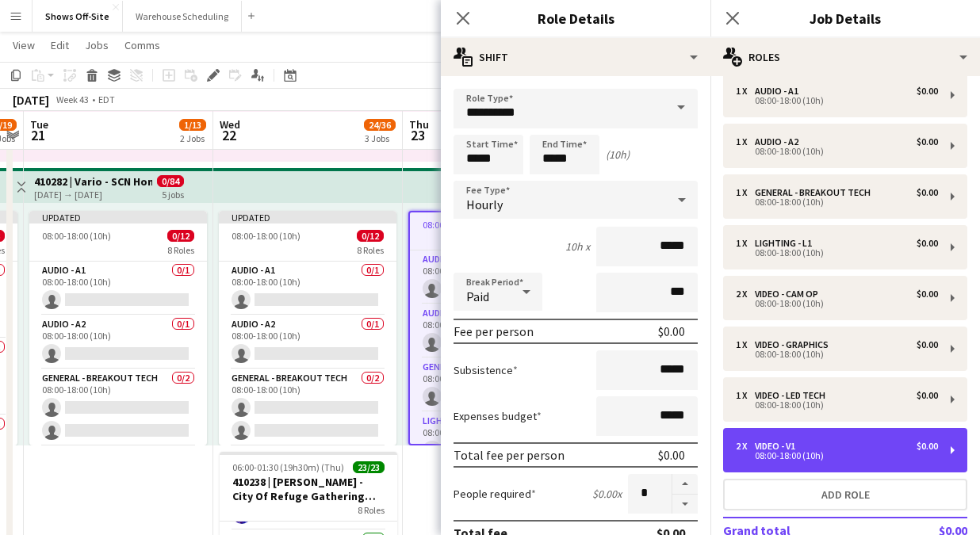
scroll to position [40, 0]
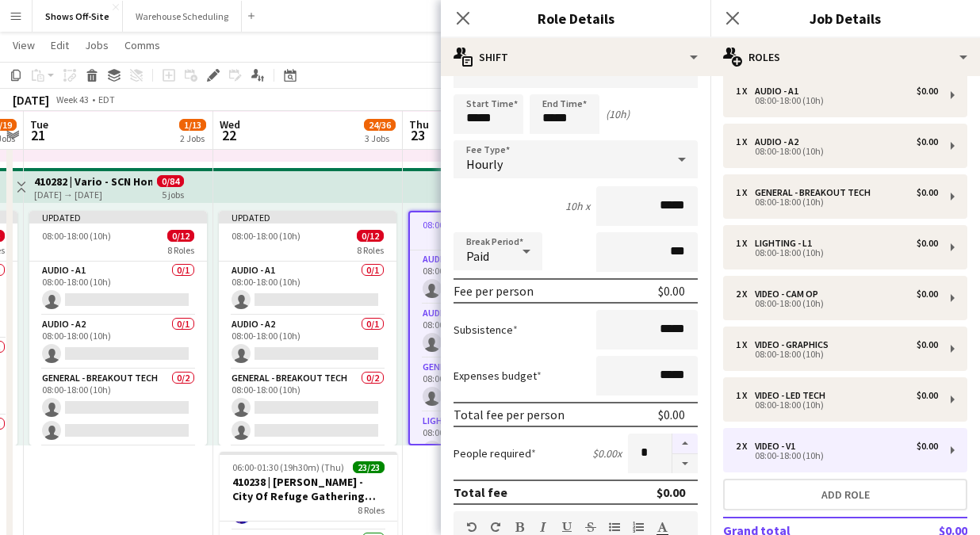
click at [687, 436] on button "button" at bounding box center [684, 444] width 25 height 21
type input "*"
click at [461, 10] on icon "Close pop-in" at bounding box center [462, 17] width 15 height 15
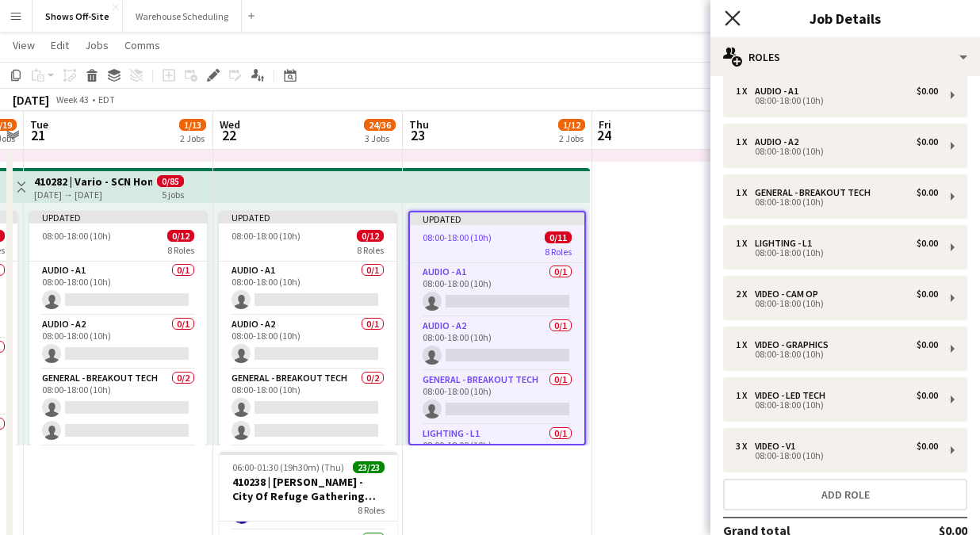
click at [736, 17] on icon "Close pop-in" at bounding box center [732, 17] width 15 height 15
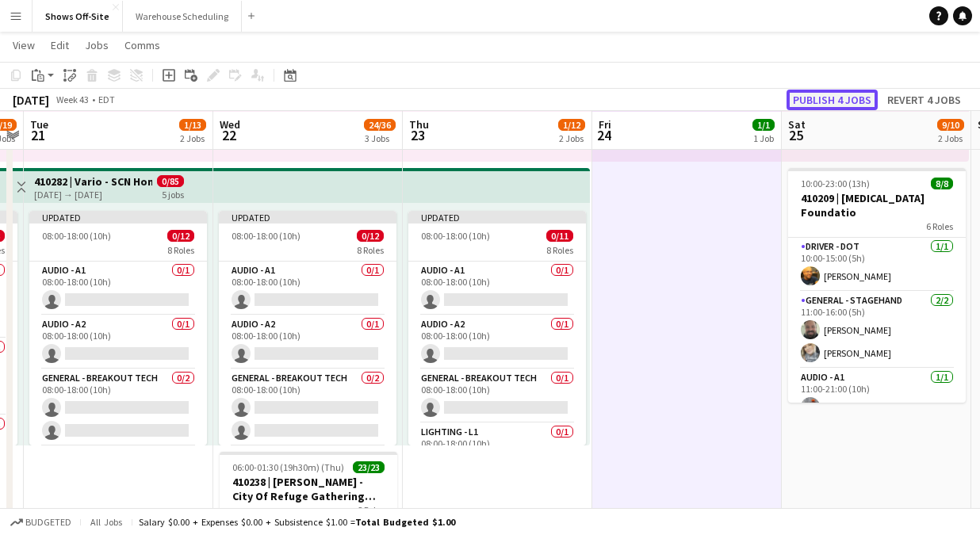
click at [809, 107] on button "Publish 4 jobs" at bounding box center [832, 100] width 91 height 21
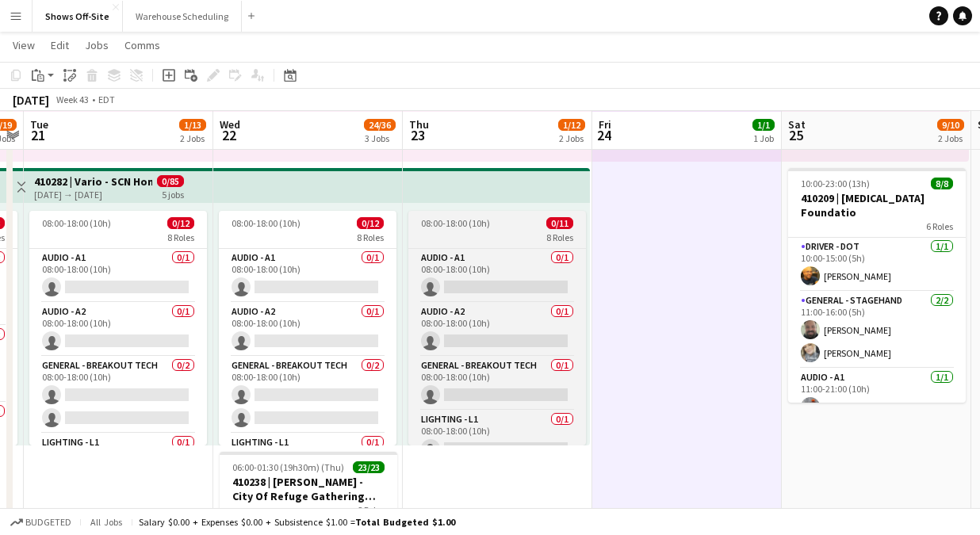
click at [445, 215] on app-job-card "08:00-18:00 (10h) 0/11 8 Roles Audio - A1 0/1 08:00-18:00 (10h) single-neutral-…" at bounding box center [497, 328] width 178 height 235
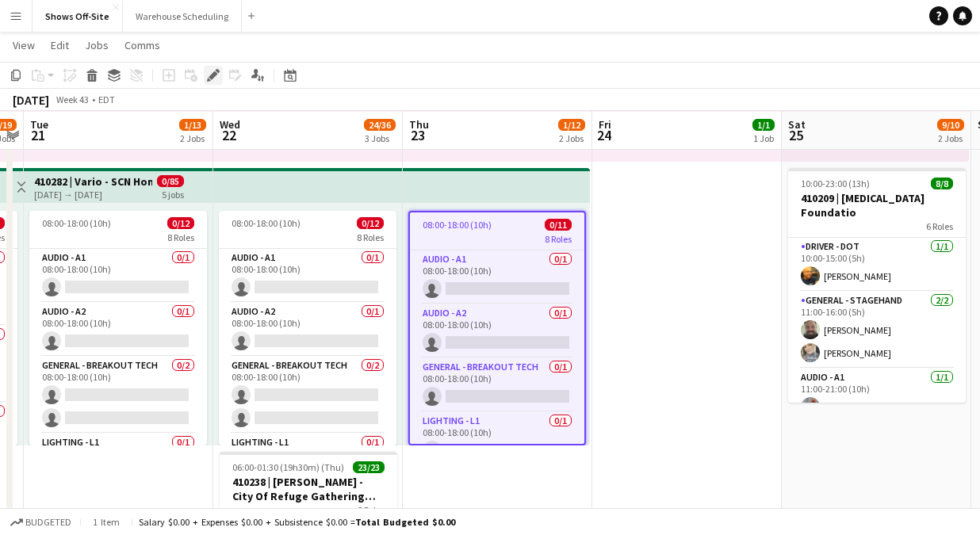
click at [213, 77] on icon at bounding box center [213, 75] width 9 height 9
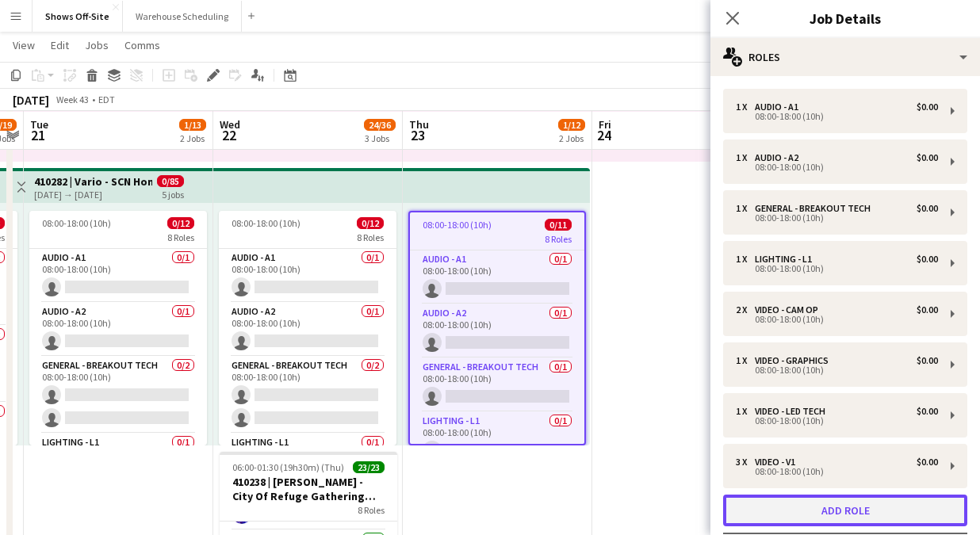
click at [836, 504] on button "Add role" at bounding box center [845, 511] width 244 height 32
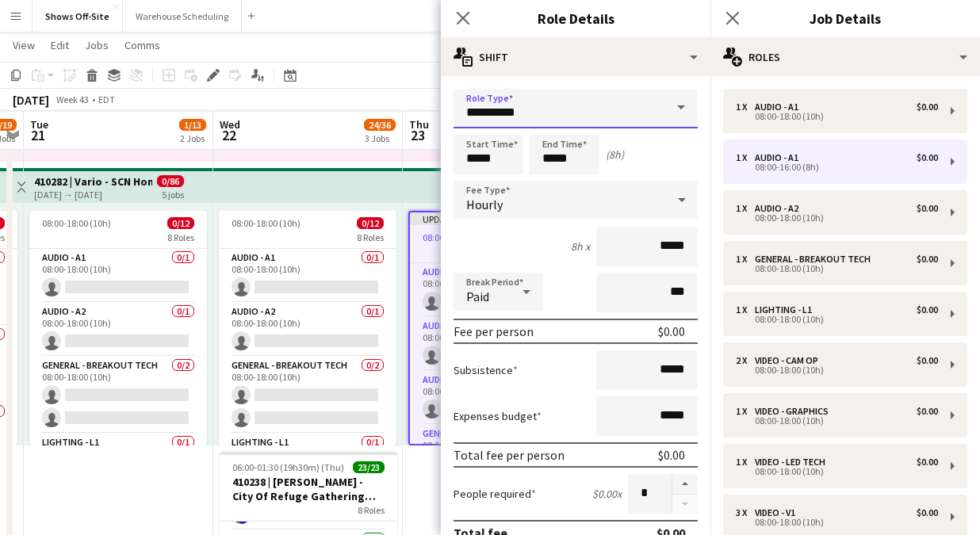
drag, startPoint x: 578, startPoint y: 116, endPoint x: 399, endPoint y: 114, distance: 179.2
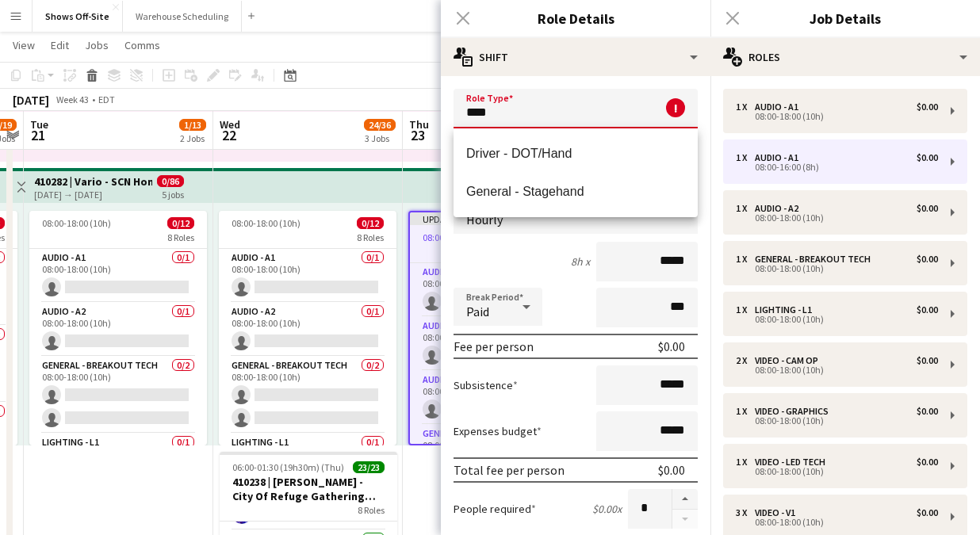
click at [535, 194] on span "General - Stagehand" at bounding box center [575, 191] width 219 height 15
type input "**********"
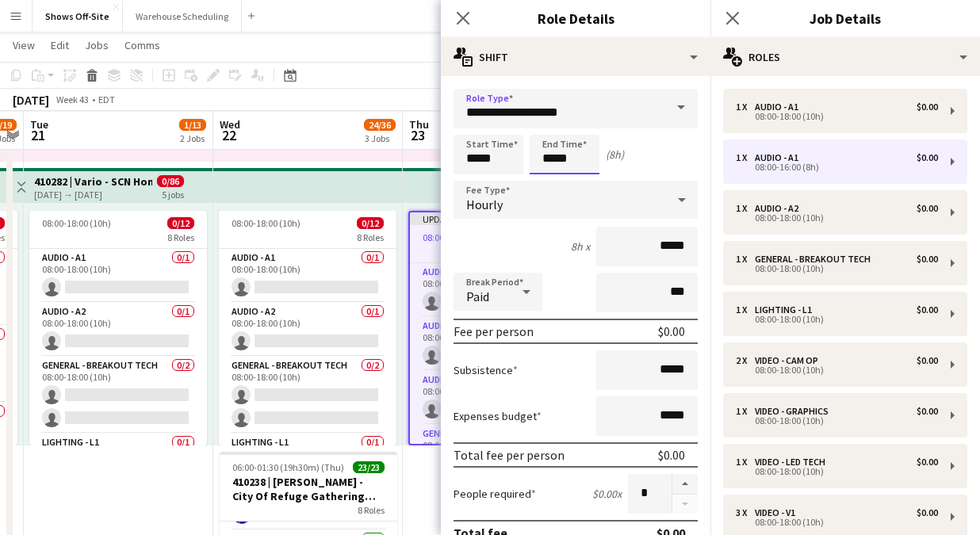
click at [576, 157] on input "*****" at bounding box center [565, 155] width 70 height 40
click at [553, 178] on div at bounding box center [549, 182] width 32 height 16
type input "*****"
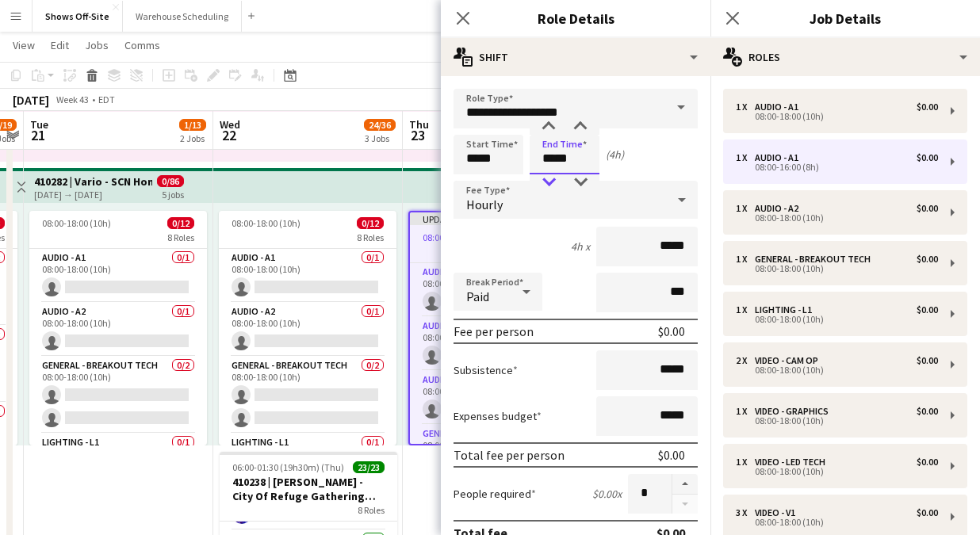
click at [553, 178] on div at bounding box center [549, 182] width 32 height 16
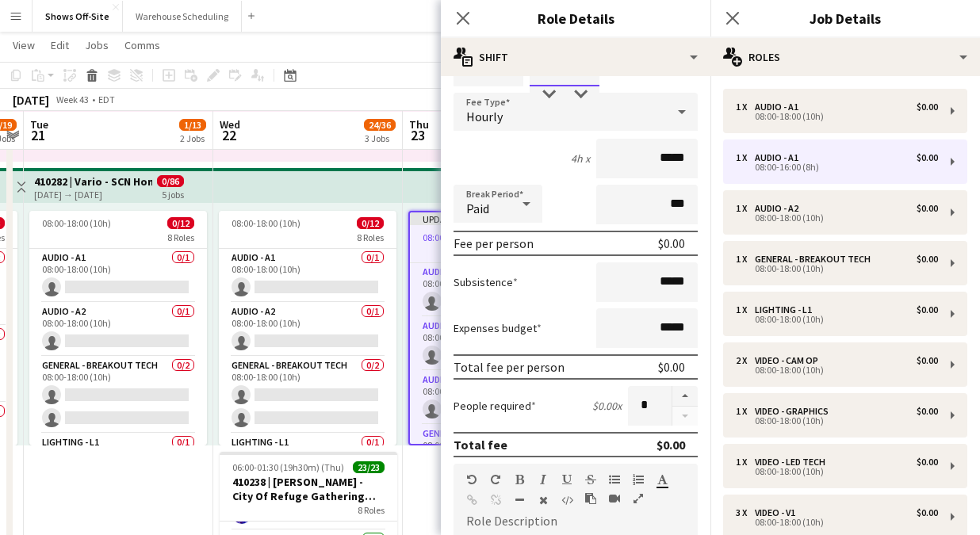
scroll to position [104, 0]
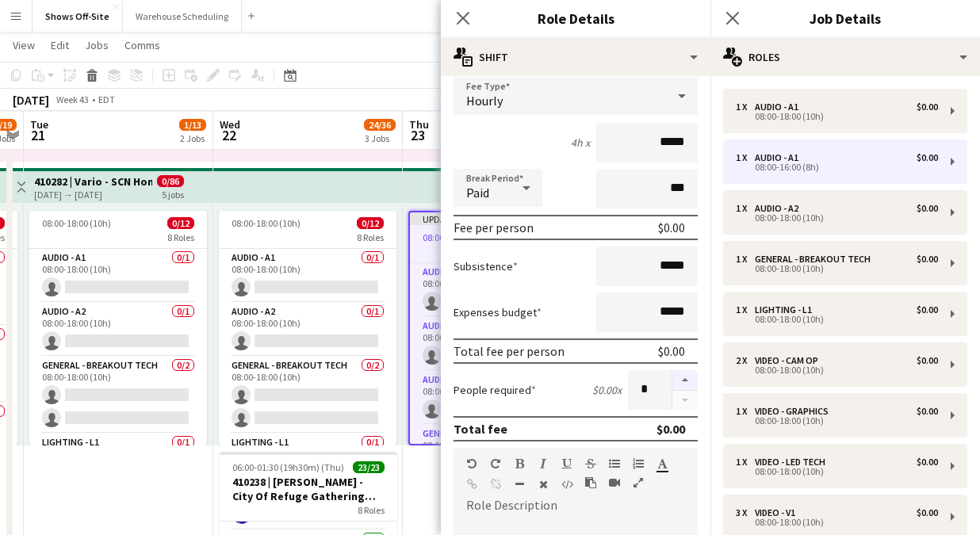
click at [676, 381] on button "button" at bounding box center [684, 380] width 25 height 21
type input "*"
click at [458, 22] on icon at bounding box center [462, 17] width 15 height 15
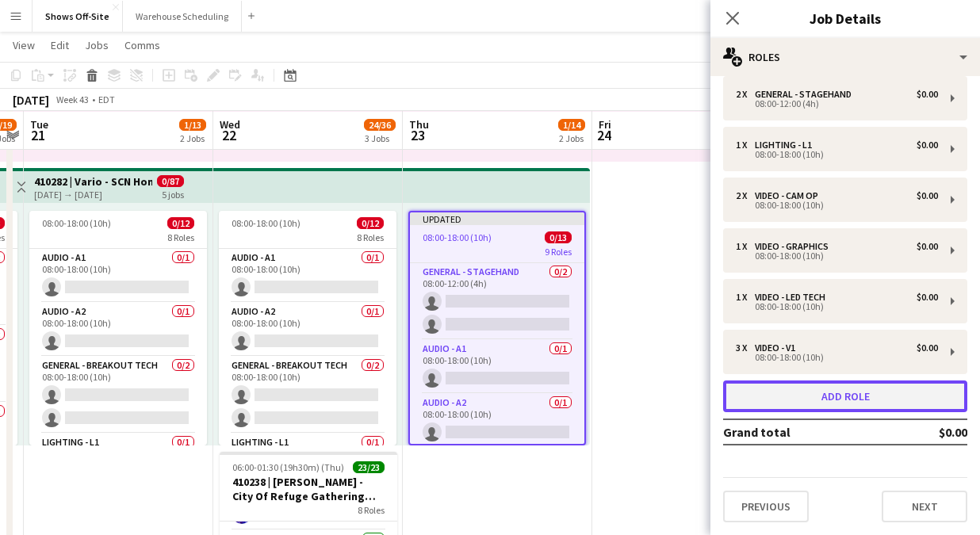
click at [842, 396] on button "Add role" at bounding box center [845, 397] width 244 height 32
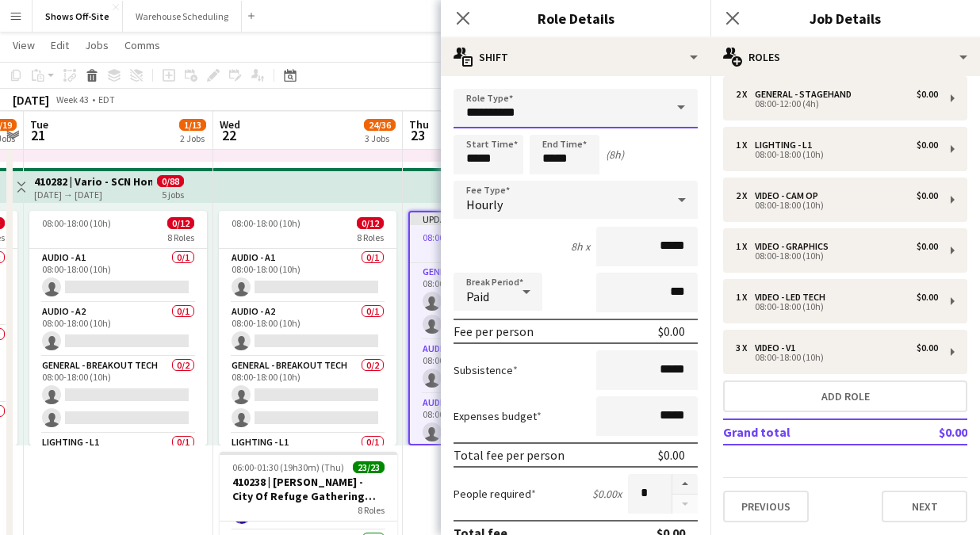
drag, startPoint x: 527, startPoint y: 120, endPoint x: 385, endPoint y: 116, distance: 142.0
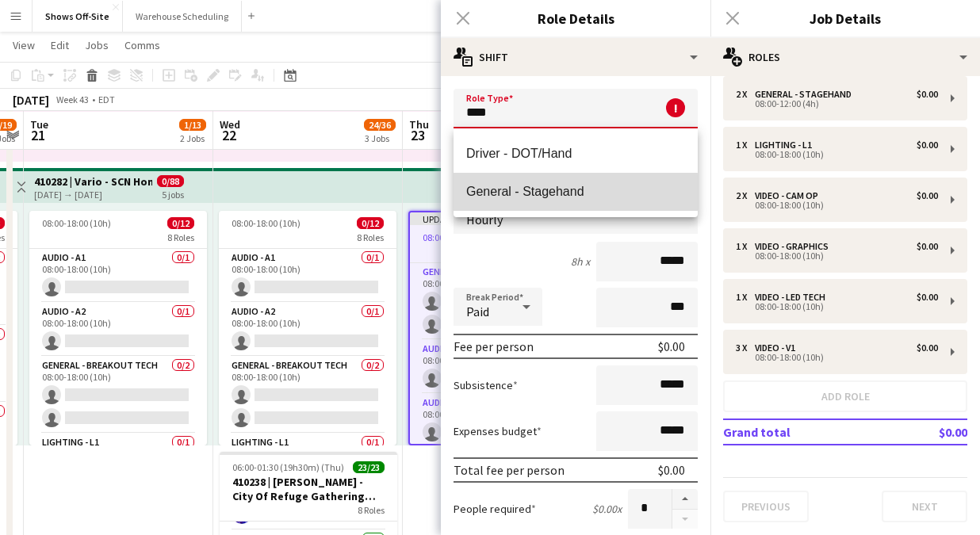
click at [497, 193] on span "General - Stagehand" at bounding box center [575, 191] width 219 height 15
type input "**********"
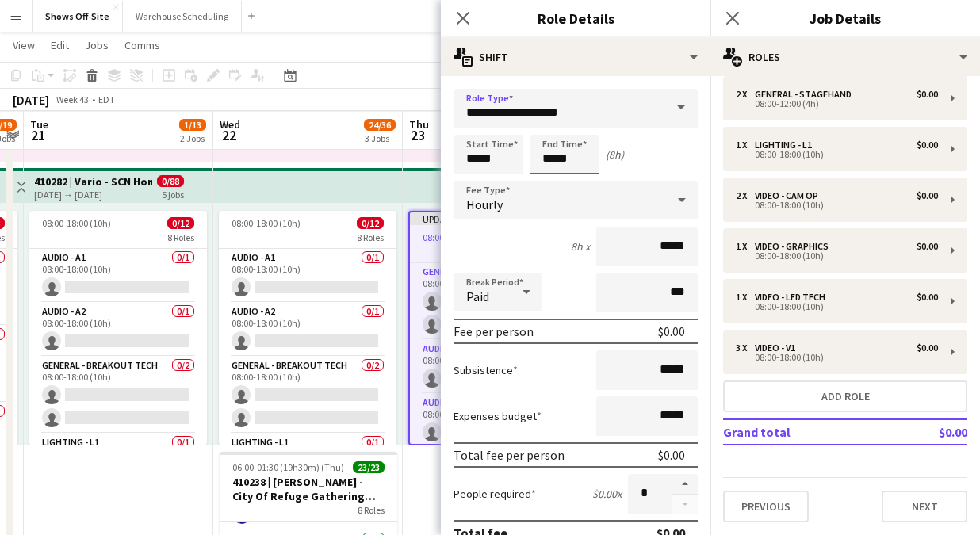
click at [561, 154] on input "*****" at bounding box center [565, 155] width 70 height 40
click at [545, 182] on div at bounding box center [549, 182] width 32 height 16
type input "*****"
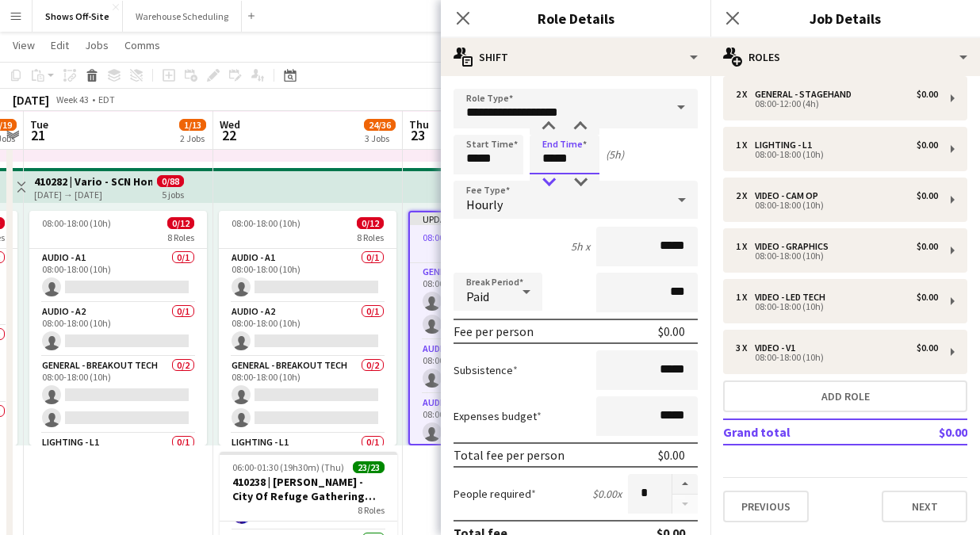
click at [545, 182] on div at bounding box center [549, 182] width 32 height 16
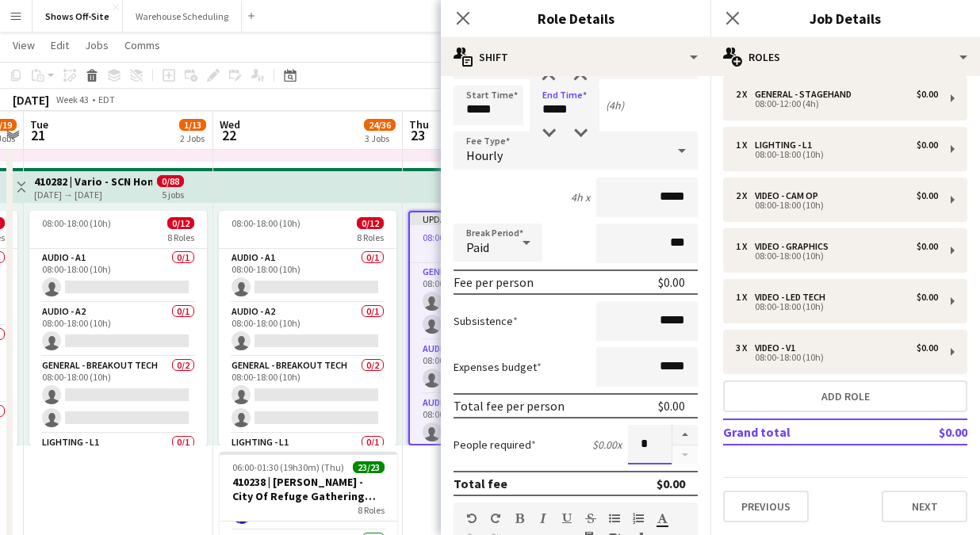
click at [649, 440] on input "*" at bounding box center [650, 445] width 44 height 40
type input "**"
click at [468, 10] on app-icon "Close pop-in" at bounding box center [463, 18] width 23 height 23
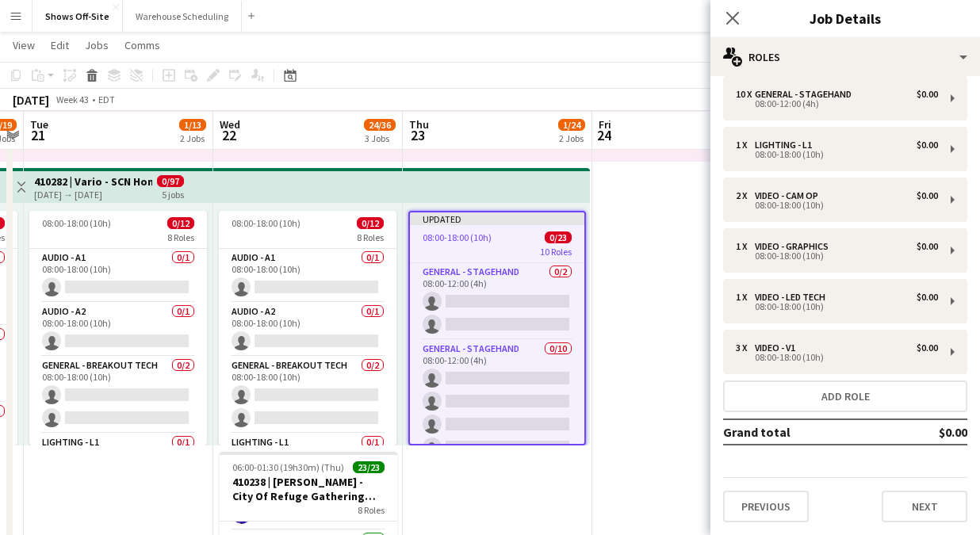
click at [729, 2] on div "Close pop-in" at bounding box center [732, 18] width 44 height 36
click at [731, 17] on icon at bounding box center [732, 17] width 15 height 15
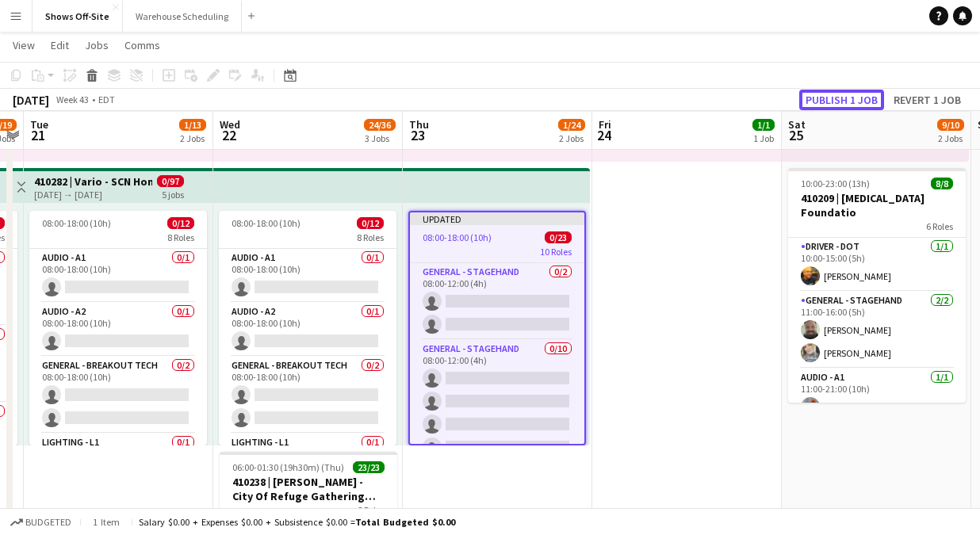
click at [807, 101] on button "Publish 1 job" at bounding box center [841, 100] width 85 height 21
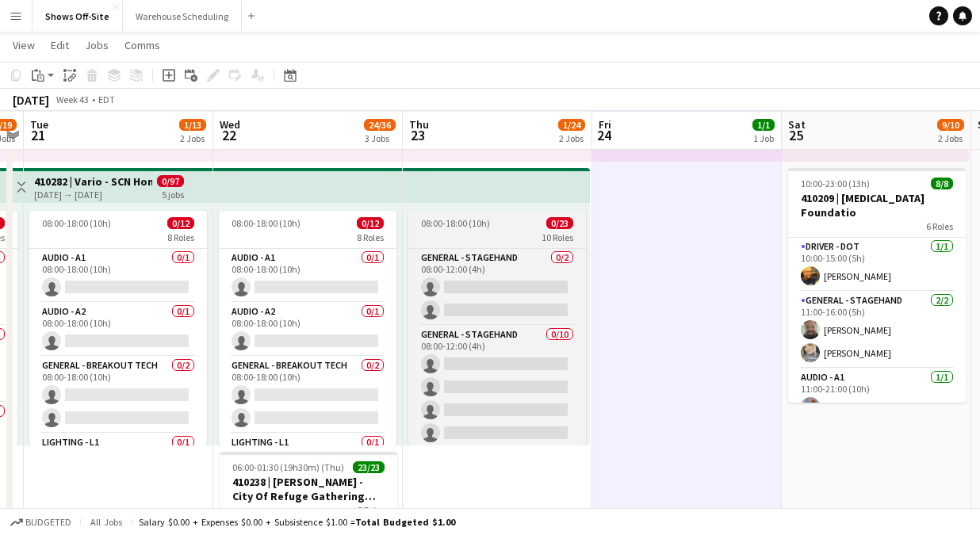
click at [517, 243] on app-job-card "08:00-18:00 (10h) 0/23 10 Roles General - Stagehand 0/2 08:00-12:00 (4h) single…" at bounding box center [497, 328] width 178 height 235
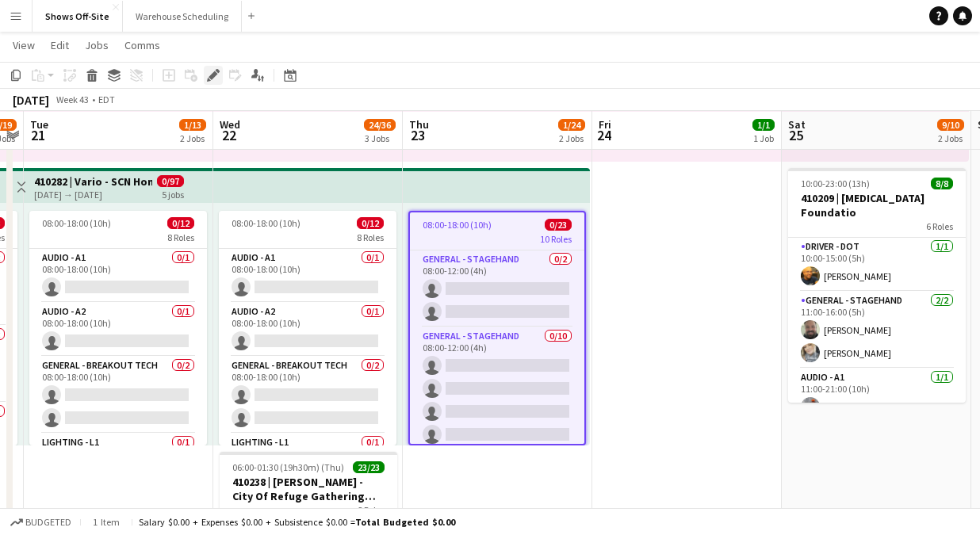
click at [213, 77] on icon at bounding box center [213, 75] width 9 height 9
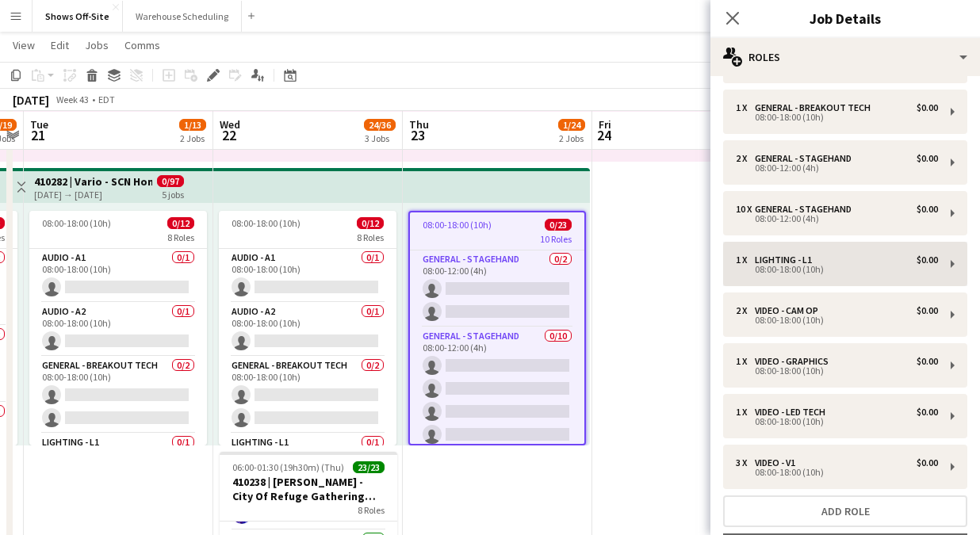
scroll to position [128, 0]
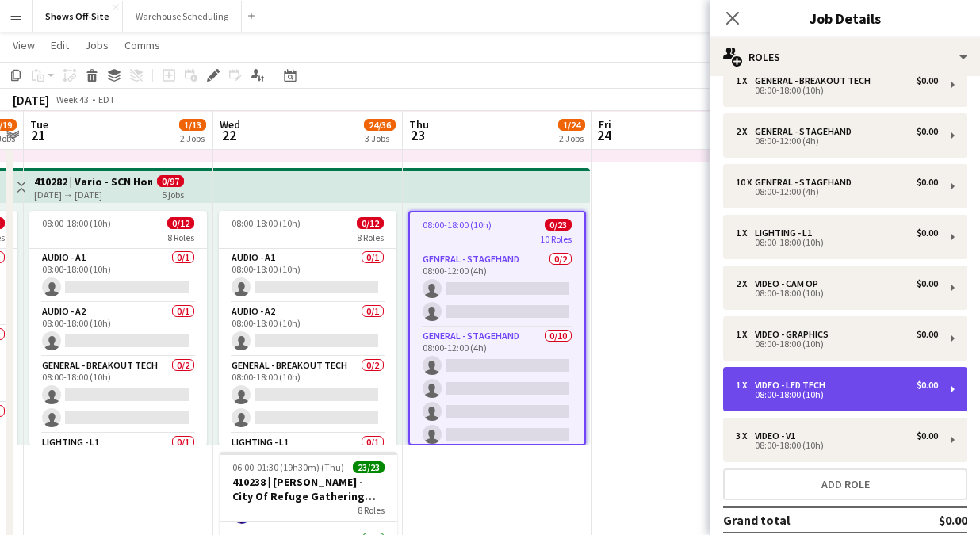
click at [867, 389] on div "1 x Video - LED Tech $0.00" at bounding box center [837, 385] width 202 height 11
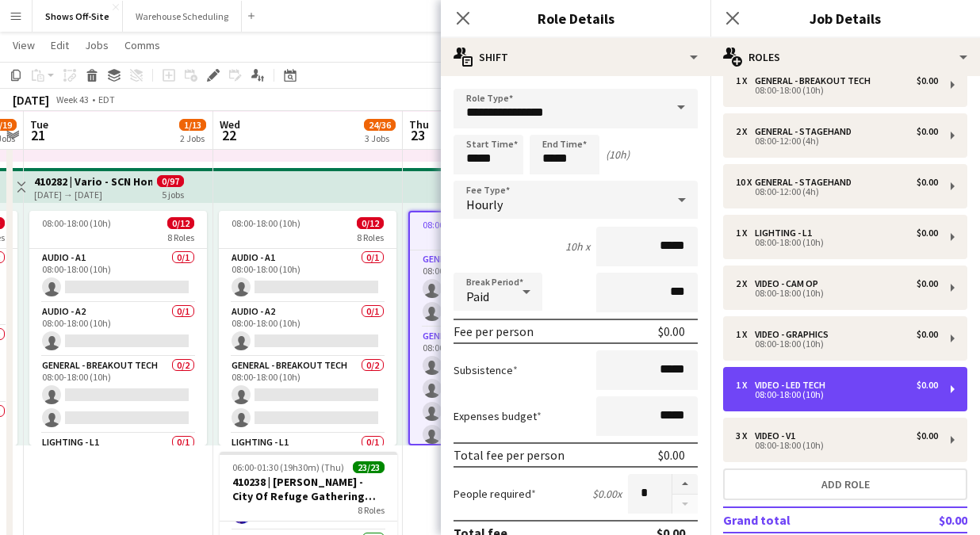
scroll to position [14, 0]
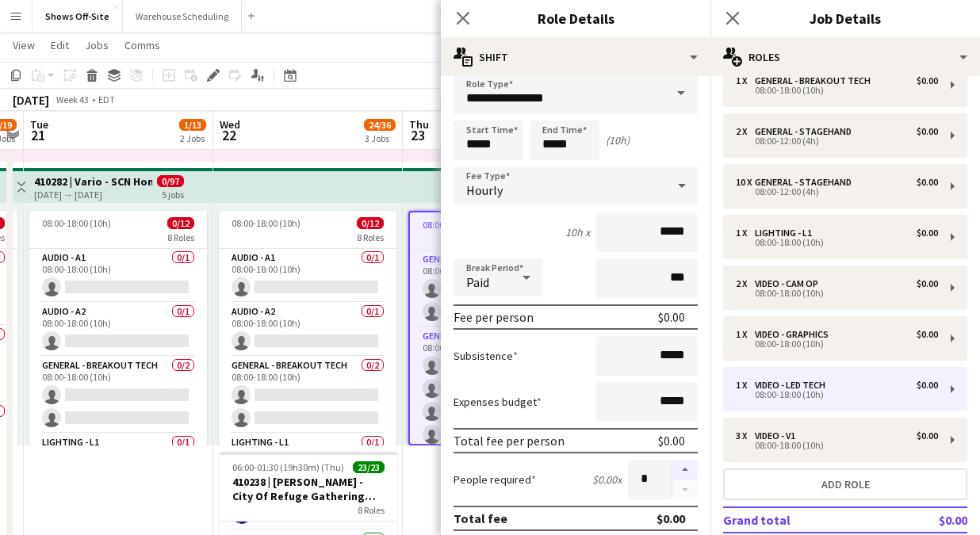
click at [681, 468] on button "button" at bounding box center [684, 470] width 25 height 21
type input "*"
click at [460, 17] on icon "Close pop-in" at bounding box center [462, 17] width 15 height 15
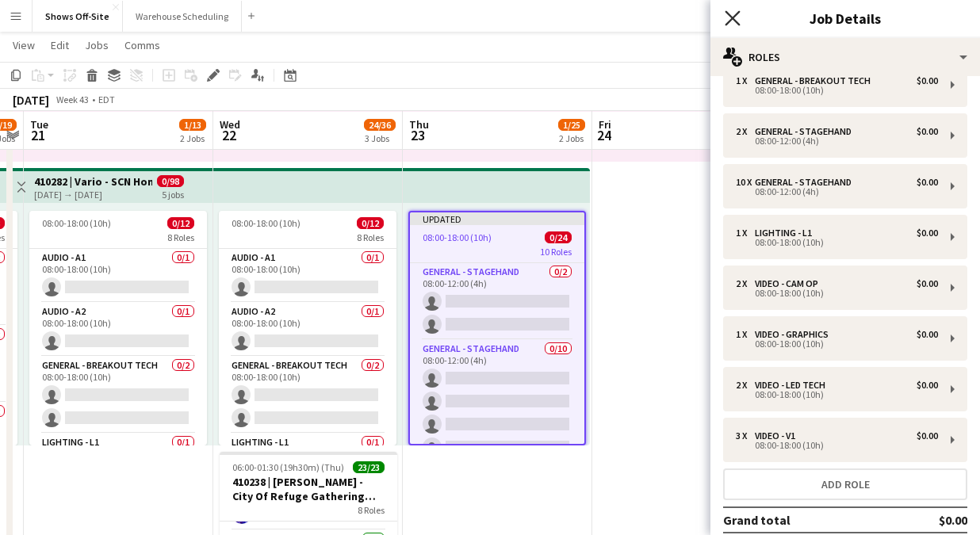
click at [735, 22] on icon "Close pop-in" at bounding box center [732, 17] width 15 height 15
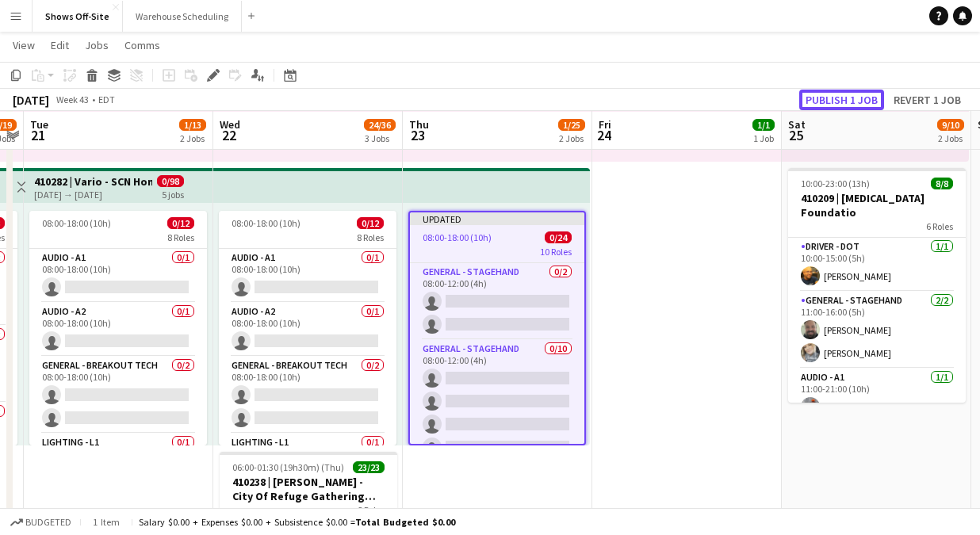
click at [802, 105] on button "Publish 1 job" at bounding box center [841, 100] width 85 height 21
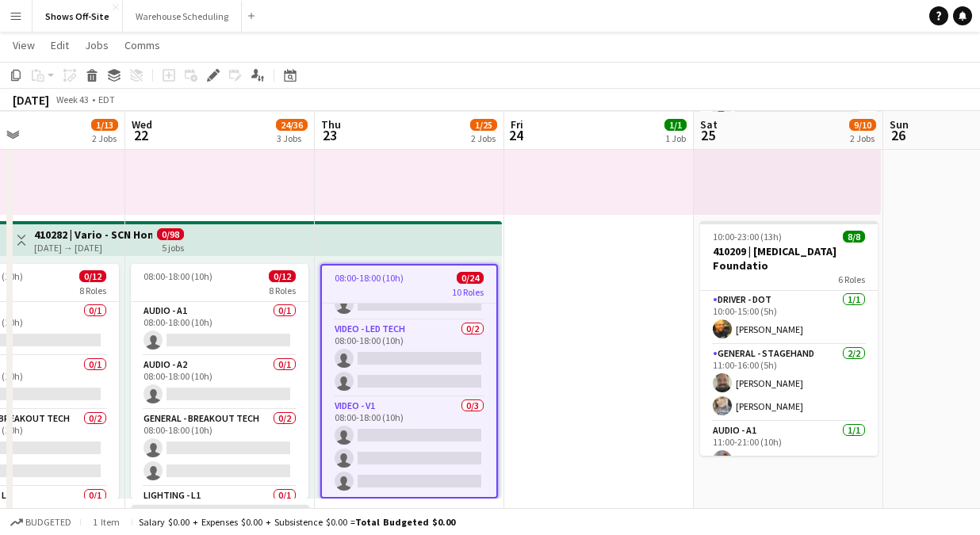
scroll to position [0, 749]
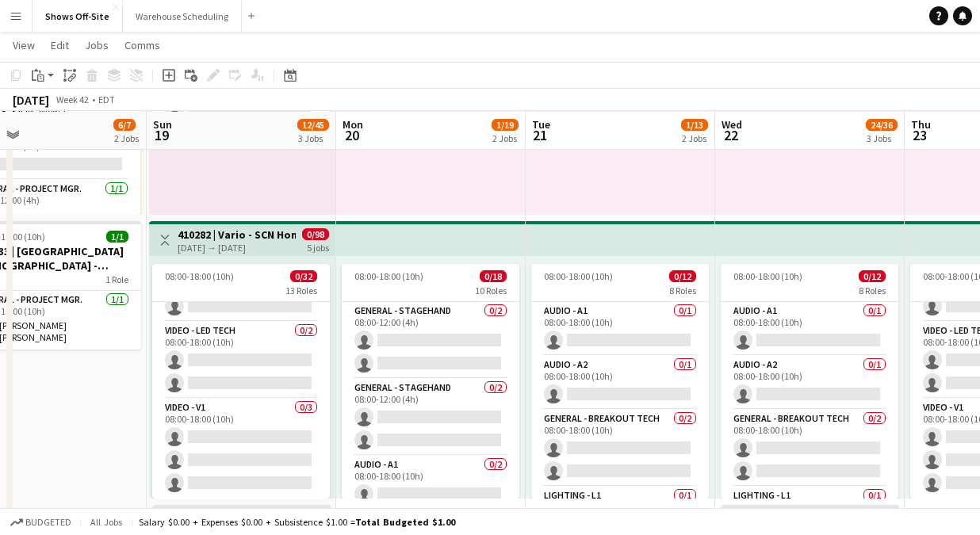
scroll to position [0, 0]
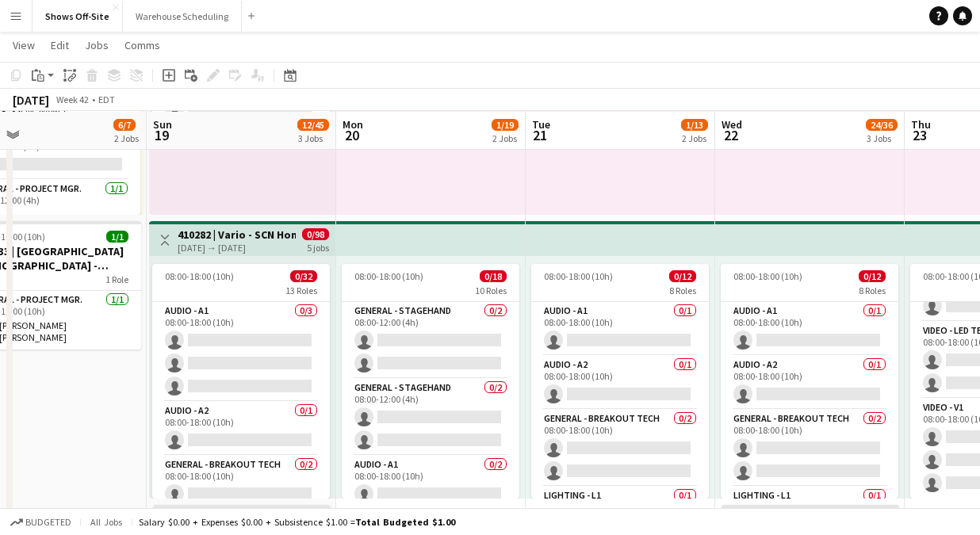
click at [300, 75] on div "Date picker OCT 2025 OCT 2025 Monday M Tuesday T Wednesday W Thursday T Friday …" at bounding box center [285, 75] width 36 height 19
click at [297, 75] on div "Date picker" at bounding box center [290, 75] width 19 height 19
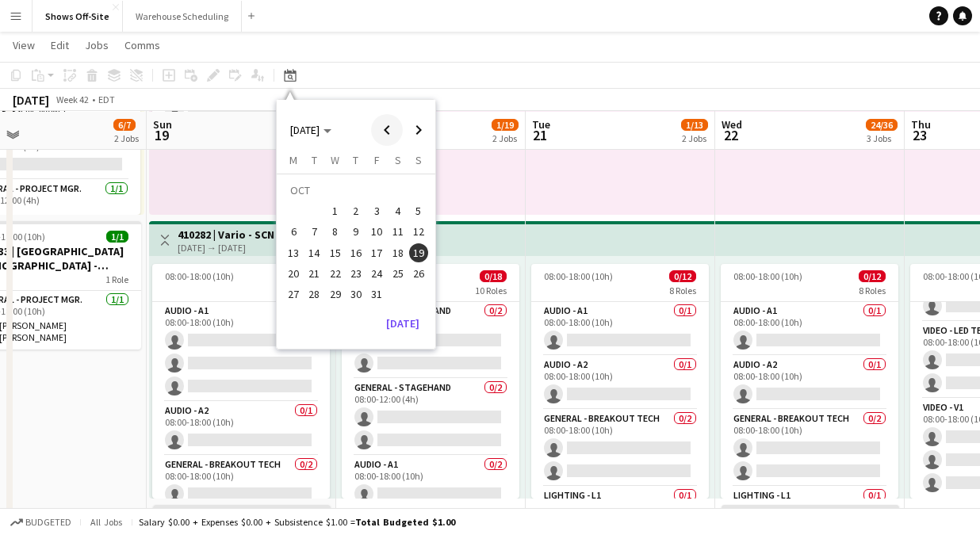
click at [385, 131] on span "Previous month" at bounding box center [387, 130] width 32 height 32
click at [386, 131] on span "Previous month" at bounding box center [387, 130] width 32 height 32
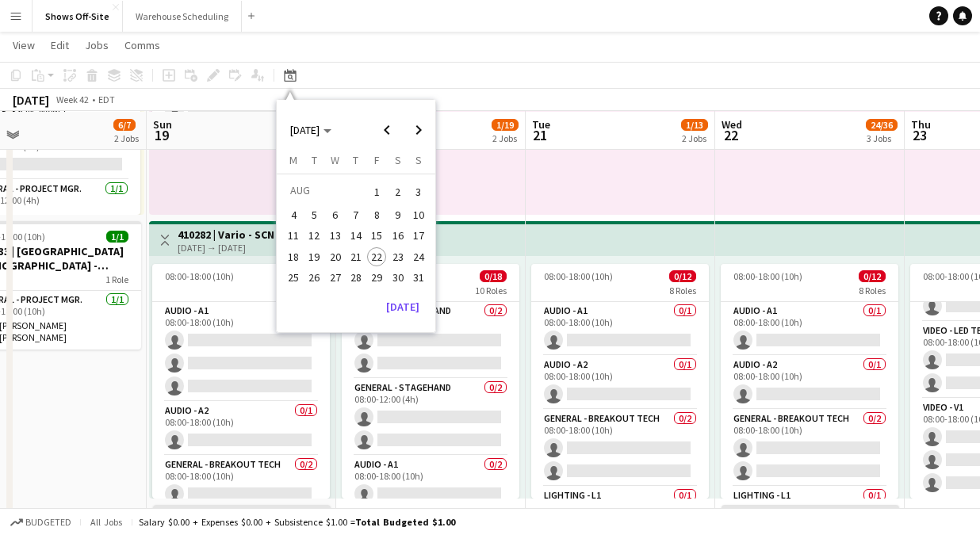
click at [383, 273] on span "29" at bounding box center [376, 277] width 19 height 19
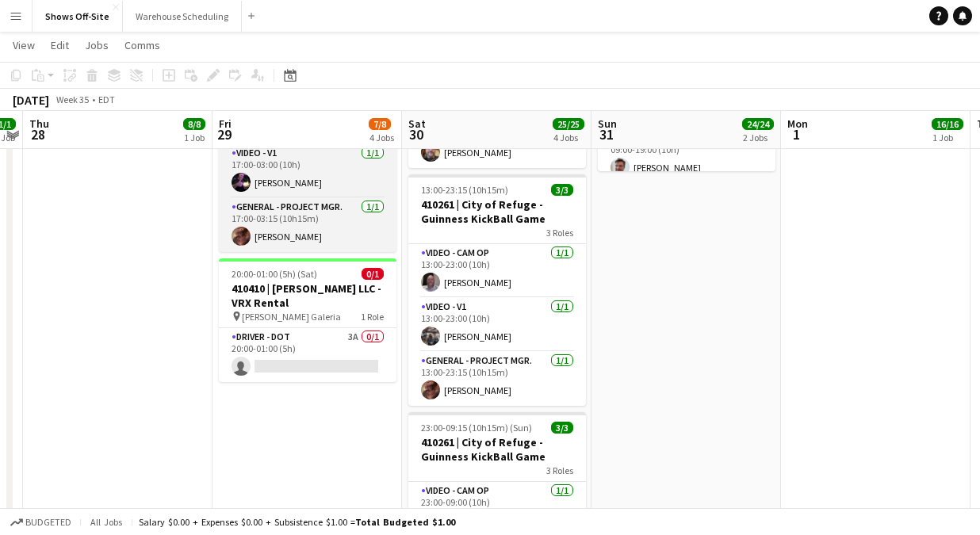
scroll to position [530, 0]
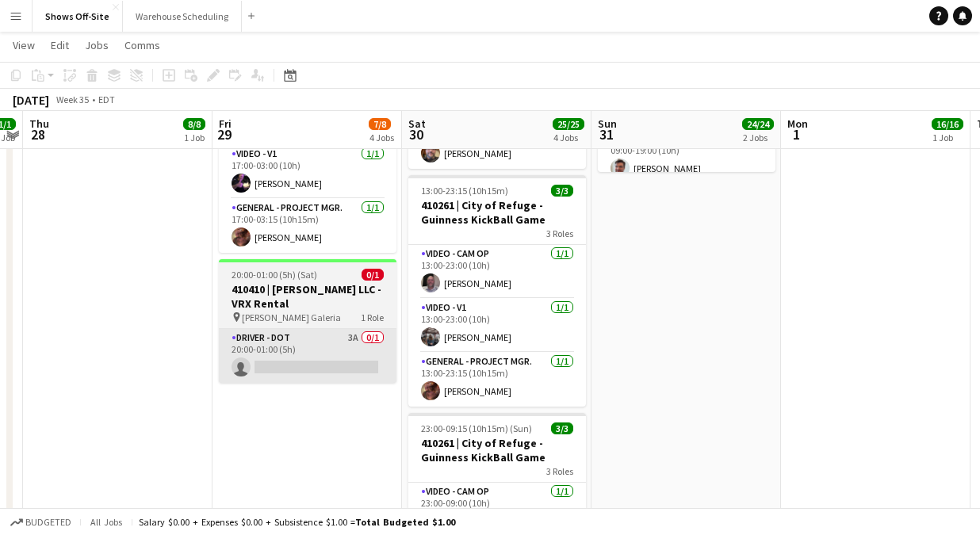
click at [329, 362] on app-card-role "Driver - DOT 3A 0/1 20:00-01:00 (5h) single-neutral-actions" at bounding box center [308, 356] width 178 height 54
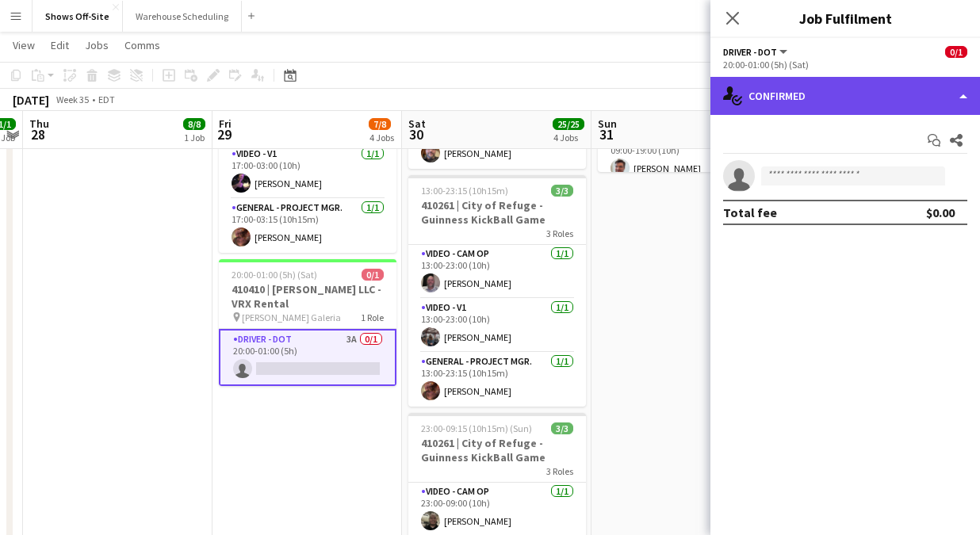
click at [809, 101] on div "single-neutral-actions-check-2 Confirmed" at bounding box center [845, 96] width 270 height 38
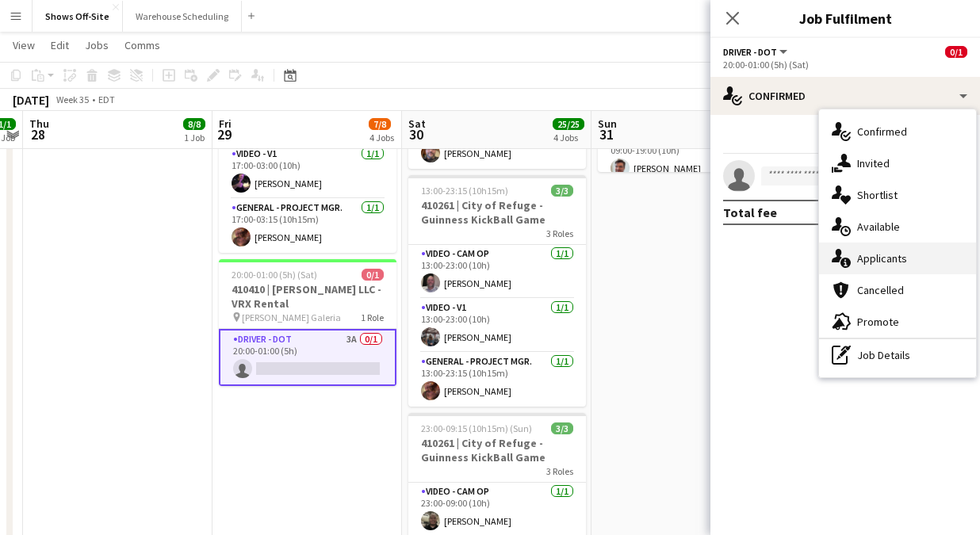
click at [877, 249] on div "single-neutral-actions-information Applicants" at bounding box center [897, 259] width 157 height 32
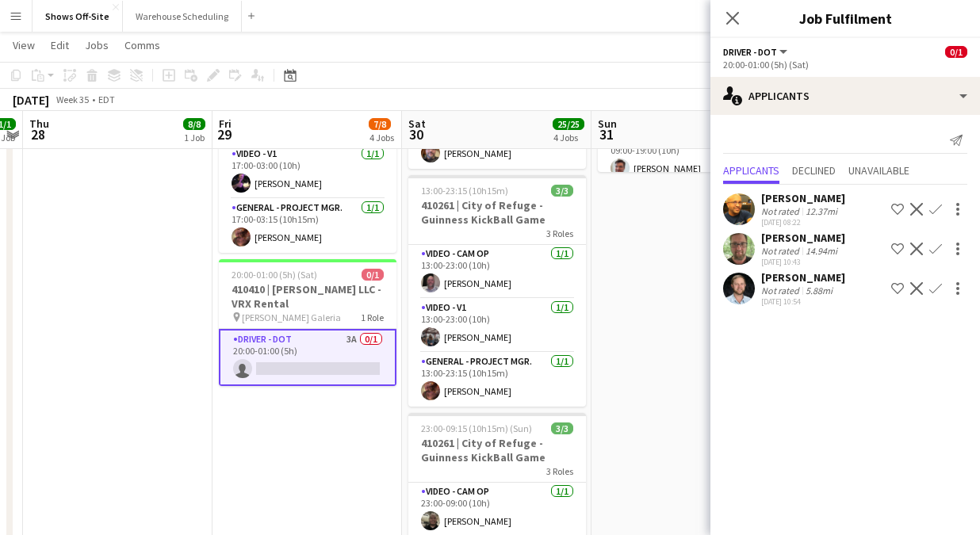
click at [944, 289] on button "Confirm" at bounding box center [935, 288] width 19 height 19
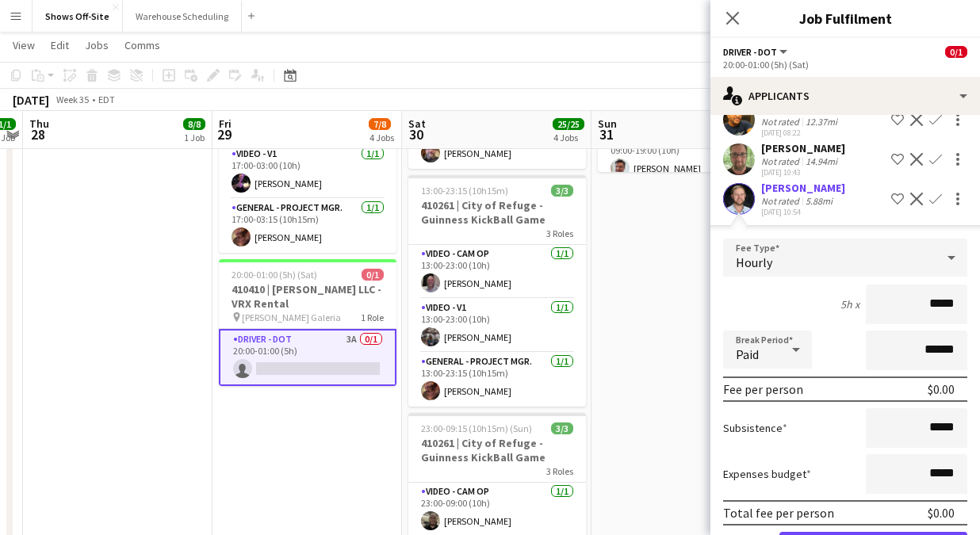
scroll to position [147, 0]
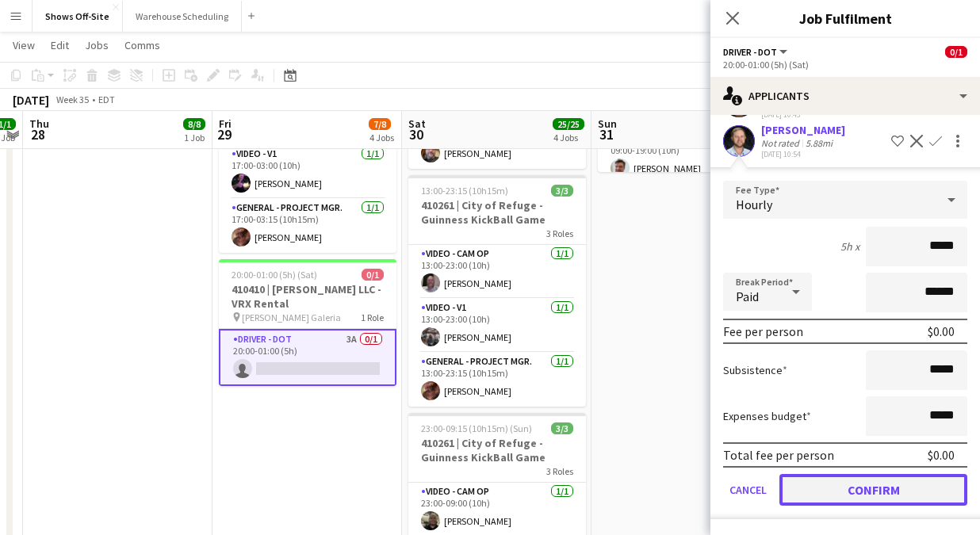
click at [886, 497] on button "Confirm" at bounding box center [873, 490] width 188 height 32
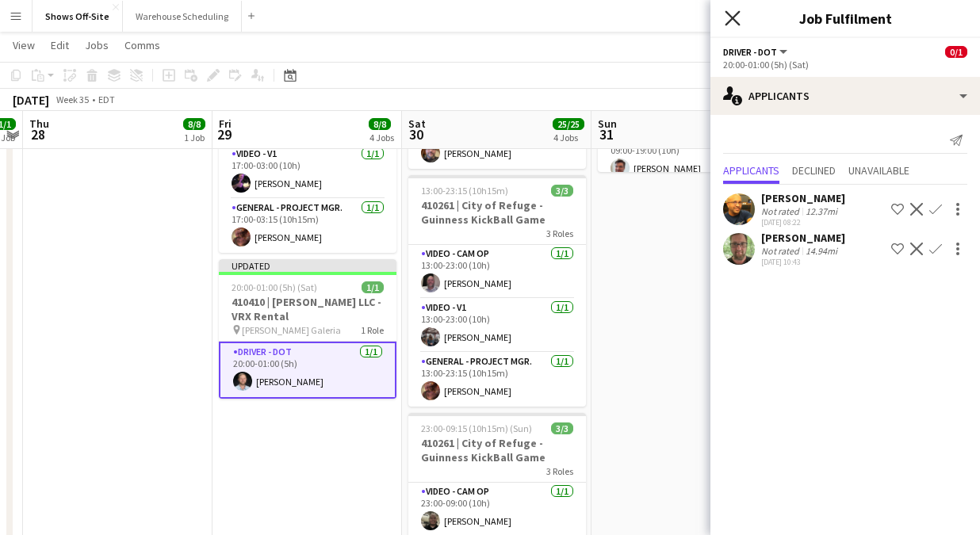
click at [730, 11] on icon "Close pop-in" at bounding box center [732, 17] width 15 height 15
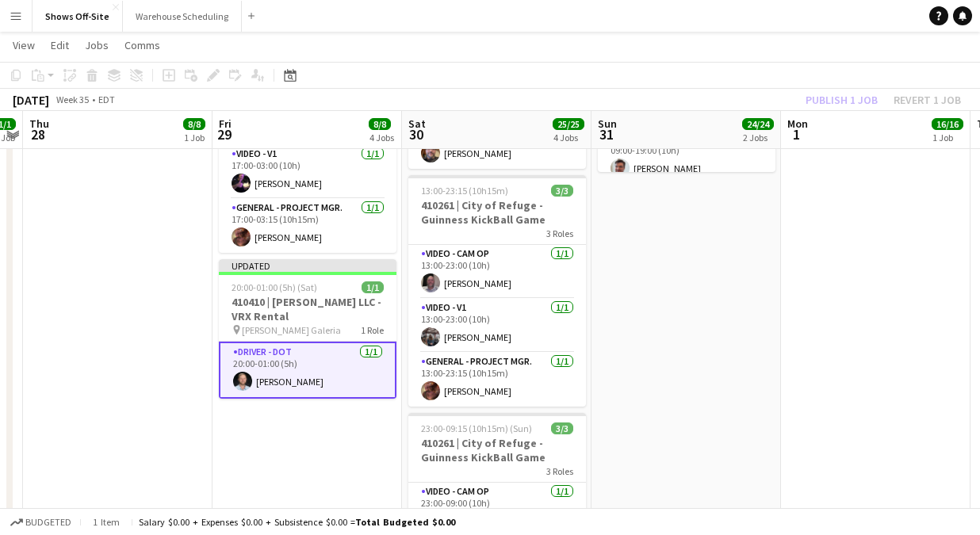
click at [832, 98] on div "Publish 1 job Revert 1 job" at bounding box center [883, 100] width 193 height 21
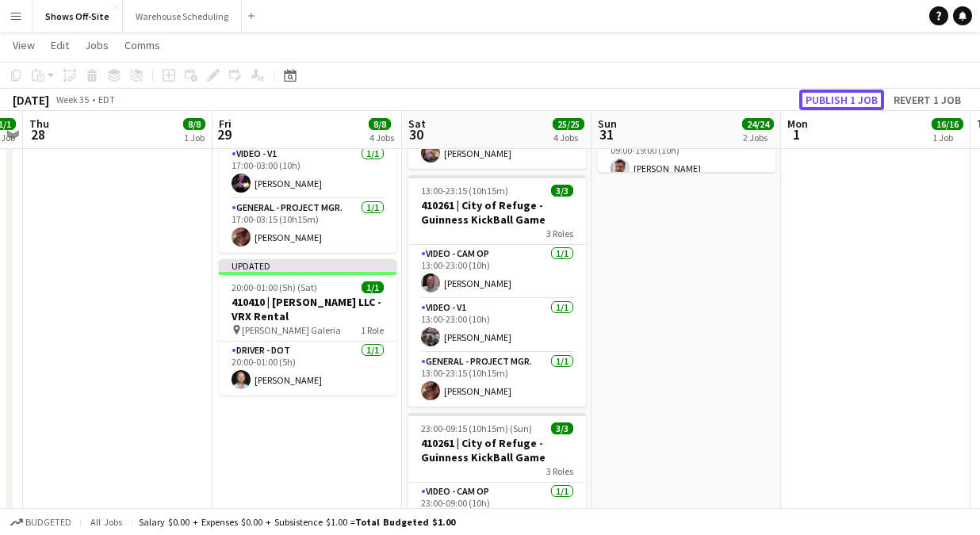
click at [832, 98] on button "Publish 1 job" at bounding box center [841, 100] width 85 height 21
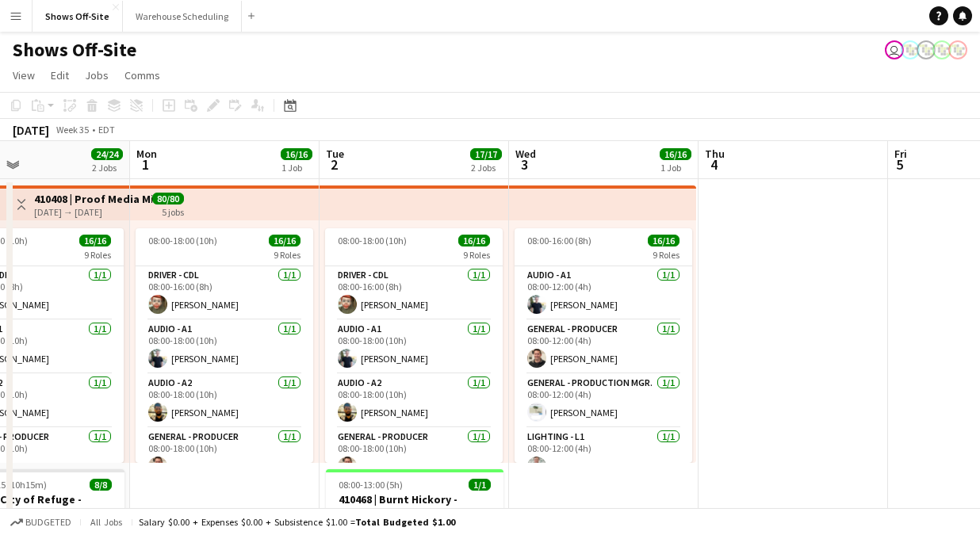
scroll to position [0, 470]
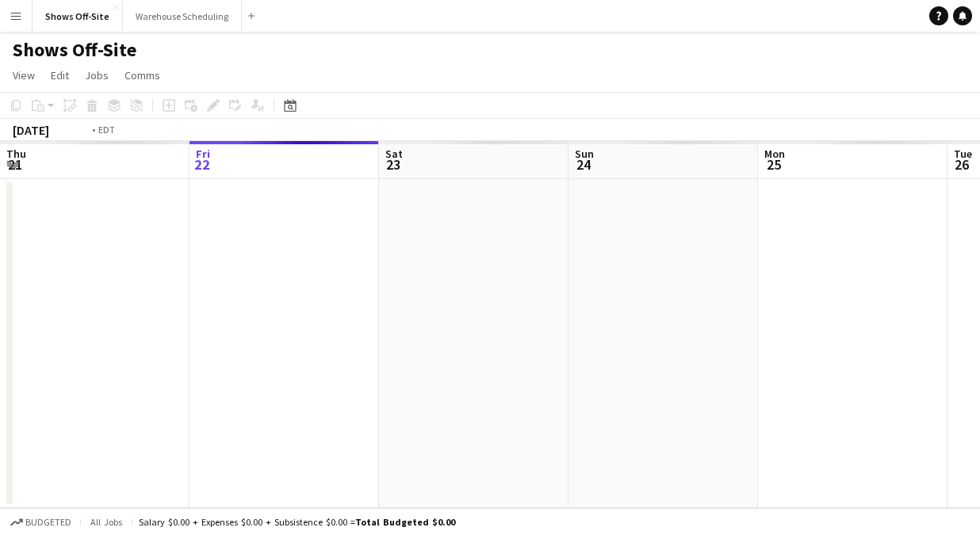
scroll to position [0, 546]
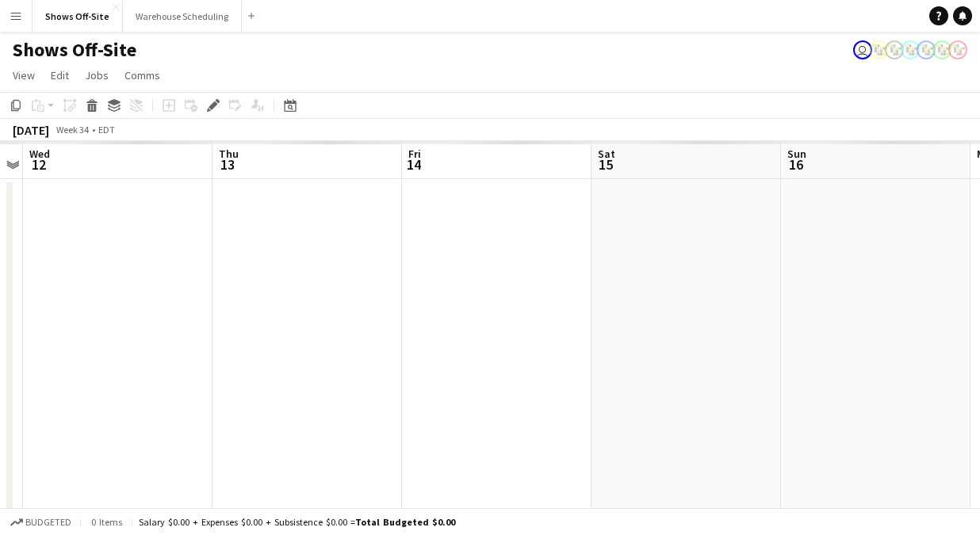
click at [10, 21] on app-icon "Menu" at bounding box center [16, 16] width 13 height 13
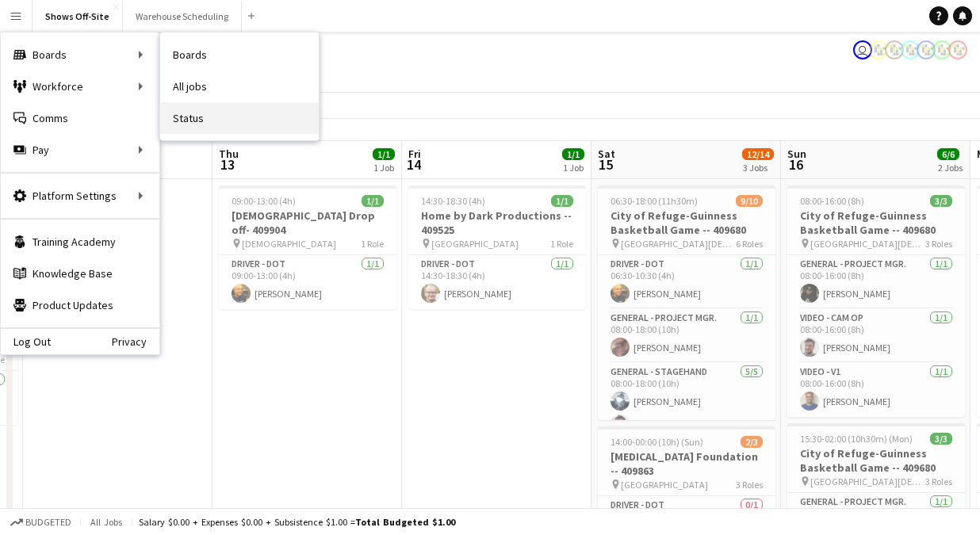
click at [229, 123] on link "Status" at bounding box center [239, 118] width 159 height 32
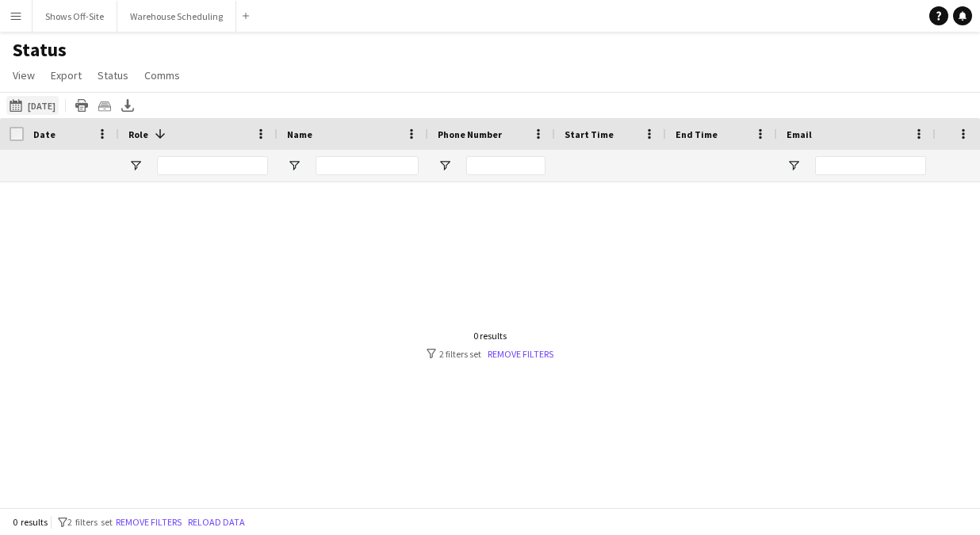
click at [59, 109] on button "[DATE] to [DATE] [DATE]" at bounding box center [32, 105] width 52 height 19
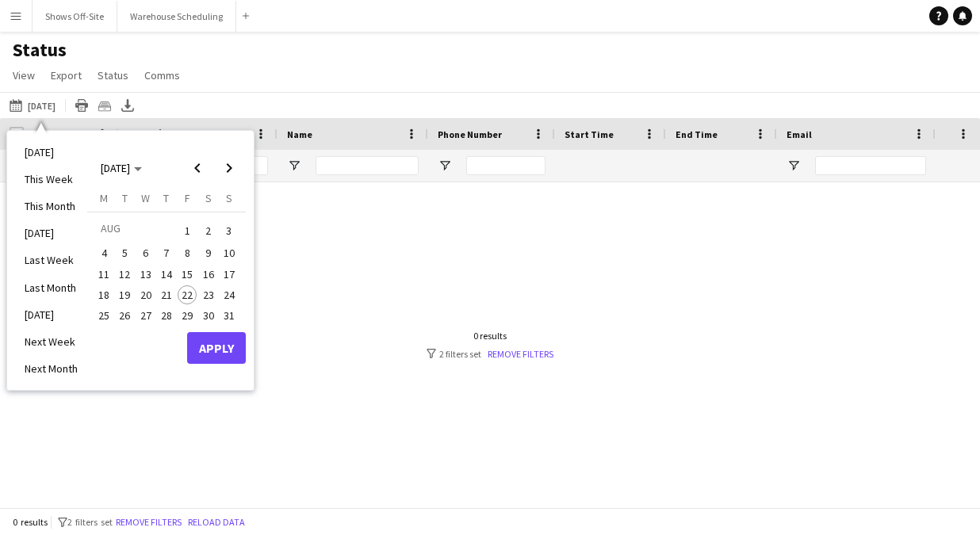
click at [186, 294] on span "22" at bounding box center [187, 294] width 19 height 19
click at [201, 171] on span "Previous month" at bounding box center [198, 168] width 32 height 32
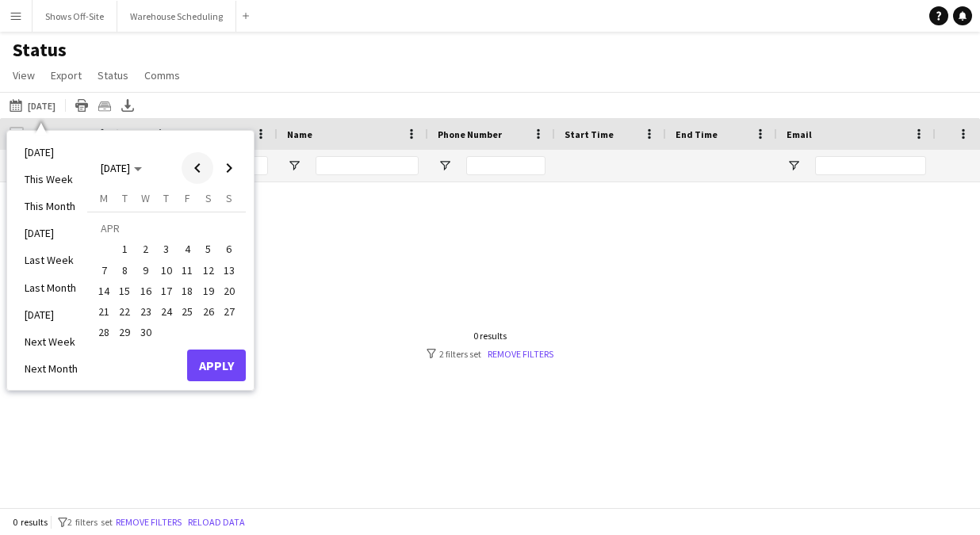
click at [201, 171] on span "Previous month" at bounding box center [198, 168] width 32 height 32
click at [204, 295] on span "22" at bounding box center [208, 294] width 19 height 19
click at [229, 167] on span "Next month" at bounding box center [229, 168] width 32 height 32
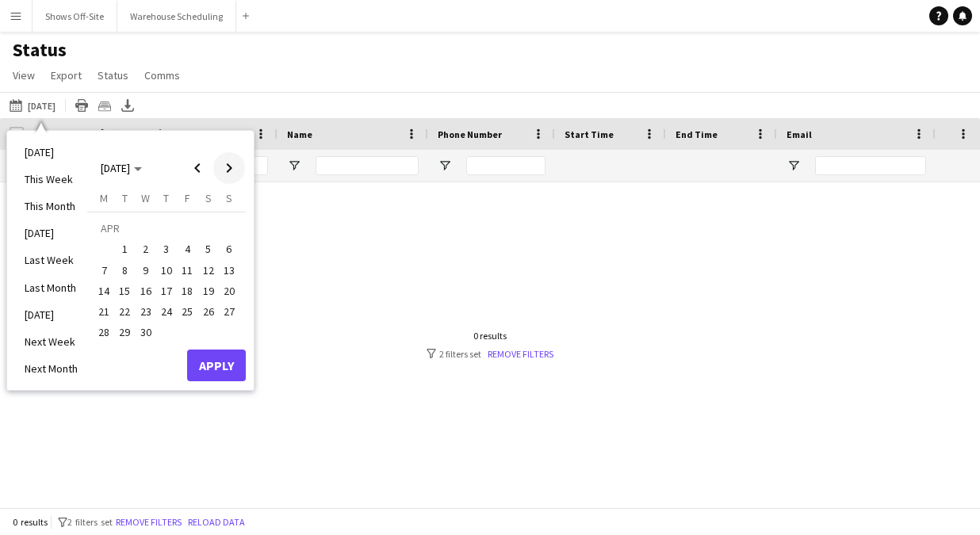
click at [229, 167] on span "Next month" at bounding box center [229, 168] width 32 height 32
click at [197, 167] on span "Previous month" at bounding box center [198, 168] width 32 height 32
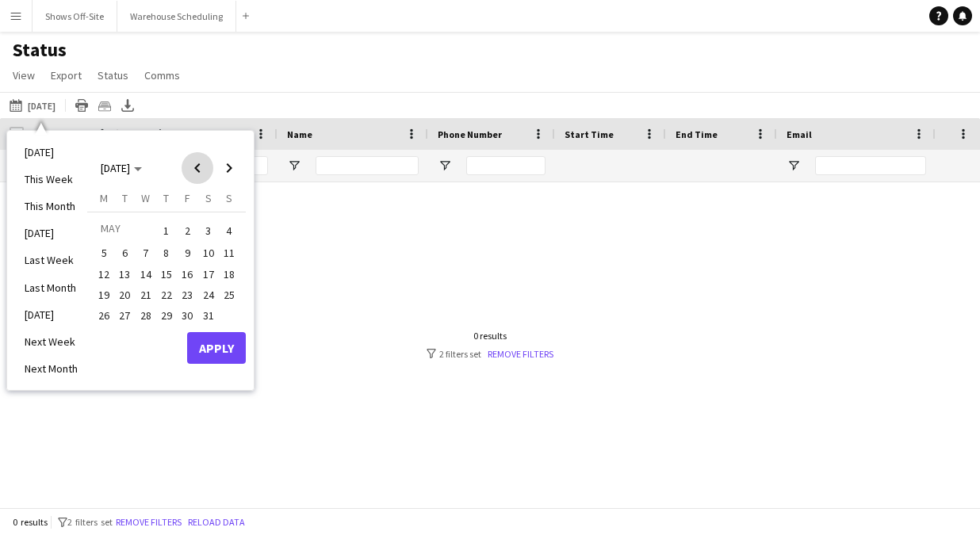
click at [197, 167] on span "Previous month" at bounding box center [198, 168] width 32 height 32
click at [206, 292] on span "22" at bounding box center [208, 294] width 19 height 19
click at [293, 325] on div at bounding box center [466, 344] width 932 height 325
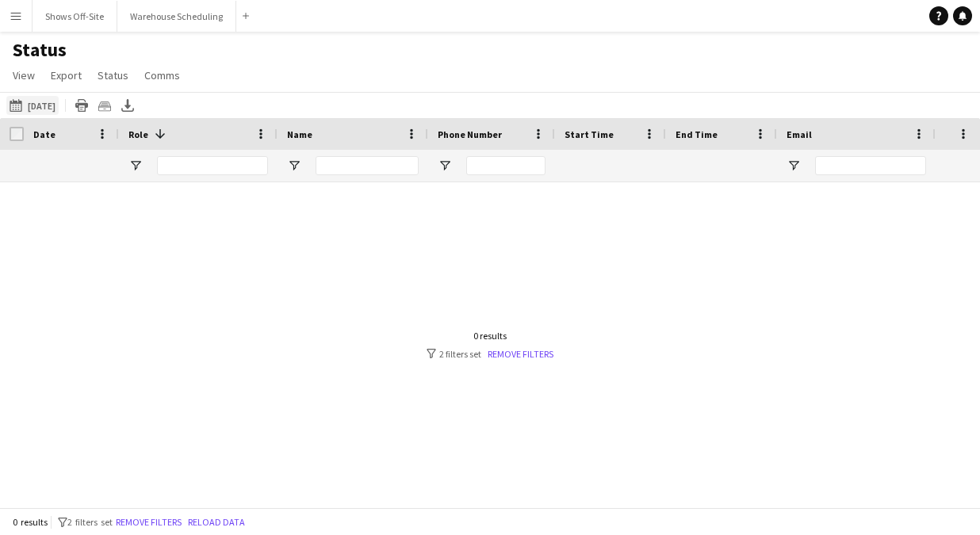
click at [58, 109] on button "[DATE] to [DATE] [DATE]" at bounding box center [32, 105] width 52 height 19
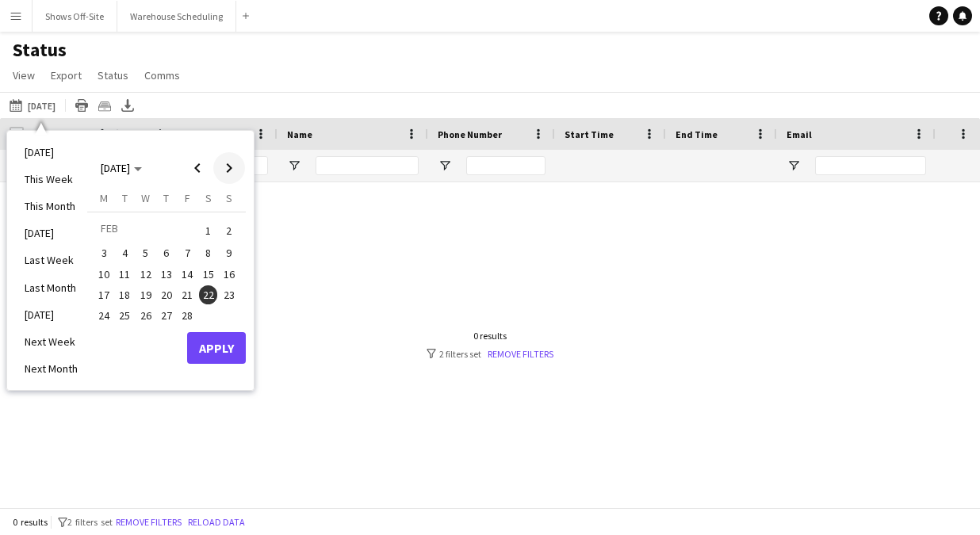
click at [216, 167] on span "Next month" at bounding box center [229, 168] width 32 height 32
click at [203, 293] on span "22" at bounding box center [208, 294] width 19 height 19
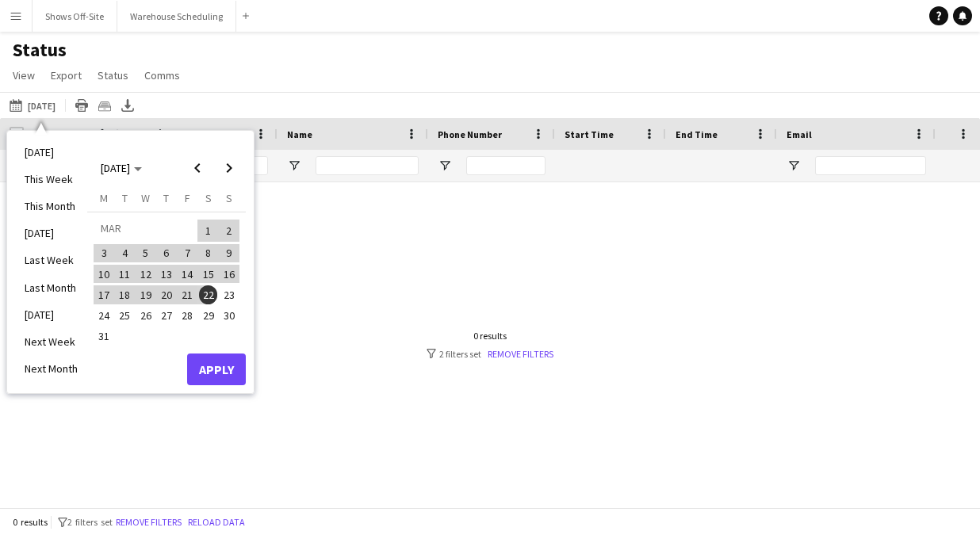
click at [203, 293] on span "22" at bounding box center [208, 294] width 19 height 19
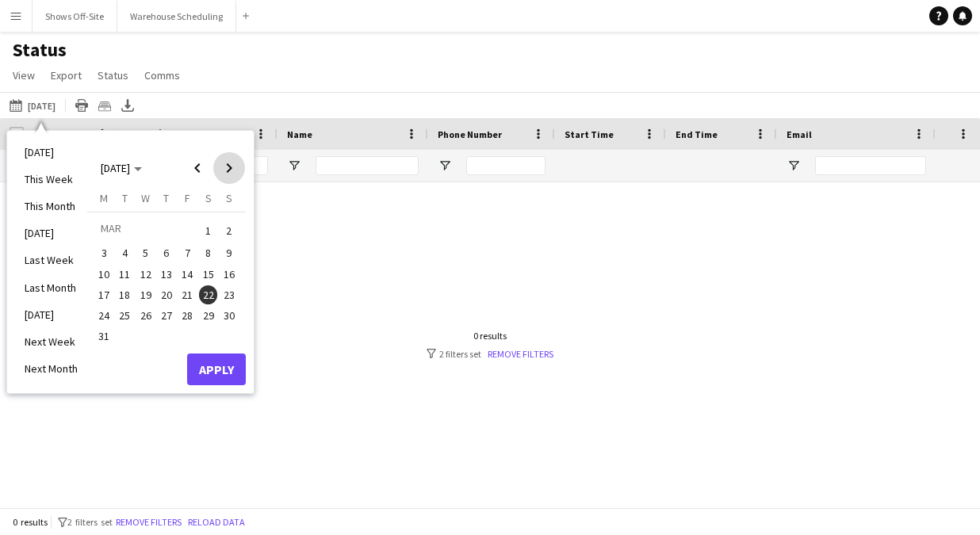
click at [232, 174] on span "Next month" at bounding box center [229, 168] width 32 height 32
click at [232, 173] on span "Next month" at bounding box center [229, 168] width 32 height 32
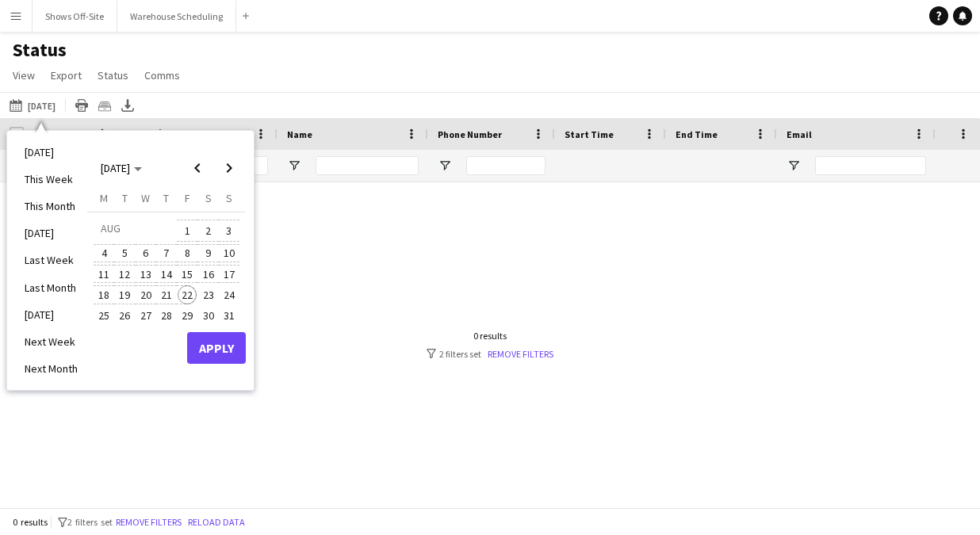
click at [187, 291] on span "22" at bounding box center [187, 294] width 19 height 19
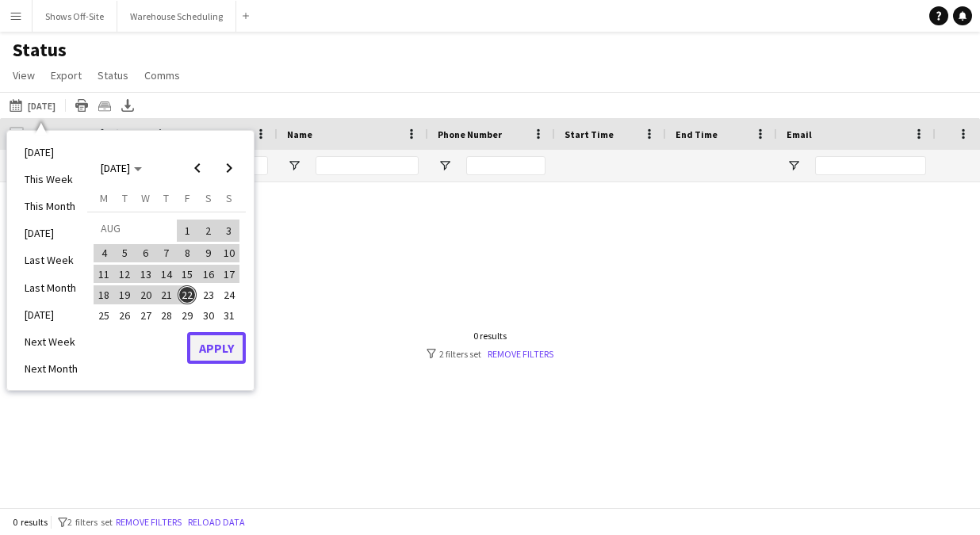
click at [211, 349] on button "Apply" at bounding box center [216, 348] width 59 height 32
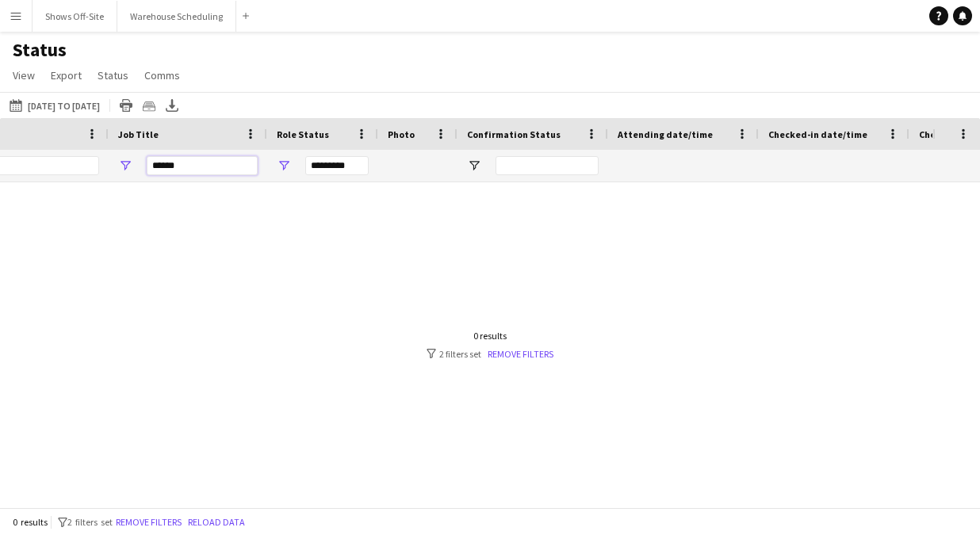
drag, startPoint x: 228, startPoint y: 167, endPoint x: 121, endPoint y: 167, distance: 106.3
click at [124, 167] on div "******" at bounding box center [188, 166] width 159 height 32
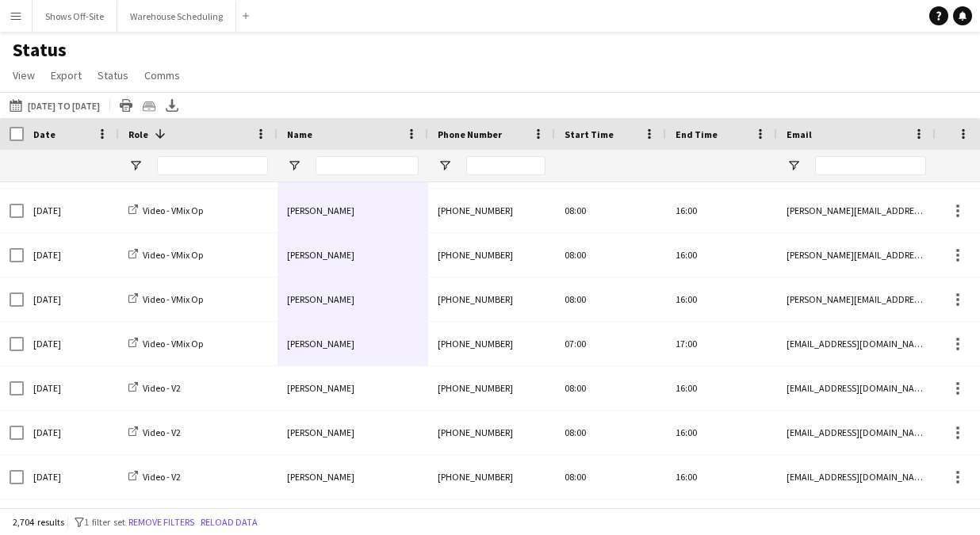
scroll to position [159, 0]
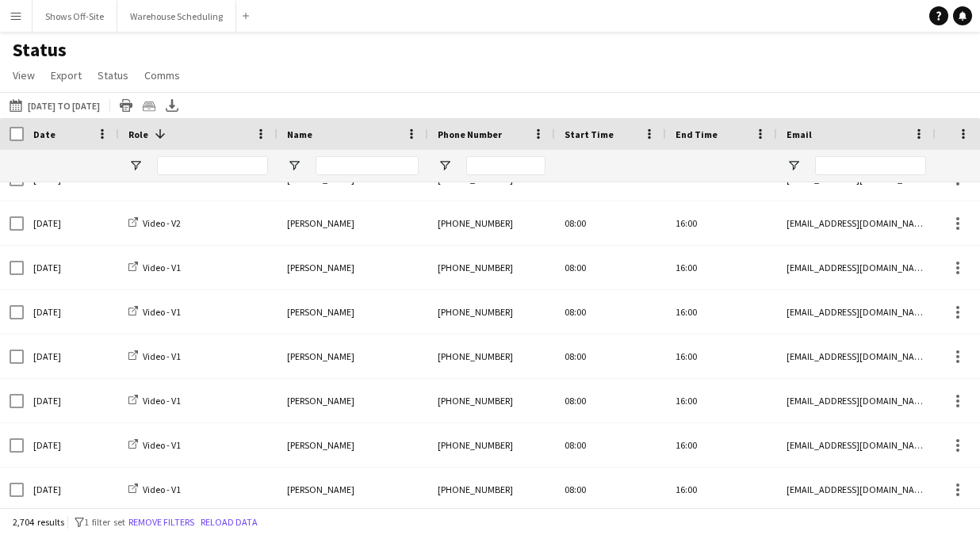
drag, startPoint x: 342, startPoint y: 205, endPoint x: 340, endPoint y: 588, distance: 383.0
click at [340, 534] on html "Menu Boards Boards Boards All jobs Status Workforce Workforce My Workforce Recr…" at bounding box center [490, 267] width 980 height 535
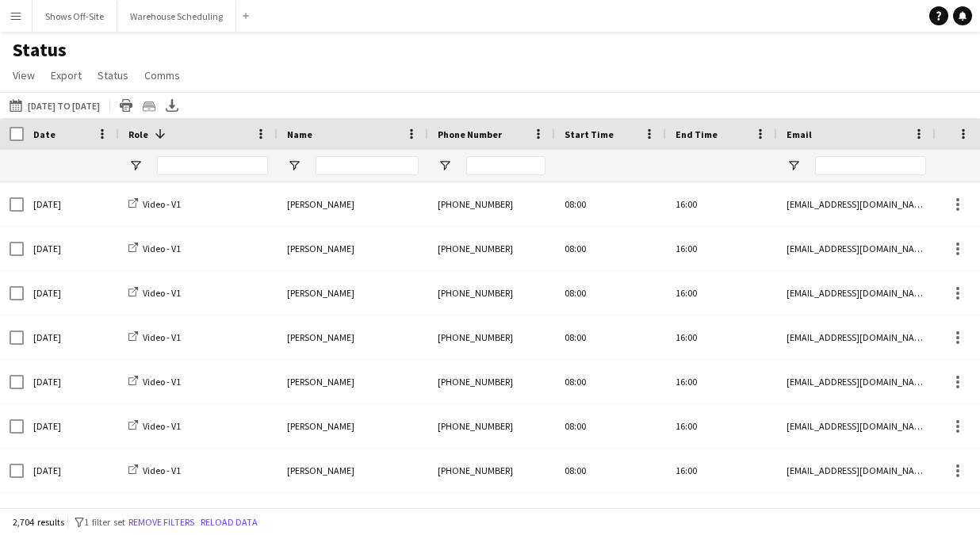
click at [338, 131] on div "Name" at bounding box center [343, 134] width 113 height 24
click at [337, 130] on div "Name 1" at bounding box center [343, 134] width 113 height 24
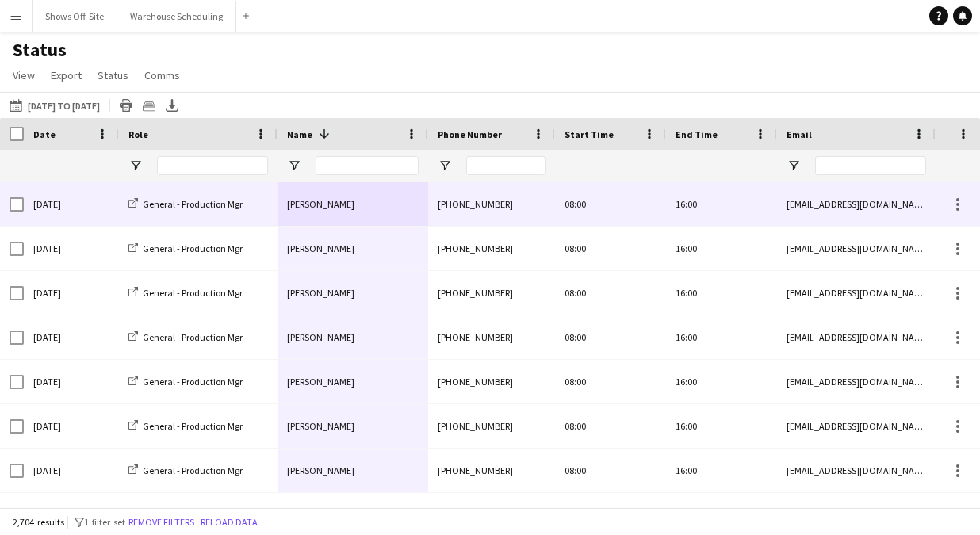
click at [361, 208] on div "[PERSON_NAME]" at bounding box center [353, 204] width 151 height 44
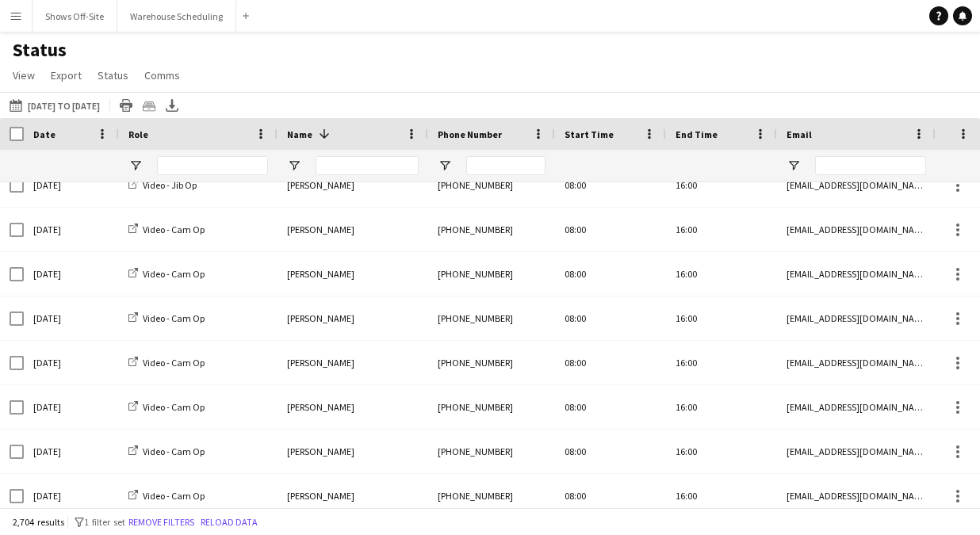
drag, startPoint x: 355, startPoint y: 200, endPoint x: 353, endPoint y: 563, distance: 363.2
click at [353, 534] on html "Menu Boards Boards Boards All jobs Status Workforce Workforce My Workforce Recr…" at bounding box center [490, 267] width 980 height 535
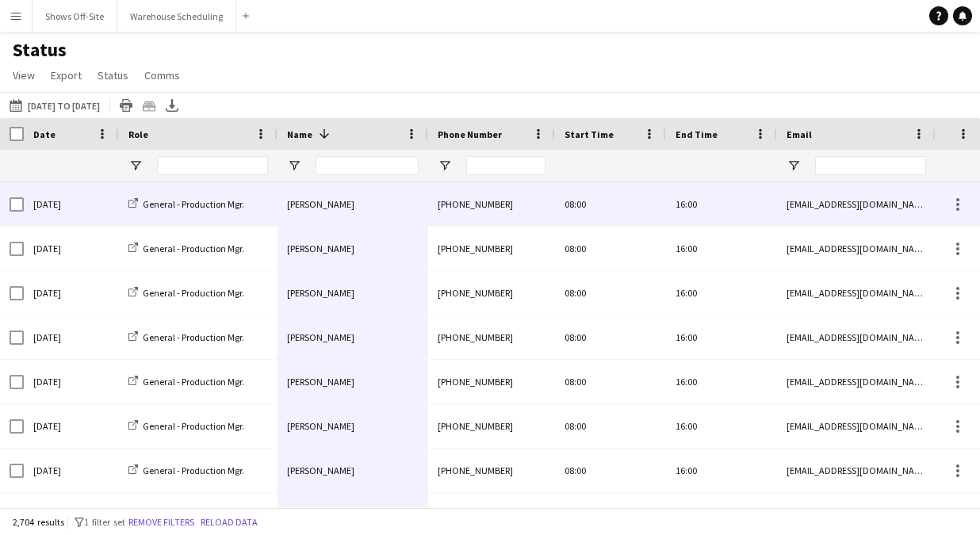
click at [359, 212] on div "[PERSON_NAME]" at bounding box center [353, 204] width 151 height 44
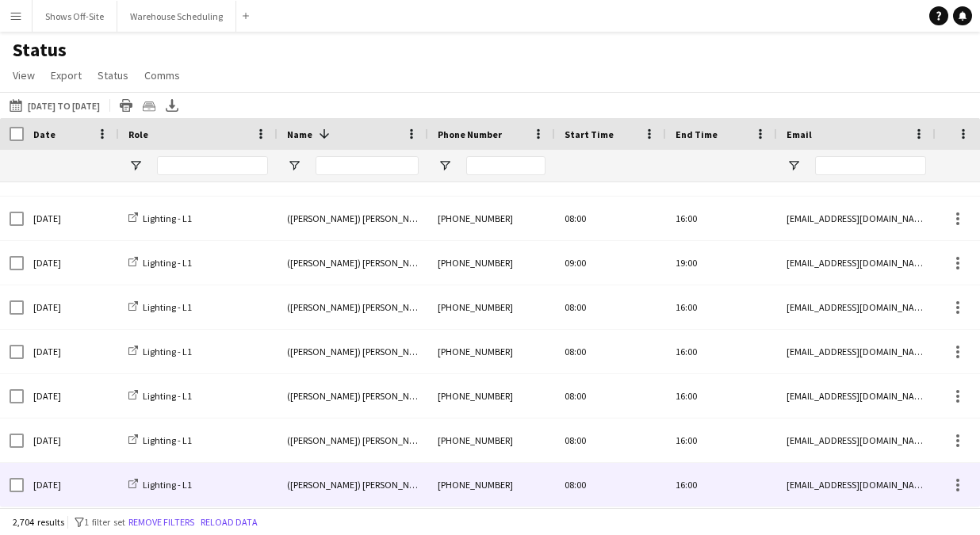
click at [354, 484] on span "([PERSON_NAME]) [PERSON_NAME]" at bounding box center [358, 485] width 143 height 12
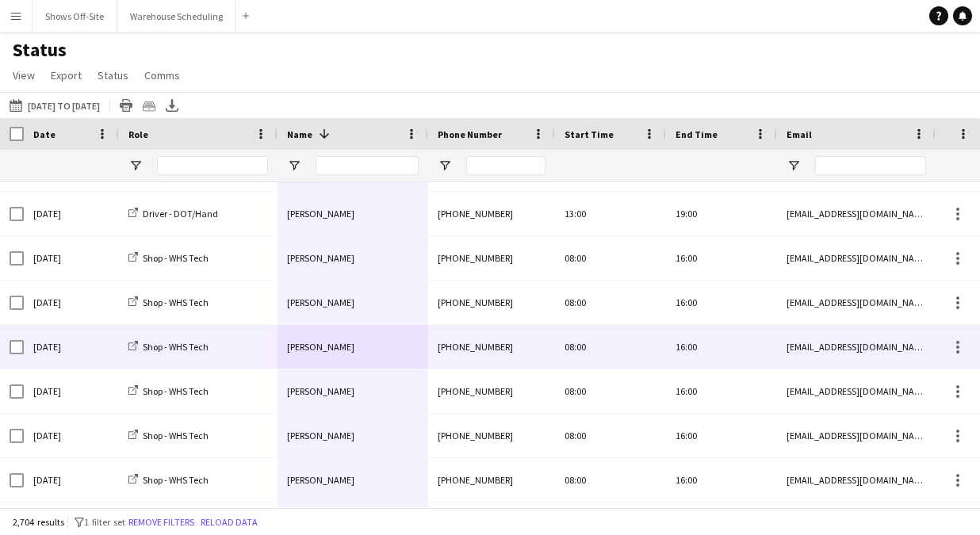
scroll to position [112874, 0]
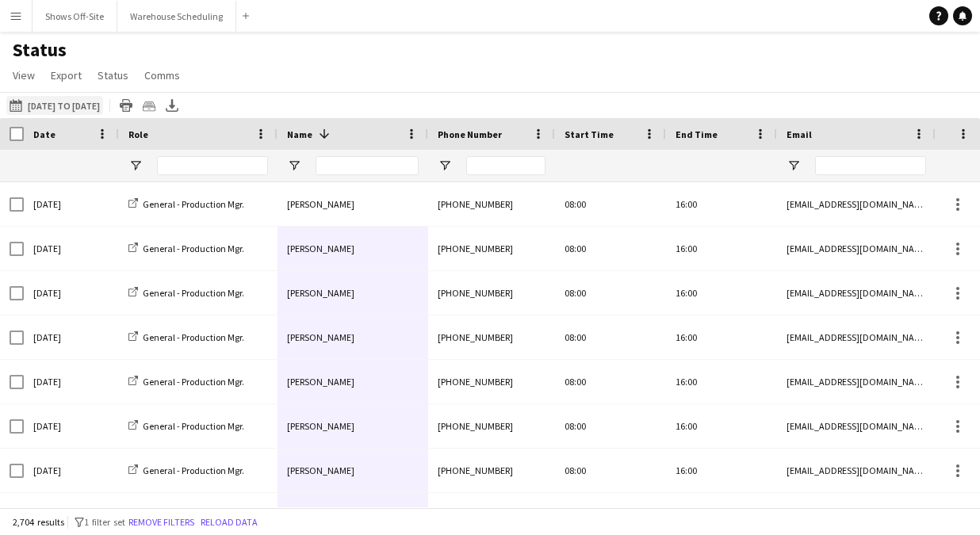
click at [59, 108] on button "[DATE] to [DATE] [DATE] to [DATE]" at bounding box center [54, 105] width 97 height 19
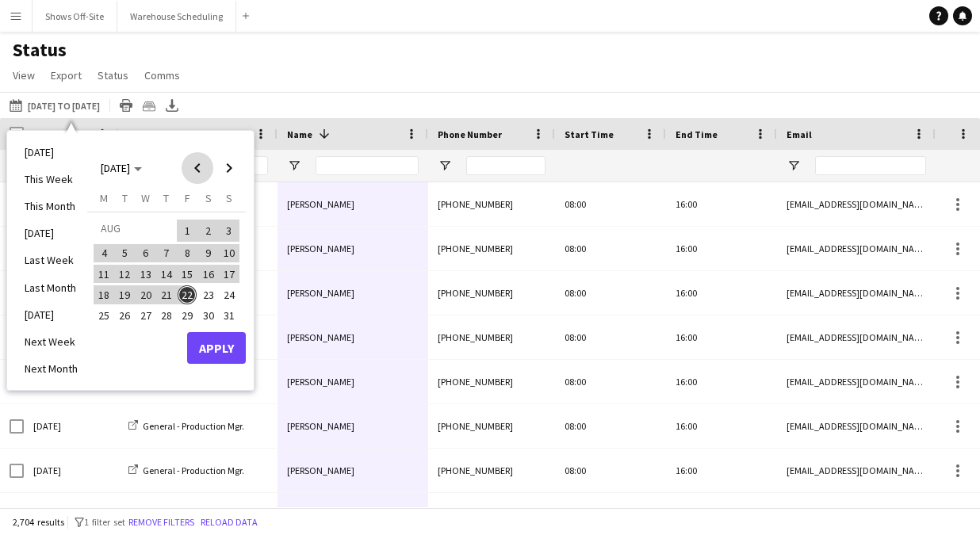
click at [190, 168] on span "Previous month" at bounding box center [198, 168] width 32 height 32
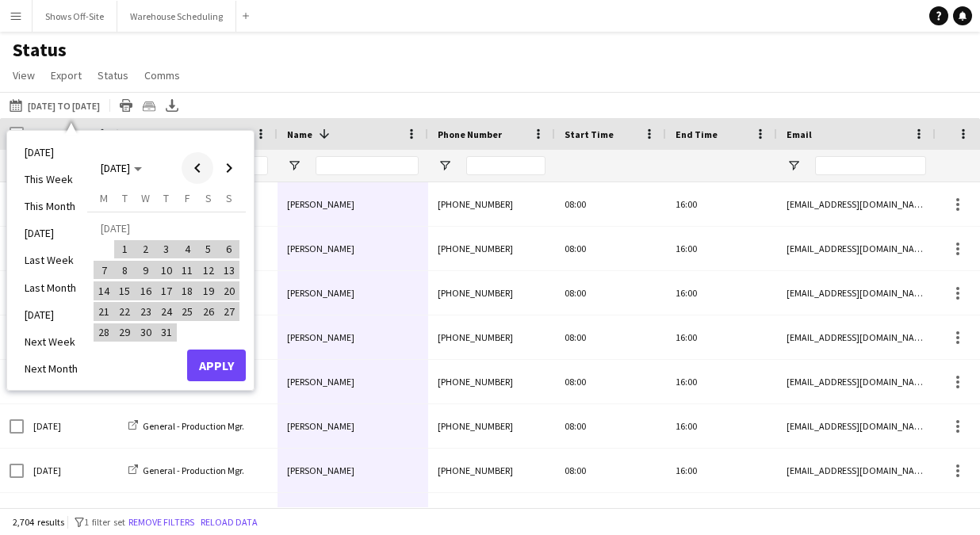
click at [190, 168] on span "Previous month" at bounding box center [198, 168] width 32 height 32
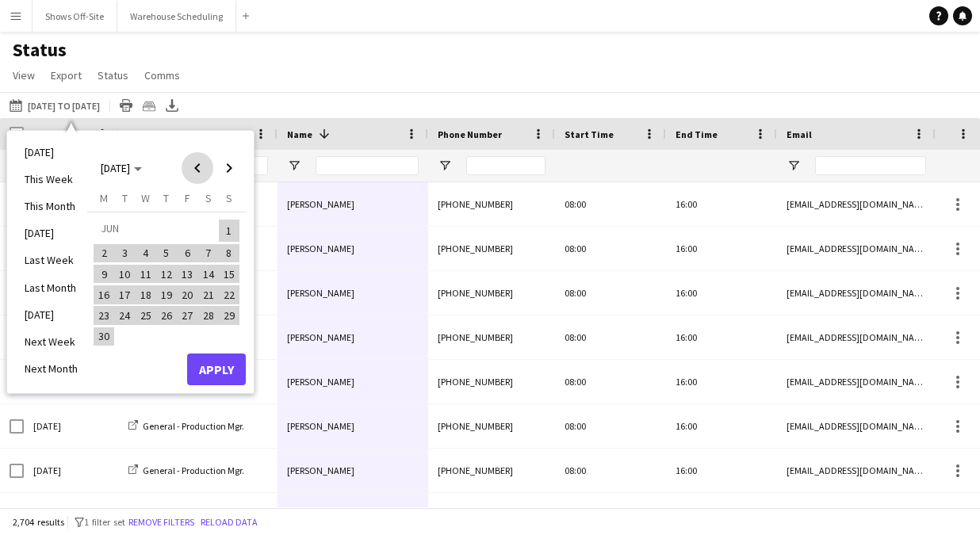
click at [190, 168] on span "Previous month" at bounding box center [198, 168] width 32 height 32
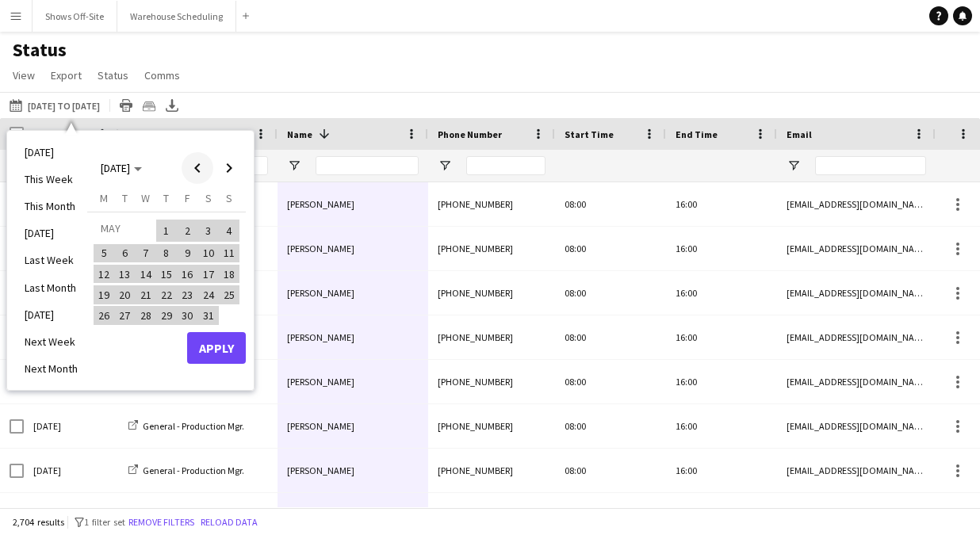
click at [190, 168] on span "Previous month" at bounding box center [198, 168] width 32 height 32
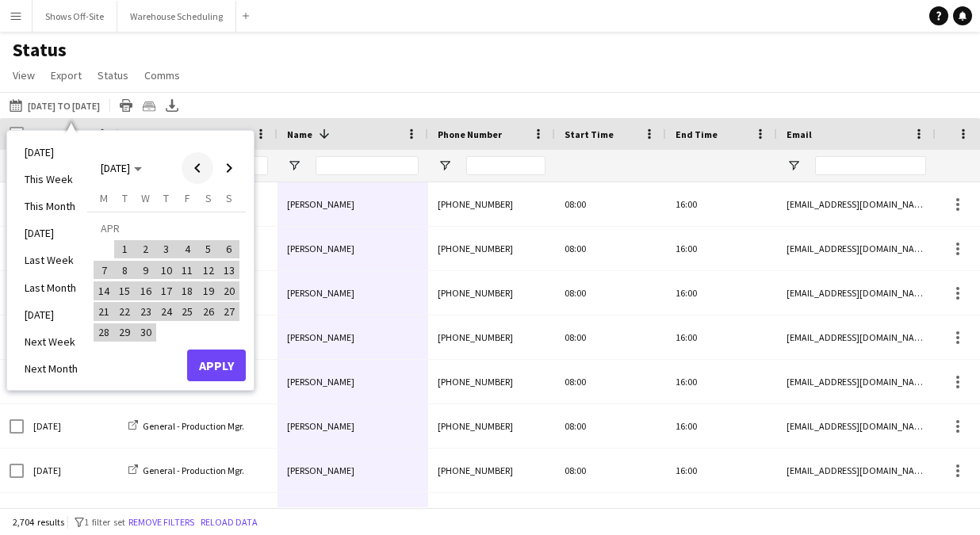
click at [190, 168] on span "Previous month" at bounding box center [198, 168] width 32 height 32
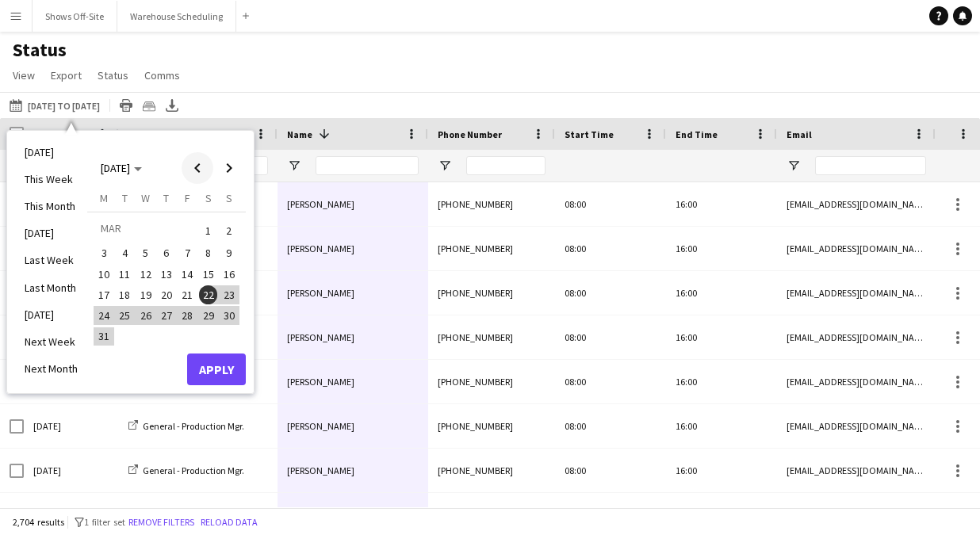
click at [190, 168] on span "Previous month" at bounding box center [198, 168] width 32 height 32
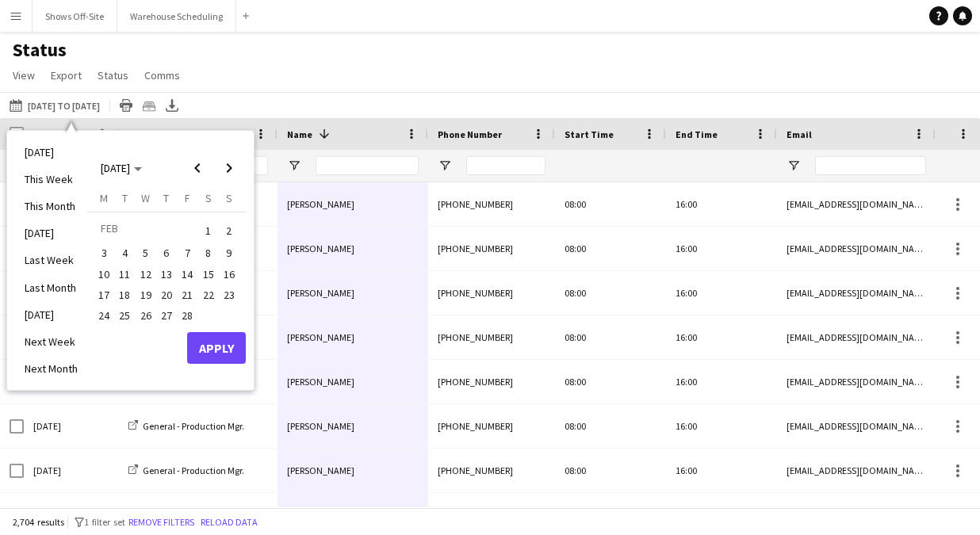
click at [203, 293] on span "22" at bounding box center [208, 294] width 19 height 19
click at [224, 168] on span "Next month" at bounding box center [229, 168] width 32 height 32
click at [224, 167] on span "Next month" at bounding box center [229, 168] width 32 height 32
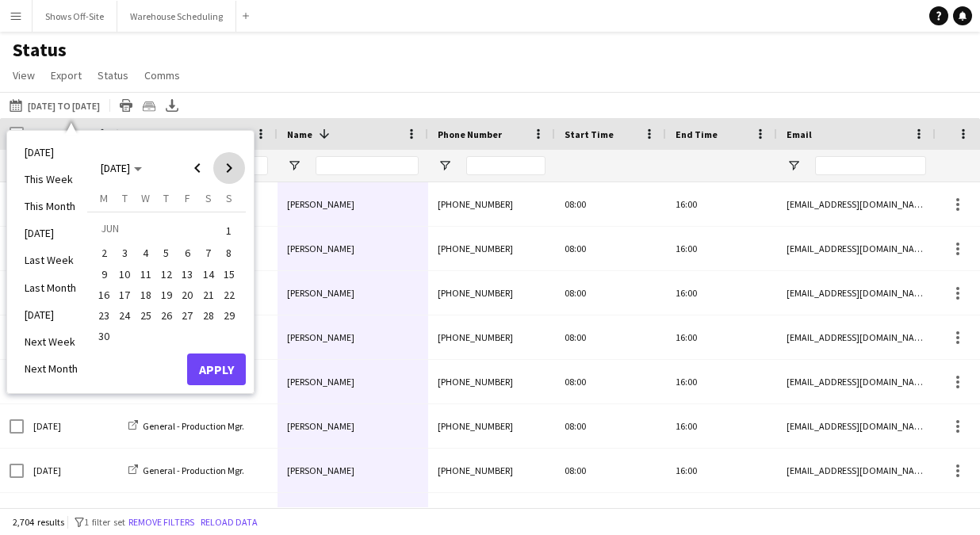
click at [224, 167] on span "Next month" at bounding box center [229, 168] width 32 height 32
click at [186, 287] on span "22" at bounding box center [187, 294] width 19 height 19
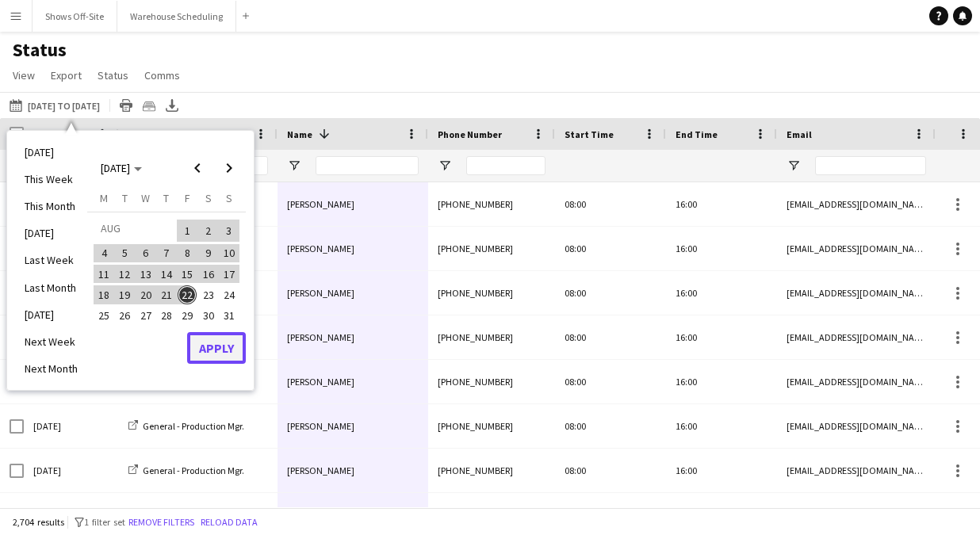
click at [222, 354] on button "Apply" at bounding box center [216, 348] width 59 height 32
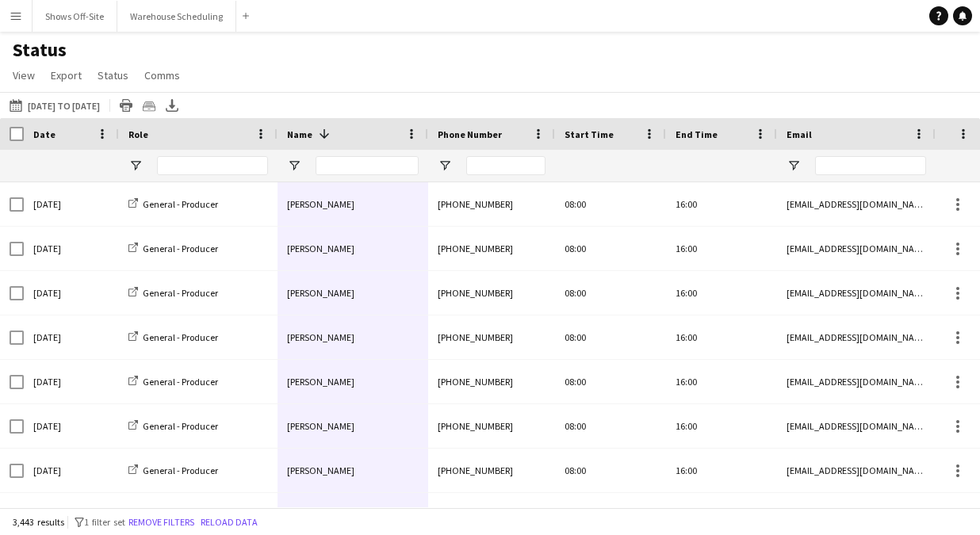
click at [326, 136] on span at bounding box center [324, 134] width 14 height 14
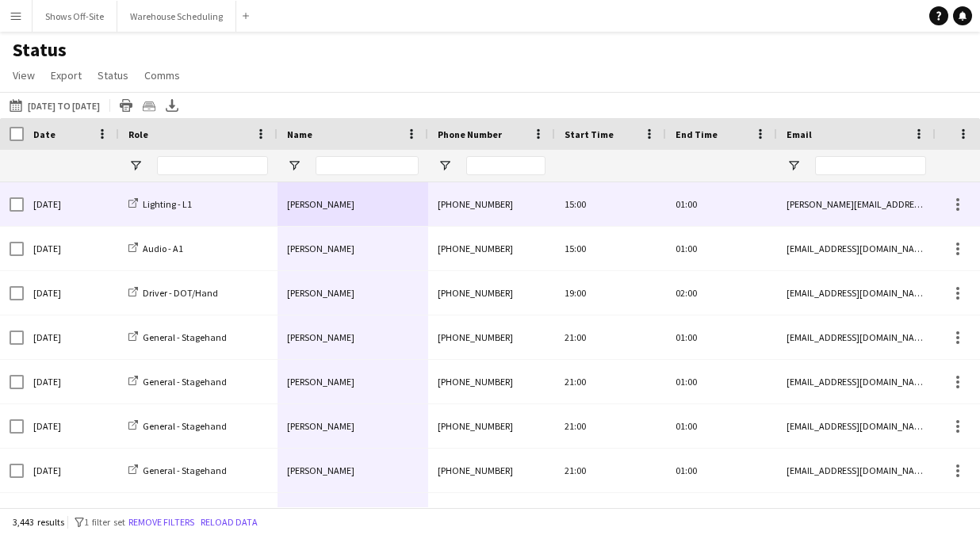
click at [354, 201] on span "[PERSON_NAME]" at bounding box center [320, 204] width 67 height 12
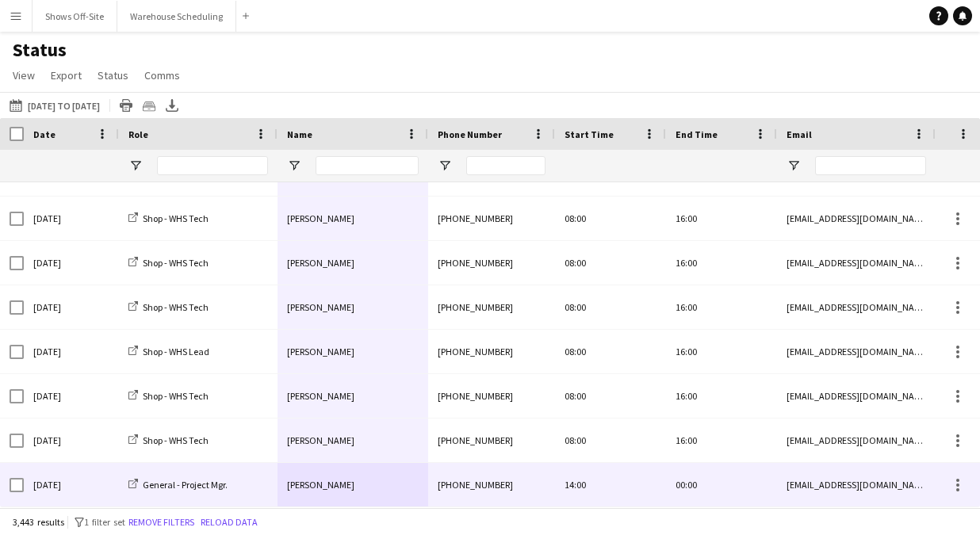
click at [333, 491] on div "[PERSON_NAME]" at bounding box center [353, 485] width 151 height 44
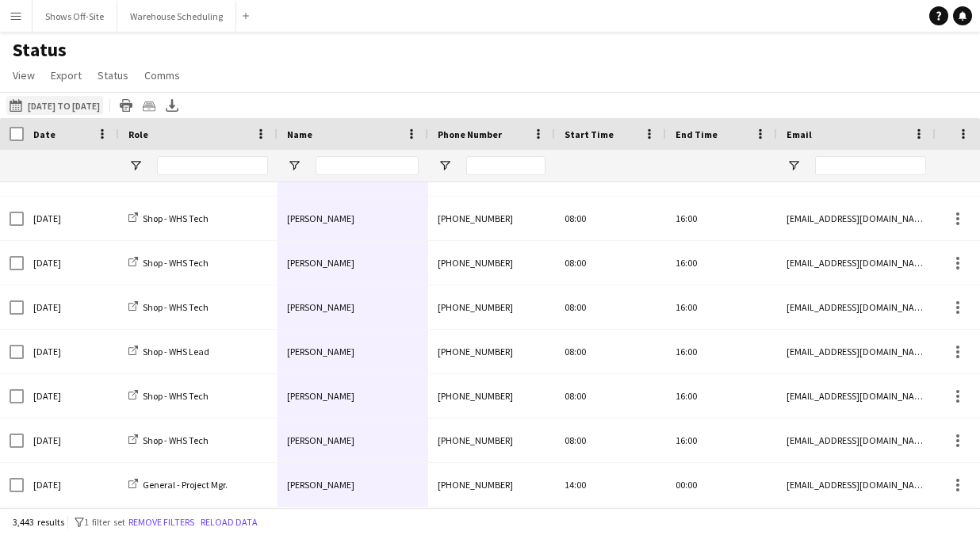
click at [82, 99] on button "[DATE] to [DATE] [DATE] to [DATE]" at bounding box center [54, 105] width 97 height 19
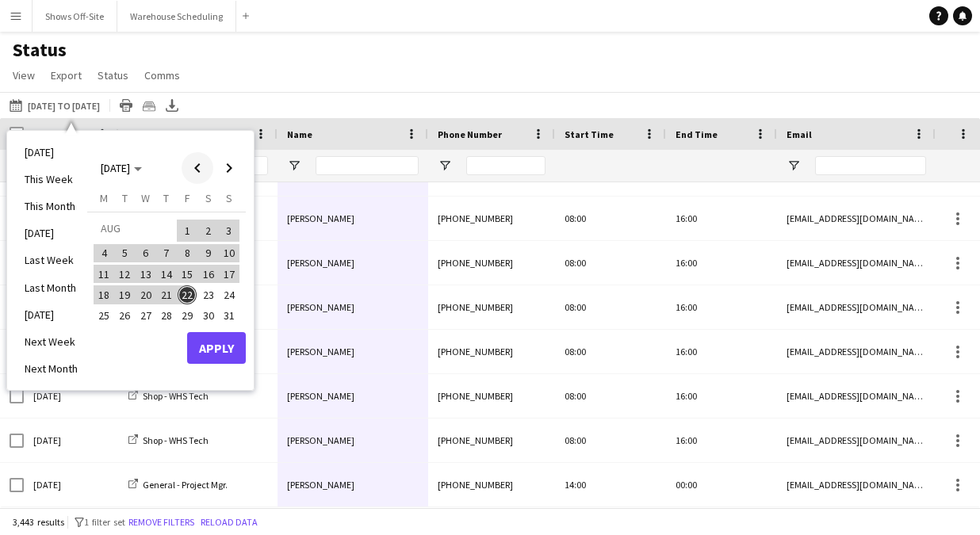
click at [192, 176] on span "Previous month" at bounding box center [198, 168] width 32 height 32
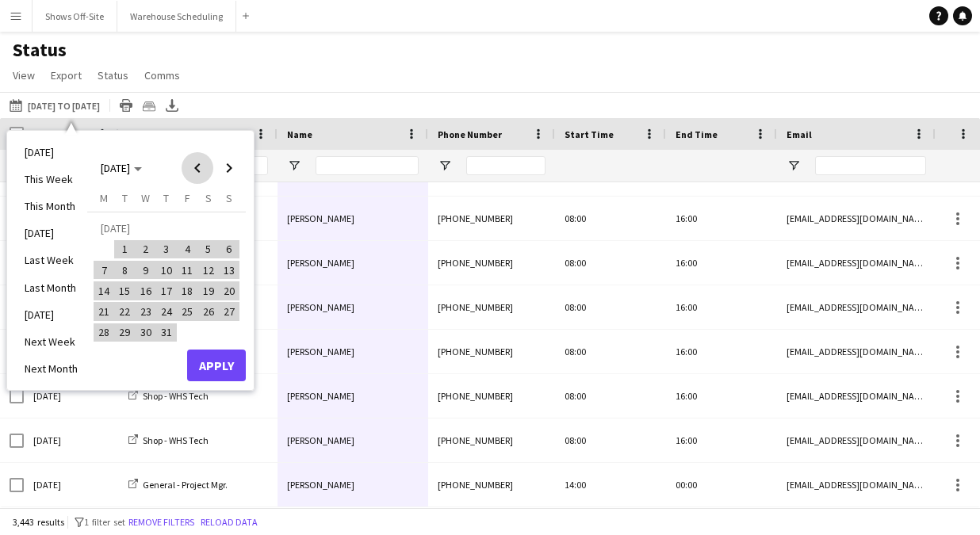
click at [192, 177] on span "Previous month" at bounding box center [198, 168] width 32 height 32
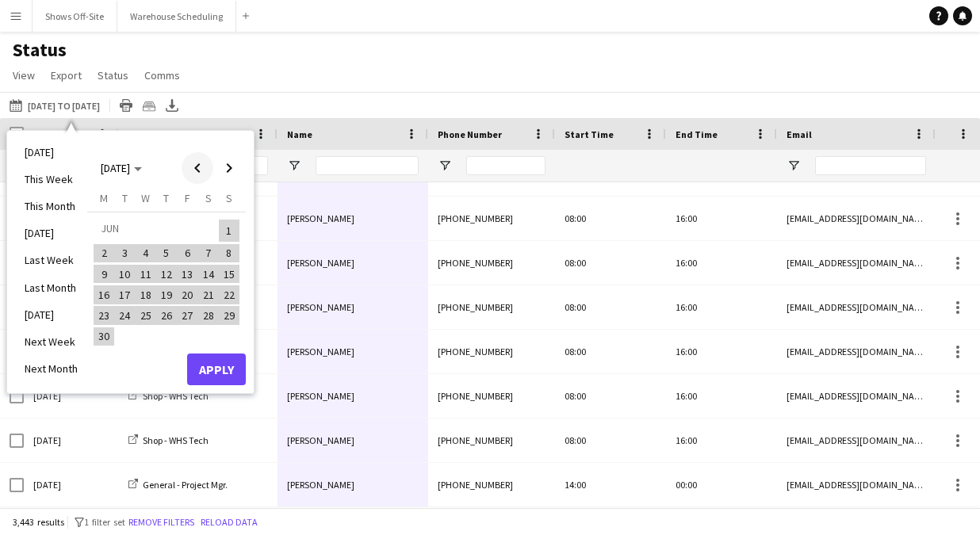
click at [192, 177] on span "Previous month" at bounding box center [198, 168] width 32 height 32
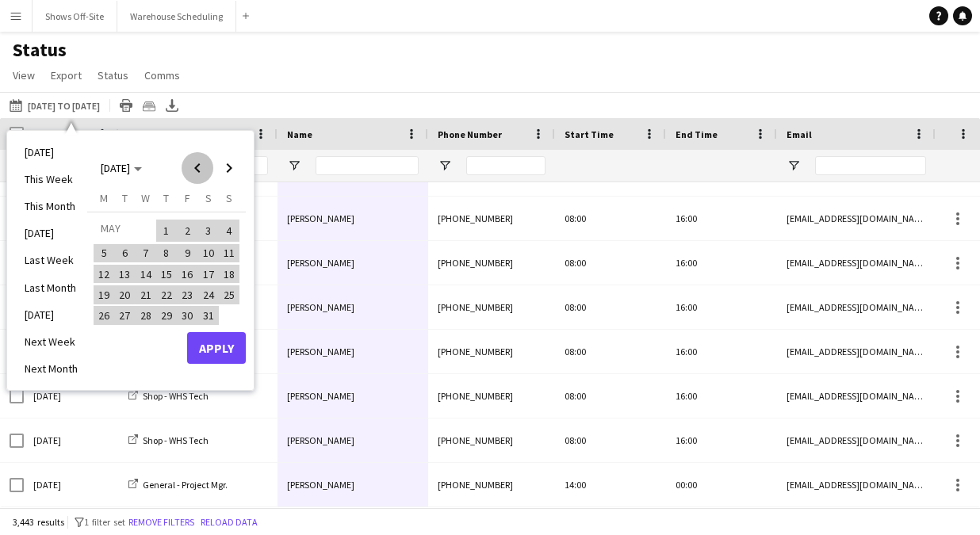
click at [192, 177] on span "Previous month" at bounding box center [198, 168] width 32 height 32
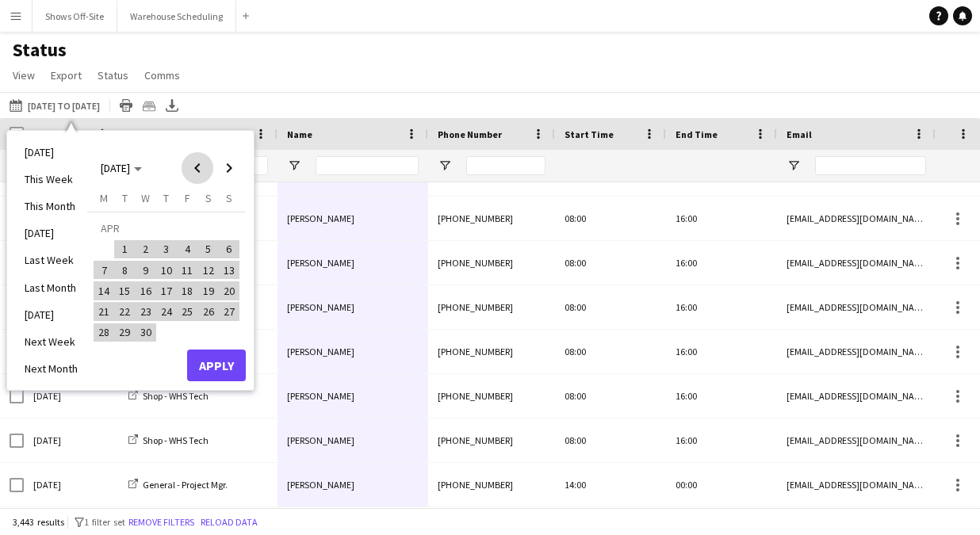
click at [192, 177] on span "Previous month" at bounding box center [198, 168] width 32 height 32
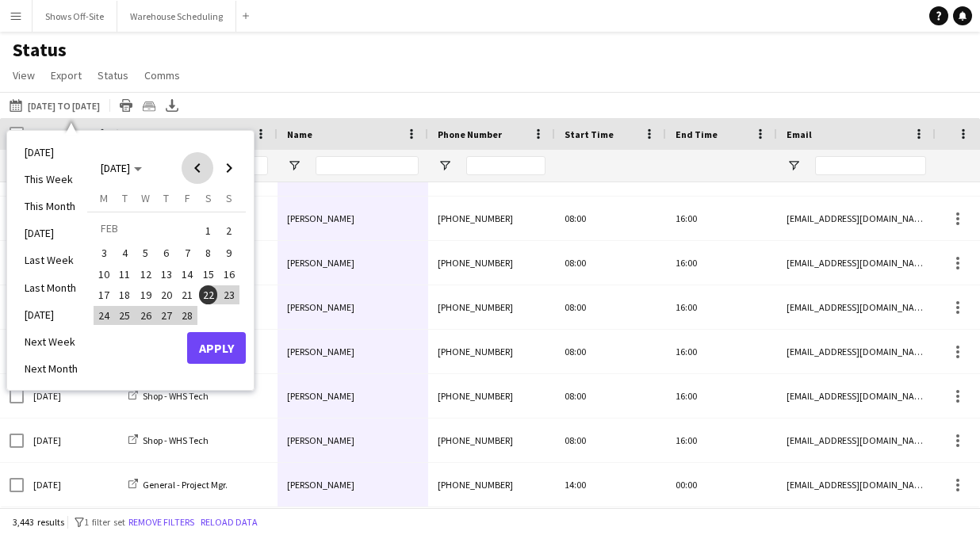
click at [192, 177] on span "Previous month" at bounding box center [198, 168] width 32 height 32
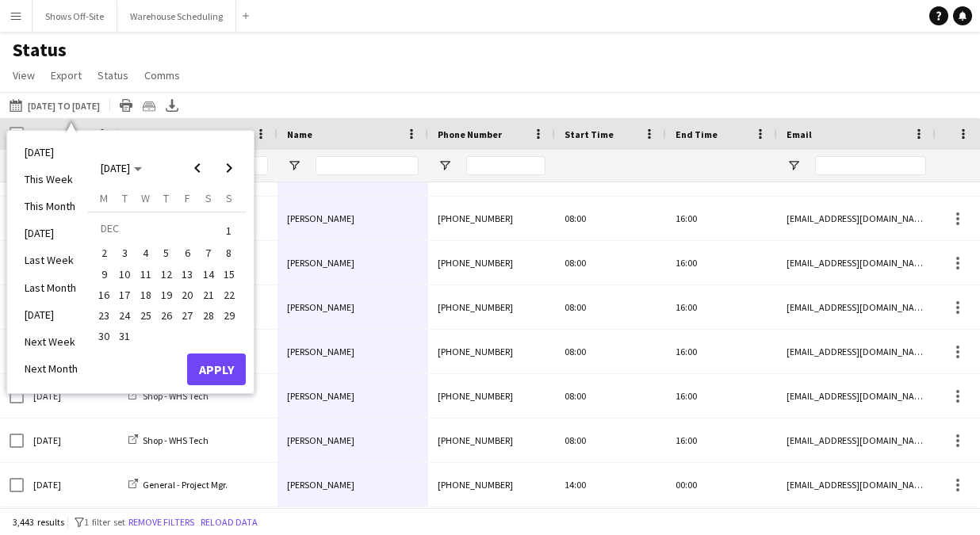
click at [220, 186] on mat-calendar "[DATE] [DATE] [DATE] M [DATE] T [DATE] W [DATE] T [DATE] F [DATE] S [DATE] S [D…" at bounding box center [166, 246] width 159 height 215
click at [220, 170] on span "Next month" at bounding box center [229, 168] width 32 height 32
click at [148, 247] on span "1" at bounding box center [145, 249] width 19 height 19
click at [229, 168] on span "Next month" at bounding box center [229, 168] width 32 height 32
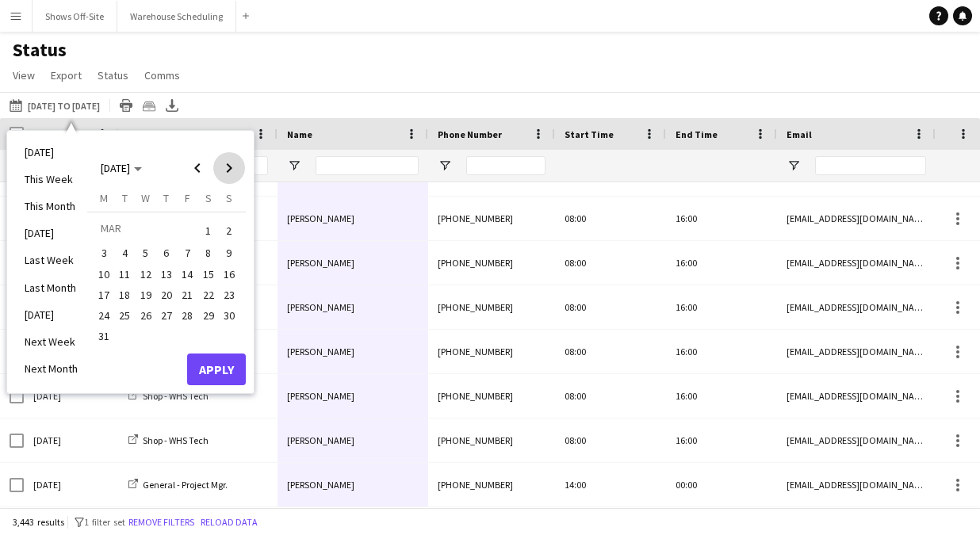
click at [229, 168] on span "Next month" at bounding box center [229, 168] width 32 height 32
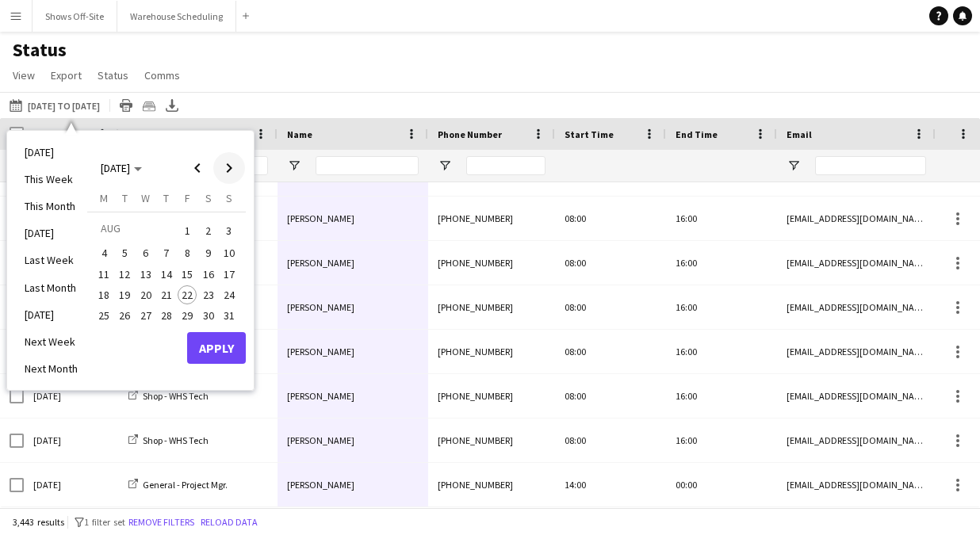
click at [229, 168] on span "Next month" at bounding box center [229, 168] width 32 height 32
click at [127, 330] on span "30" at bounding box center [125, 333] width 19 height 19
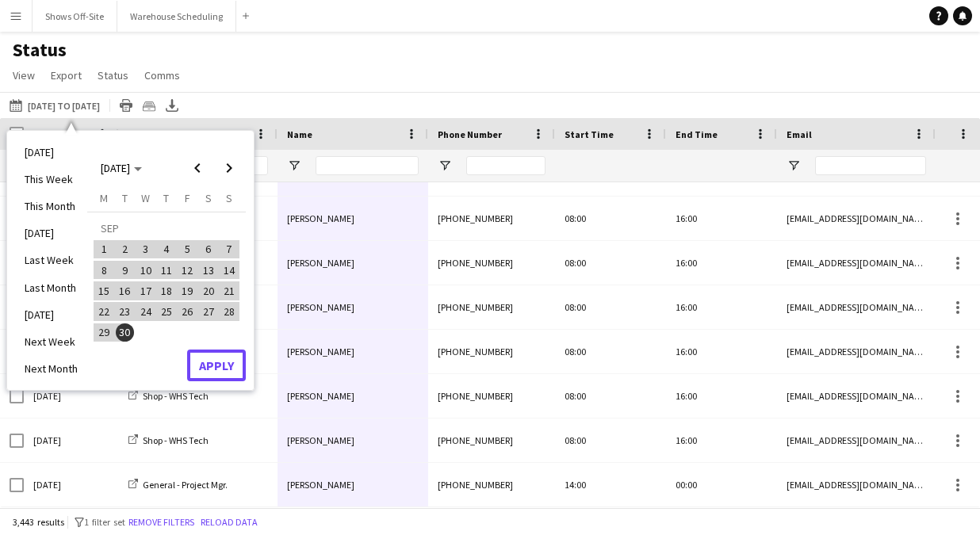
click at [228, 361] on button "Apply" at bounding box center [216, 366] width 59 height 32
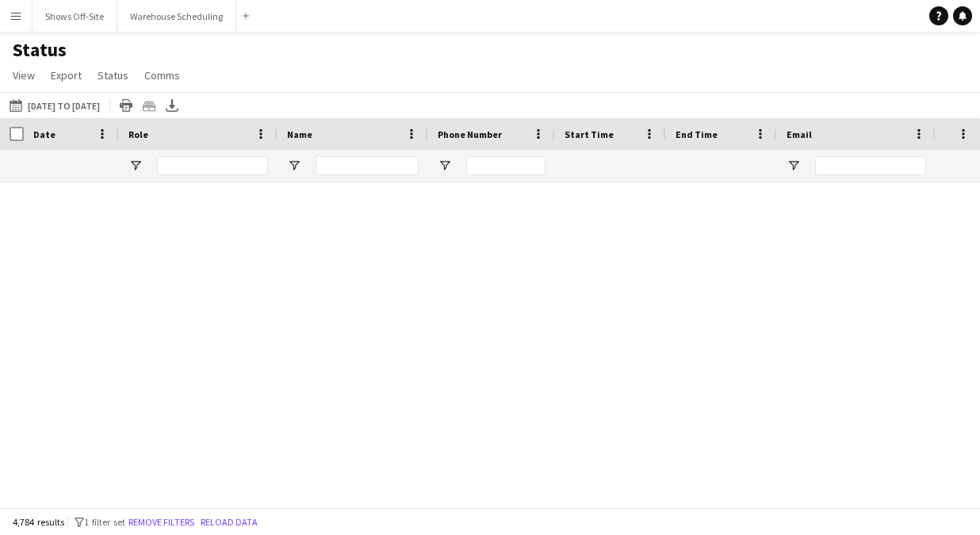
scroll to position [0, 0]
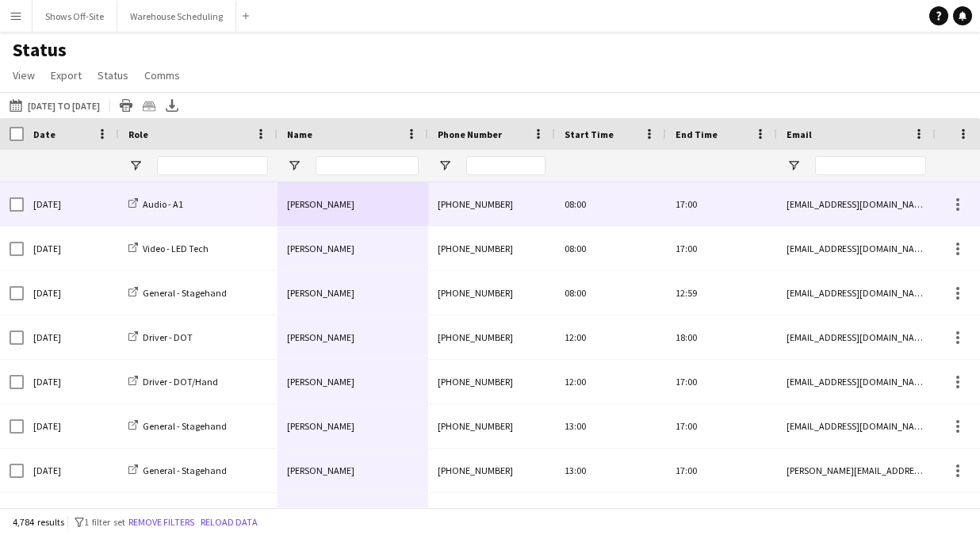
click at [371, 206] on div "[PERSON_NAME]" at bounding box center [353, 204] width 151 height 44
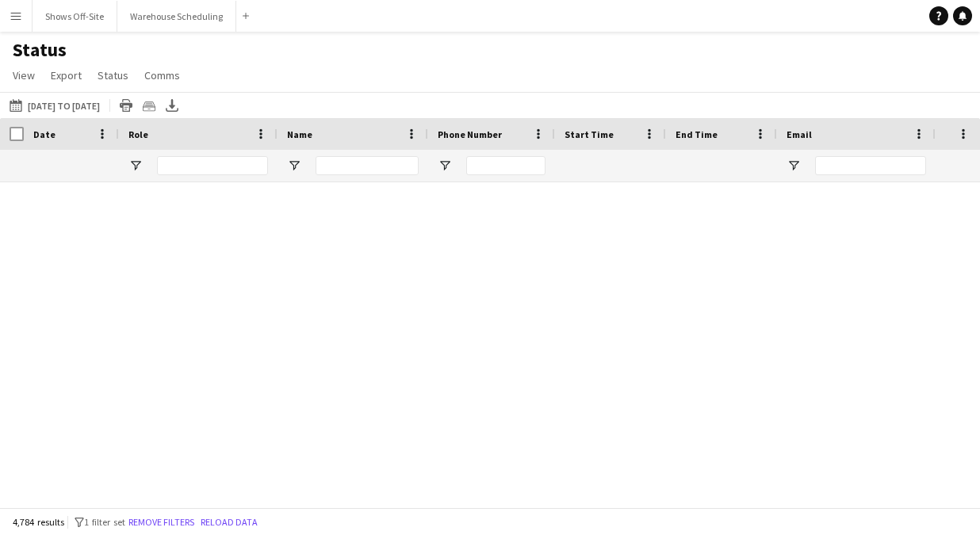
scroll to position [212105, 0]
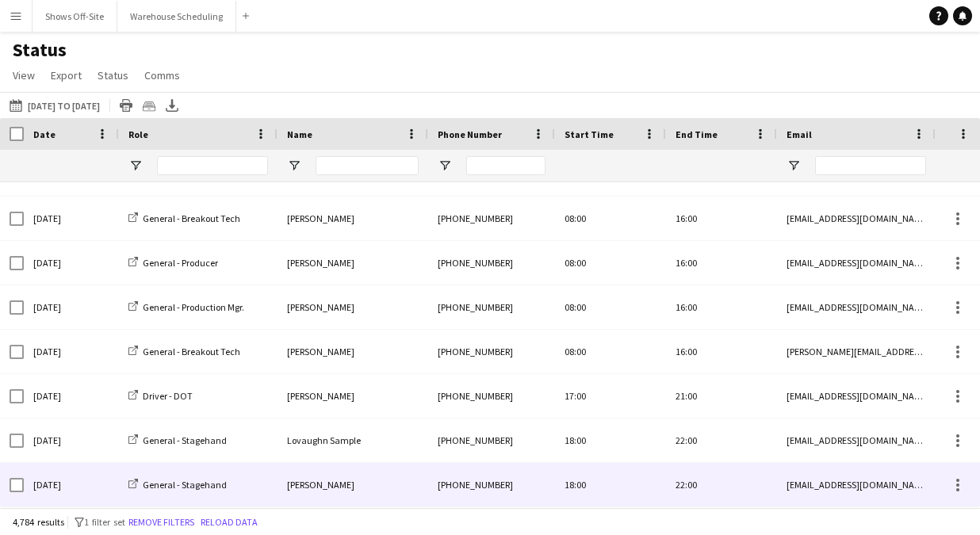
click at [345, 492] on div "[PERSON_NAME]" at bounding box center [353, 485] width 151 height 44
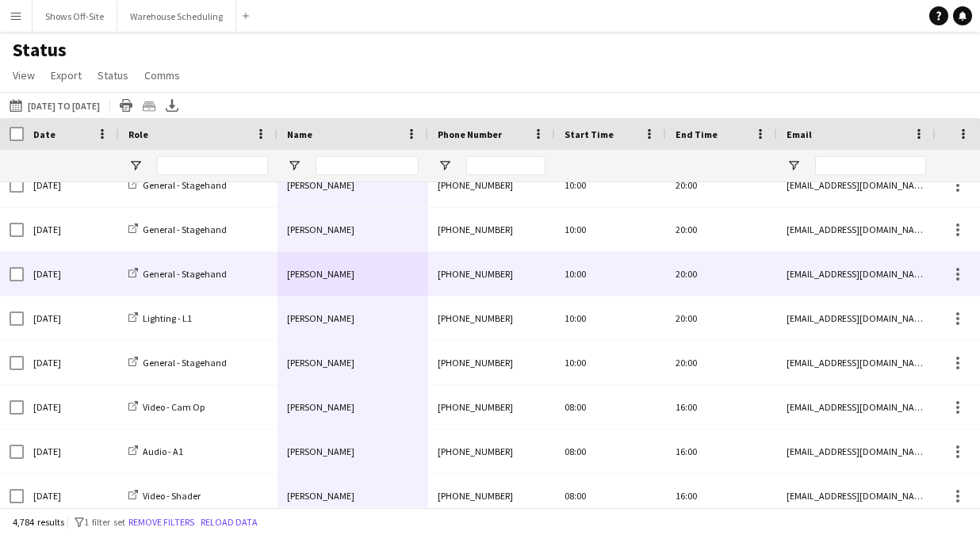
scroll to position [205583, 0]
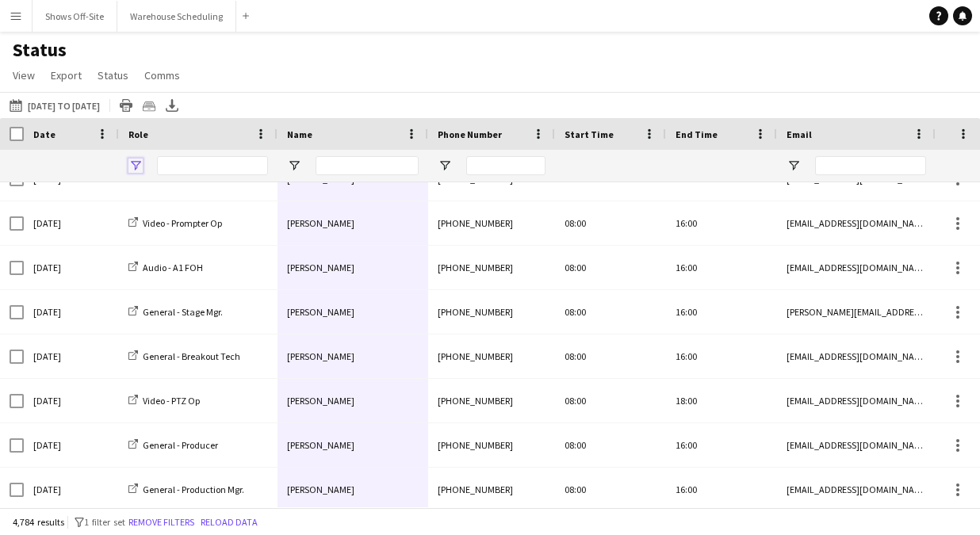
click at [133, 167] on span "Open Filter Menu" at bounding box center [135, 166] width 14 height 14
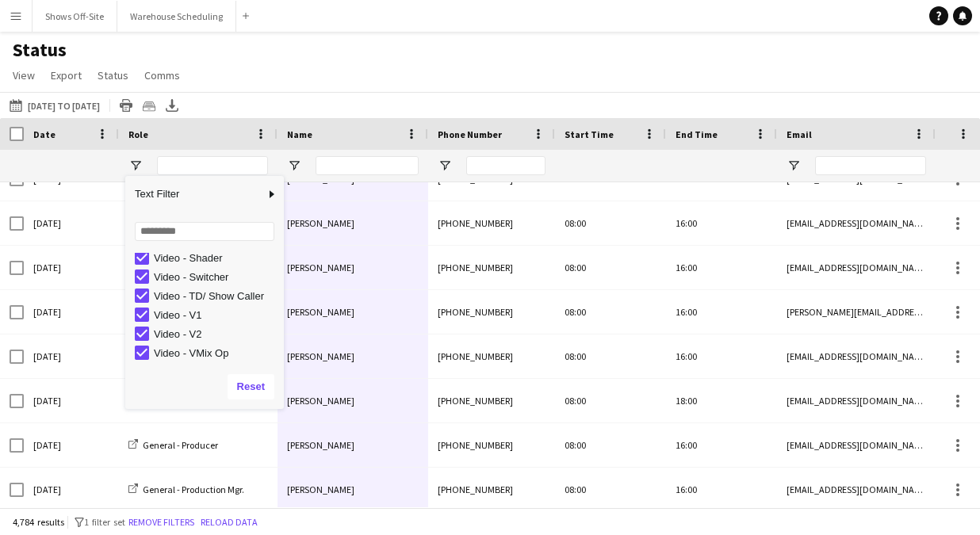
click at [297, 45] on div "Status View Views Default view New view Update view Delete view Edit name Custo…" at bounding box center [490, 65] width 980 height 54
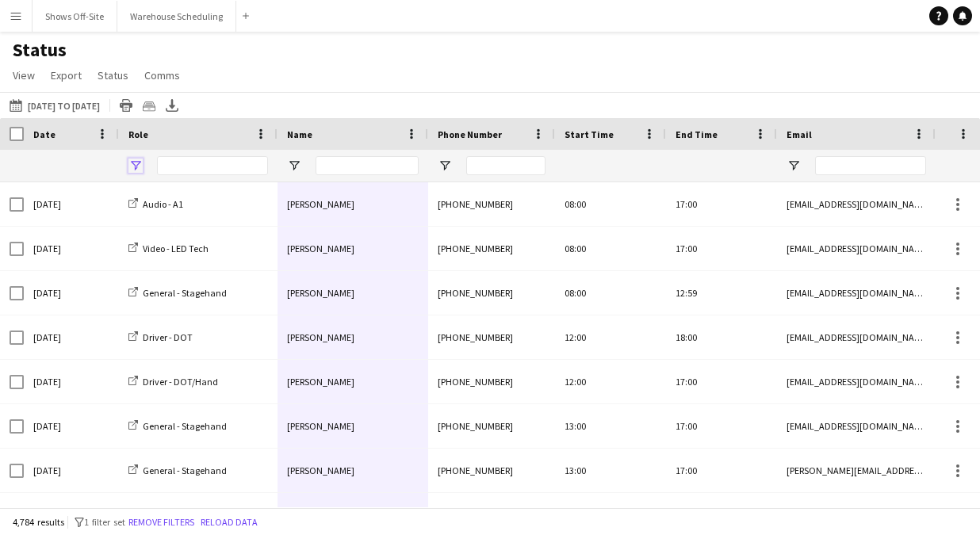
click at [137, 161] on span "Open Filter Menu" at bounding box center [135, 166] width 14 height 14
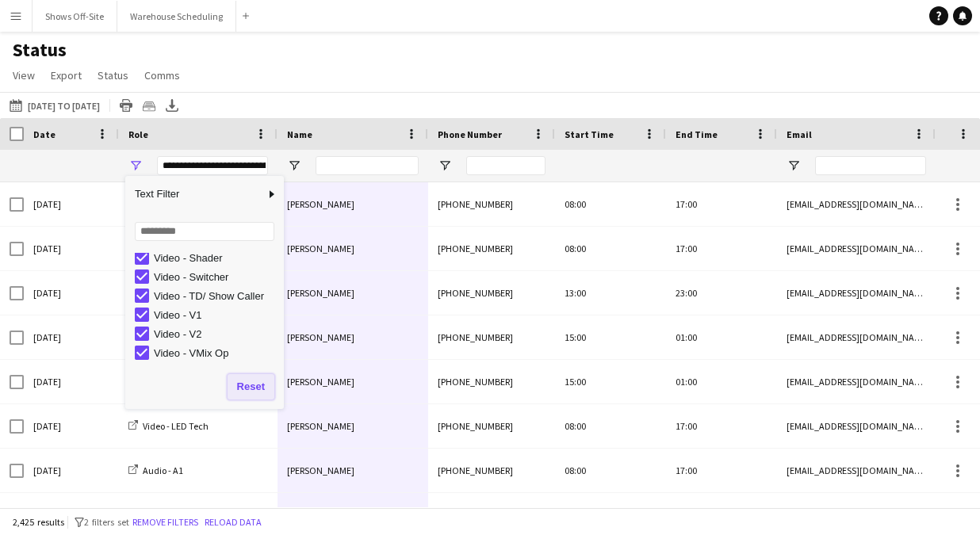
click at [238, 390] on button "Reset" at bounding box center [251, 386] width 47 height 25
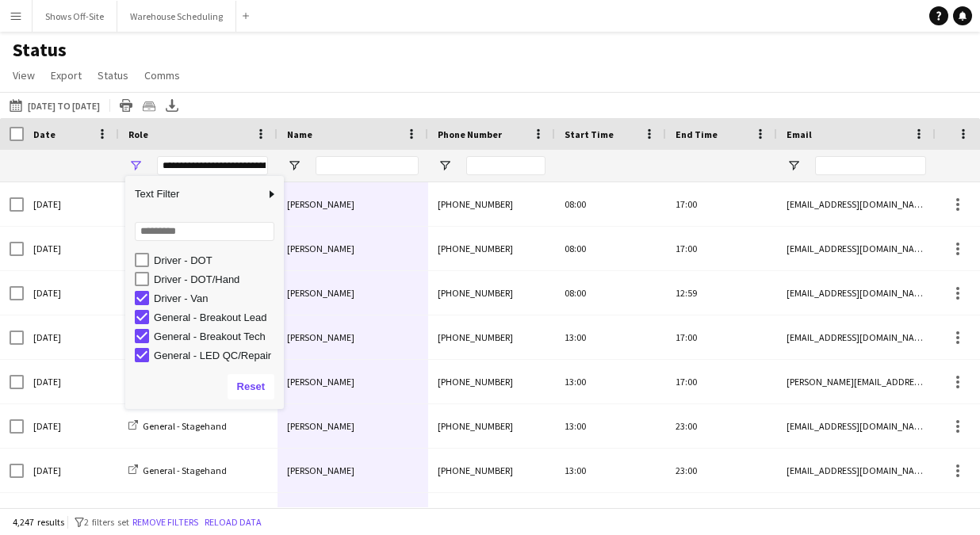
click at [140, 289] on div "Driver - Van" at bounding box center [209, 298] width 149 height 19
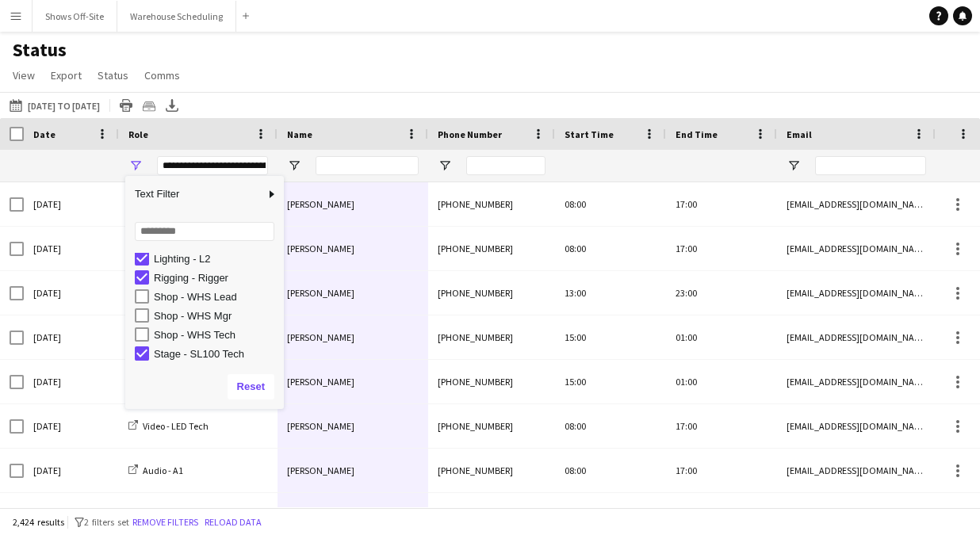
scroll to position [404, 0]
click at [327, 48] on div "Status View Views Default view New view Update view Delete view Edit name Custo…" at bounding box center [490, 65] width 980 height 54
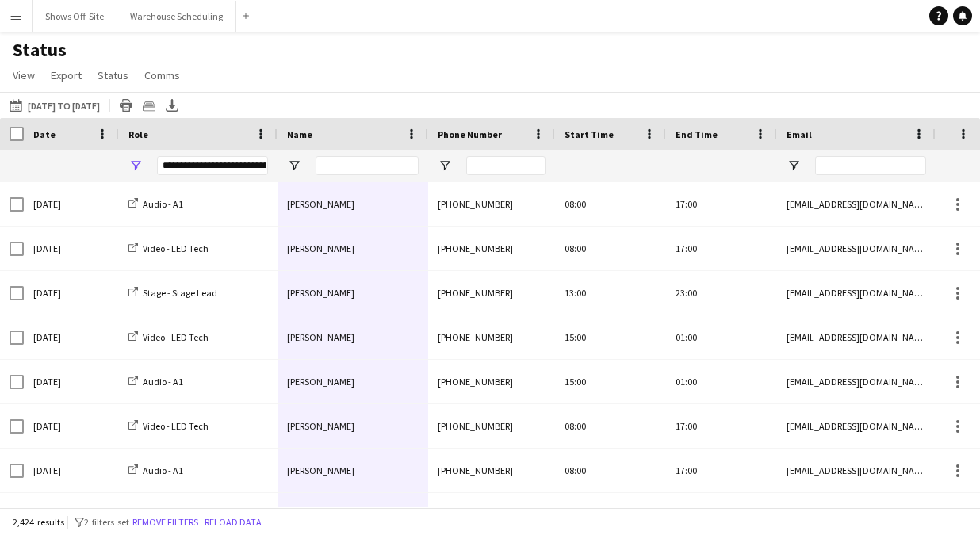
click at [332, 120] on div "Name" at bounding box center [353, 134] width 132 height 32
click at [337, 133] on div "Name" at bounding box center [343, 134] width 113 height 24
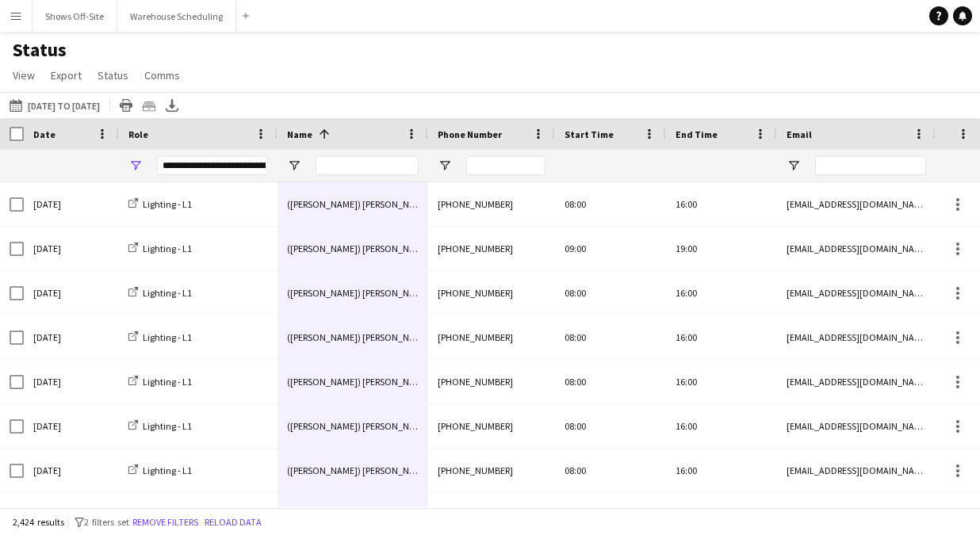
click at [338, 133] on div "Name 1" at bounding box center [343, 134] width 113 height 24
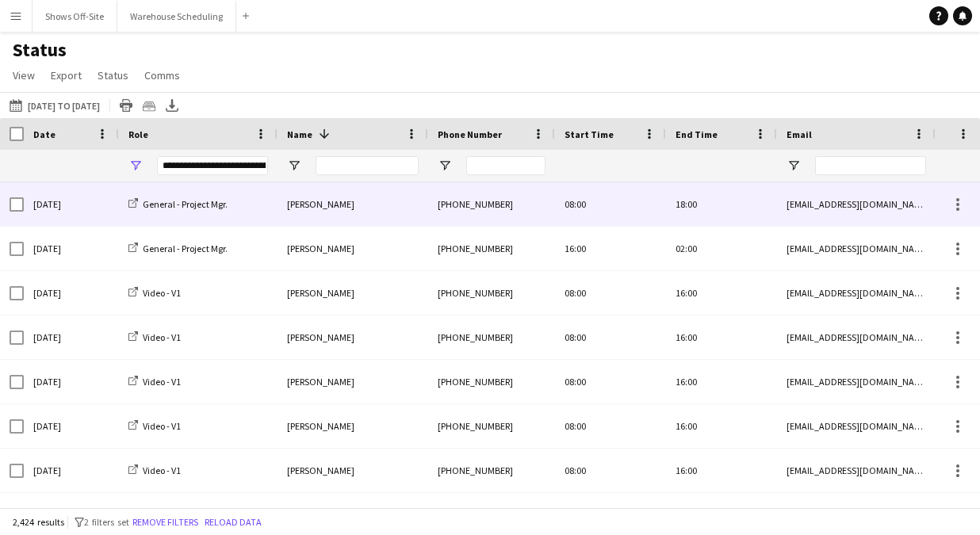
click at [352, 201] on div "[PERSON_NAME]" at bounding box center [353, 204] width 151 height 44
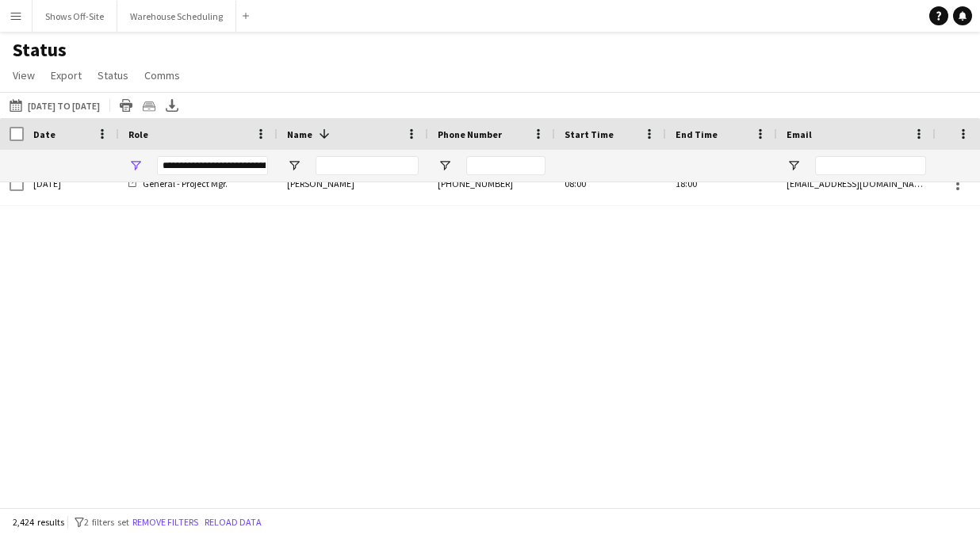
scroll to position [107311, 0]
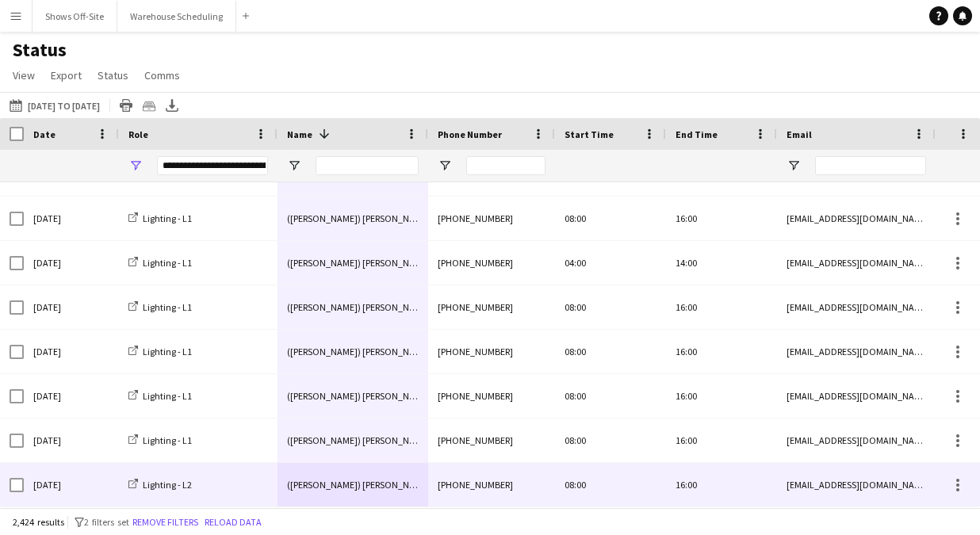
click at [347, 489] on span "([PERSON_NAME]) [PERSON_NAME]" at bounding box center [358, 485] width 143 height 12
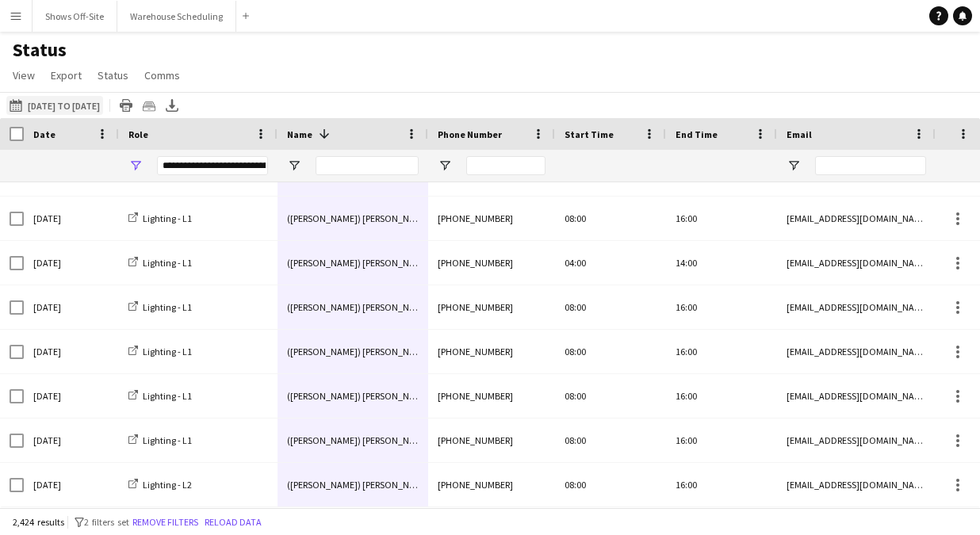
click at [99, 98] on button "08-22-2025 to 08-28-2025 01-01-2025 to 09-30-2025" at bounding box center [54, 105] width 97 height 19
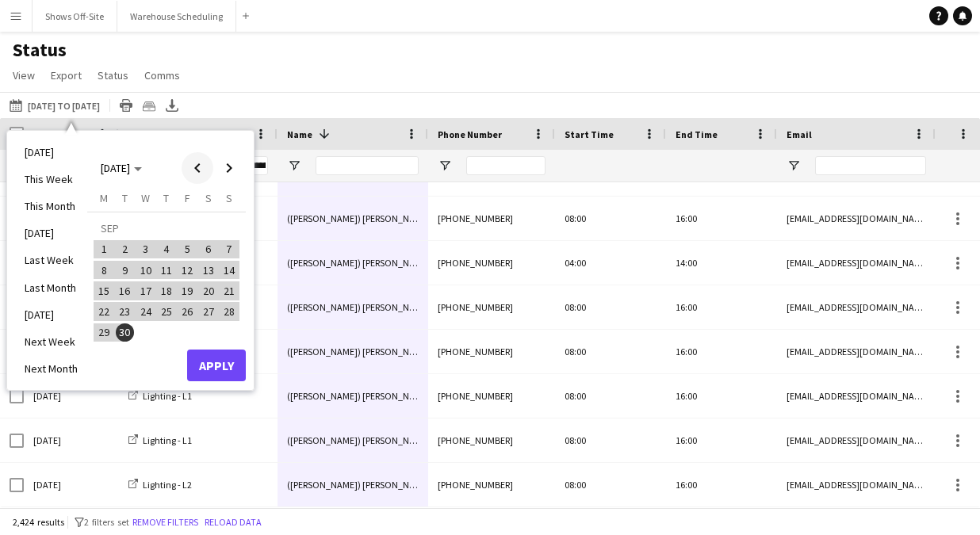
click at [204, 173] on span "Previous month" at bounding box center [198, 168] width 32 height 32
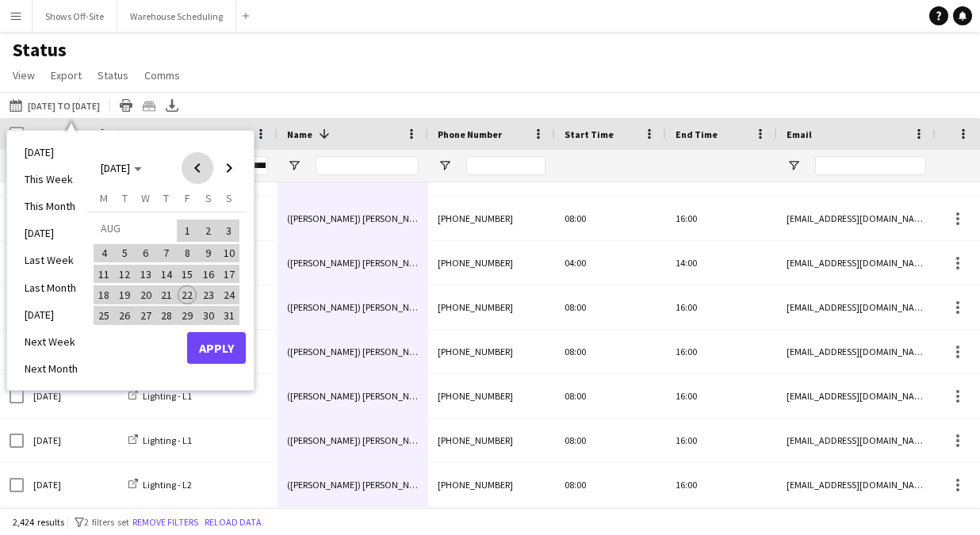
click at [204, 173] on span "Previous month" at bounding box center [198, 168] width 32 height 32
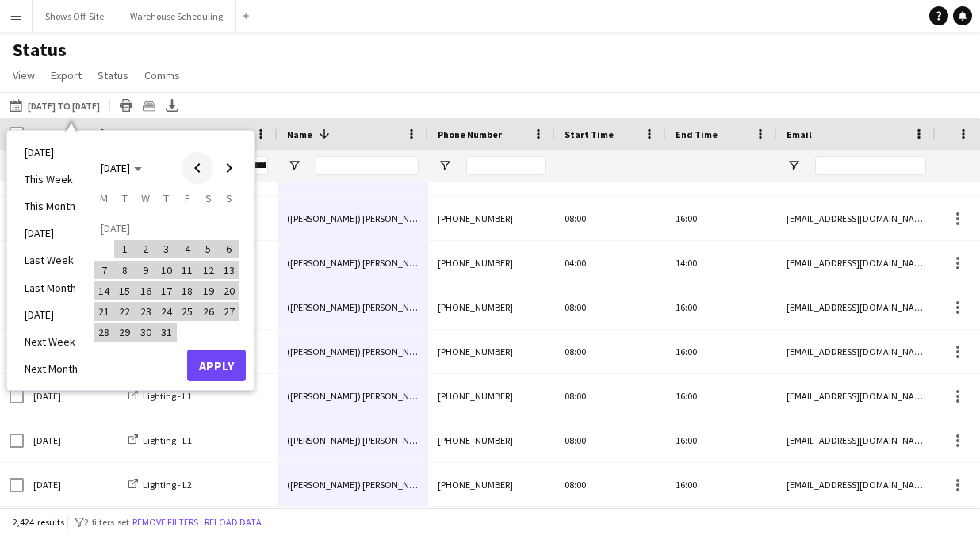
click at [204, 172] on span "Previous month" at bounding box center [198, 168] width 32 height 32
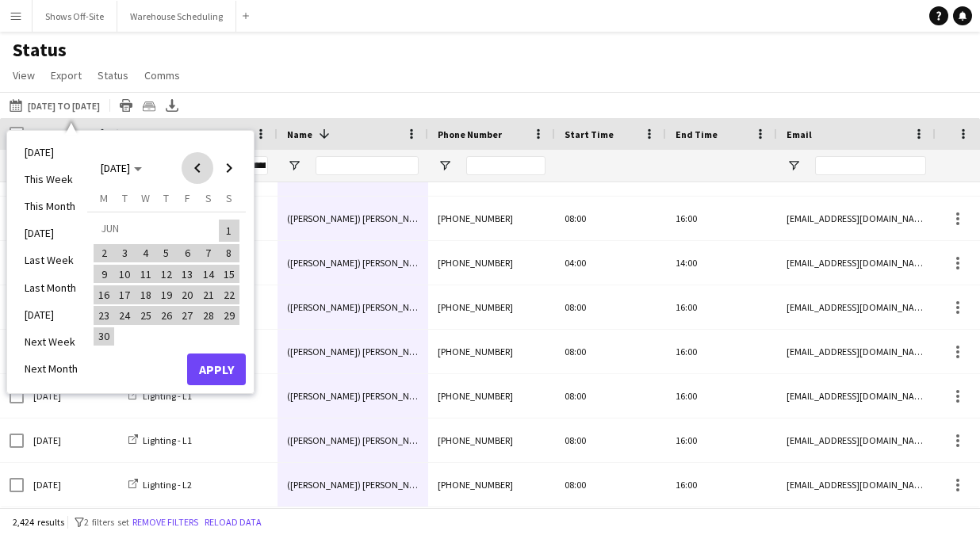
click at [204, 172] on span "Previous month" at bounding box center [198, 168] width 32 height 32
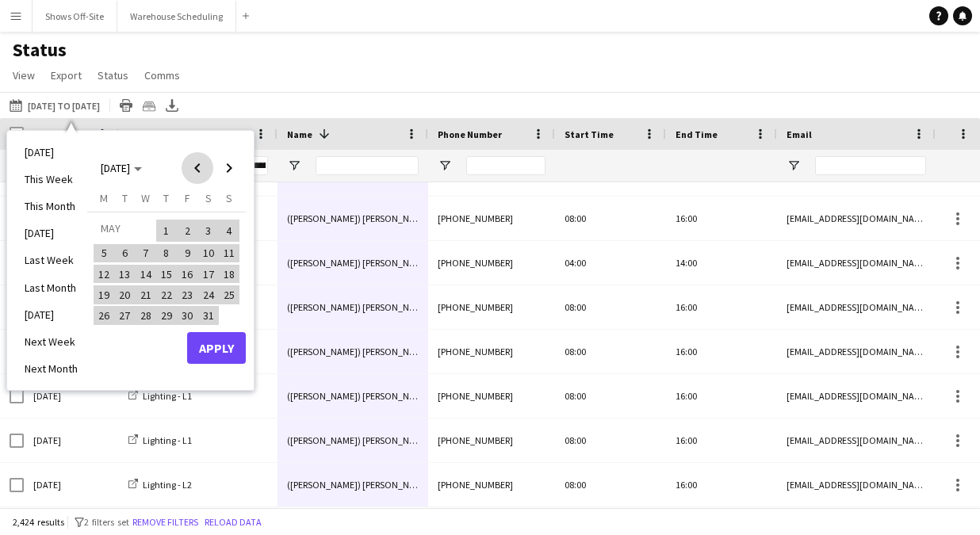
click at [204, 172] on span "Previous month" at bounding box center [198, 168] width 32 height 32
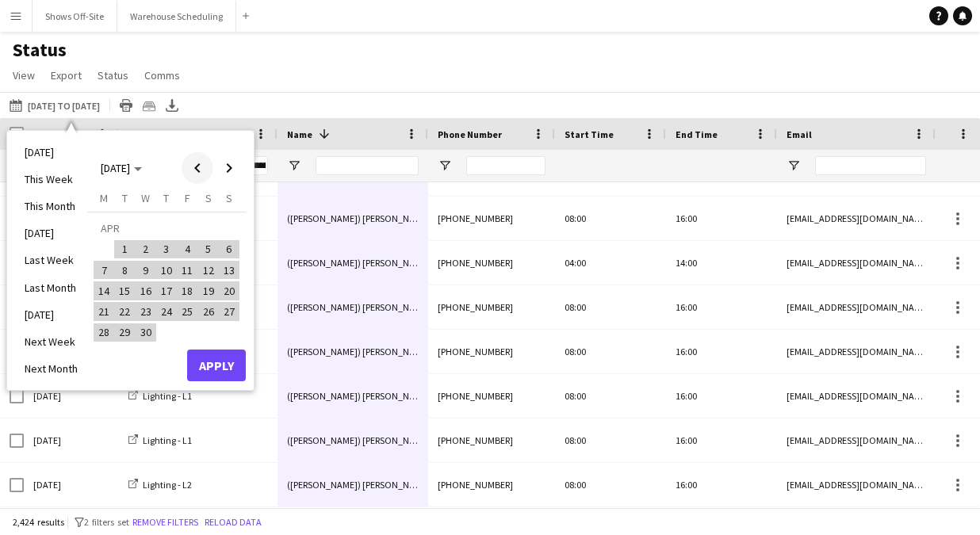
click at [204, 172] on span "Previous month" at bounding box center [198, 168] width 32 height 32
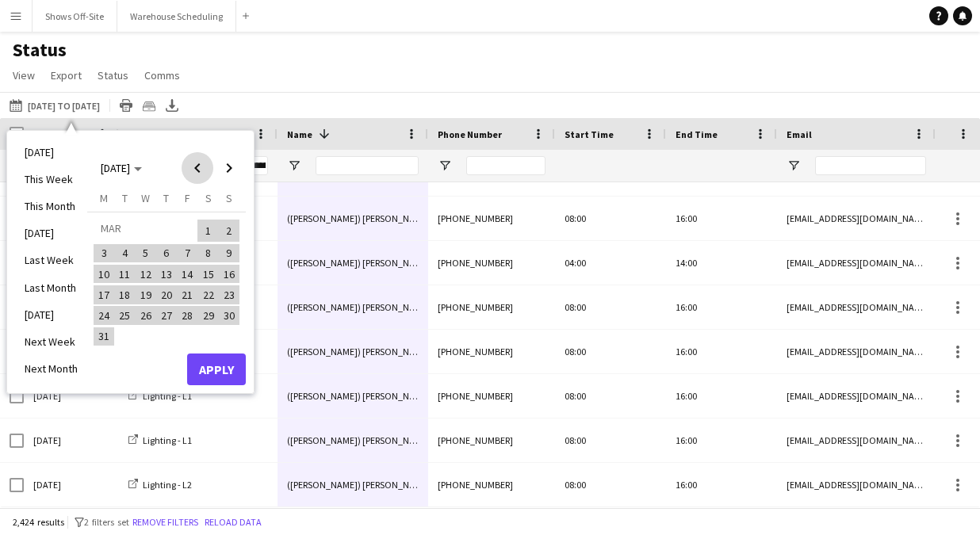
click at [204, 172] on span "Previous month" at bounding box center [198, 168] width 32 height 32
click at [204, 171] on span "Previous month" at bounding box center [198, 168] width 32 height 32
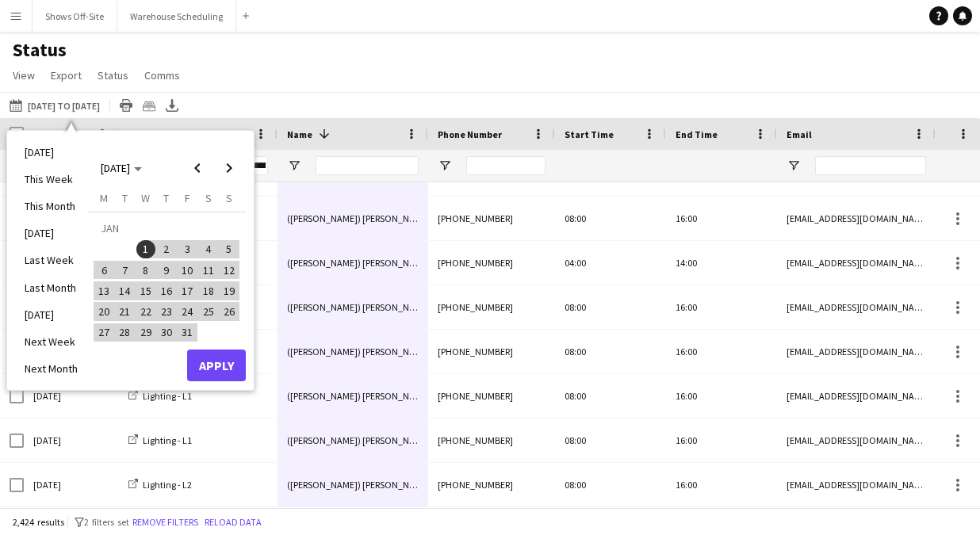
click at [145, 250] on span "1" at bounding box center [145, 249] width 19 height 19
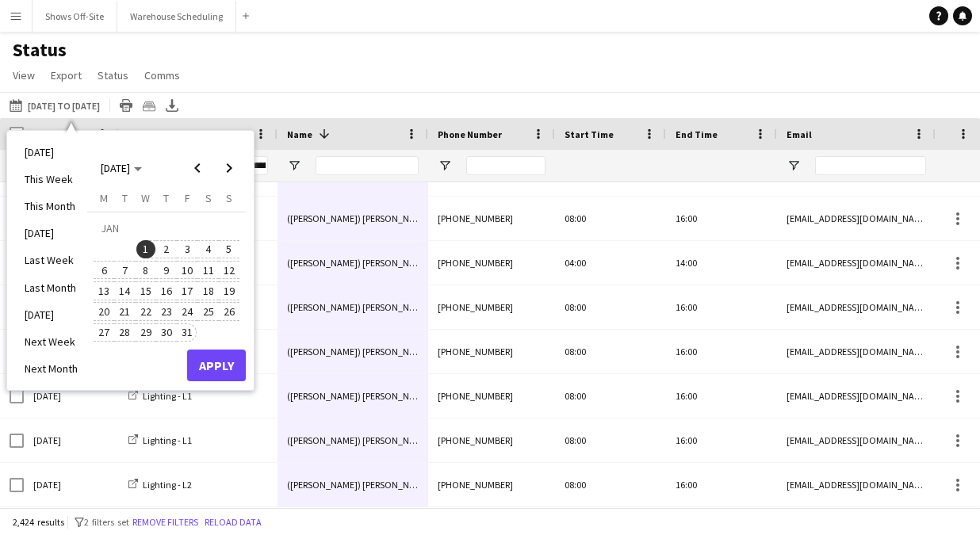
click at [193, 333] on span "31" at bounding box center [187, 333] width 19 height 19
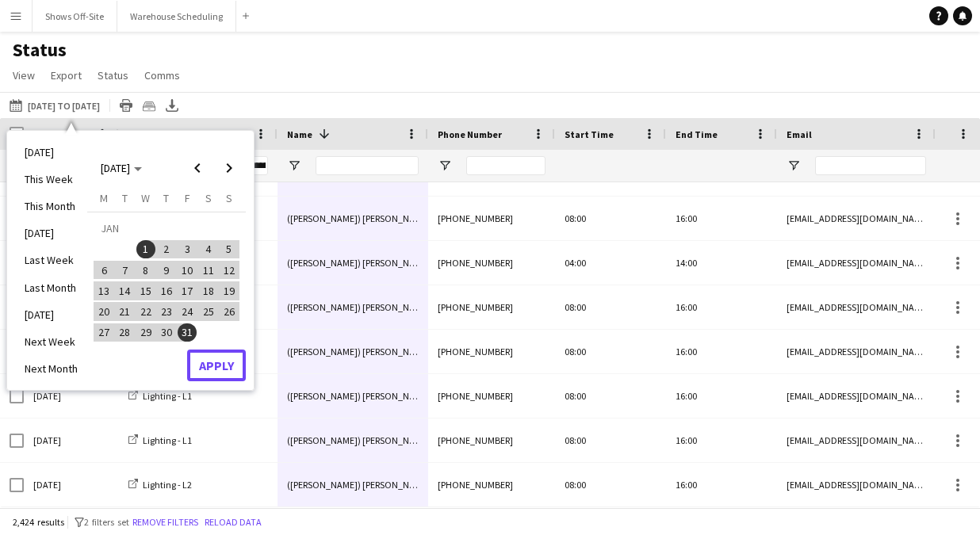
click at [225, 373] on button "Apply" at bounding box center [216, 366] width 59 height 32
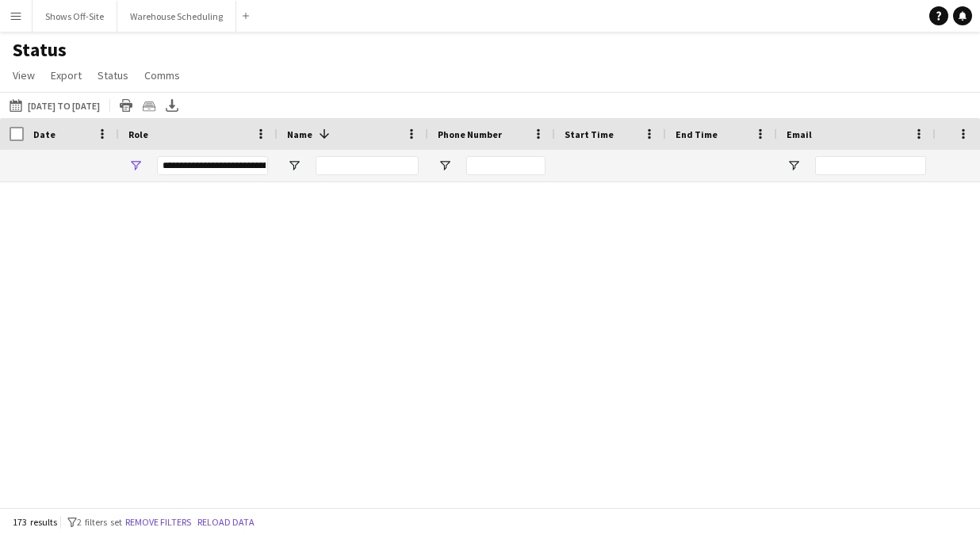
scroll to position [7357, 0]
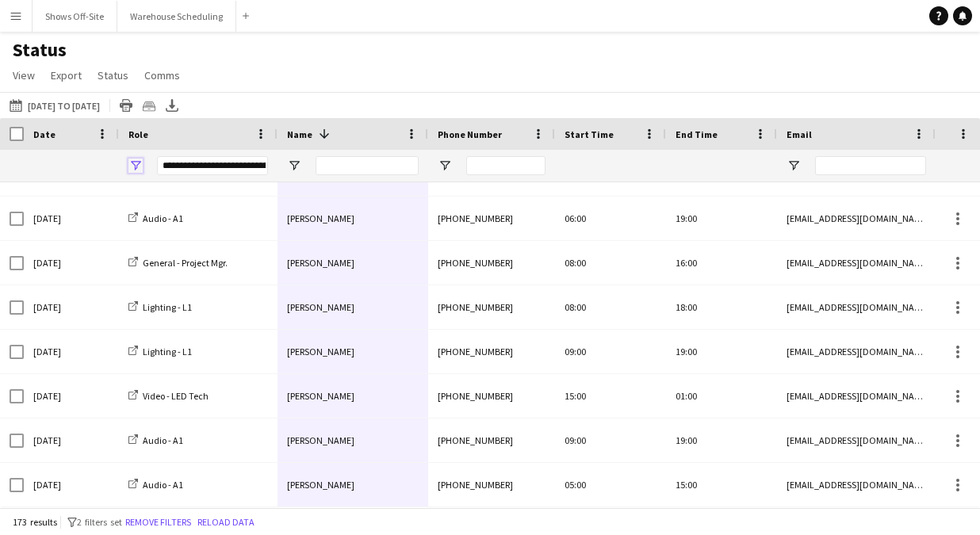
click at [128, 164] on span "Open Filter Menu" at bounding box center [135, 166] width 14 height 14
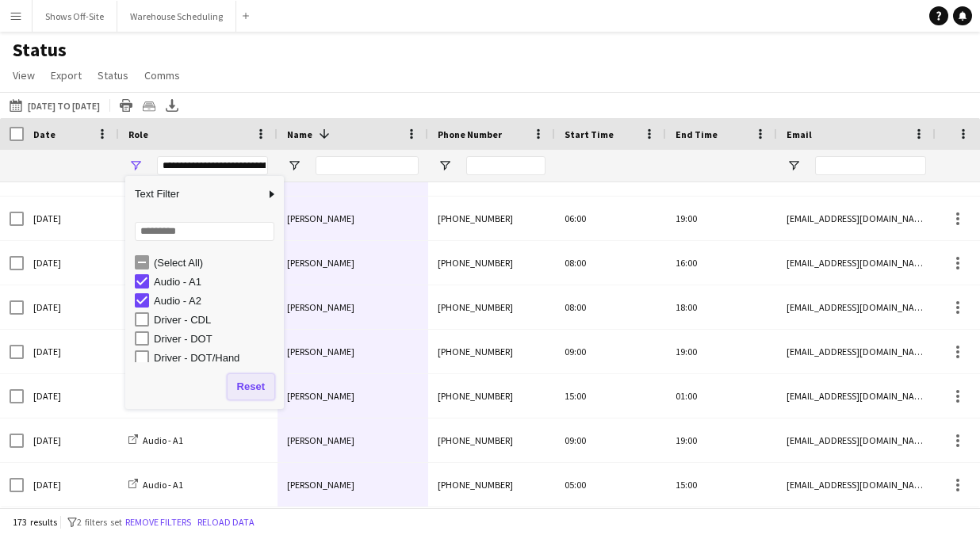
click at [248, 380] on button "Reset" at bounding box center [251, 386] width 47 height 25
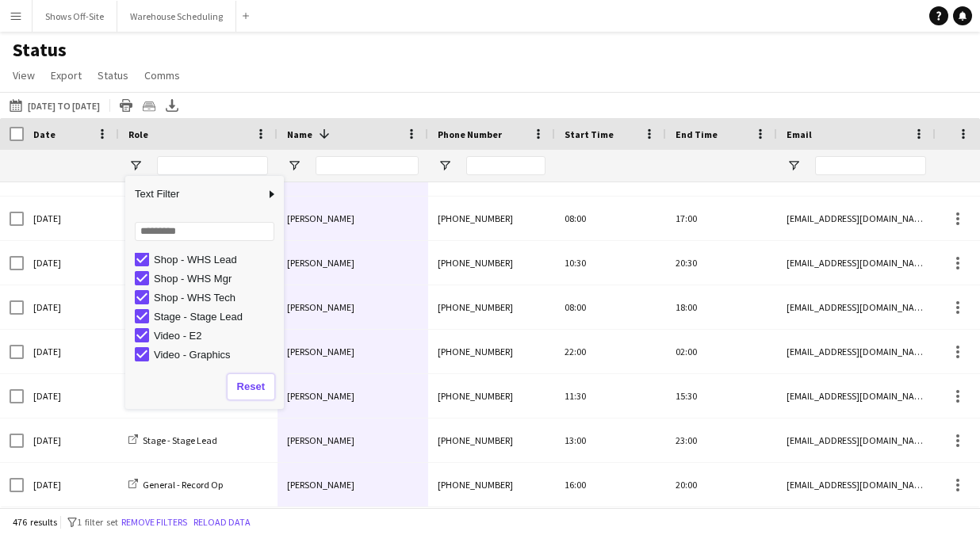
scroll to position [247, 0]
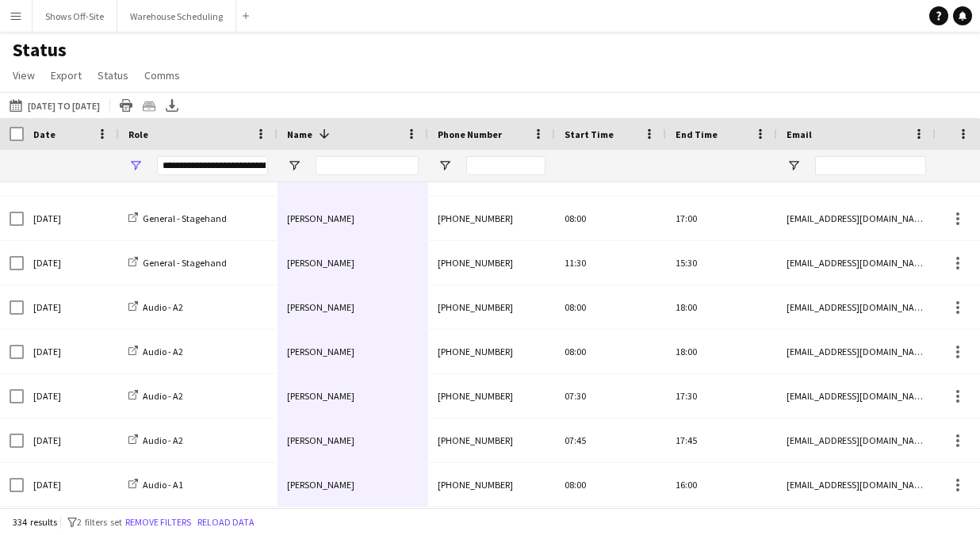
click at [351, 46] on div "Status View Views Default view New view Update view Delete view Edit name Custo…" at bounding box center [490, 65] width 980 height 54
click at [351, 132] on div "Name 1" at bounding box center [343, 134] width 113 height 24
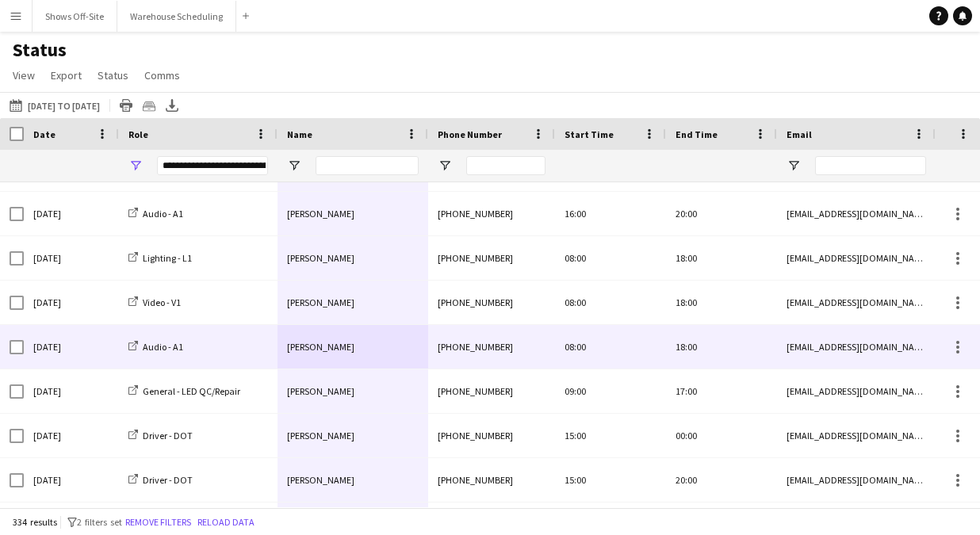
scroll to position [565, 0]
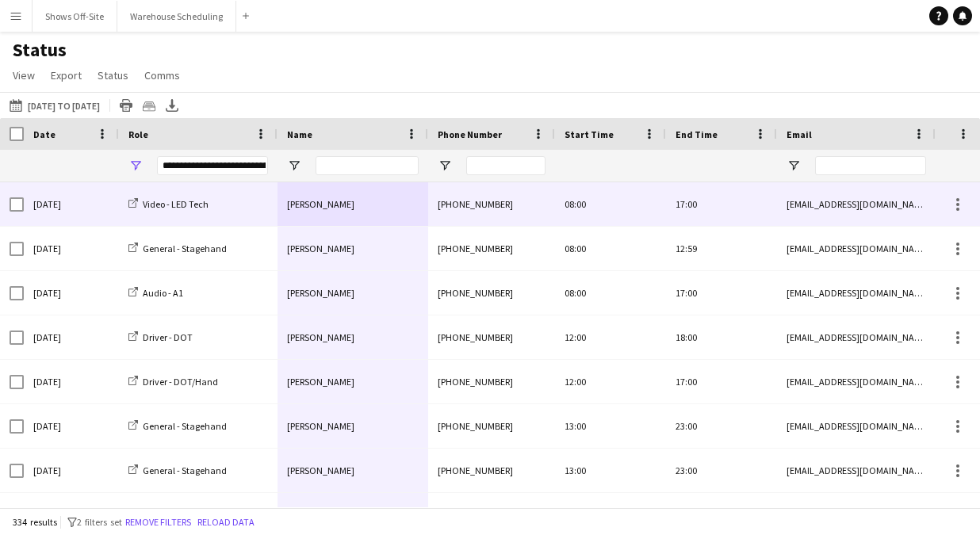
click at [334, 208] on span "[PERSON_NAME]" at bounding box center [320, 204] width 67 height 12
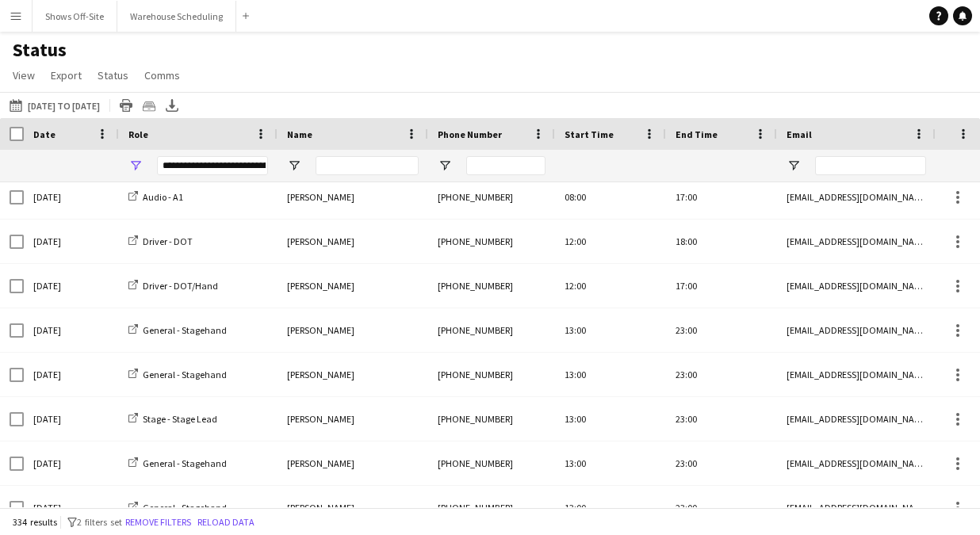
scroll to position [0, 0]
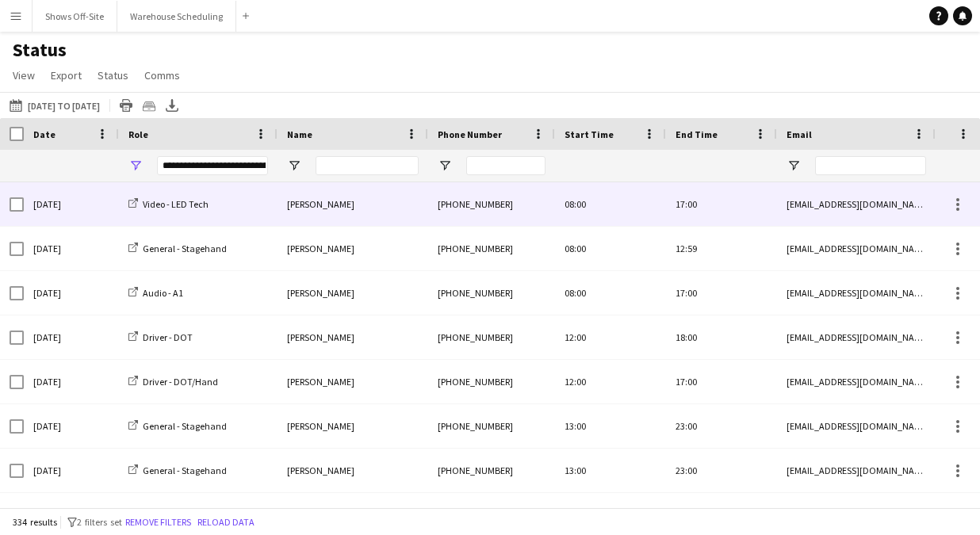
click at [366, 209] on div "[PERSON_NAME]" at bounding box center [353, 204] width 151 height 44
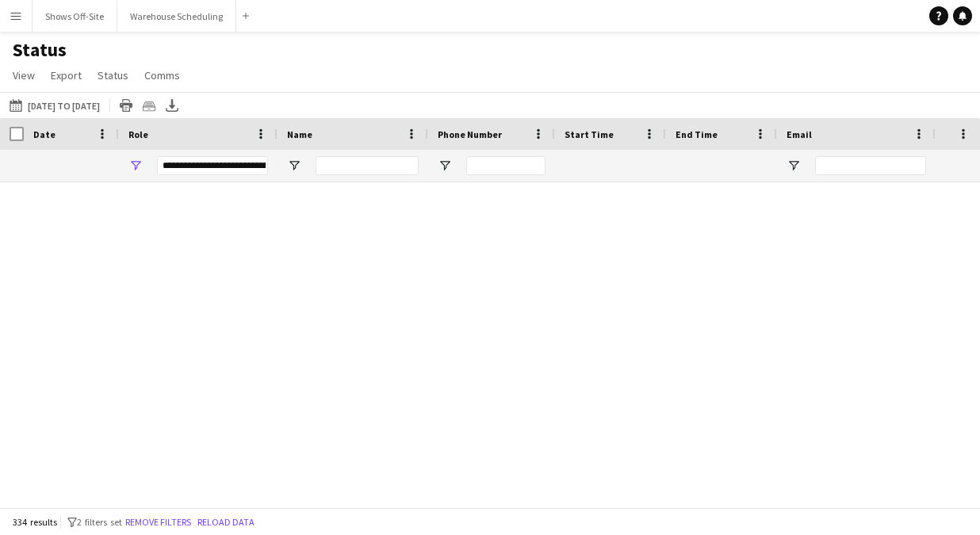
scroll to position [14506, 0]
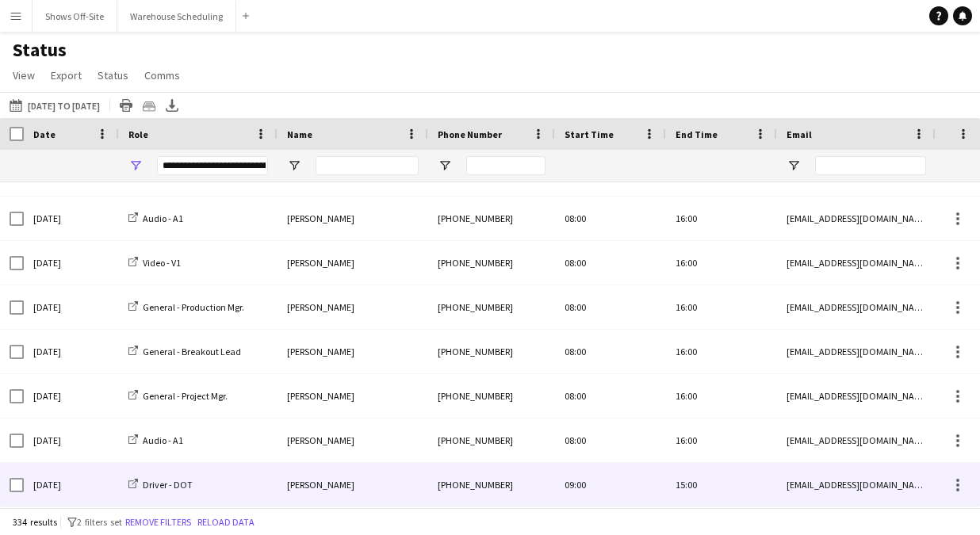
click at [320, 489] on span "[PERSON_NAME]" at bounding box center [320, 485] width 67 height 12
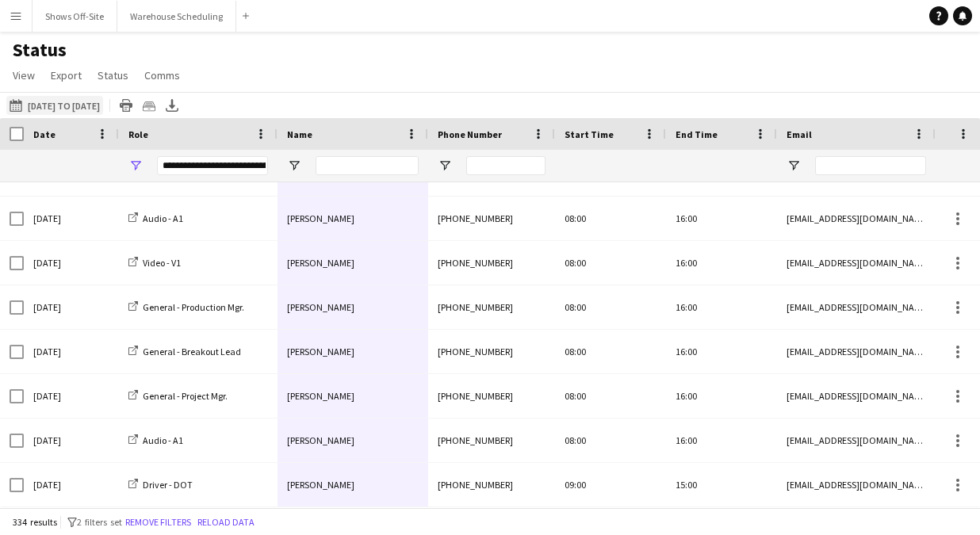
click at [86, 105] on button "08-22-2025 to 08-28-2025 01-01-2025 to 01-31-2025" at bounding box center [54, 105] width 97 height 19
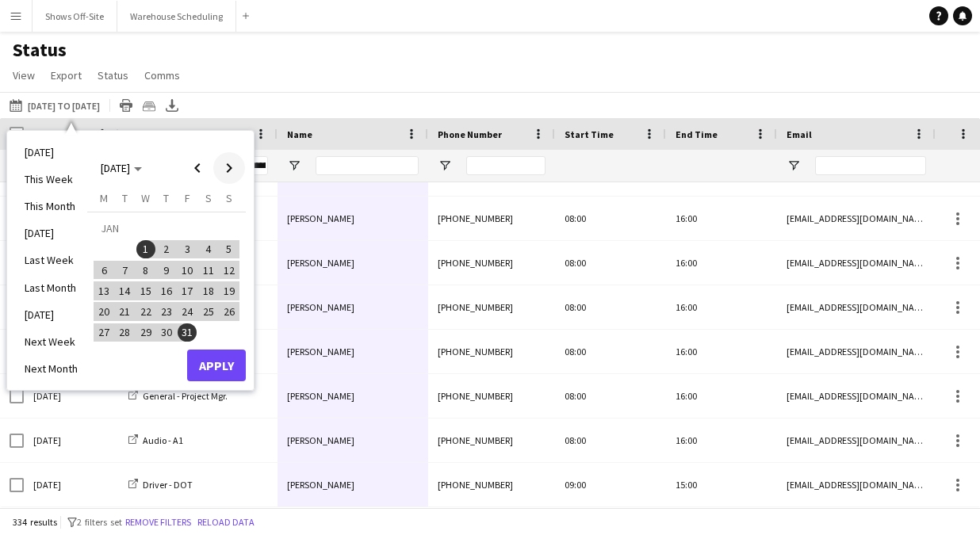
click at [224, 167] on span "Next month" at bounding box center [229, 168] width 32 height 32
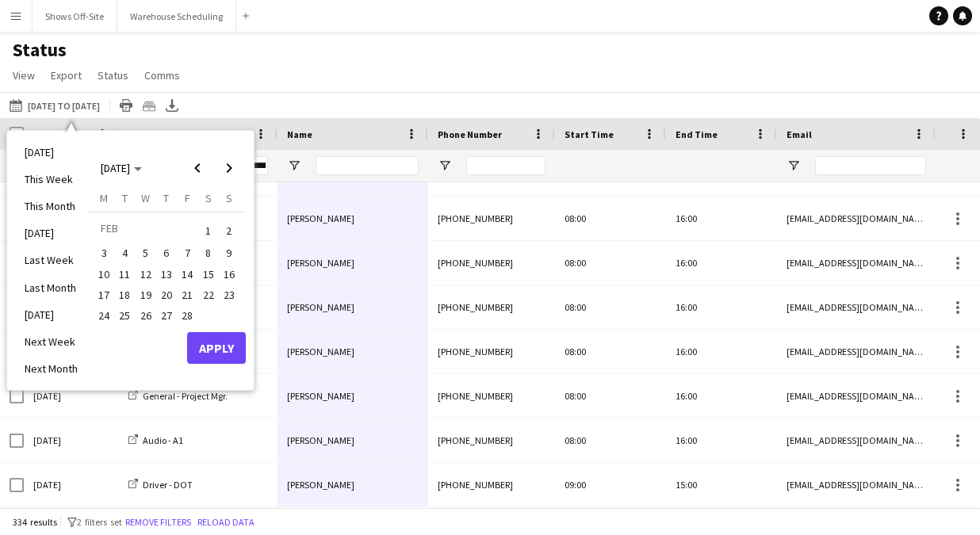
click at [213, 227] on span "1" at bounding box center [208, 231] width 19 height 22
click at [189, 318] on span "28" at bounding box center [187, 315] width 19 height 19
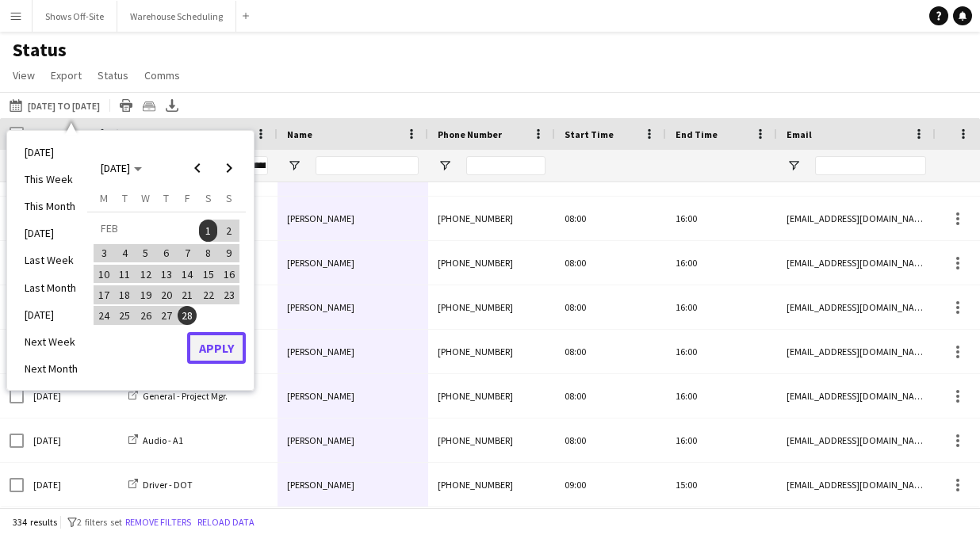
click at [218, 353] on button "Apply" at bounding box center [216, 348] width 59 height 32
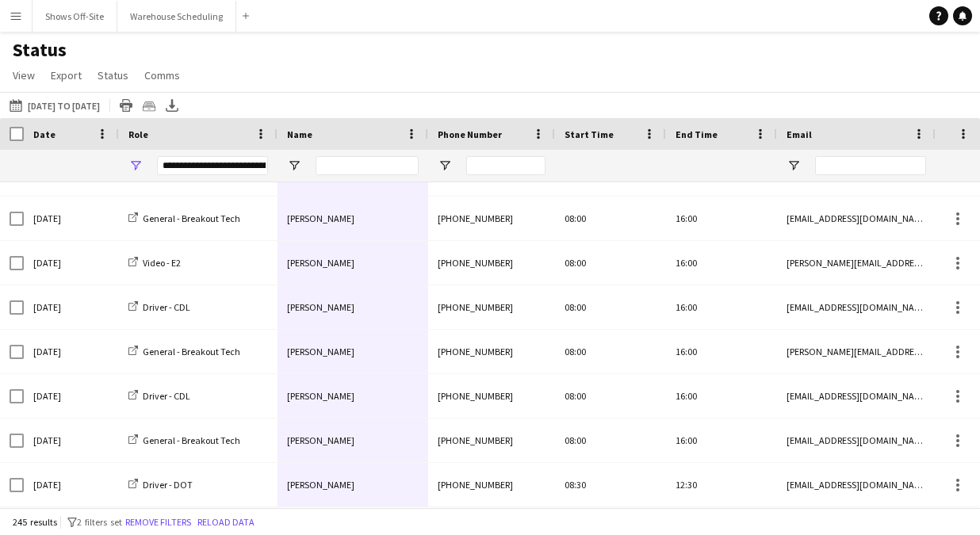
scroll to position [8905, 0]
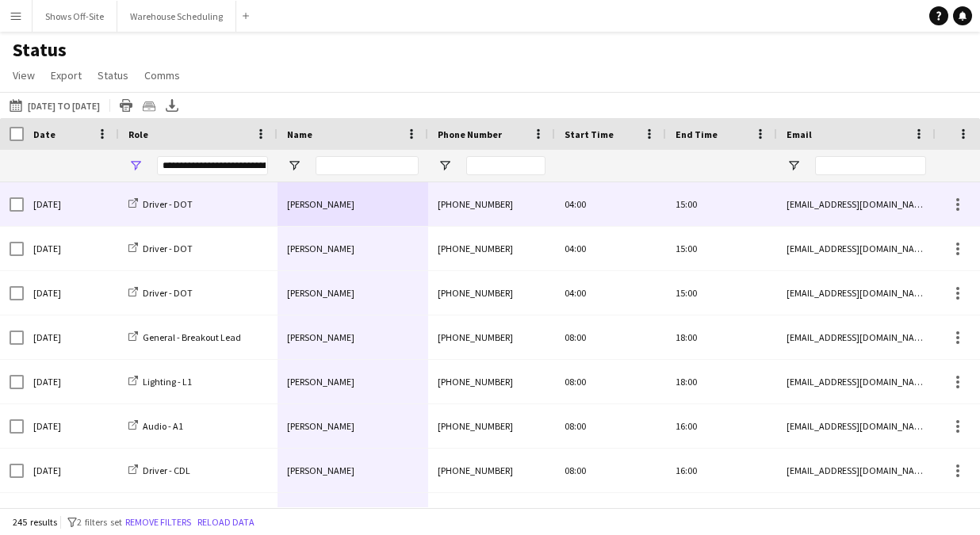
click at [370, 195] on div "[PERSON_NAME]" at bounding box center [353, 204] width 151 height 44
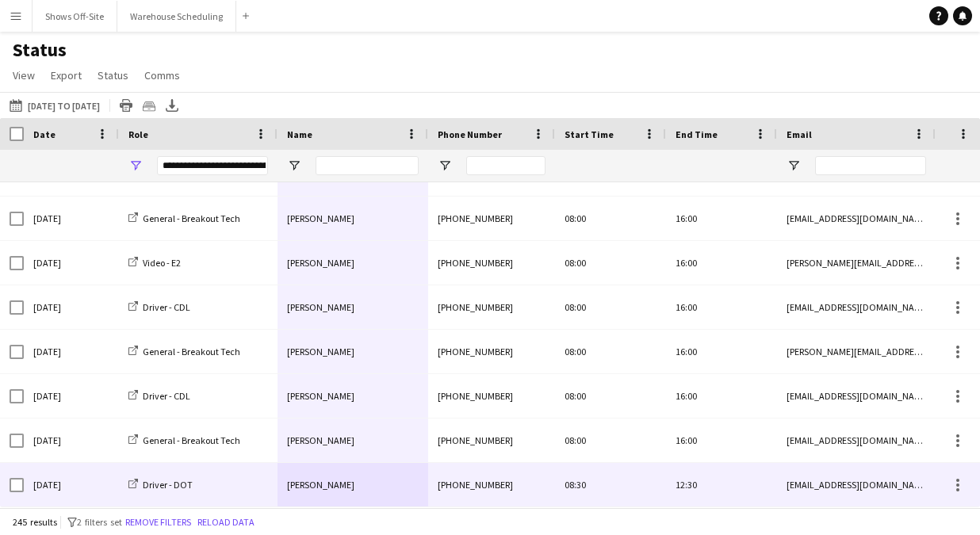
click at [319, 486] on span "[PERSON_NAME]" at bounding box center [320, 485] width 67 height 12
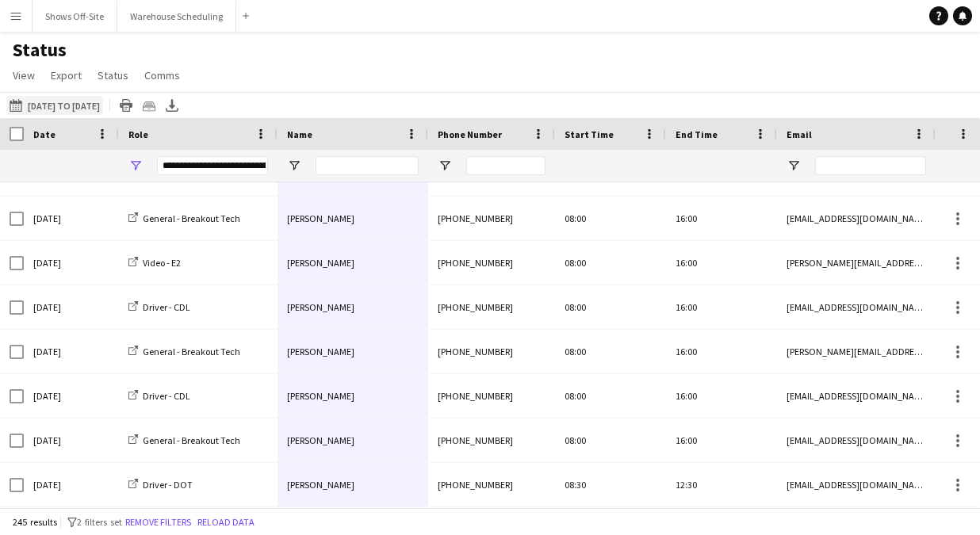
click at [103, 96] on button "08-22-2025 to 08-28-2025 02-01-2025 to 02-28-2025" at bounding box center [54, 105] width 97 height 19
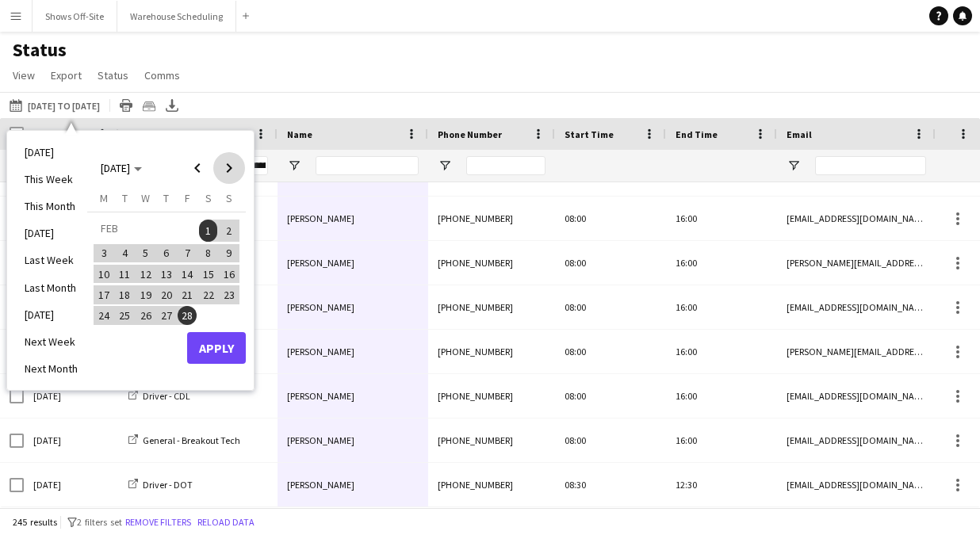
click at [228, 170] on span "Next month" at bounding box center [229, 168] width 32 height 32
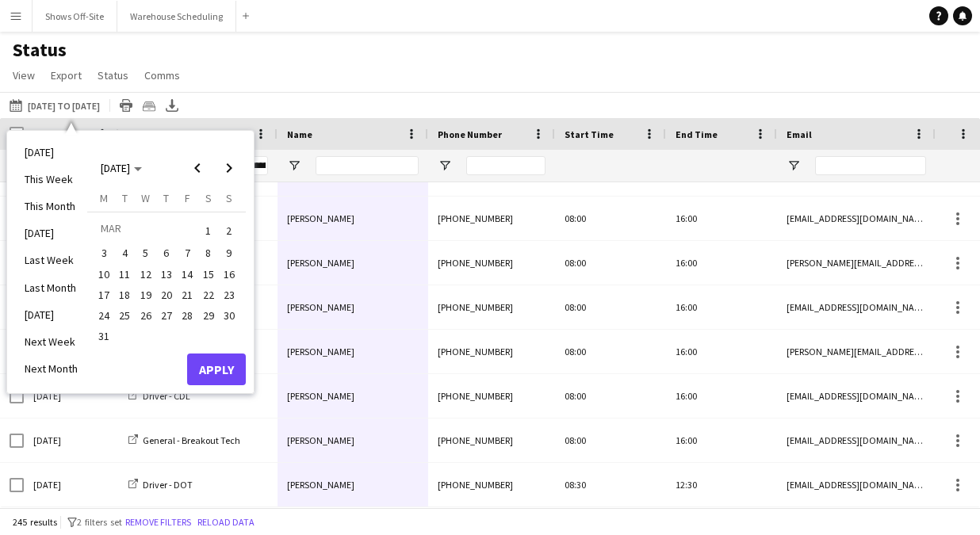
click at [211, 225] on span "1" at bounding box center [208, 231] width 19 height 22
click at [109, 334] on span "31" at bounding box center [103, 336] width 19 height 19
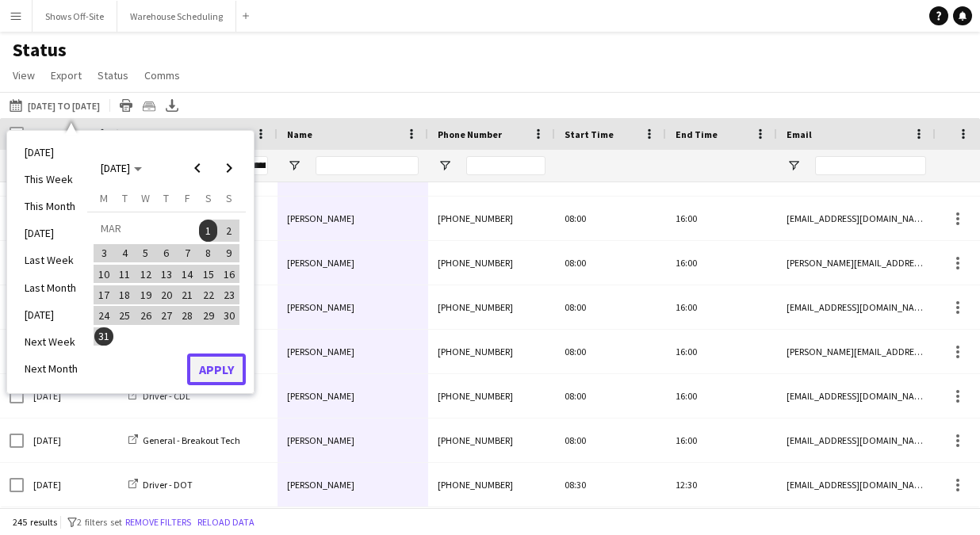
click at [222, 372] on button "Apply" at bounding box center [216, 370] width 59 height 32
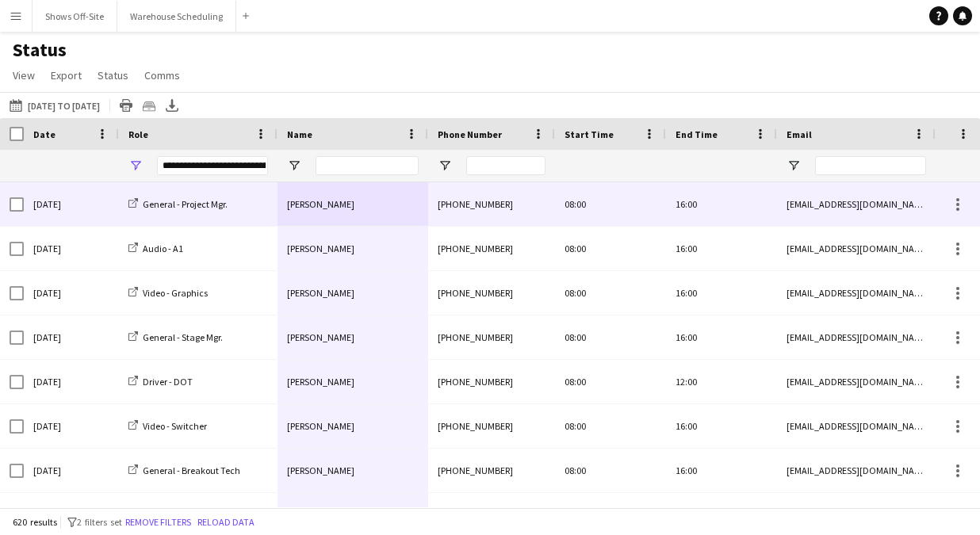
click at [362, 197] on div "Paul Hendrix" at bounding box center [353, 204] width 151 height 44
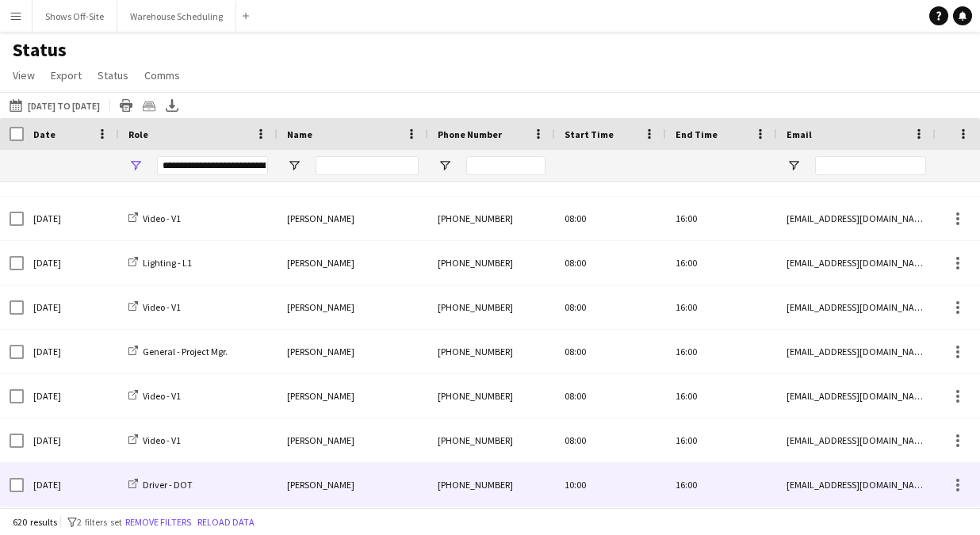
click at [339, 488] on div "[PERSON_NAME]" at bounding box center [353, 485] width 151 height 44
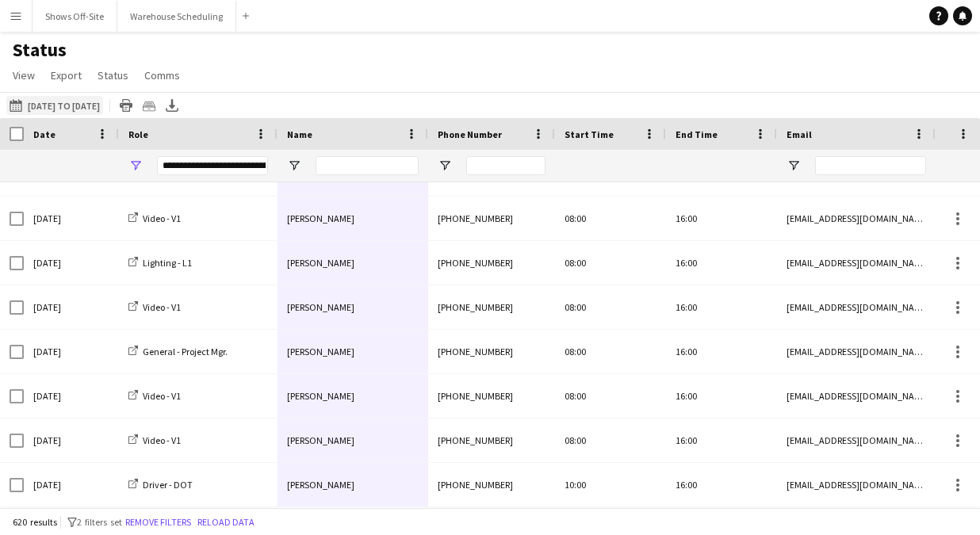
click at [103, 101] on button "08-22-2025 to 08-28-2025 03-01-2025 to 03-31-2025" at bounding box center [54, 105] width 97 height 19
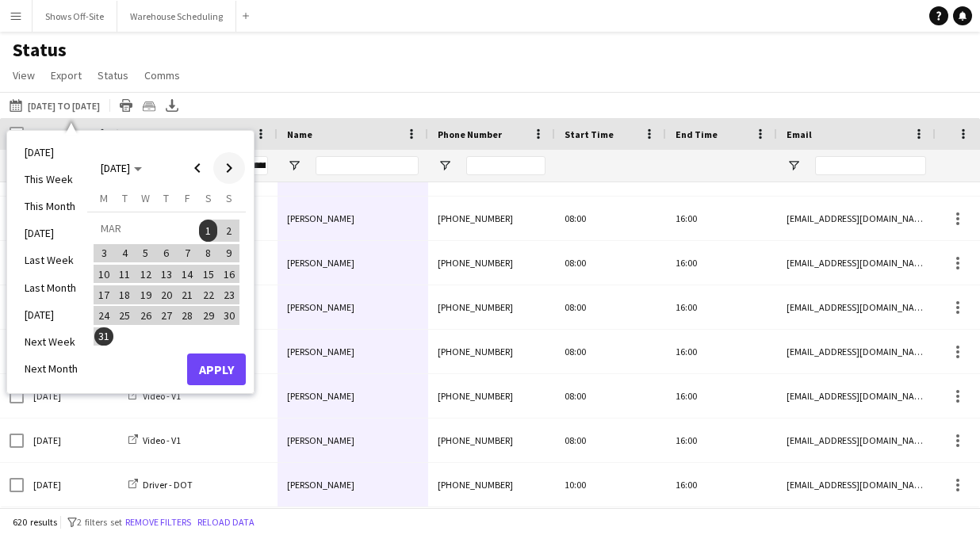
click at [224, 170] on span "Next month" at bounding box center [229, 168] width 32 height 32
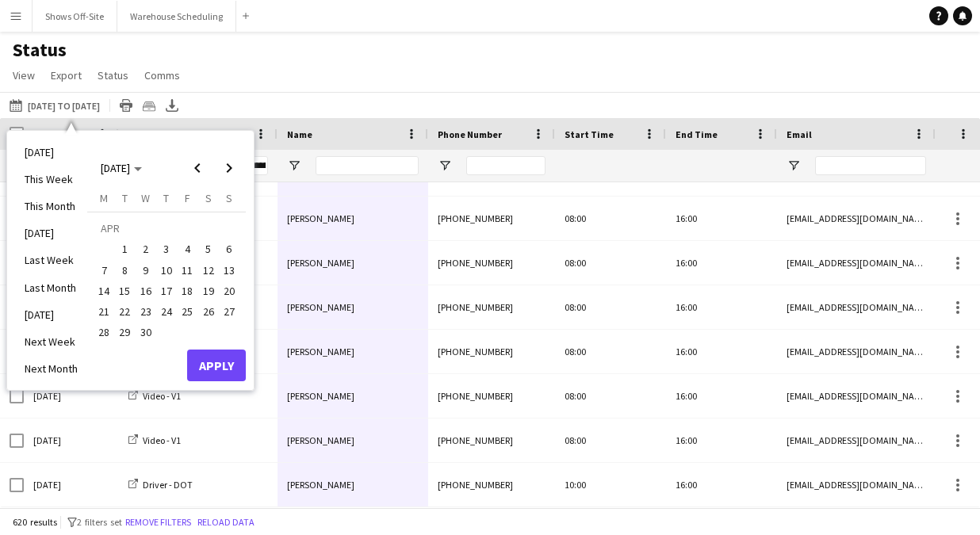
click at [124, 247] on span "1" at bounding box center [125, 249] width 19 height 19
click at [144, 331] on span "30" at bounding box center [145, 333] width 19 height 19
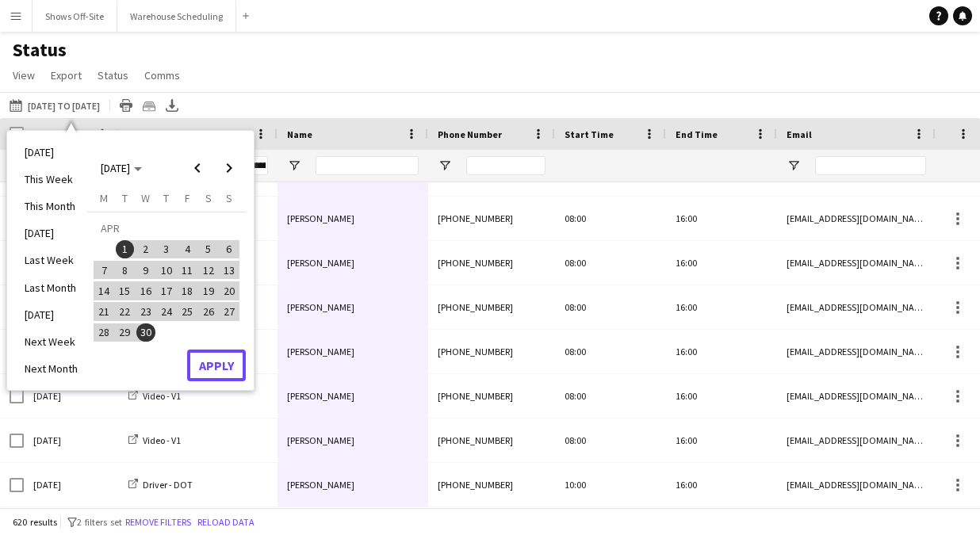
click at [236, 369] on button "Apply" at bounding box center [216, 366] width 59 height 32
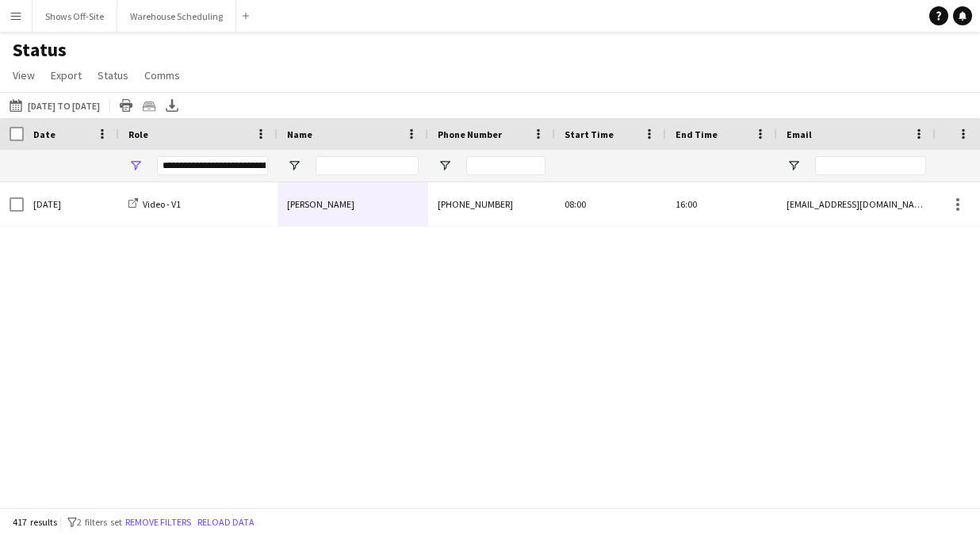
scroll to position [14478, 0]
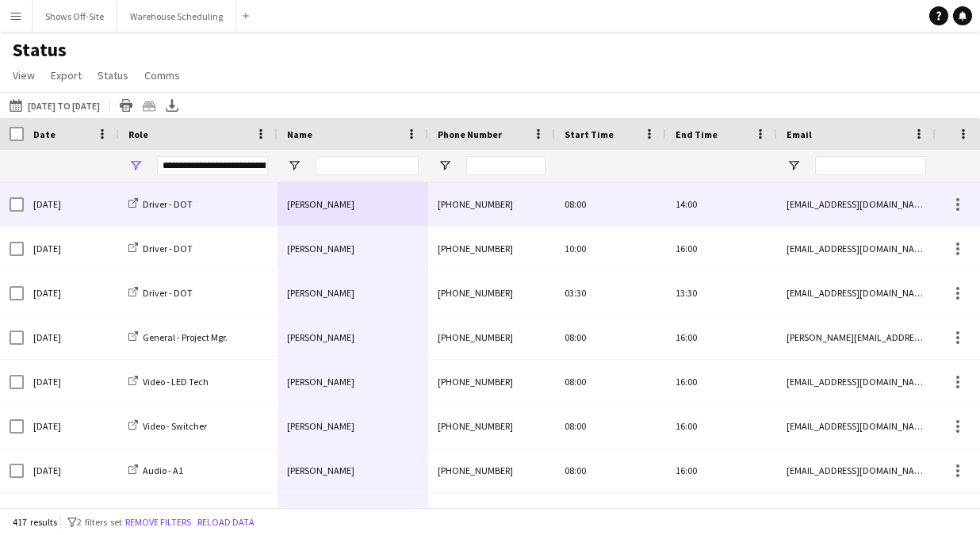
click at [321, 215] on div "[PERSON_NAME]" at bounding box center [353, 204] width 151 height 44
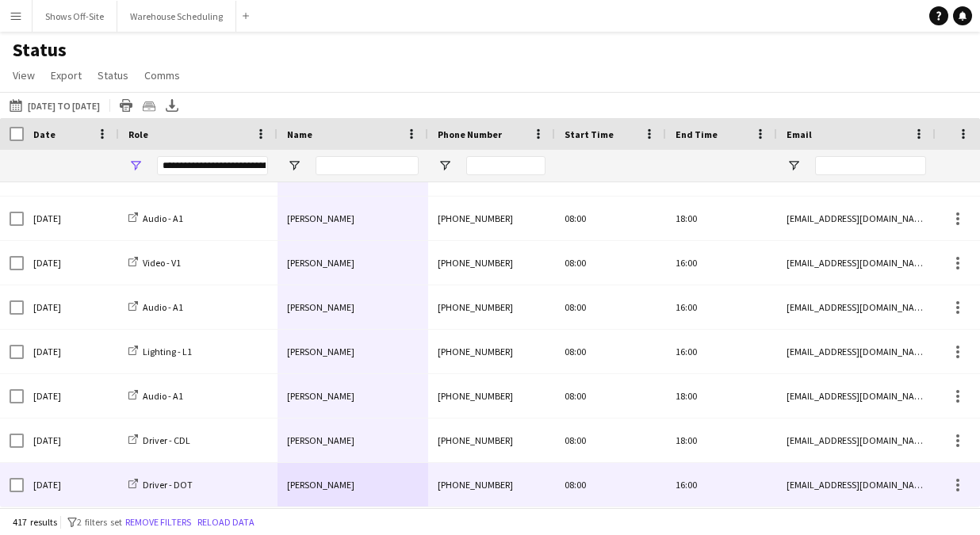
click at [327, 484] on span "[PERSON_NAME]" at bounding box center [320, 485] width 67 height 12
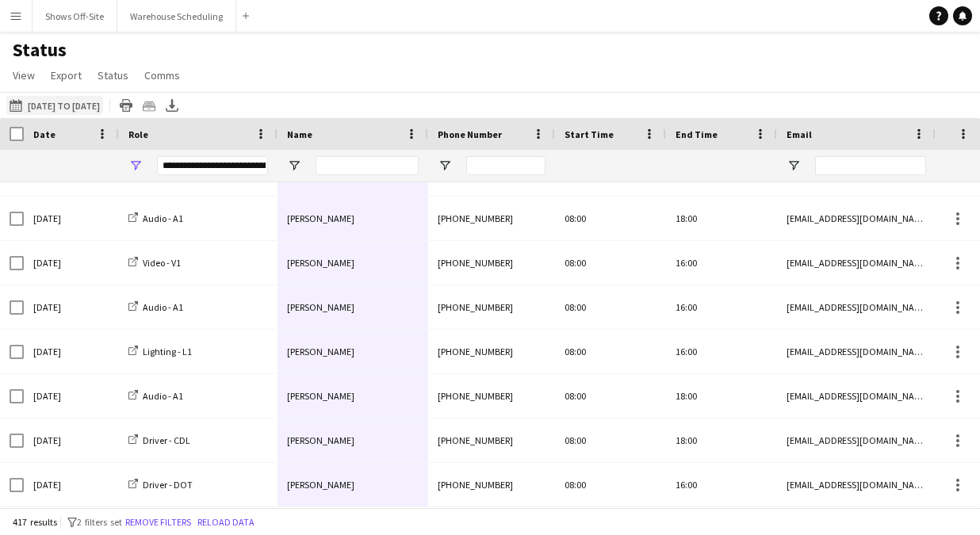
click at [103, 102] on button "08-22-2025 to 08-28-2025 04-01-2025 to 04-30-2025" at bounding box center [54, 105] width 97 height 19
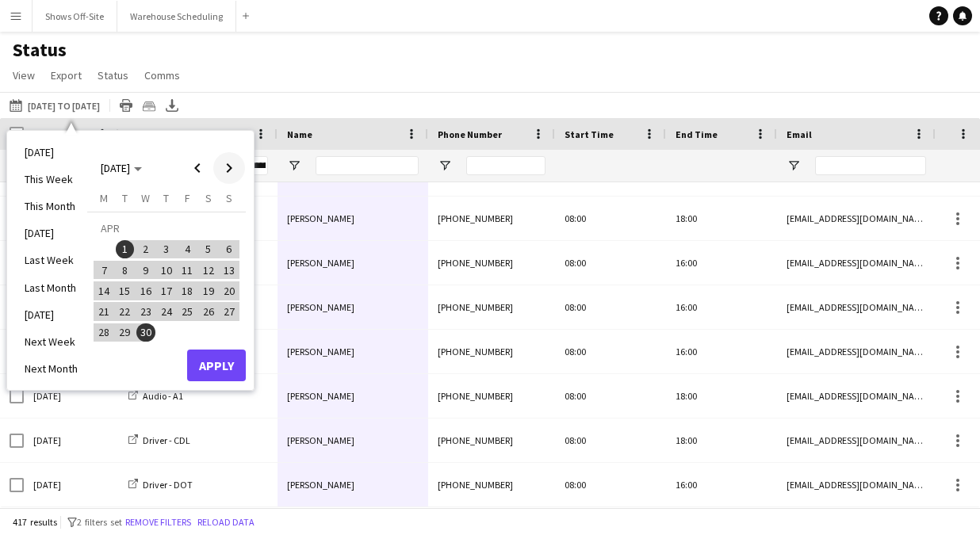
click at [227, 165] on span "Next month" at bounding box center [229, 168] width 32 height 32
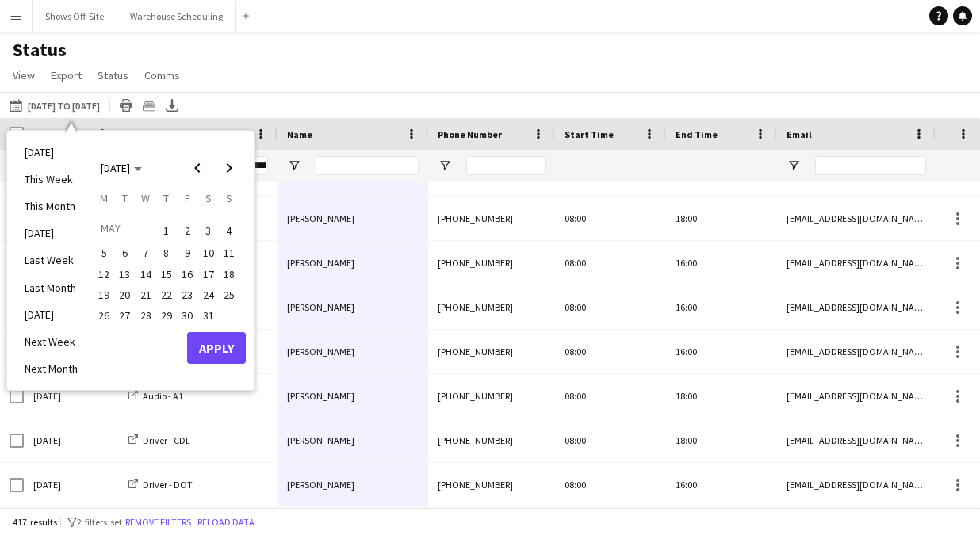
click at [170, 230] on span "1" at bounding box center [166, 231] width 19 height 22
click at [211, 314] on span "31" at bounding box center [208, 315] width 19 height 19
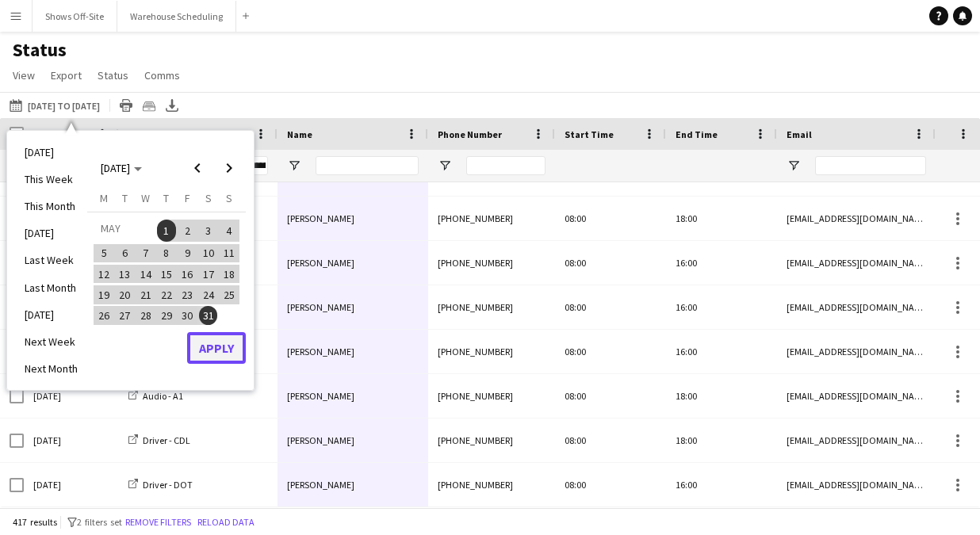
click at [225, 361] on button "Apply" at bounding box center [216, 348] width 59 height 32
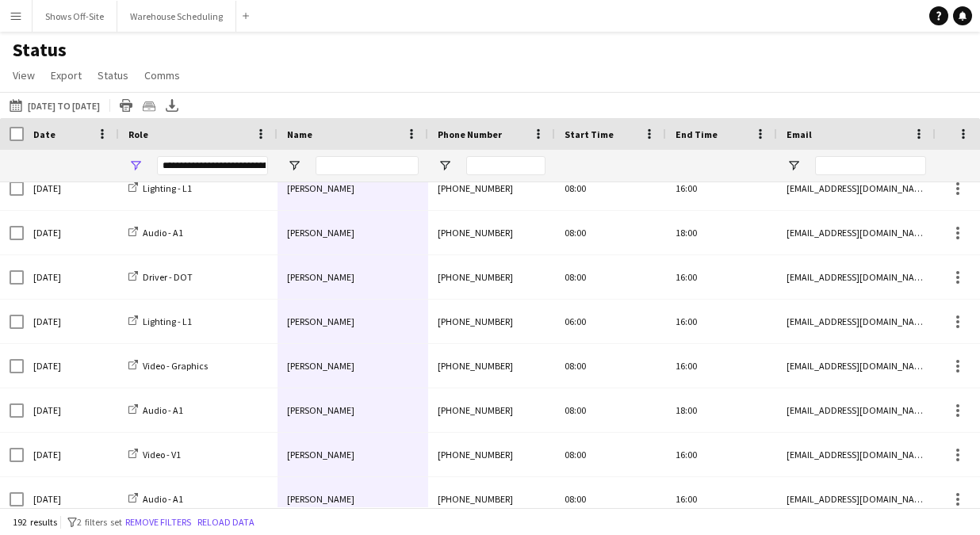
scroll to position [0, 0]
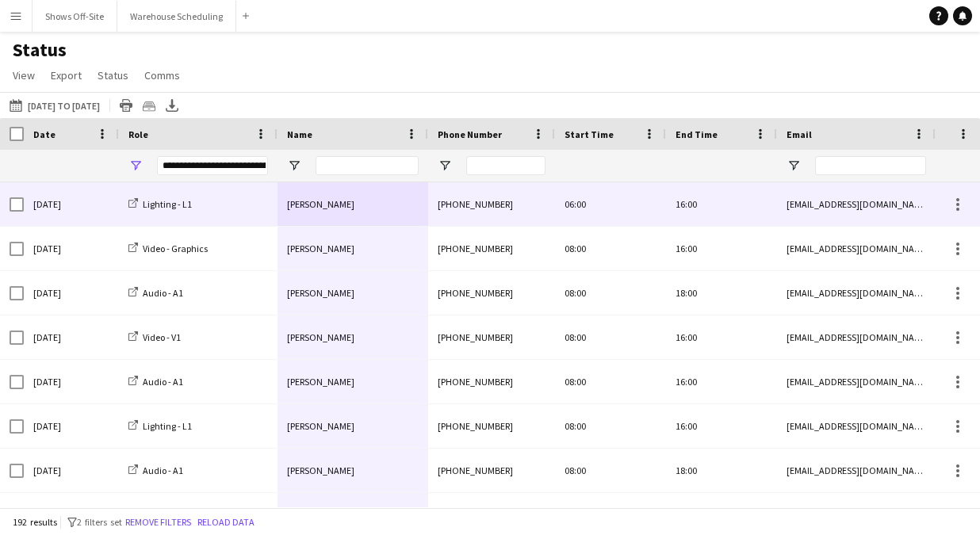
click at [373, 203] on div "[PERSON_NAME]" at bounding box center [353, 204] width 151 height 44
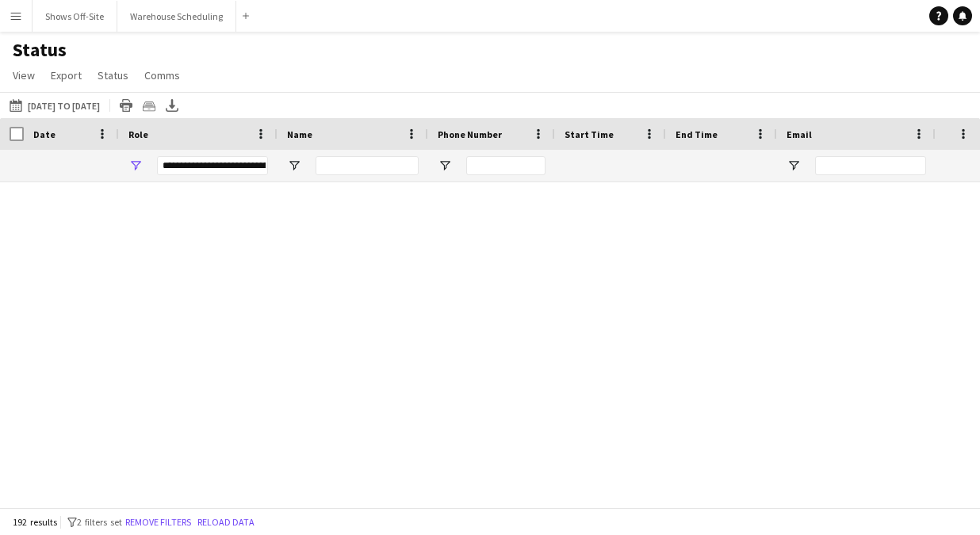
scroll to position [8201, 0]
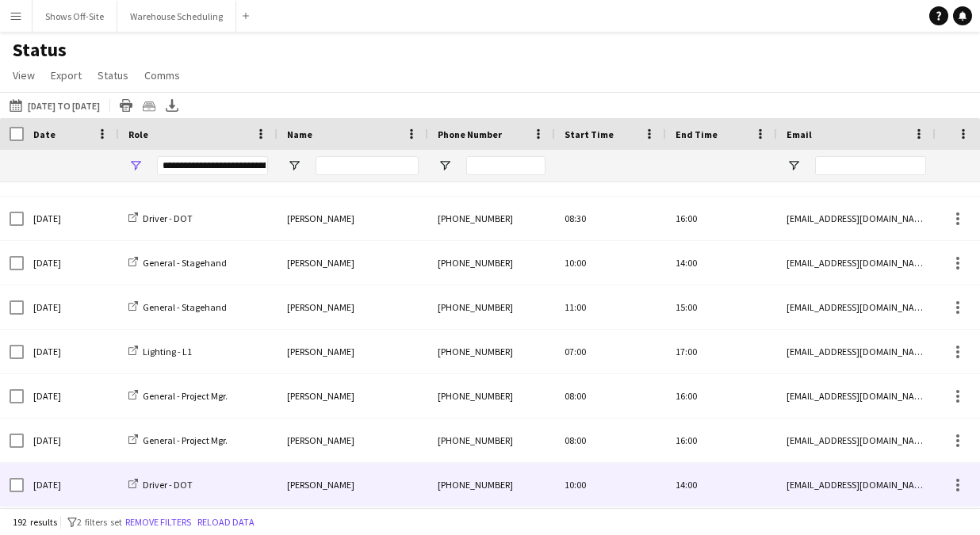
click at [312, 484] on span "[PERSON_NAME]" at bounding box center [320, 485] width 67 height 12
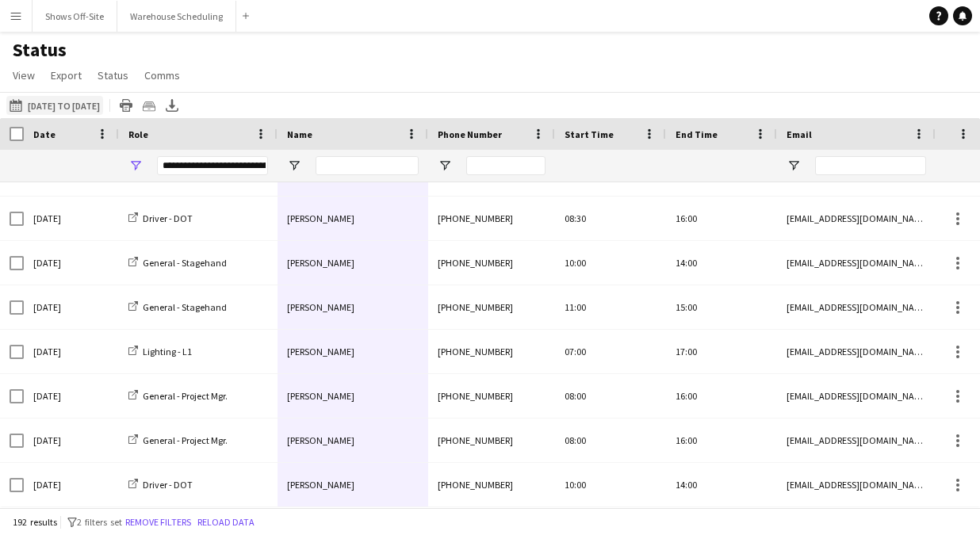
click at [103, 101] on button "08-22-2025 to 08-28-2025 05-01-2025 to 05-31-2025" at bounding box center [54, 105] width 97 height 19
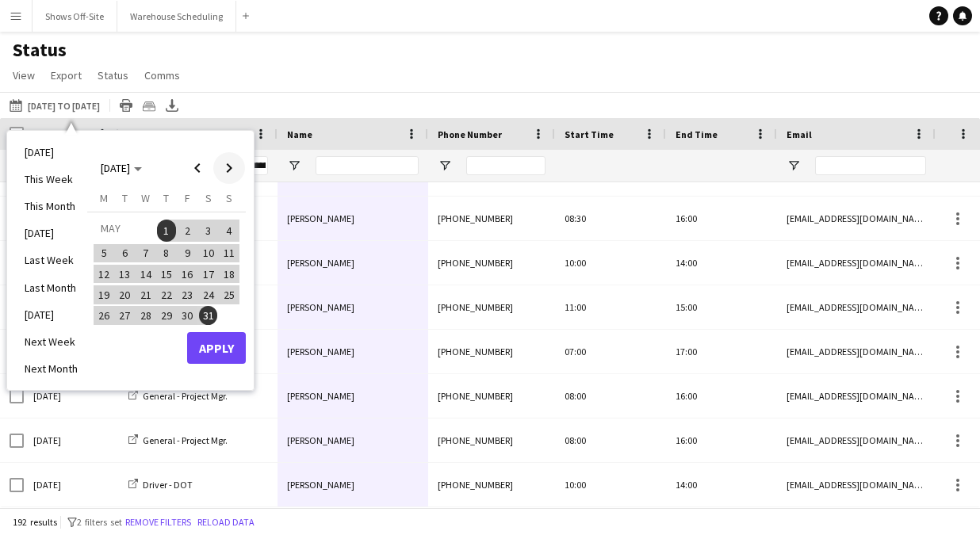
click at [227, 168] on span "Next month" at bounding box center [229, 168] width 32 height 32
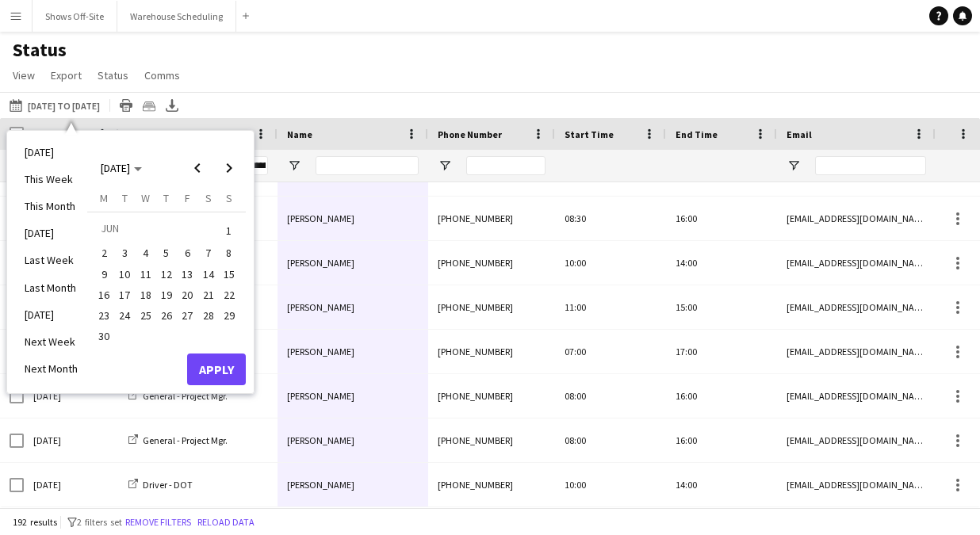
click at [225, 230] on span "1" at bounding box center [229, 231] width 19 height 22
click at [103, 336] on span "30" at bounding box center [103, 336] width 19 height 19
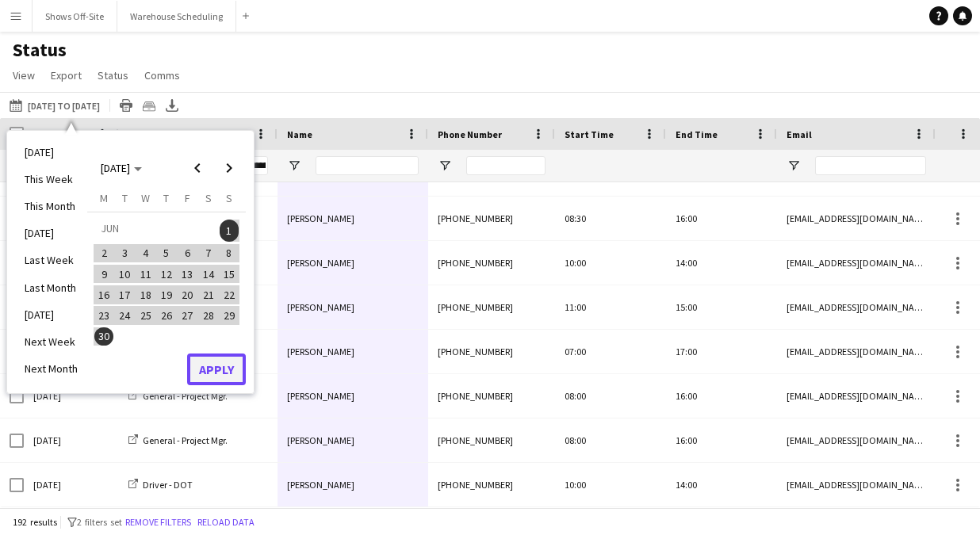
click at [200, 368] on button "Apply" at bounding box center [216, 370] width 59 height 32
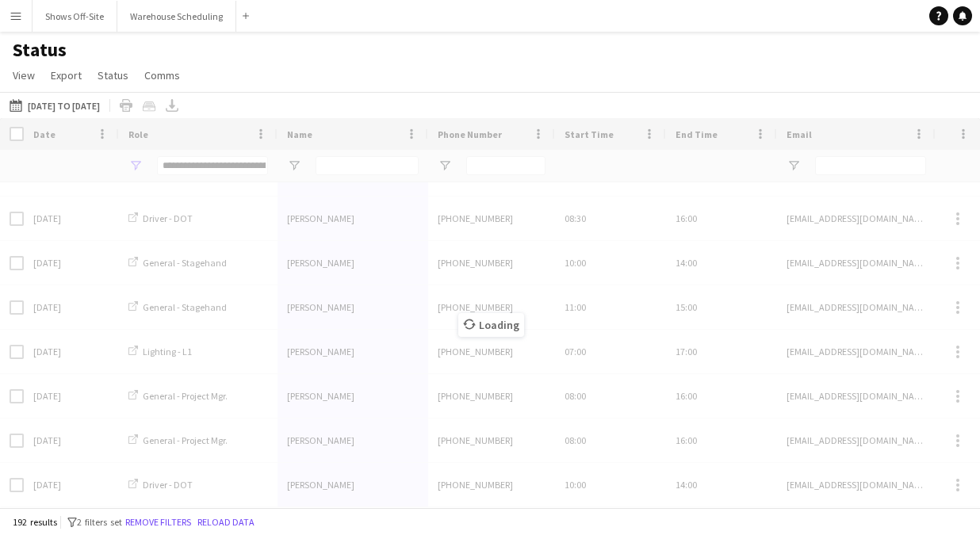
type input "**********"
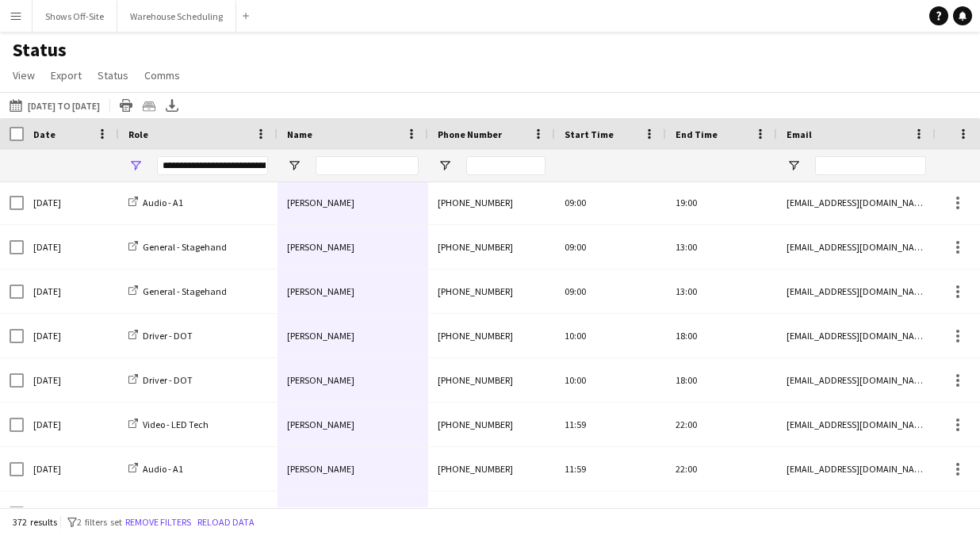
scroll to position [5107, 0]
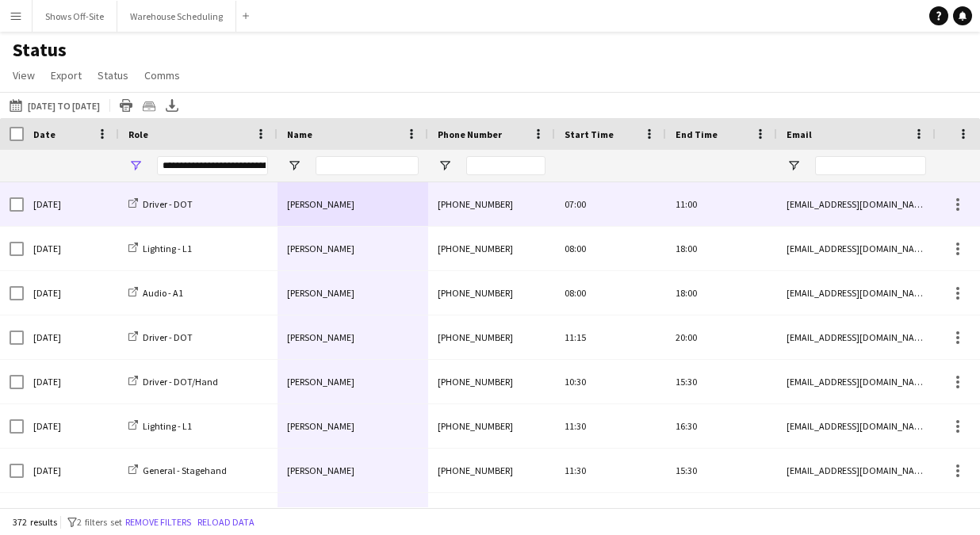
click at [320, 204] on span "[PERSON_NAME]" at bounding box center [320, 204] width 67 height 12
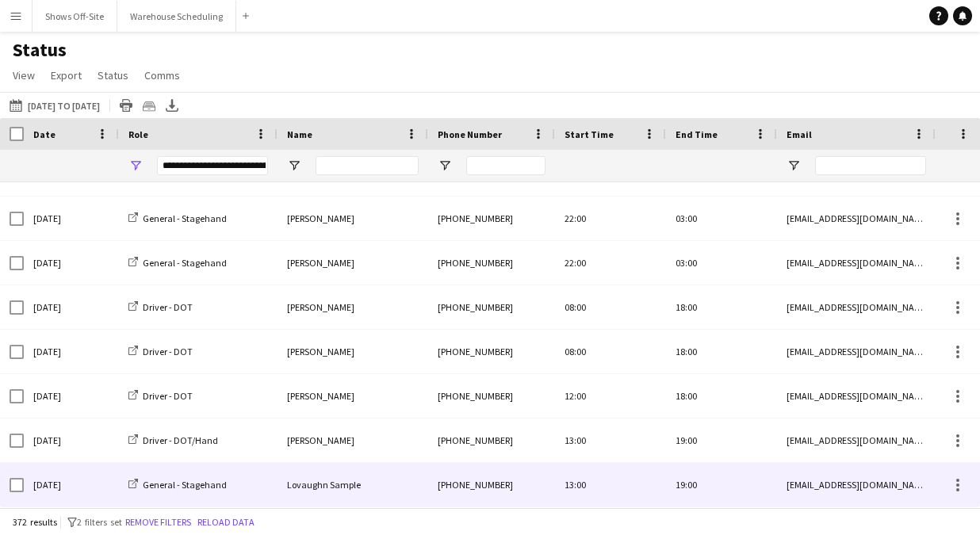
click at [355, 477] on div "Lovaughn Sample" at bounding box center [353, 485] width 151 height 44
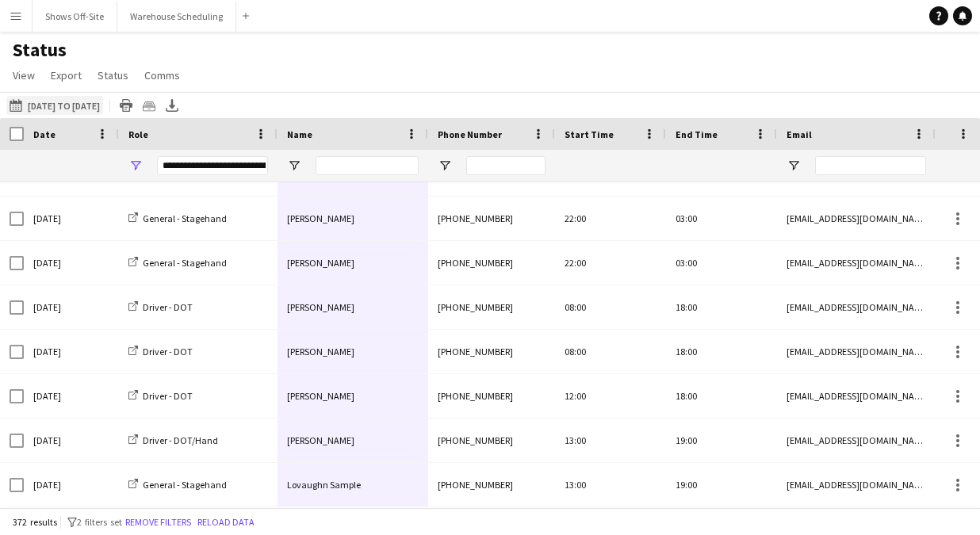
click at [103, 103] on button "08-22-2025 to 08-28-2025 06-01-2025 to 06-30-2025" at bounding box center [54, 105] width 97 height 19
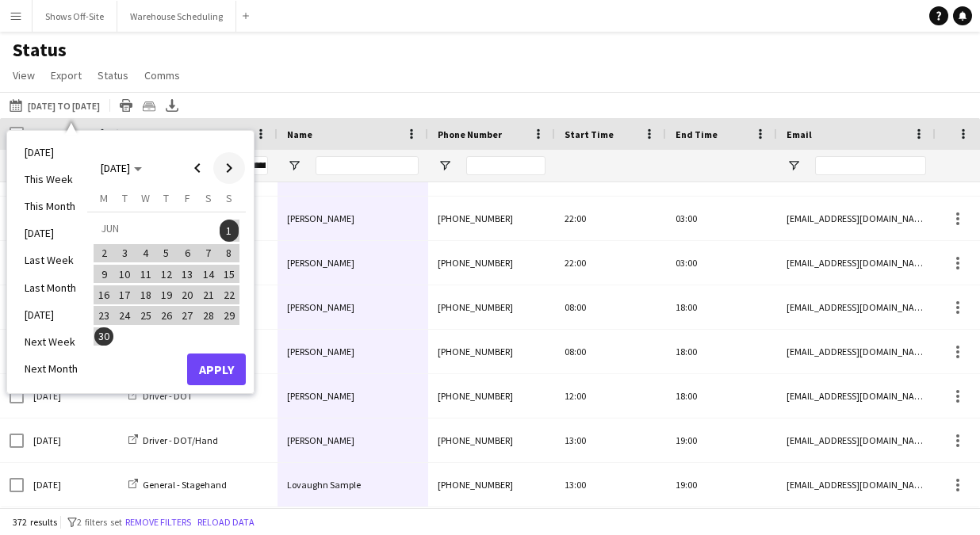
click at [226, 167] on span "Next month" at bounding box center [229, 168] width 32 height 32
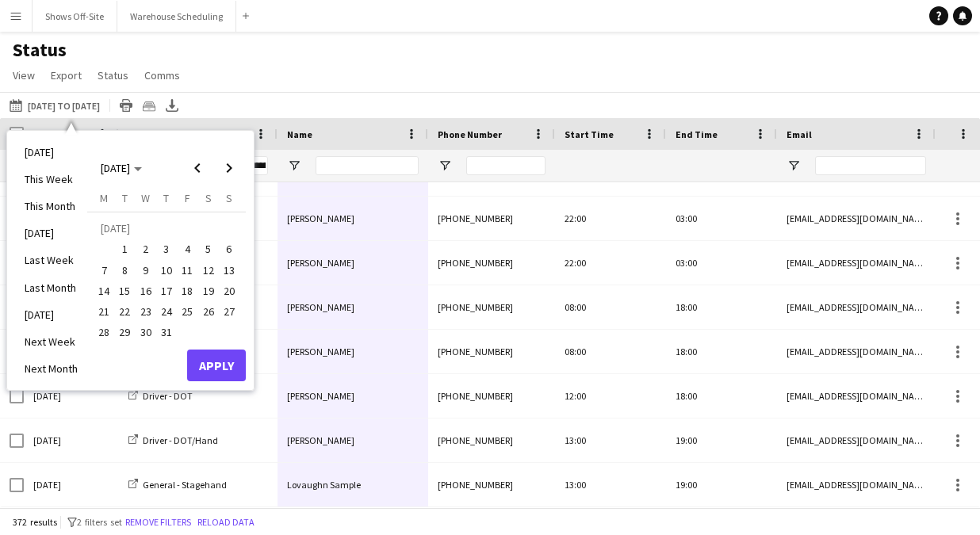
click at [123, 247] on span "1" at bounding box center [125, 249] width 19 height 19
click at [163, 331] on span "31" at bounding box center [166, 333] width 19 height 19
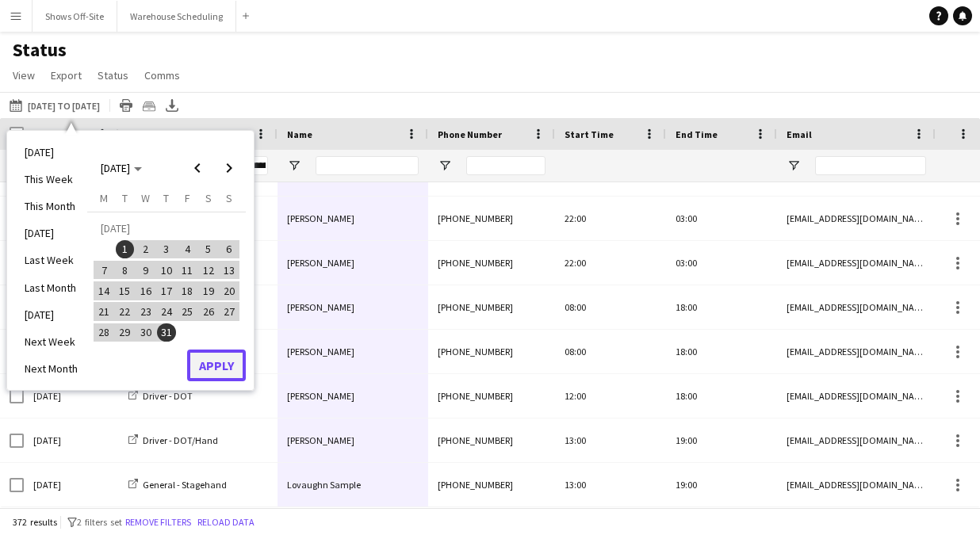
click at [217, 363] on button "Apply" at bounding box center [216, 366] width 59 height 32
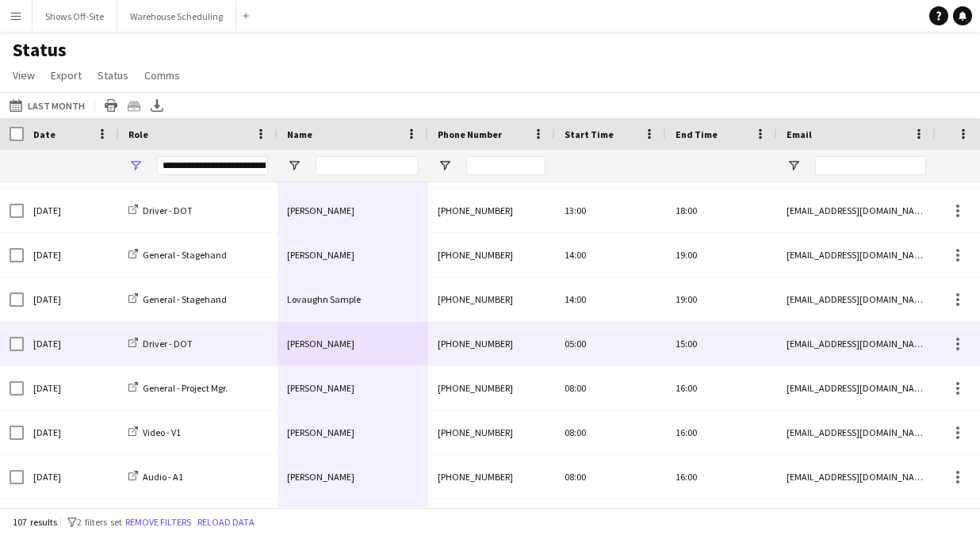
scroll to position [1501, 0]
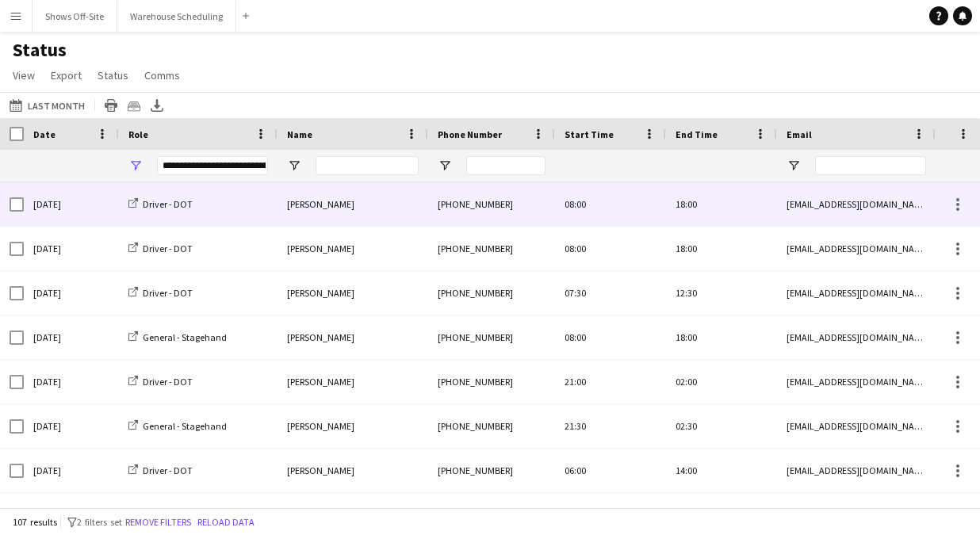
click at [325, 212] on div "[PERSON_NAME]" at bounding box center [353, 204] width 151 height 44
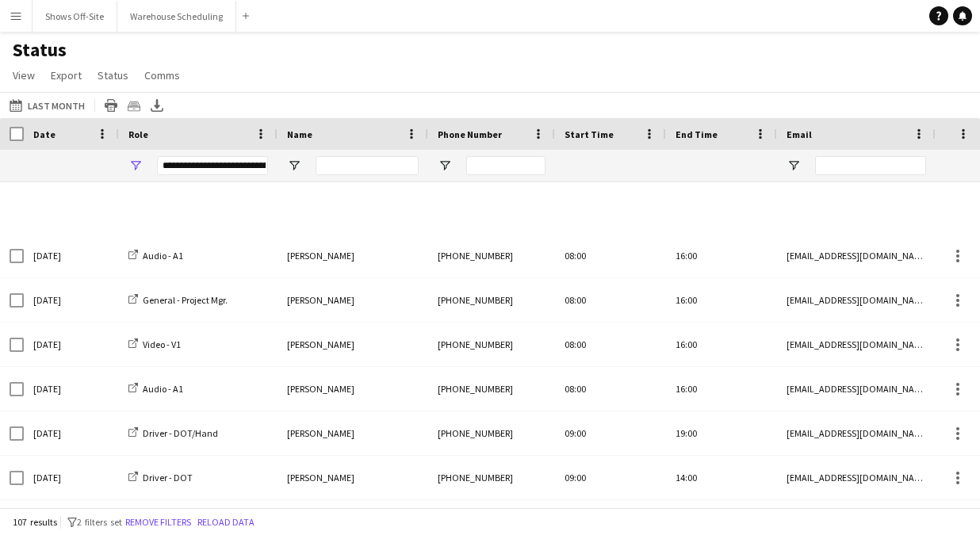
scroll to position [4426, 0]
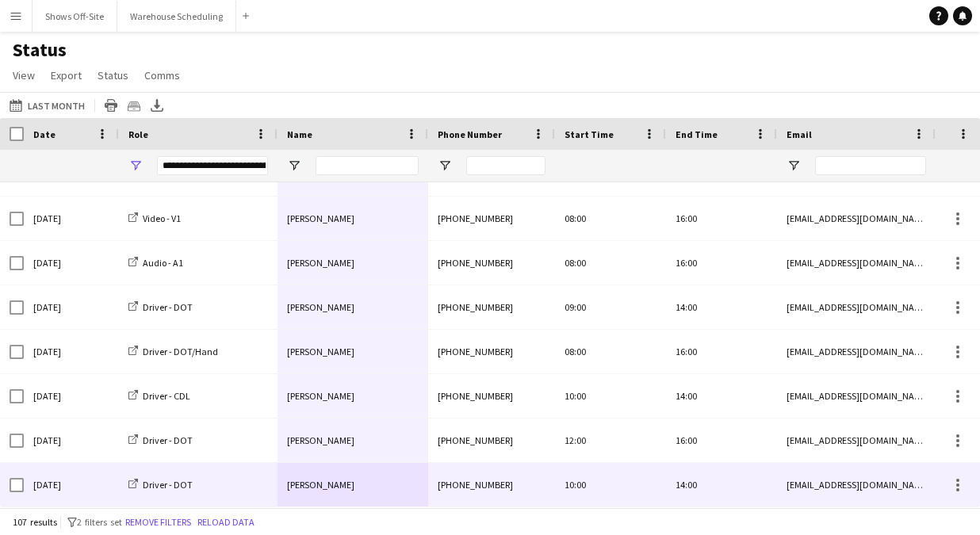
click at [340, 471] on div "[PERSON_NAME]" at bounding box center [353, 485] width 151 height 44
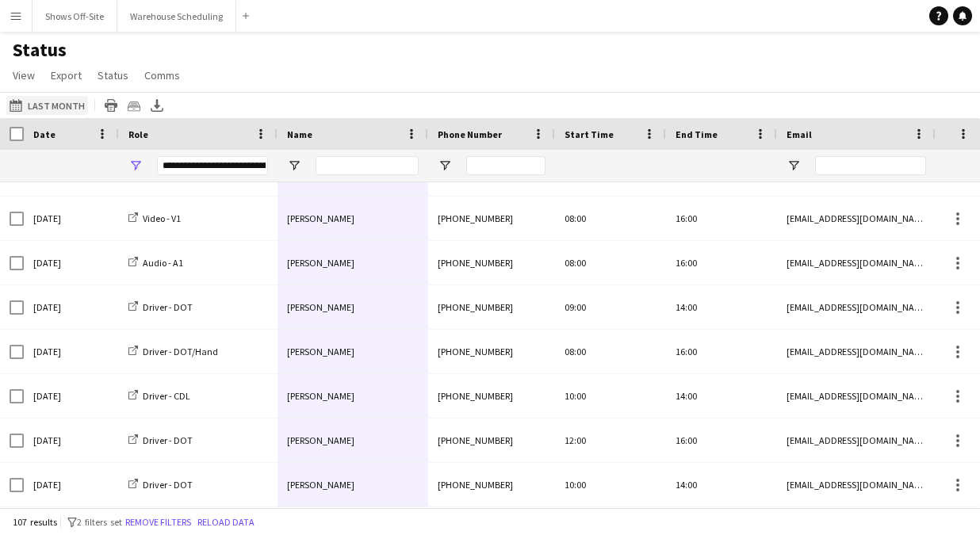
click at [65, 107] on button "08-22-2025 to 08-28-2025 Last Month" at bounding box center [47, 105] width 82 height 19
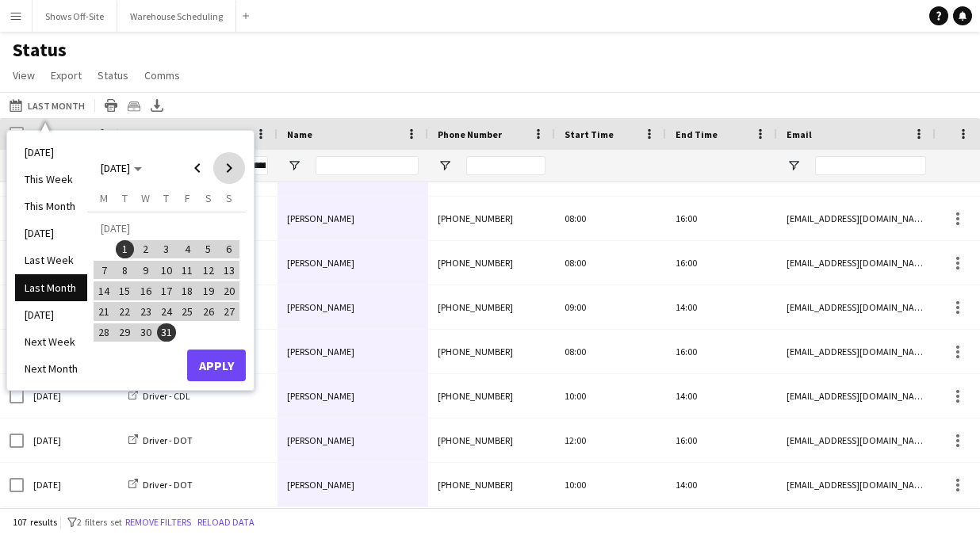
click at [231, 165] on span "Next month" at bounding box center [229, 168] width 32 height 32
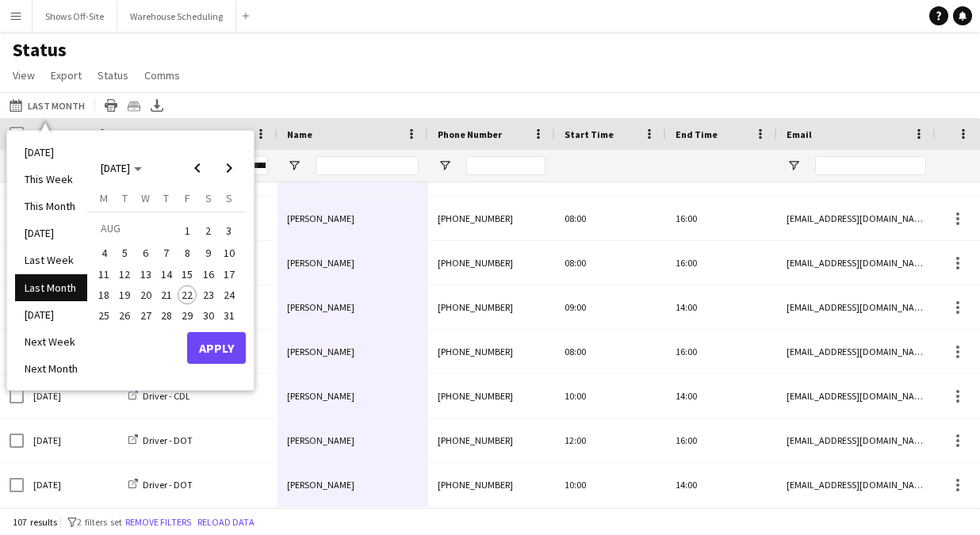
click at [187, 230] on span "1" at bounding box center [187, 231] width 19 height 22
click at [228, 315] on span "31" at bounding box center [229, 315] width 19 height 19
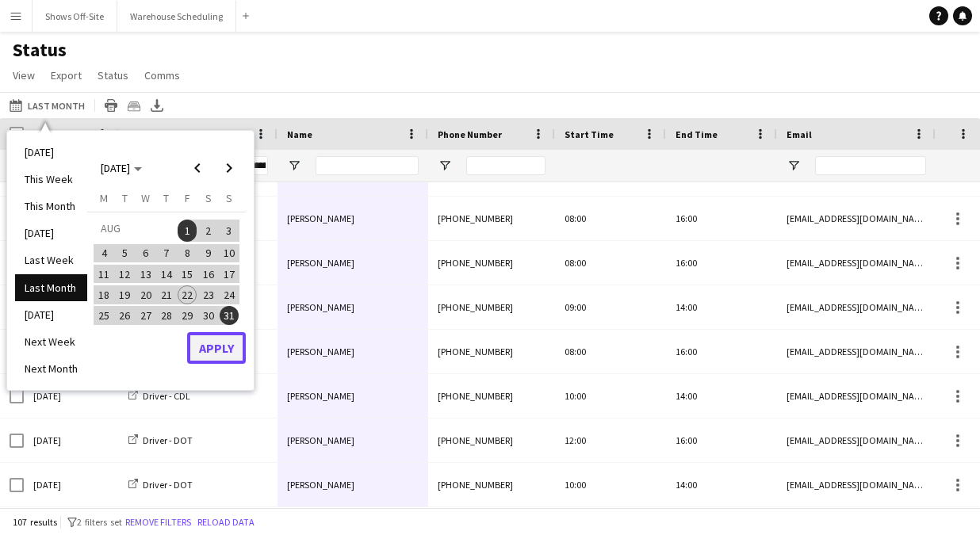
click at [226, 358] on button "Apply" at bounding box center [216, 348] width 59 height 32
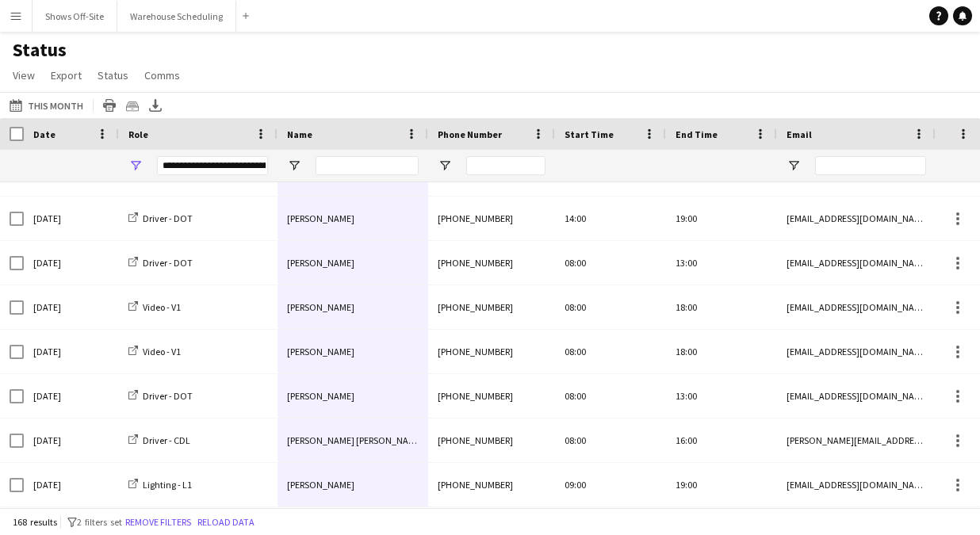
scroll to position [2161, 0]
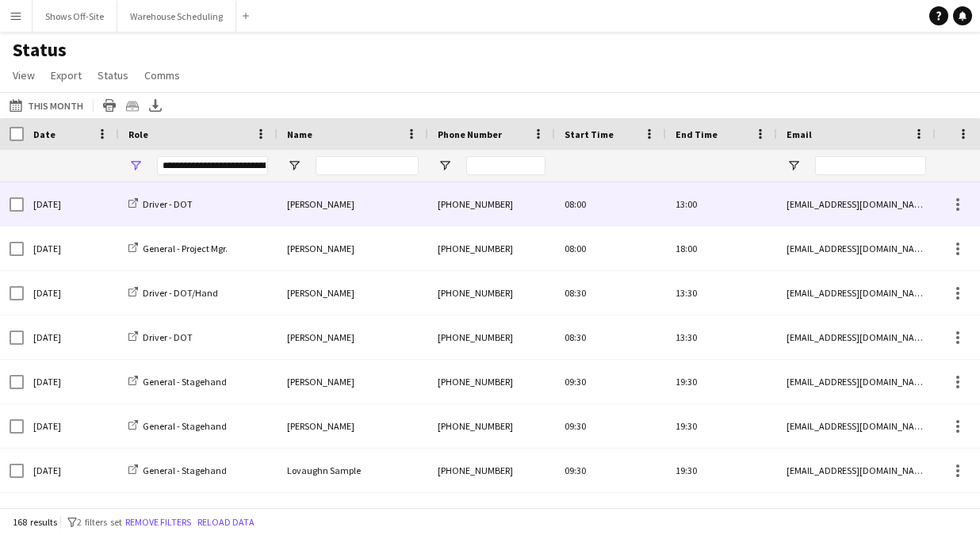
click at [348, 190] on div "[PERSON_NAME]" at bounding box center [353, 204] width 151 height 44
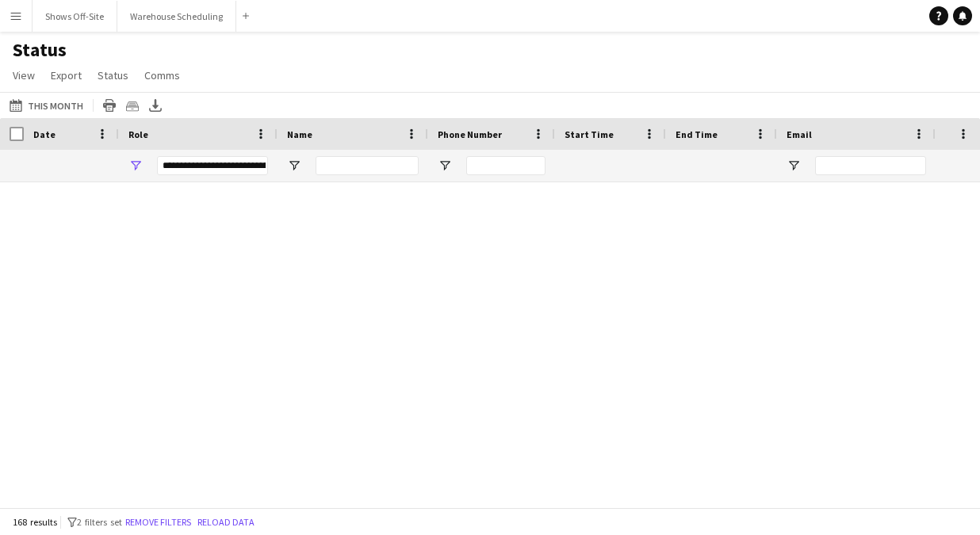
scroll to position [7135, 0]
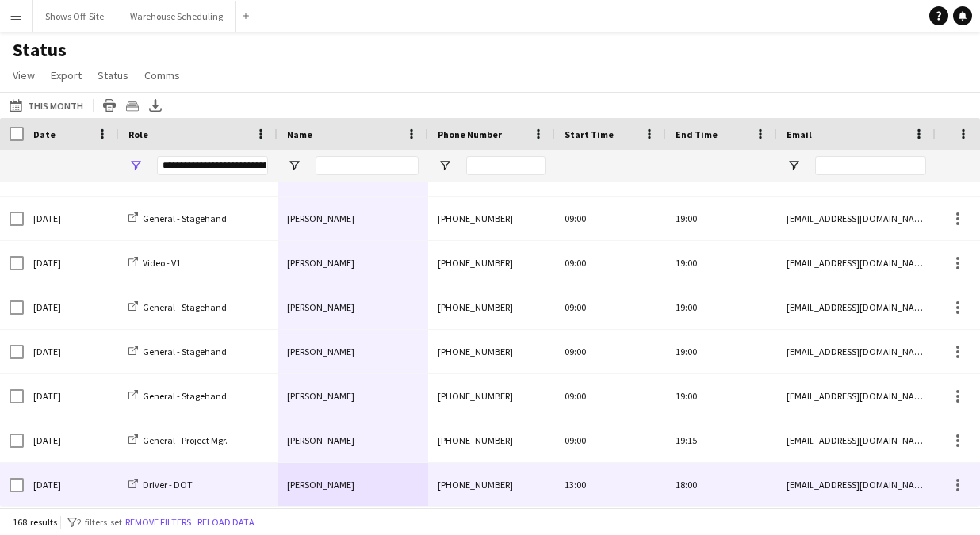
click at [341, 485] on div "[PERSON_NAME]" at bounding box center [353, 485] width 151 height 44
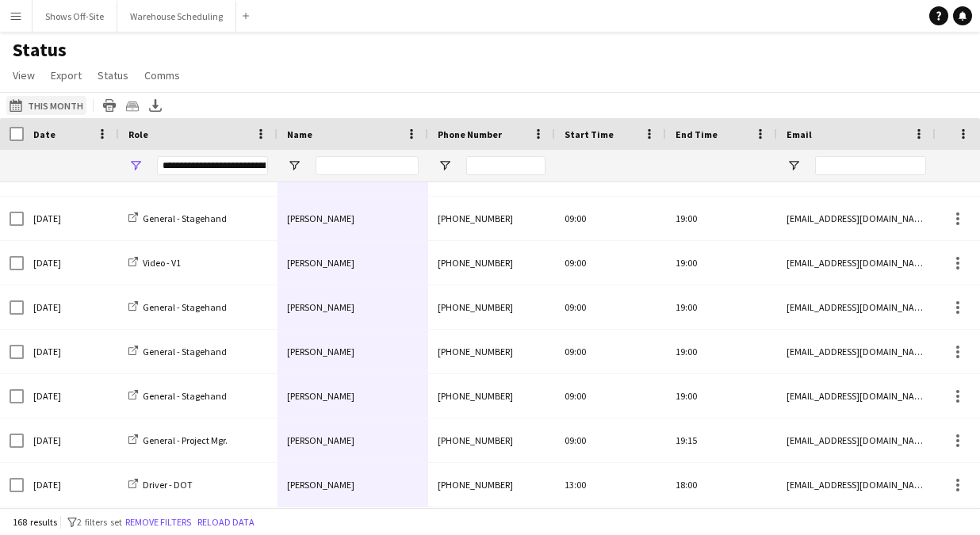
click at [75, 104] on button "08-22-2025 to 08-28-2025 This Month" at bounding box center [46, 105] width 80 height 19
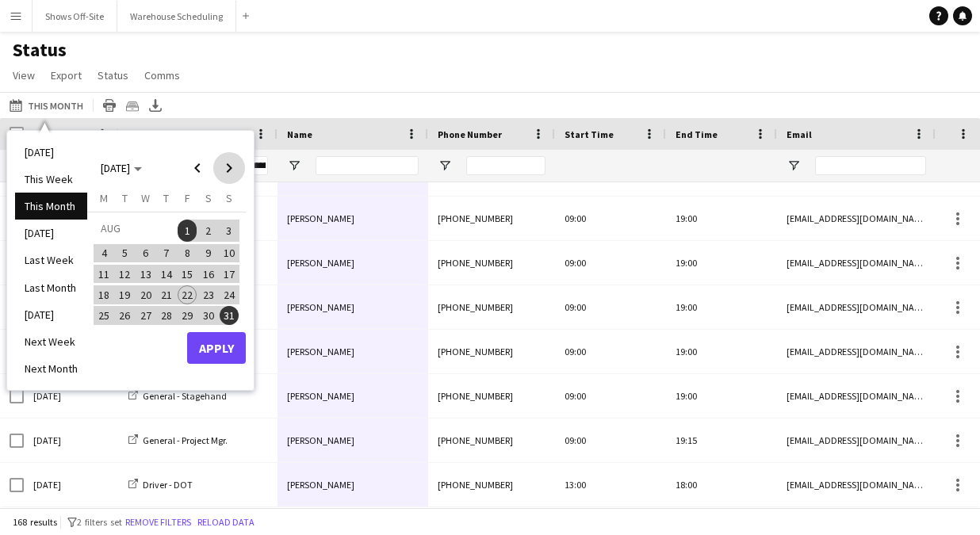
click at [239, 173] on span "Next month" at bounding box center [229, 168] width 32 height 32
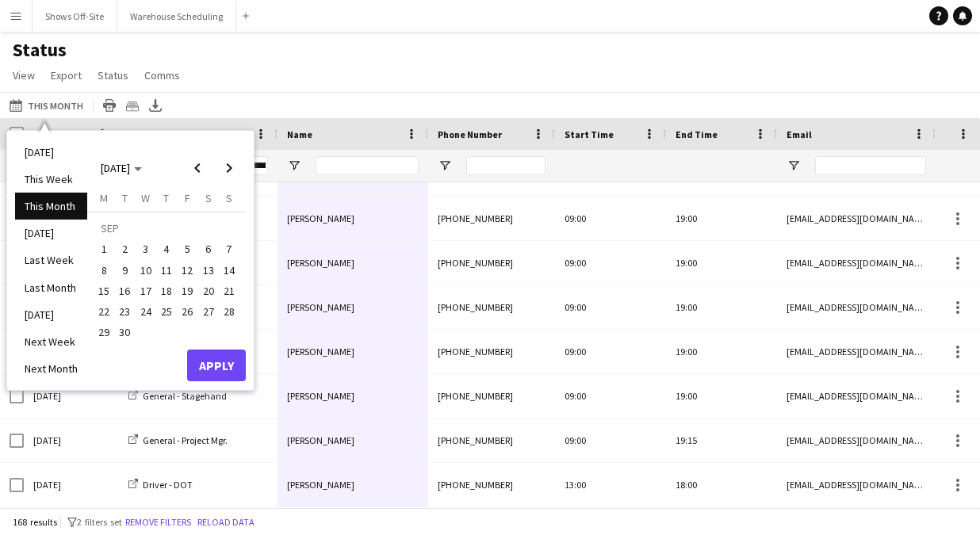
click at [102, 249] on span "1" at bounding box center [103, 249] width 19 height 19
click at [123, 339] on span "30" at bounding box center [125, 333] width 19 height 19
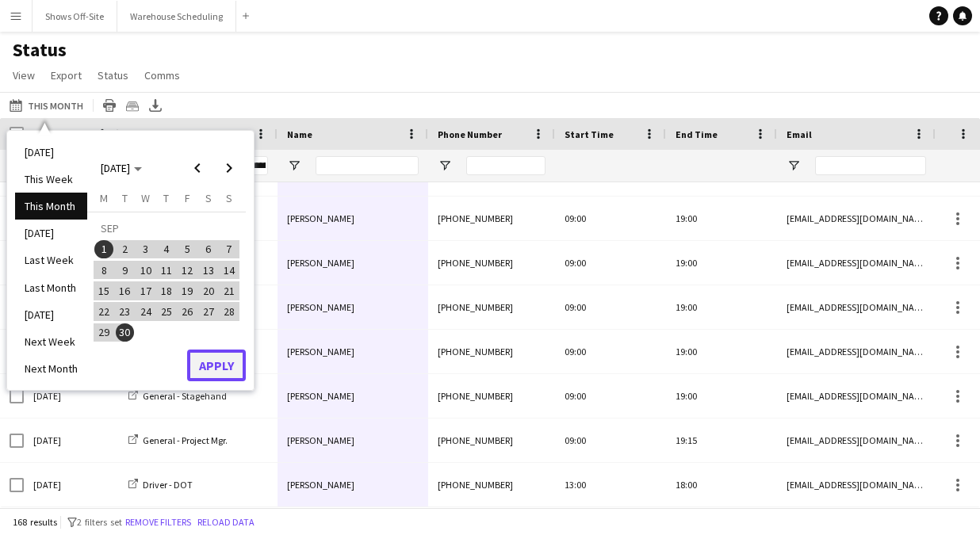
click at [228, 368] on button "Apply" at bounding box center [216, 366] width 59 height 32
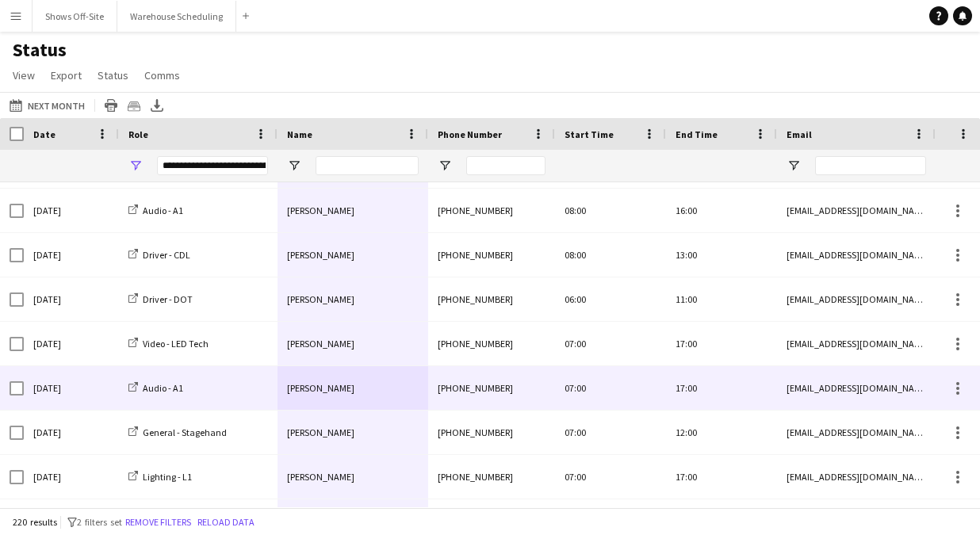
scroll to position [1304, 0]
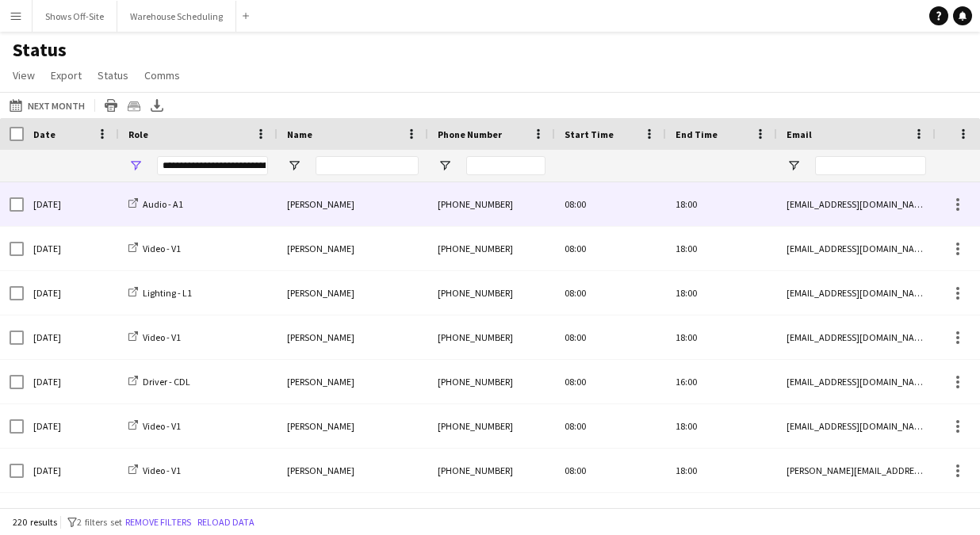
click at [337, 213] on div "Brian Damerow" at bounding box center [353, 204] width 151 height 44
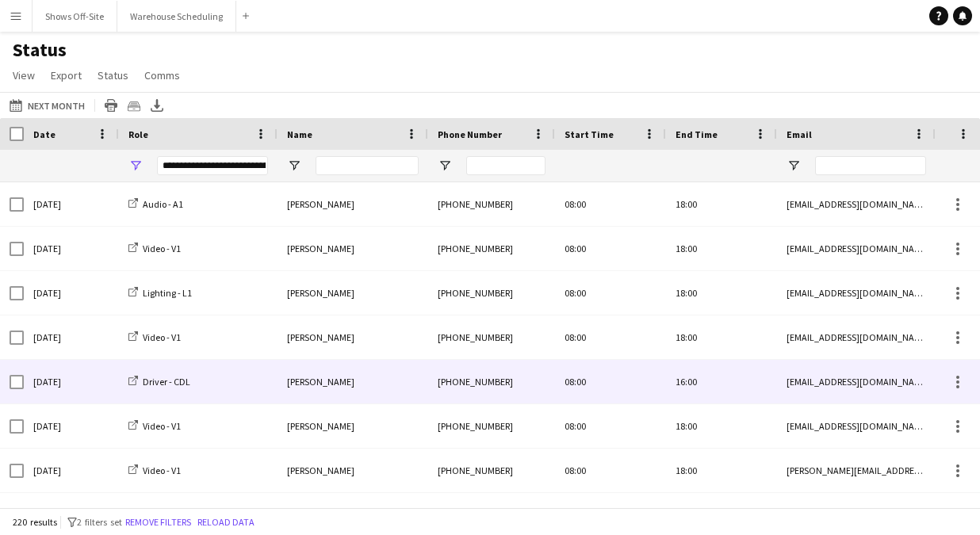
scroll to position [726, 0]
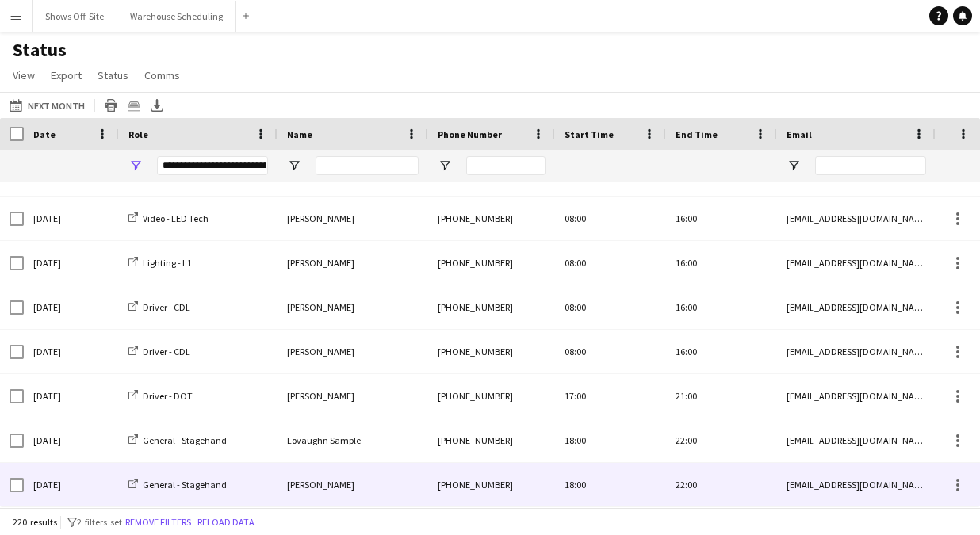
click at [326, 488] on span "[PERSON_NAME]" at bounding box center [320, 485] width 67 height 12
